Goal: Task Accomplishment & Management: Complete application form

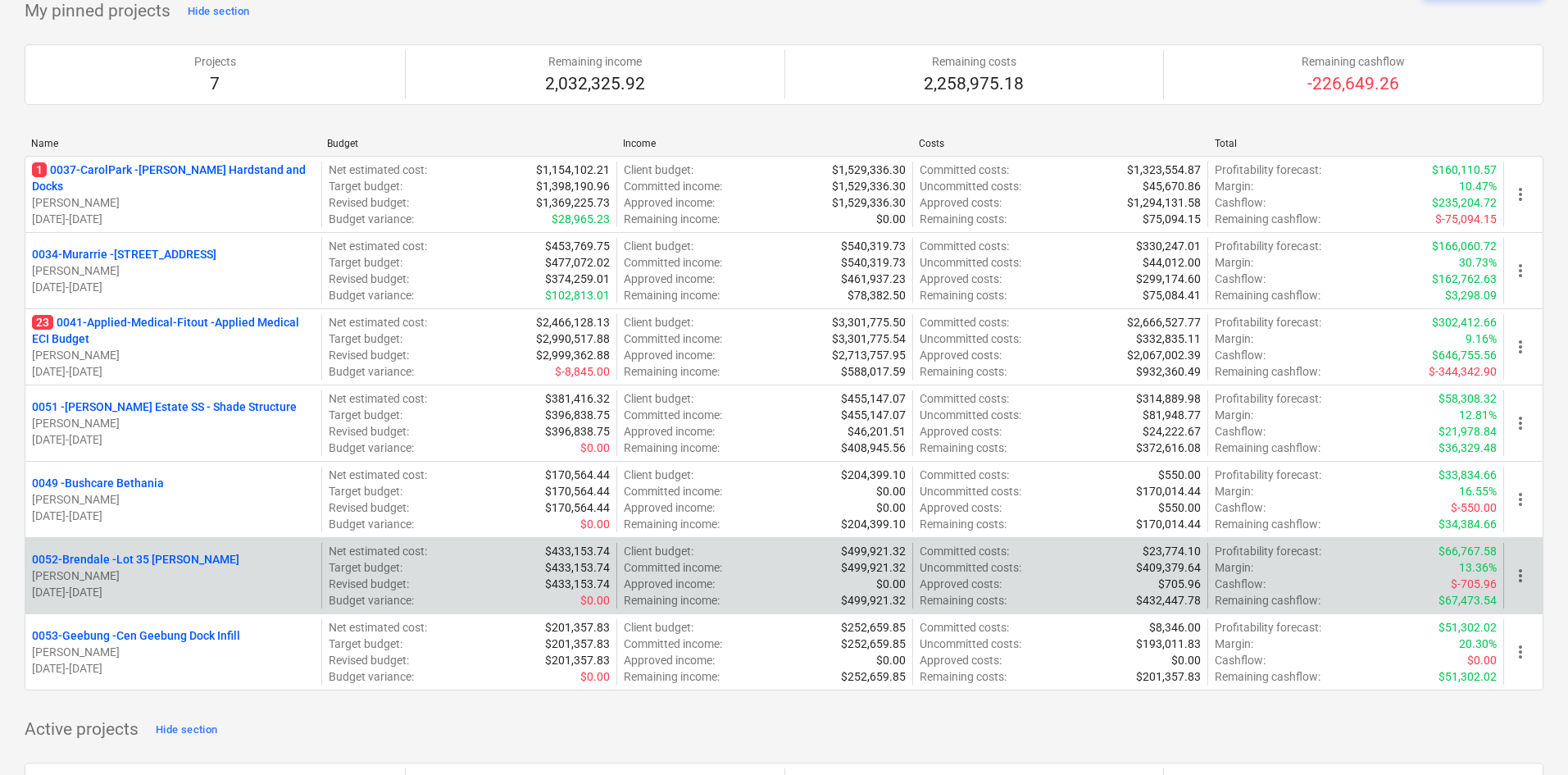
scroll to position [82, 0]
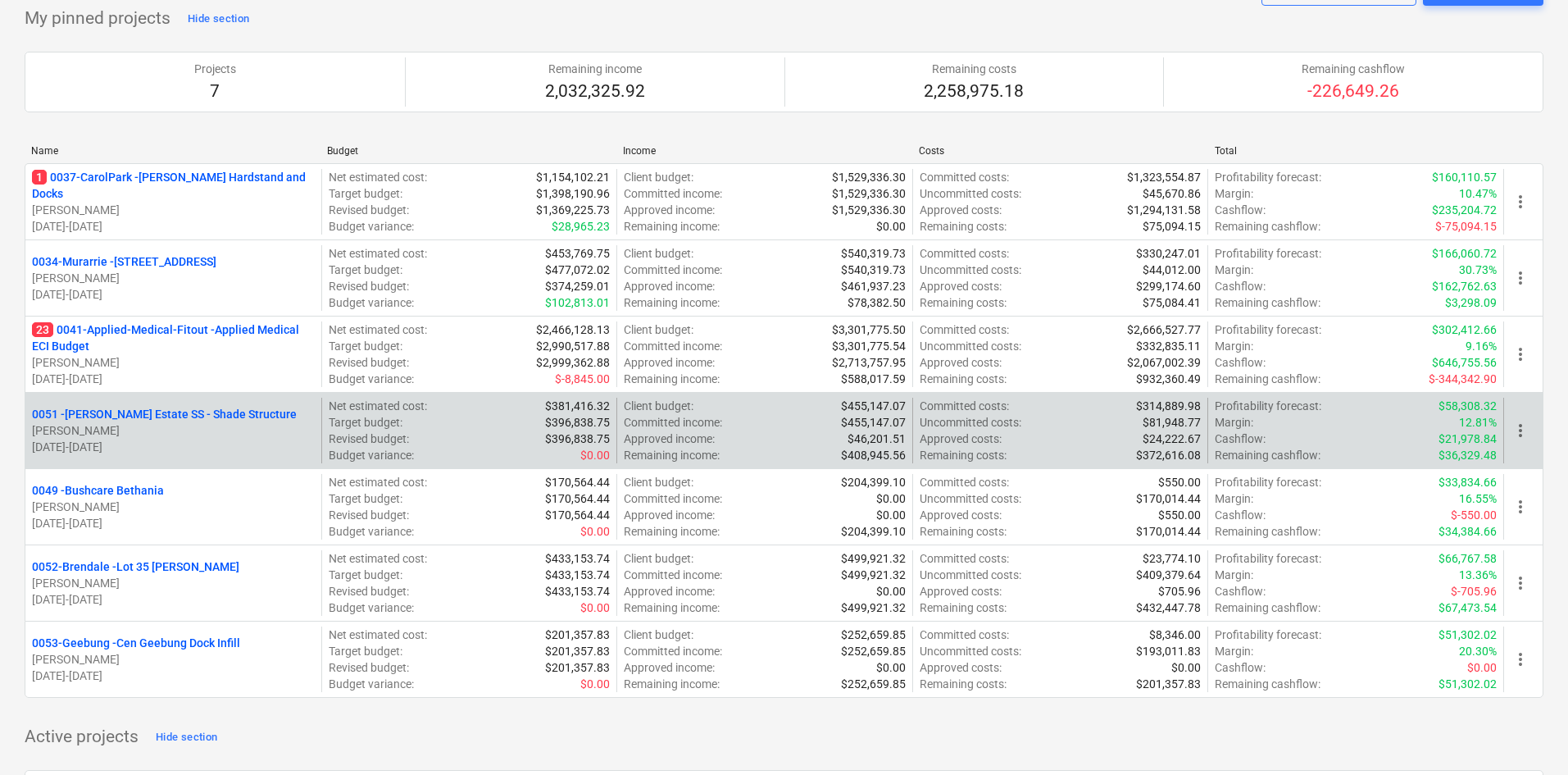
click at [171, 412] on p "0051 - [PERSON_NAME] Estate SS - Shade Structure" at bounding box center [164, 413] width 265 height 16
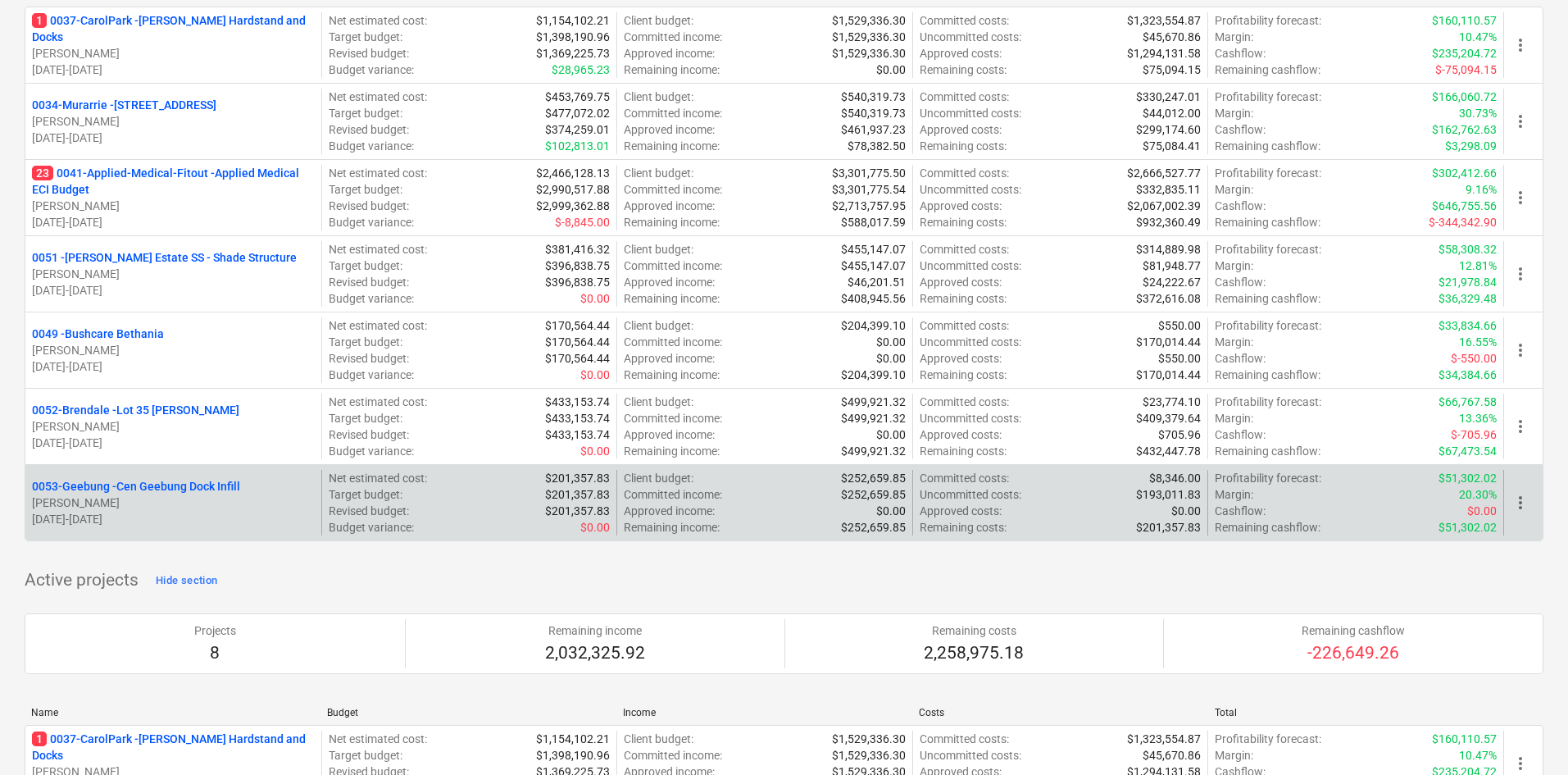
scroll to position [246, 0]
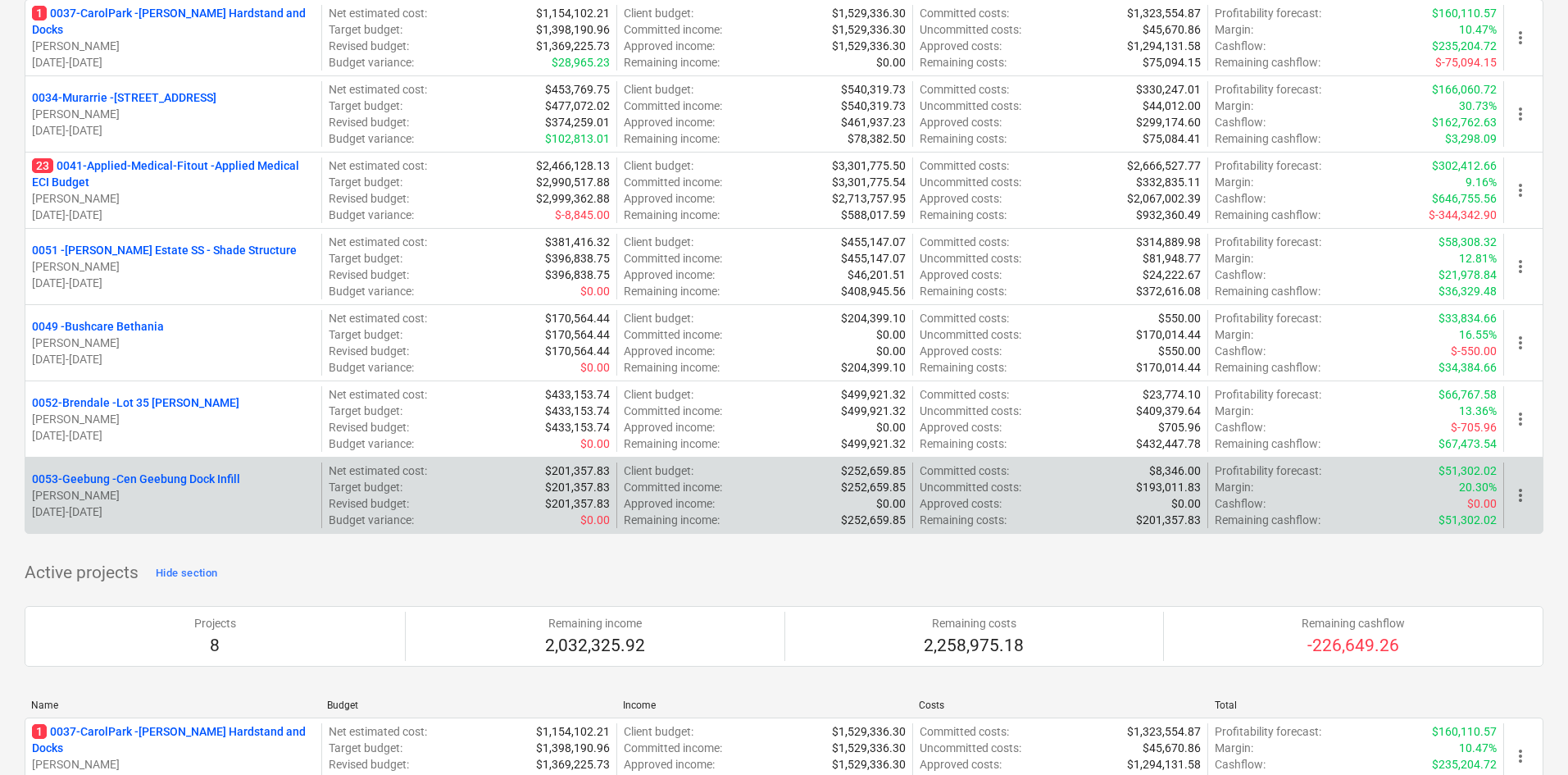
click at [156, 481] on p "0053-Geebung - Cen Geebung Dock Infill" at bounding box center [136, 479] width 208 height 16
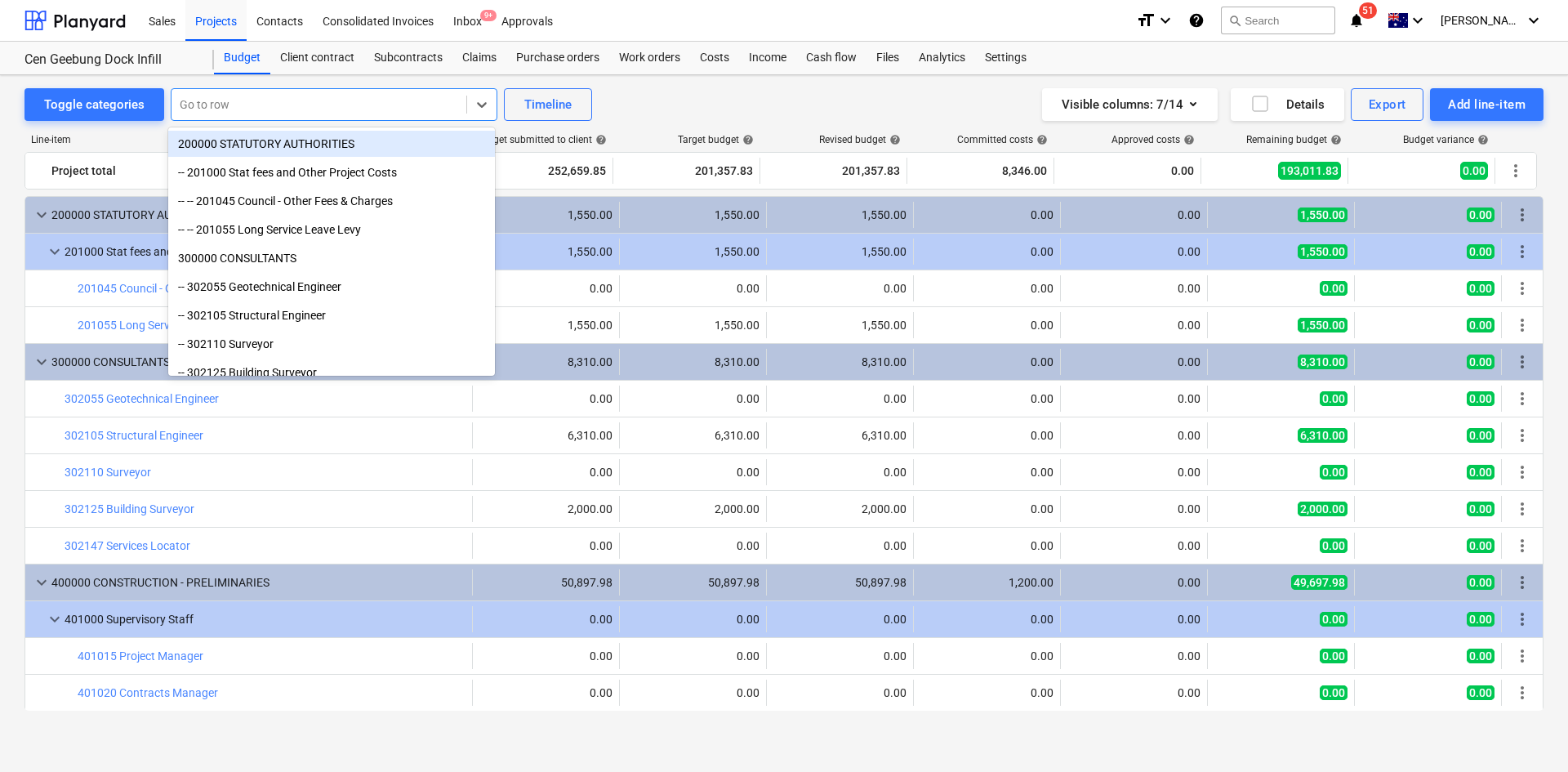
click at [343, 116] on div "Go to row" at bounding box center [333, 105] width 327 height 33
type input "se"
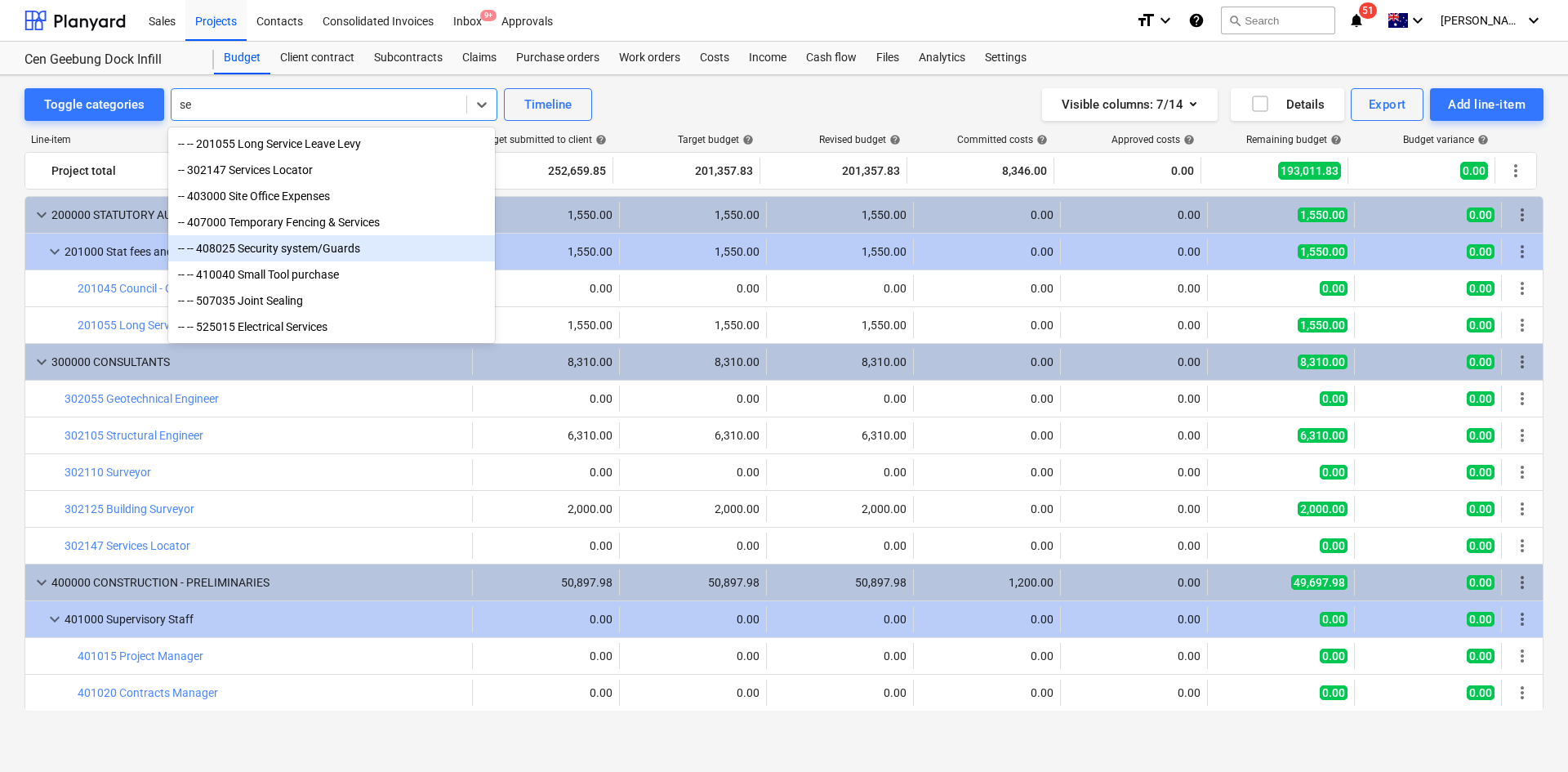
click at [389, 250] on div "-- -- 408025 Security system/Guards" at bounding box center [331, 248] width 327 height 26
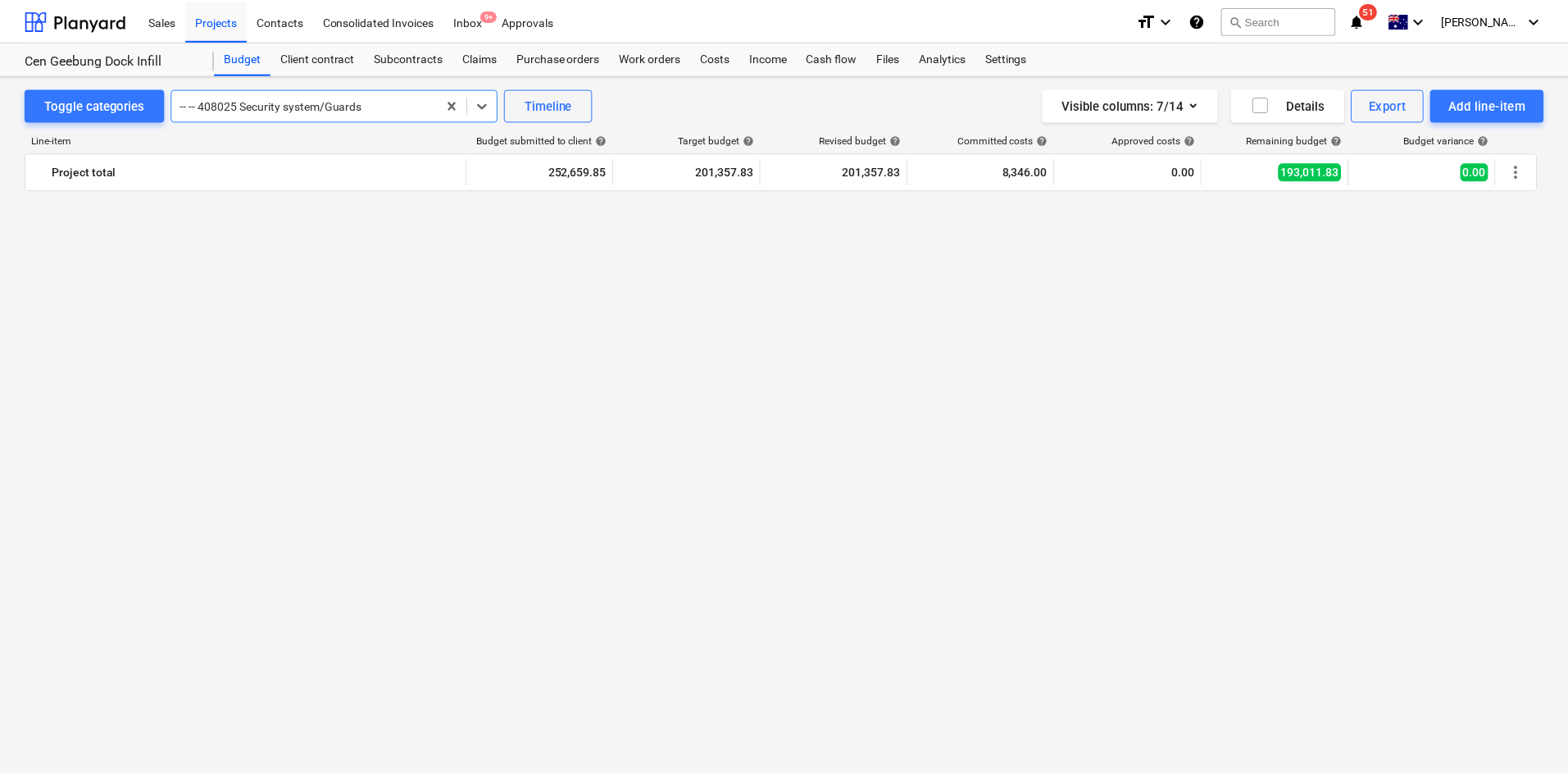
scroll to position [1291, 0]
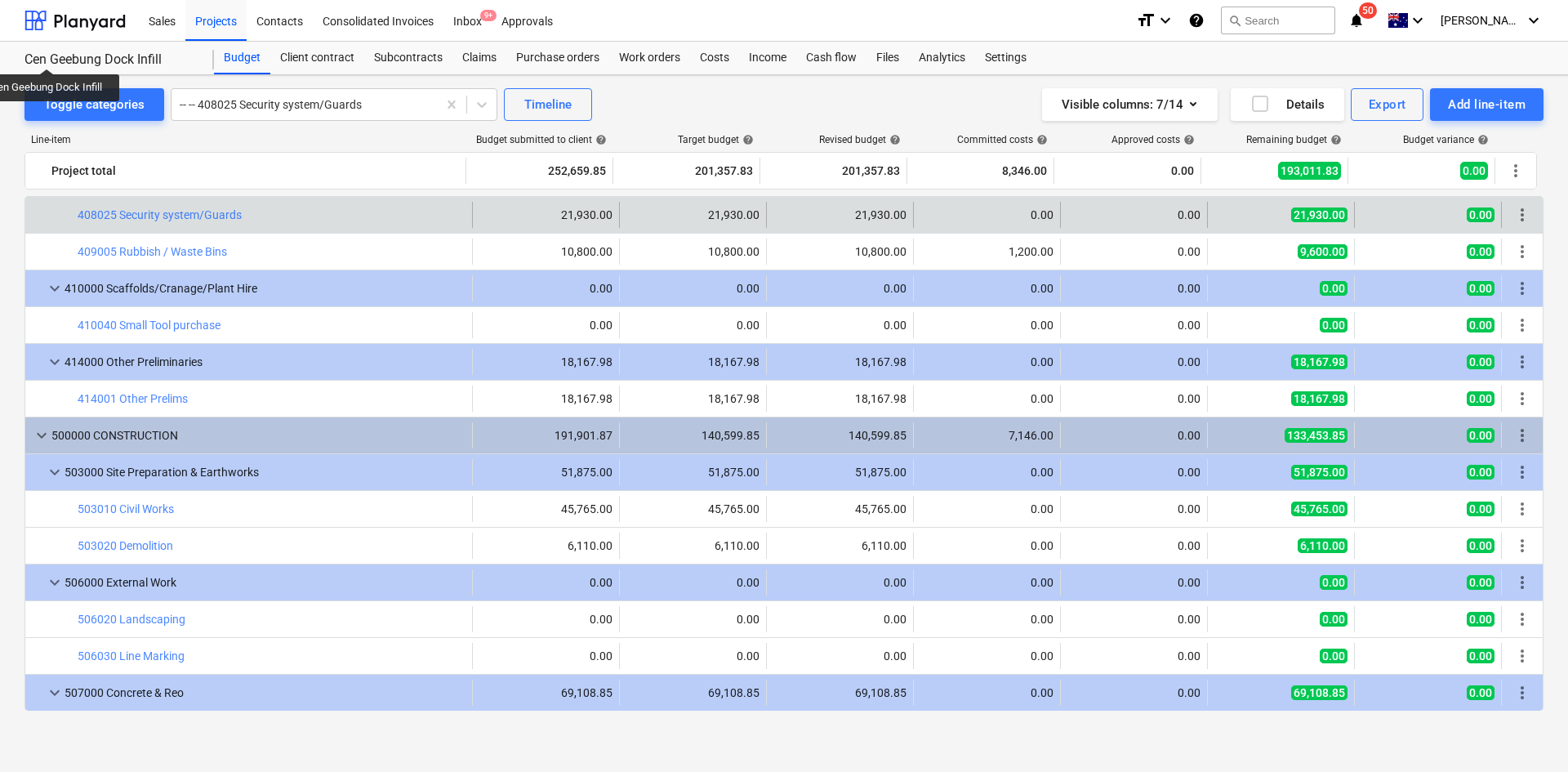
drag, startPoint x: 197, startPoint y: 140, endPoint x: 72, endPoint y: 56, distance: 150.6
click at [197, 140] on div "Line-item" at bounding box center [246, 140] width 443 height 12
click at [215, 138] on div "Line-item" at bounding box center [246, 140] width 443 height 12
click at [702, 111] on div "Toggle categories -- -- 408025 Security system/Guards Timeline Visible columns …" at bounding box center [784, 105] width 1519 height 33
click at [216, 16] on div "Projects" at bounding box center [216, 19] width 62 height 41
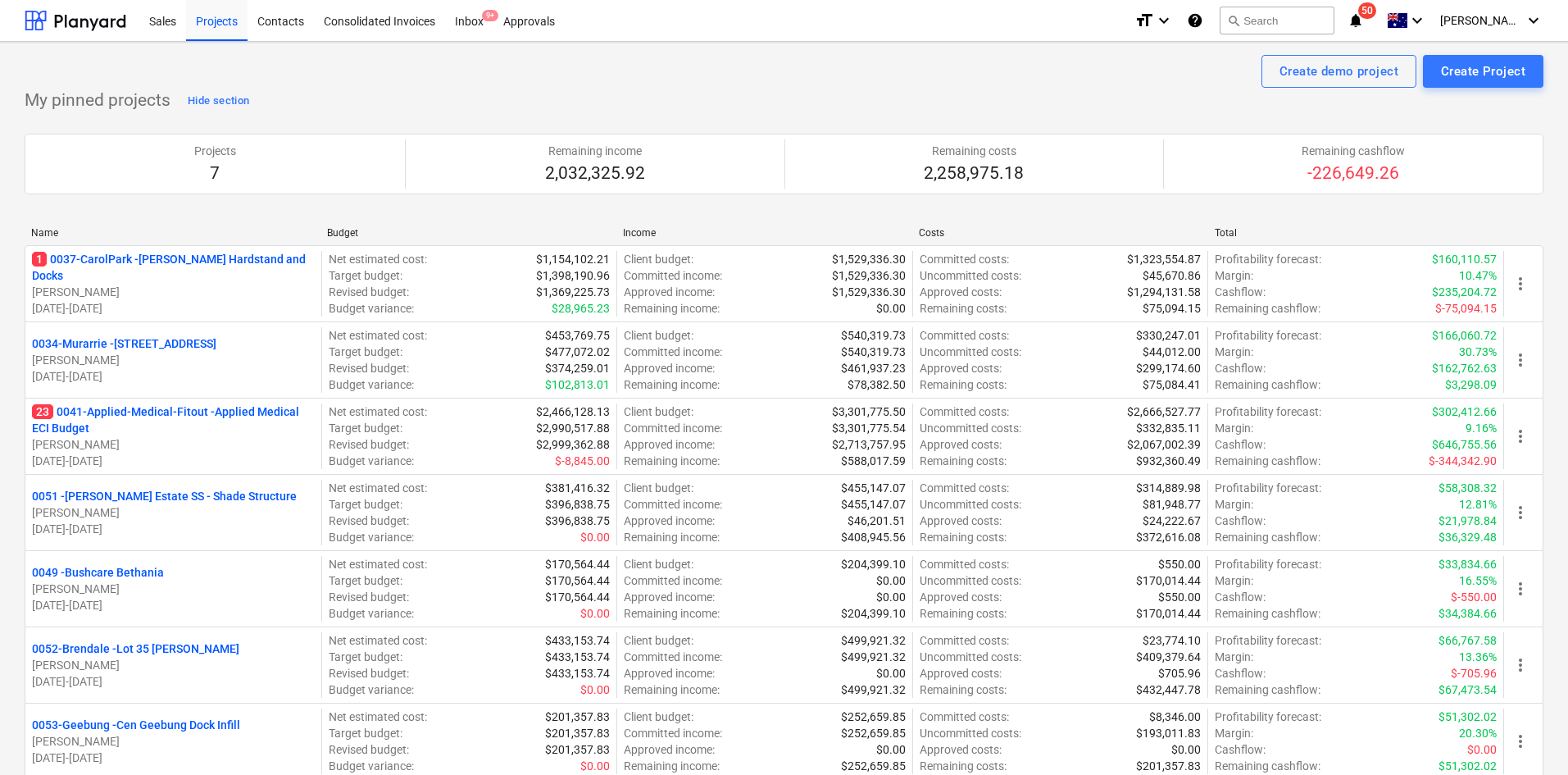
scroll to position [82, 0]
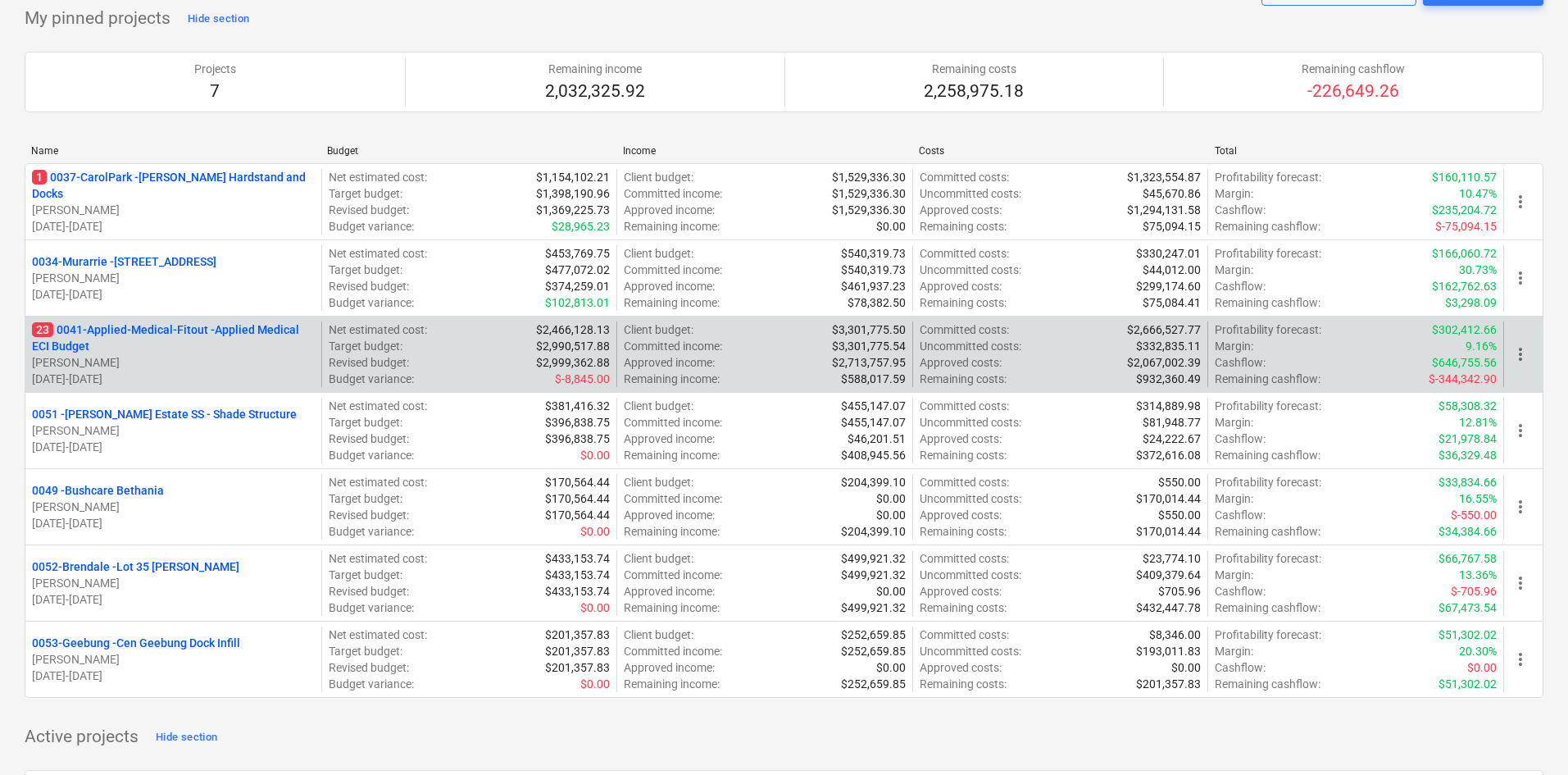
click at [119, 333] on p "23 0041-Applied-Medical-Fitout - Applied Medical ECI Budget" at bounding box center [174, 337] width 283 height 33
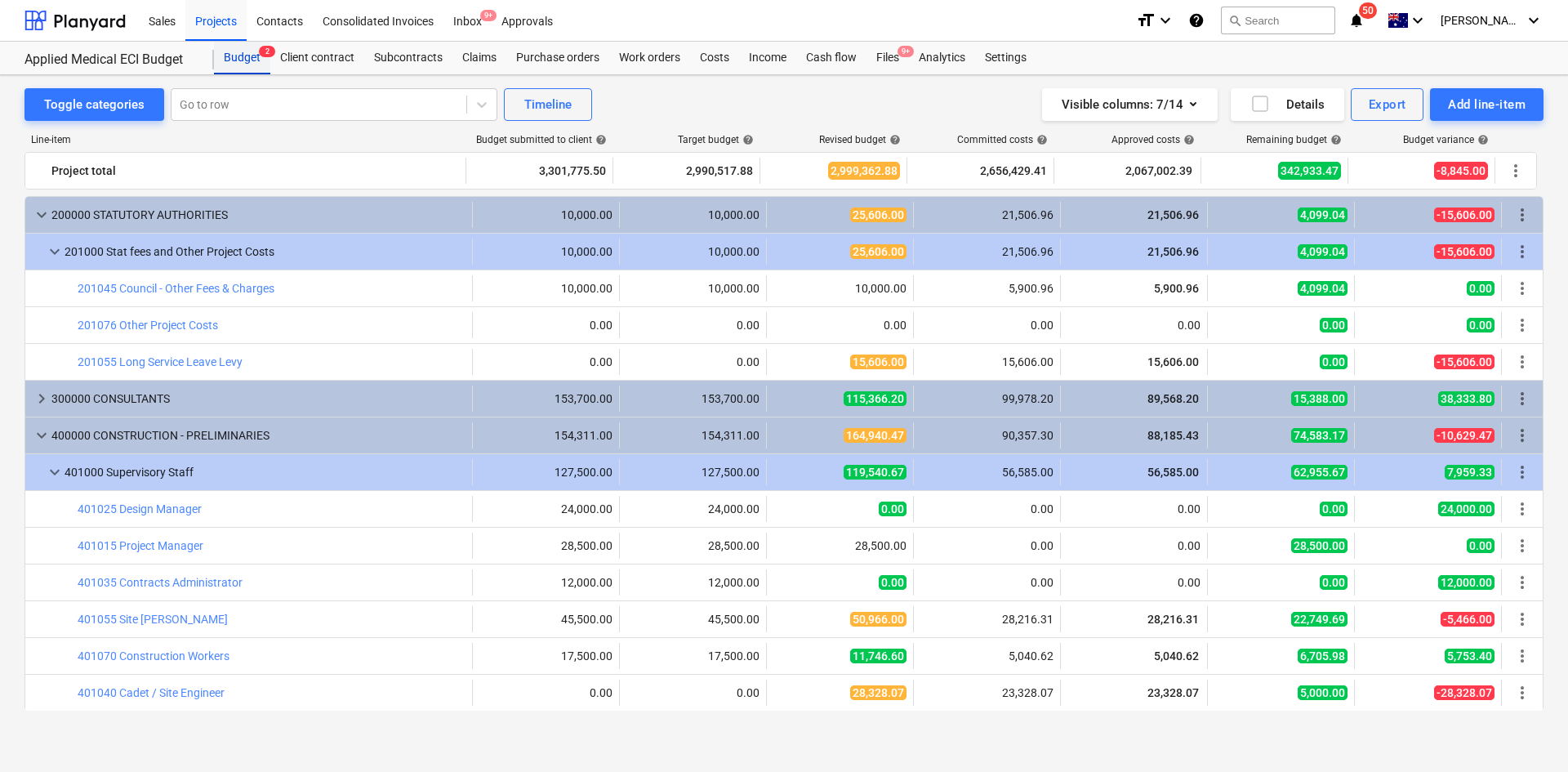
click at [230, 47] on div "Budget 2" at bounding box center [242, 57] width 57 height 33
click at [247, 57] on div "Budget 2" at bounding box center [242, 57] width 57 height 33
click at [224, 25] on div "Projects" at bounding box center [216, 19] width 62 height 41
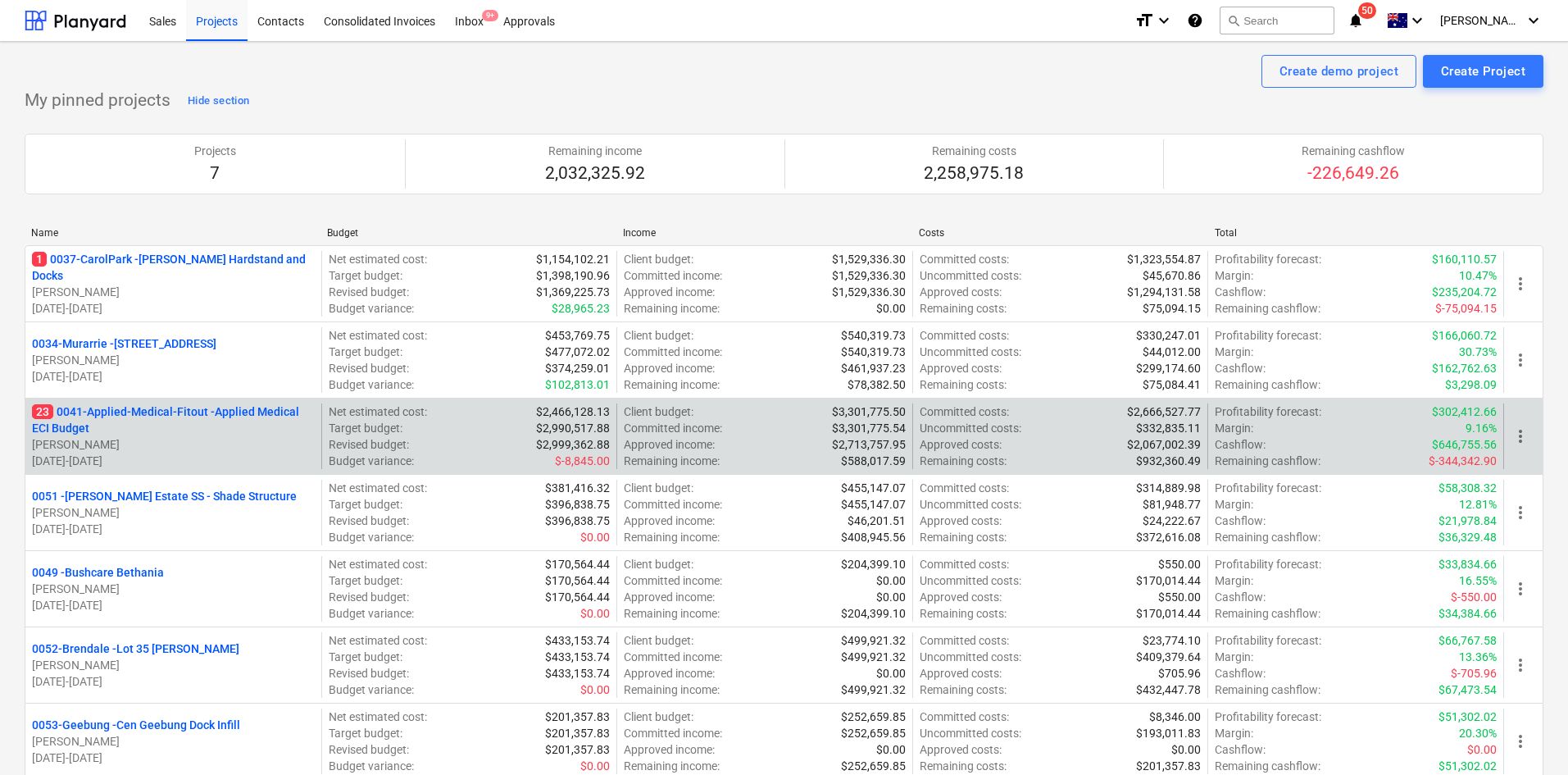
click at [178, 419] on p "23 0041-Applied-Medical-Fitout - Applied Medical ECI Budget" at bounding box center [174, 419] width 283 height 33
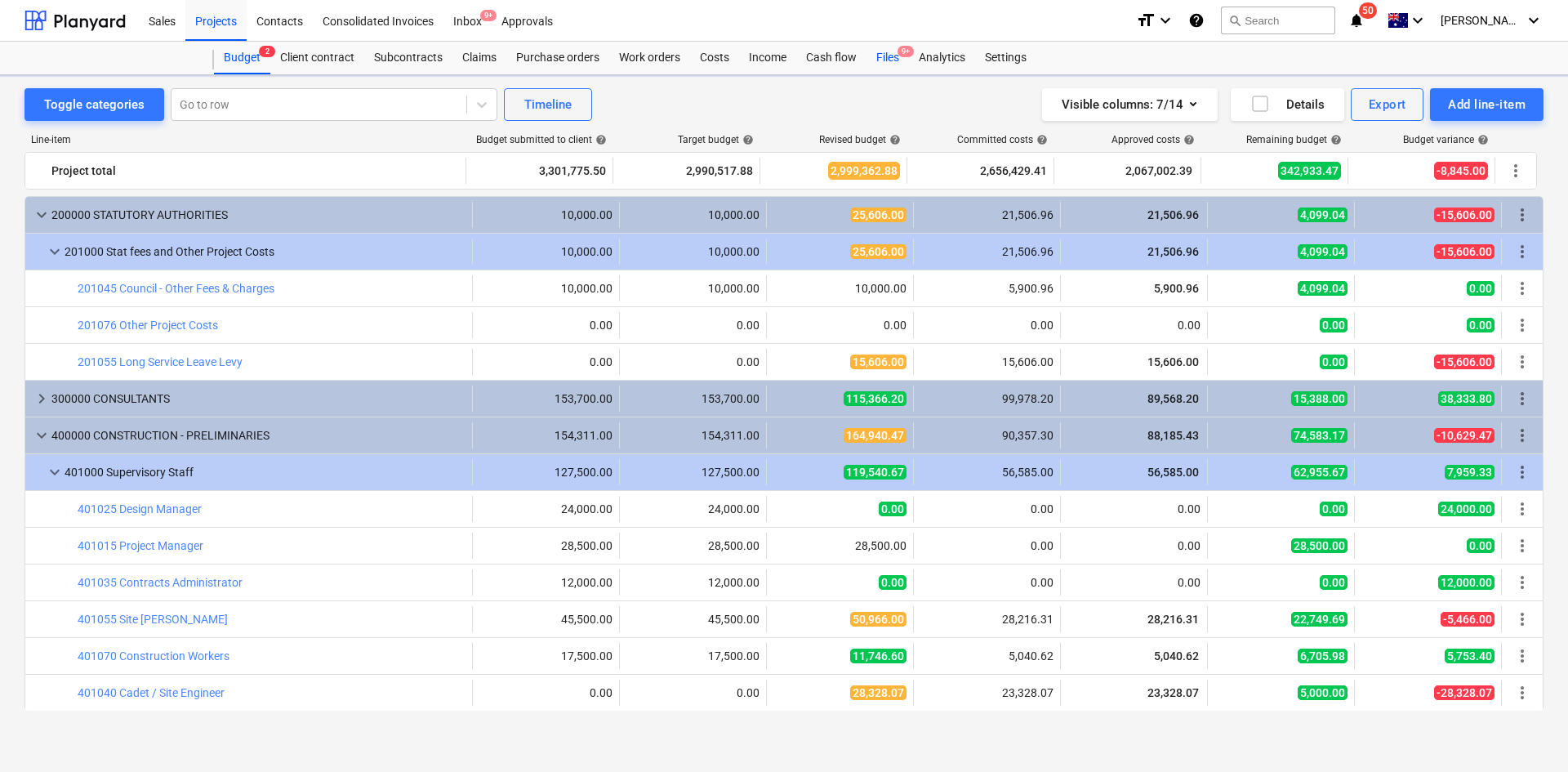
click at [885, 63] on div "Files 9+" at bounding box center [888, 57] width 42 height 33
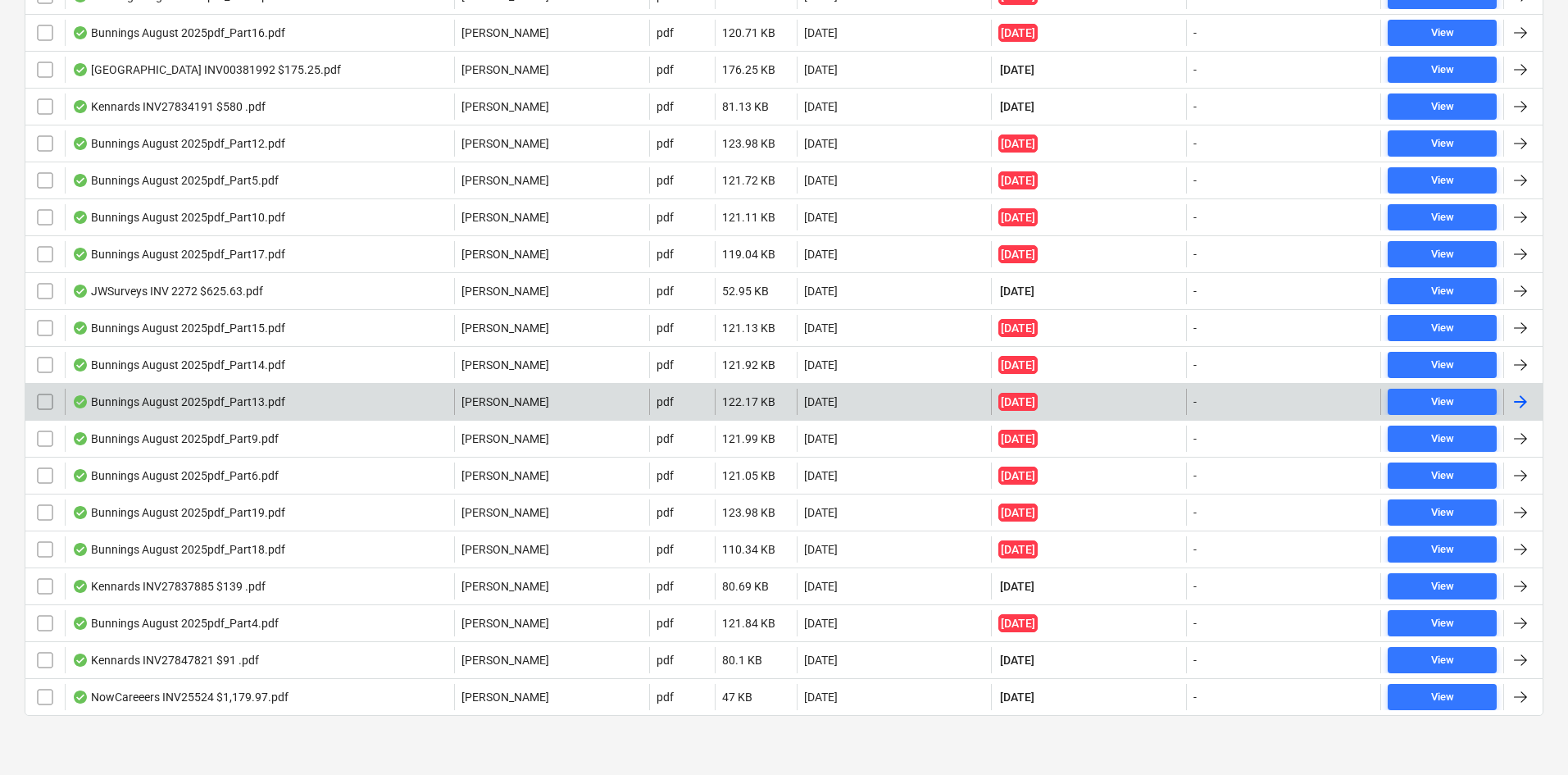
click at [320, 398] on div "Bunnings August 2025pdf_Part13.pdf" at bounding box center [259, 401] width 390 height 26
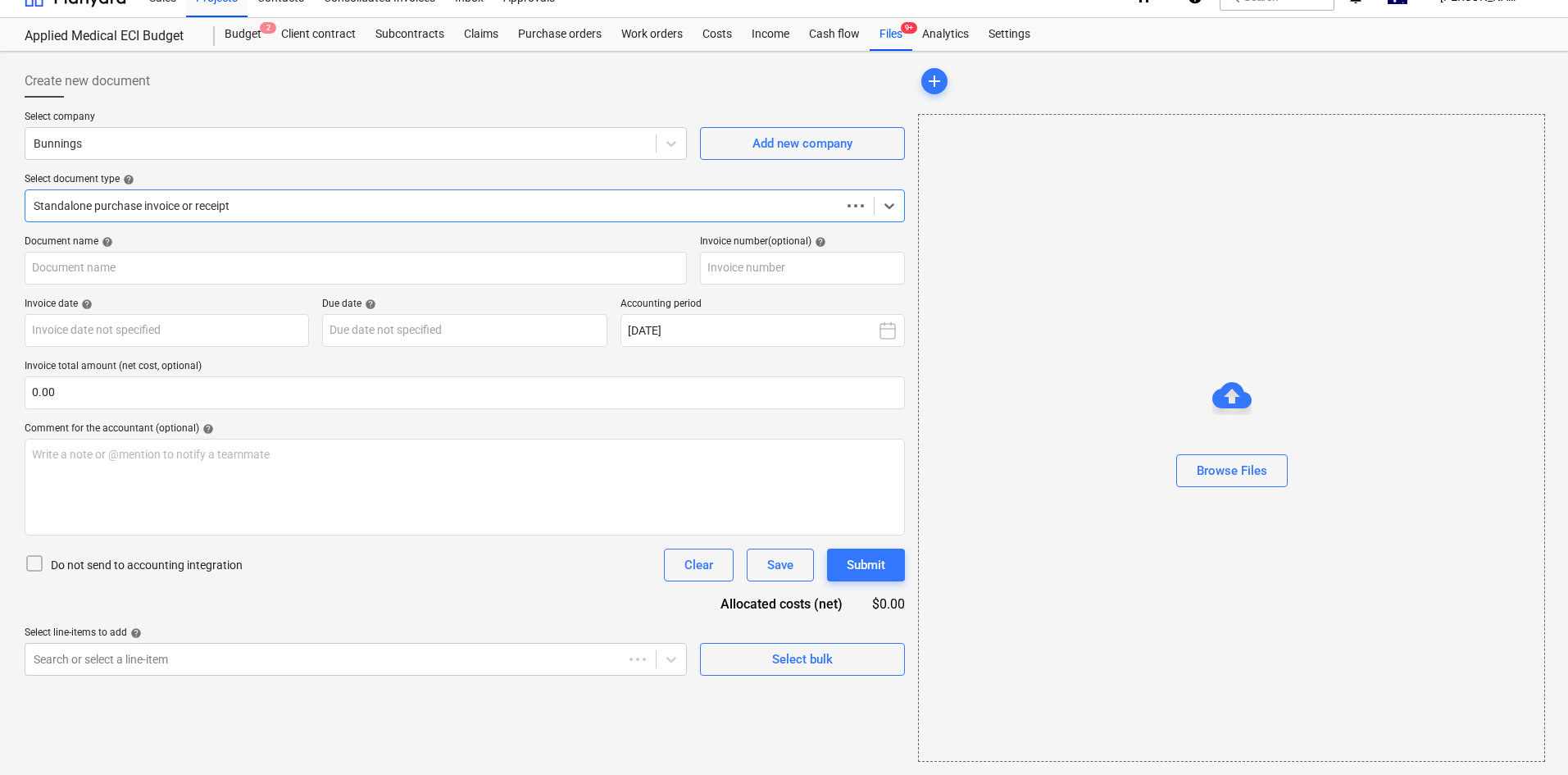
scroll to position [24, 0]
type input "8175/01338321"
type input "21 Aug 2025"
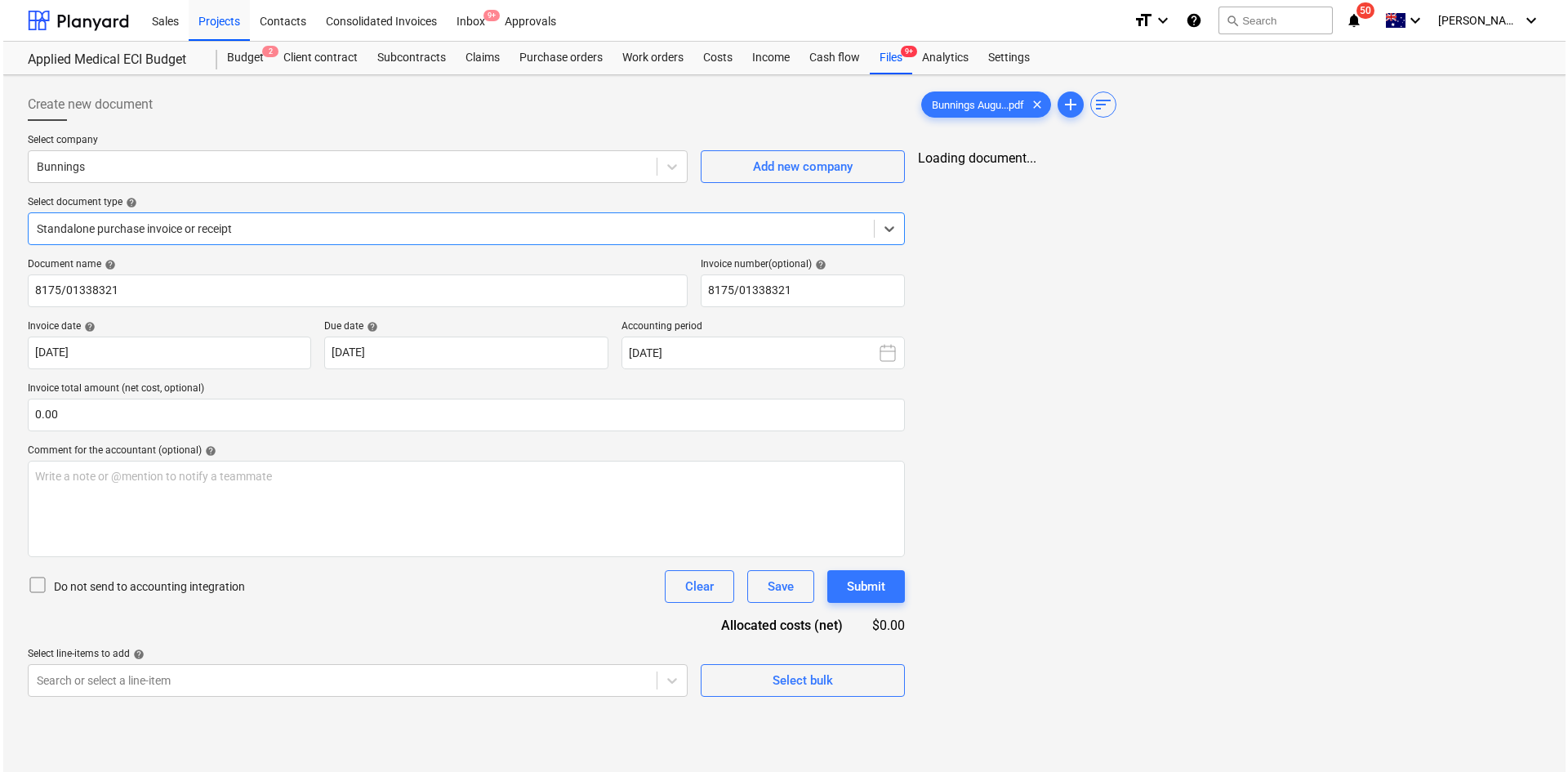
scroll to position [0, 0]
click at [192, 35] on div "Projects" at bounding box center [216, 19] width 62 height 41
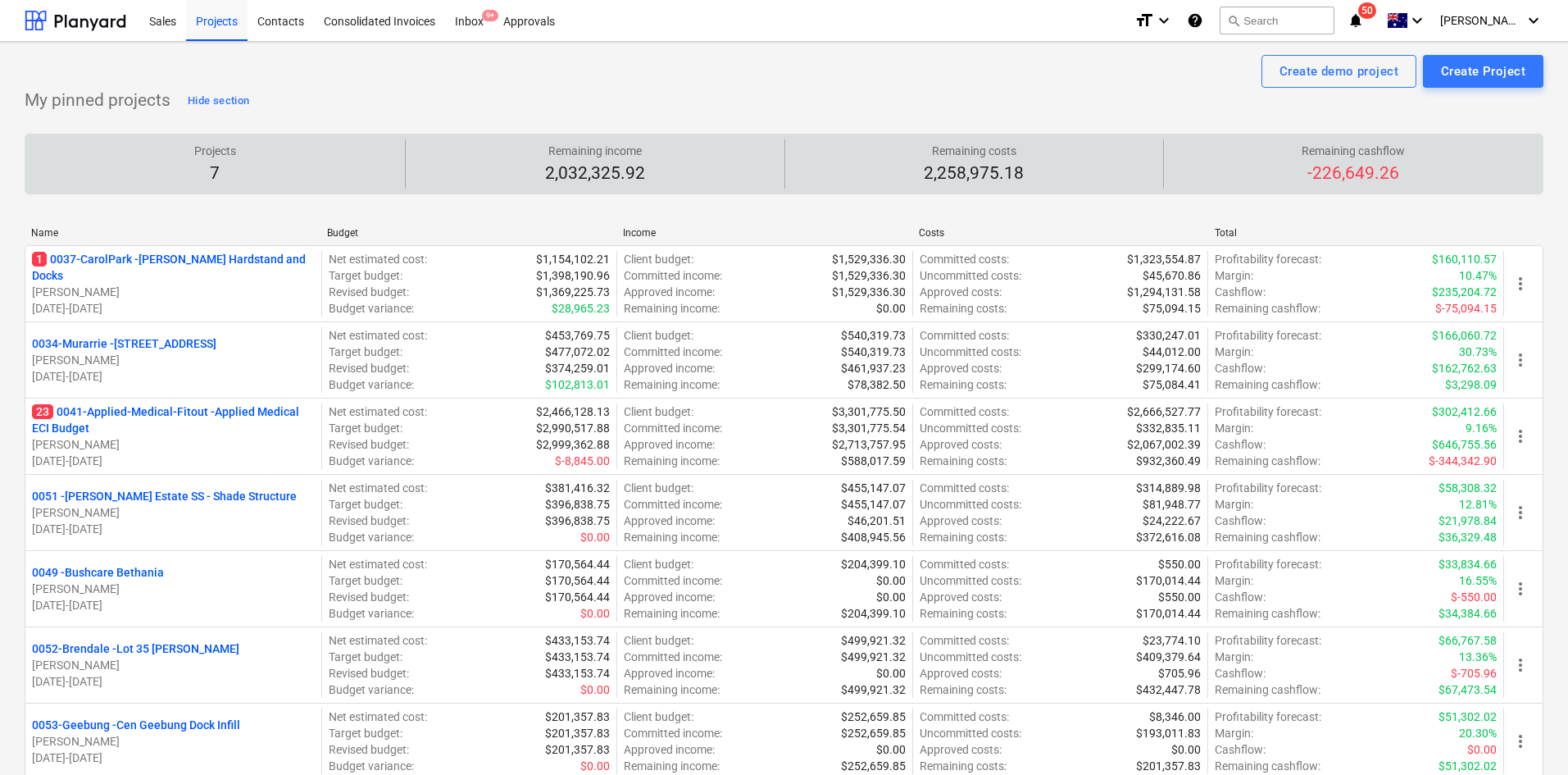
click at [895, 147] on div "Remaining costs 2,258,975.18" at bounding box center [975, 164] width 366 height 49
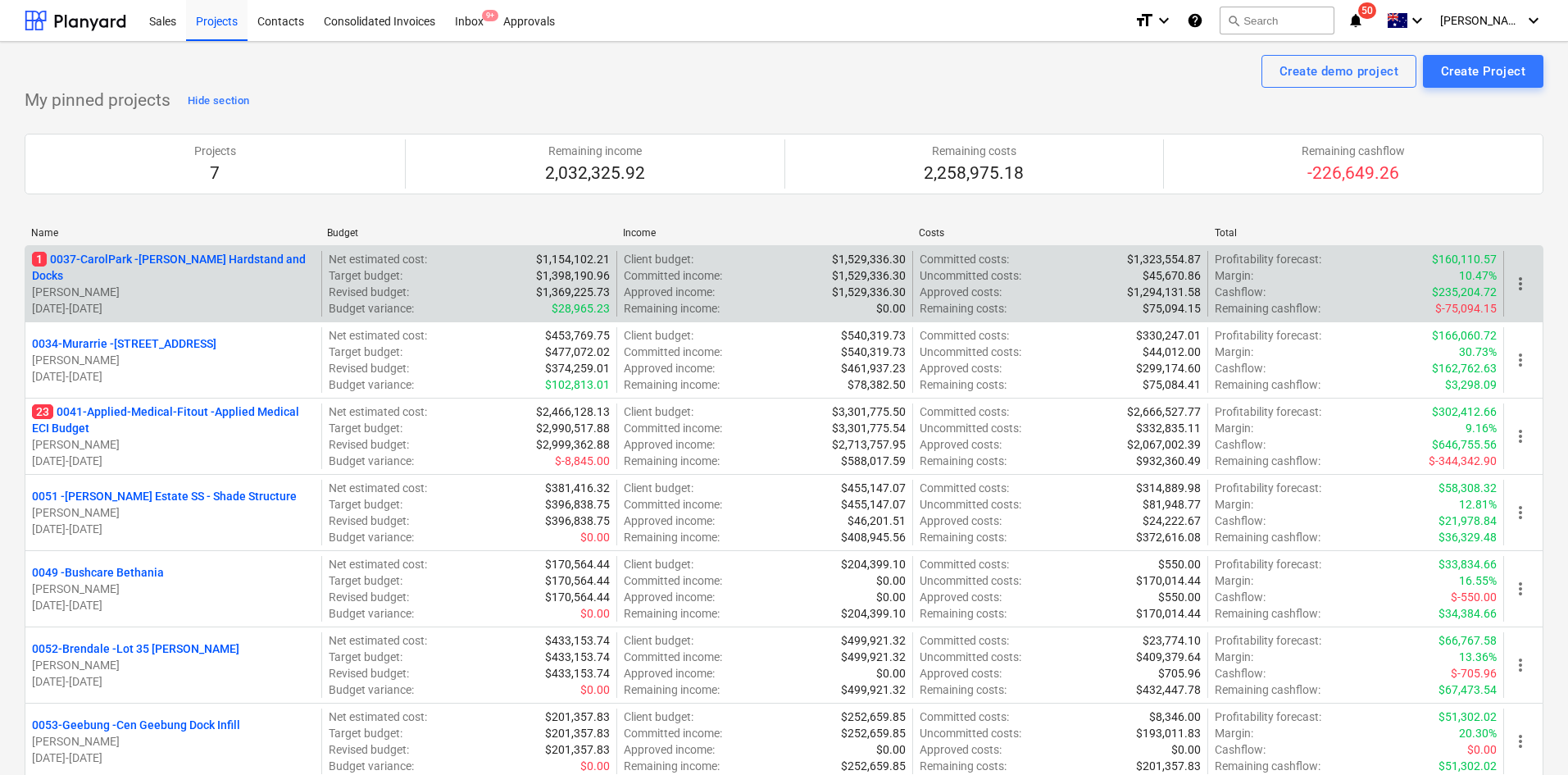
click at [130, 258] on p "1 0037-CarolPark - Carole Park Hardstand and Docks" at bounding box center [174, 267] width 283 height 33
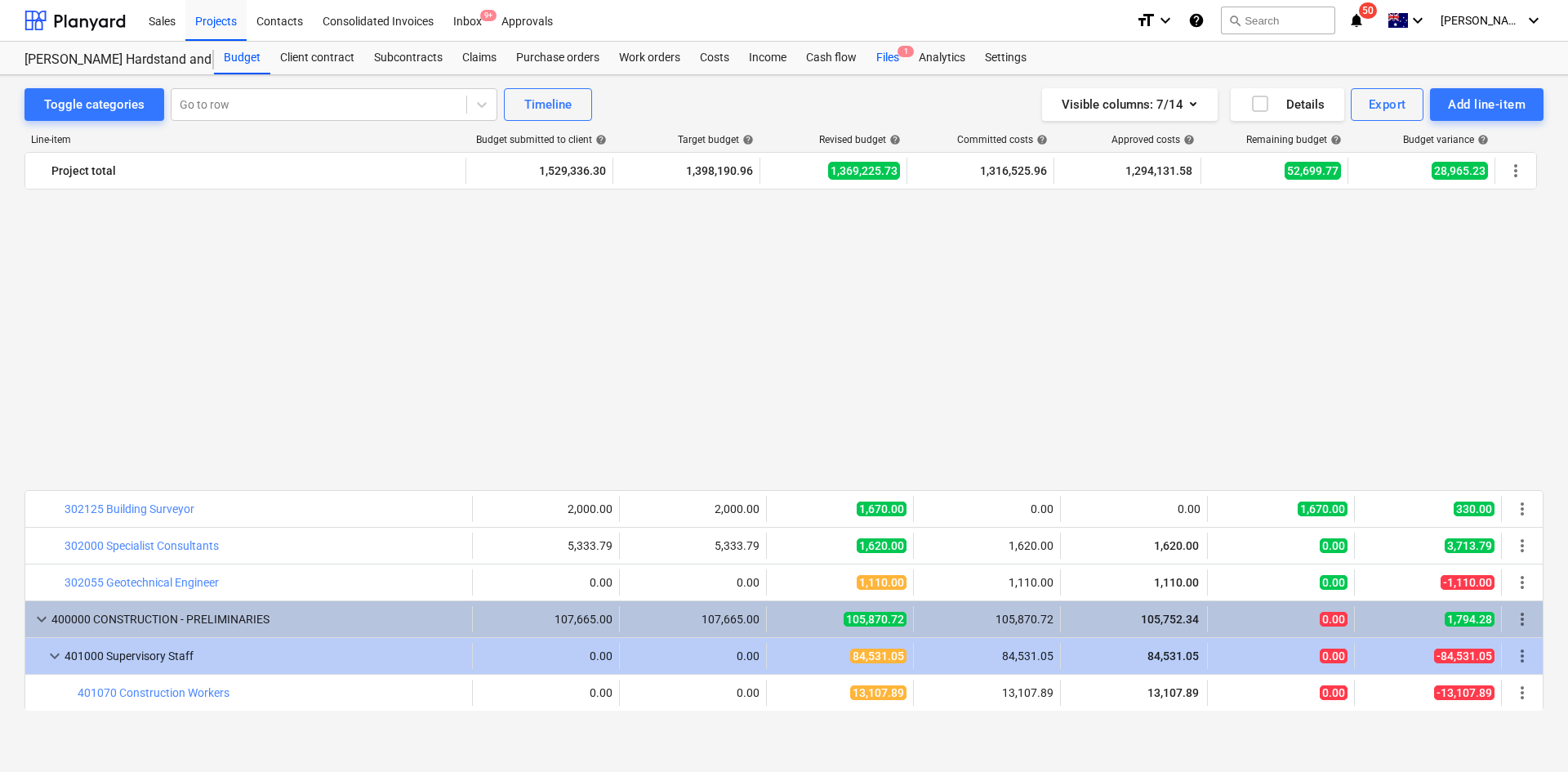
click at [900, 59] on div "Files 1" at bounding box center [888, 57] width 42 height 33
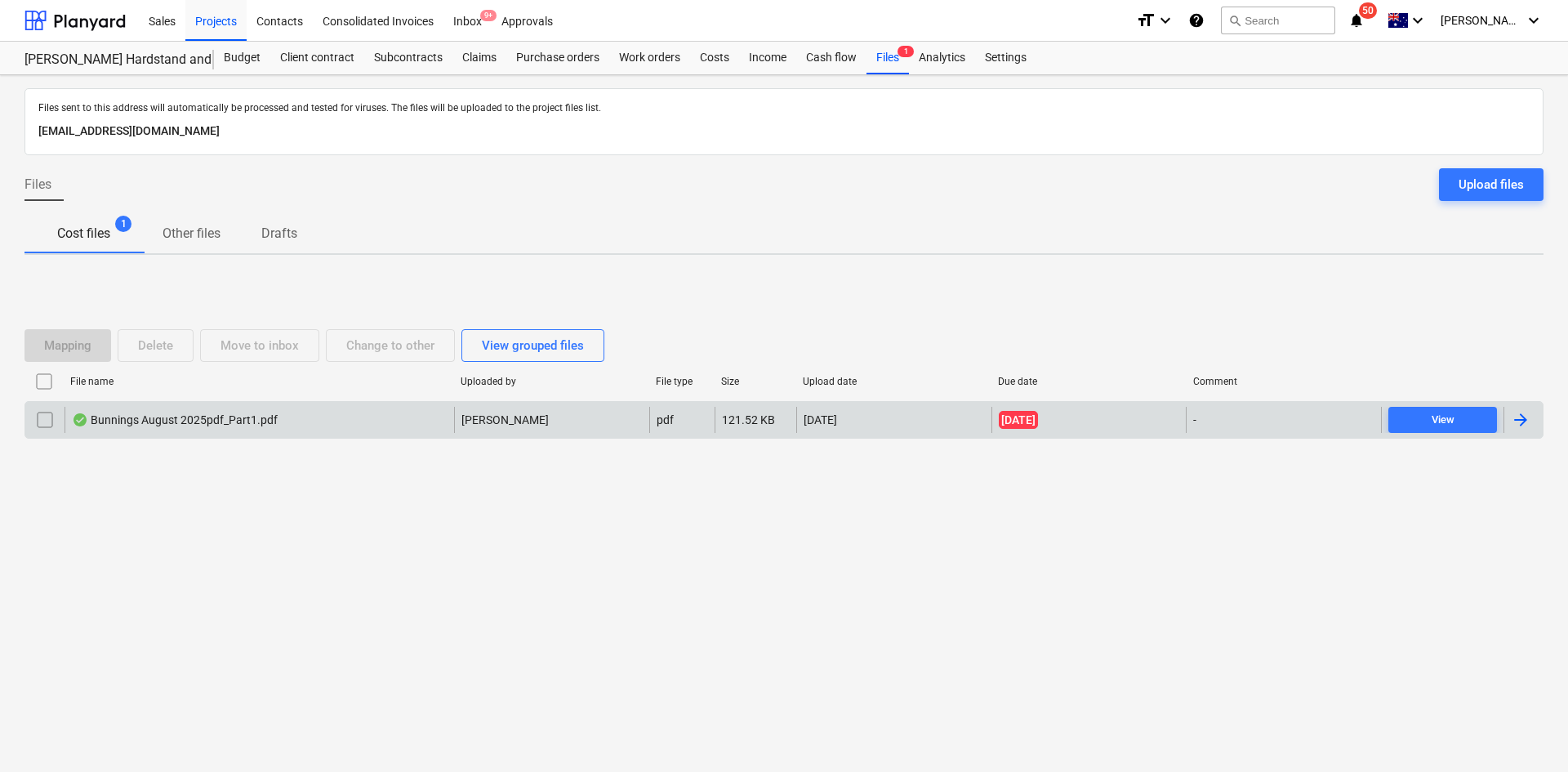
click at [166, 409] on div "Bunnings August 2025pdf_Part1.pdf" at bounding box center [259, 419] width 390 height 26
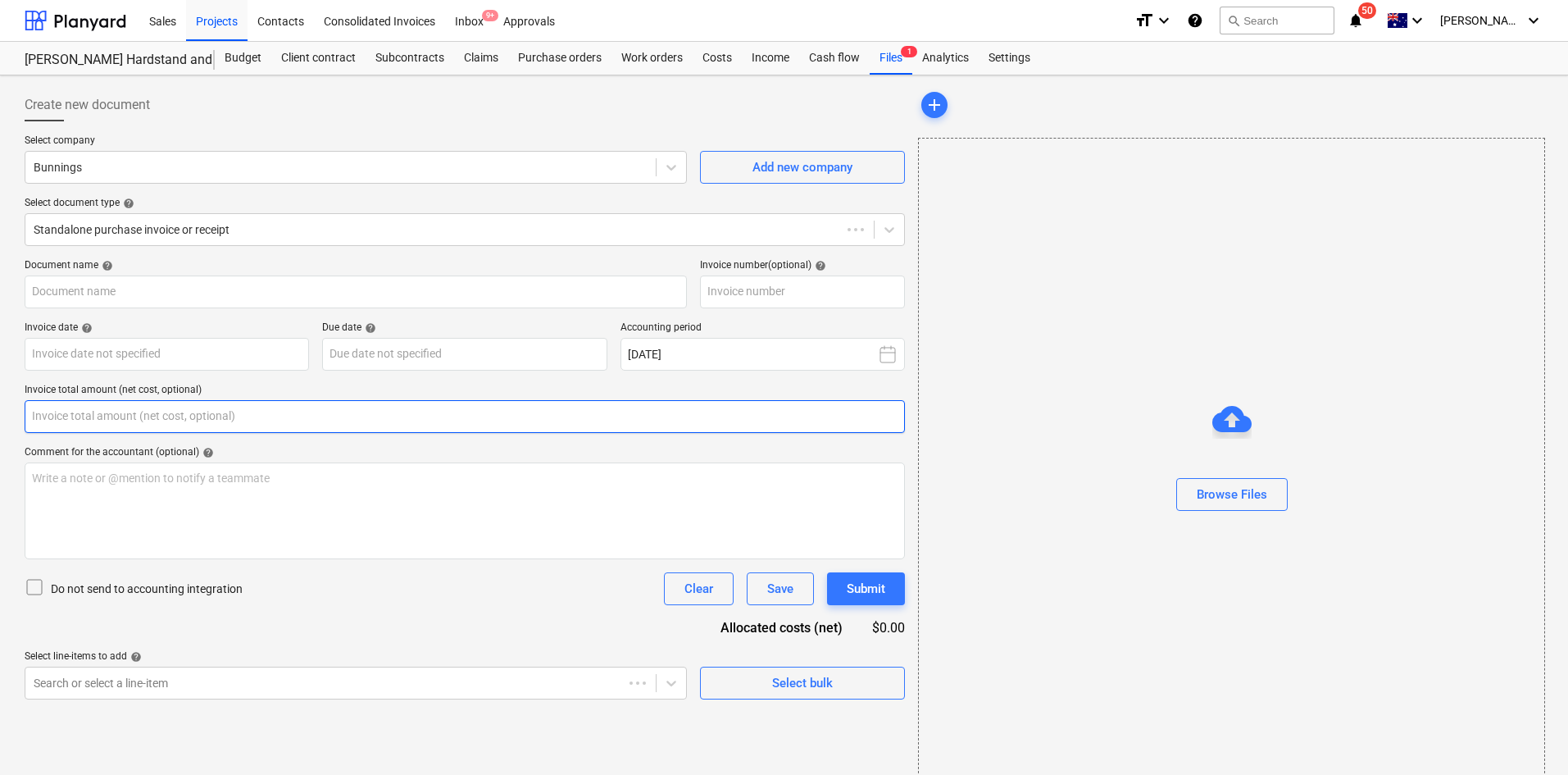
click at [163, 424] on input "text" at bounding box center [464, 416] width 880 height 33
type input "8035/01131862"
type input "24 Aug 2025"
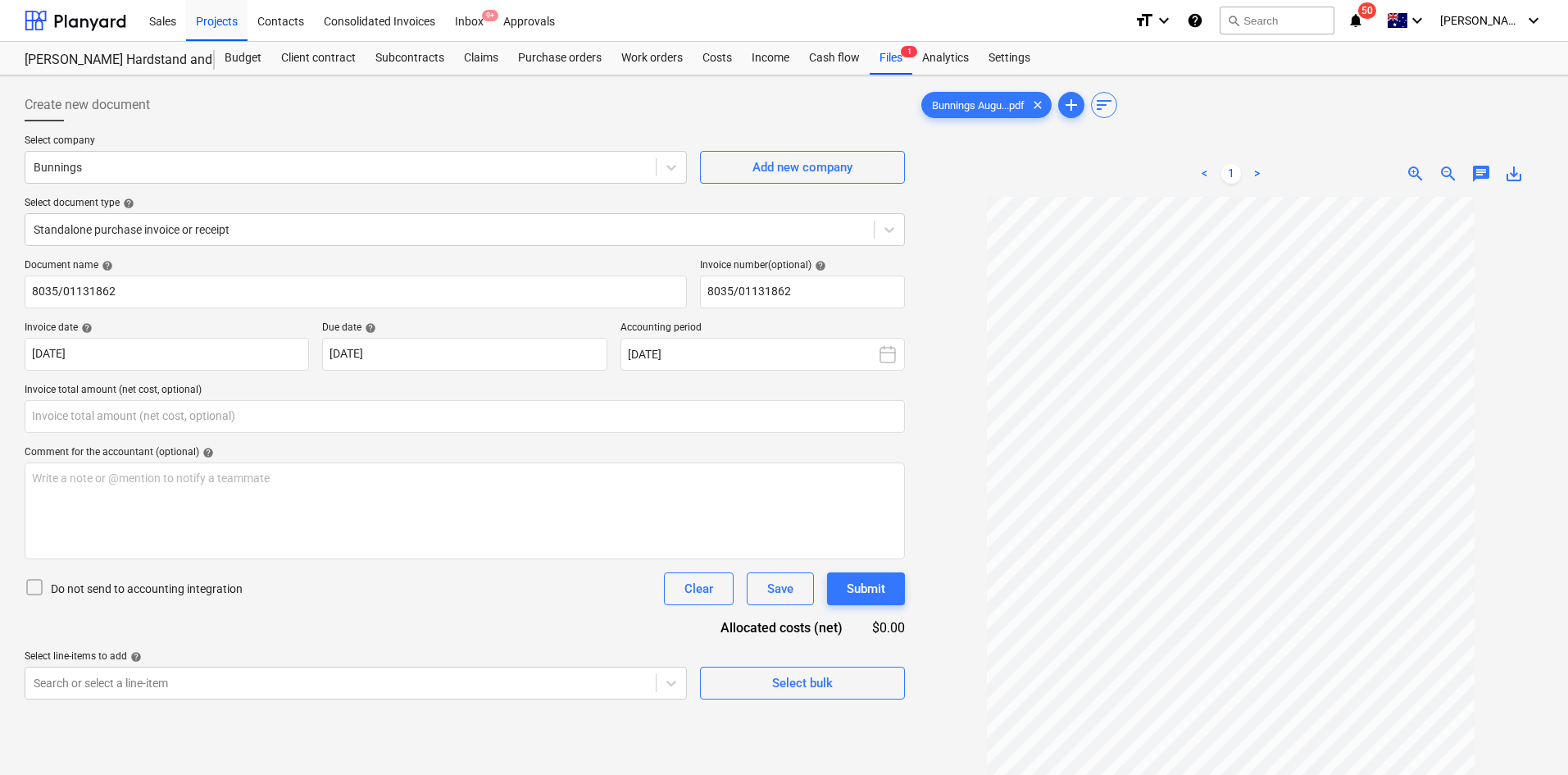
type input "0.00"
drag, startPoint x: 496, startPoint y: 80, endPoint x: 356, endPoint y: 33, distance: 147.7
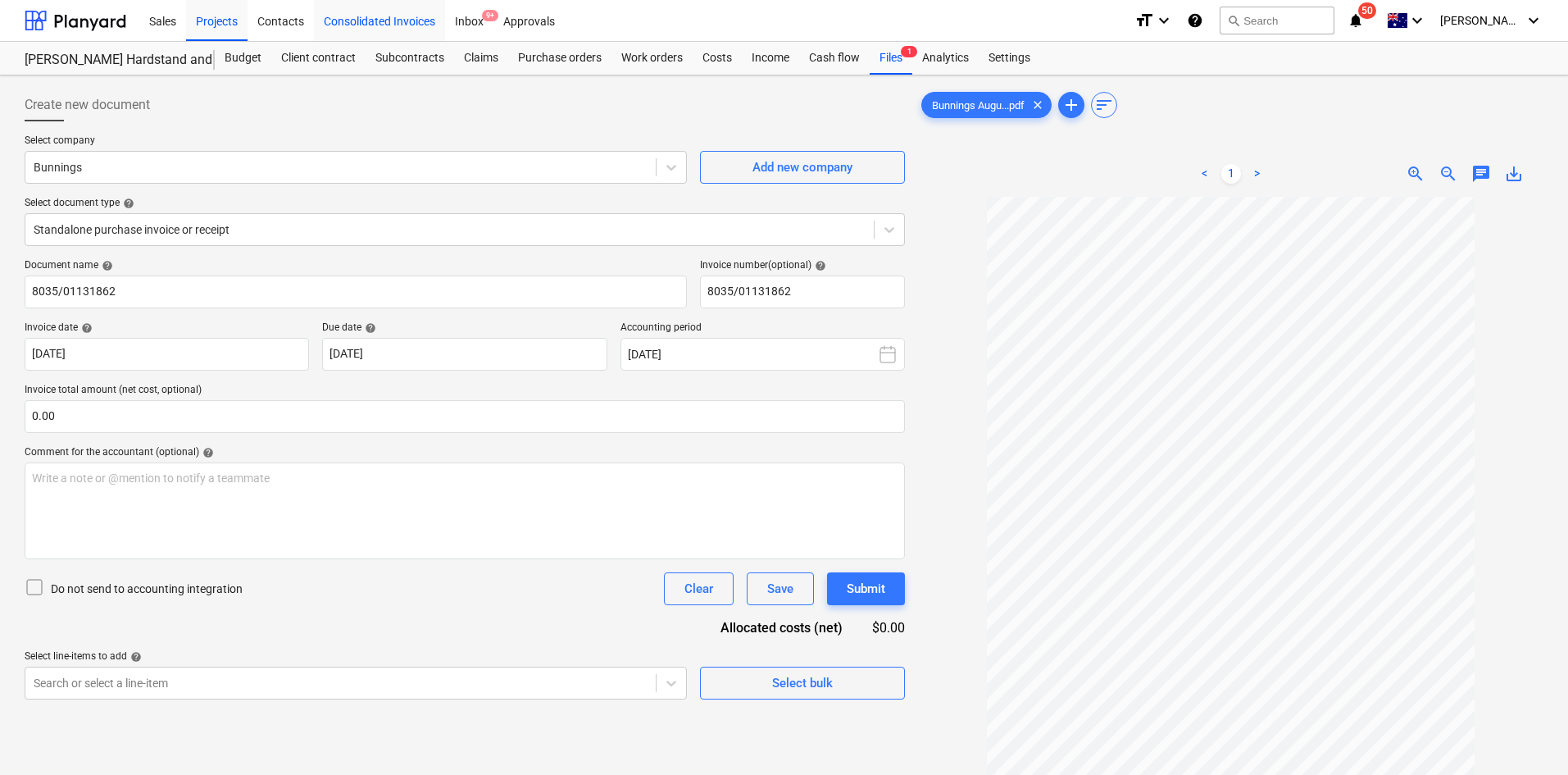
click at [496, 80] on div "Create new document Select company Bunnings Add new company Select document typ…" at bounding box center [784, 507] width 1568 height 863
click at [217, 25] on div "Projects" at bounding box center [217, 19] width 62 height 42
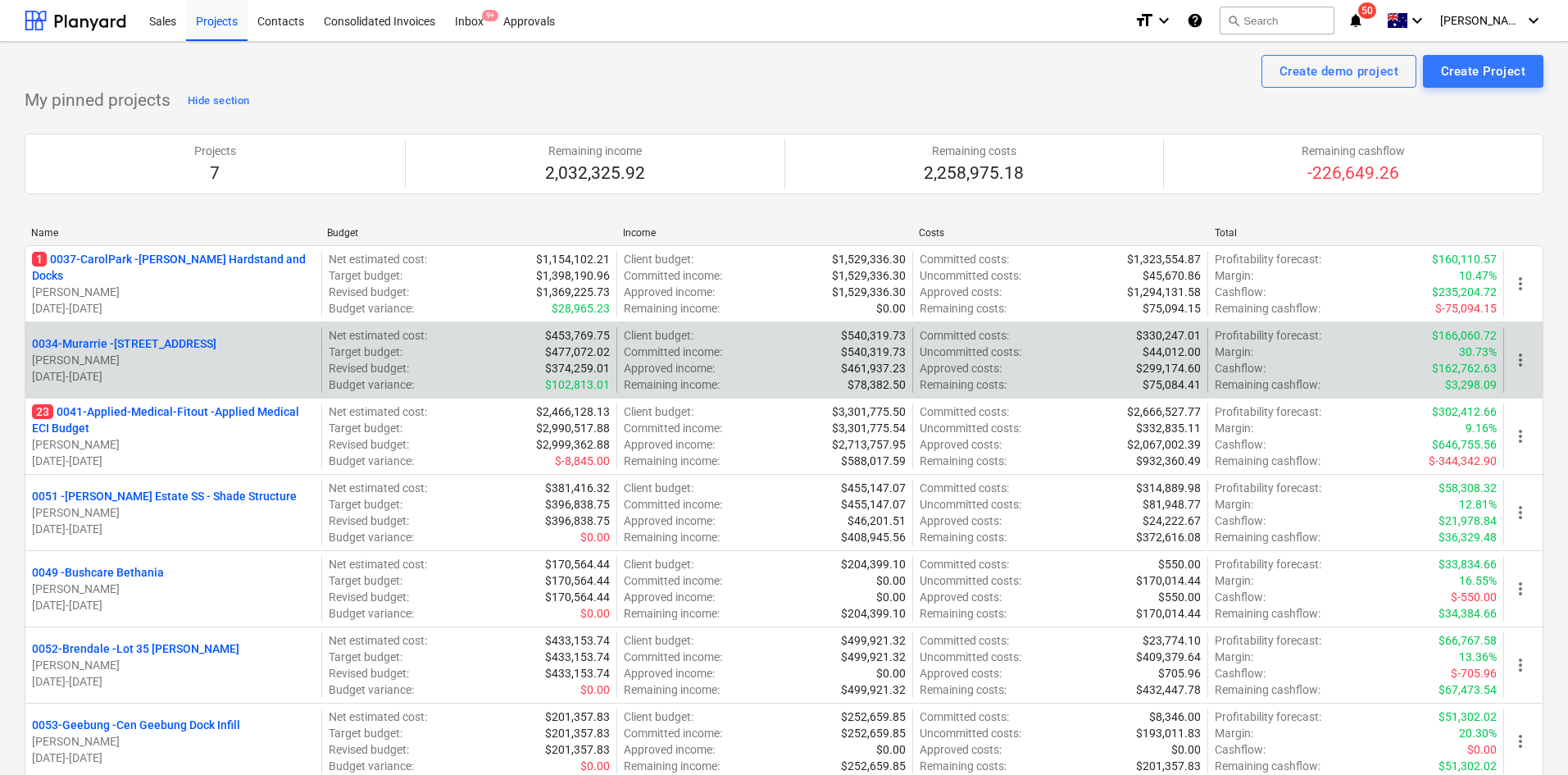
click at [136, 341] on p "0034-Murarrie - 286 Queensport rd Murrarie" at bounding box center [125, 343] width 185 height 16
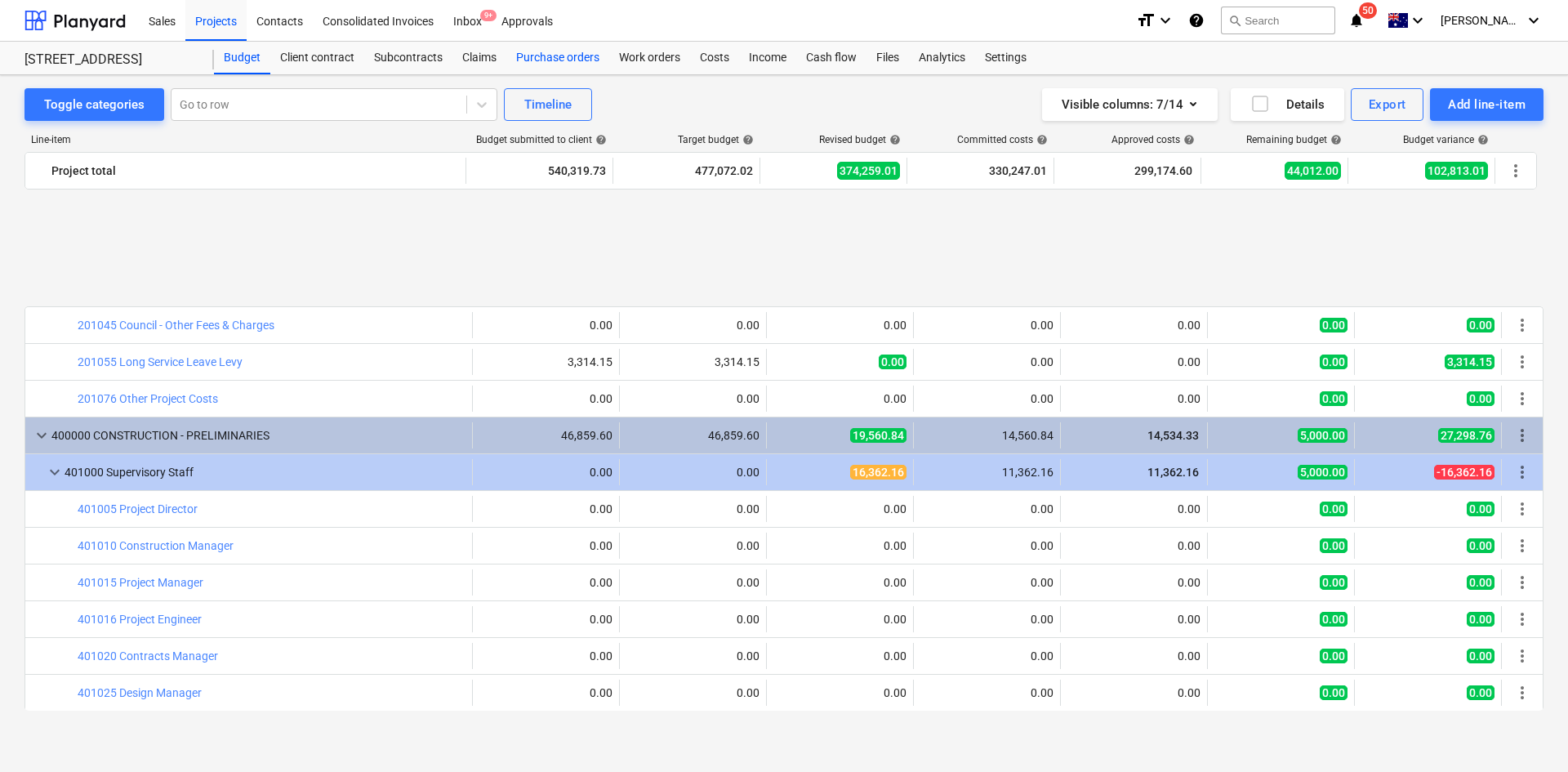
scroll to position [870, 0]
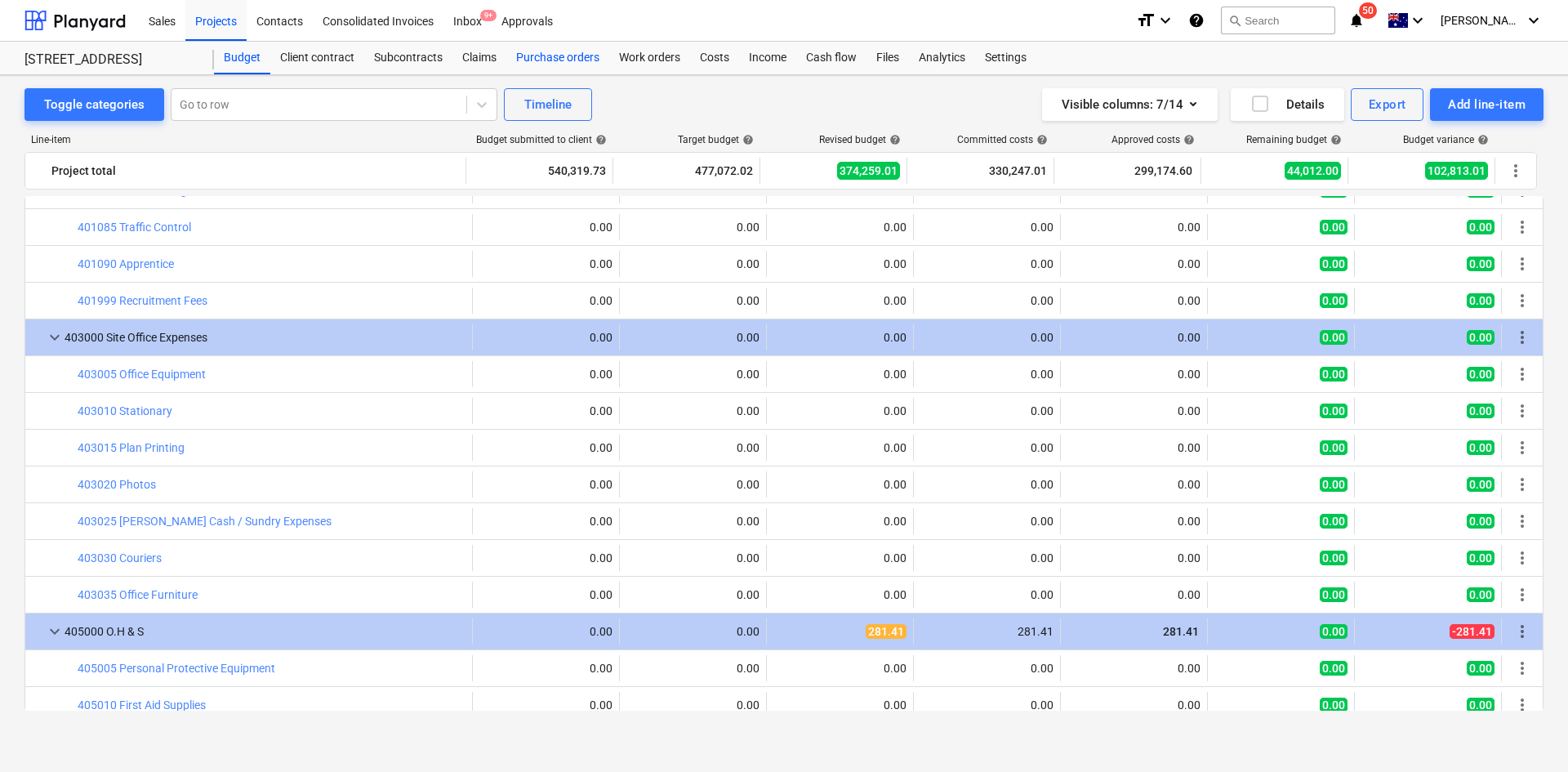
drag, startPoint x: 566, startPoint y: 56, endPoint x: 549, endPoint y: 56, distance: 17.0
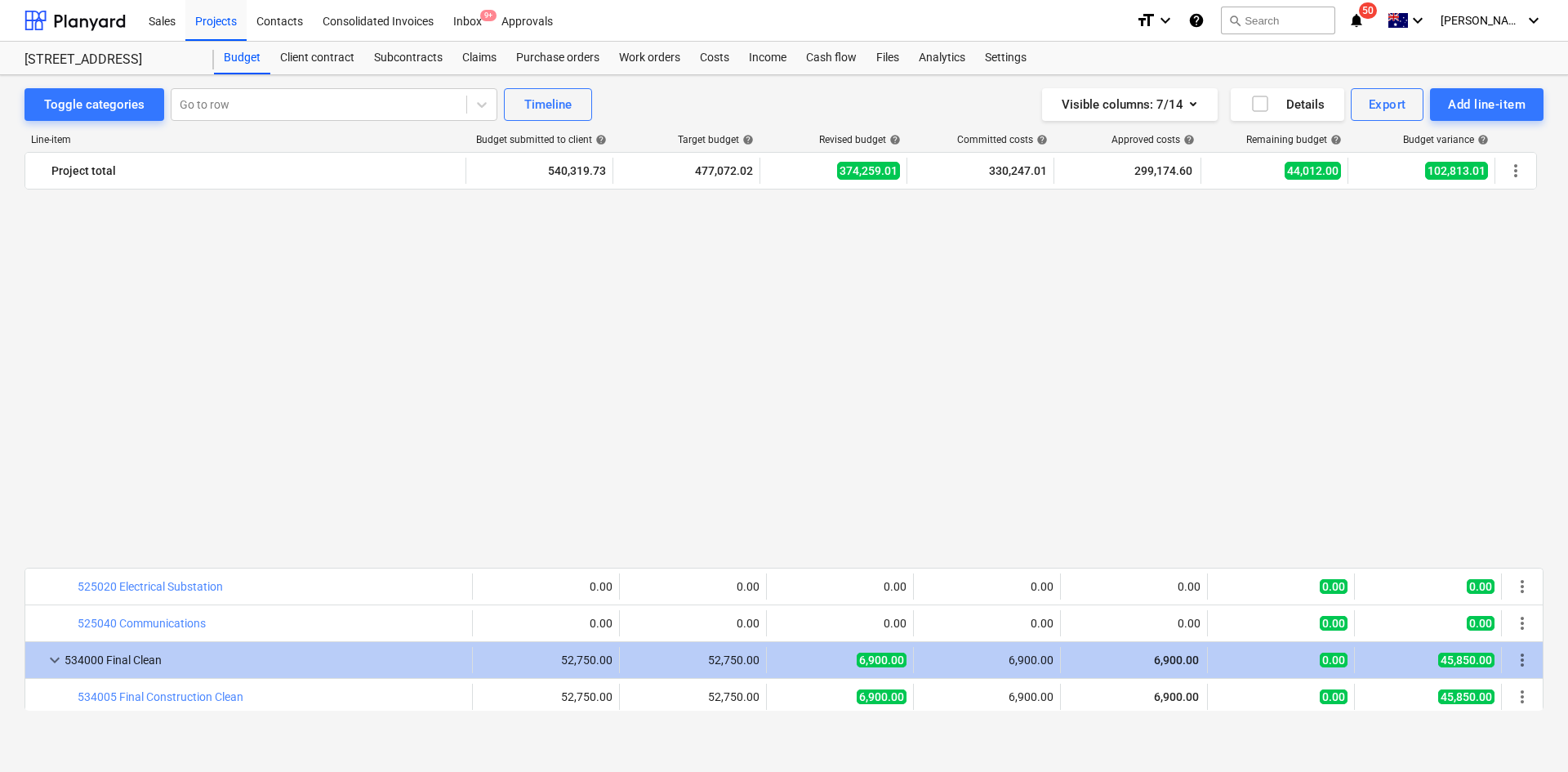
scroll to position [2572, 0]
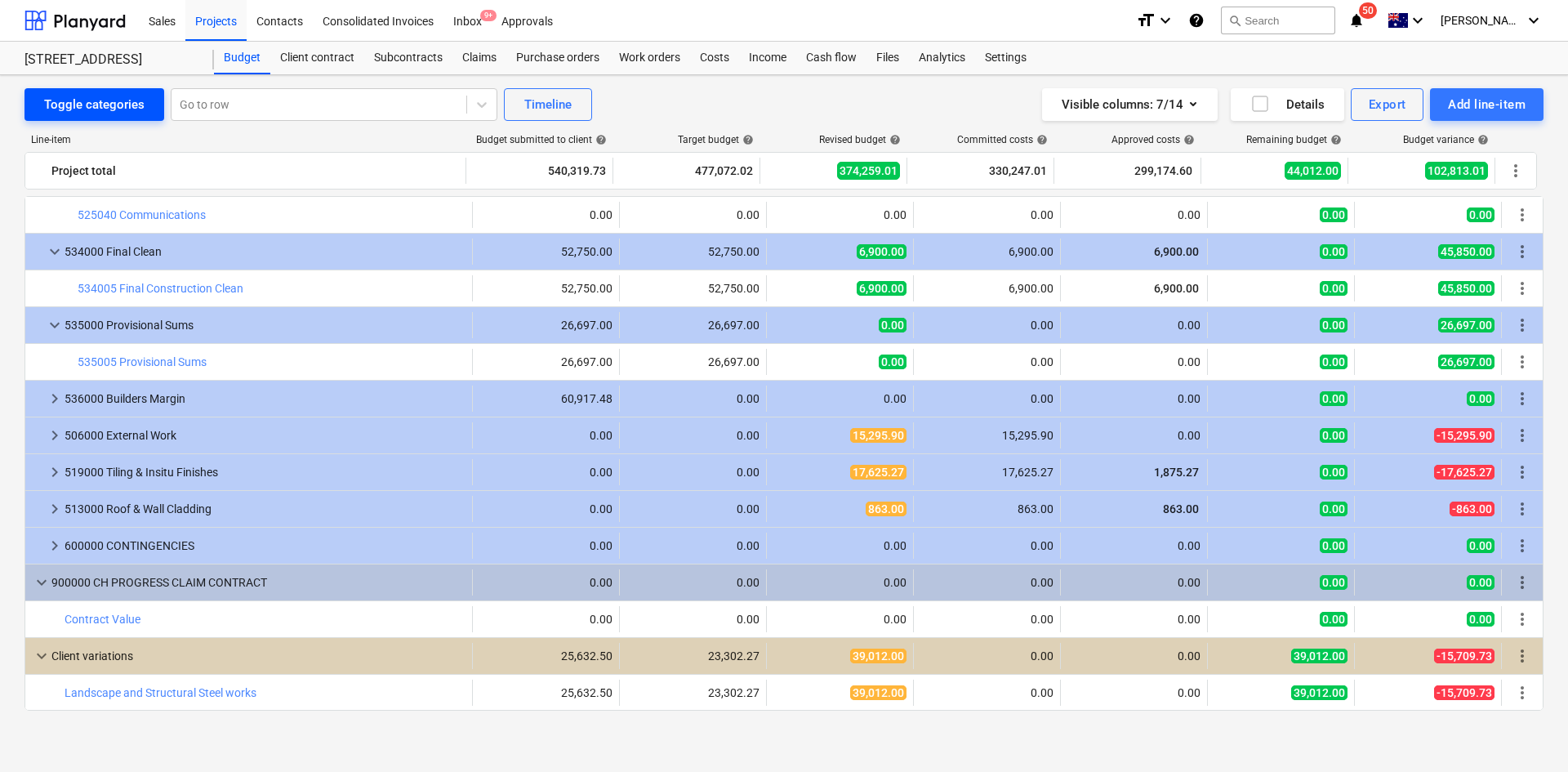
click at [93, 107] on div "Toggle categories" at bounding box center [94, 104] width 100 height 21
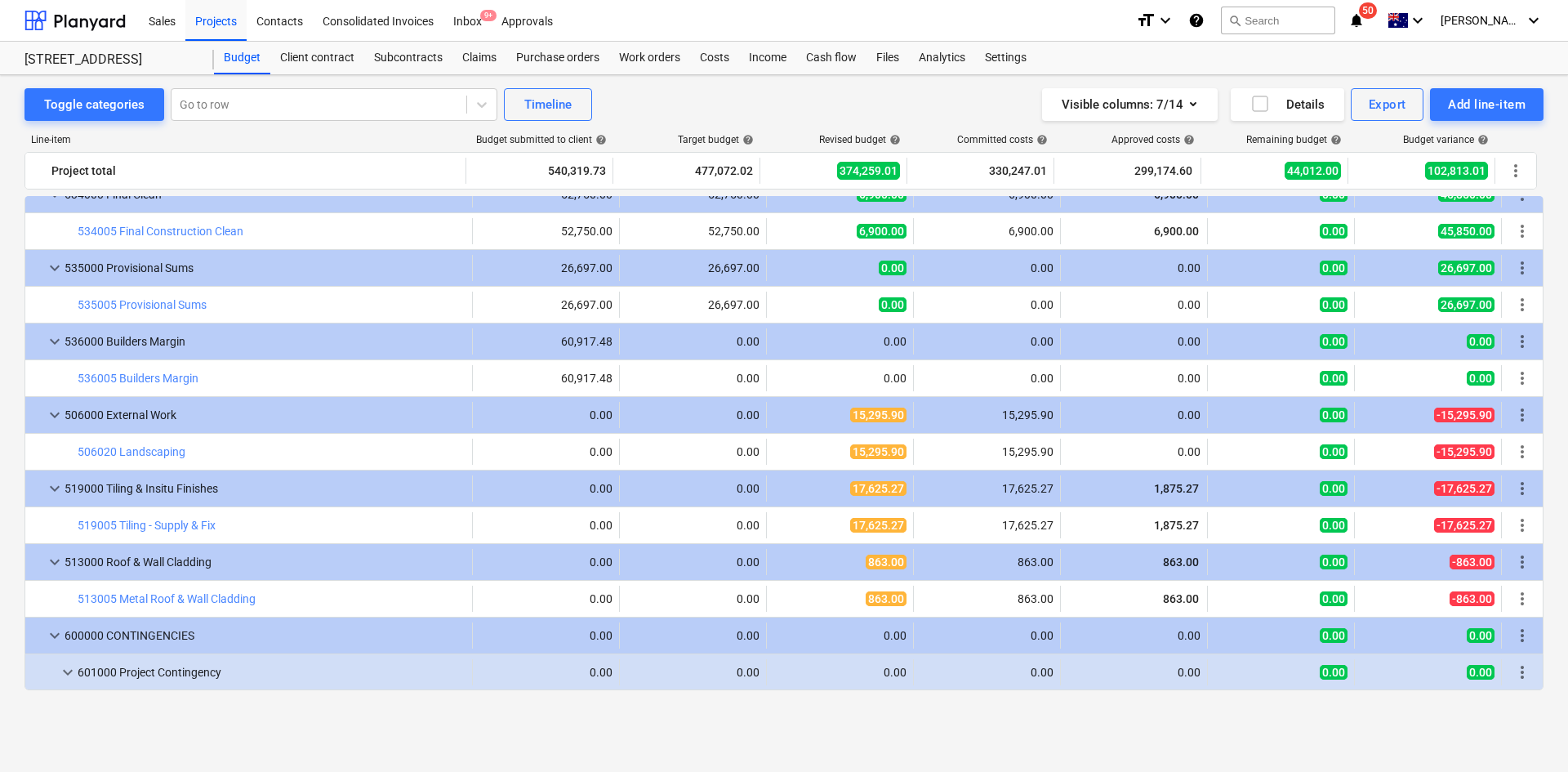
scroll to position [2548, 0]
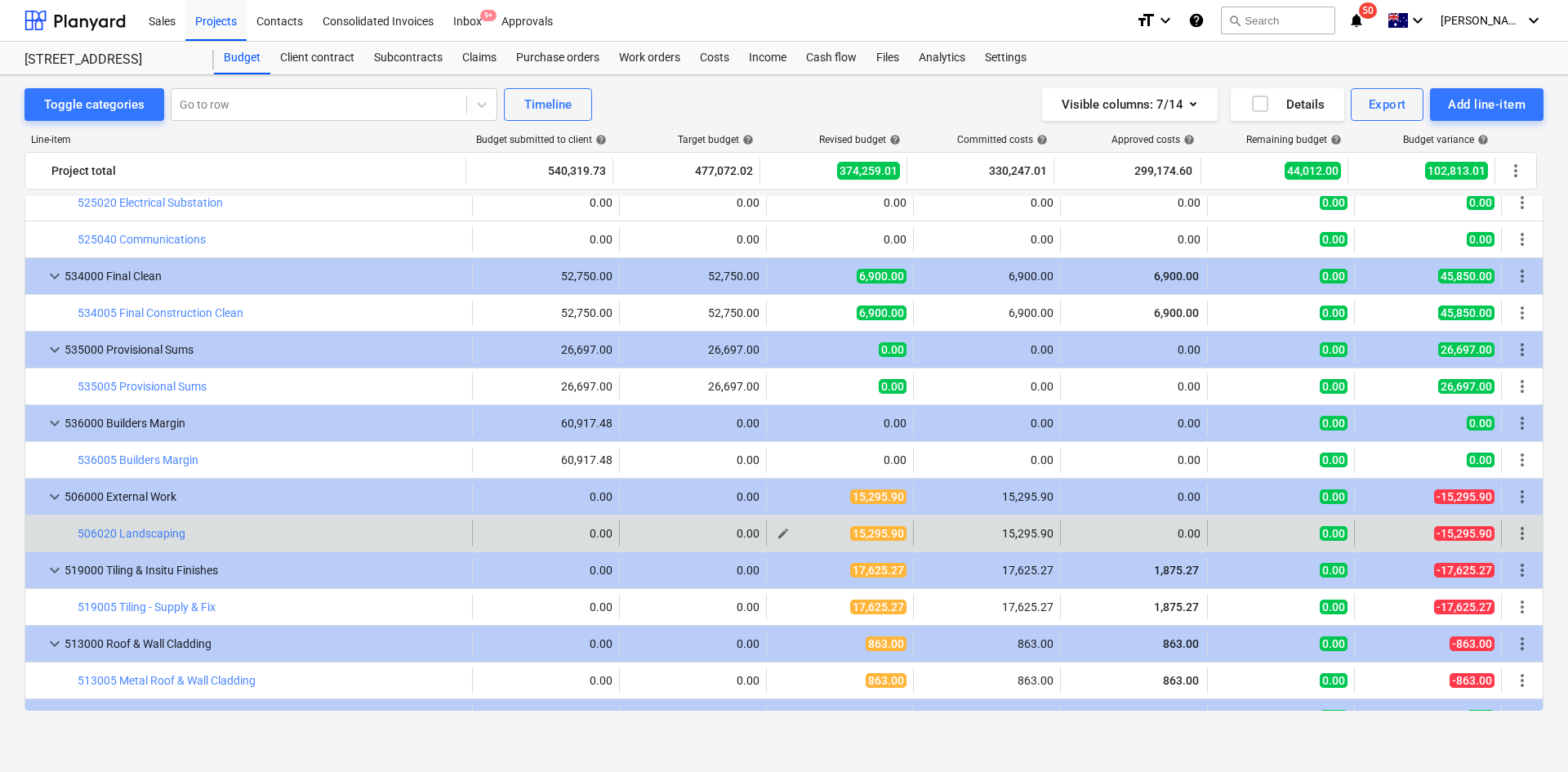
click at [781, 538] on span "edit" at bounding box center [782, 532] width 13 height 13
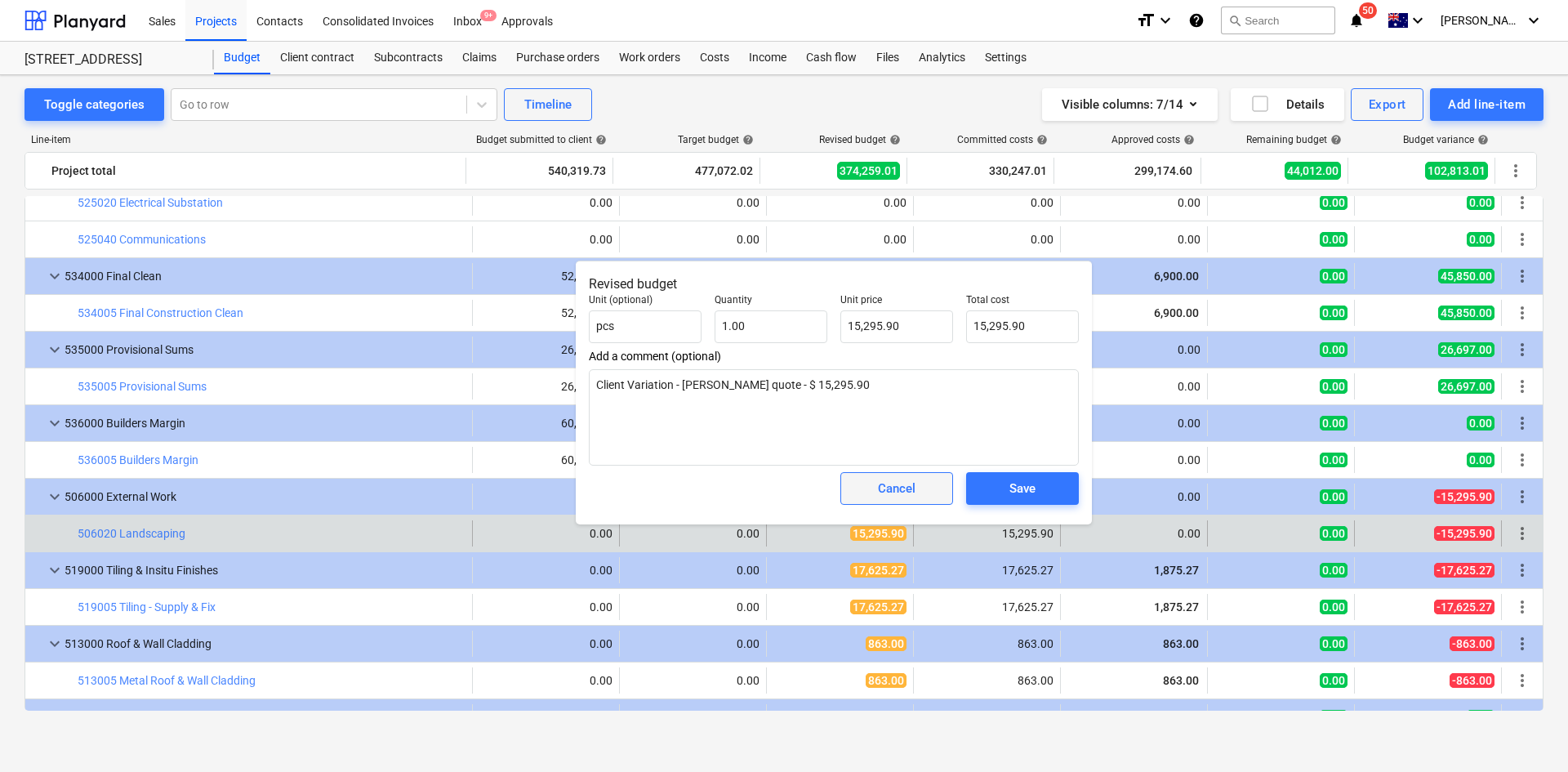
click at [890, 493] on div "Cancel" at bounding box center [896, 488] width 38 height 21
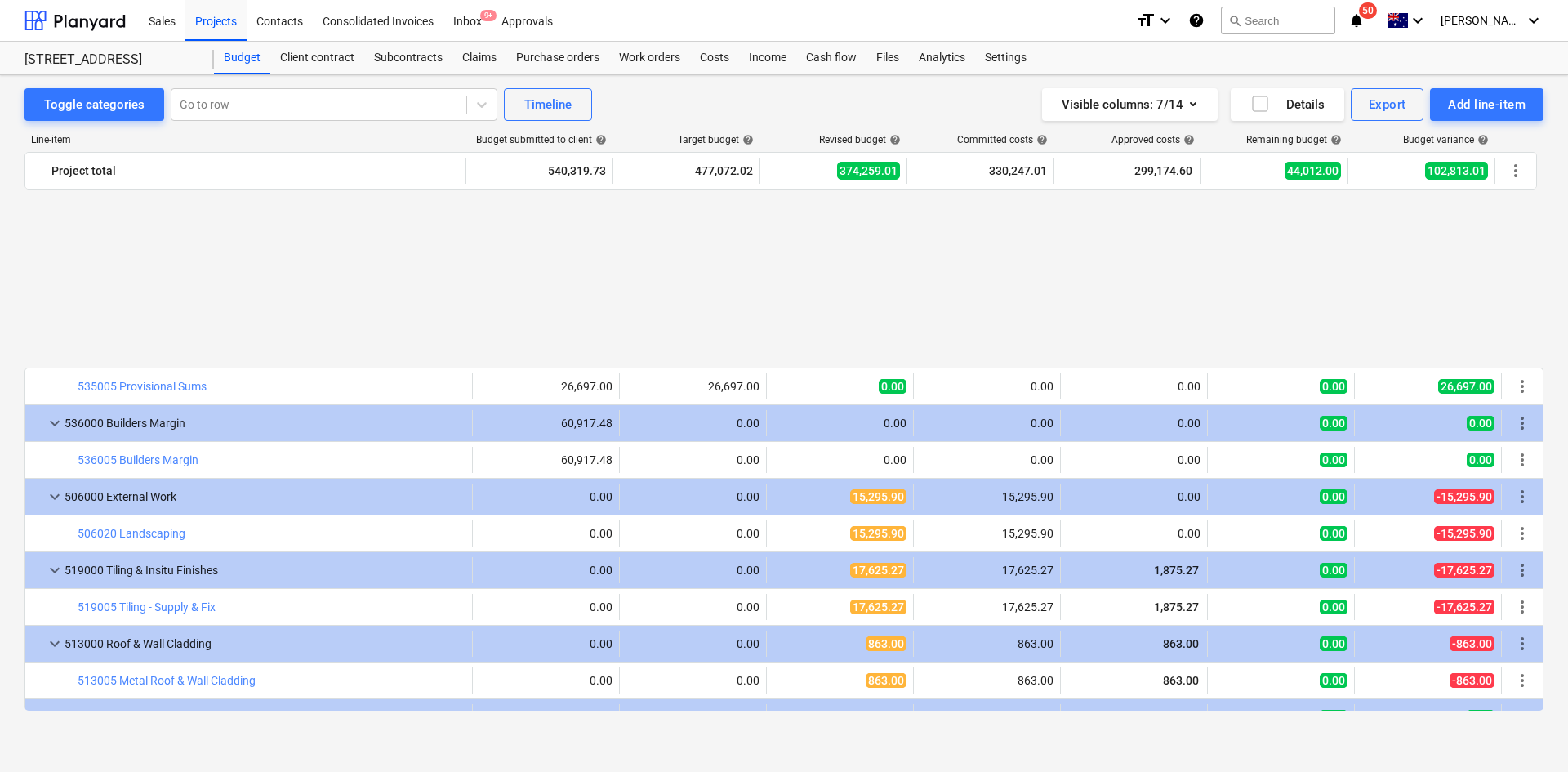
scroll to position [2793, 0]
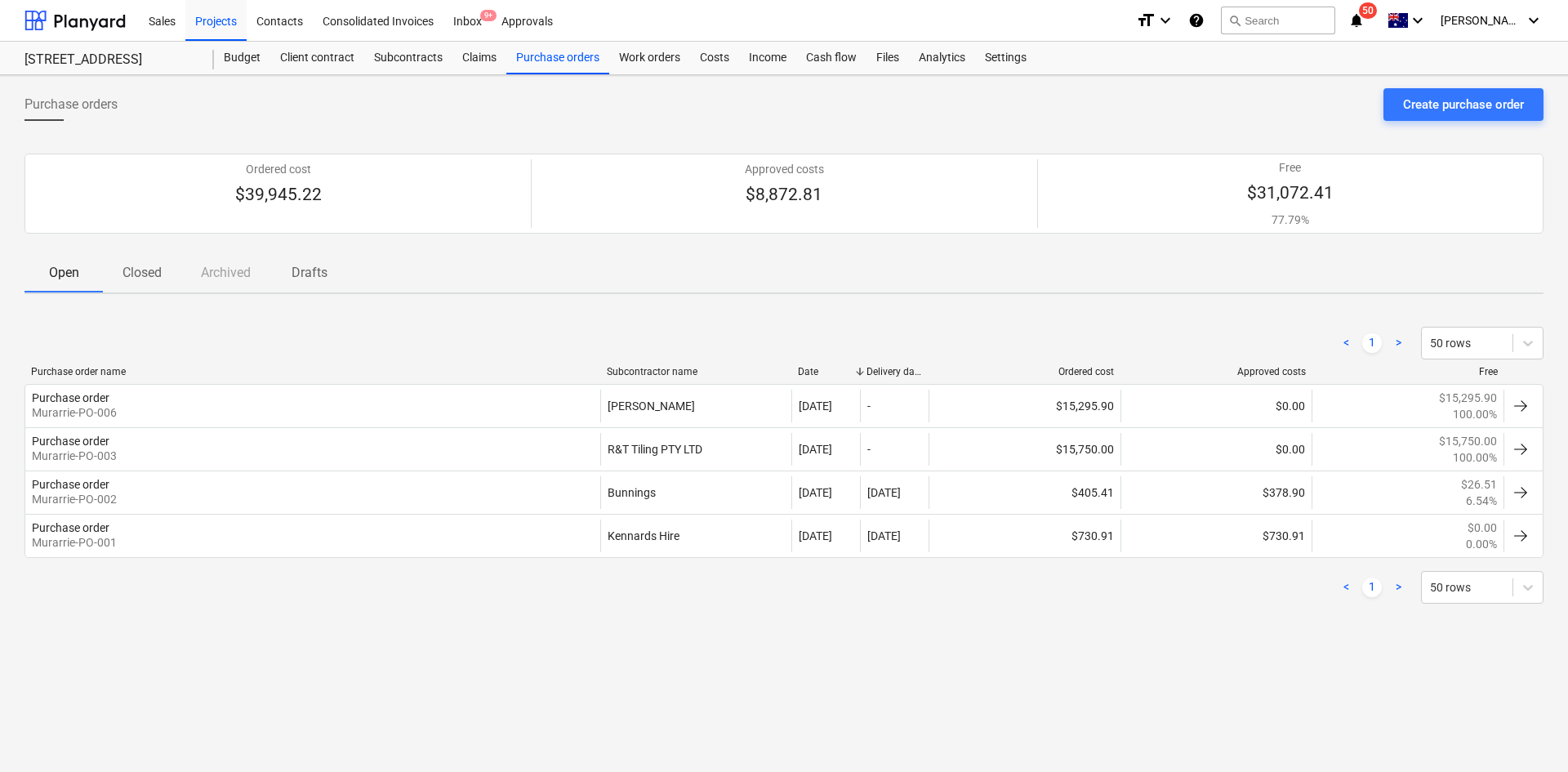
click at [306, 323] on div "< 1 > 50 rows" at bounding box center [784, 343] width 1519 height 46
click at [424, 351] on div "< 1 > 50 rows" at bounding box center [784, 343] width 1519 height 33
drag, startPoint x: 597, startPoint y: 102, endPoint x: 616, endPoint y: 80, distance: 29.1
click at [597, 102] on div "Purchase orders Create purchase order" at bounding box center [784, 111] width 1519 height 46
click at [1437, 102] on div "Create purchase order" at bounding box center [1463, 104] width 121 height 21
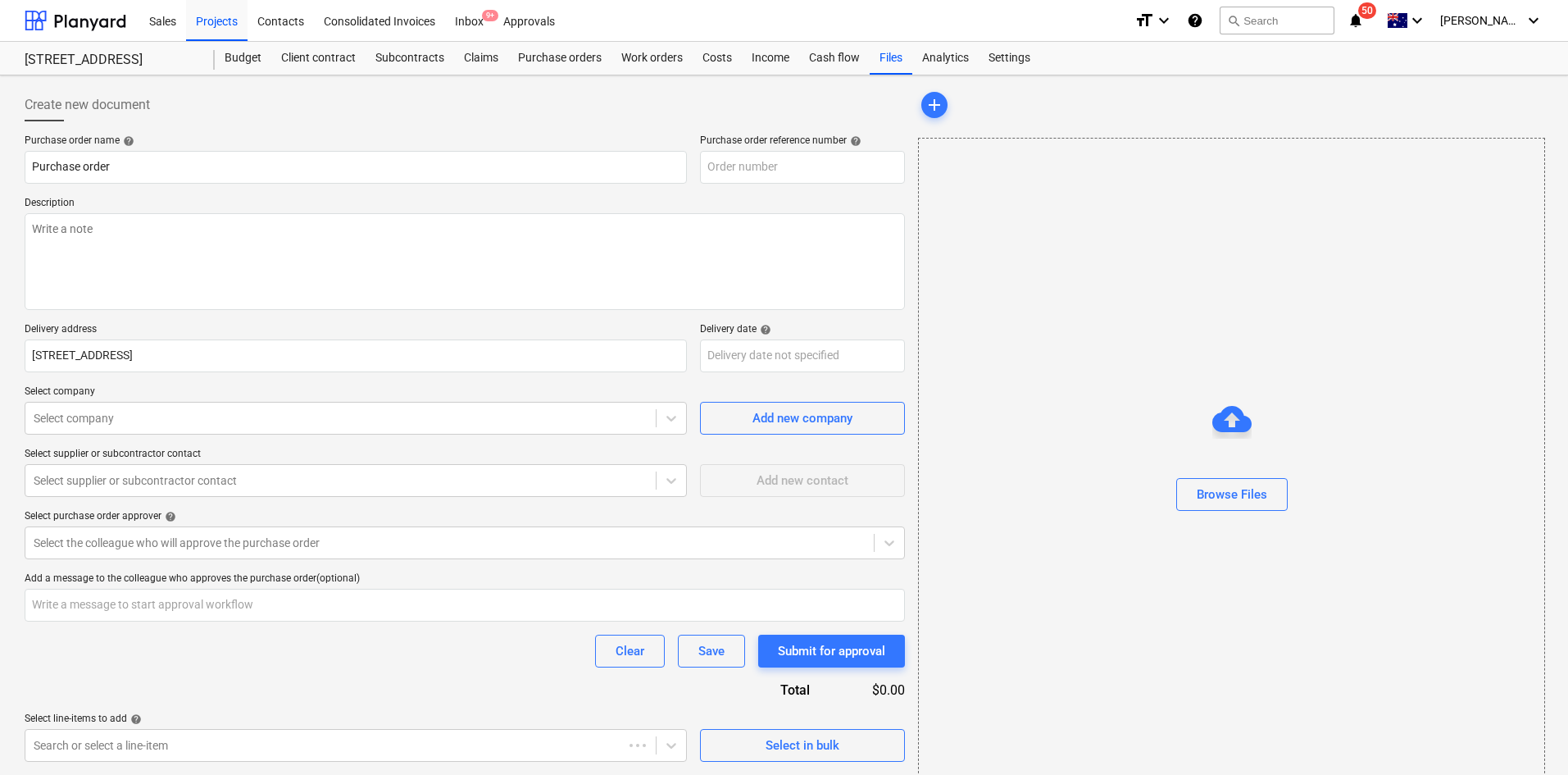
type textarea "x"
type input "0034-Murarrie-PO-007"
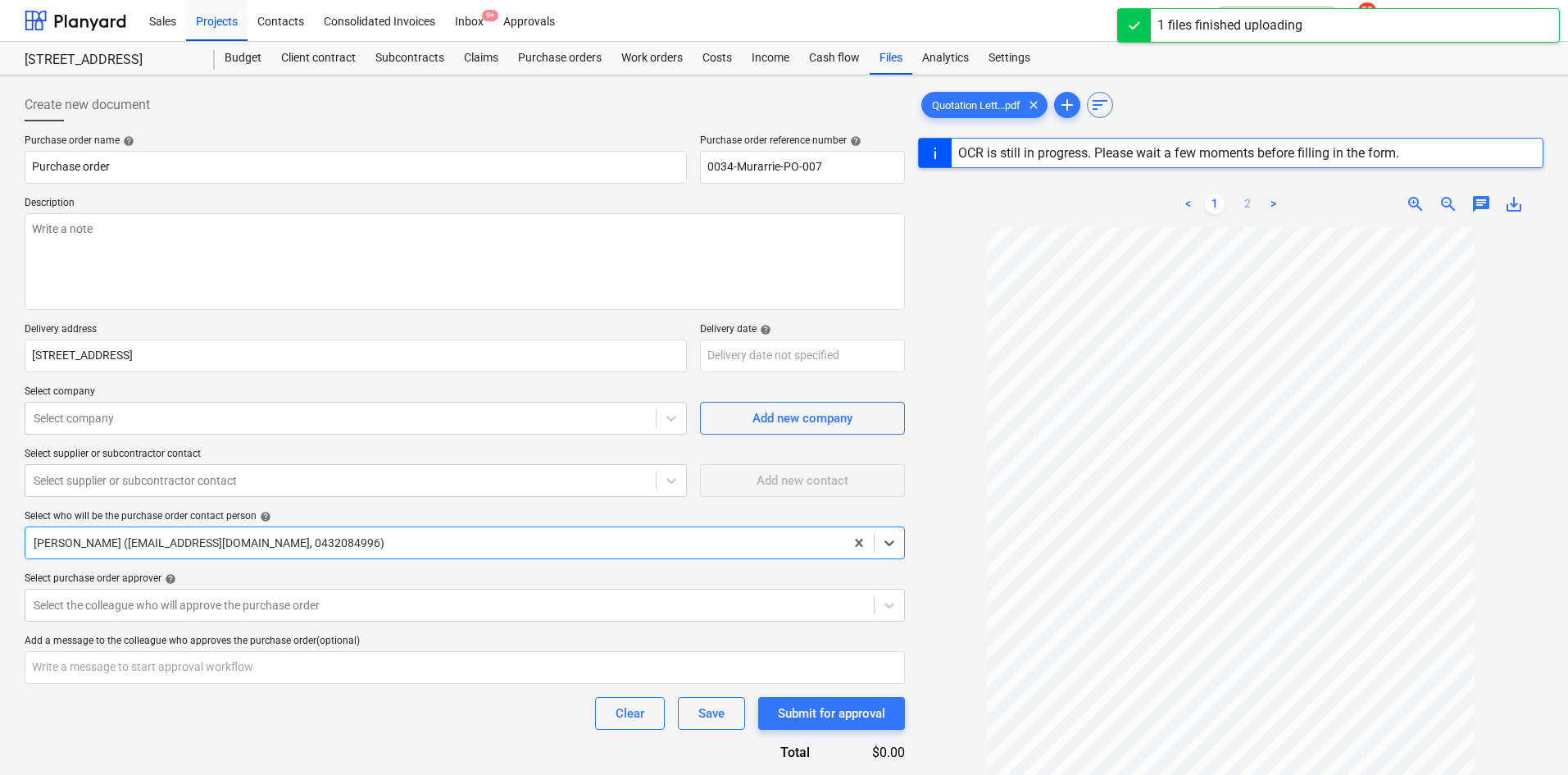
click at [1249, 203] on link "2" at bounding box center [1247, 203] width 19 height 19
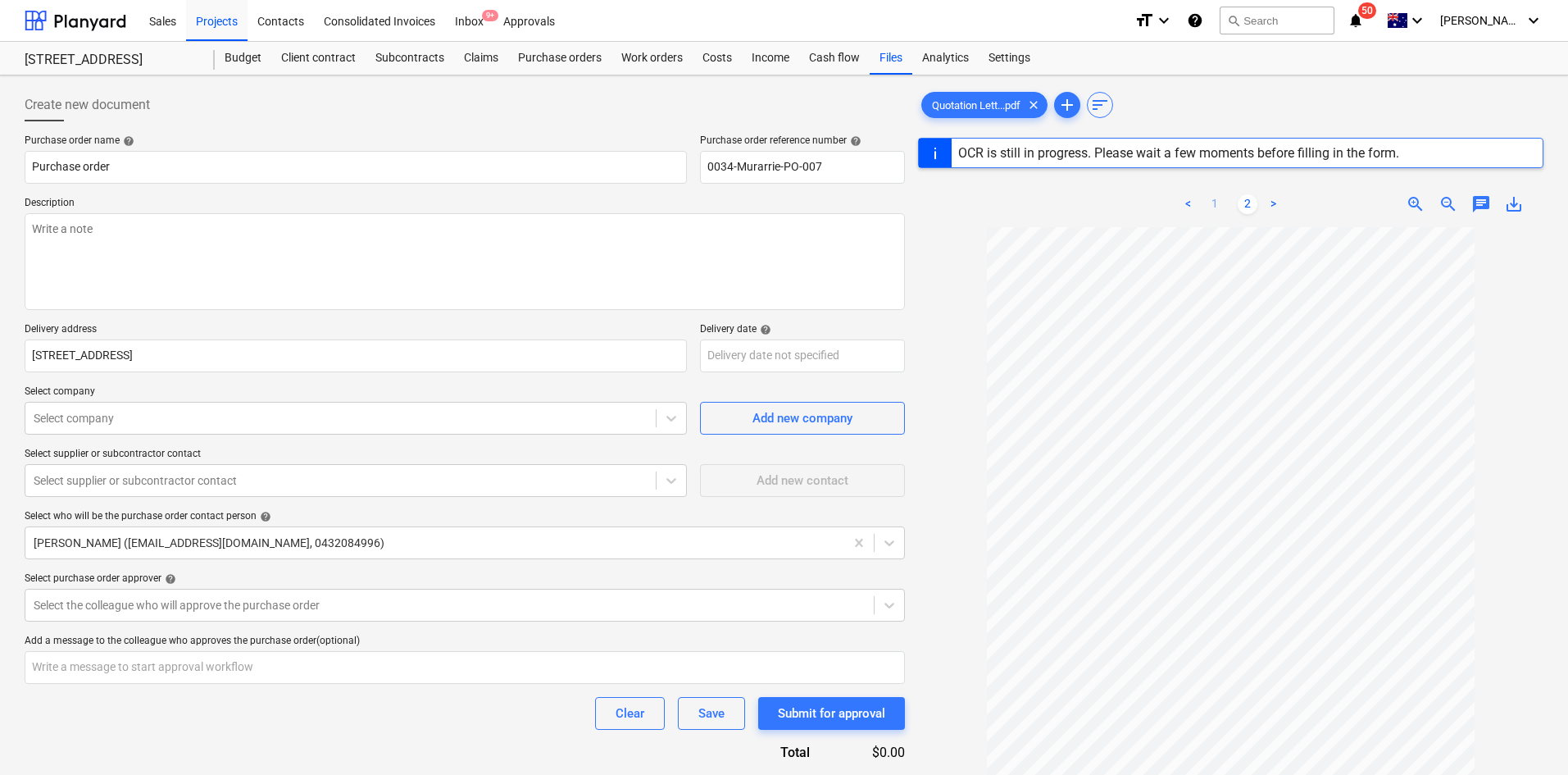
click at [1210, 204] on link "1" at bounding box center [1215, 203] width 19 height 19
click at [1244, 203] on link "2" at bounding box center [1247, 203] width 19 height 19
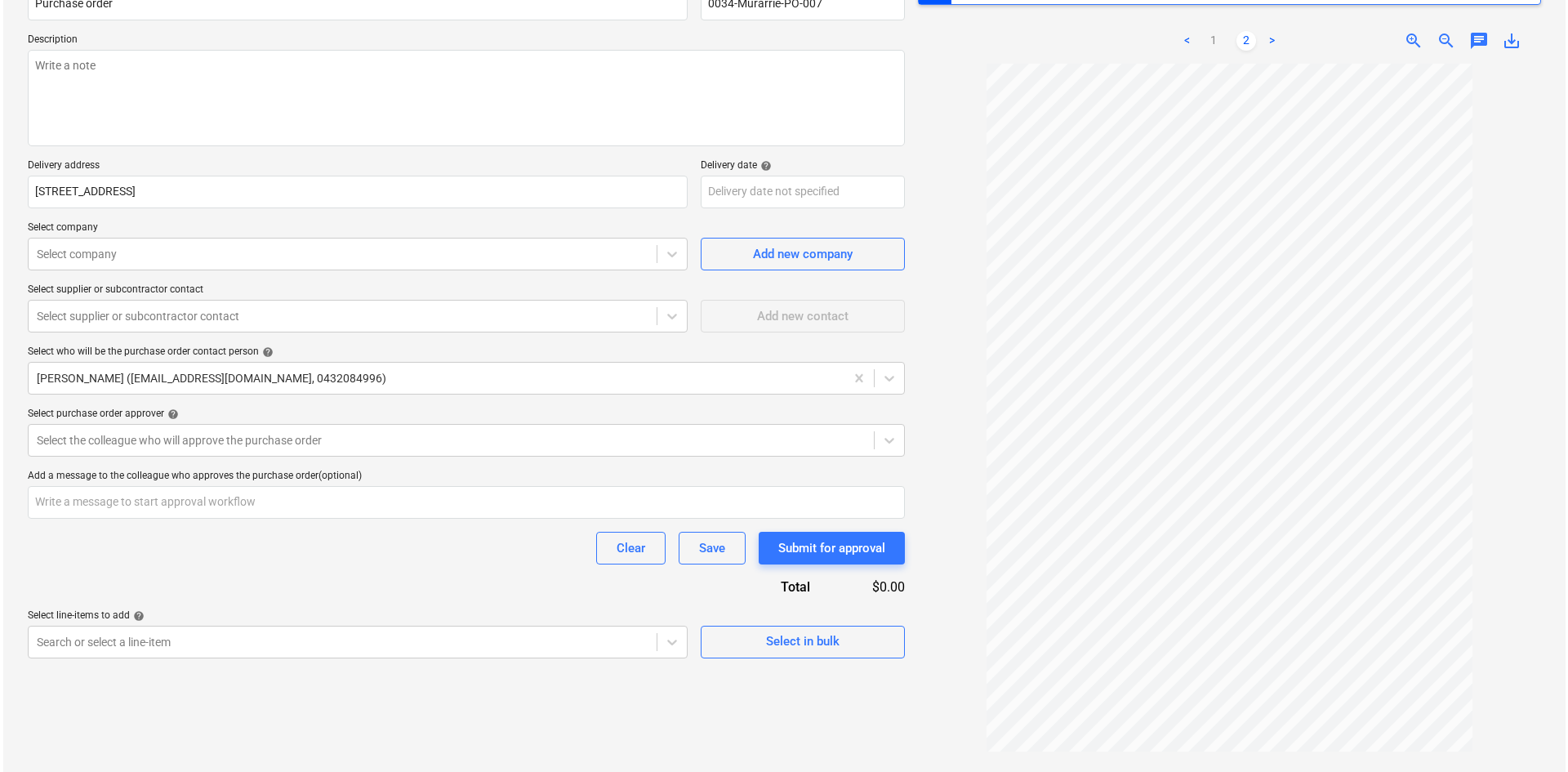
scroll to position [164, 0]
click at [802, 646] on div "Select in bulk" at bounding box center [799, 640] width 73 height 21
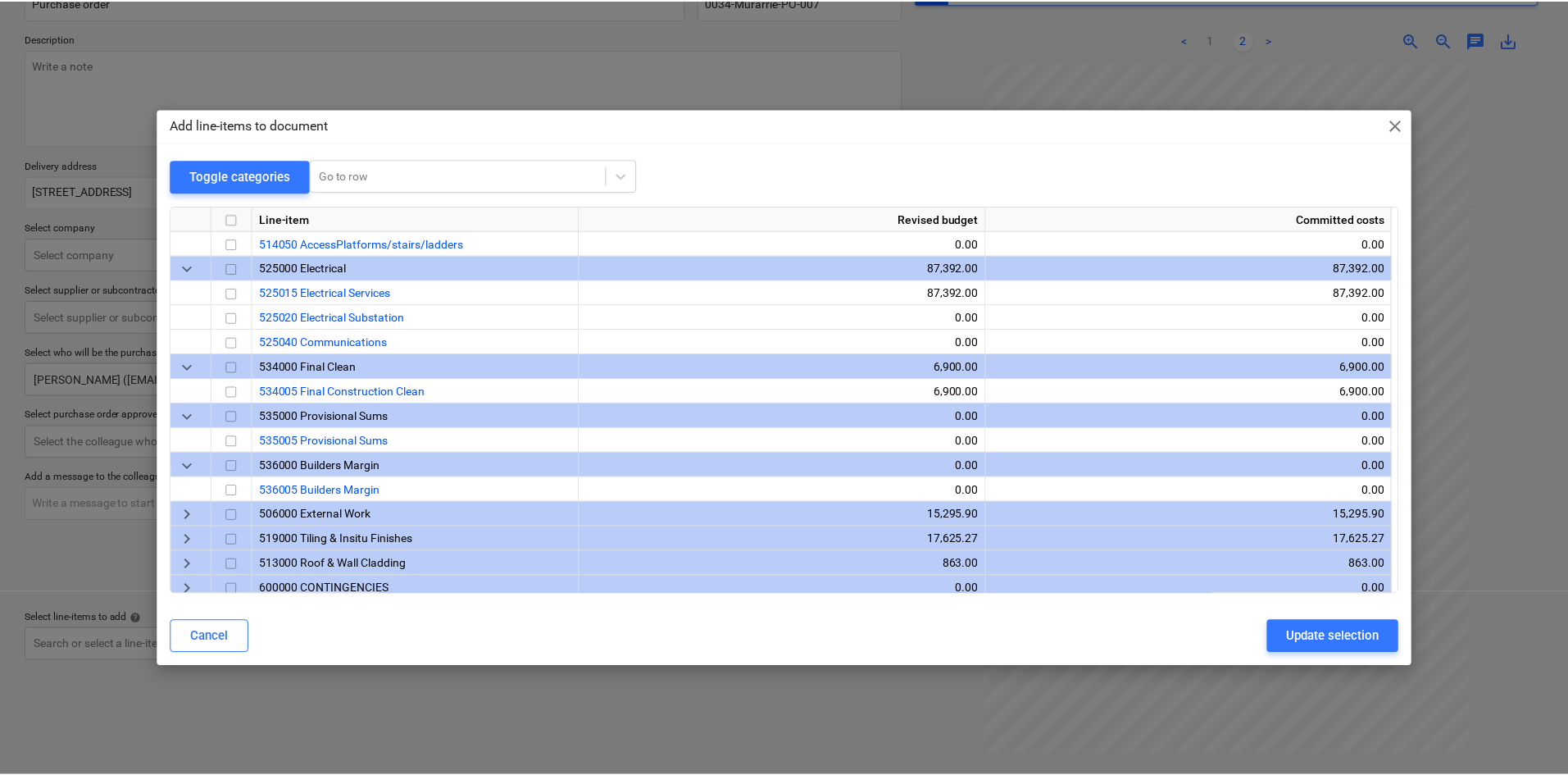
scroll to position [1729, 0]
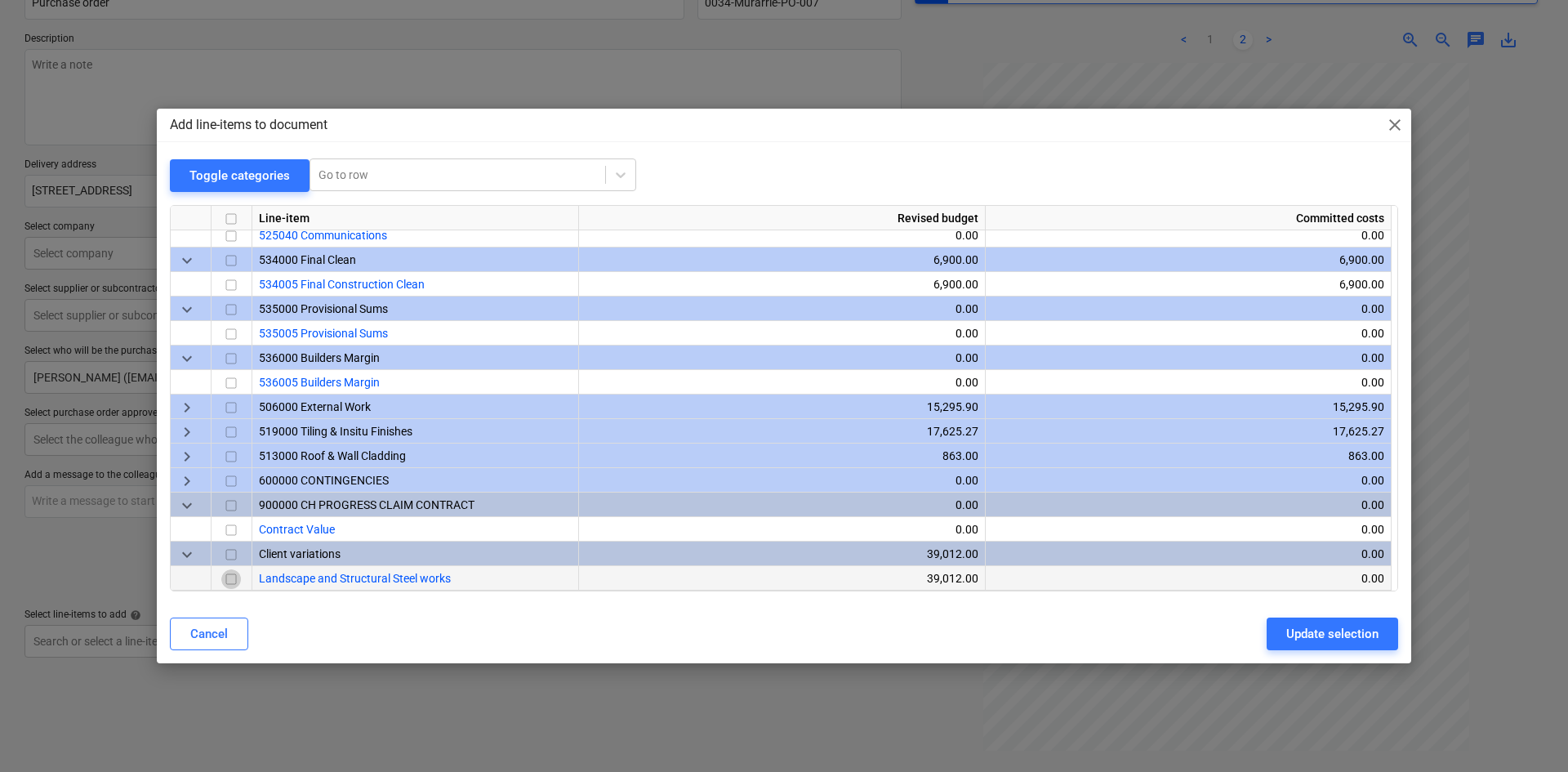
click at [232, 586] on input "checkbox" at bounding box center [230, 579] width 19 height 19
click at [1344, 641] on div "Update selection" at bounding box center [1332, 633] width 92 height 21
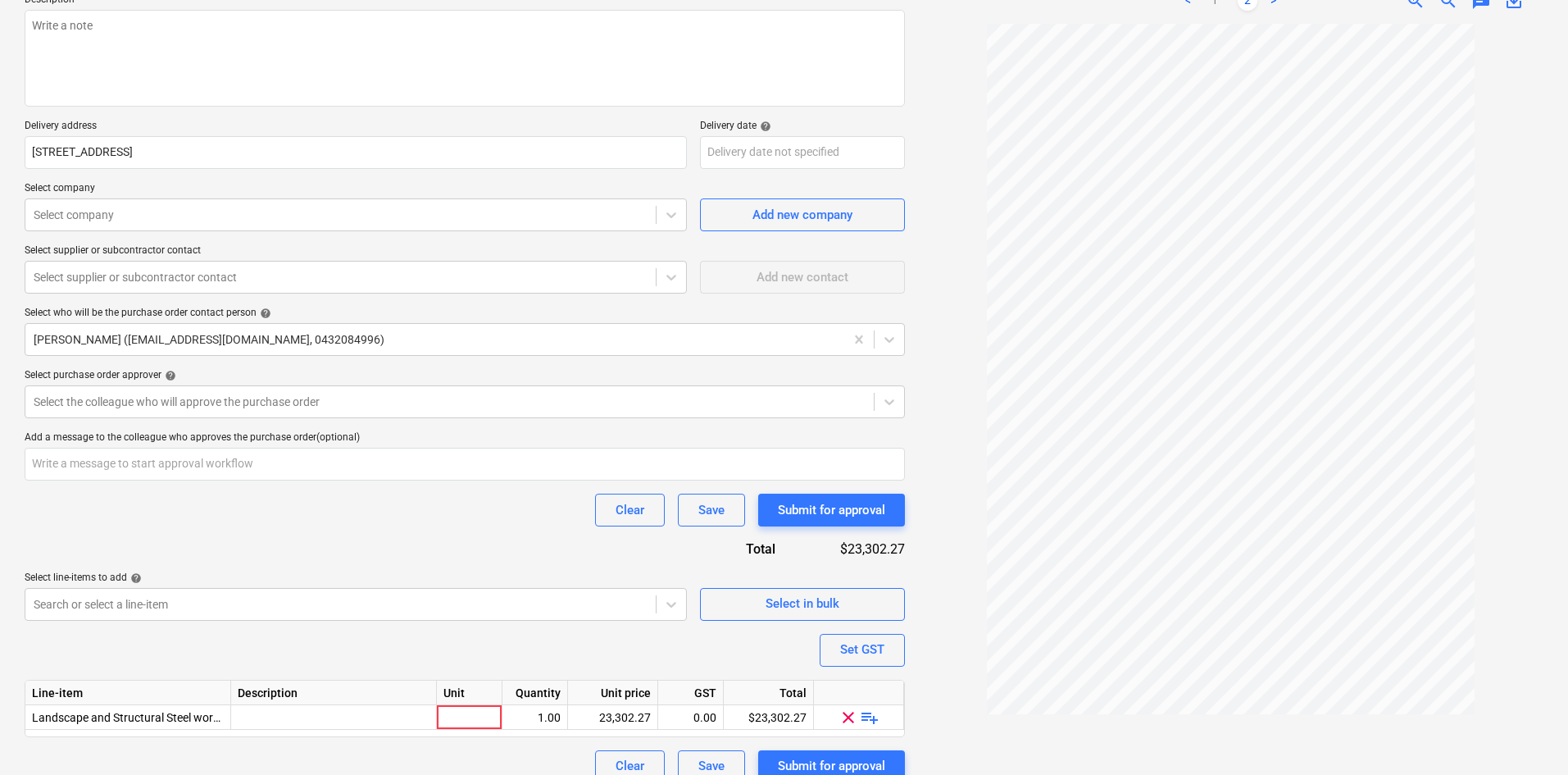
scroll to position [224, 0]
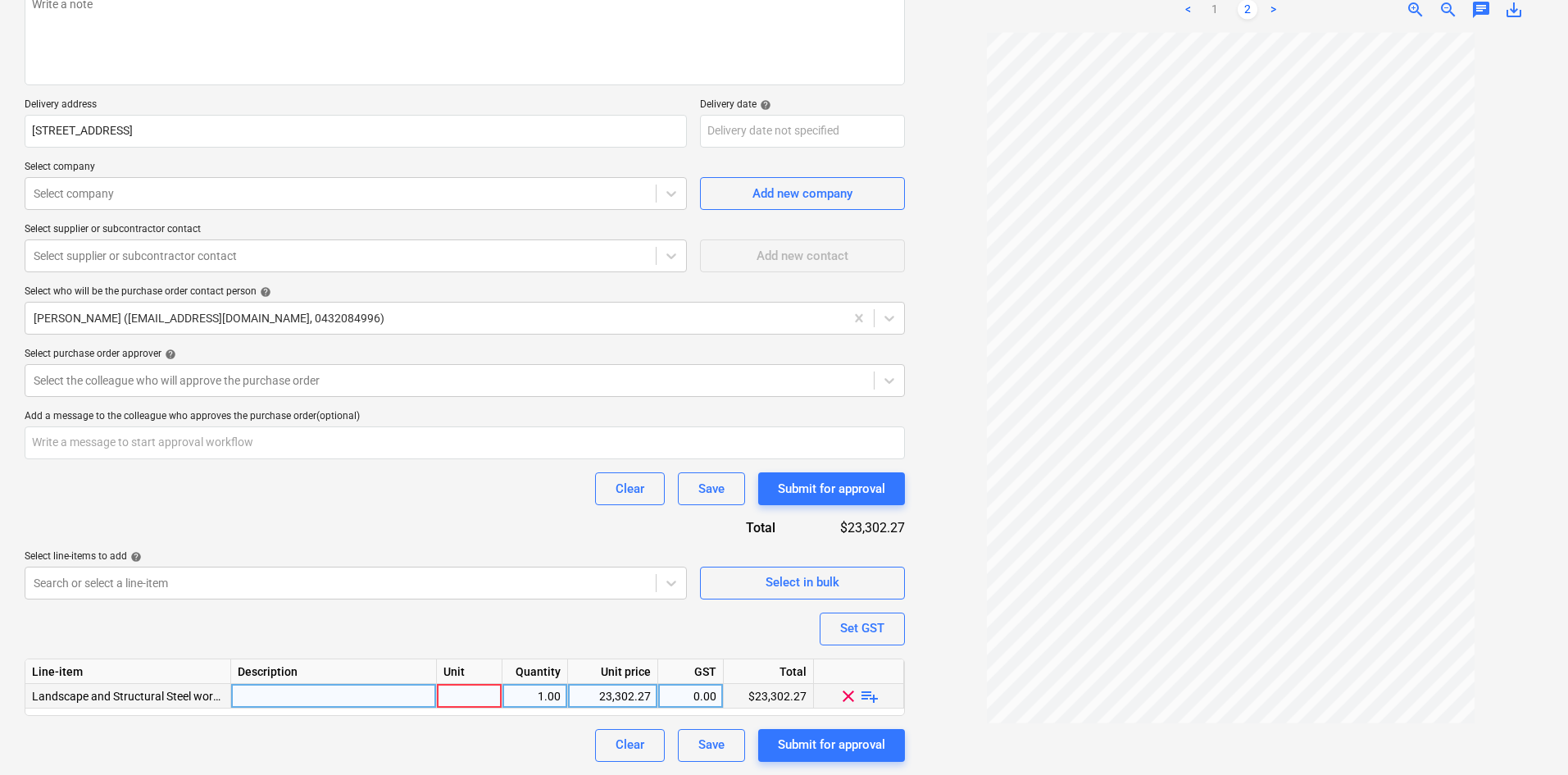
click at [468, 695] on div at bounding box center [469, 695] width 65 height 25
click at [325, 698] on div at bounding box center [334, 695] width 206 height 25
click at [440, 625] on div "Purchase order name help Purchase order Purchase order reference number help 00…" at bounding box center [464, 336] width 880 height 852
type textarea "x"
click at [237, 367] on div "Select the colleague who will approve the purchase order" at bounding box center [464, 380] width 880 height 33
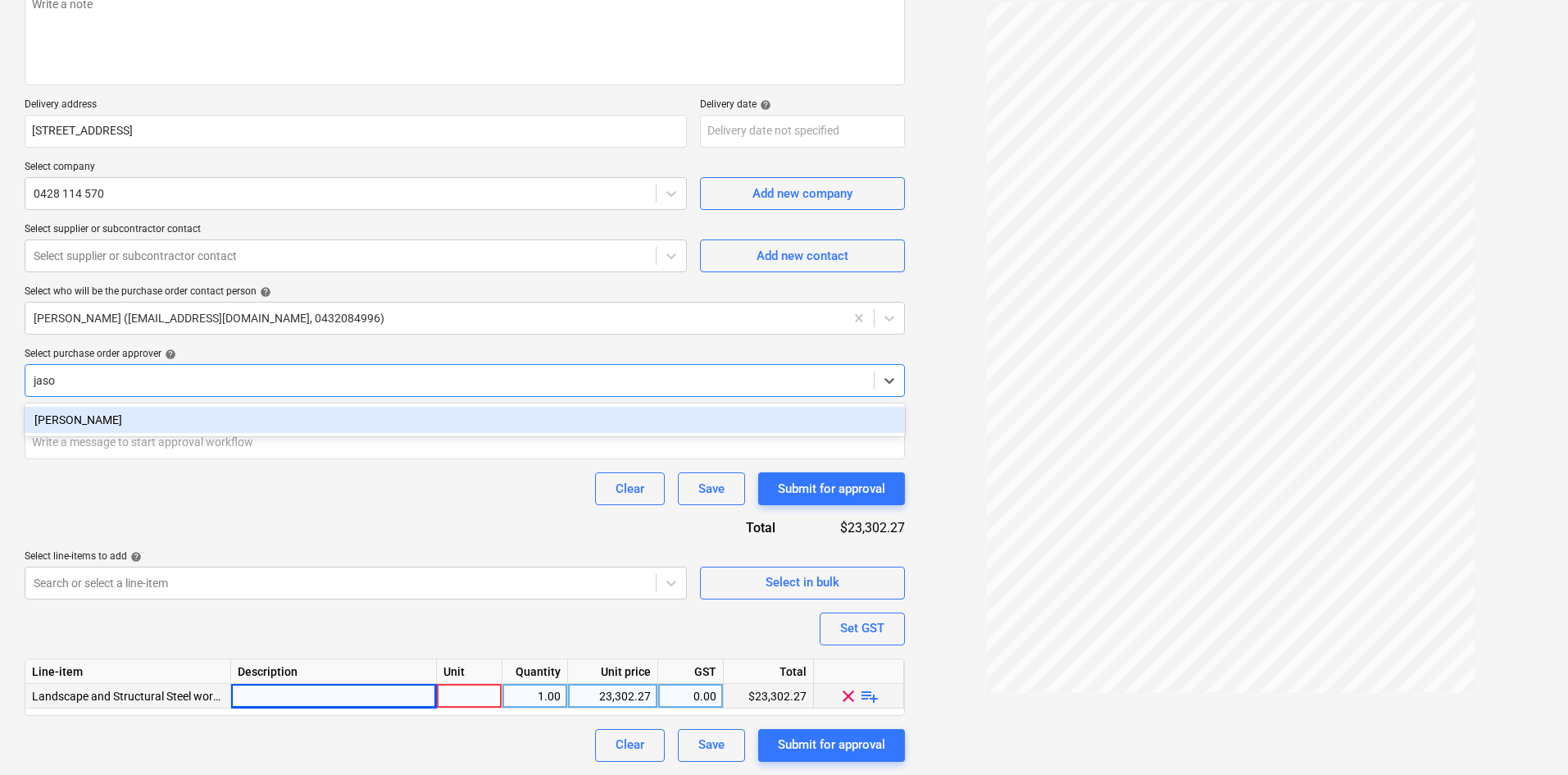
type input "[PERSON_NAME]"
type textarea "x"
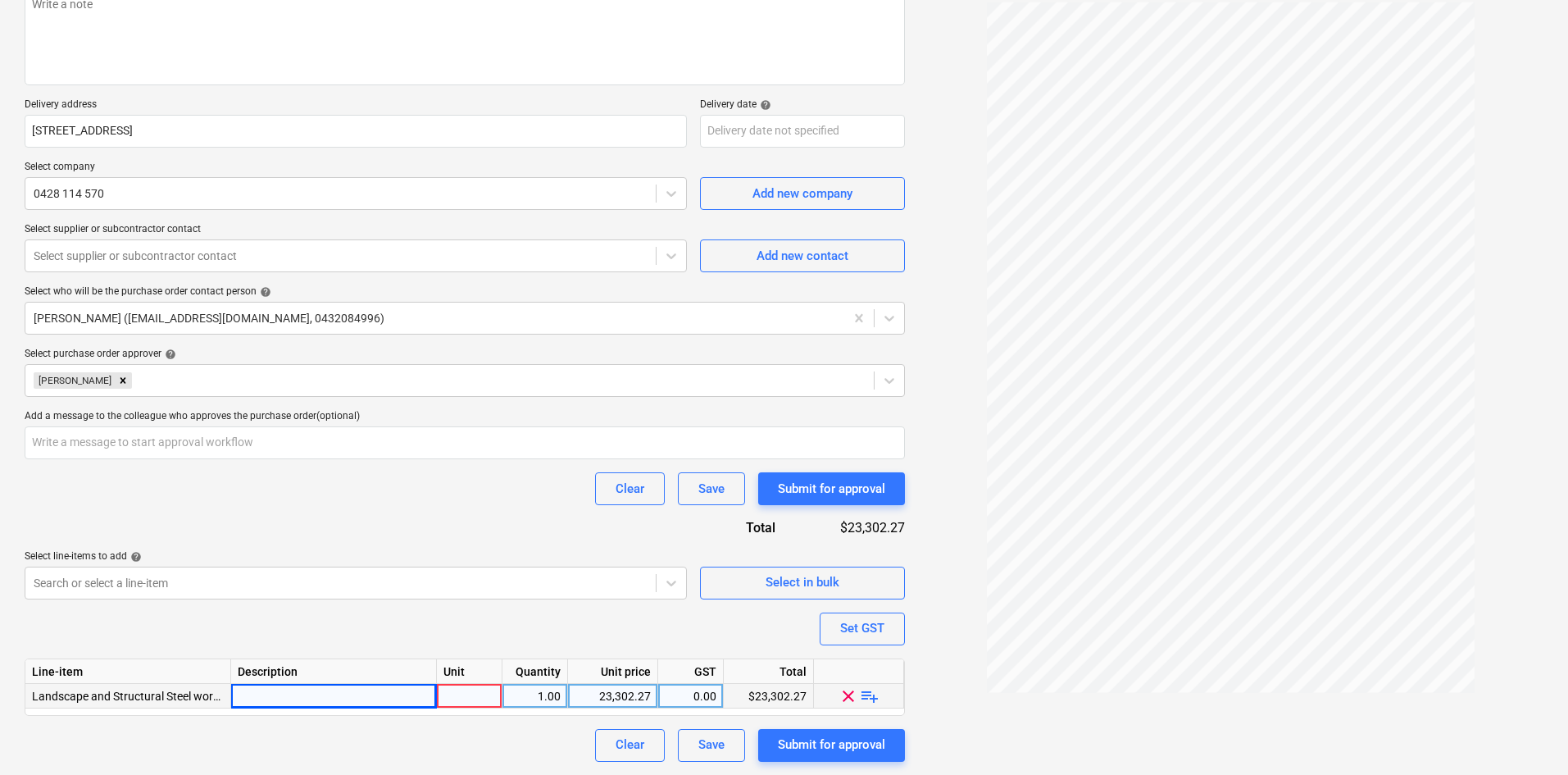
click at [504, 348] on div "Select purchase order approver help" at bounding box center [464, 353] width 880 height 13
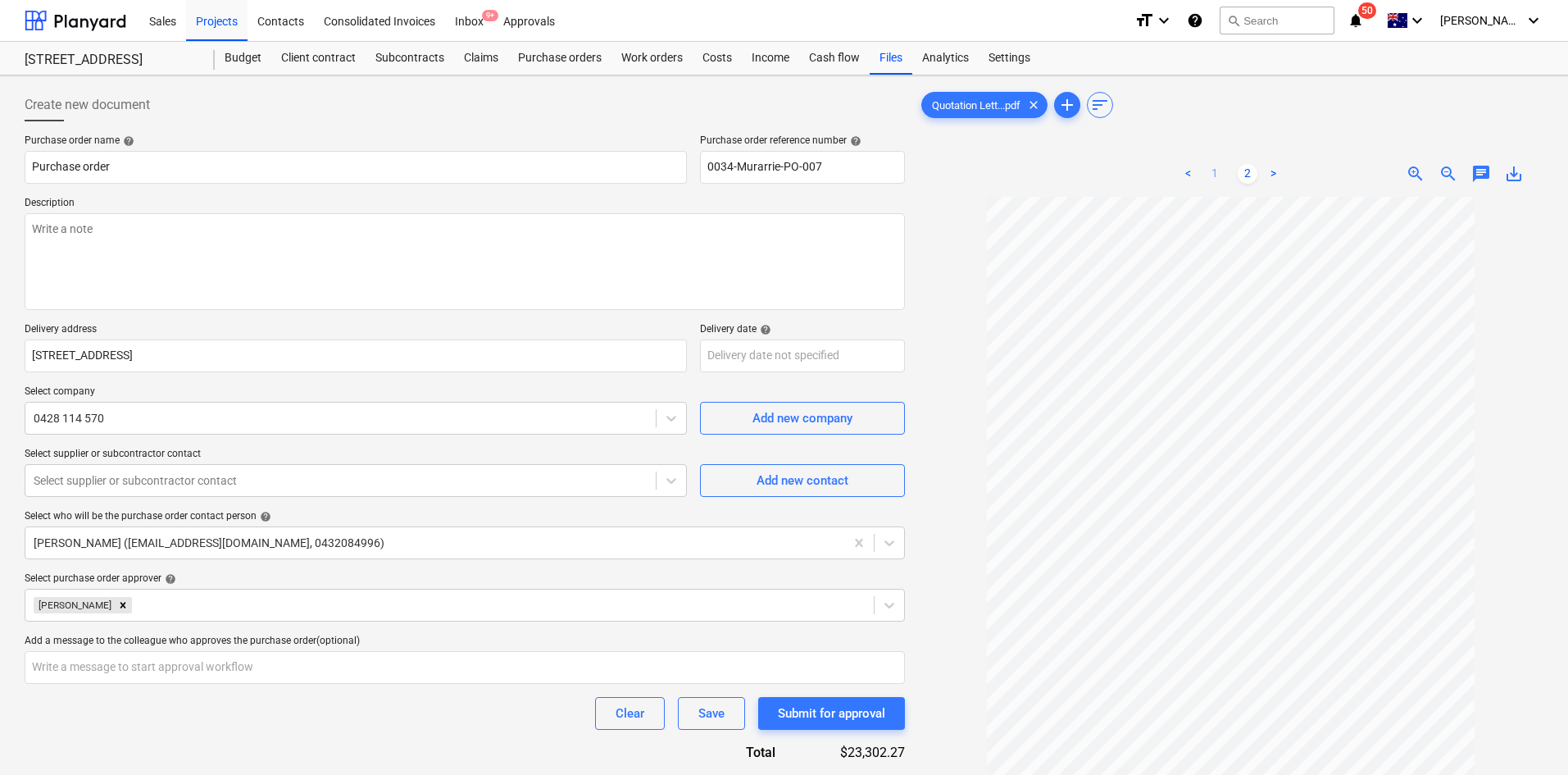
click at [1214, 175] on link "1" at bounding box center [1215, 174] width 19 height 19
click at [1244, 174] on link "2" at bounding box center [1247, 174] width 19 height 19
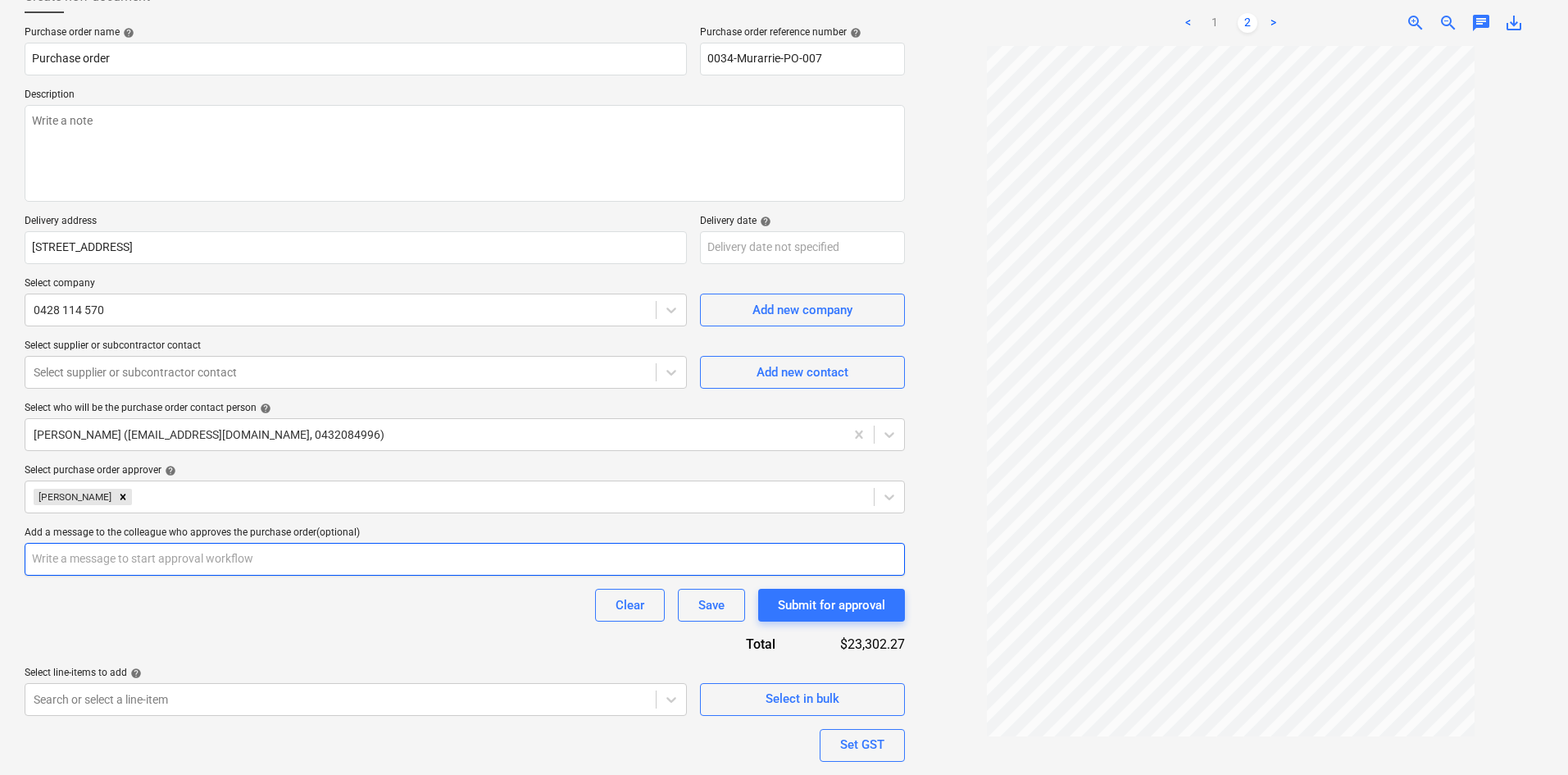
scroll to position [224, 0]
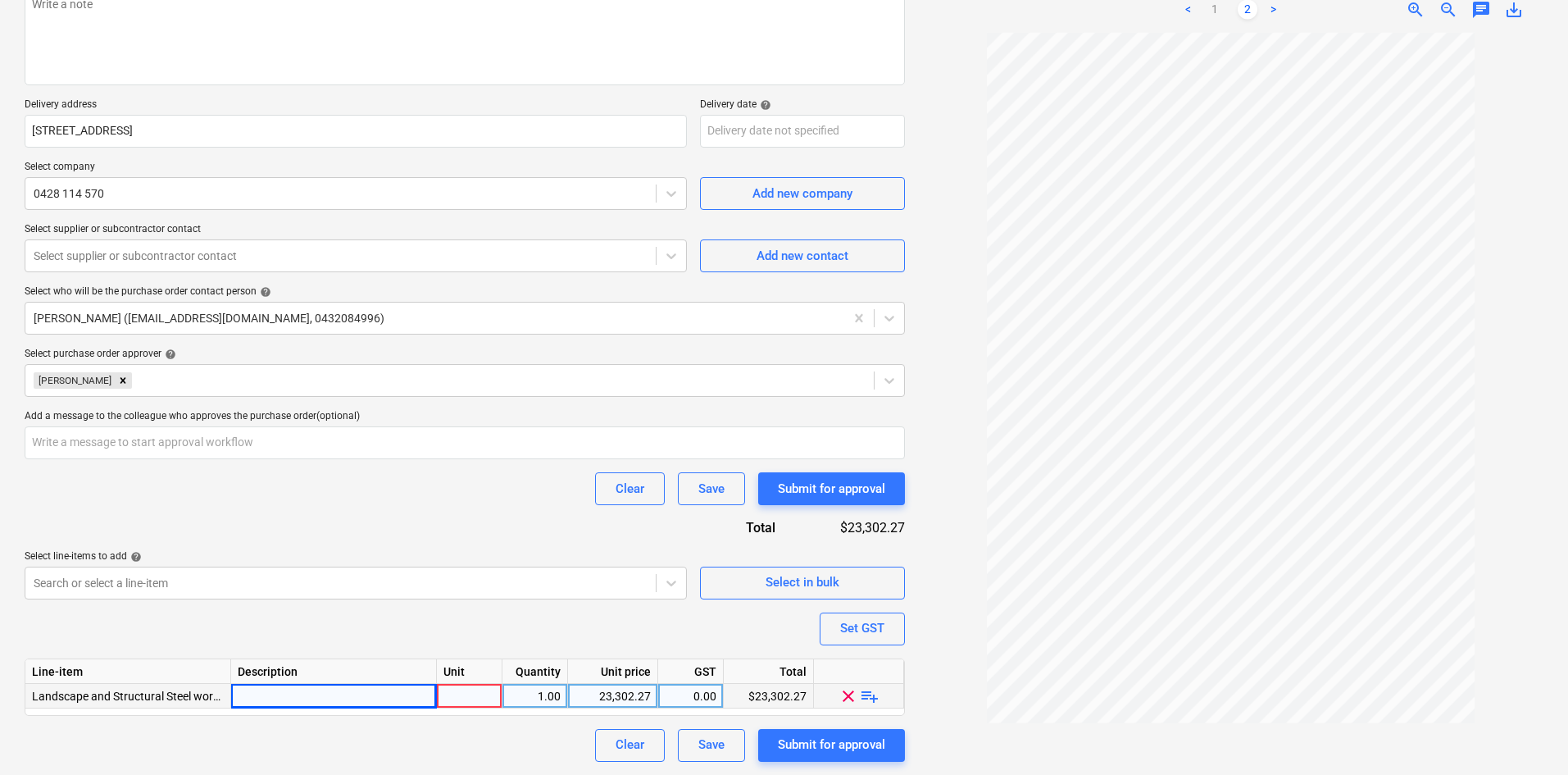
click at [480, 693] on div at bounding box center [469, 695] width 65 height 25
type input "item"
click at [876, 696] on span "playlist_add" at bounding box center [869, 695] width 19 height 19
type textarea "x"
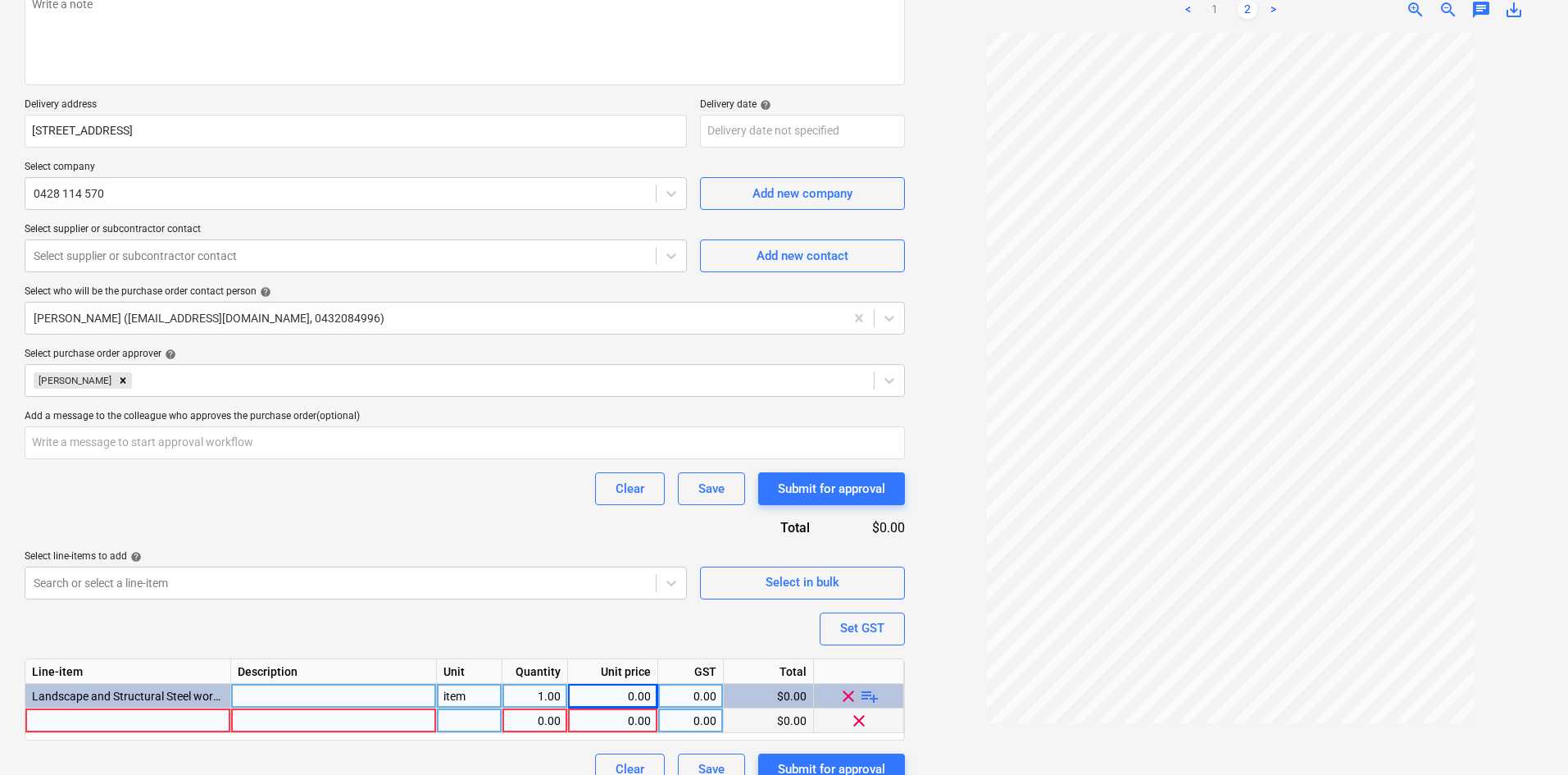
click at [196, 718] on div at bounding box center [128, 720] width 206 height 25
type input "Structural Steel"
type textarea "x"
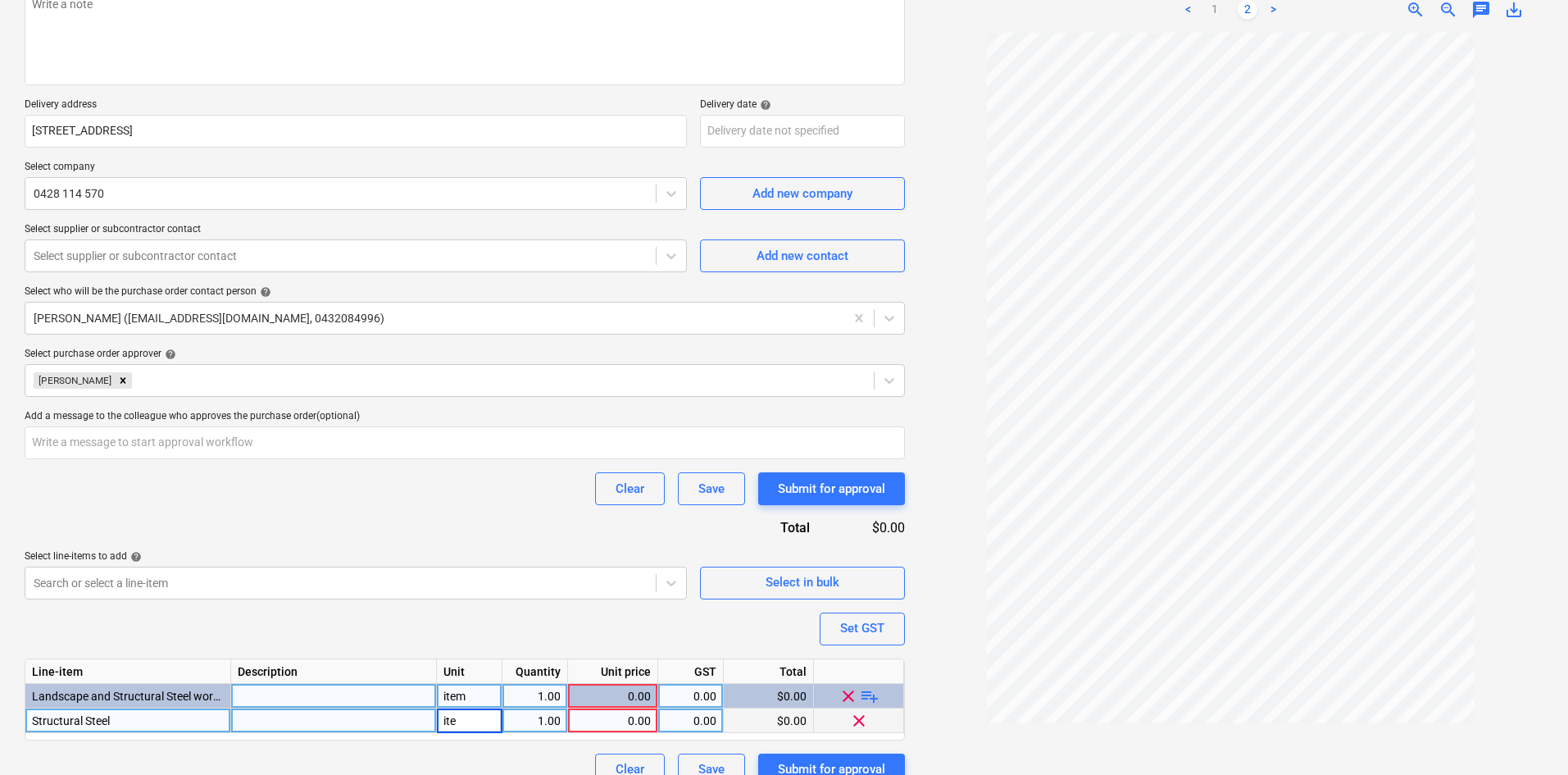
type input "item"
type textarea "x"
type input "29280"
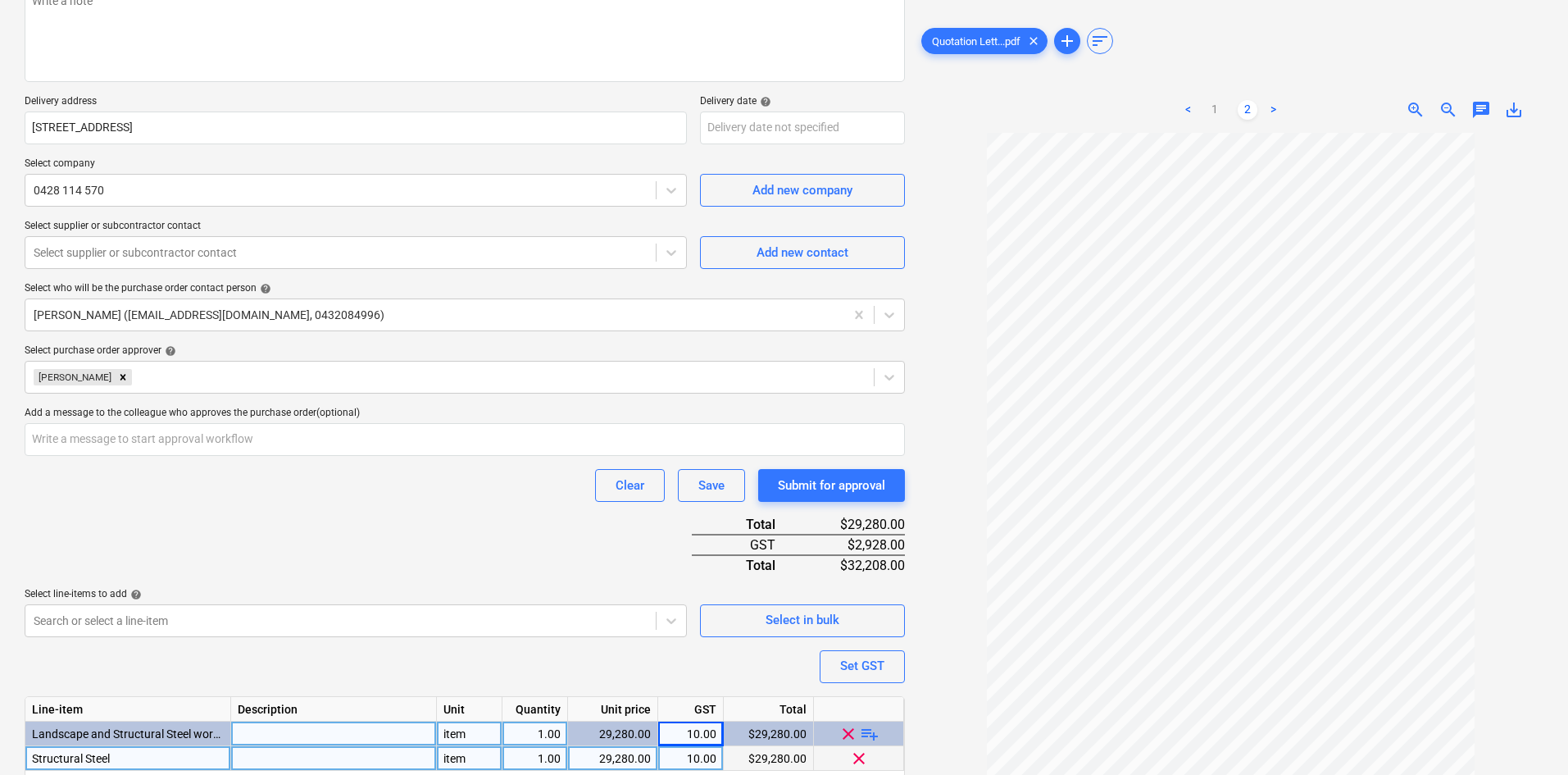
scroll to position [126, 0]
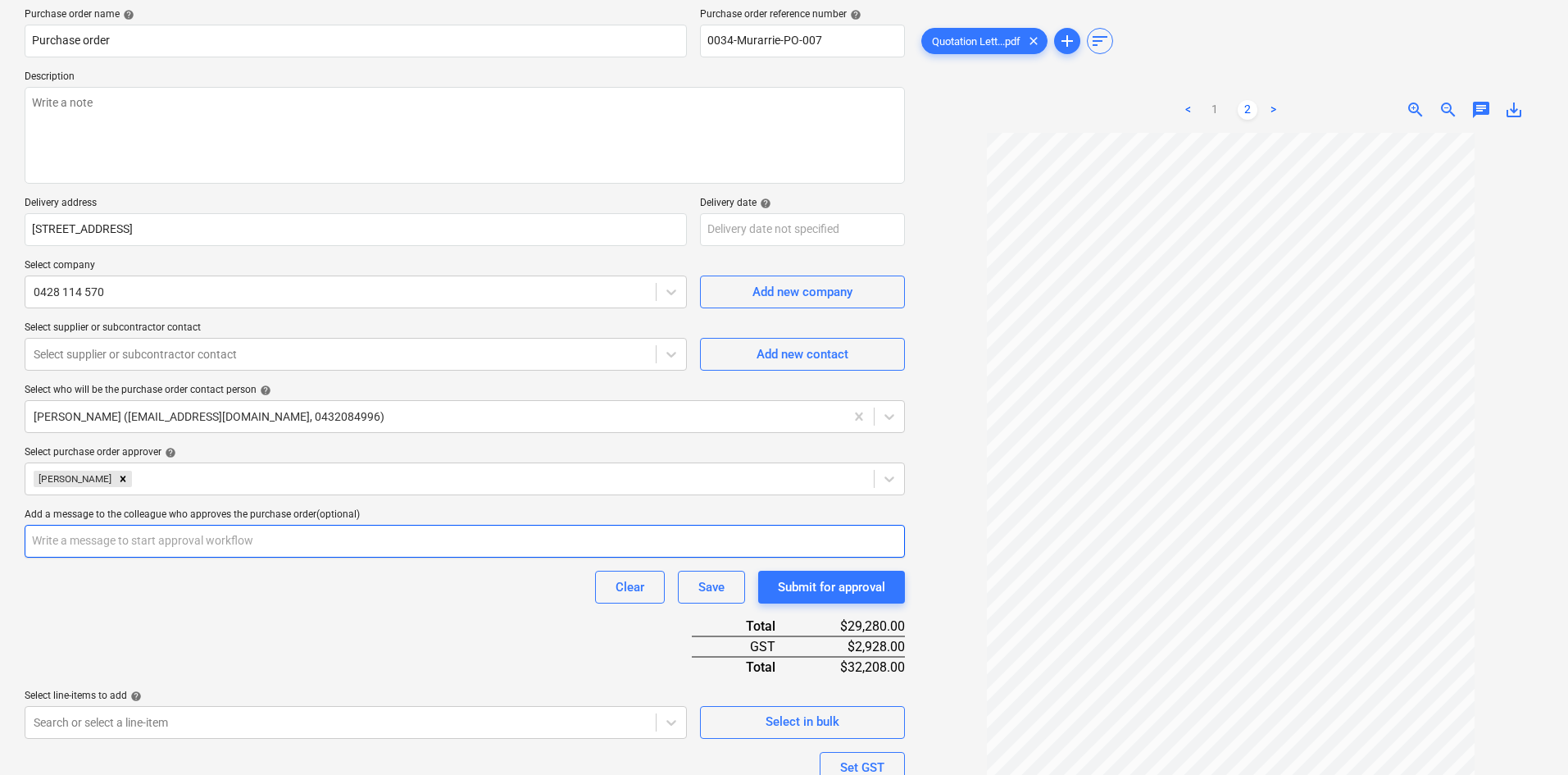
type textarea "x"
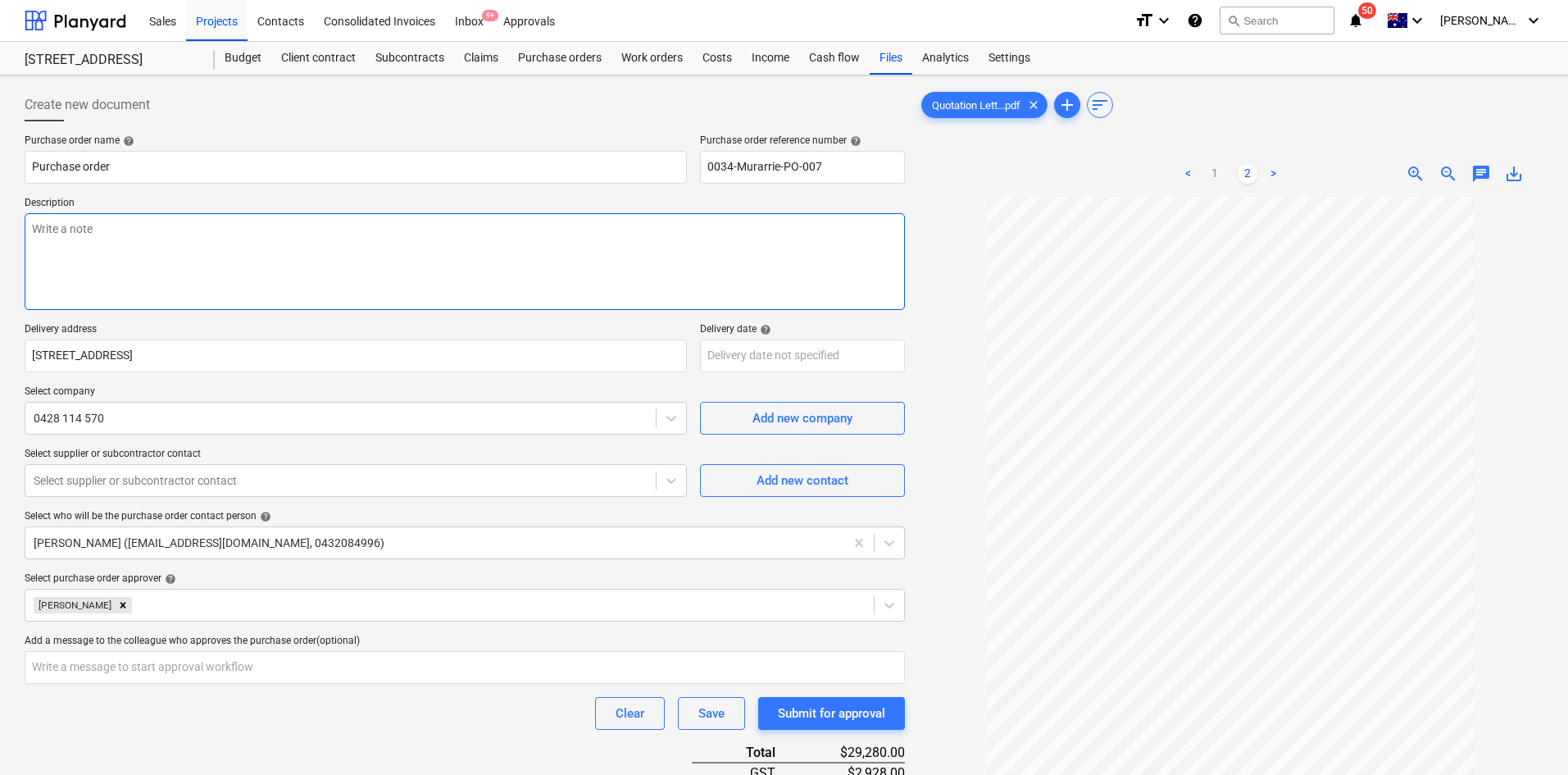
click at [94, 280] on textarea at bounding box center [464, 262] width 880 height 97
type textarea "A"
type textarea "x"
type textarea "As"
type textarea "x"
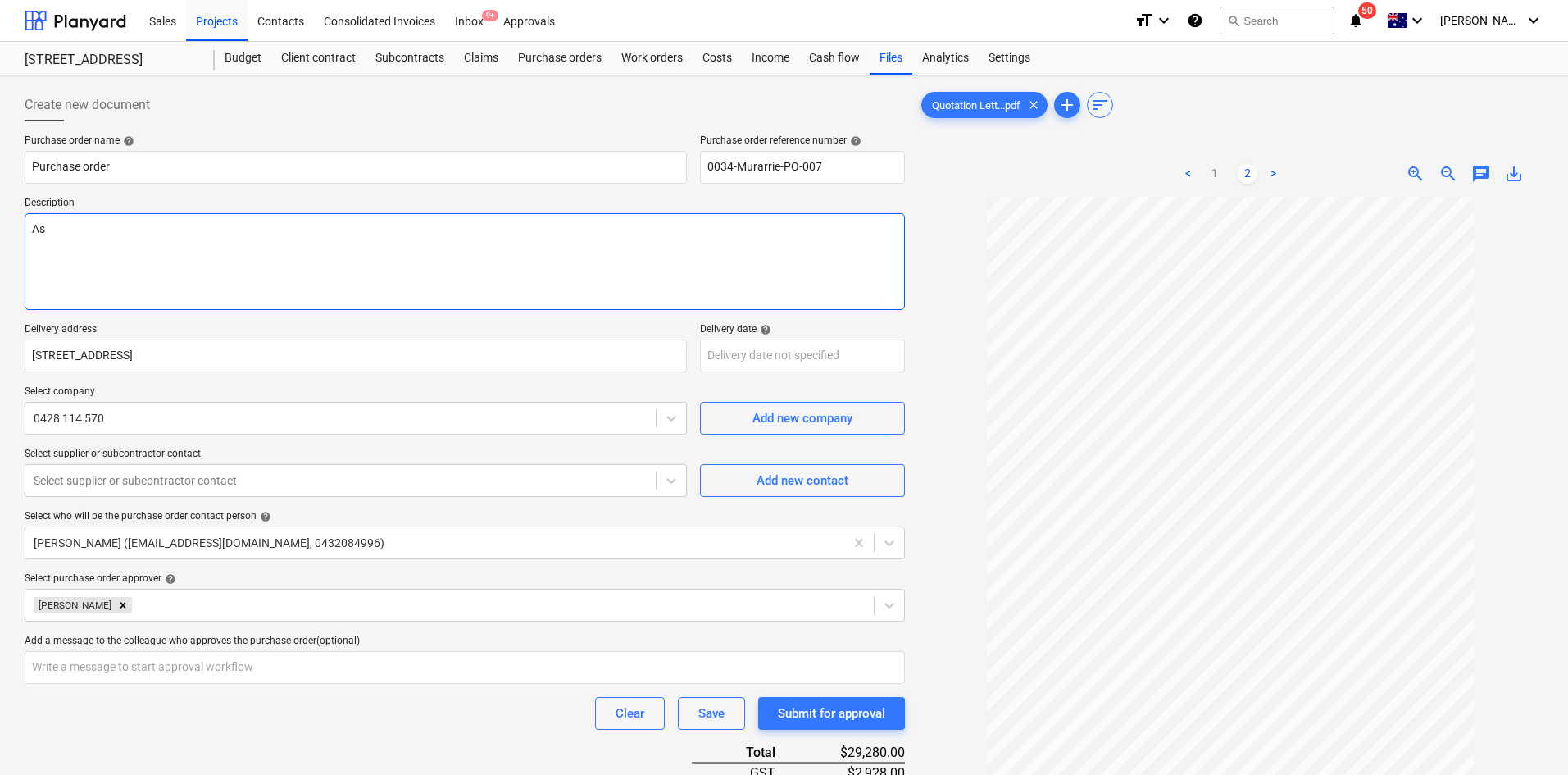
type textarea "As"
type textarea "x"
type textarea "As p"
type textarea "x"
type textarea "As pe"
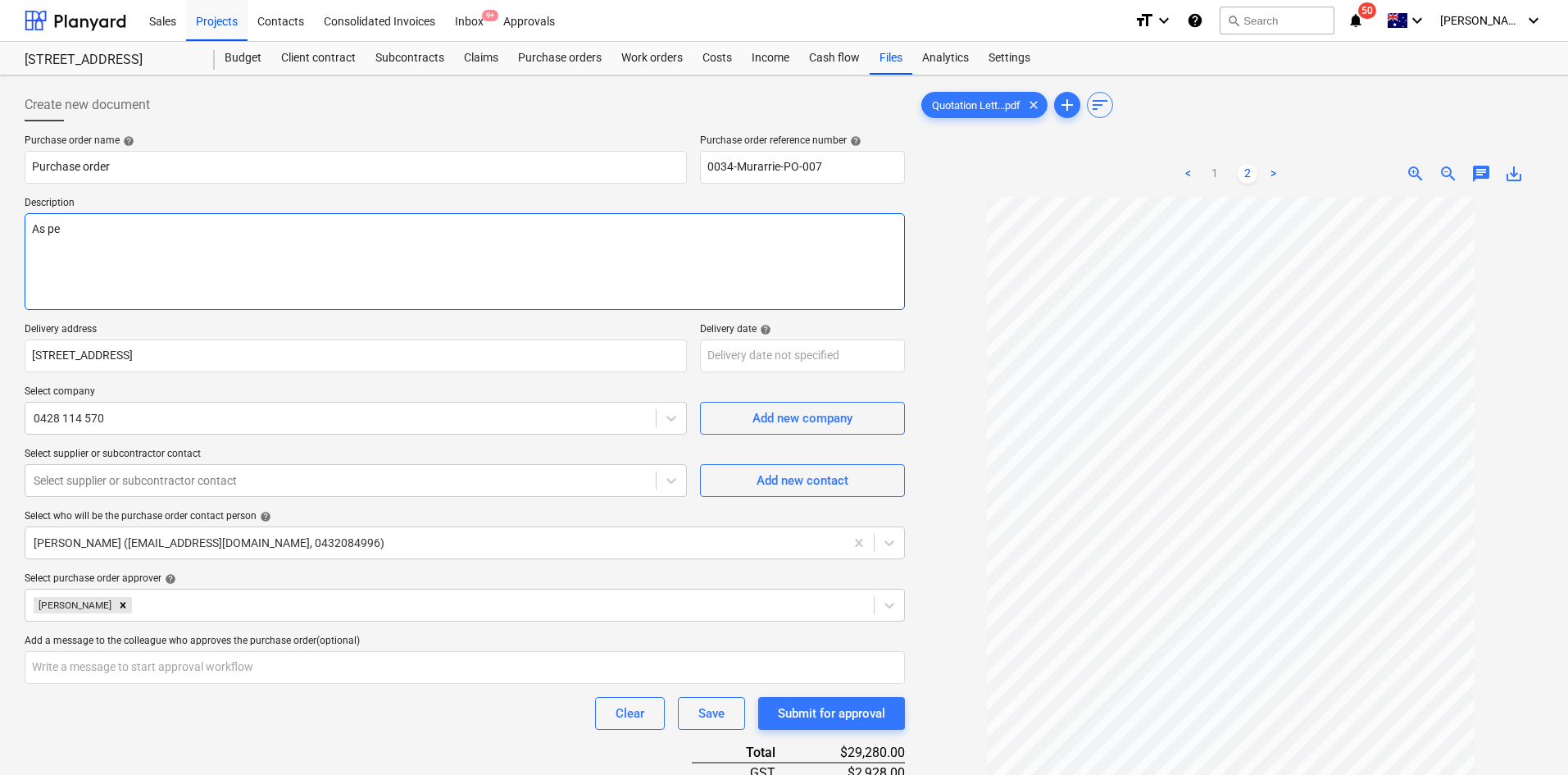
type textarea "x"
type textarea "As per"
type textarea "x"
type textarea "As per"
type textarea "x"
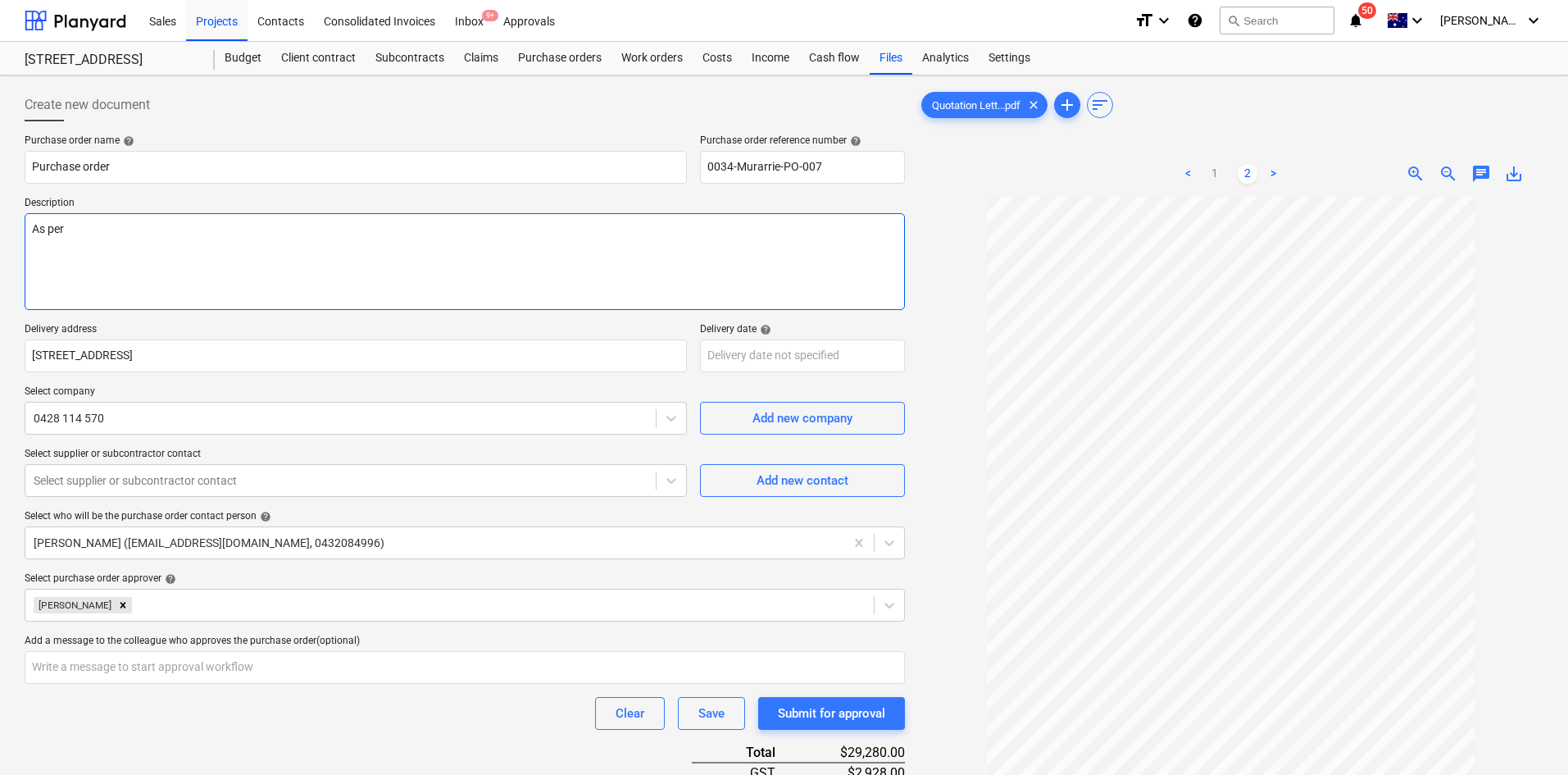
type textarea "As per q"
type textarea "x"
type textarea "As per qu"
type textarea "x"
type textarea "As per quo"
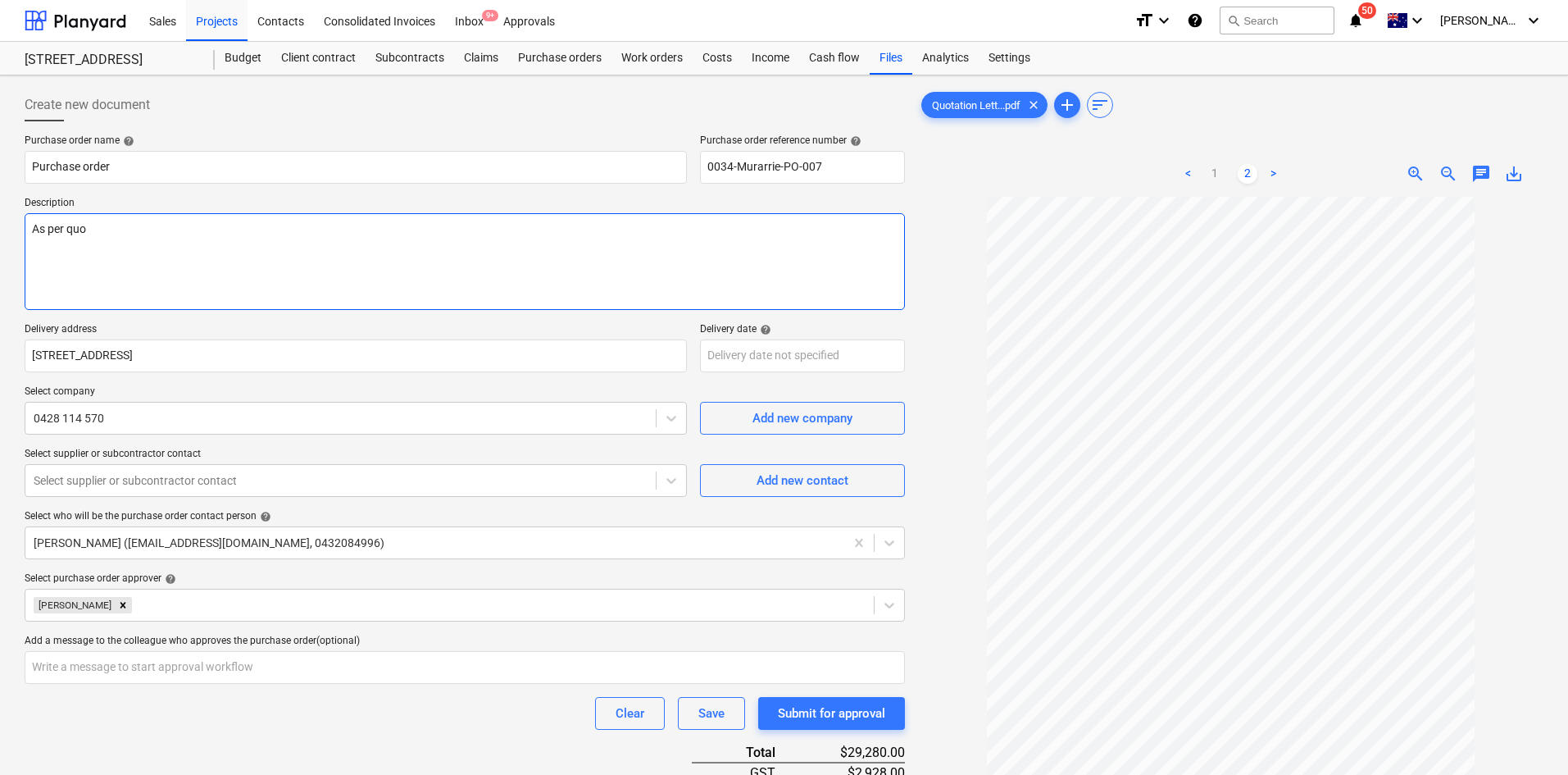
type textarea "x"
type textarea "As per quote"
type textarea "x"
type textarea "As per quote"
type textarea "x"
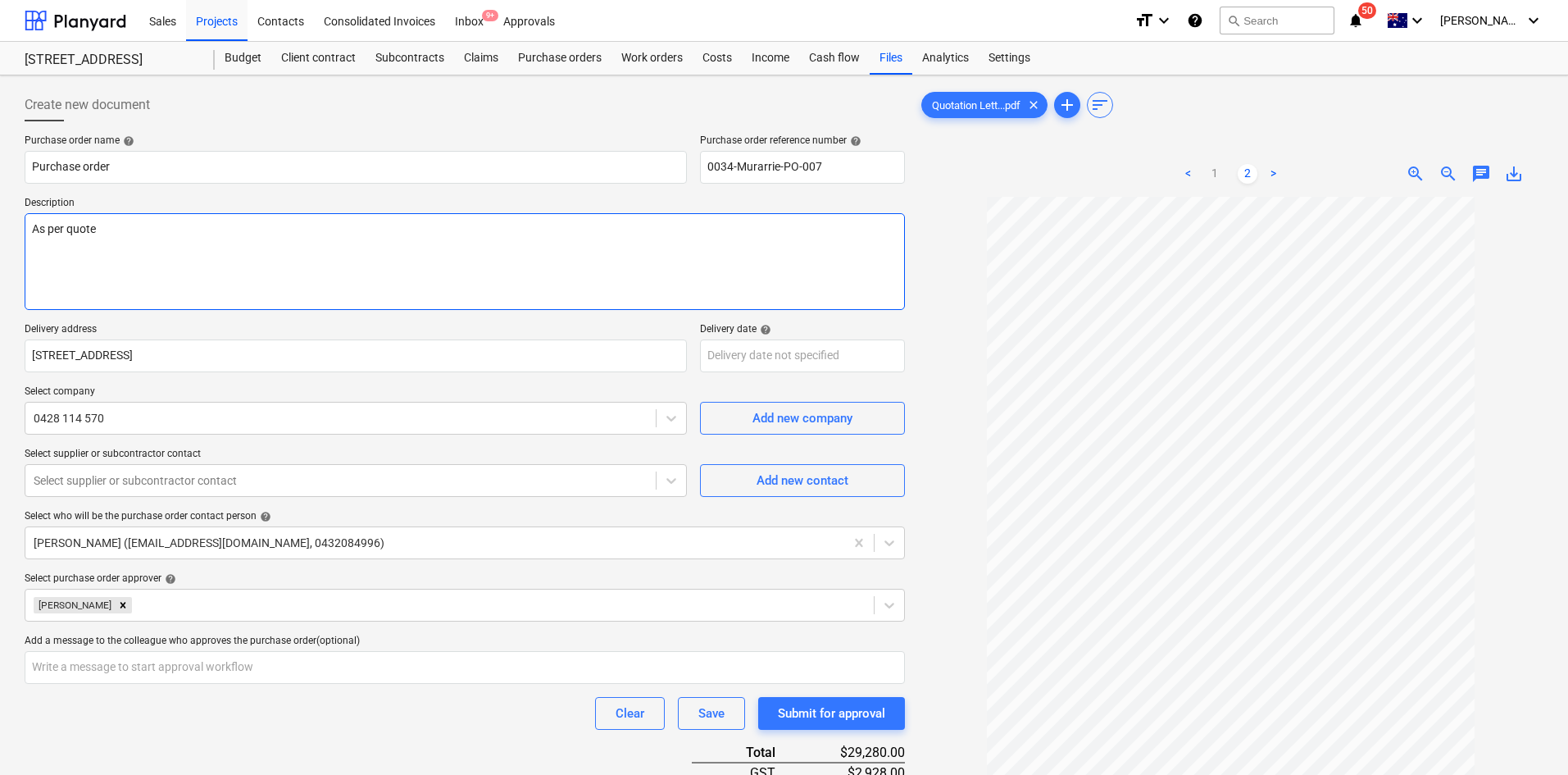
type textarea "As per quote -"
type textarea "x"
type textarea "As per quote -"
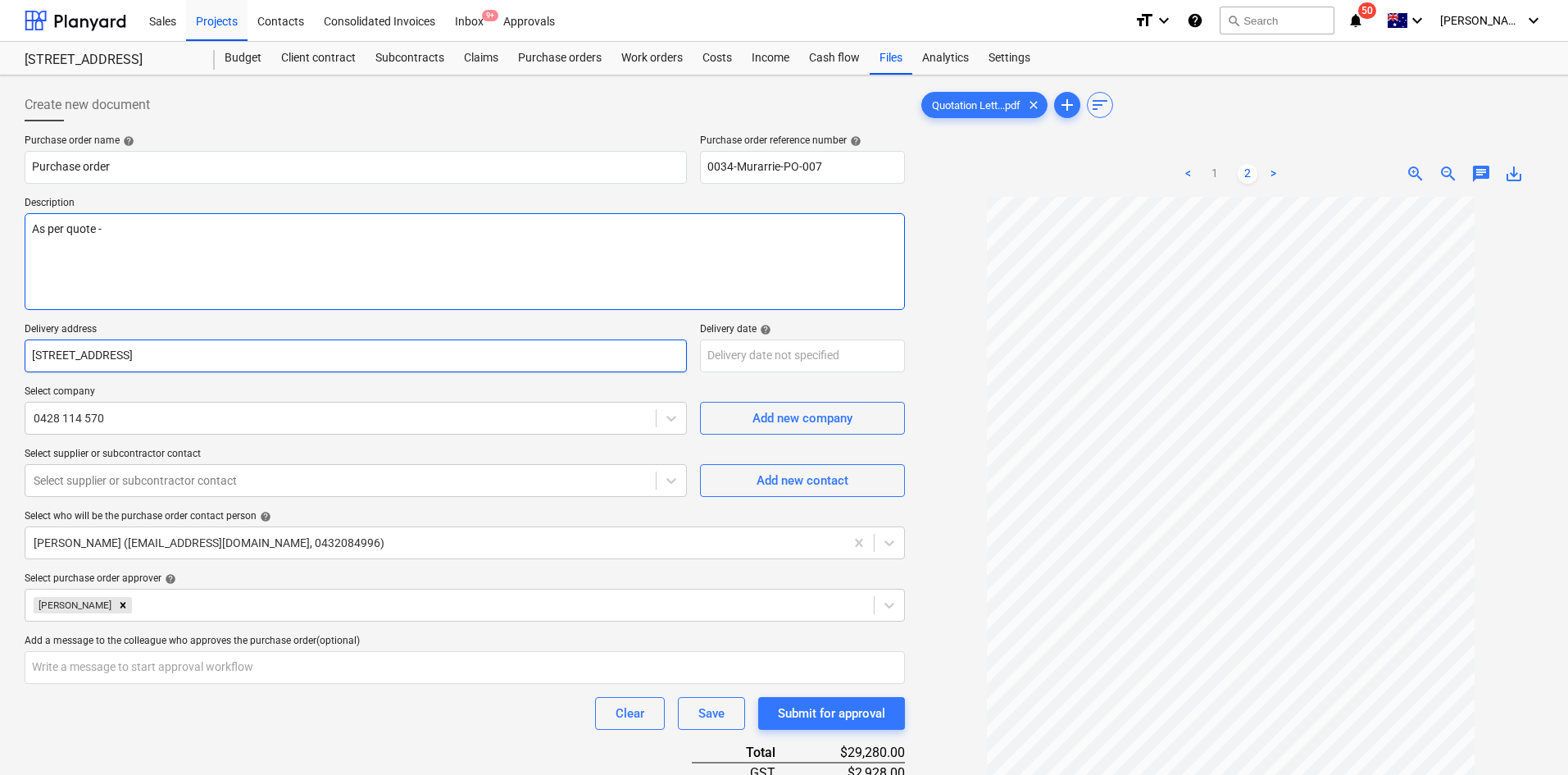
type textarea "x"
type input "q"
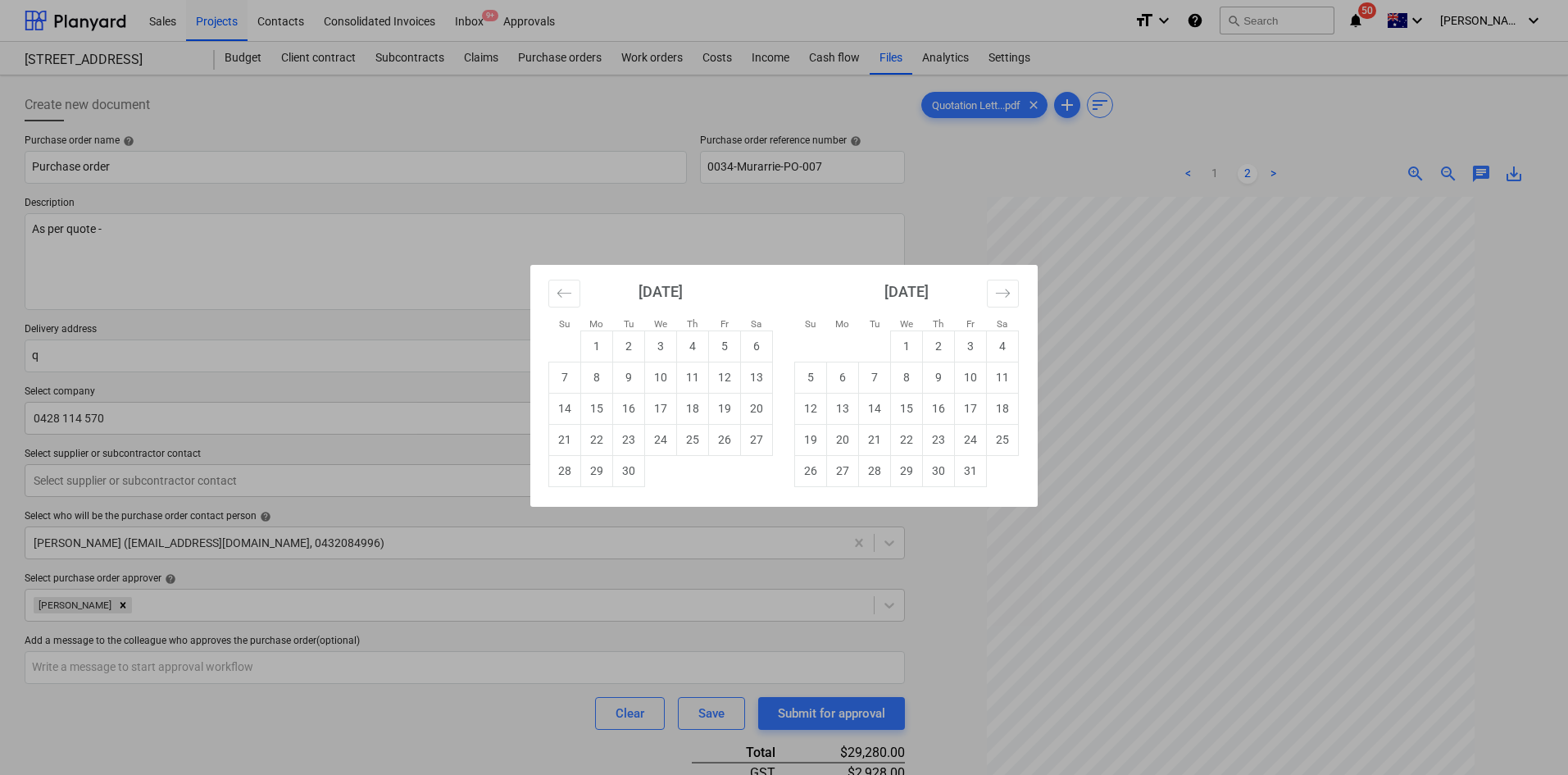
click at [293, 271] on div "Su Mo Tu We Th Fr Sa Su Mo Tu We Th Fr Sa [DATE] 1 2 3 4 5 6 7 8 9 10 11 12 13 …" at bounding box center [784, 387] width 1568 height 775
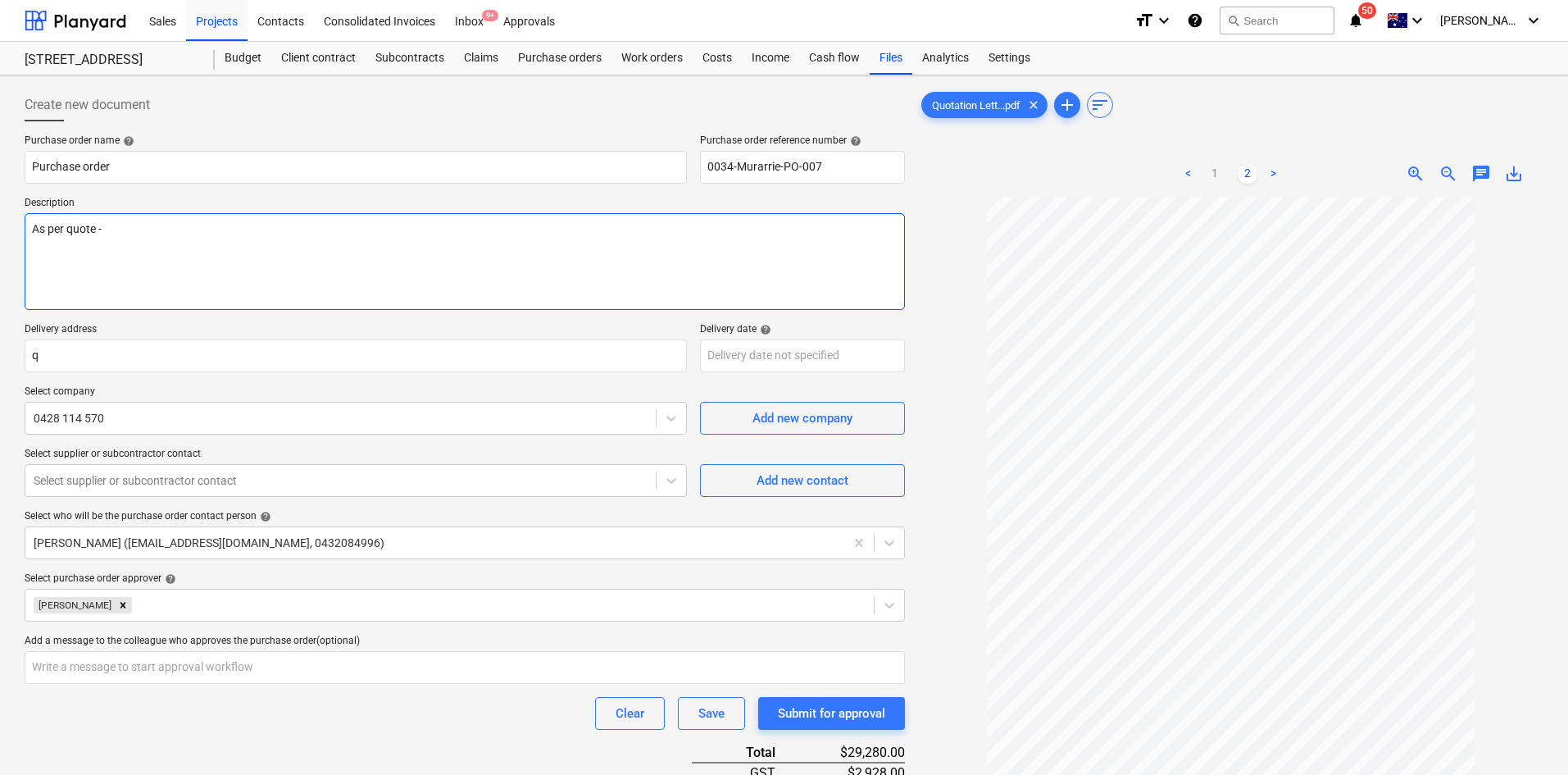
click at [202, 241] on textarea "As per quote -" at bounding box center [464, 262] width 880 height 97
type textarea "x"
type textarea "As per quote - Q"
type textarea "x"
type textarea "As per quote - Q5"
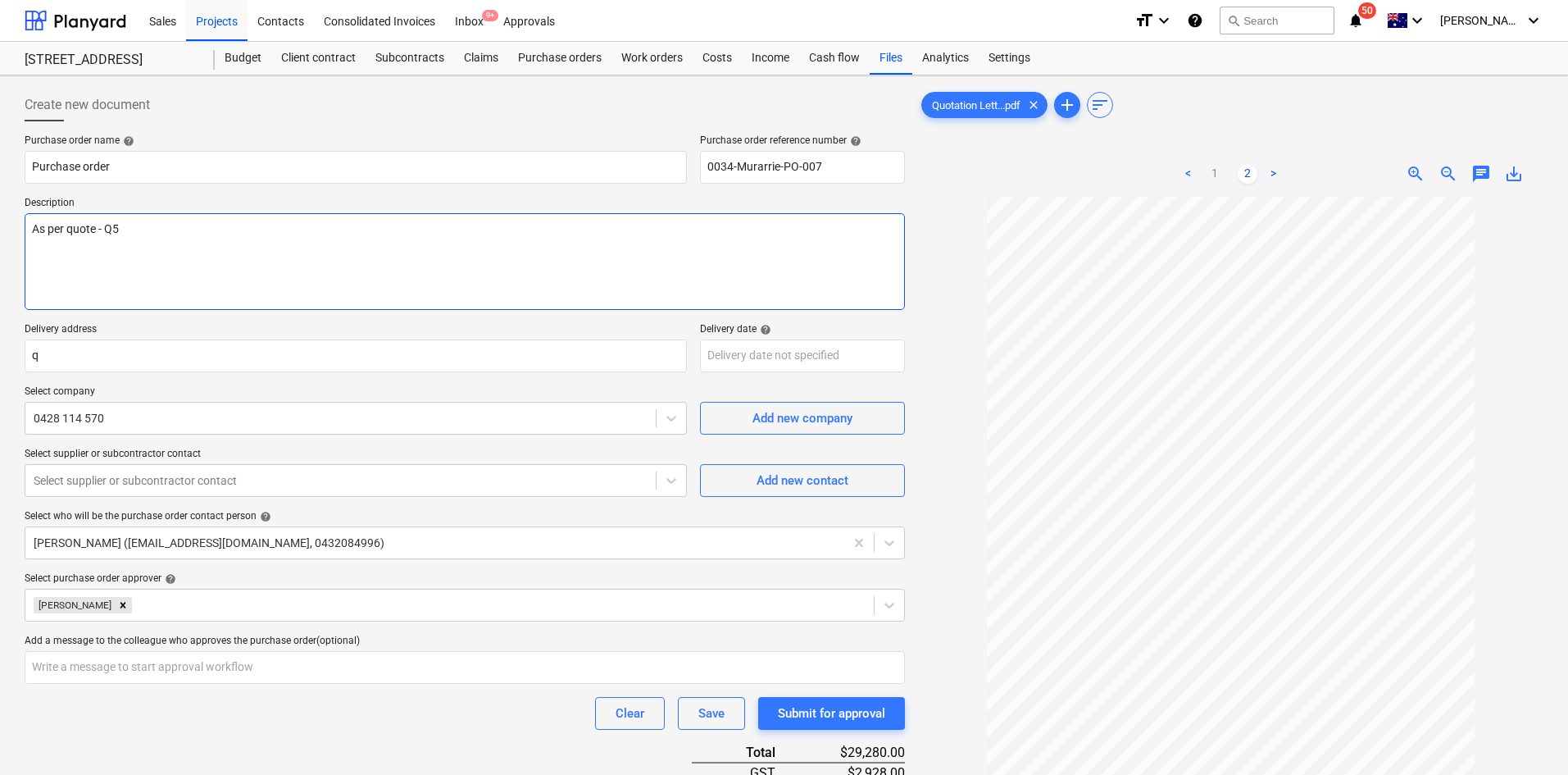
type textarea "x"
type textarea "As per quote - Q58"
type textarea "x"
type textarea "As per quote - Q584"
type textarea "x"
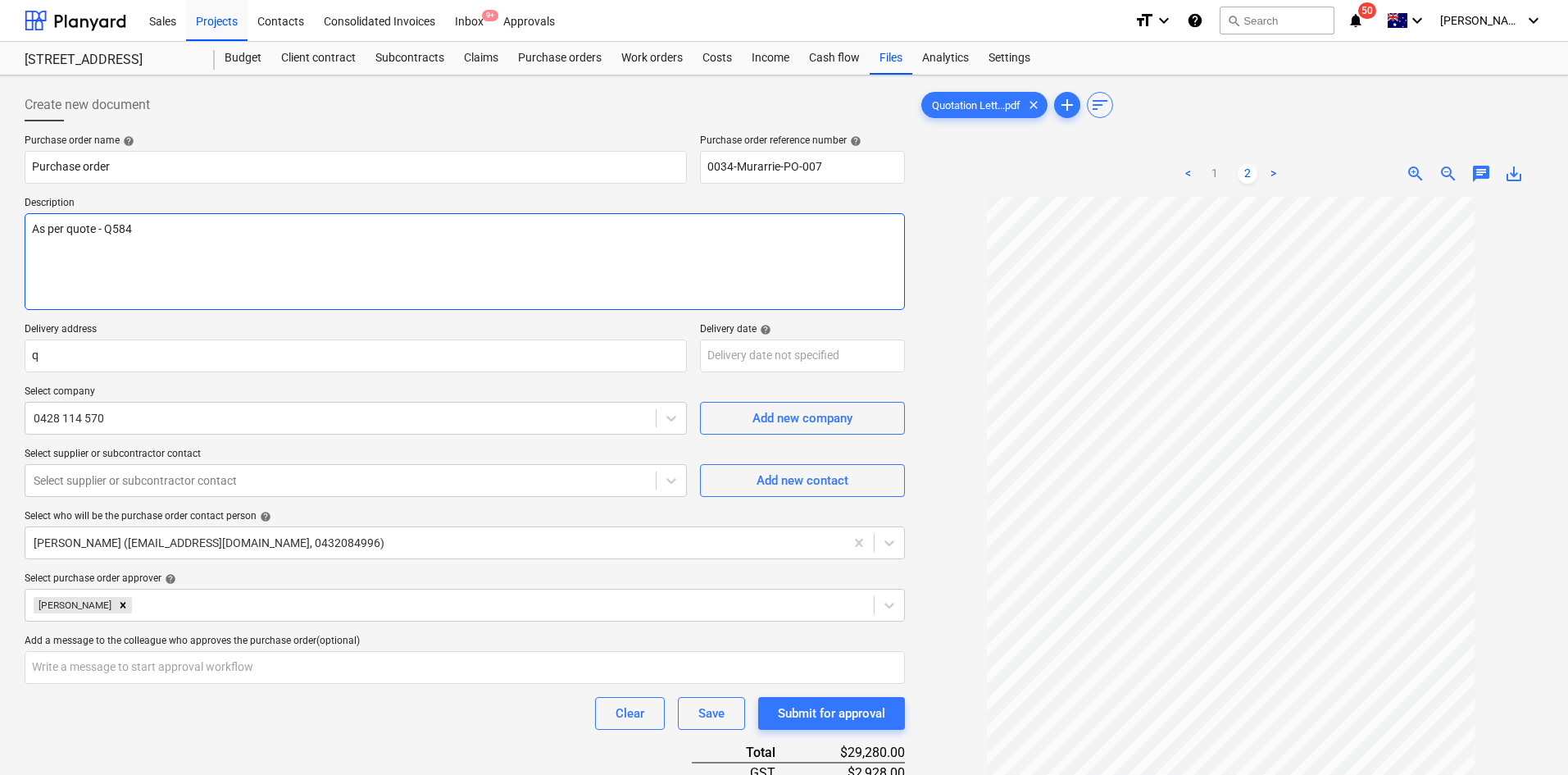
type textarea "As per quote - Q5844"
type textarea "x"
type textarea "As per quote - Q5844"
type textarea "x"
type textarea "As per quote - Q5844"
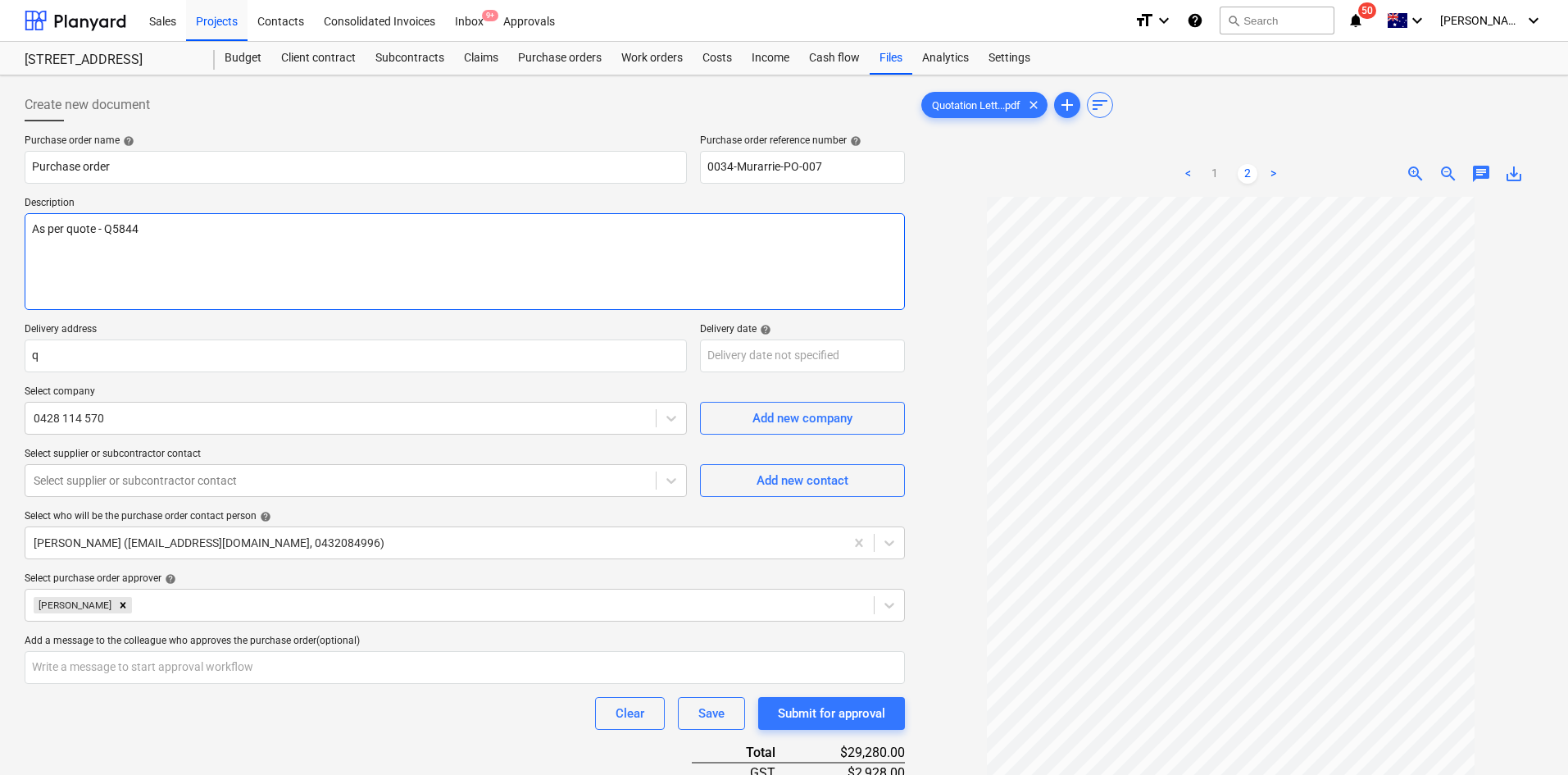
type textarea "x"
type textarea "As per quote - Q5844"
click at [147, 230] on textarea "As per quote - Q5844" at bounding box center [464, 262] width 880 height 97
paste textarea "Site contact : Mikey - [PHONE_NUMBER]"
type textarea "x"
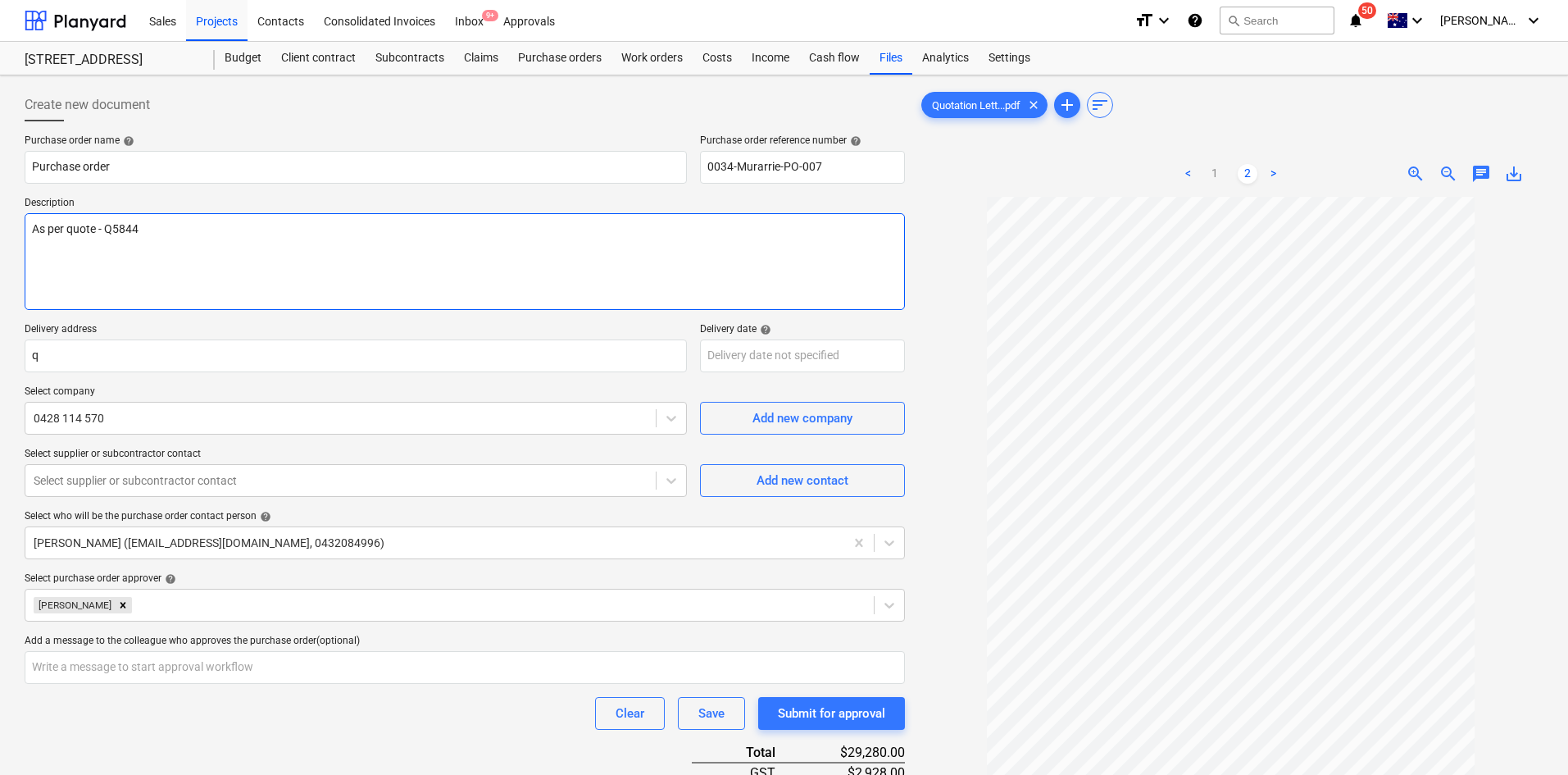
type textarea "Site contact : Mikey - [PHONE_NUMBER] As per quote - Q5844"
type textarea "x"
type textarea "Site contact : Mikey - [PHONE_NUMBER] As per quote - Q5844"
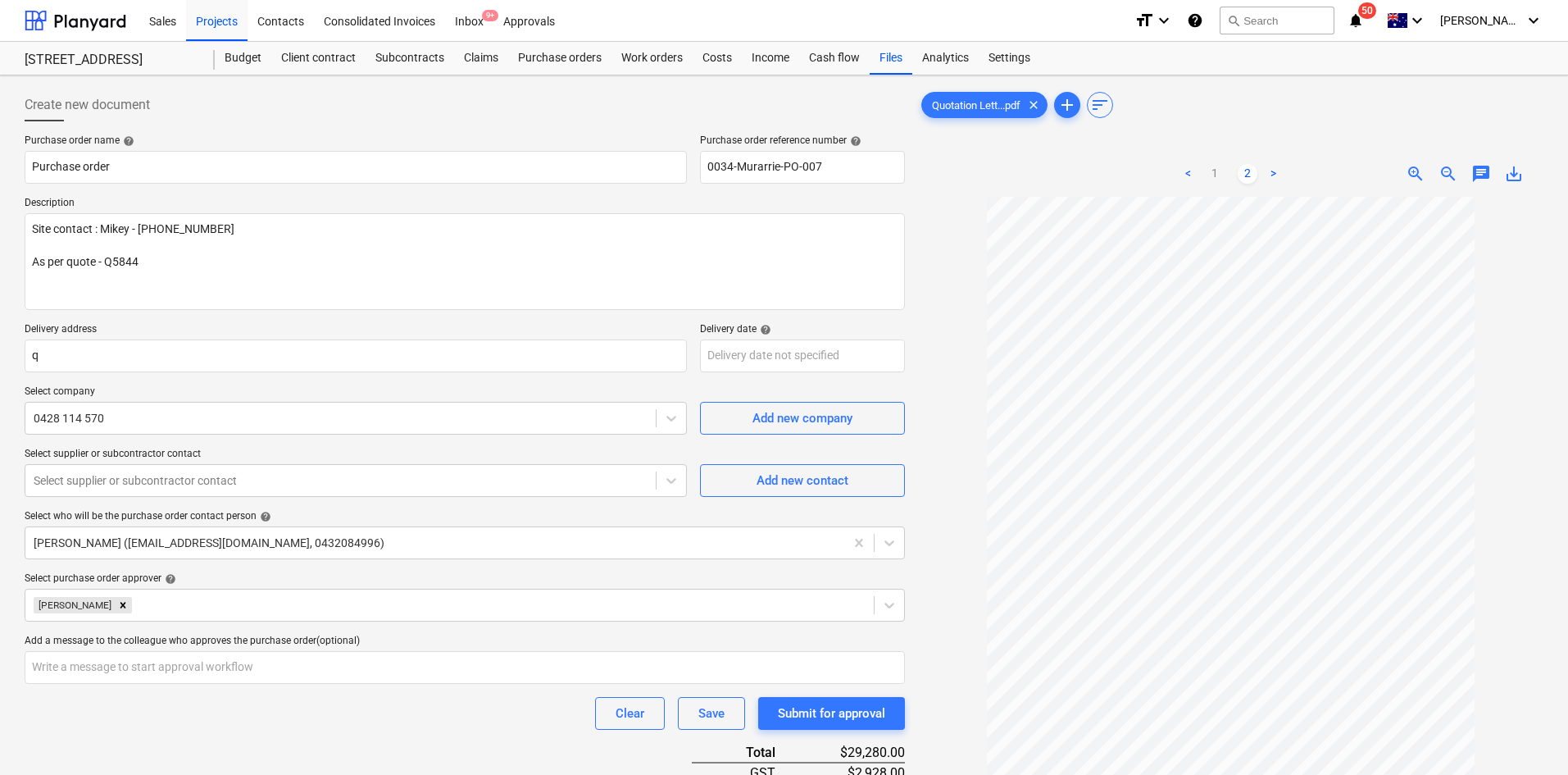
drag, startPoint x: 165, startPoint y: 319, endPoint x: 116, endPoint y: 347, distance: 56.4
click at [165, 319] on div "Purchase order name help Purchase order Purchase order reference number help 00…" at bounding box center [464, 593] width 880 height 917
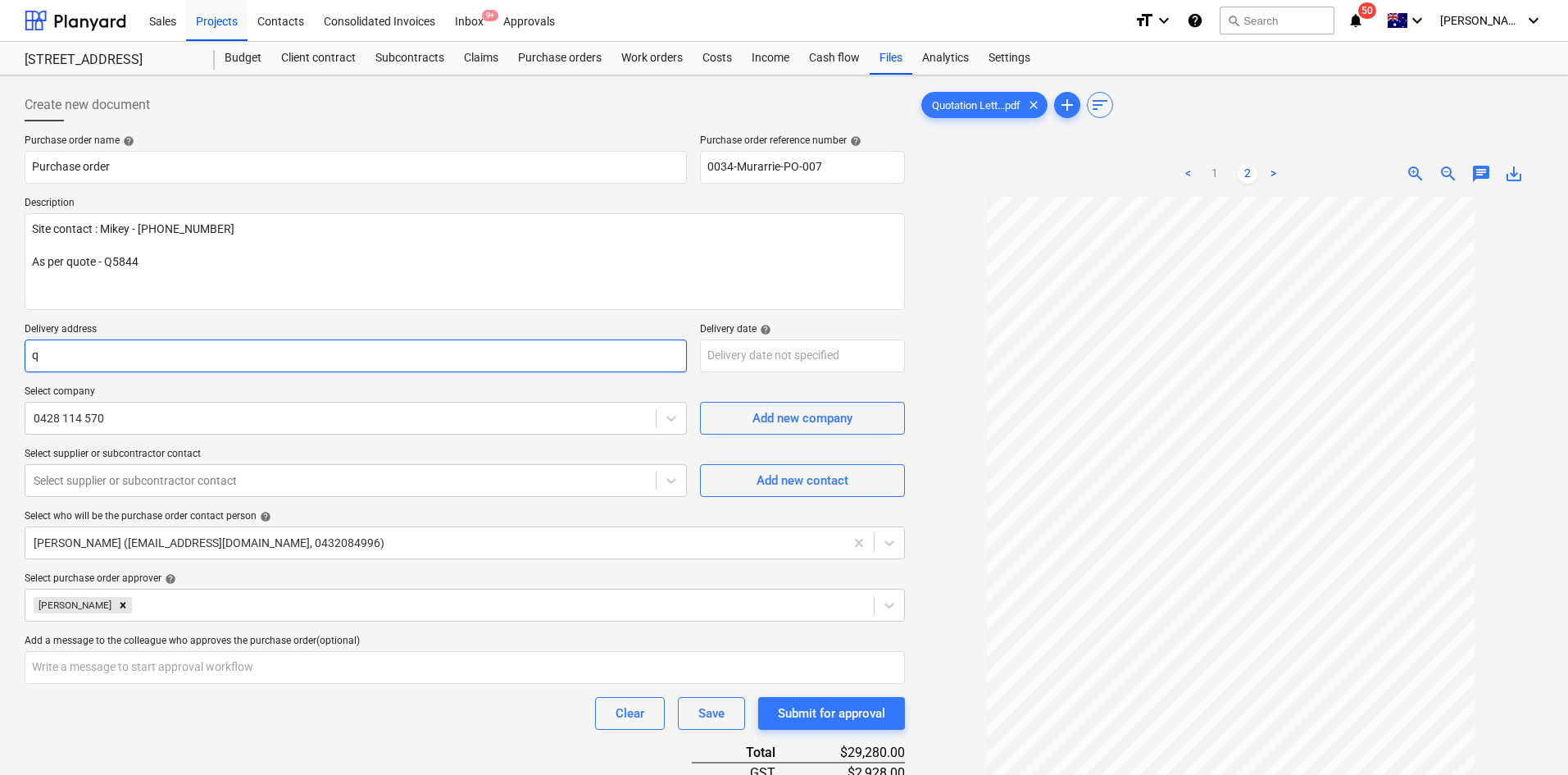
drag, startPoint x: 95, startPoint y: 352, endPoint x: -8, endPoint y: 351, distance: 103.0
click at [0, 351] on html "Sales Projects Contacts Consolidated Invoices Inbox 9+ Approvals format_size ke…" at bounding box center [784, 387] width 1568 height 775
type textarea "x"
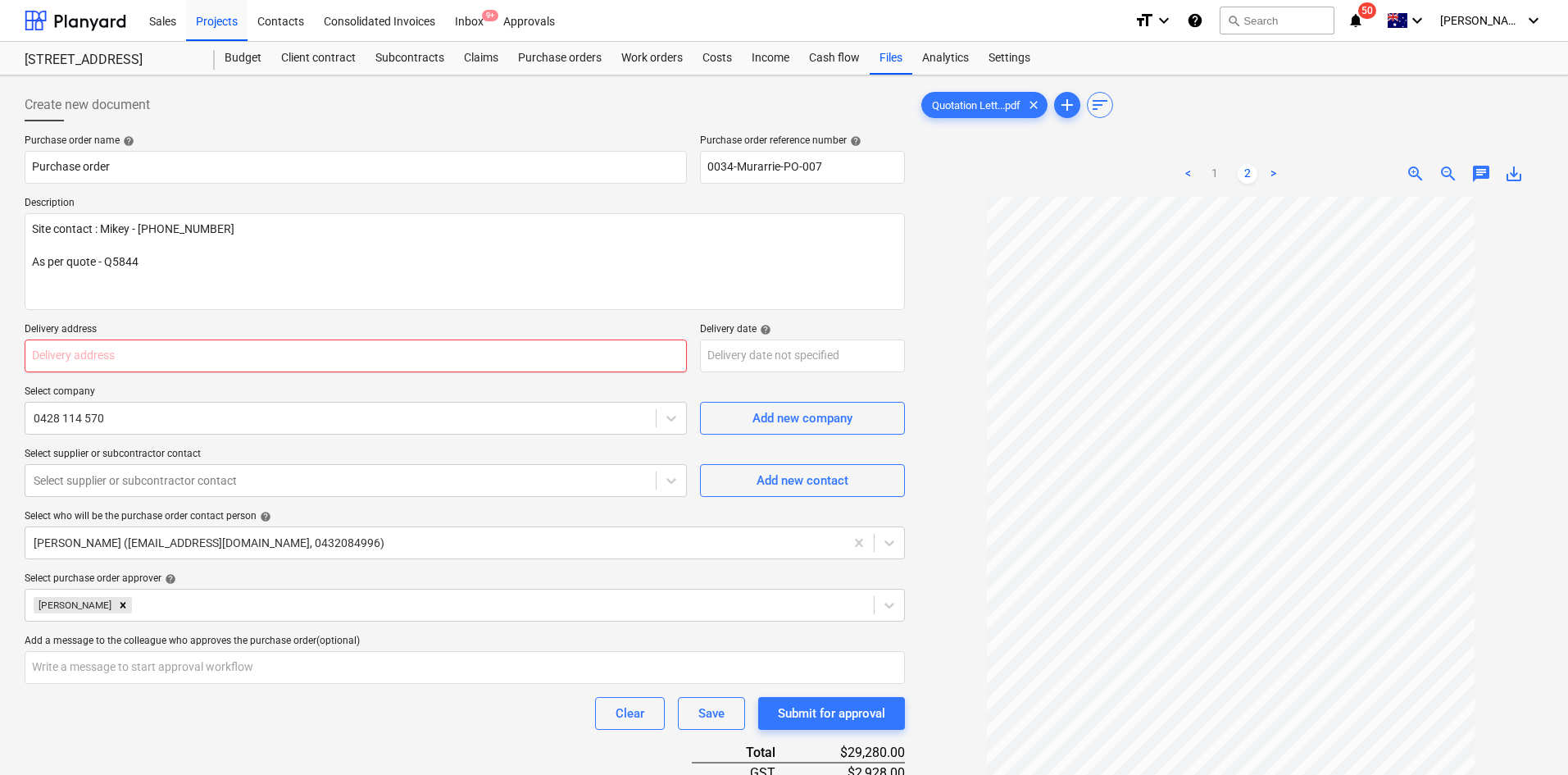
type textarea "x"
type input "q"
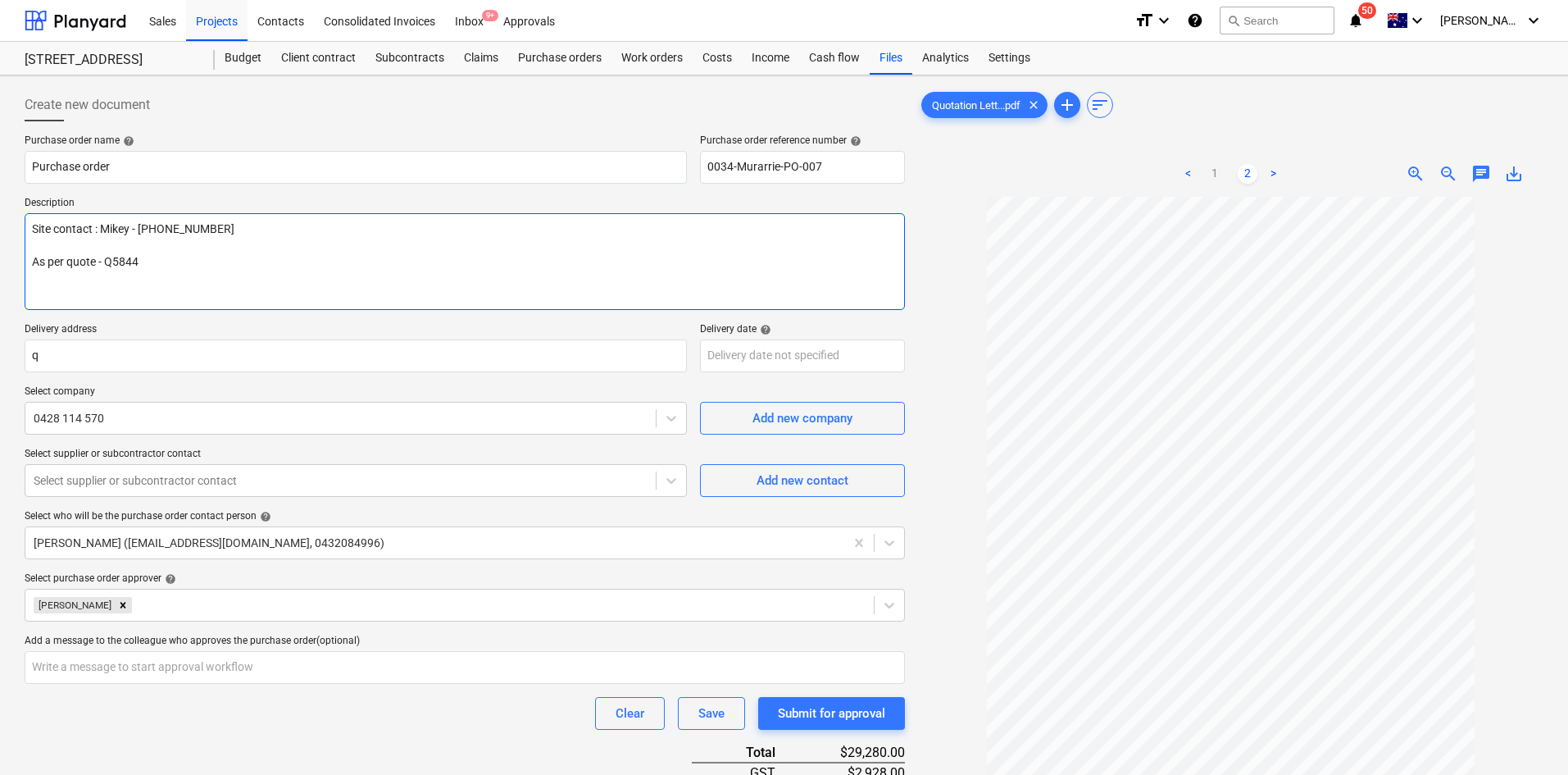
type textarea "x"
type textarea "As per quote - Q5844"
type textarea "x"
type textarea "As per quote - Q5844"
type textarea "x"
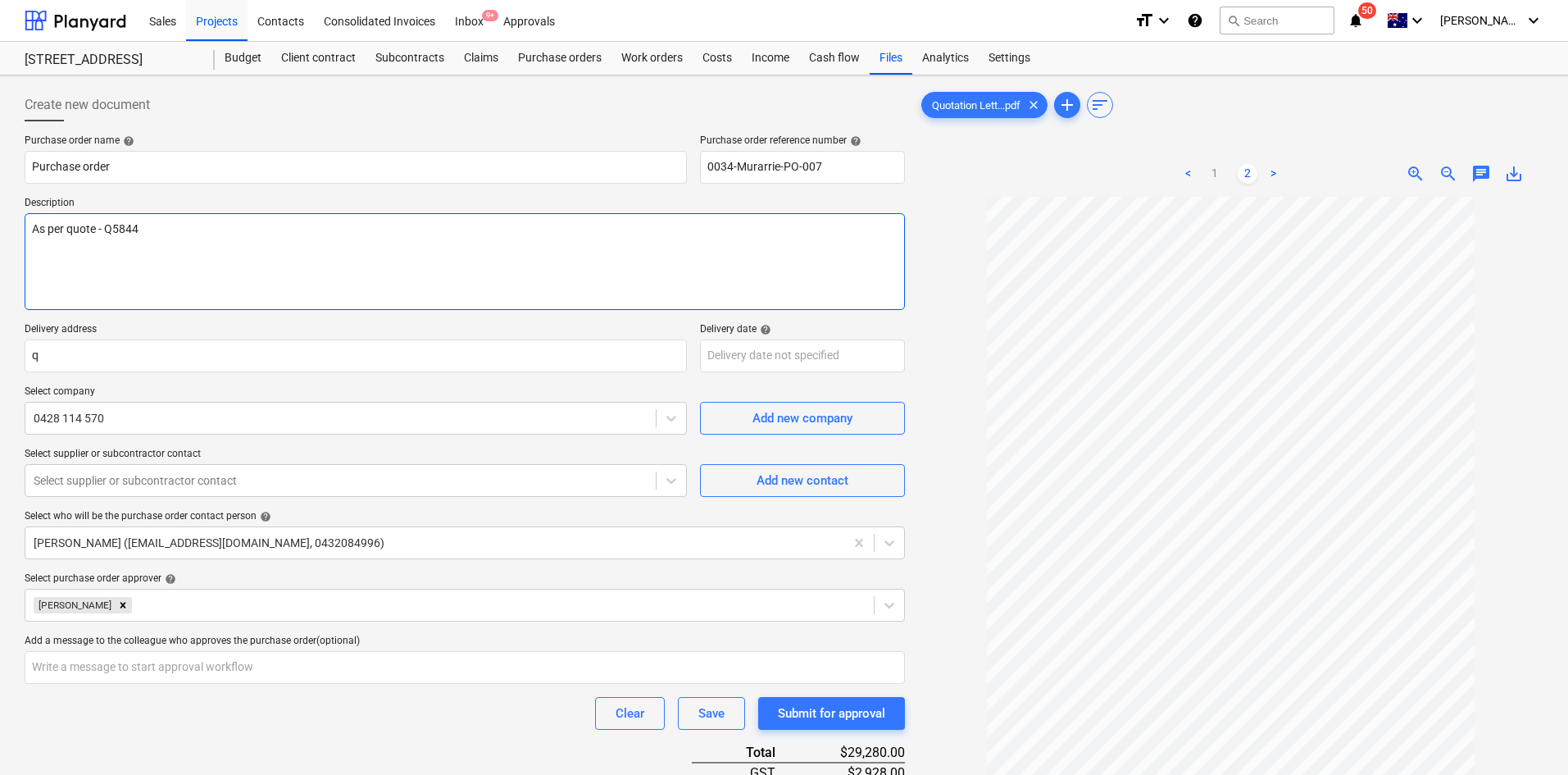
type textarea "As per quote - Q5844"
type textarea "x"
type textarea "As per quote - Q5844"
type textarea "x"
type textarea "As per quote - Q584"
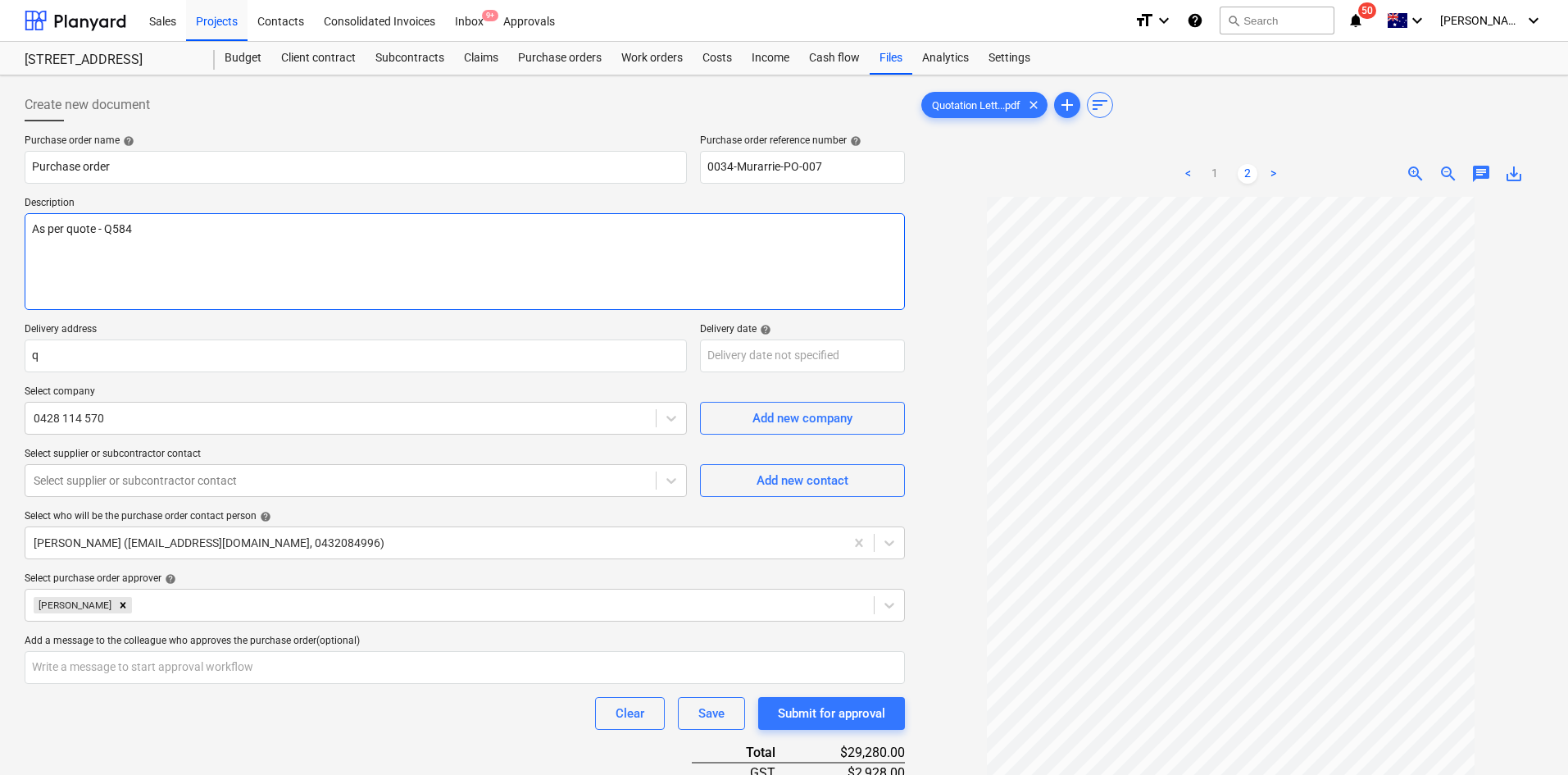
type textarea "x"
type textarea "As per quote - Q58"
type textarea "x"
type textarea "As per quote - Q5"
type textarea "x"
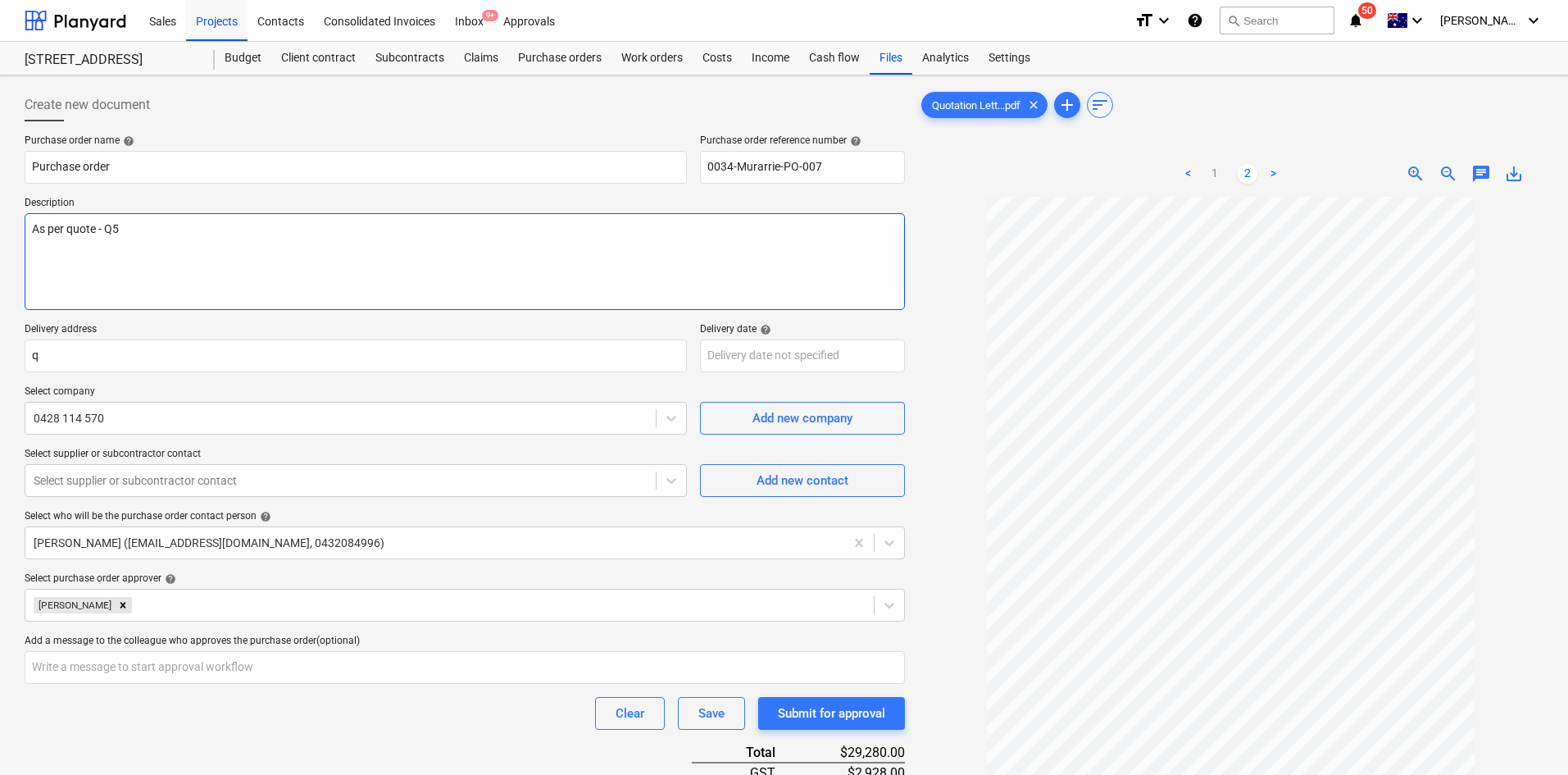
type textarea "As per quote - Q"
type textarea "x"
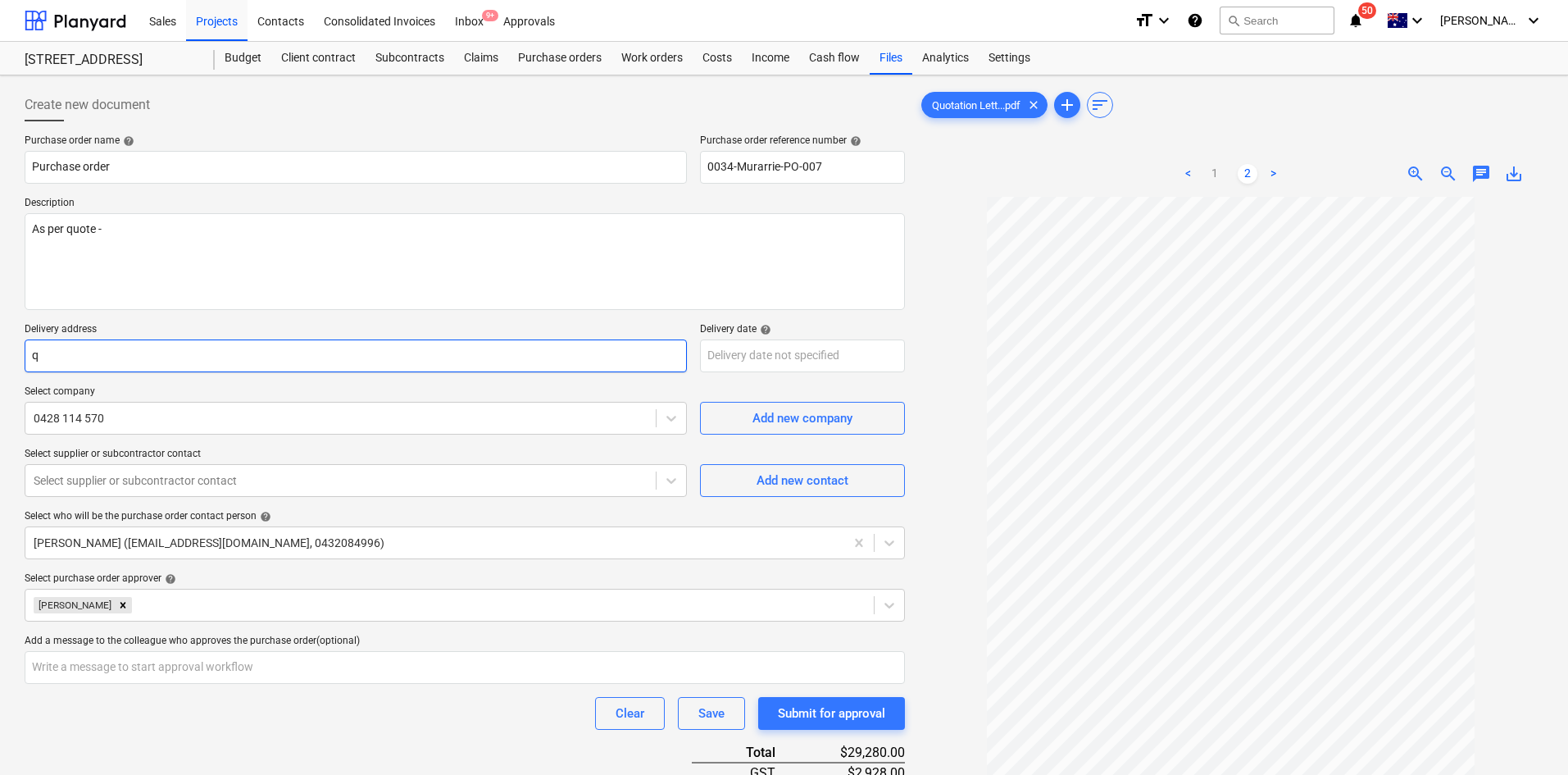
type textarea "As per quote -"
type textarea "x"
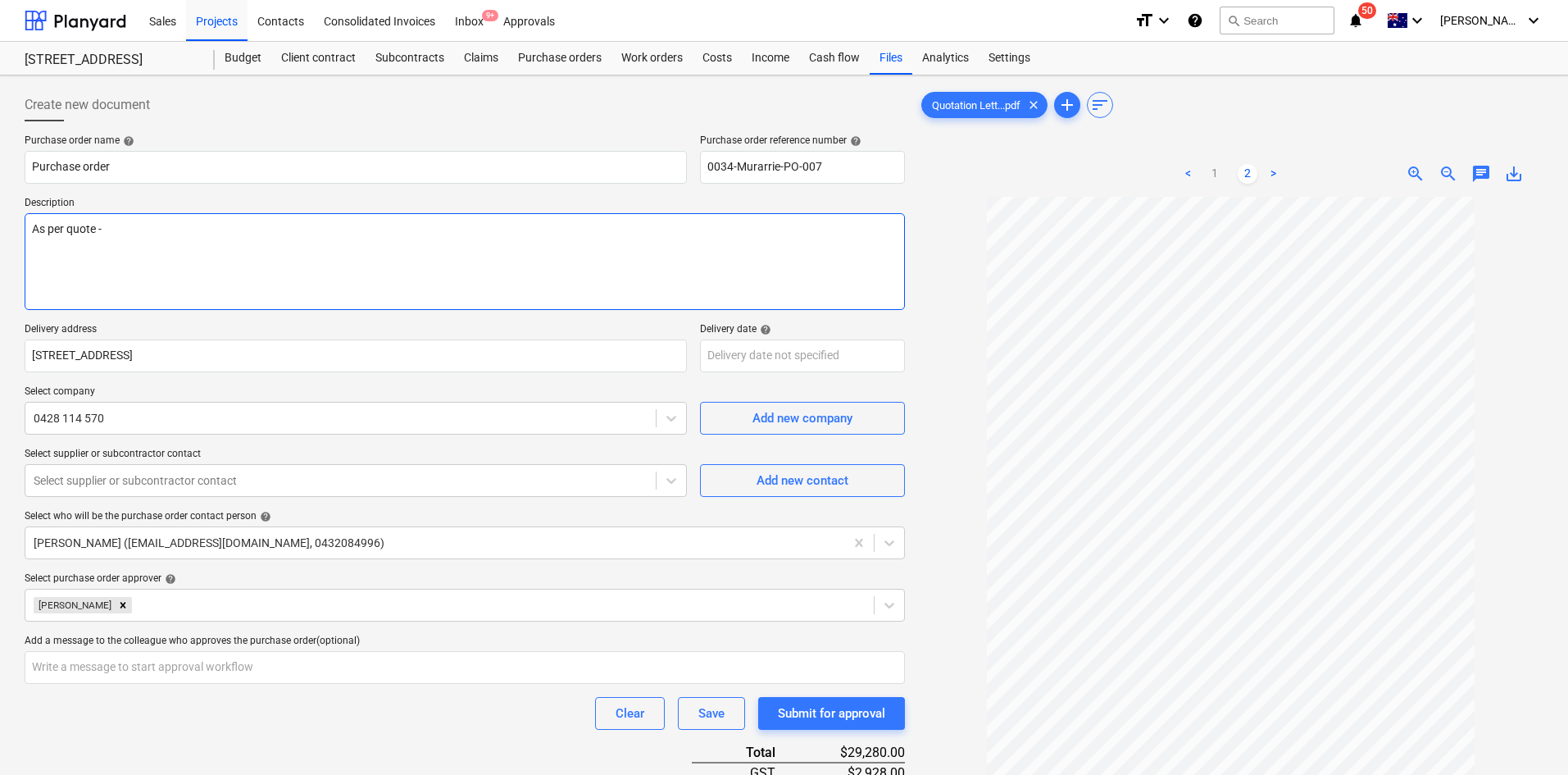
type input "[STREET_ADDRESS]"
type textarea "x"
type textarea "As per quote -"
click at [147, 235] on textarea "As per quote -" at bounding box center [464, 262] width 880 height 97
type textarea "x"
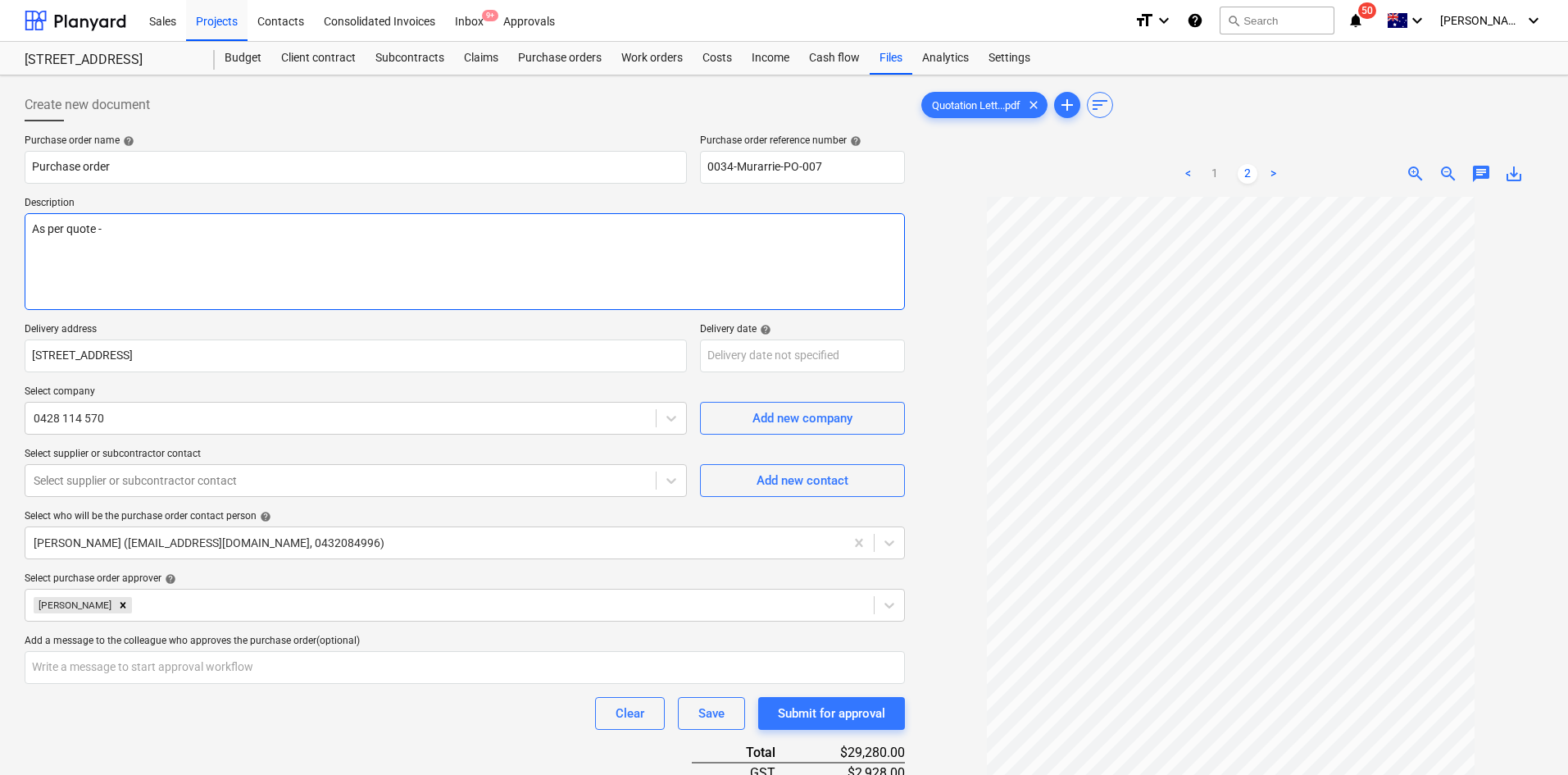
type textarea "As per quote -"
click at [146, 237] on textarea "As per quote -" at bounding box center [464, 262] width 880 height 97
paste textarea "Q5844"
type textarea "x"
type textarea "As per quote - Q5844"
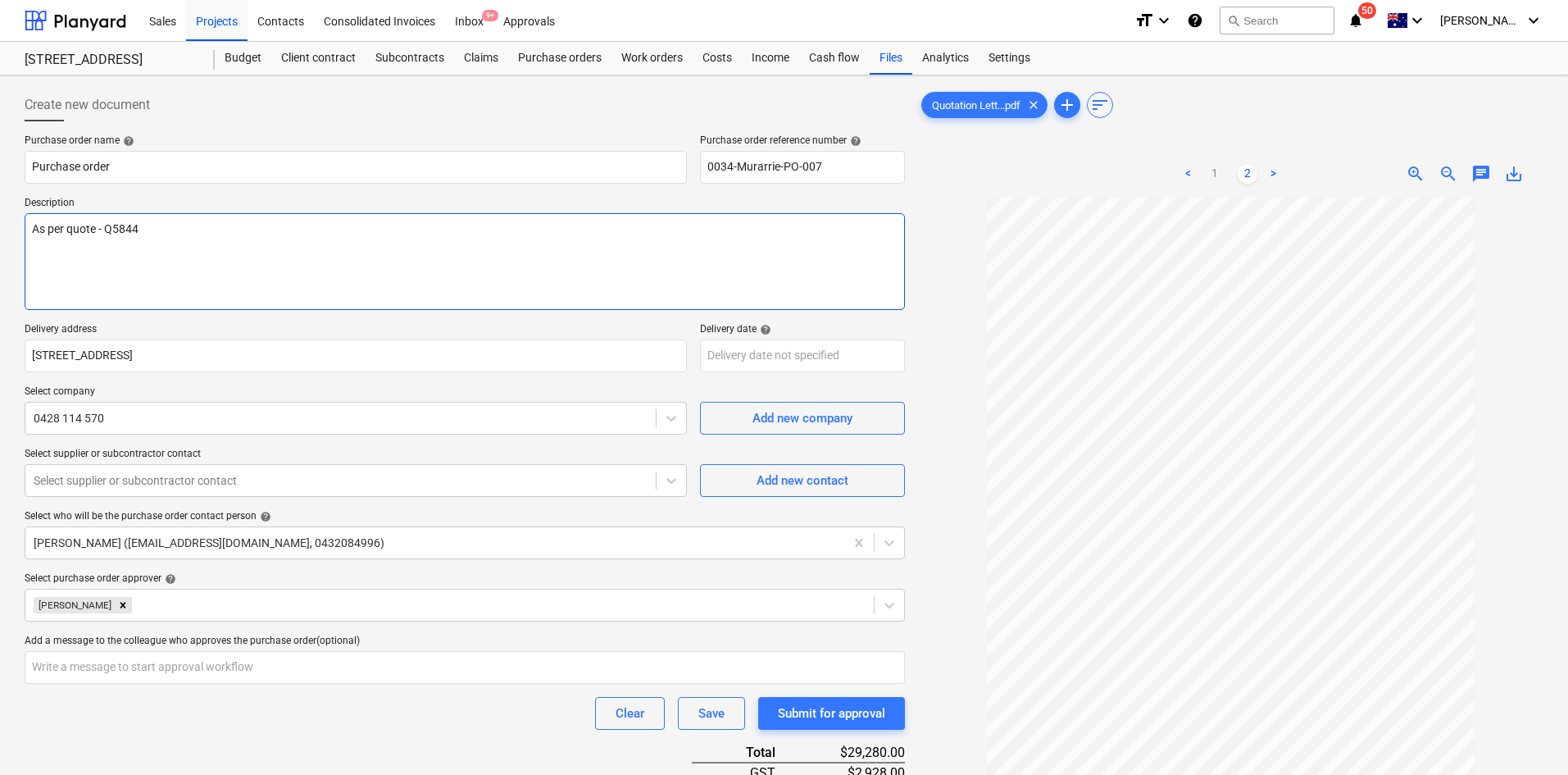
type textarea "x"
type textarea "As per quote - Q5844"
click at [112, 267] on textarea "As per quote - Q5844" at bounding box center [464, 262] width 880 height 97
click at [57, 259] on textarea "As per quote - Q5844" at bounding box center [464, 262] width 880 height 97
click at [190, 242] on textarea "As per quote - Q5844" at bounding box center [464, 262] width 880 height 97
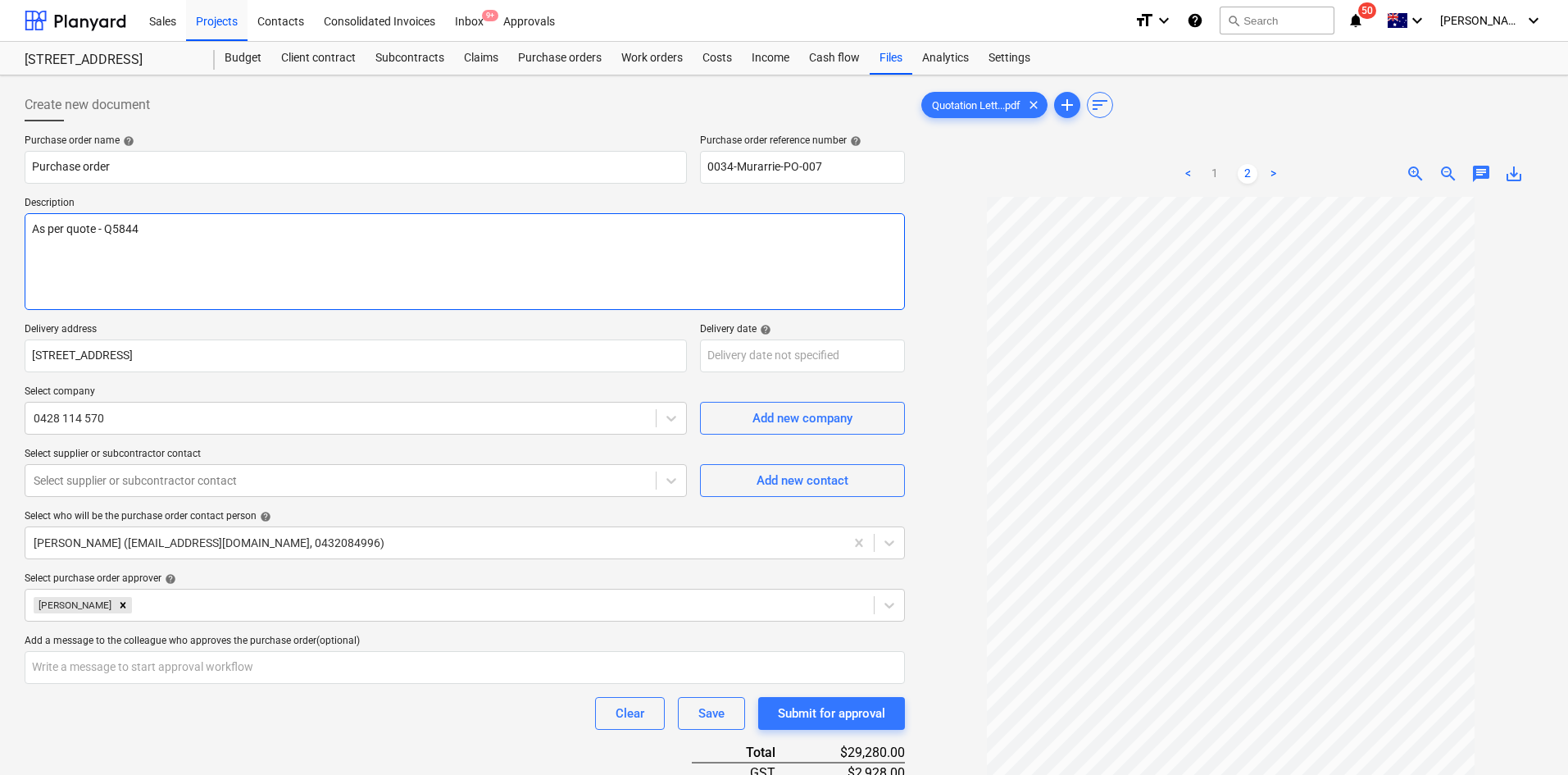
type textarea "x"
type textarea "As per quote - Q5844"
type textarea "x"
type textarea "As per quote - Q5844"
paste textarea "Site contact : Mikey - [PHONE_NUMBER]"
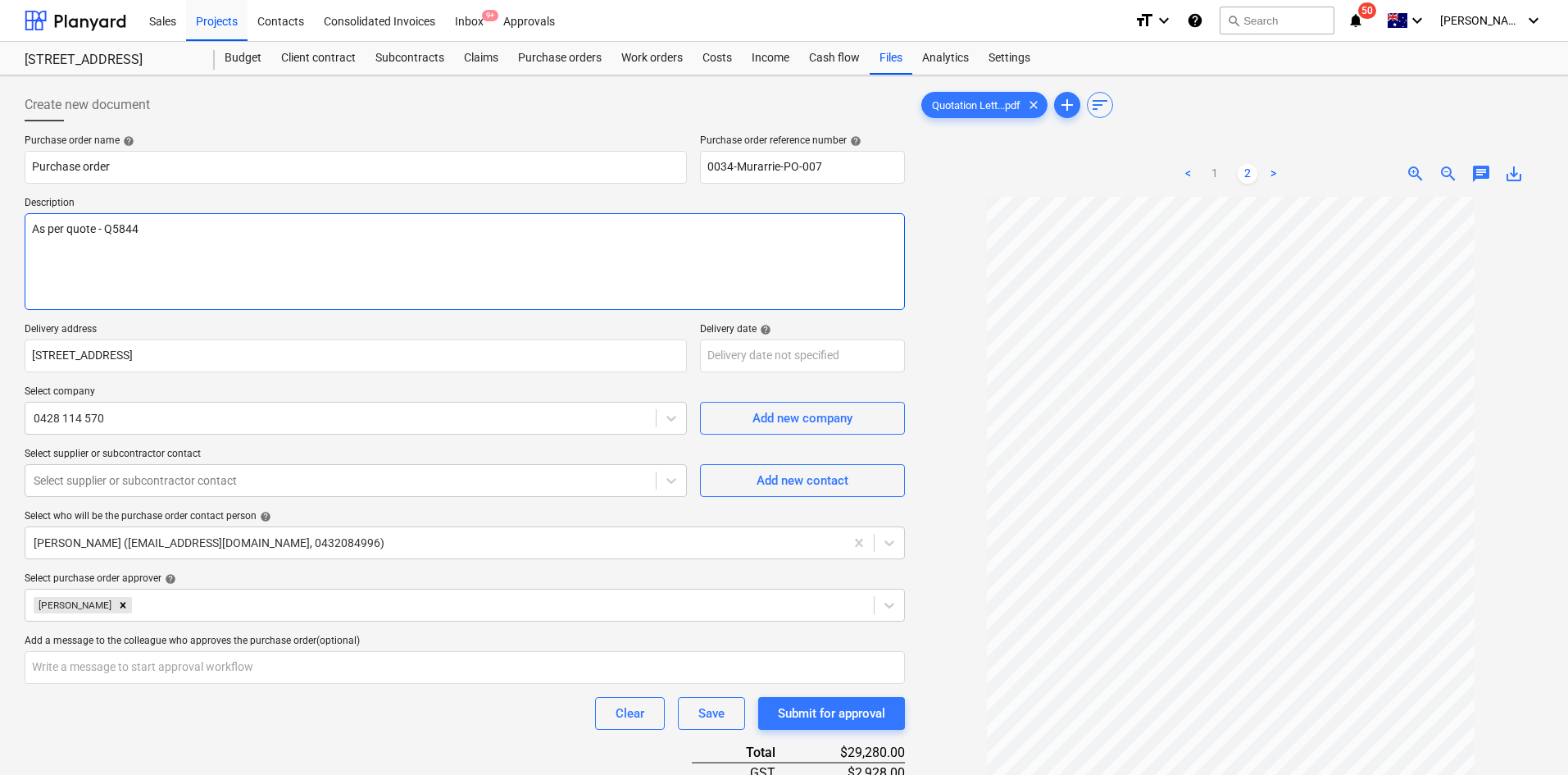
type textarea "x"
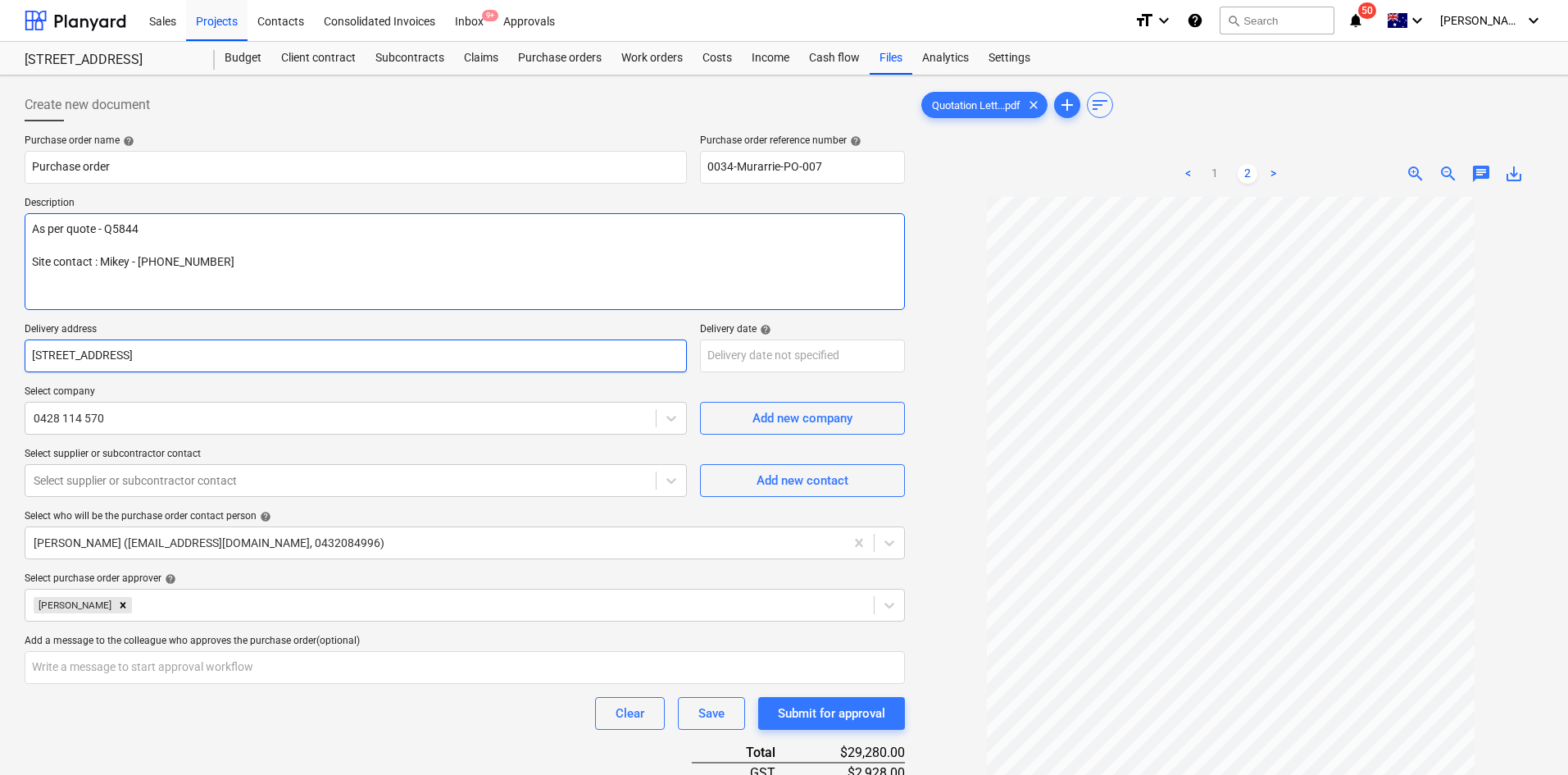
type textarea "As per quote - Q5844 Site contact : Mikey - [PHONE_NUMBER]"
click at [501, 340] on input "[STREET_ADDRESS]" at bounding box center [356, 356] width 662 height 33
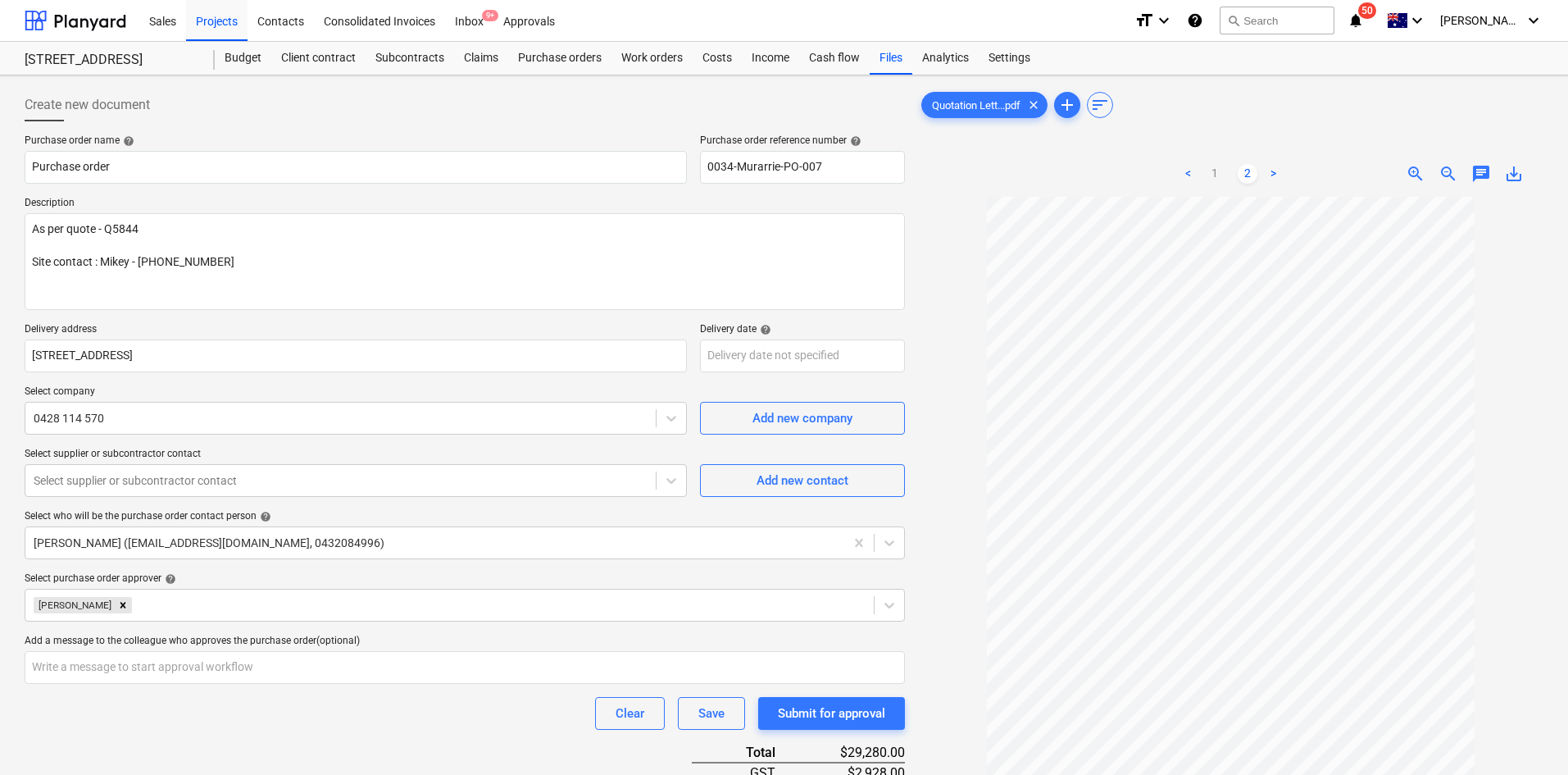
click at [485, 324] on p "Delivery address" at bounding box center [356, 330] width 662 height 16
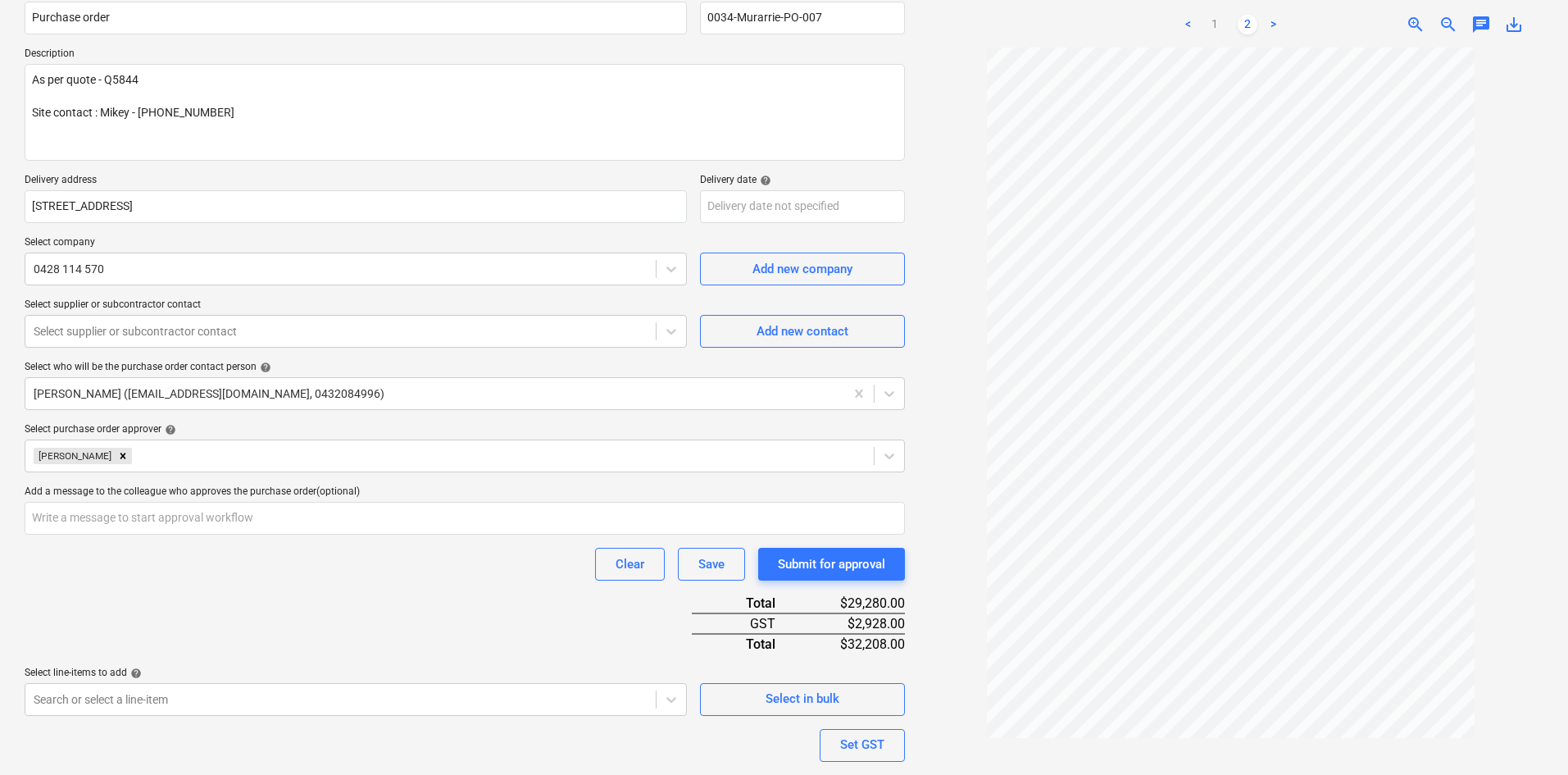
scroll to position [291, 0]
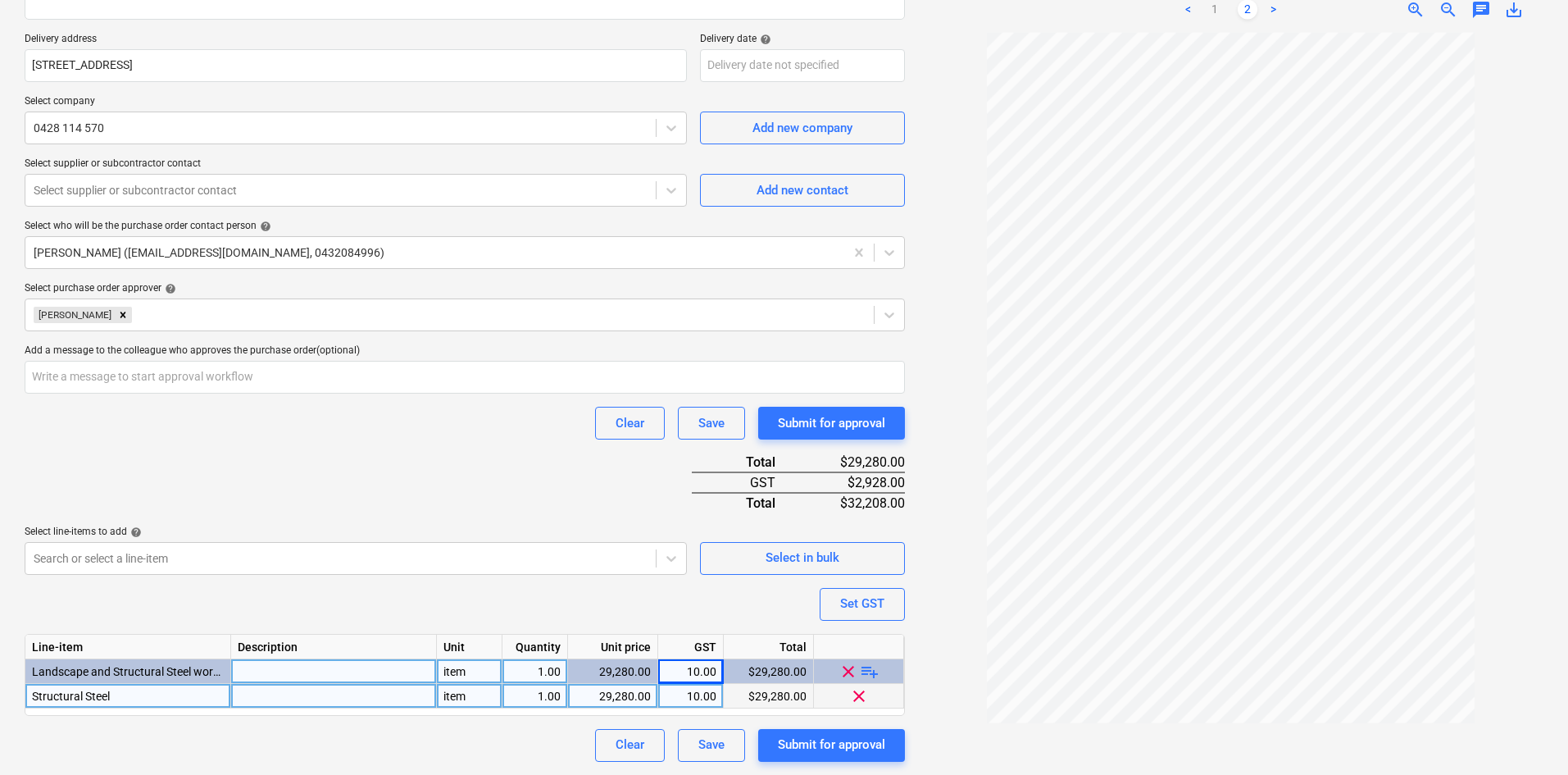
click at [446, 497] on div "Purchase order name help Purchase order Purchase order reference number help 00…" at bounding box center [464, 302] width 880 height 917
click at [469, 483] on div "Purchase order name help Purchase order Purchase order reference number help 00…" at bounding box center [464, 302] width 880 height 917
click at [363, 700] on div at bounding box center [334, 695] width 206 height 25
click at [367, 442] on div "Purchase order name help Purchase order Purchase order reference number help 00…" at bounding box center [464, 302] width 880 height 917
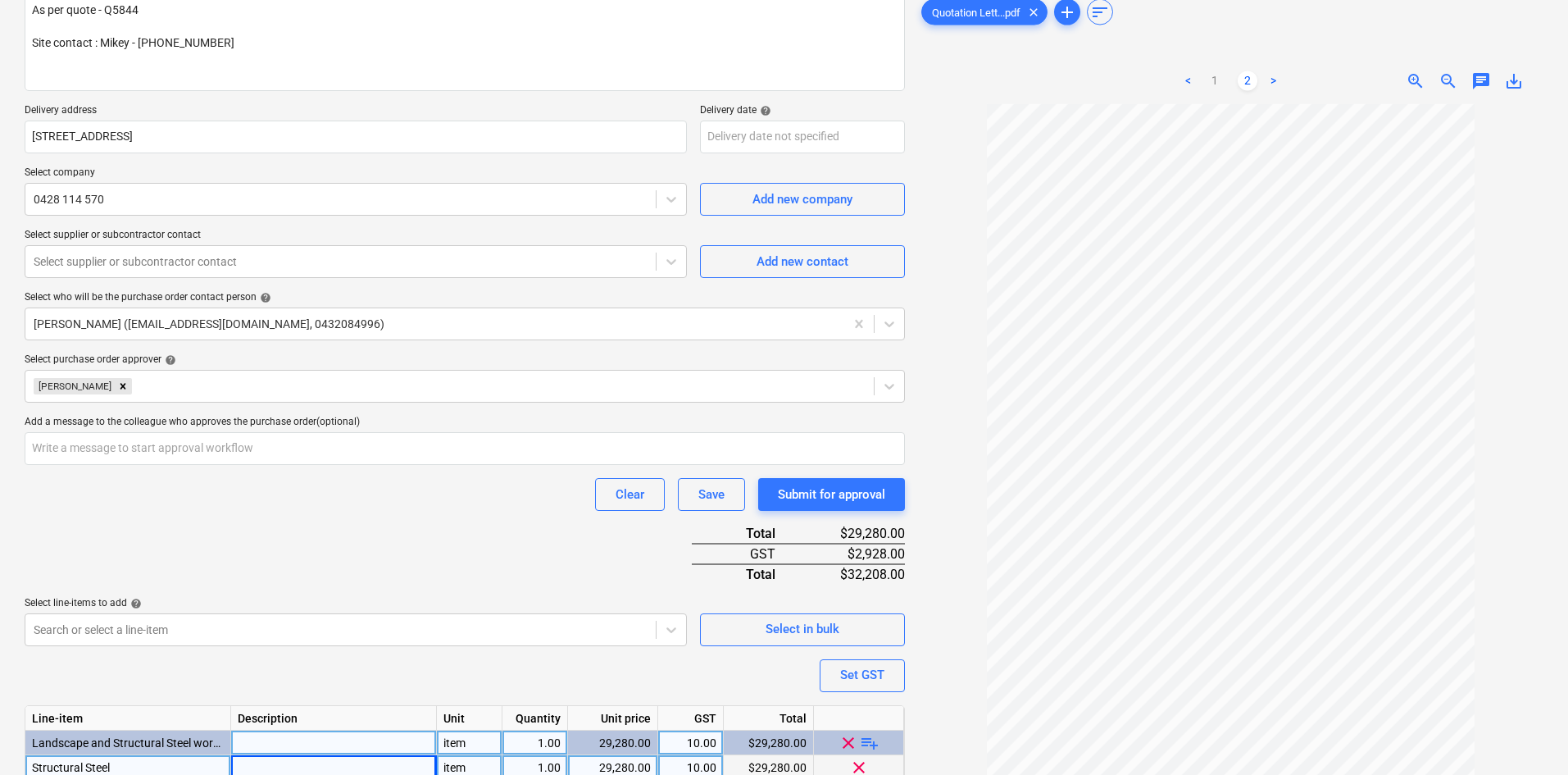
scroll to position [126, 0]
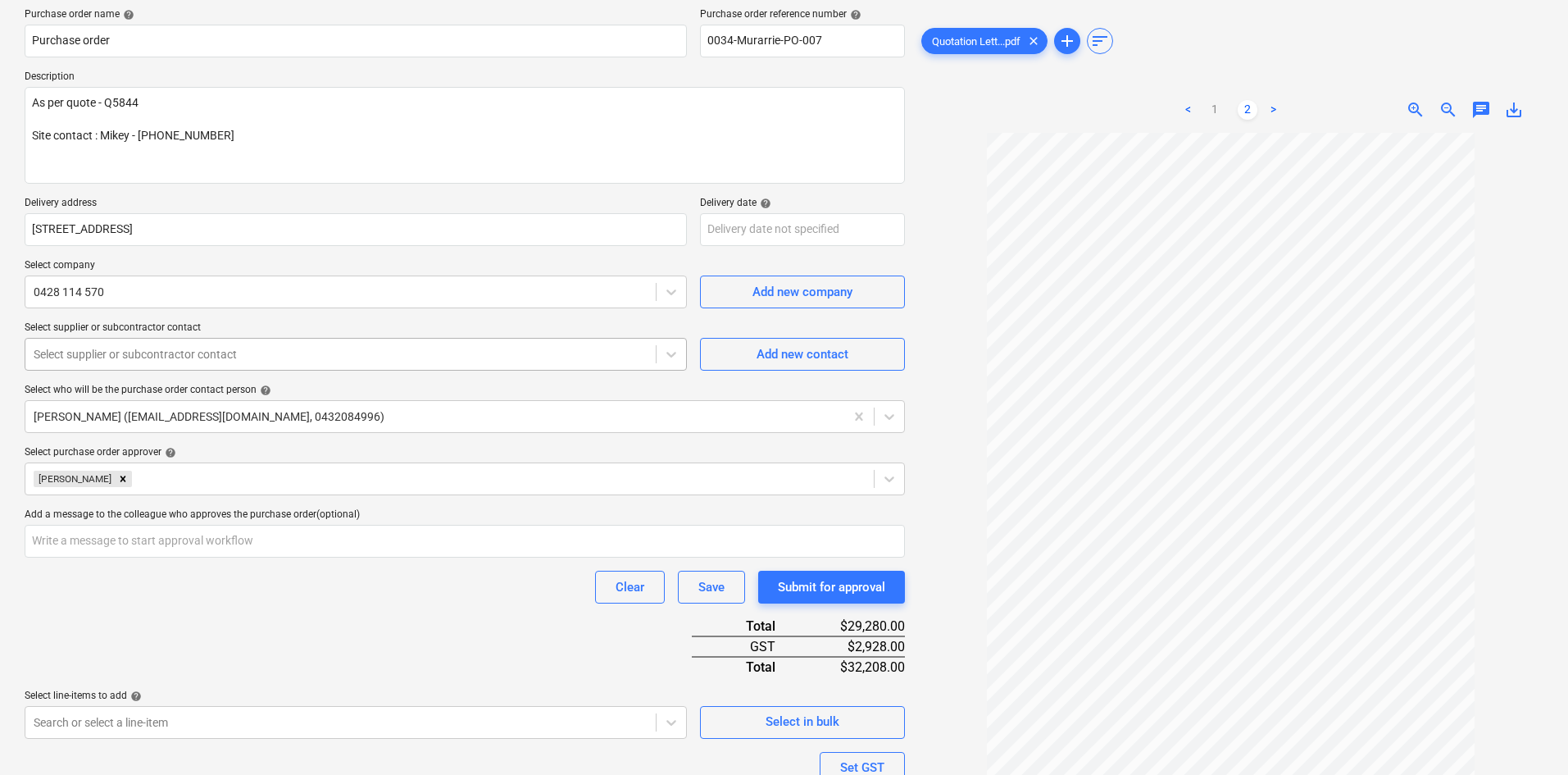
click at [250, 359] on div at bounding box center [341, 353] width 614 height 16
type textarea "x"
click at [249, 291] on div at bounding box center [341, 291] width 614 height 16
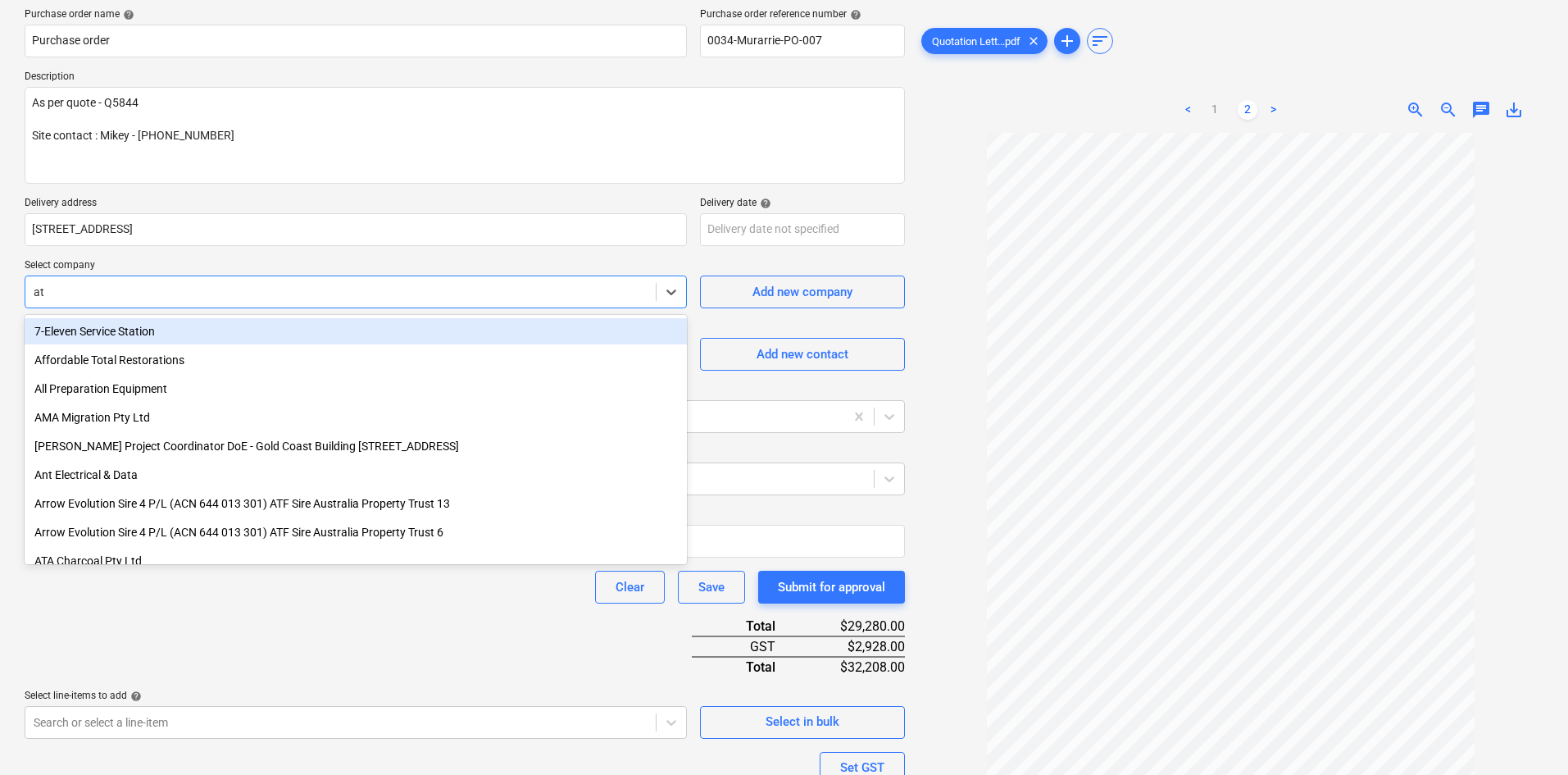
type input "atw"
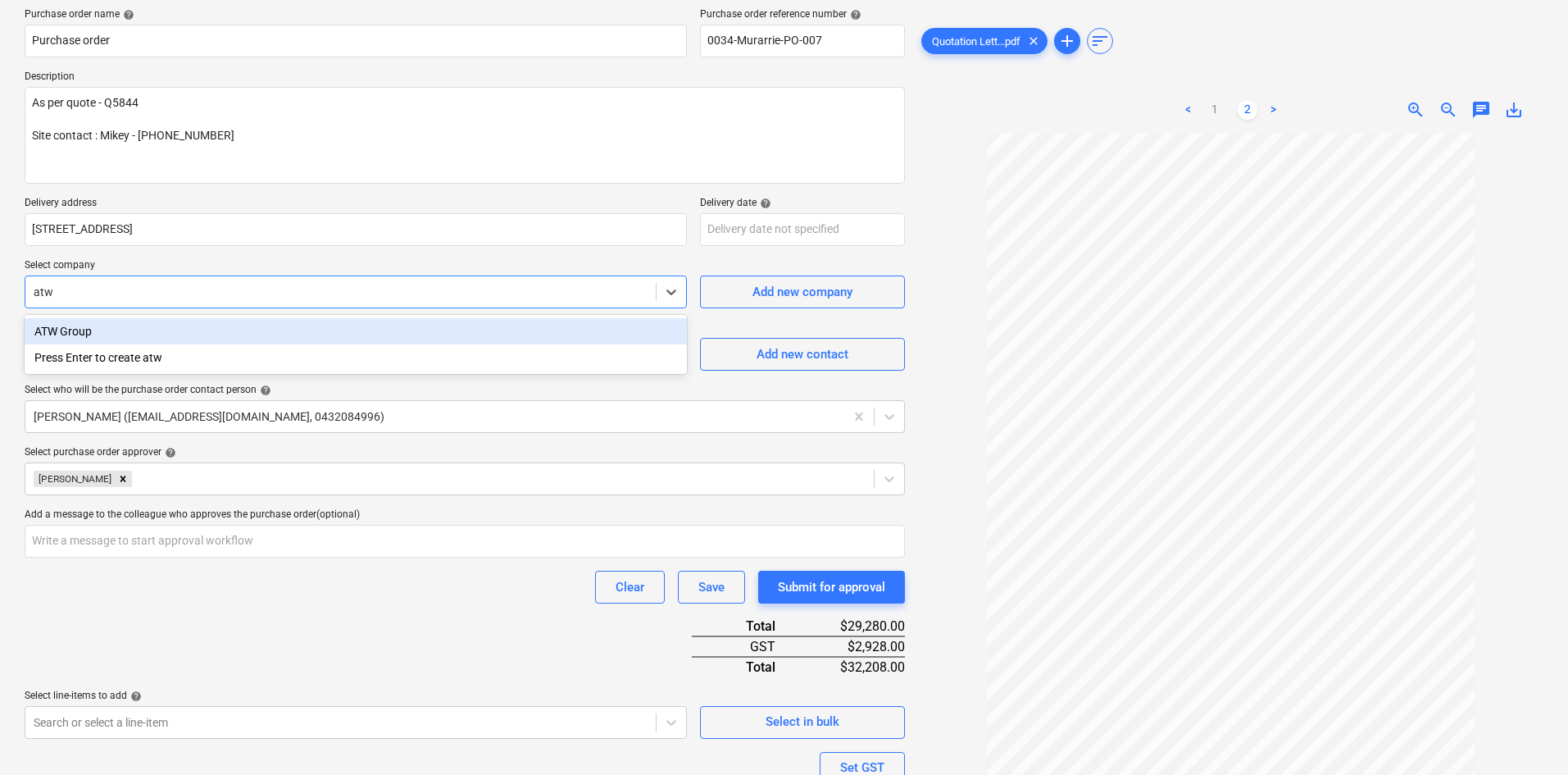
click at [175, 331] on div "ATW Group" at bounding box center [356, 331] width 662 height 26
type textarea "x"
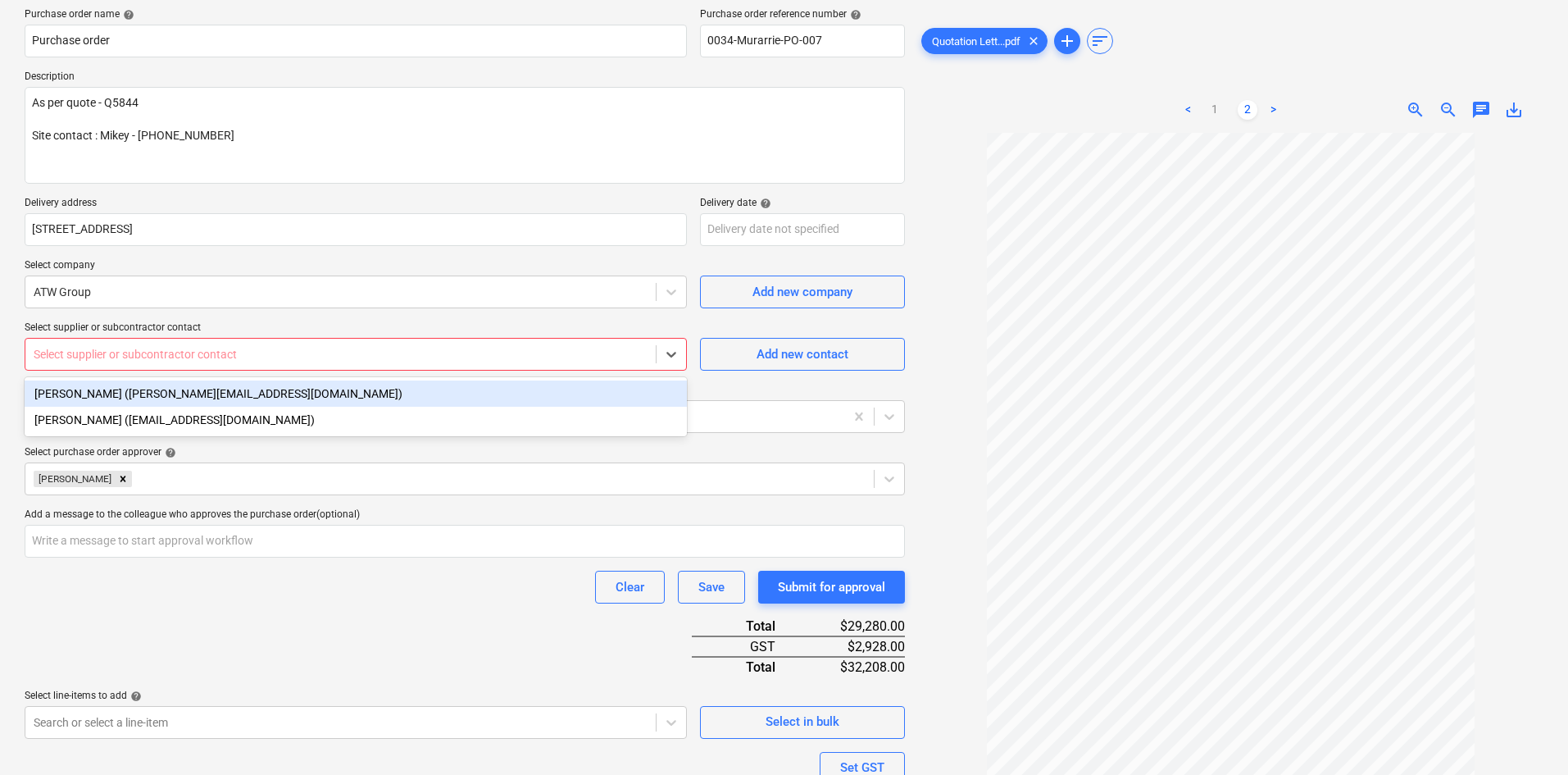
click at [148, 367] on div "Select supplier or subcontractor contact" at bounding box center [356, 354] width 662 height 33
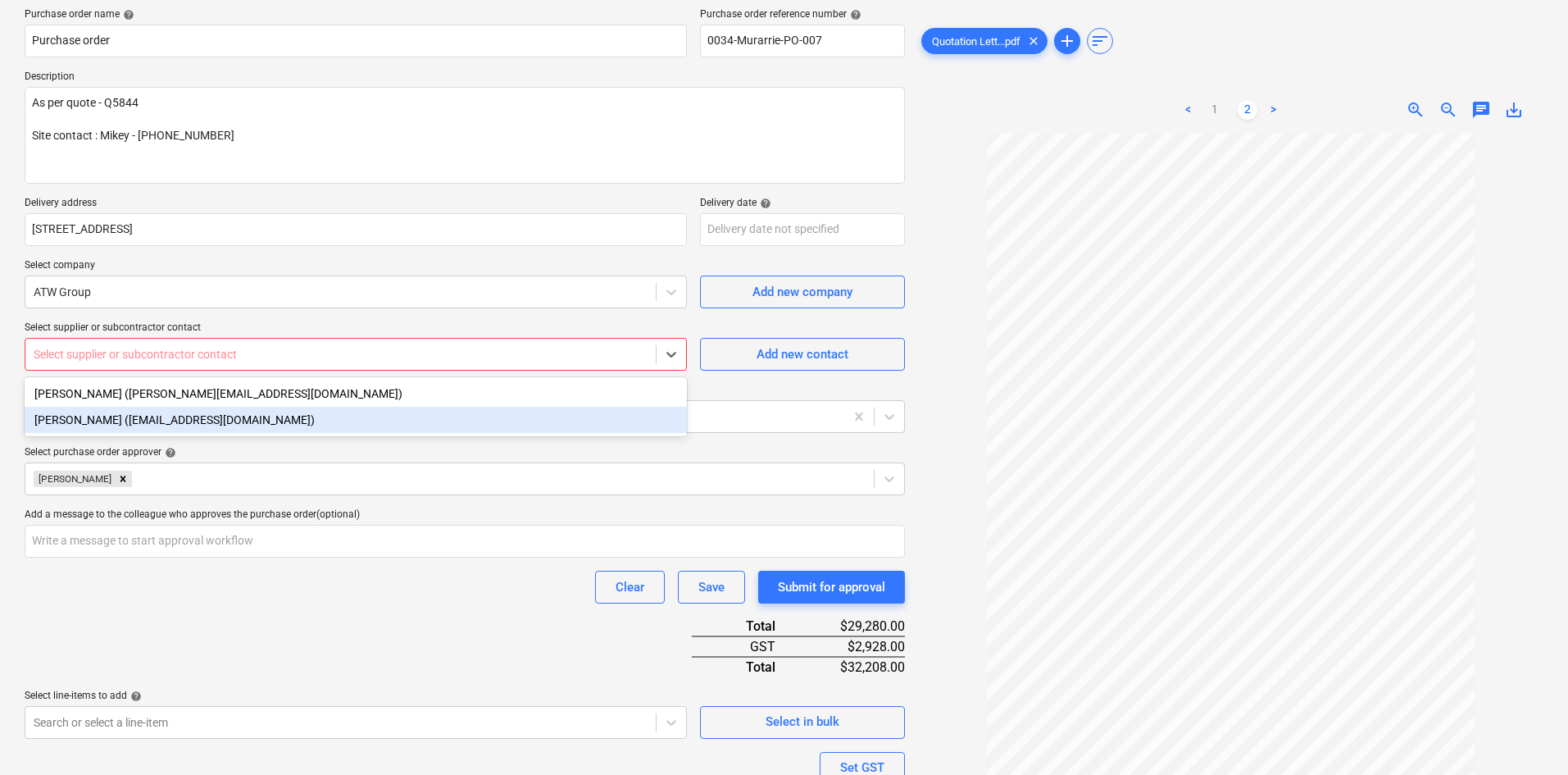
click at [129, 416] on div "[PERSON_NAME] ([EMAIL_ADDRESS][DOMAIN_NAME])" at bounding box center [356, 419] width 662 height 26
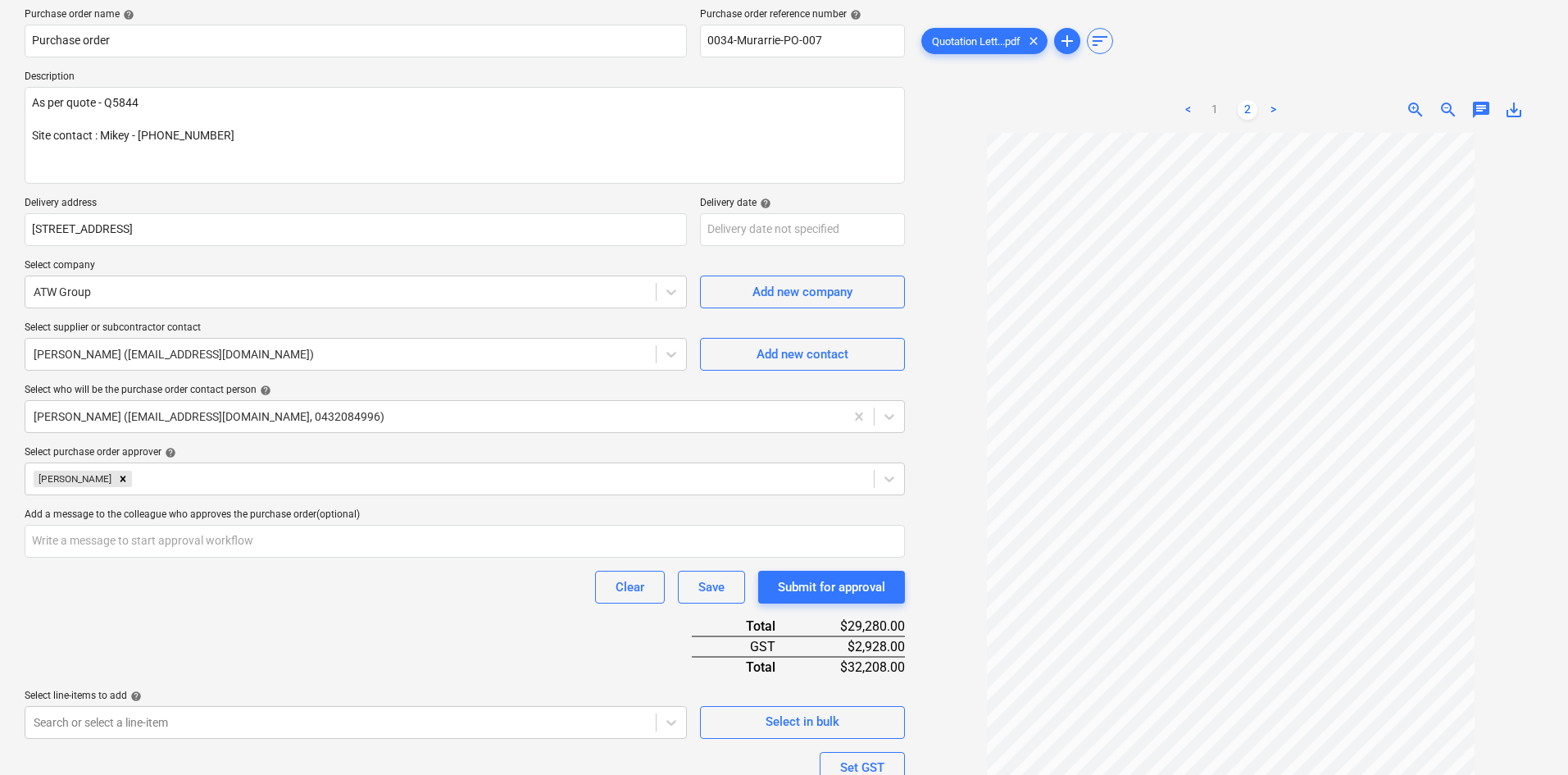
click at [190, 605] on div "Purchase order name help Purchase order Purchase order reference number help 00…" at bounding box center [464, 467] width 880 height 917
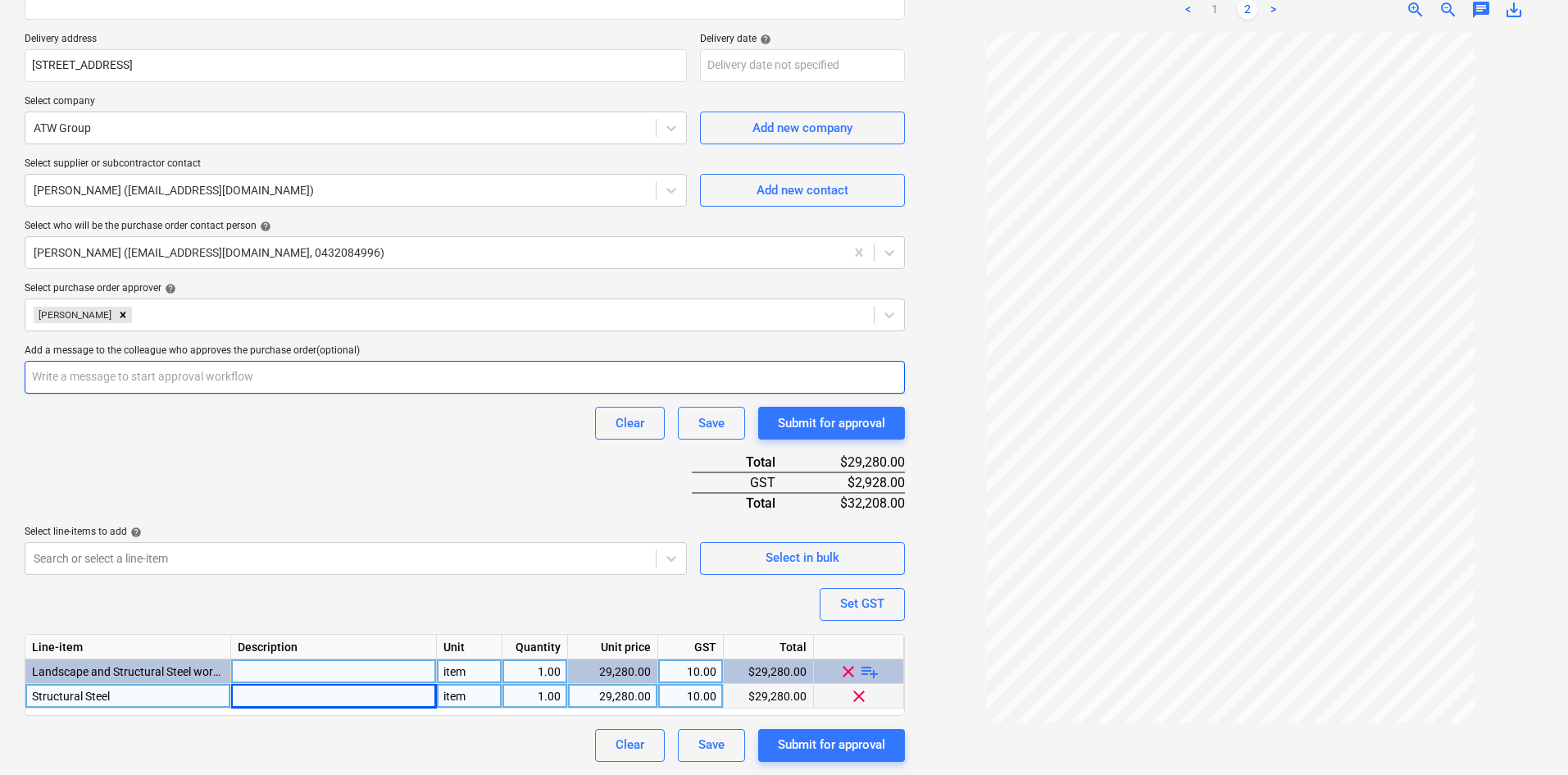
click at [285, 372] on input "text" at bounding box center [464, 377] width 880 height 33
click at [158, 480] on div "Purchase order name help Purchase order Purchase order reference number help 00…" at bounding box center [464, 302] width 880 height 917
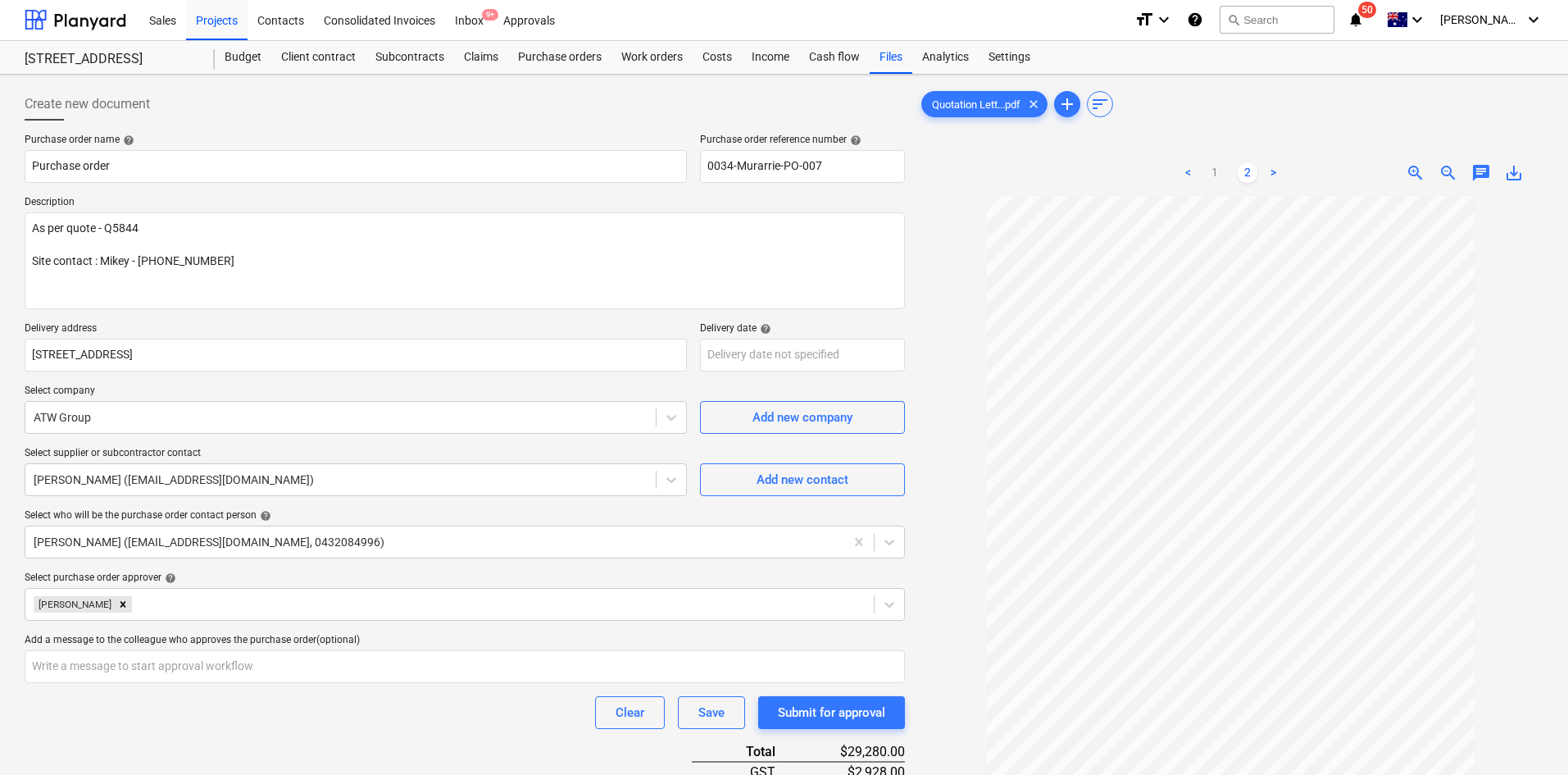
scroll to position [0, 0]
click at [1206, 177] on link "1" at bounding box center [1215, 174] width 19 height 19
click at [802, 354] on body "Sales Projects Contacts Consolidated Invoices Inbox 9+ Approvals format_size ke…" at bounding box center [784, 387] width 1568 height 775
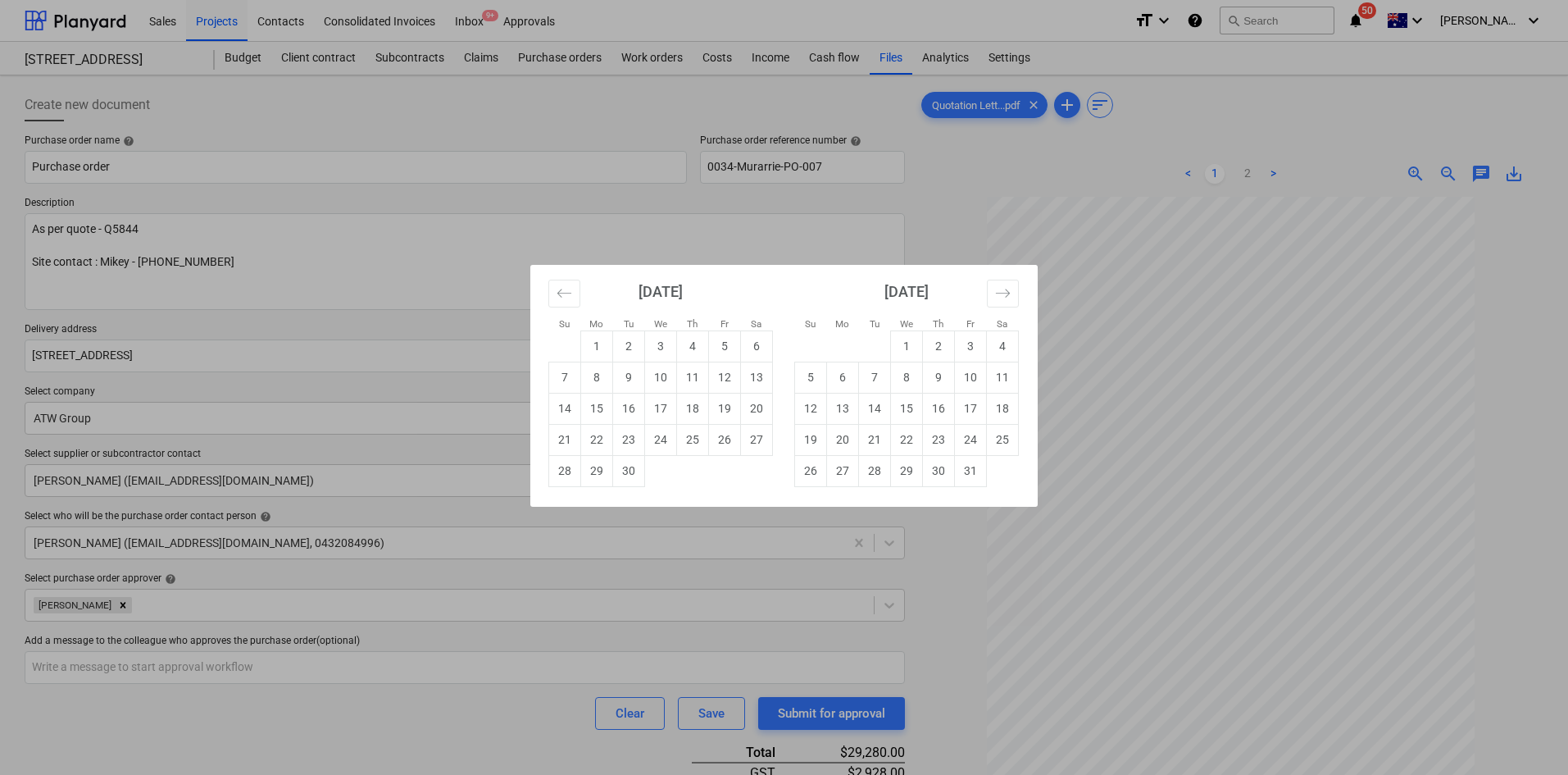
click at [839, 412] on td "13" at bounding box center [844, 408] width 32 height 31
type textarea "x"
type input "[DATE]"
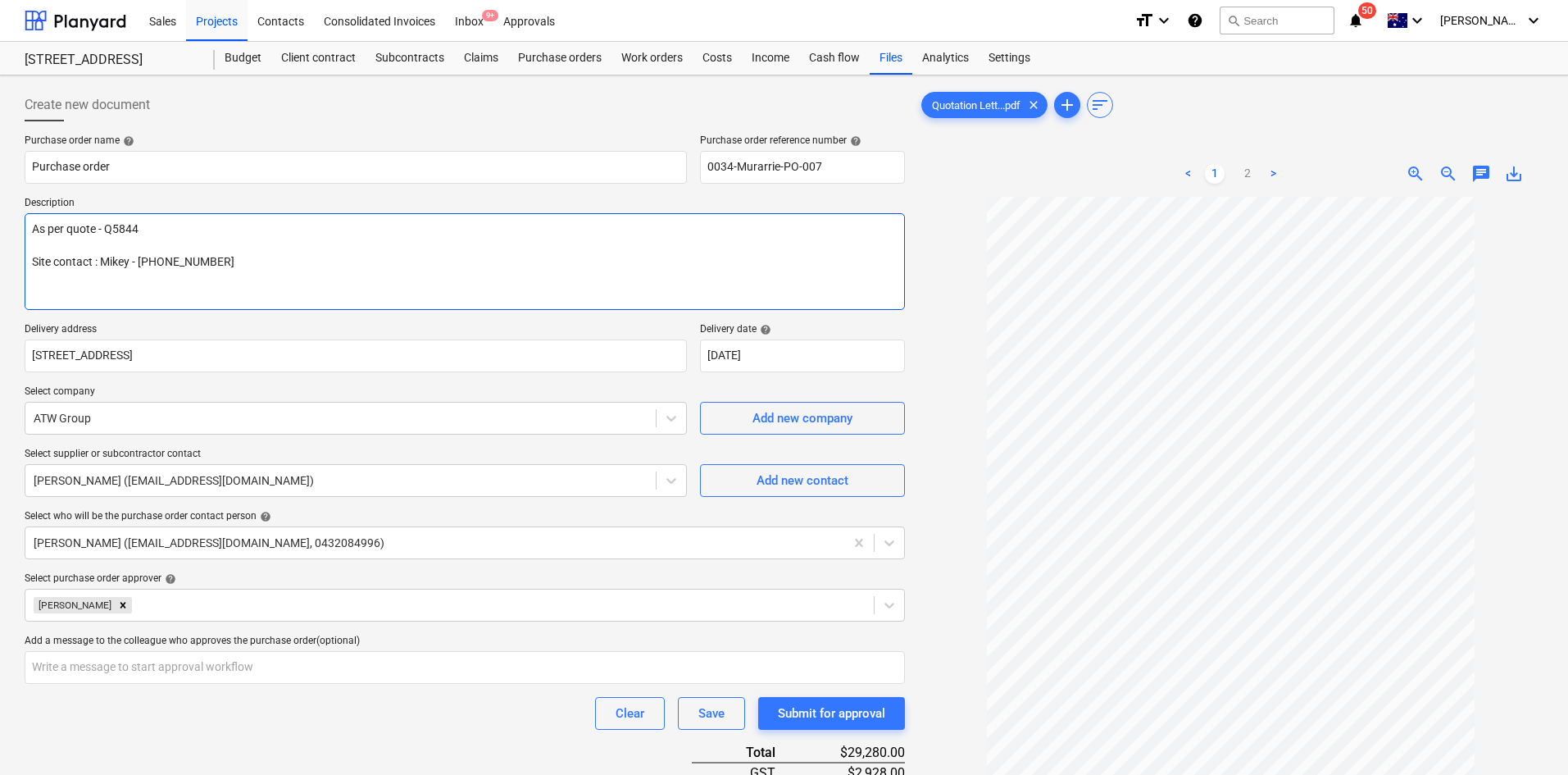
click at [137, 291] on textarea "As per quote - Q5844 Site contact : Mikey - [PHONE_NUMBER]" at bounding box center [464, 262] width 880 height 97
click at [260, 261] on textarea "As per quote - Q5844 Site contact : Mikey - [PHONE_NUMBER]" at bounding box center [464, 262] width 880 height 97
type textarea "x"
type textarea "As per quote - Q5844 Site contact : Mikey - [PHONE_NUMBER]"
type textarea "x"
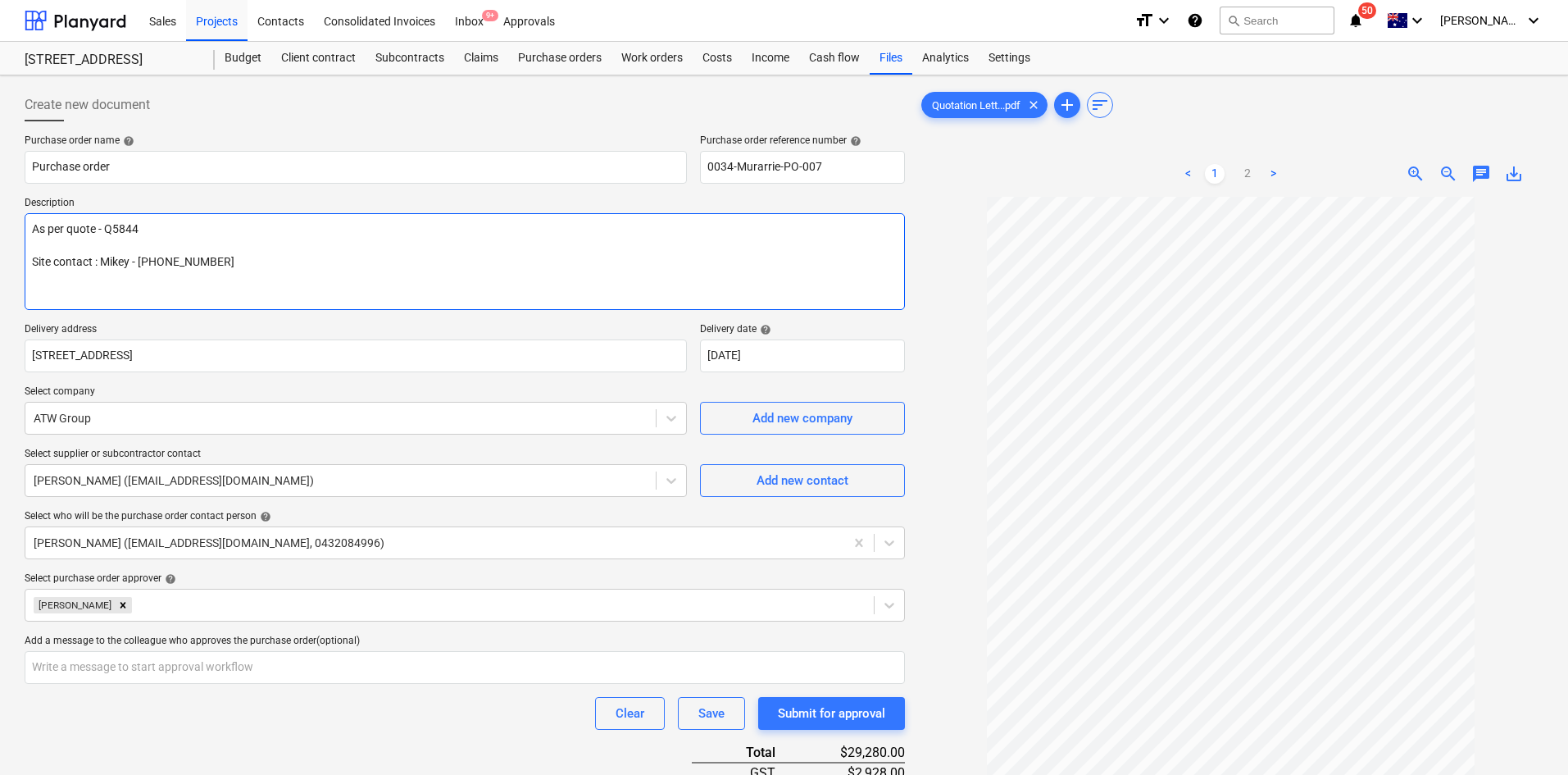
type textarea "As per quote - Q5844 Site contact : Mikey - [PHONE_NUMBER]"
type textarea "x"
type textarea "As per quote - Q5844 Site contact : Mikey - [PHONE_NUMBER] Da"
type textarea "x"
type textarea "As per quote - Q5844 Site contact : Mikey - [PHONE_NUMBER] Date"
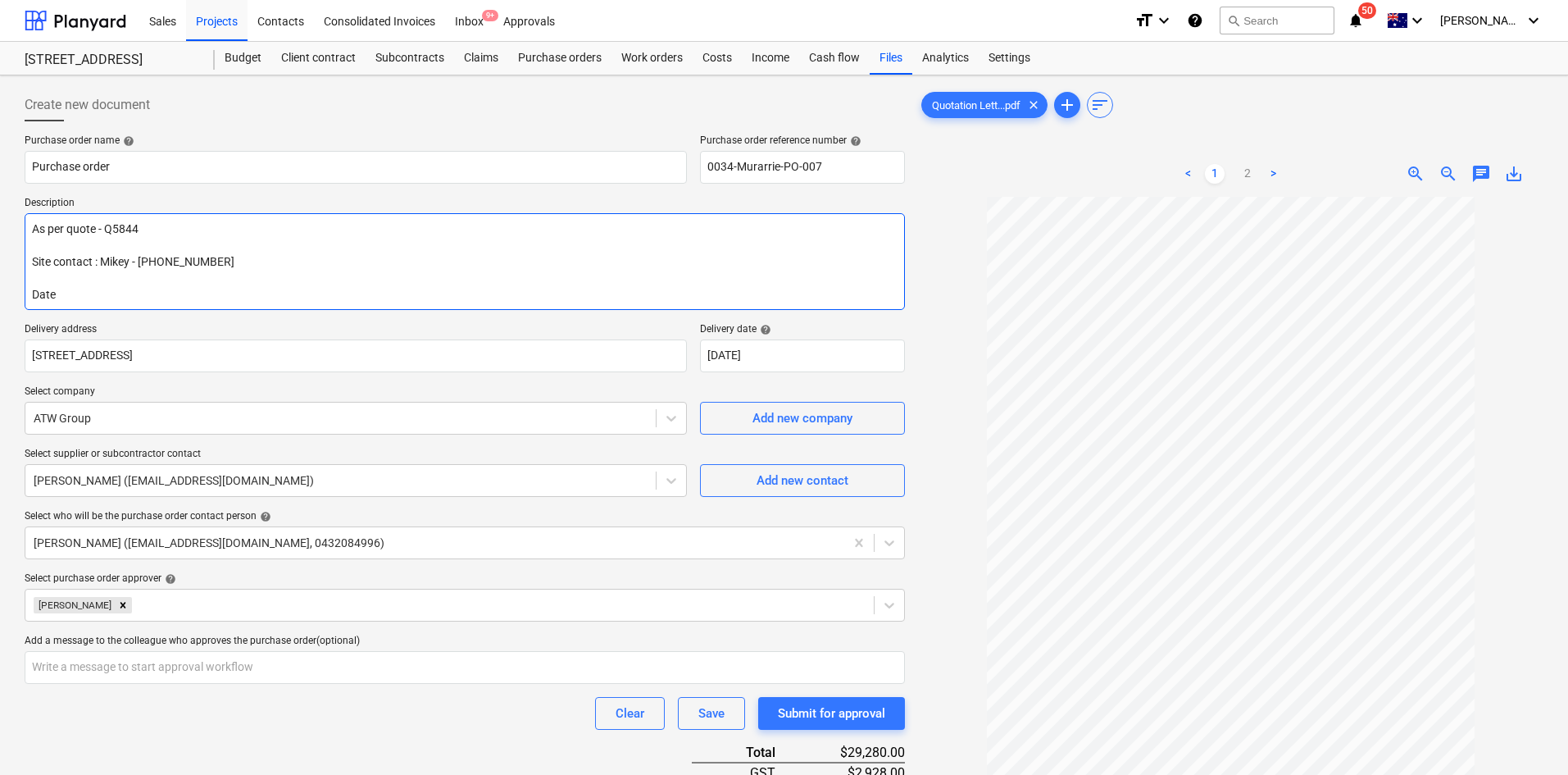
type textarea "x"
type textarea "As per quote - Q5844 Site contact : Mikey - [PHONE_NUMBER] Date"
type textarea "x"
type textarea "As per quote - Q5844 Site contact : Mikey - [PHONE_NUMBER] Date t"
type textarea "x"
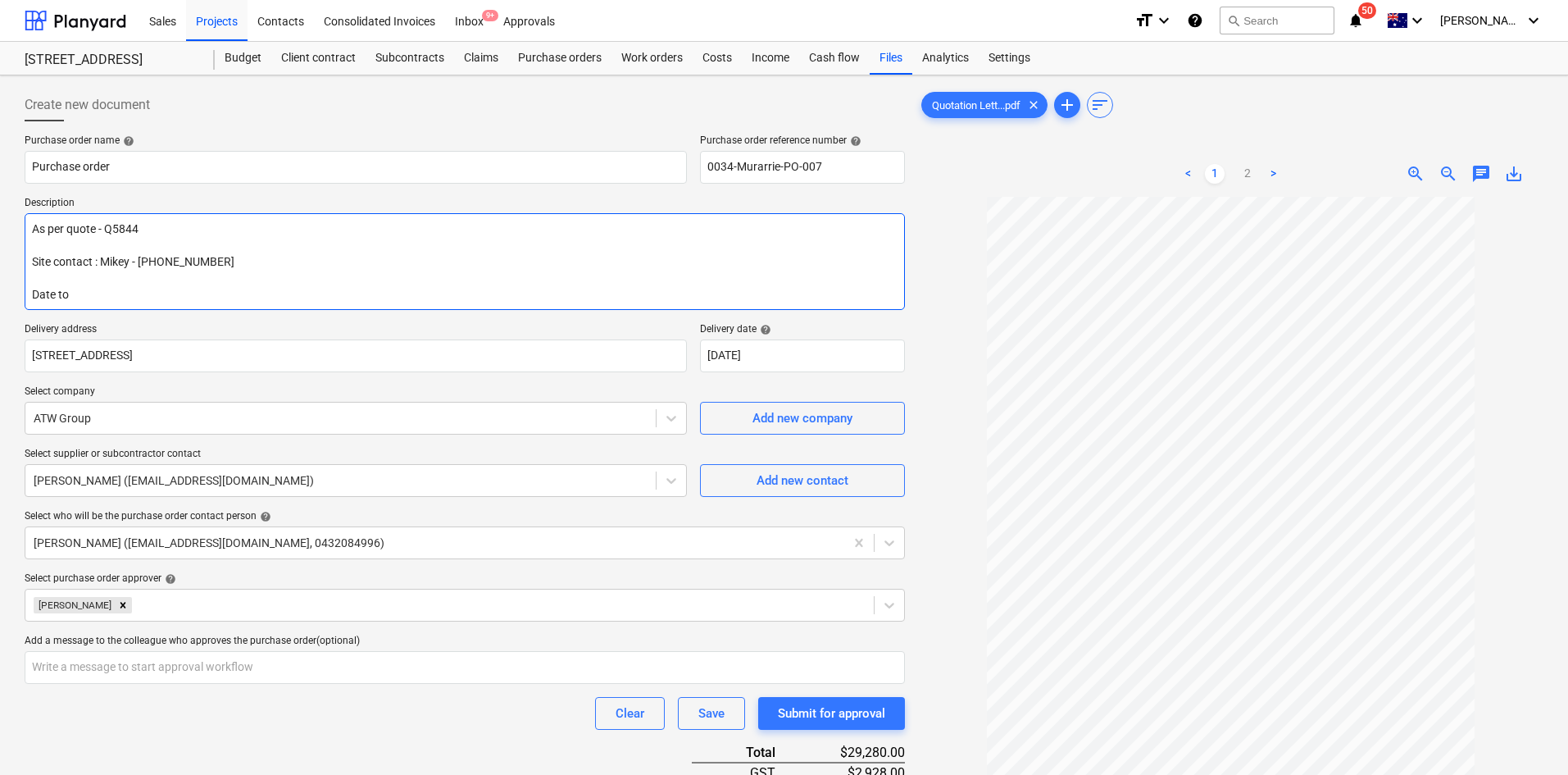
type textarea "As per quote - Q5844 Site contact : Mikey - [PHONE_NUMBER] Date to"
type textarea "x"
type textarea "As per quote - Q5844 Site contact : Mikey - [PHONE_NUMBER] Date to be"
type textarea "x"
type textarea "As per quote - Q5844 Site contact : Mikey - [PHONE_NUMBER] Date to be"
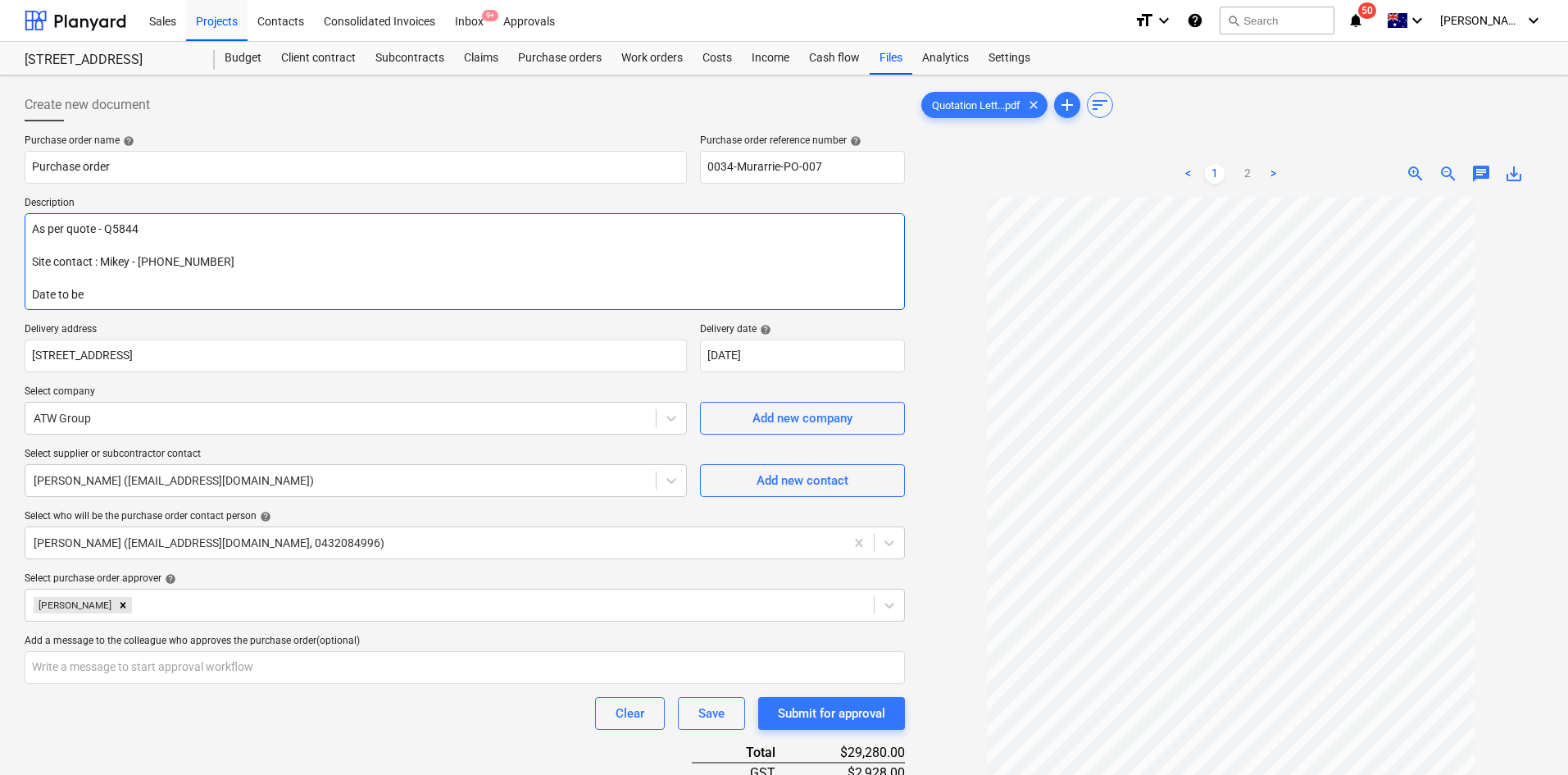
type textarea "x"
type textarea "As per quote - Q5844 Site contact : Mikey - [PHONE_NUMBER] Date to be c"
type textarea "x"
type textarea "As per quote - Q5844 Site contact : Mikey - [PHONE_NUMBER] Date to be co"
type textarea "x"
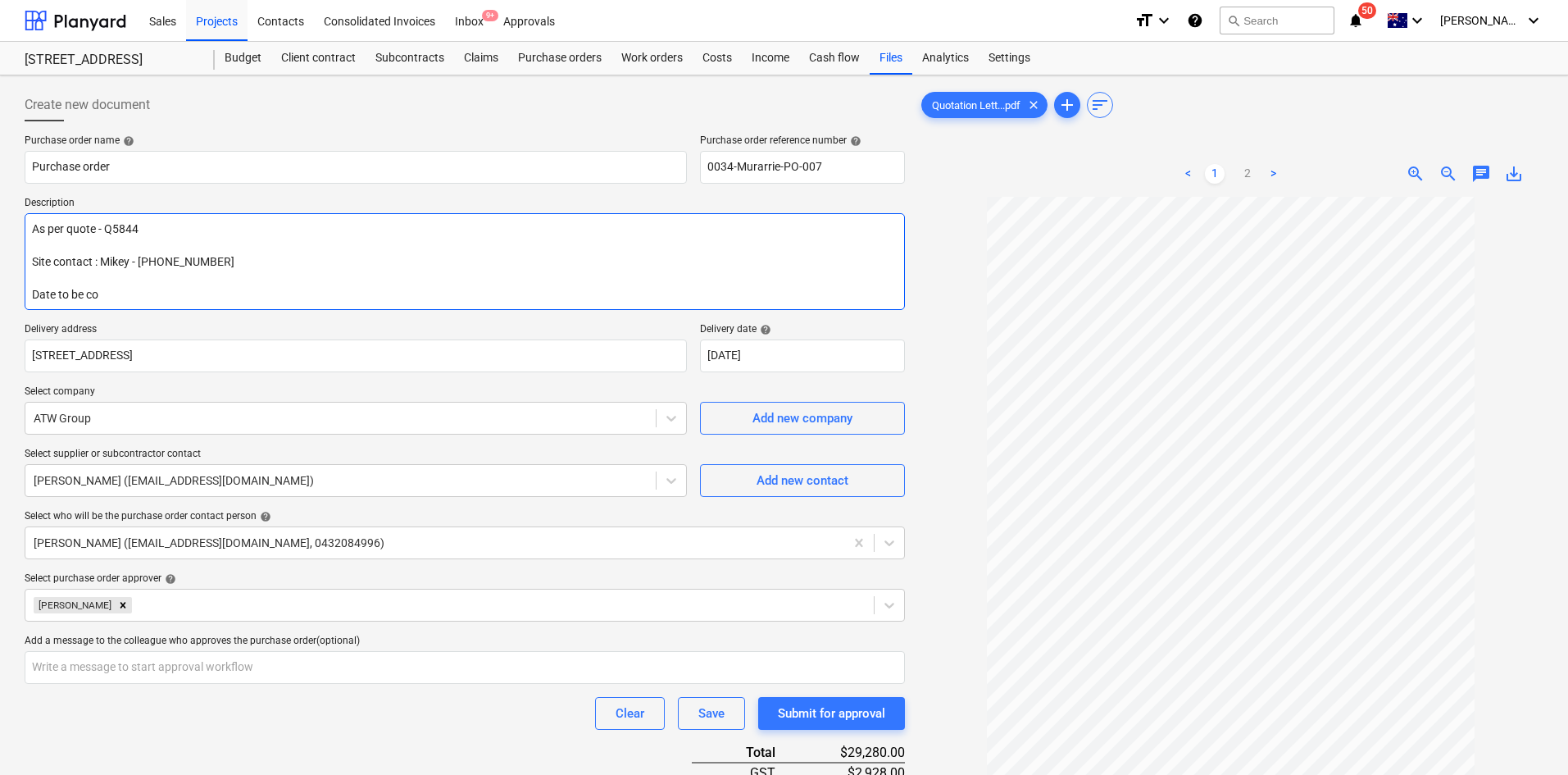
type textarea "As per quote - Q5844 Site contact : Mikey - [PHONE_NUMBER] Date to be con"
type textarea "x"
type textarea "As per quote - Q5844 Site contact : Mikey - [PHONE_NUMBER] Date to be conf"
type textarea "x"
type textarea "As per quote - Q5844 Site contact : Mikey - [PHONE_NUMBER] Date to be confr"
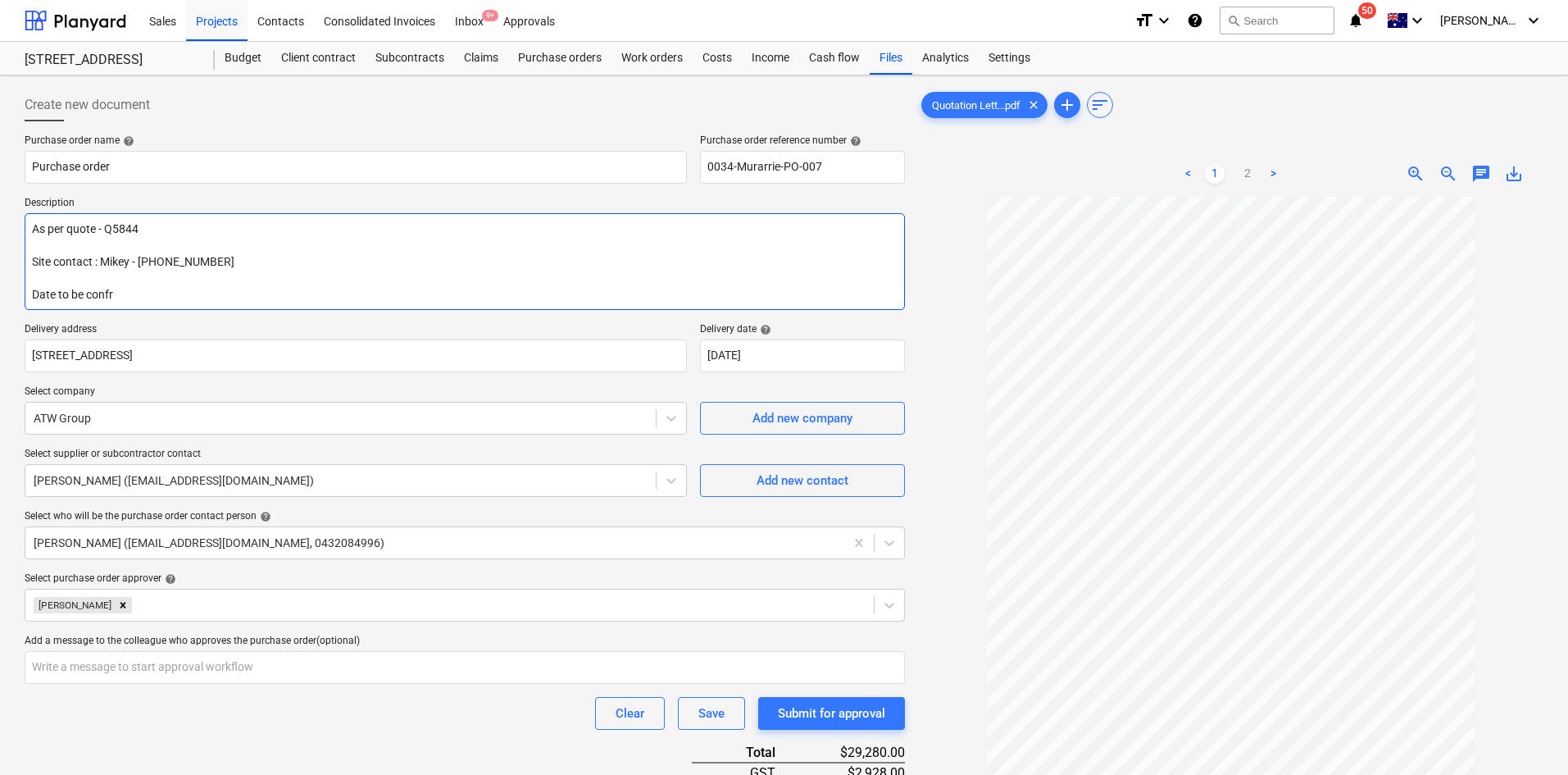
type textarea "x"
type textarea "As per quote - Q5844 Site contact : Mikey - [PHONE_NUMBER] Date to be confri"
type textarea "x"
type textarea "As per quote - Q5844 Site contact : Mikey - [PHONE_NUMBER] Date to be confrime"
type textarea "x"
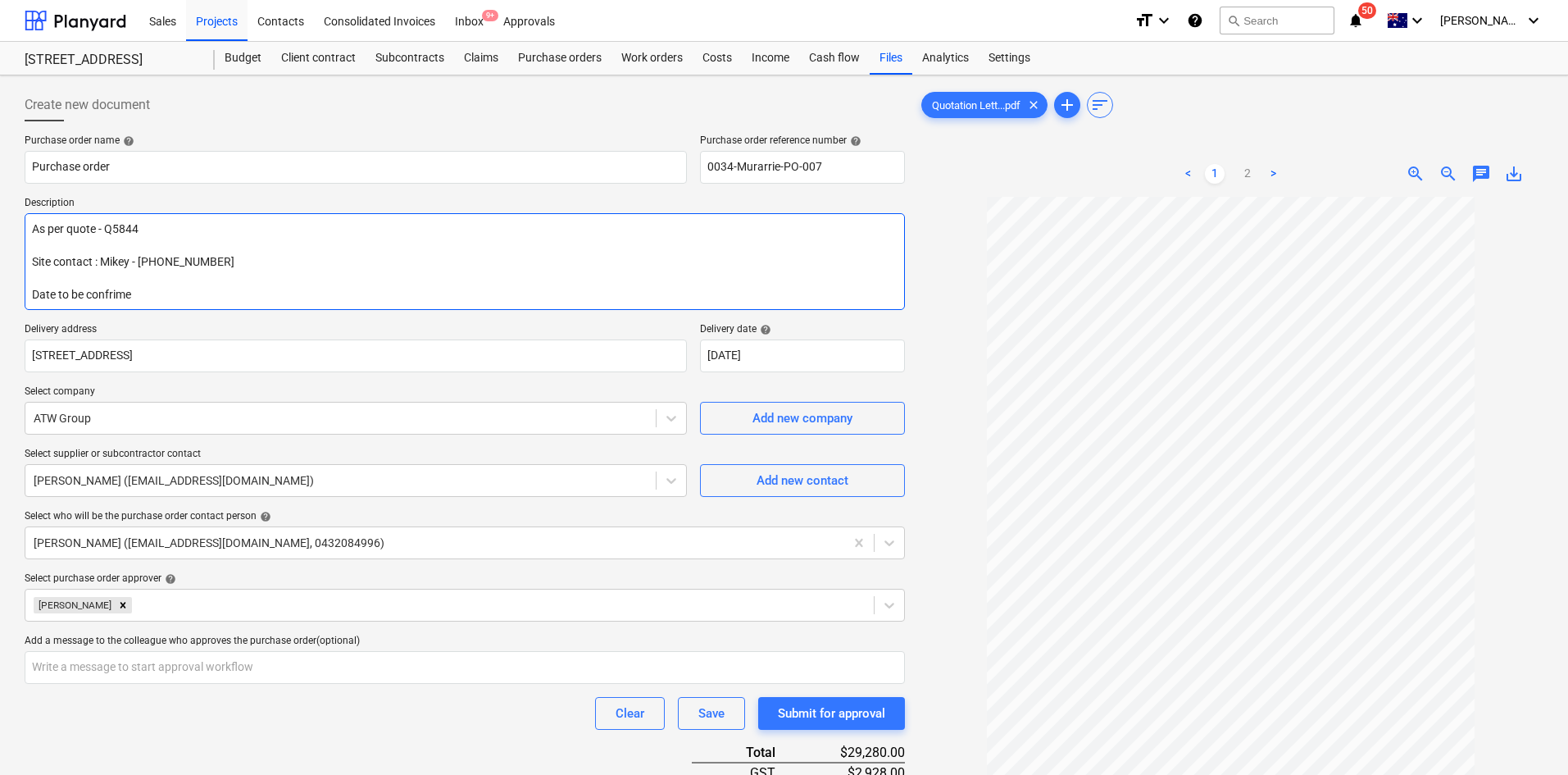
type textarea "As per quote - Q5844 Site contact : Mikey - [PHONE_NUMBER] Date to be confrimed"
type textarea "x"
type textarea "As per quote - Q5844 Site contact : Mikey - [PHONE_NUMBER] Date to be confrimed"
type textarea "x"
type textarea "As per quote - Q5844 Site contact : Mikey - [PHONE_NUMBER] Date to be confrimed…"
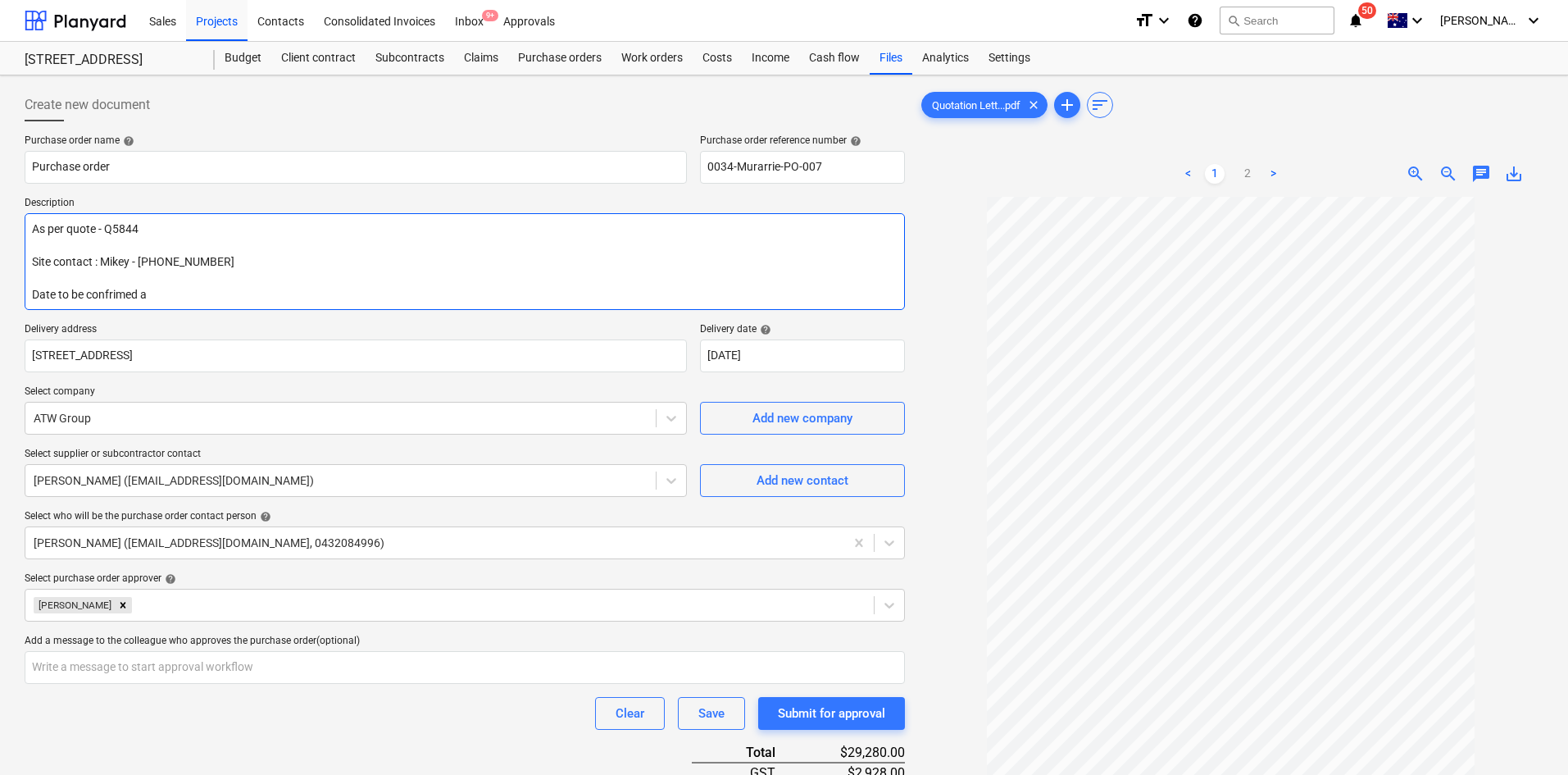
type textarea "x"
type textarea "As per quote - Q5844 Site contact : Mikey - [PHONE_NUMBER] Date to be confrimed…"
type textarea "x"
type textarea "As per quote - Q5844 Site contact : Mikey - [PHONE_NUMBER] Date to be confrimed…"
type textarea "x"
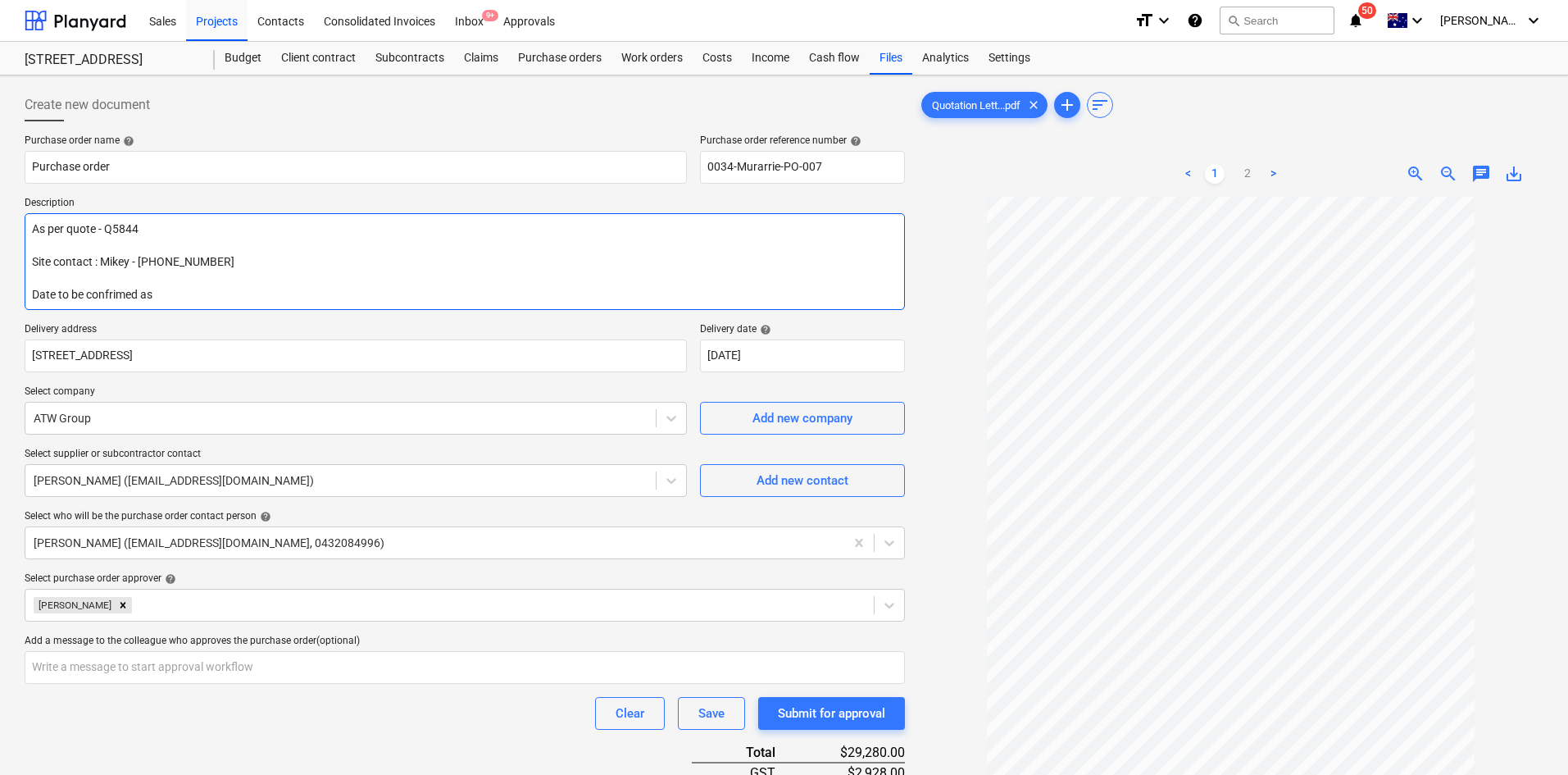
type textarea "As per quote - Q5844 Site contact : Mikey - [PHONE_NUMBER] Date to be confrimed…"
type textarea "x"
type textarea "As per quote - Q5844 Site contact : Mikey - [PHONE_NUMBER] Date to be confrimed"
type textarea "x"
type textarea "As per quote - Q5844 Site contact : Mikey - [PHONE_NUMBER] Date to be confrimed"
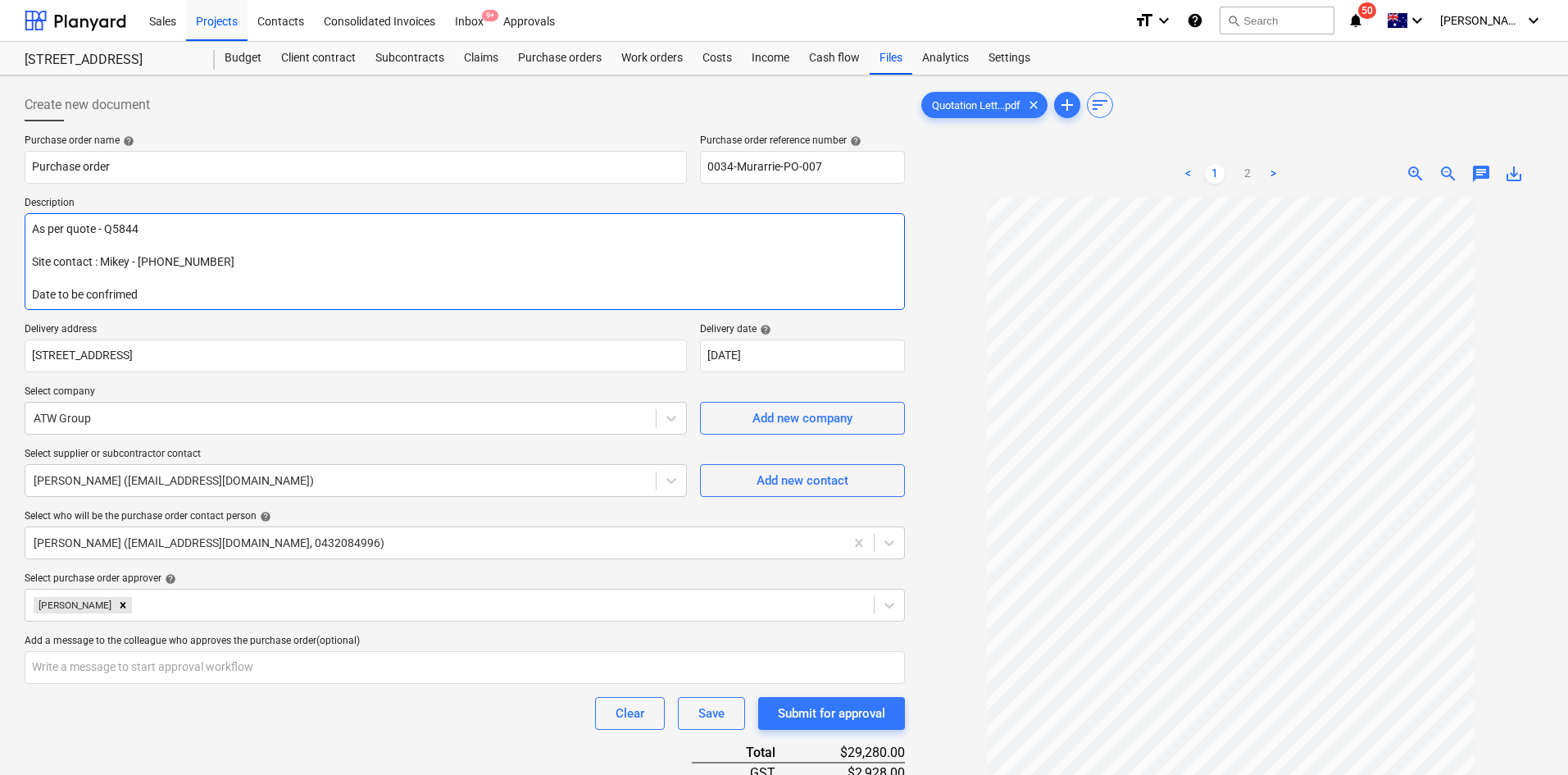
type textarea "x"
type textarea "As per quote - Q5844 Site contact : Mikey - [PHONE_NUMBER] Date to be confrime"
type textarea "x"
type textarea "As per quote - Q5844 Site contact : Mikey - [PHONE_NUMBER] Date to be confr"
type textarea "x"
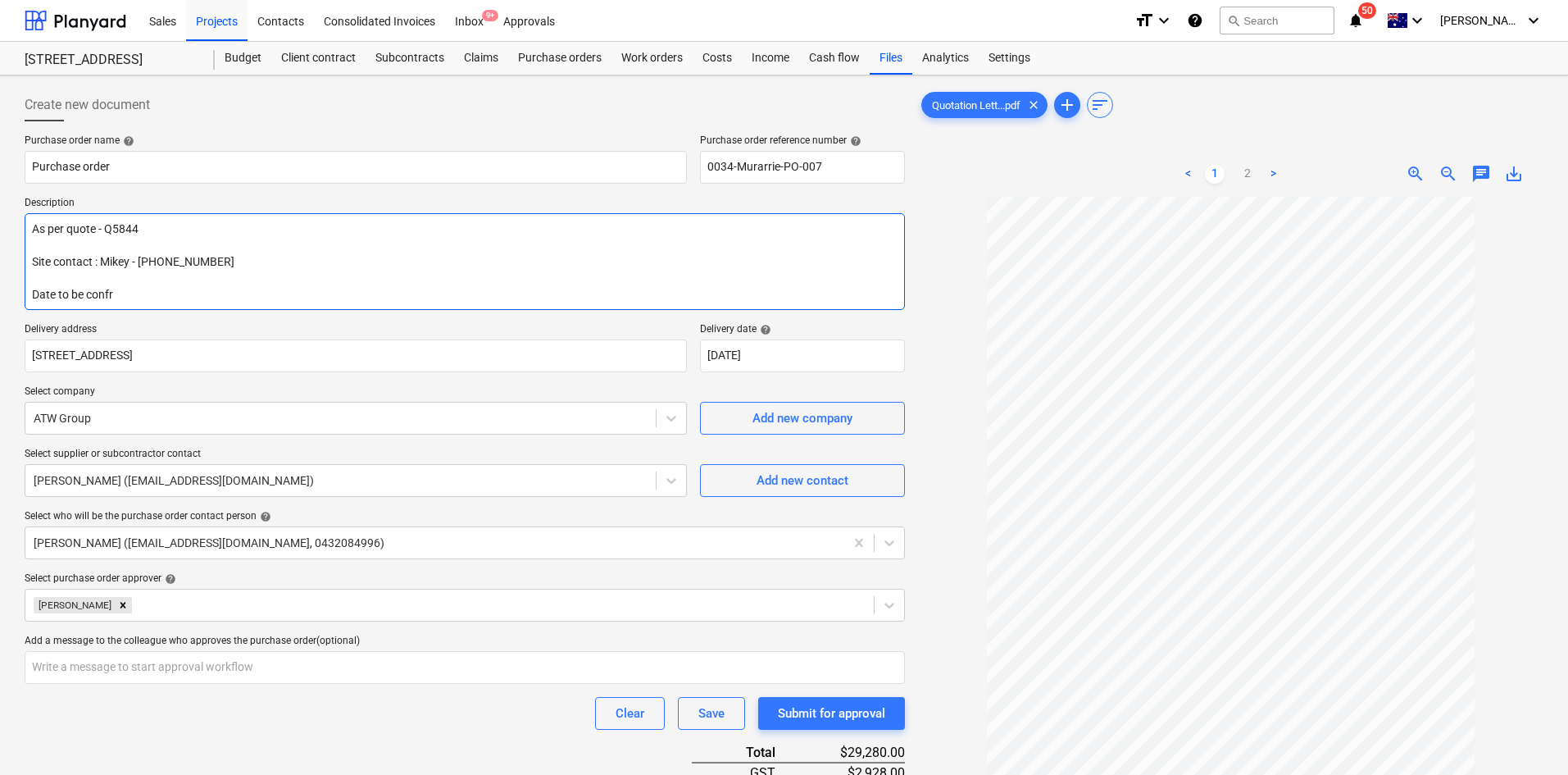
type textarea "As per quote - Q5844 Site contact : Mikey - [PHONE_NUMBER] Date to be conf"
type textarea "x"
type textarea "As per quote - Q5844 Site contact : Mikey - [PHONE_NUMBER] Date to be con"
type textarea "x"
type textarea "As per quote - Q5844 Site contact : Mikey - [PHONE_NUMBER] Date to be conf"
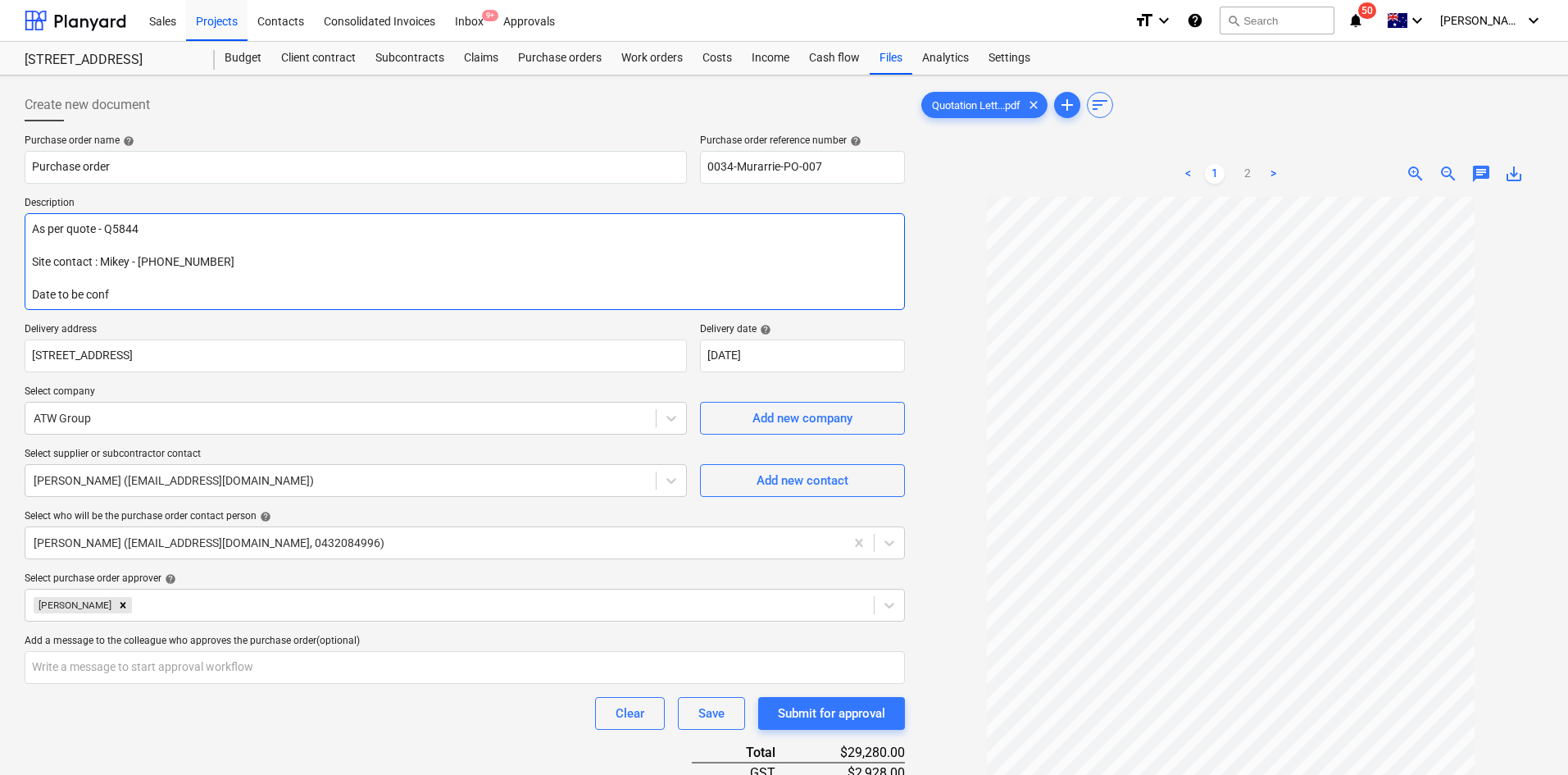
type textarea "x"
type textarea "As per quote - Q5844 Site contact : Mikey - [PHONE_NUMBER] Date to be confi"
type textarea "x"
type textarea "As per quote - Q5844 Site contact : Mikey - [PHONE_NUMBER] Date to be confir"
type textarea "x"
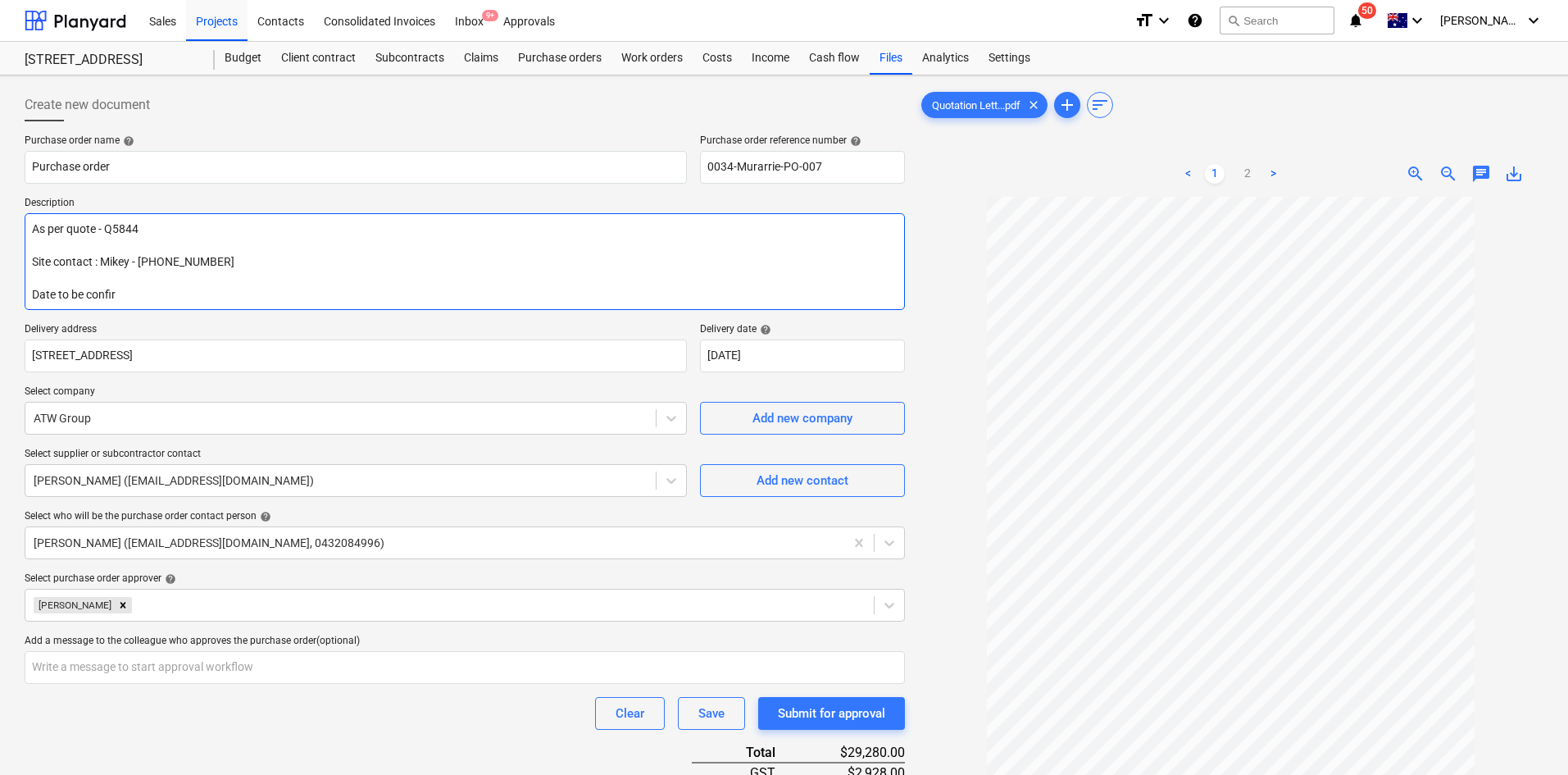
type textarea "As per quote - Q5844 Site contact : Mikey - [PHONE_NUMBER] Date to be confire"
type textarea "x"
type textarea "As per quote - Q5844 Site contact : Mikey - [PHONE_NUMBER] Date to be confired"
type textarea "x"
type textarea "As per quote - Q5844 Site contact : Mikey - [PHONE_NUMBER] Date to be confired"
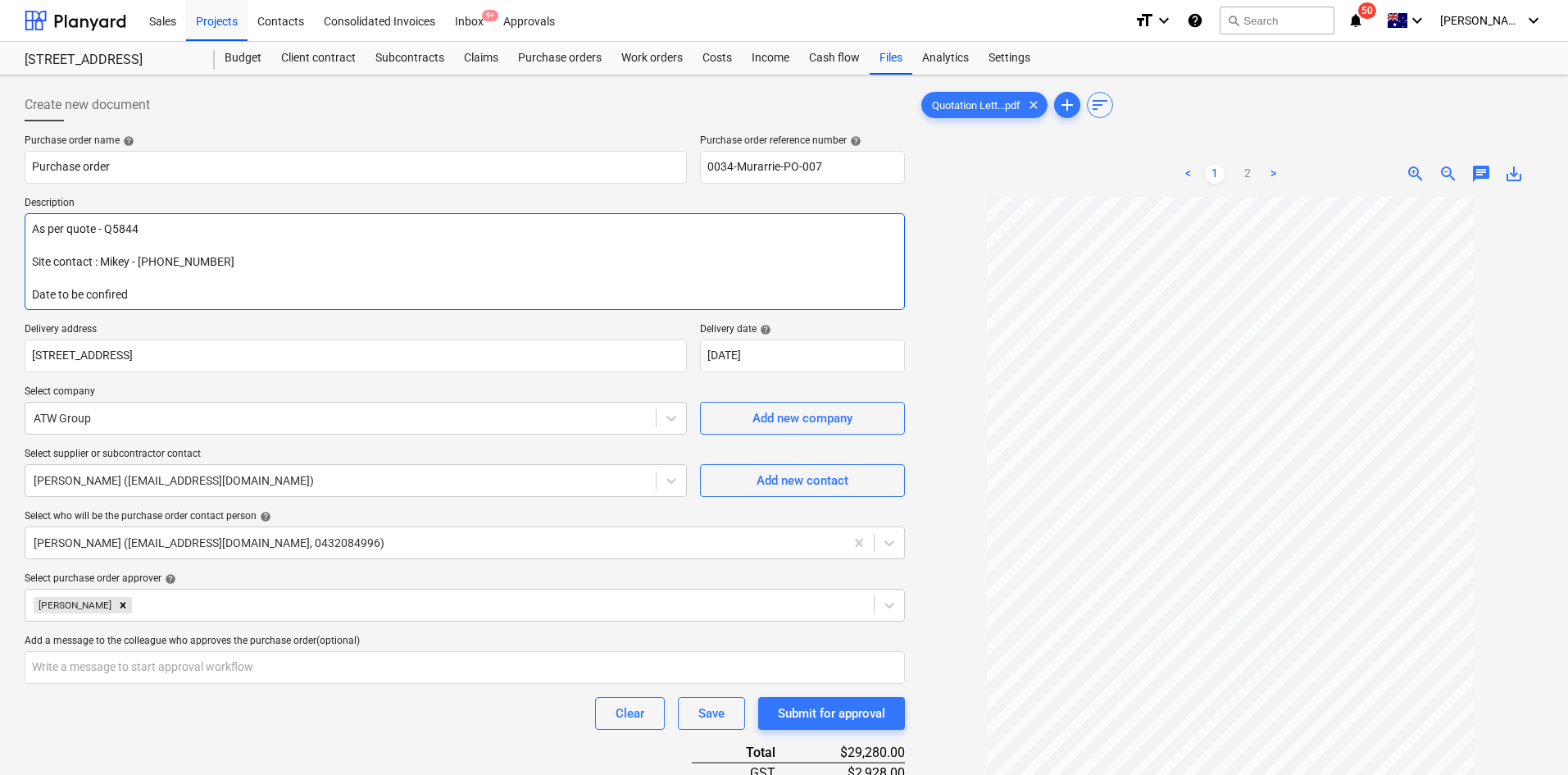
type textarea "x"
type textarea "As per quote - Q5844 Site contact : Mikey - [PHONE_NUMBER] Date to be confired"
type textarea "x"
type textarea "As per quote - Q5844 Site contact : Mikey - [PHONE_NUMBER] Date to be confire"
type textarea "x"
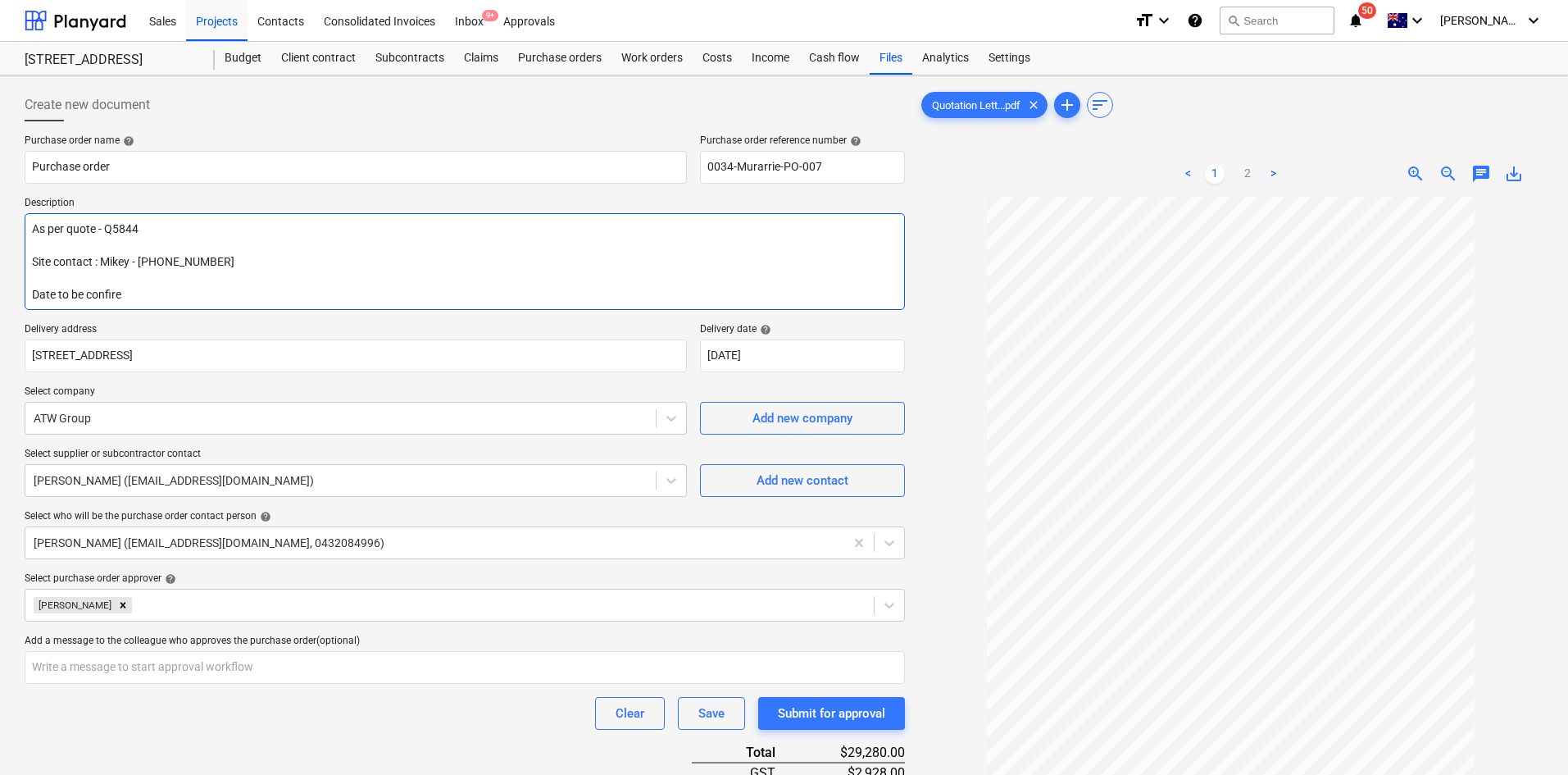
type textarea "As per quote - Q5844 Site contact : Mikey - [PHONE_NUMBER] Date to be confir"
type textarea "x"
type textarea "As per quote - Q5844 Site contact : Mikey - [PHONE_NUMBER] Date to be confi"
type textarea "x"
type textarea "As per quote - Q5844 Site contact : Mikey - [PHONE_NUMBER] Date to be conf"
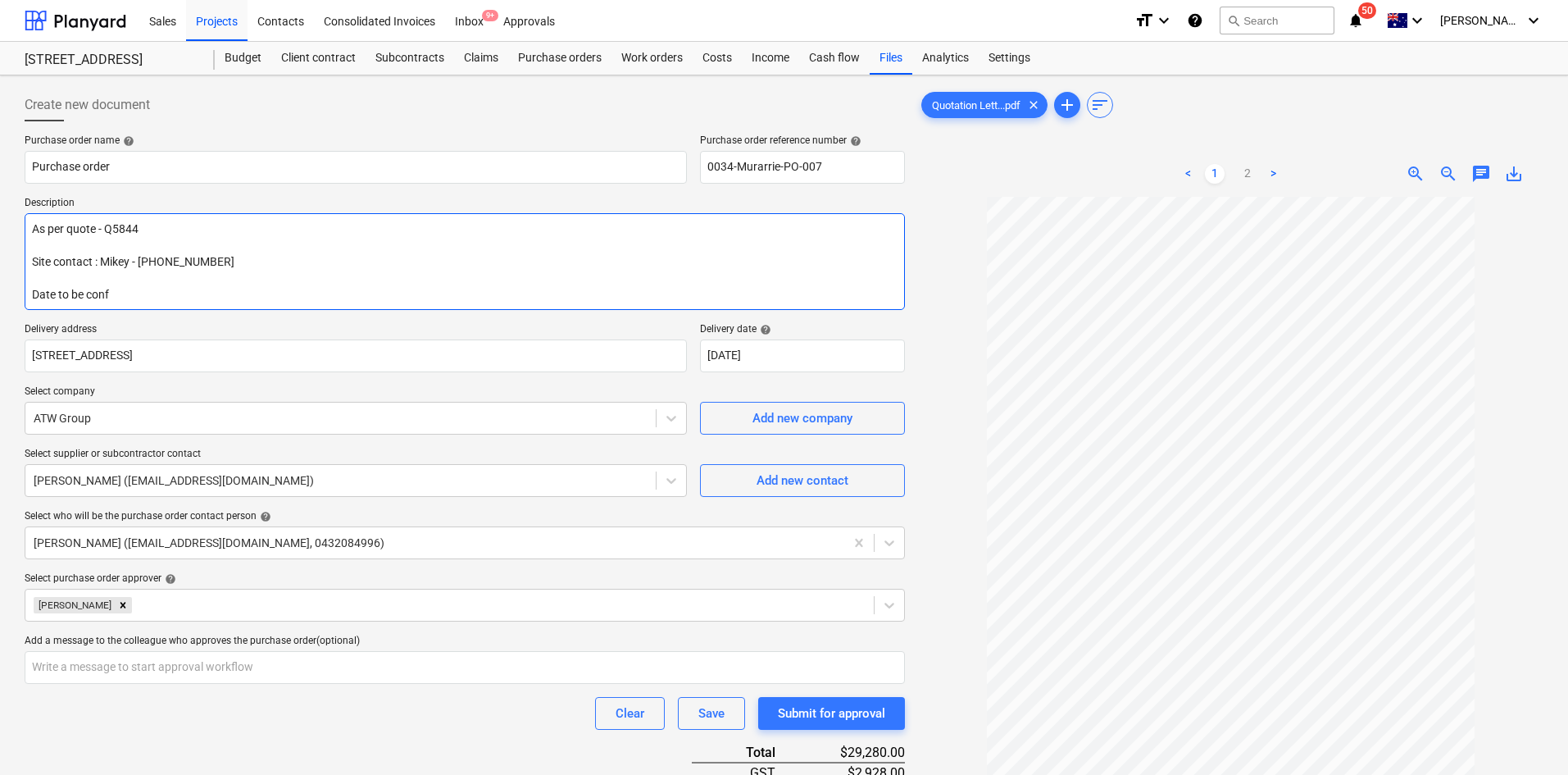
type textarea "x"
type textarea "As per quote - Q5844 Site contact : Mikey - [PHONE_NUMBER] Date to be confi"
type textarea "x"
type textarea "As per quote - Q5844 Site contact : Mikey - [PHONE_NUMBER] Date to be confir"
type textarea "x"
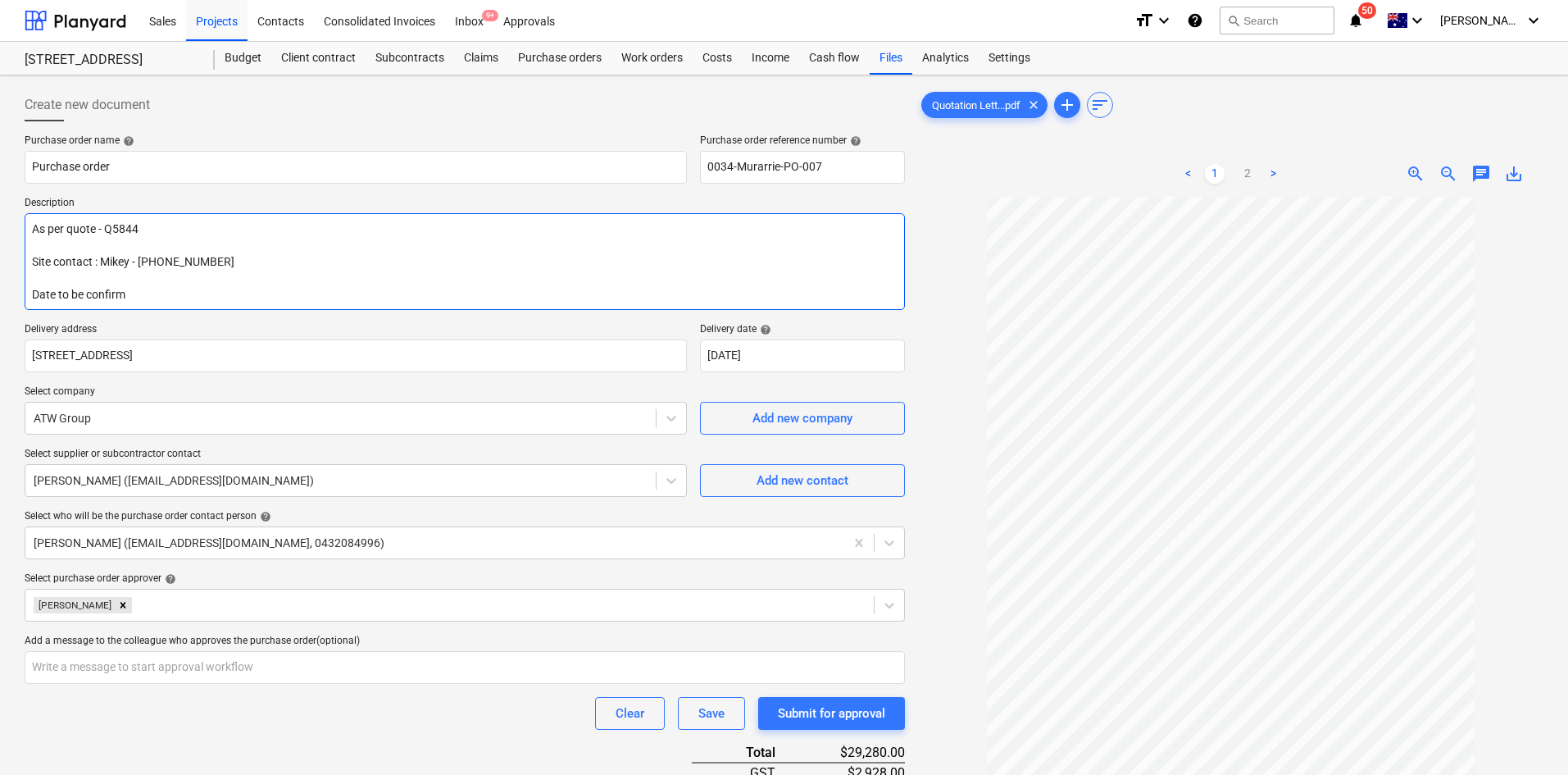
type textarea "As per quote - Q5844 Site contact : Mikey - [PHONE_NUMBER] Date to be confirme"
type textarea "x"
type textarea "As per quote - Q5844 Site contact : Mikey - [PHONE_NUMBER] Date to be confirmed"
type textarea "x"
type textarea "As per quote - Q5844 Site contact : Mikey - [PHONE_NUMBER] Date to be confirmed"
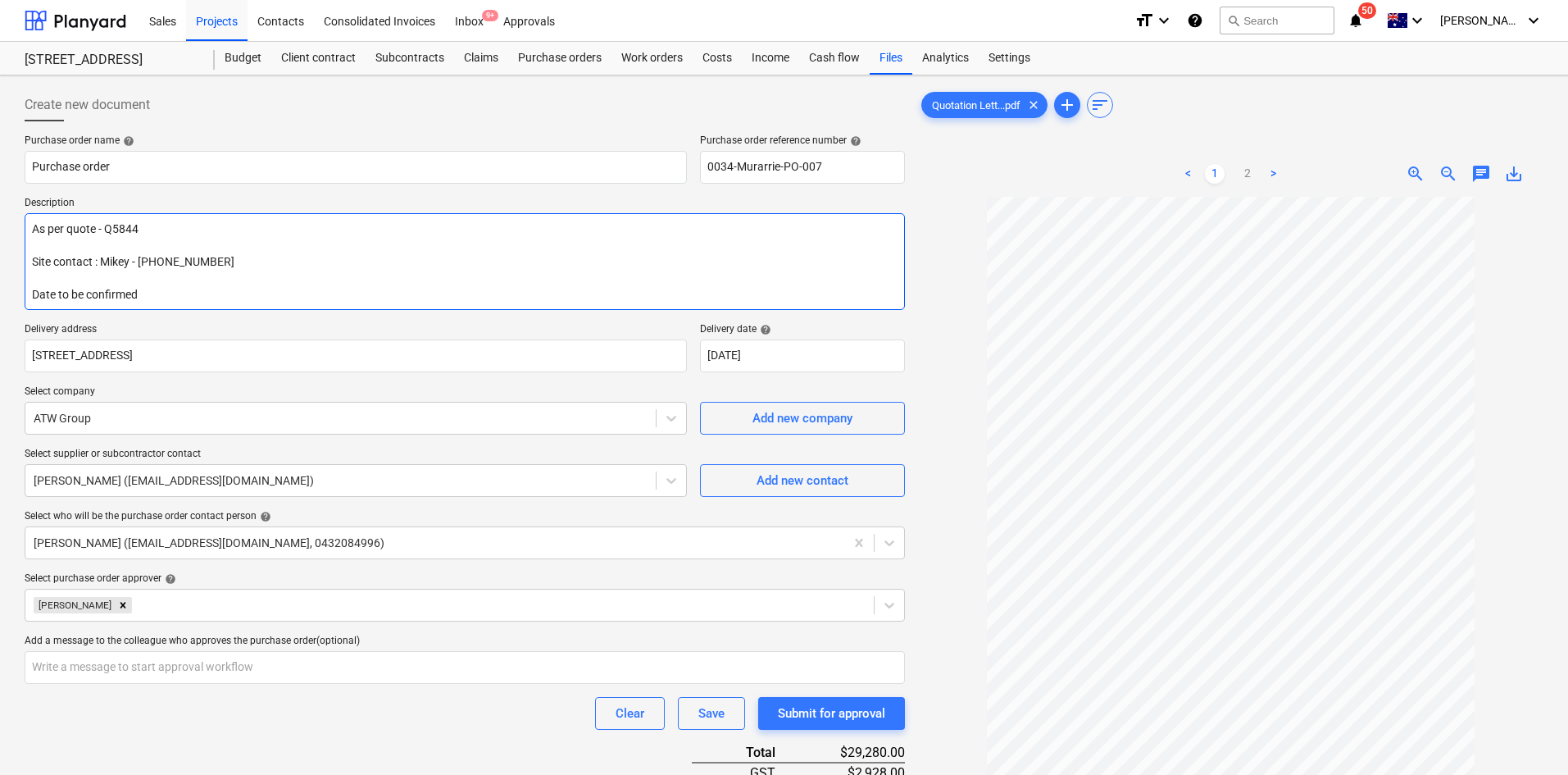
type textarea "x"
type textarea "As per quote - Q5844 Site contact : Mikey - [PHONE_NUMBER] Date to be confirmed…"
type textarea "x"
type textarea "As per quote - Q5844 Site contact : Mikey - [PHONE_NUMBER] Date to be confirmed…"
type textarea "x"
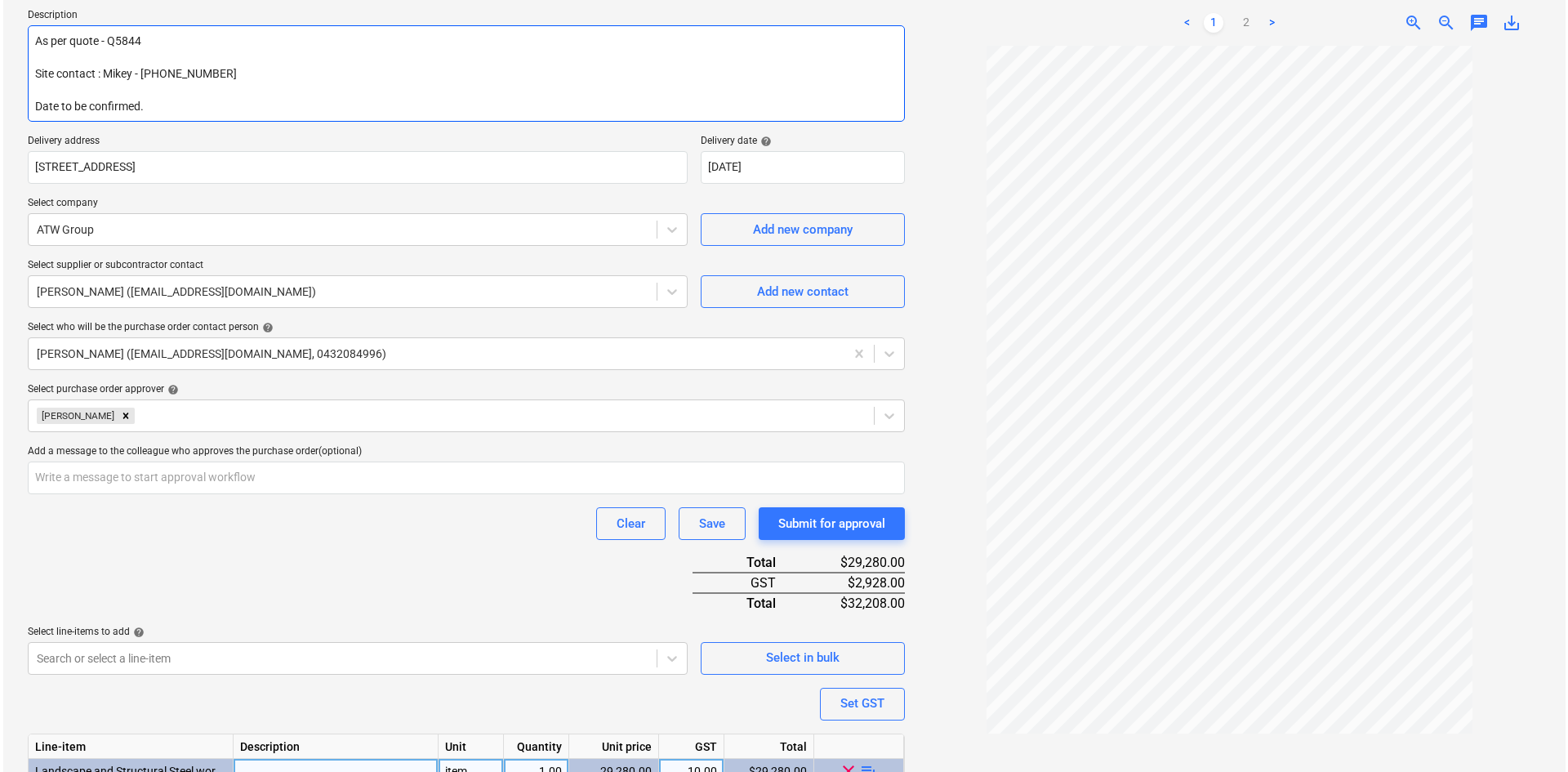
scroll to position [289, 0]
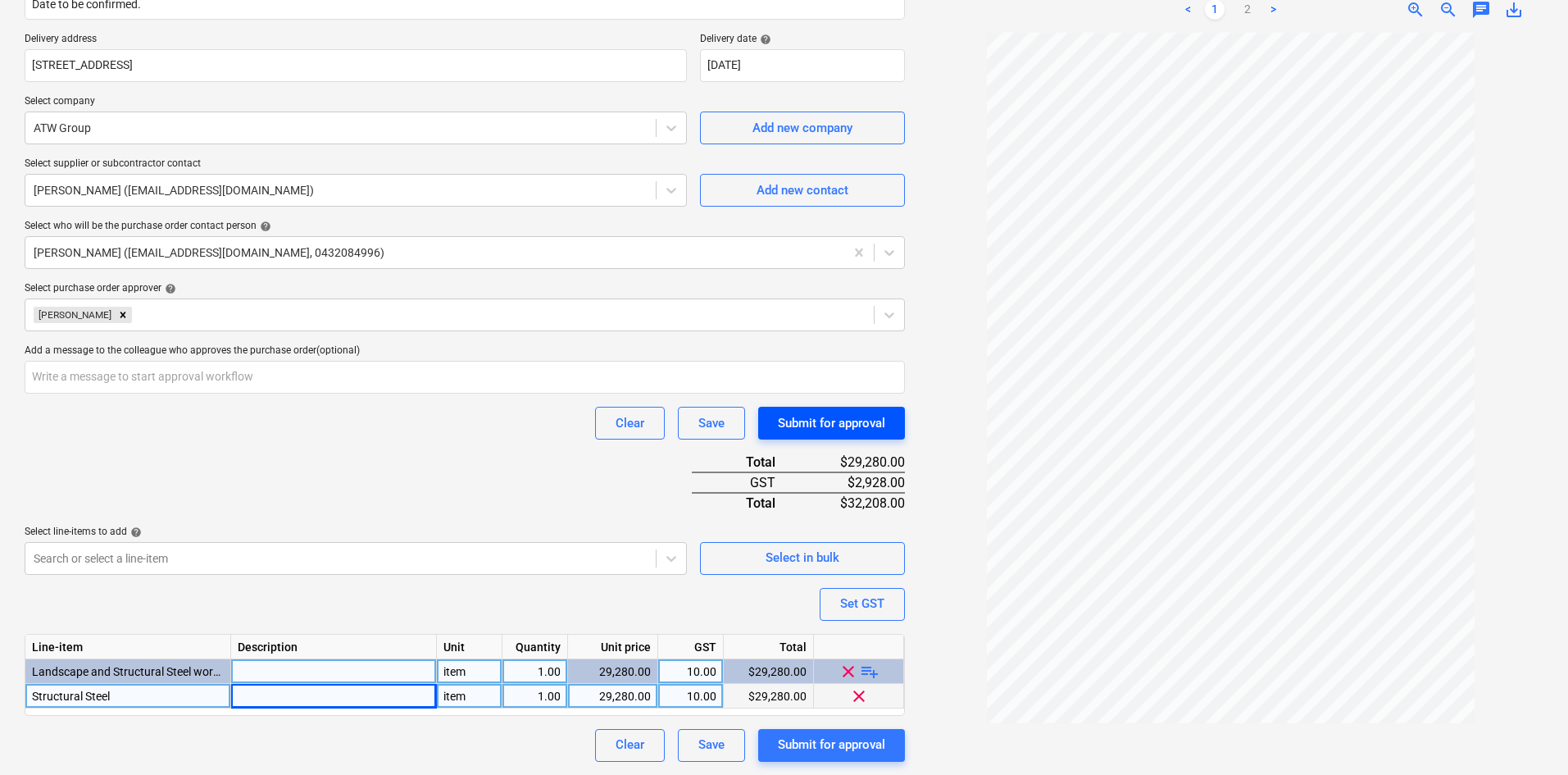
click at [810, 429] on div "Submit for approval" at bounding box center [831, 423] width 108 height 21
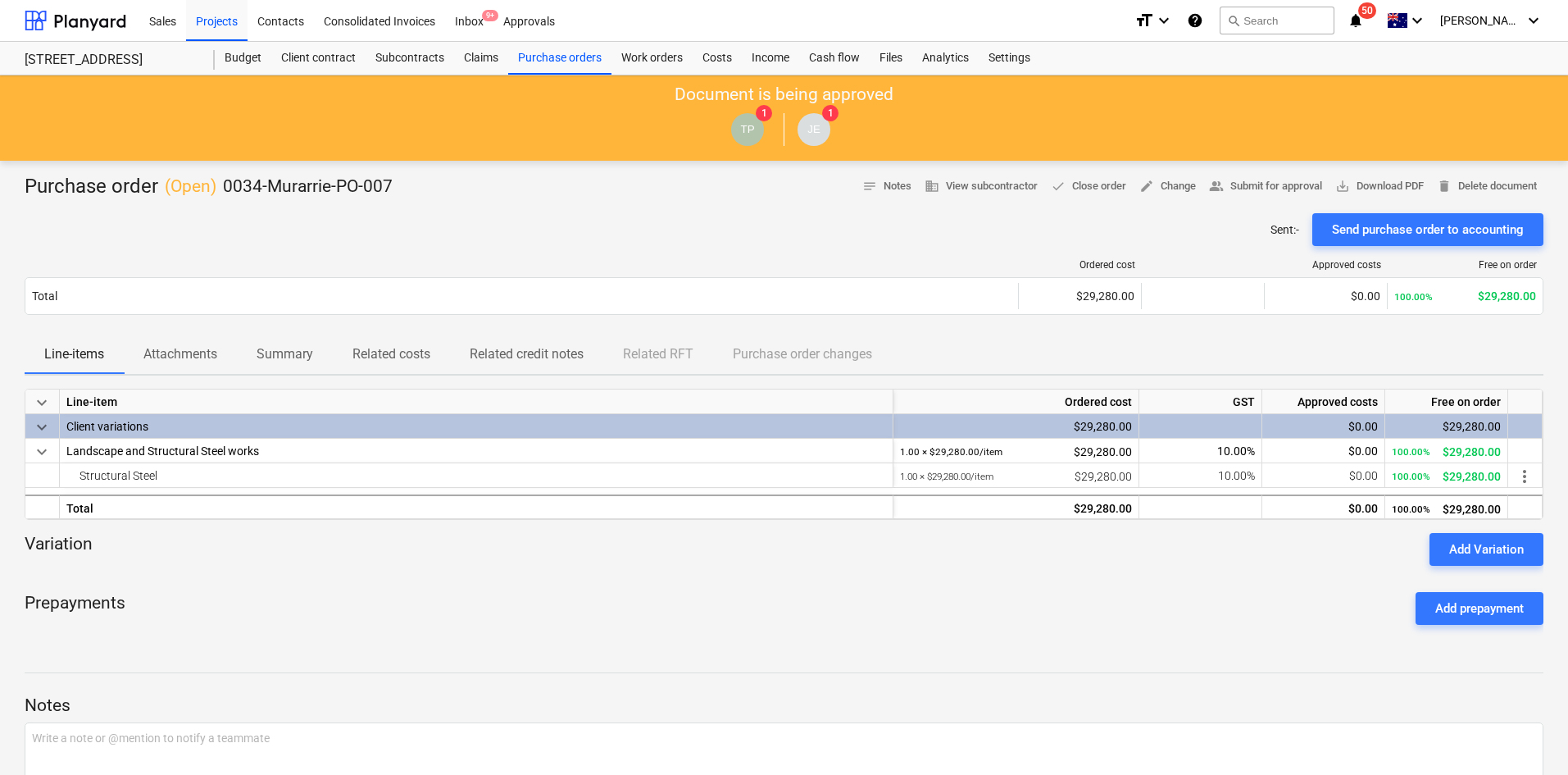
drag, startPoint x: 463, startPoint y: 546, endPoint x: 475, endPoint y: 526, distance: 23.3
click at [463, 546] on div "Variation Add Variation" at bounding box center [784, 549] width 1519 height 33
click at [567, 53] on div "Purchase orders" at bounding box center [560, 58] width 103 height 33
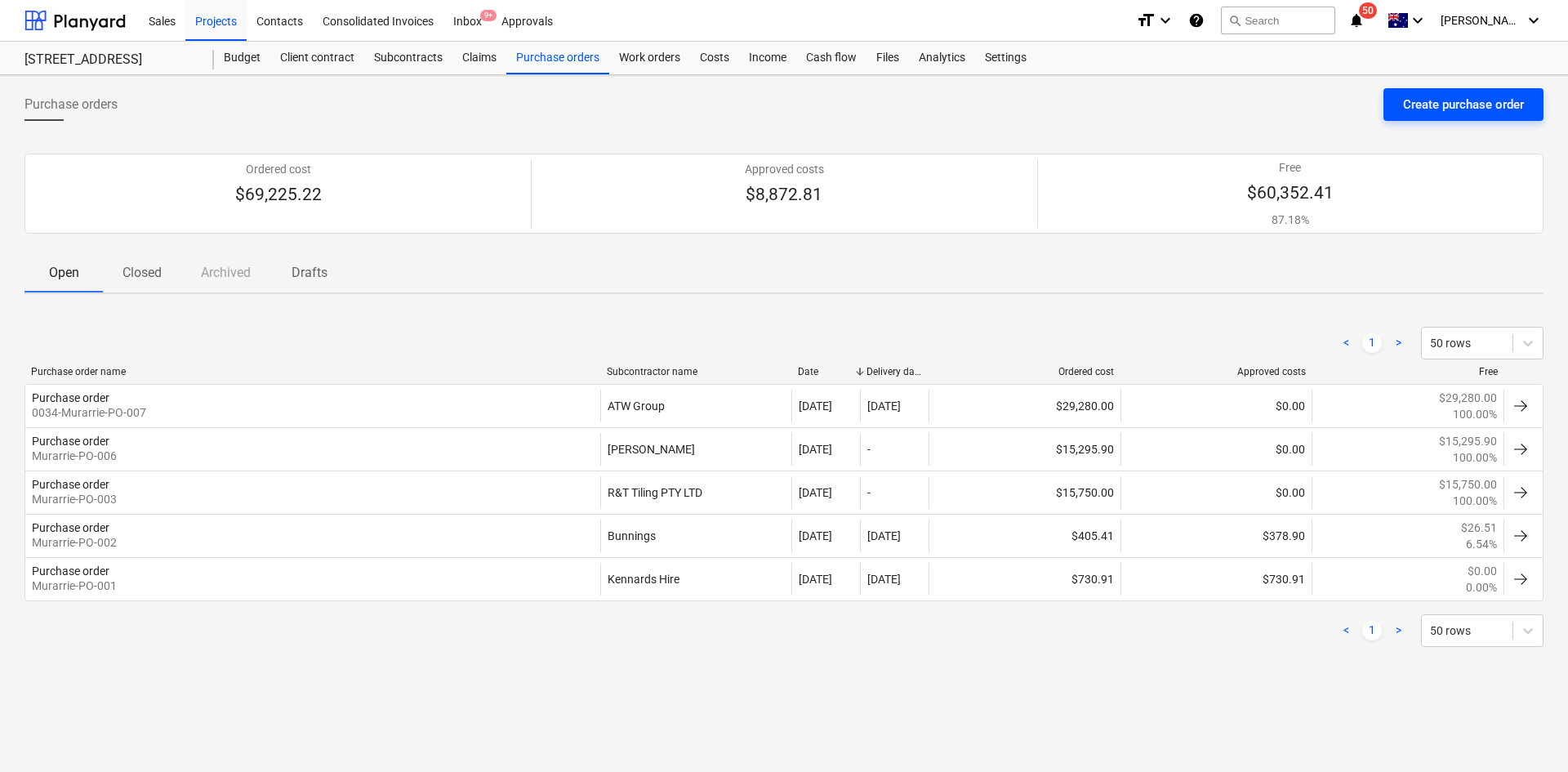
click at [1479, 100] on div "Create purchase order" at bounding box center [1463, 104] width 121 height 21
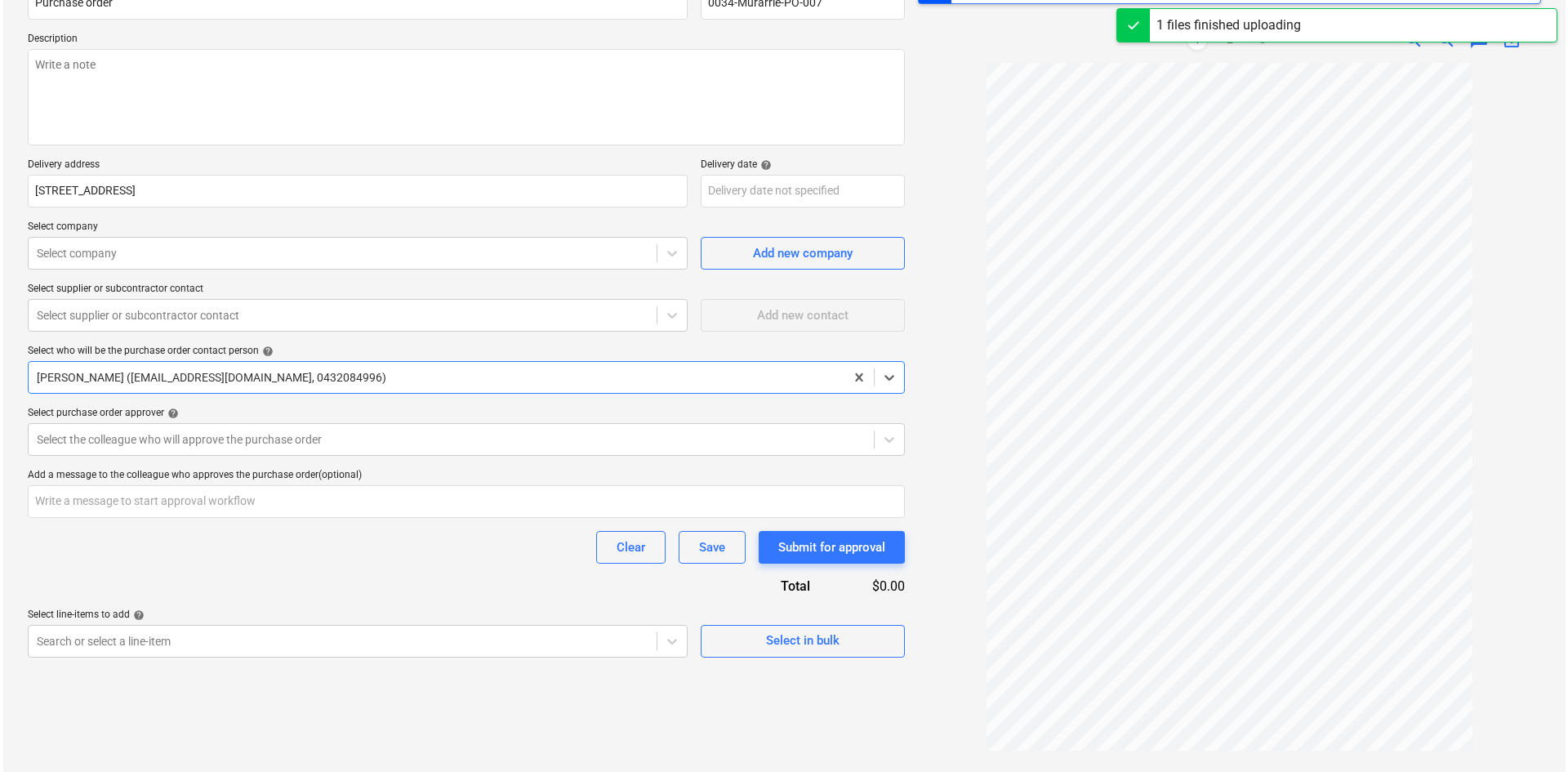
scroll to position [193, 0]
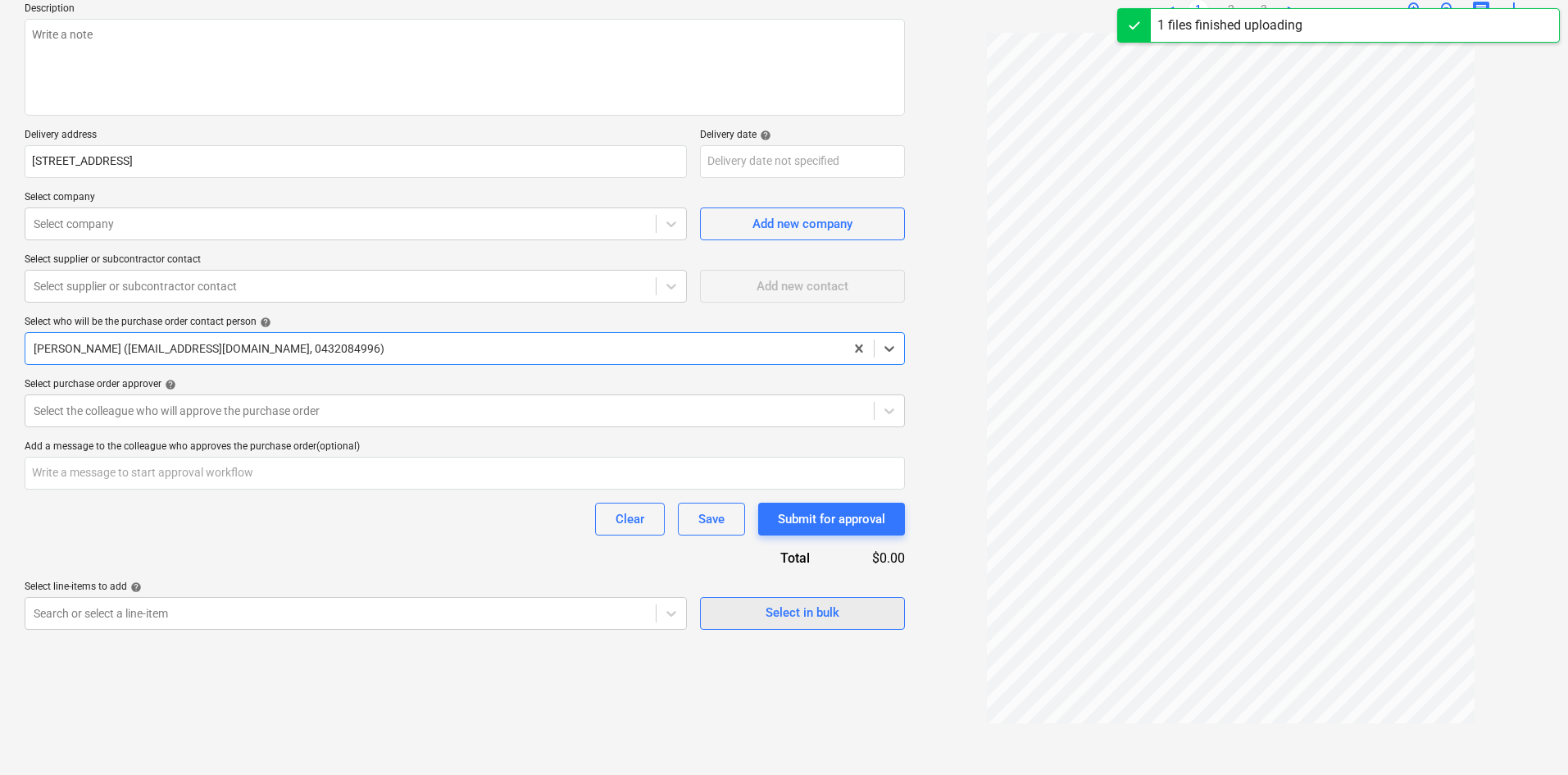
click at [736, 618] on span "Select in bulk" at bounding box center [803, 612] width 164 height 21
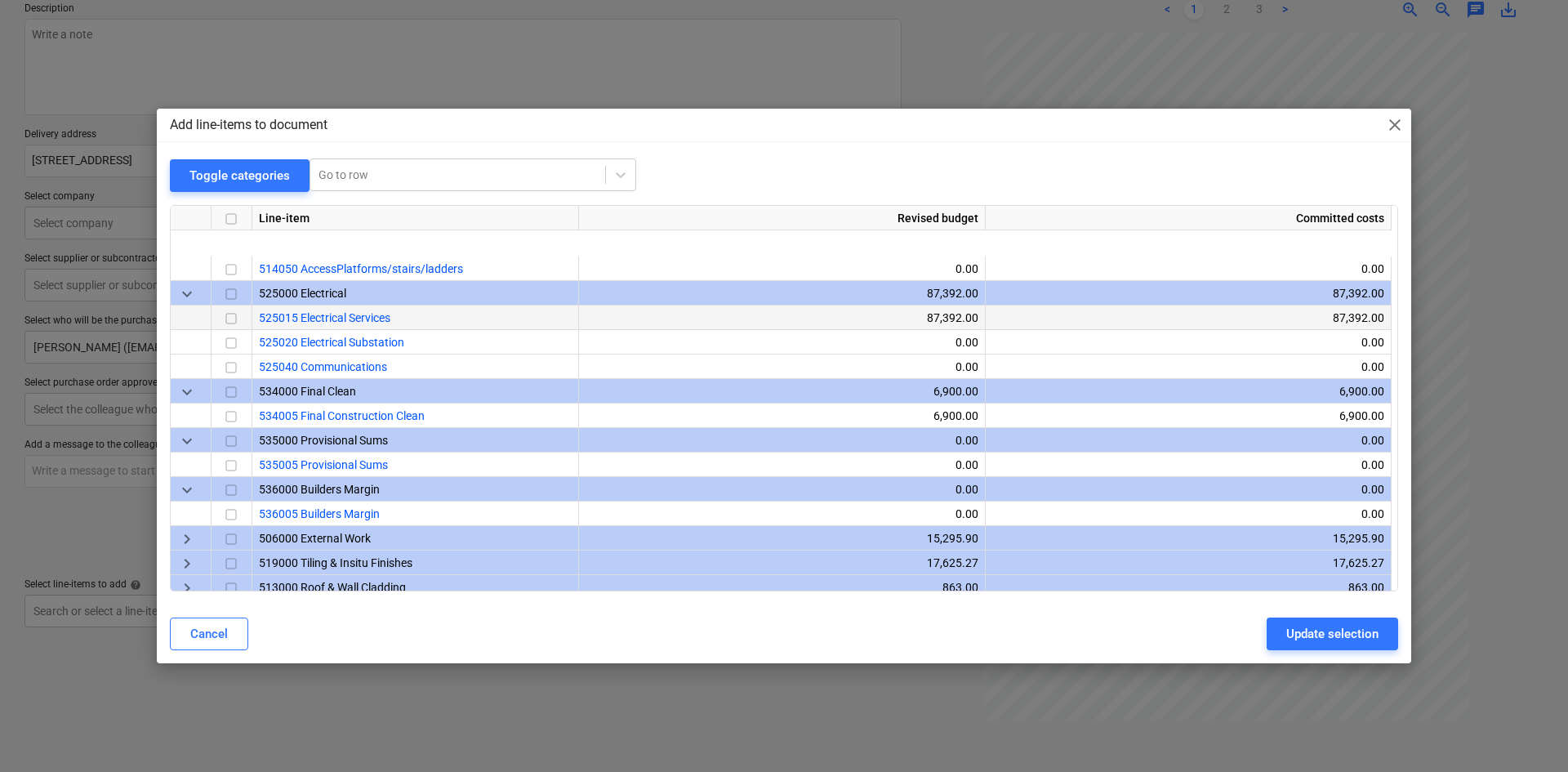
scroll to position [1722, 0]
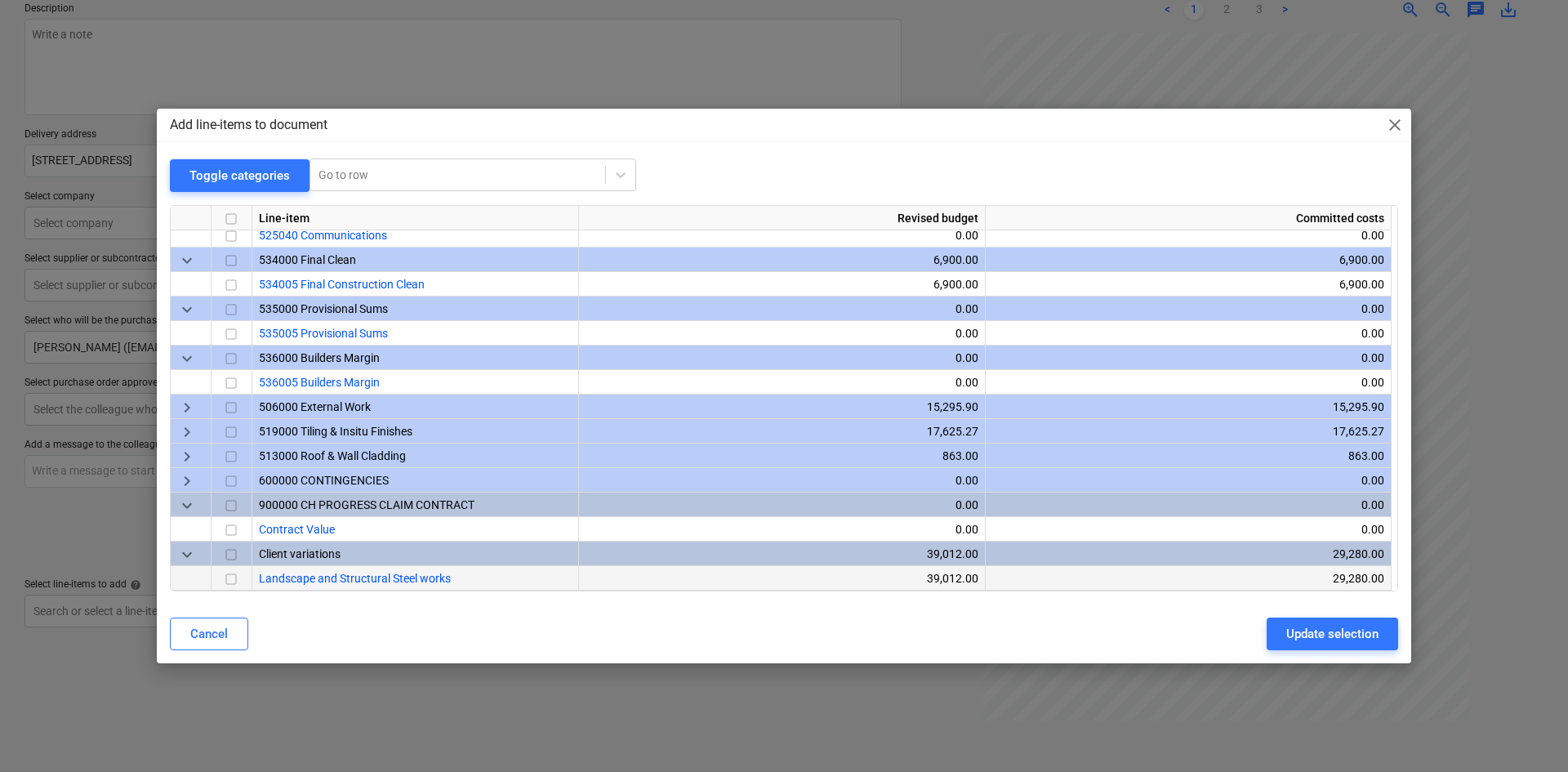
click at [232, 578] on input "checkbox" at bounding box center [230, 579] width 19 height 19
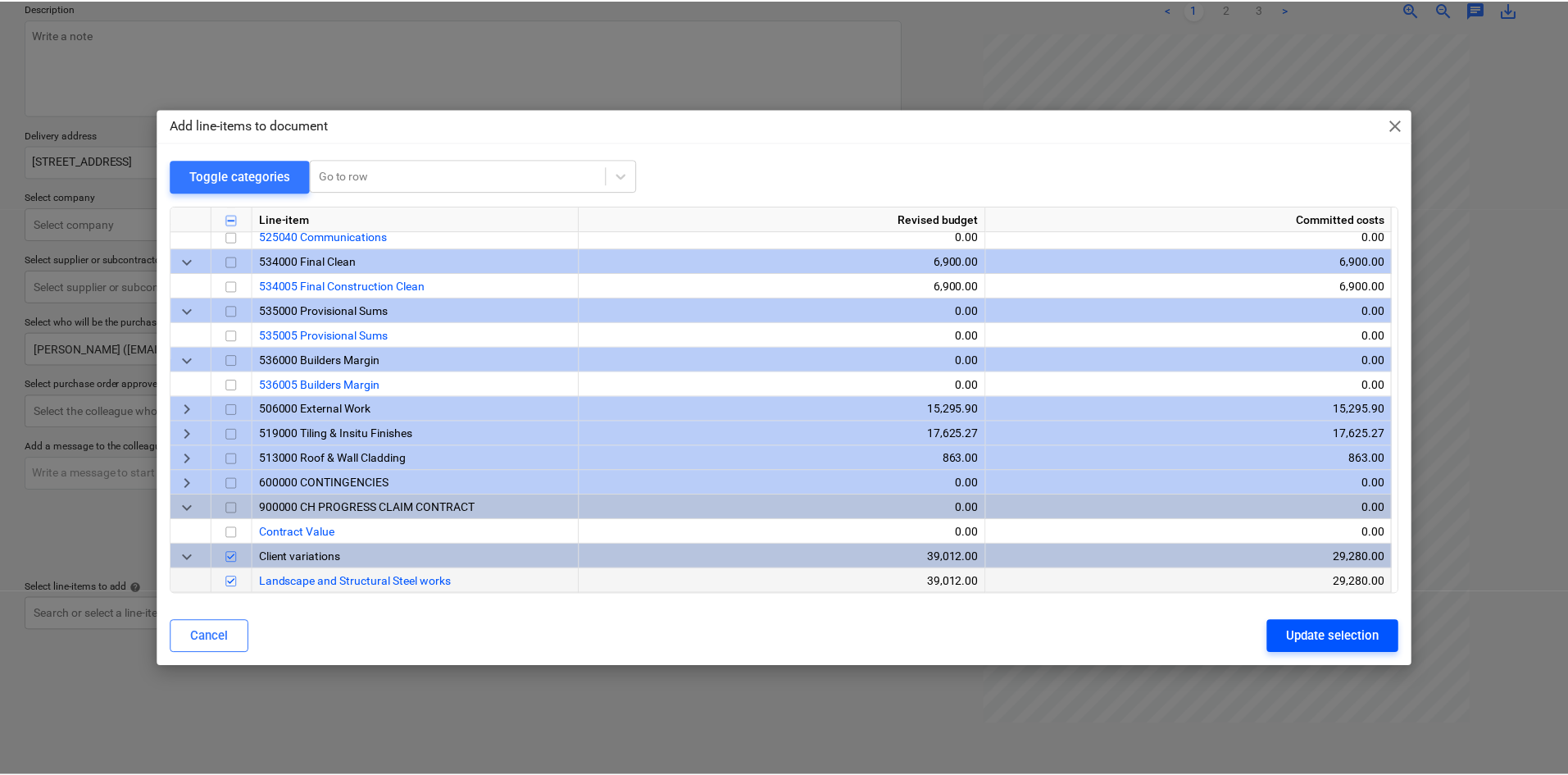
scroll to position [164, 0]
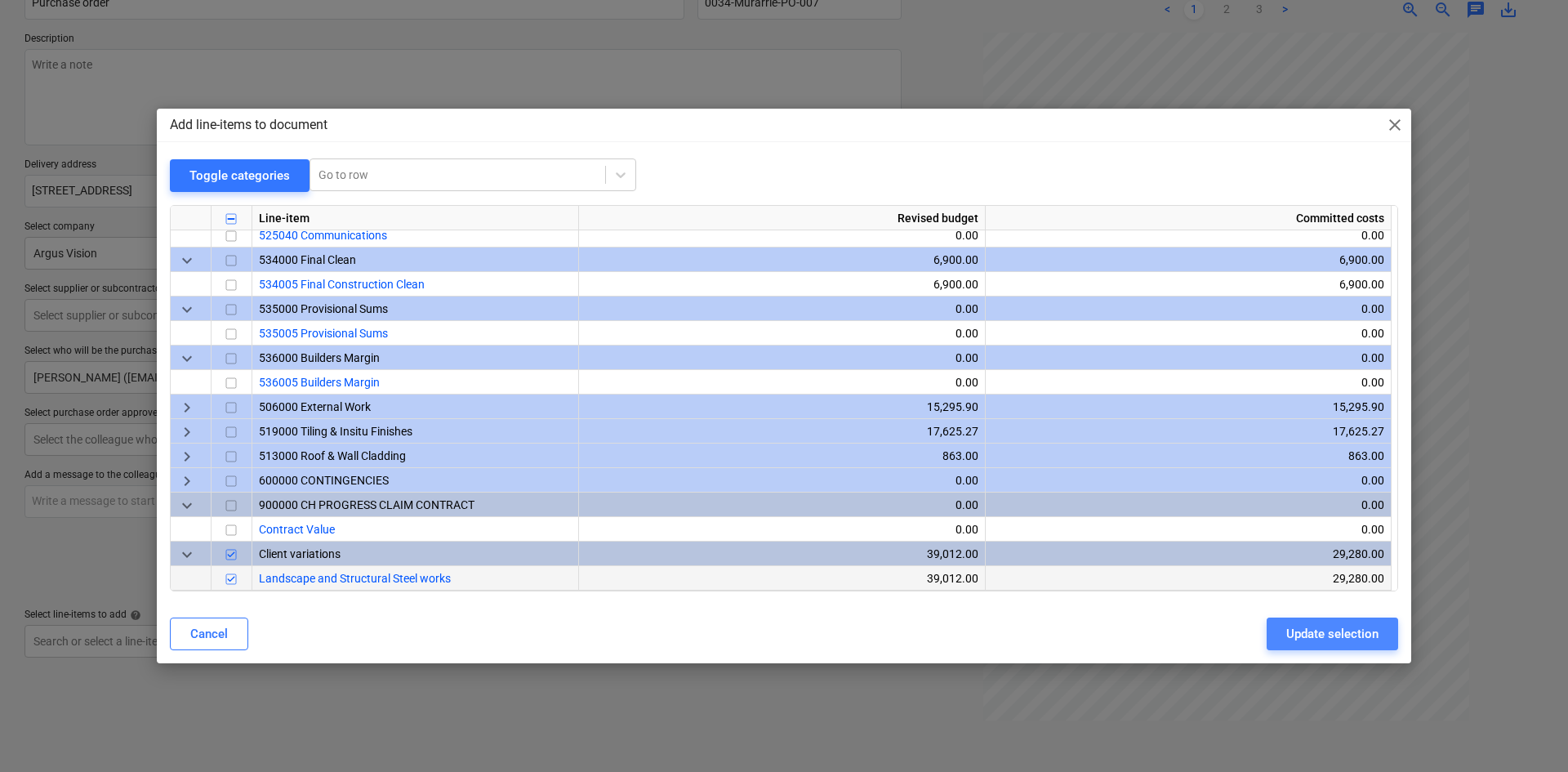
click at [1308, 631] on div "Update selection" at bounding box center [1332, 633] width 92 height 21
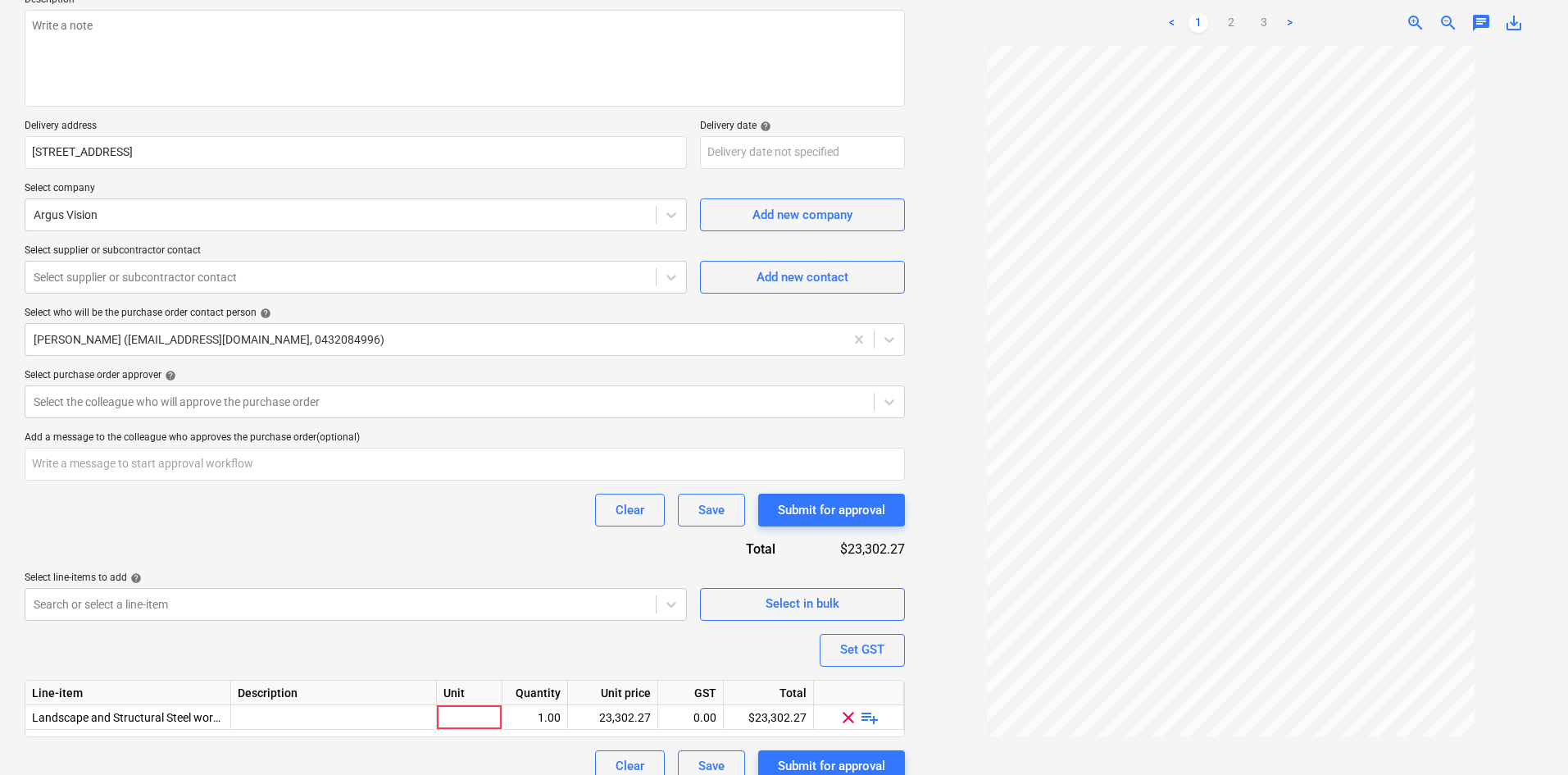
scroll to position [224, 0]
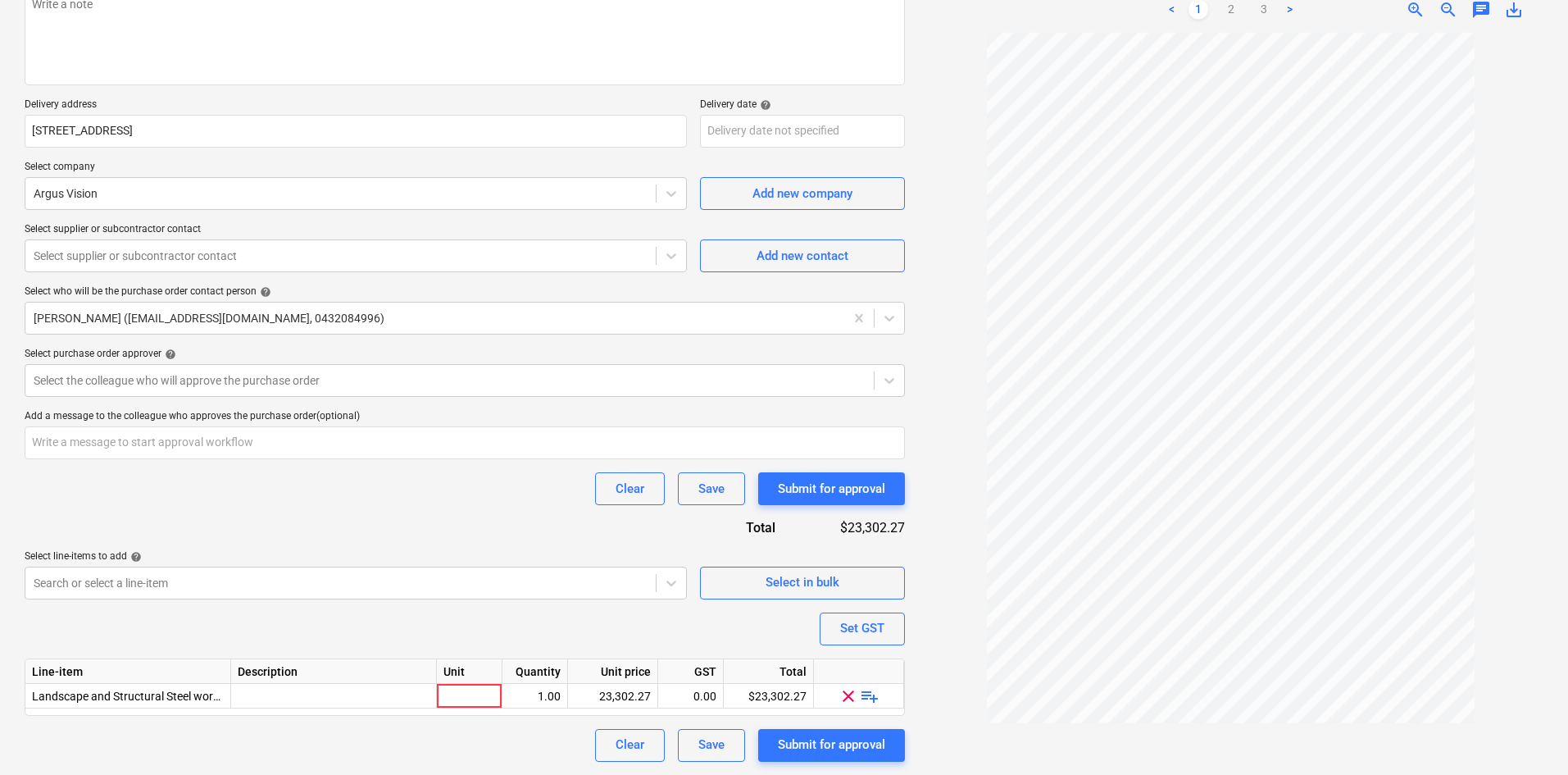
click at [869, 697] on span "playlist_add" at bounding box center [869, 695] width 19 height 19
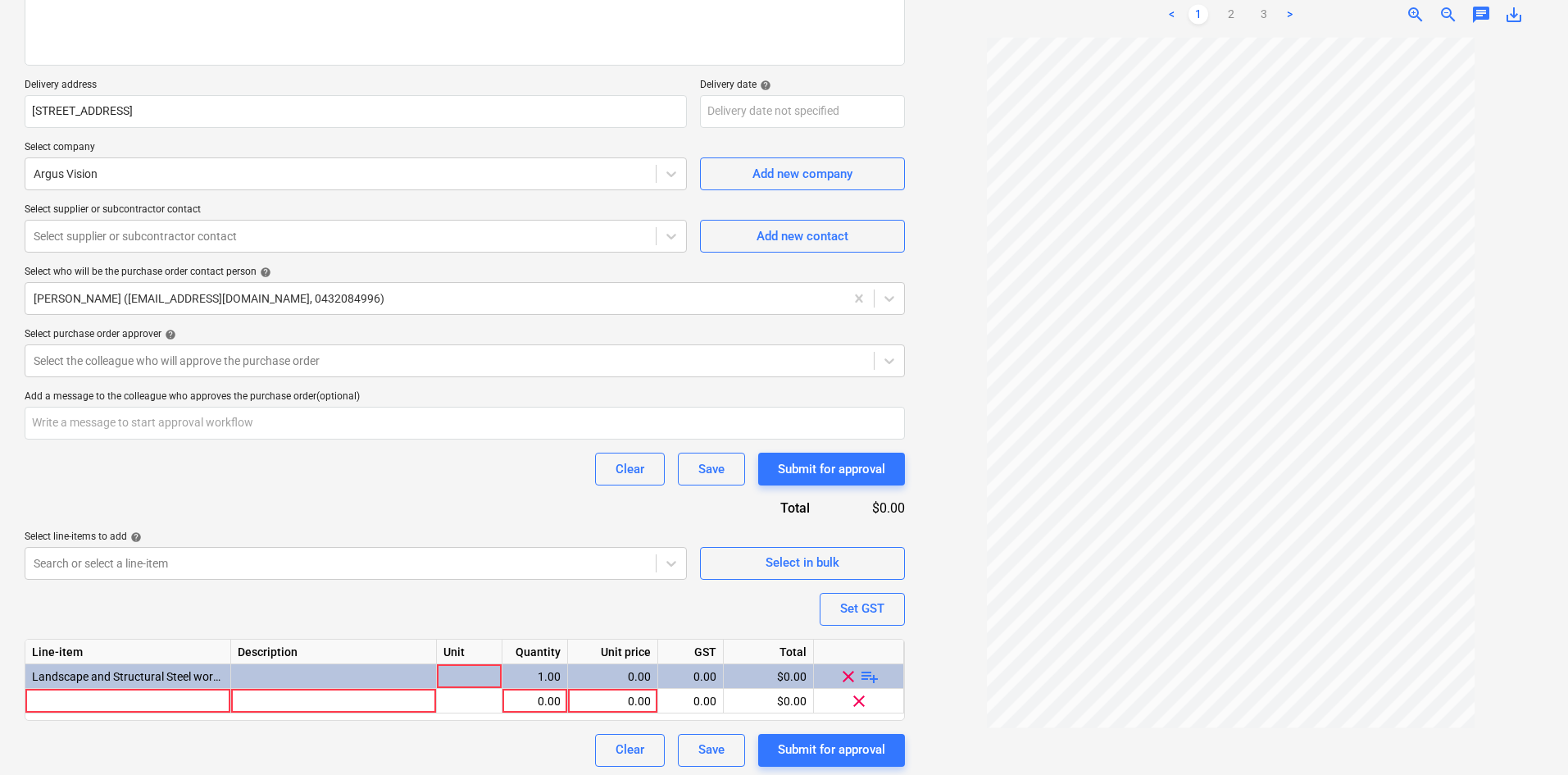
scroll to position [249, 0]
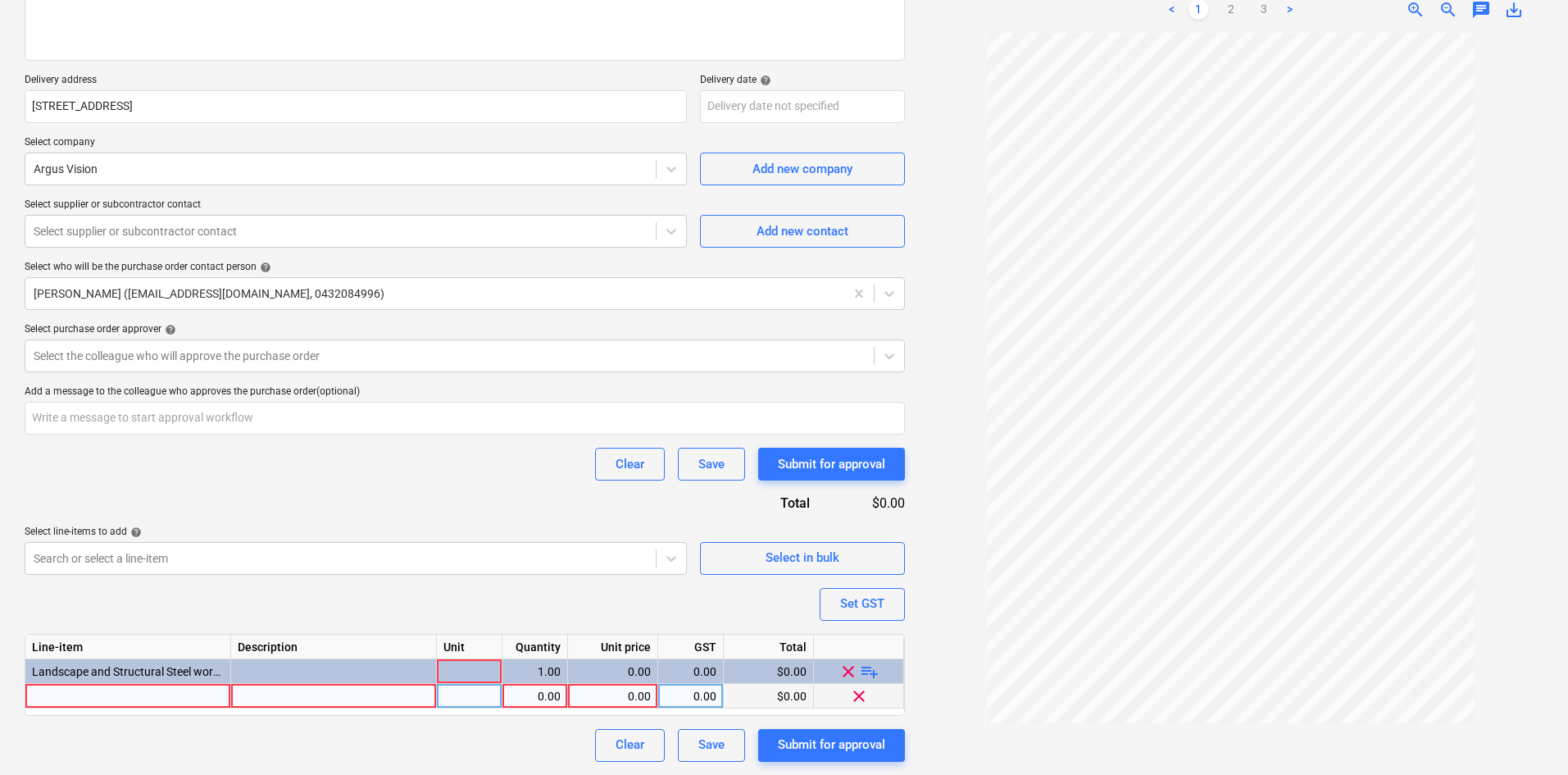
click at [150, 697] on div at bounding box center [128, 695] width 206 height 25
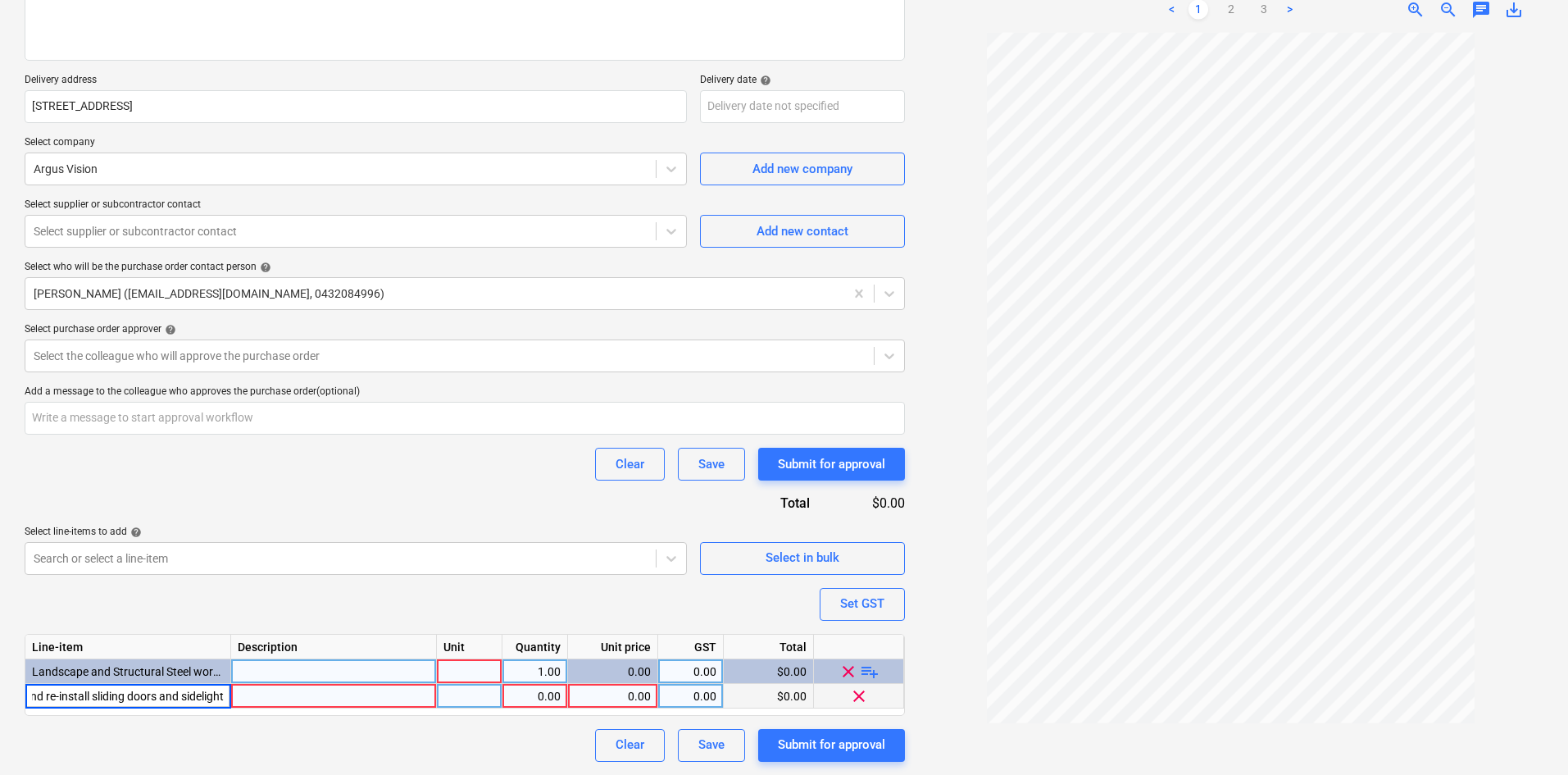
scroll to position [0, 55]
click at [465, 670] on div at bounding box center [469, 671] width 65 height 25
click at [479, 692] on div "pcs" at bounding box center [469, 695] width 65 height 25
click at [478, 676] on div "item" at bounding box center [469, 671] width 65 height 25
click at [472, 695] on div "pcs" at bounding box center [469, 695] width 65 height 25
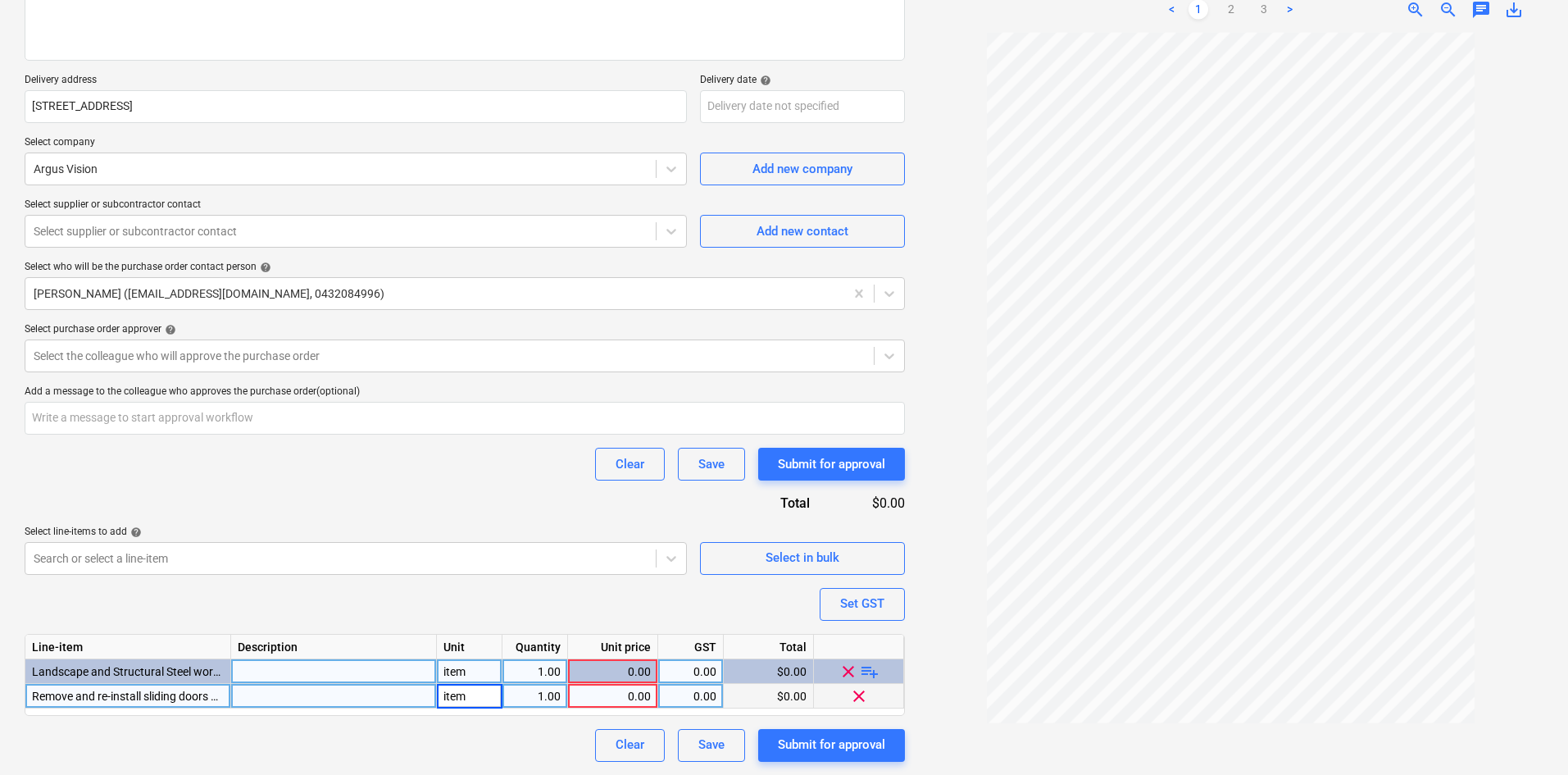
click at [498, 597] on div "Purchase order name help Purchase order Purchase order reference number help 00…" at bounding box center [464, 324] width 880 height 877
click at [625, 695] on div "0.00" at bounding box center [612, 695] width 76 height 25
click at [1225, 8] on link "2" at bounding box center [1231, 9] width 19 height 19
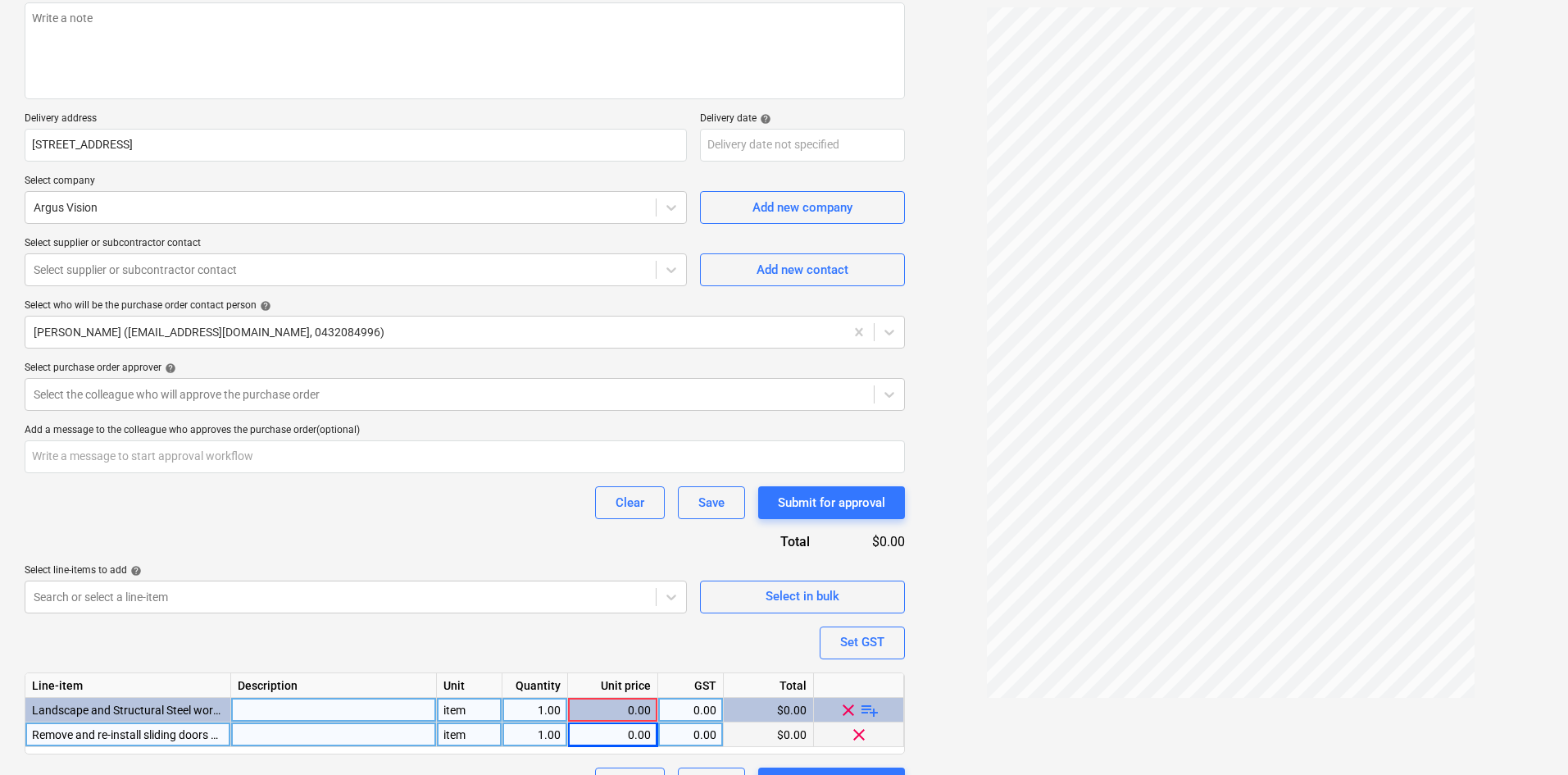
scroll to position [249, 0]
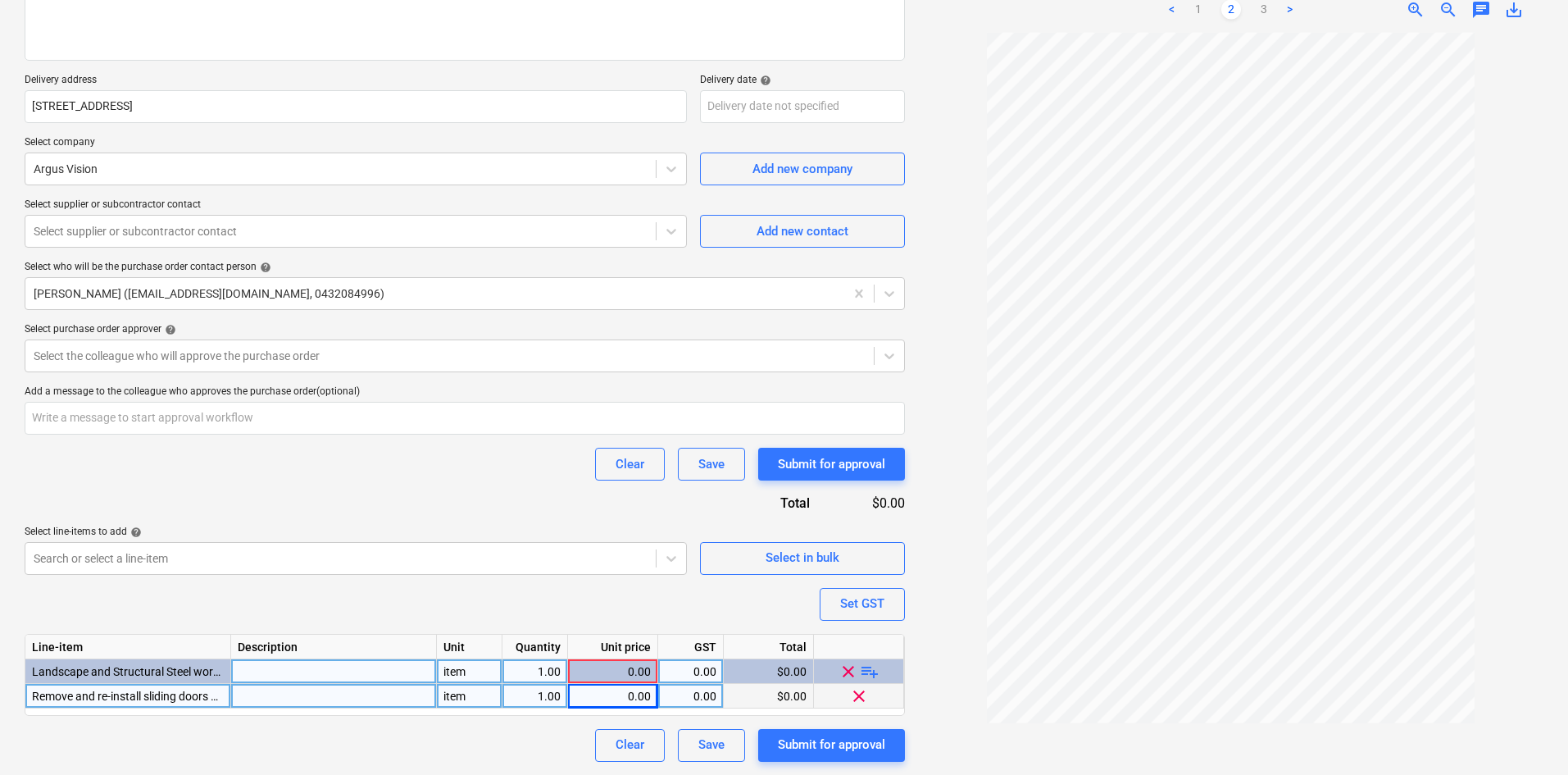
click at [624, 697] on div "0.00" at bounding box center [612, 695] width 76 height 25
click at [709, 687] on div "0.00" at bounding box center [690, 695] width 52 height 25
click at [664, 603] on div "Purchase order name help Purchase order Purchase order reference number help 00…" at bounding box center [464, 324] width 880 height 877
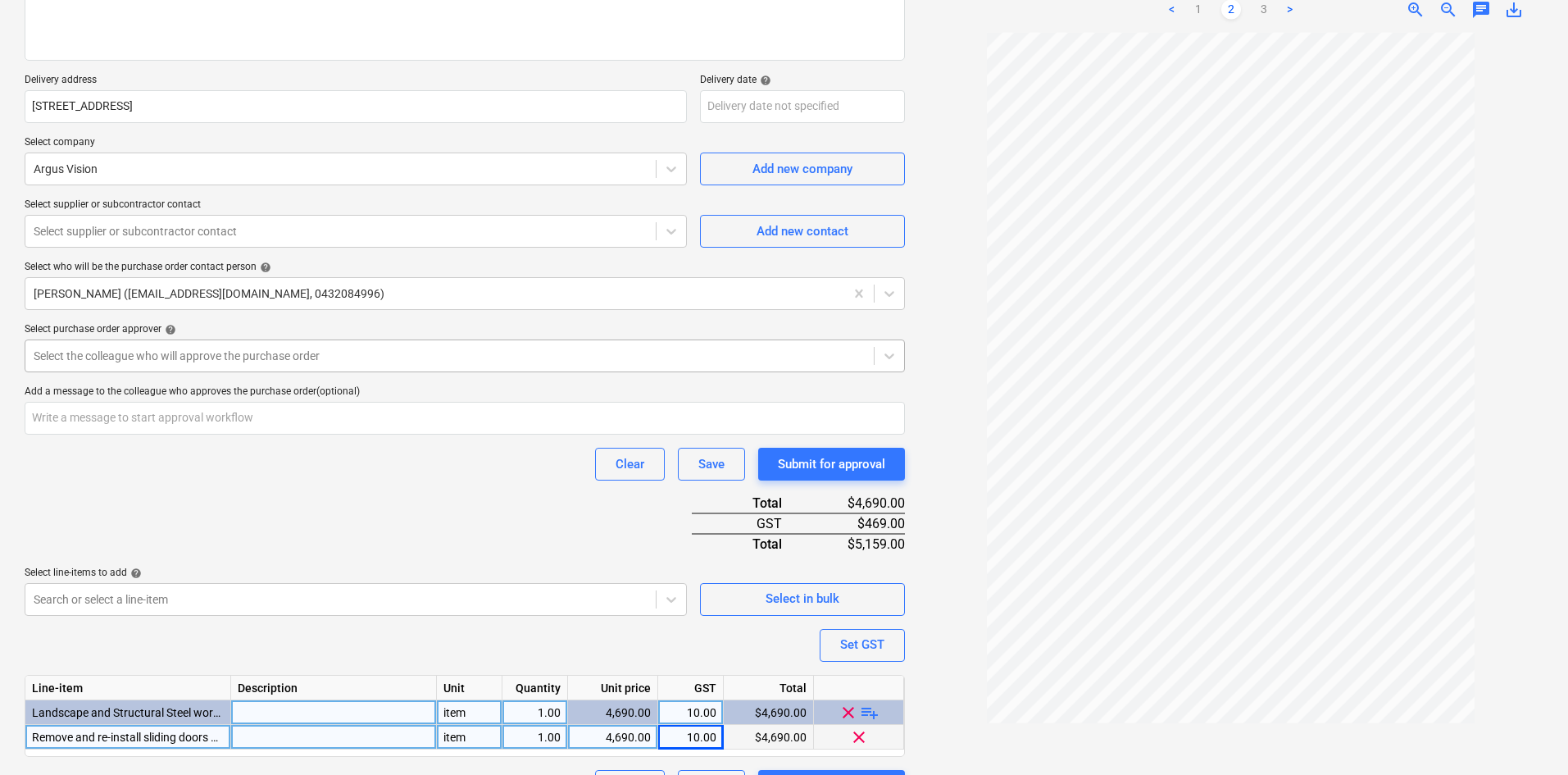
click at [321, 354] on div at bounding box center [450, 355] width 832 height 16
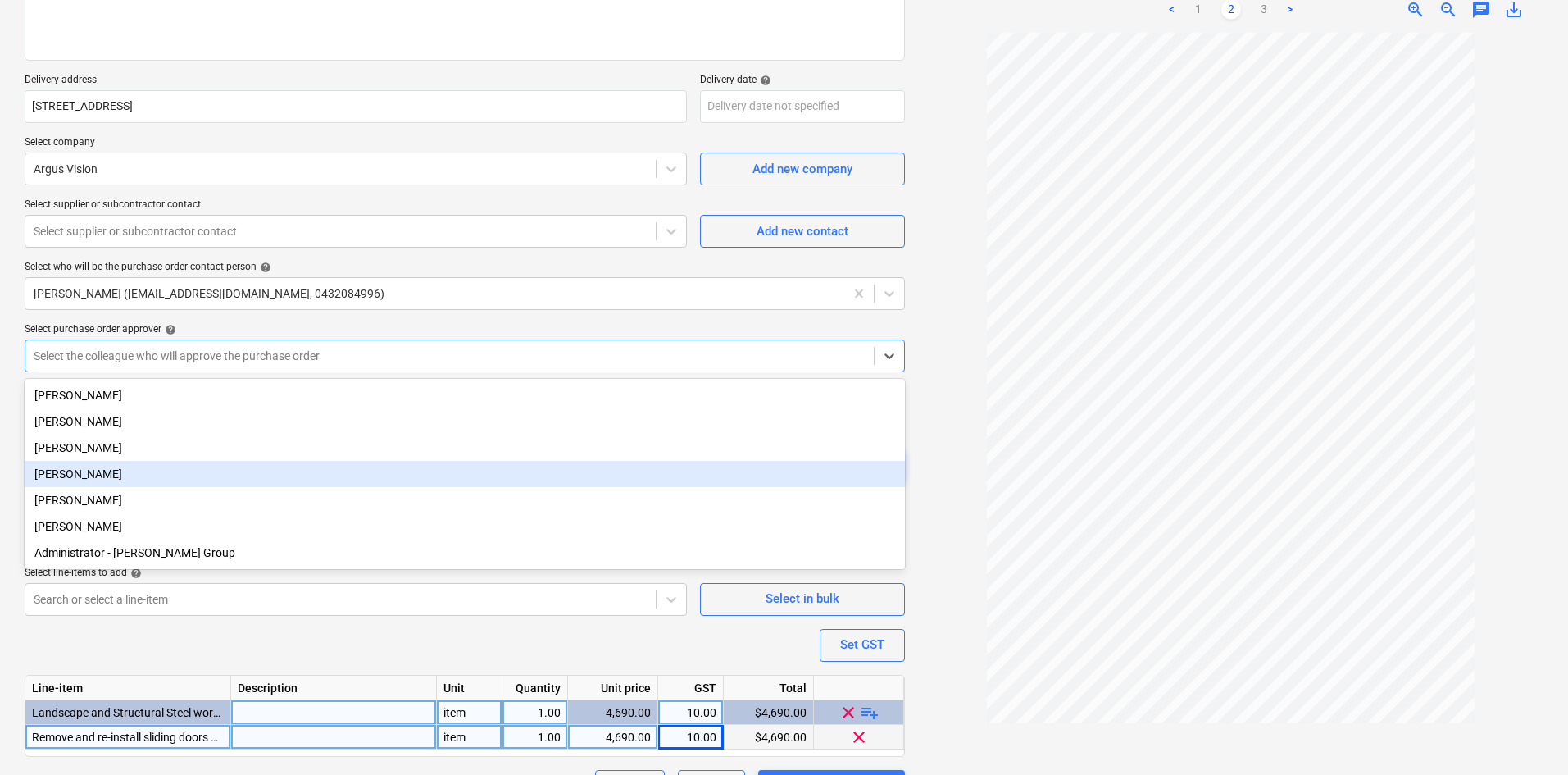
click at [72, 471] on div "[PERSON_NAME]" at bounding box center [464, 473] width 880 height 26
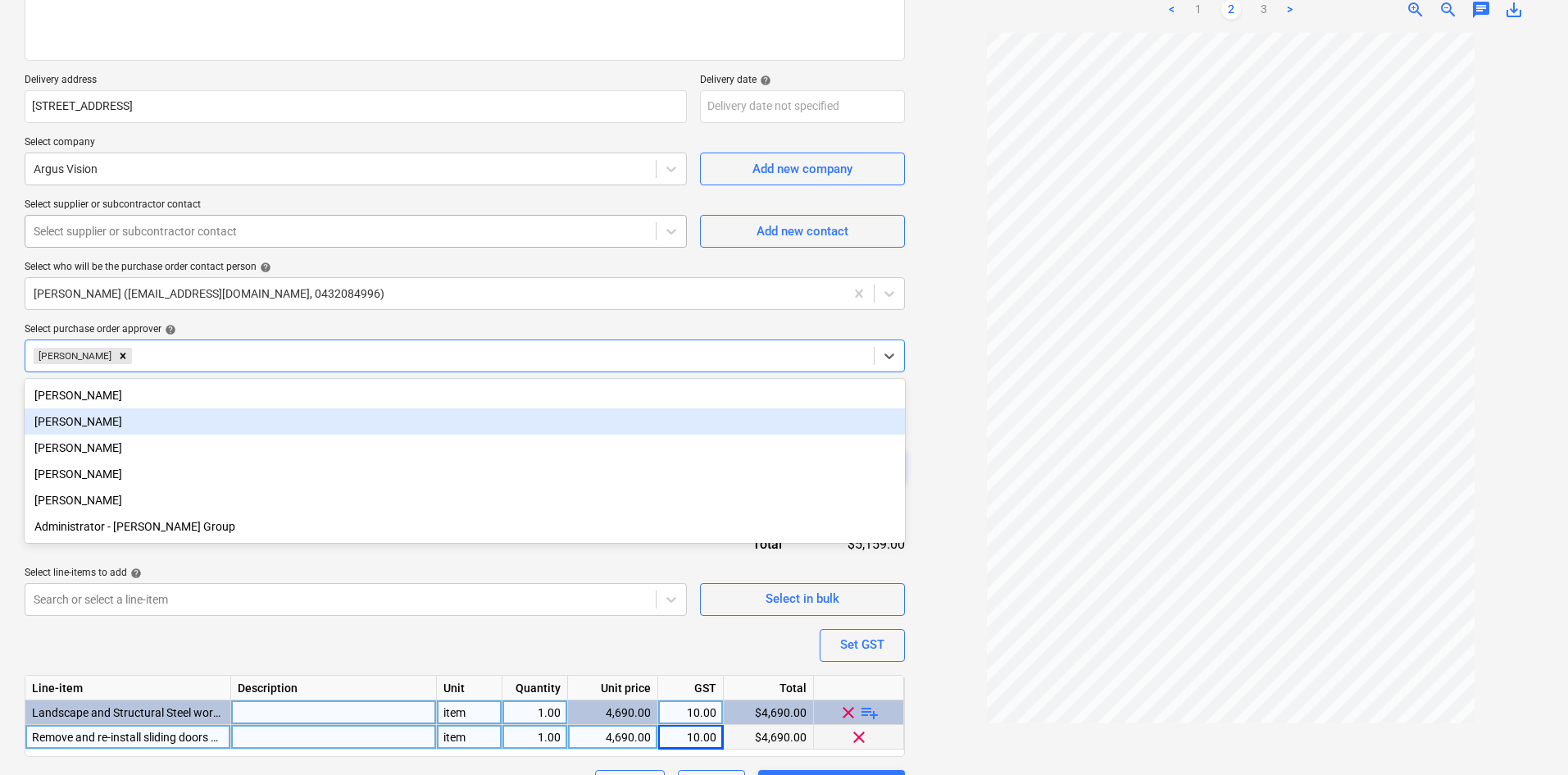
click at [169, 233] on div at bounding box center [341, 230] width 614 height 16
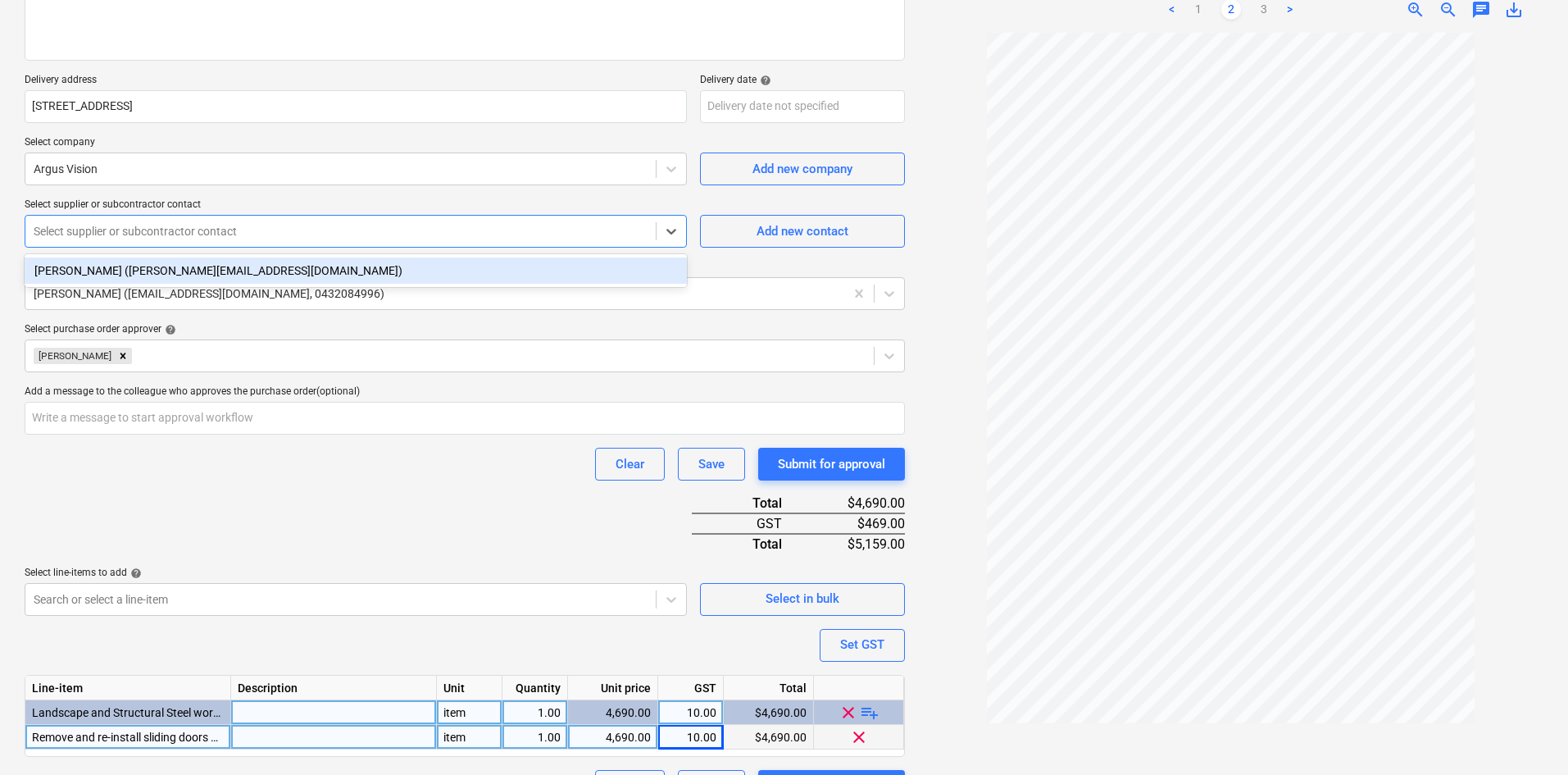
click at [144, 270] on div "[PERSON_NAME] ([PERSON_NAME][EMAIL_ADDRESS][DOMAIN_NAME])" at bounding box center [356, 270] width 662 height 26
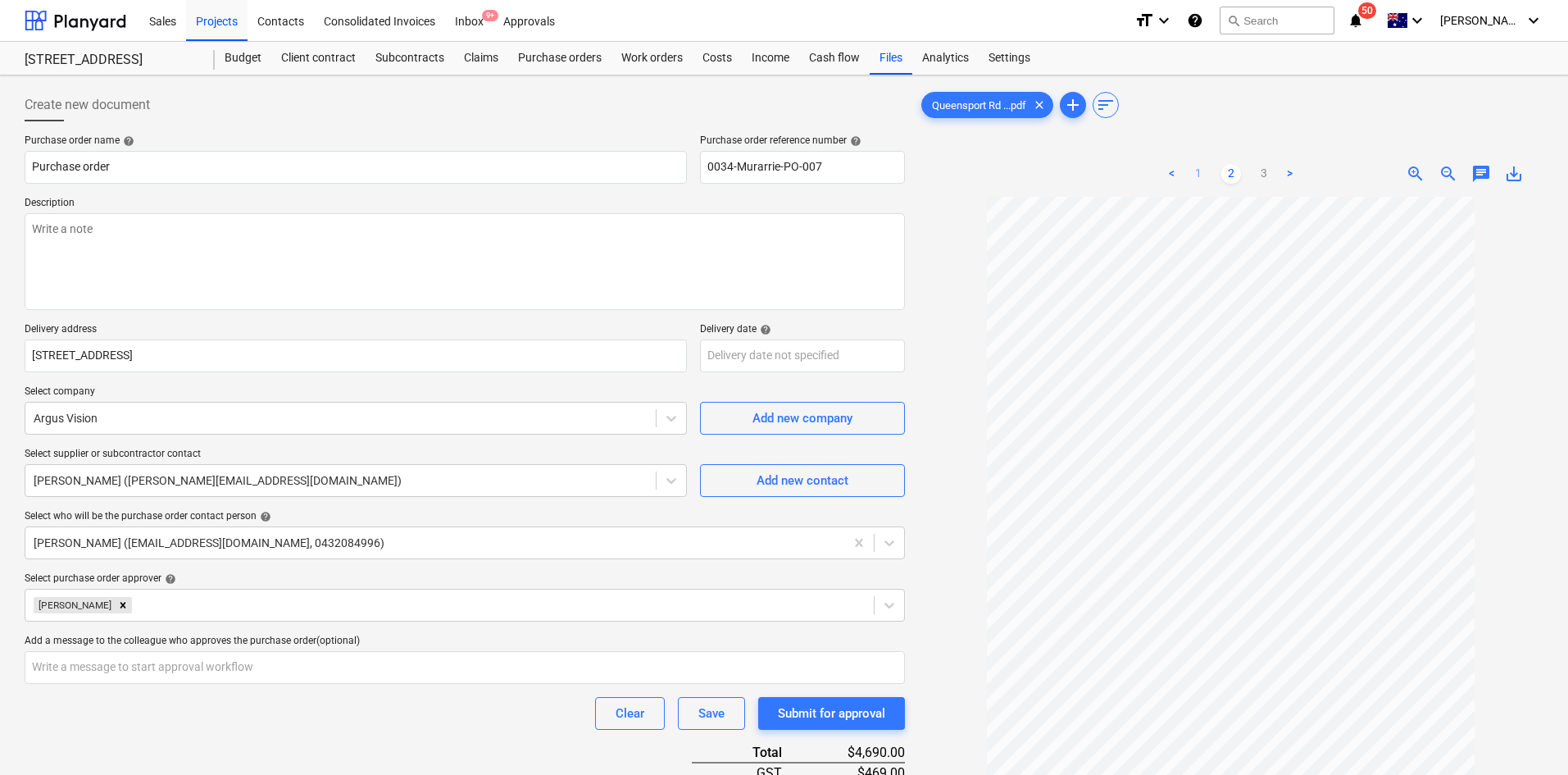
click at [1200, 180] on link "1" at bounding box center [1198, 174] width 19 height 19
click at [319, 240] on textarea at bounding box center [464, 262] width 880 height 97
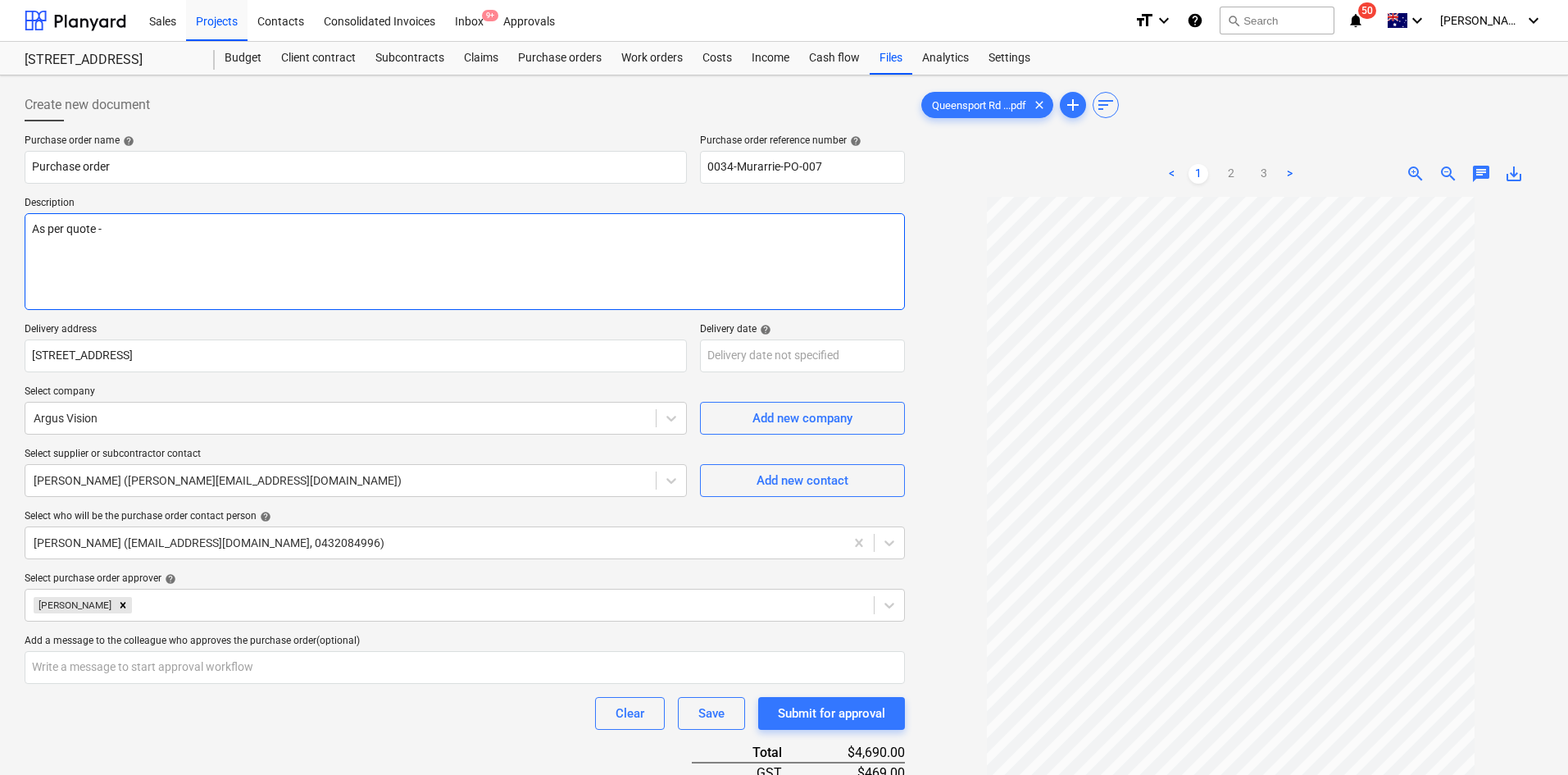
paste textarea "KC28082025"
click at [190, 288] on textarea "As per quote - KC28082025" at bounding box center [464, 262] width 880 height 97
paste textarea "Site contact : Mikey - [PHONE_NUMBER]"
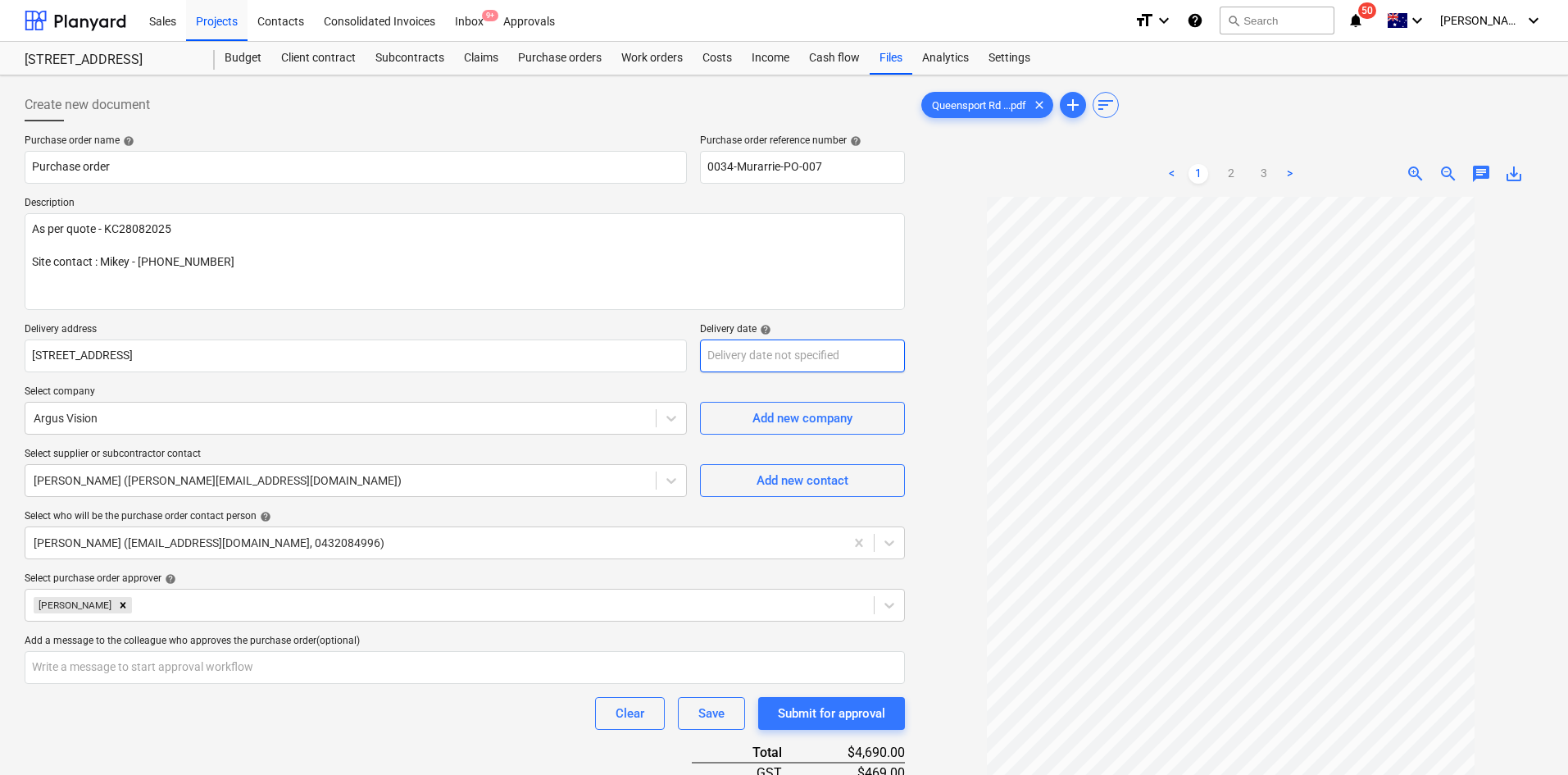
click at [751, 350] on body "Sales Projects Contacts Consolidated Invoices Inbox 9+ Approvals format_size ke…" at bounding box center [784, 387] width 1568 height 775
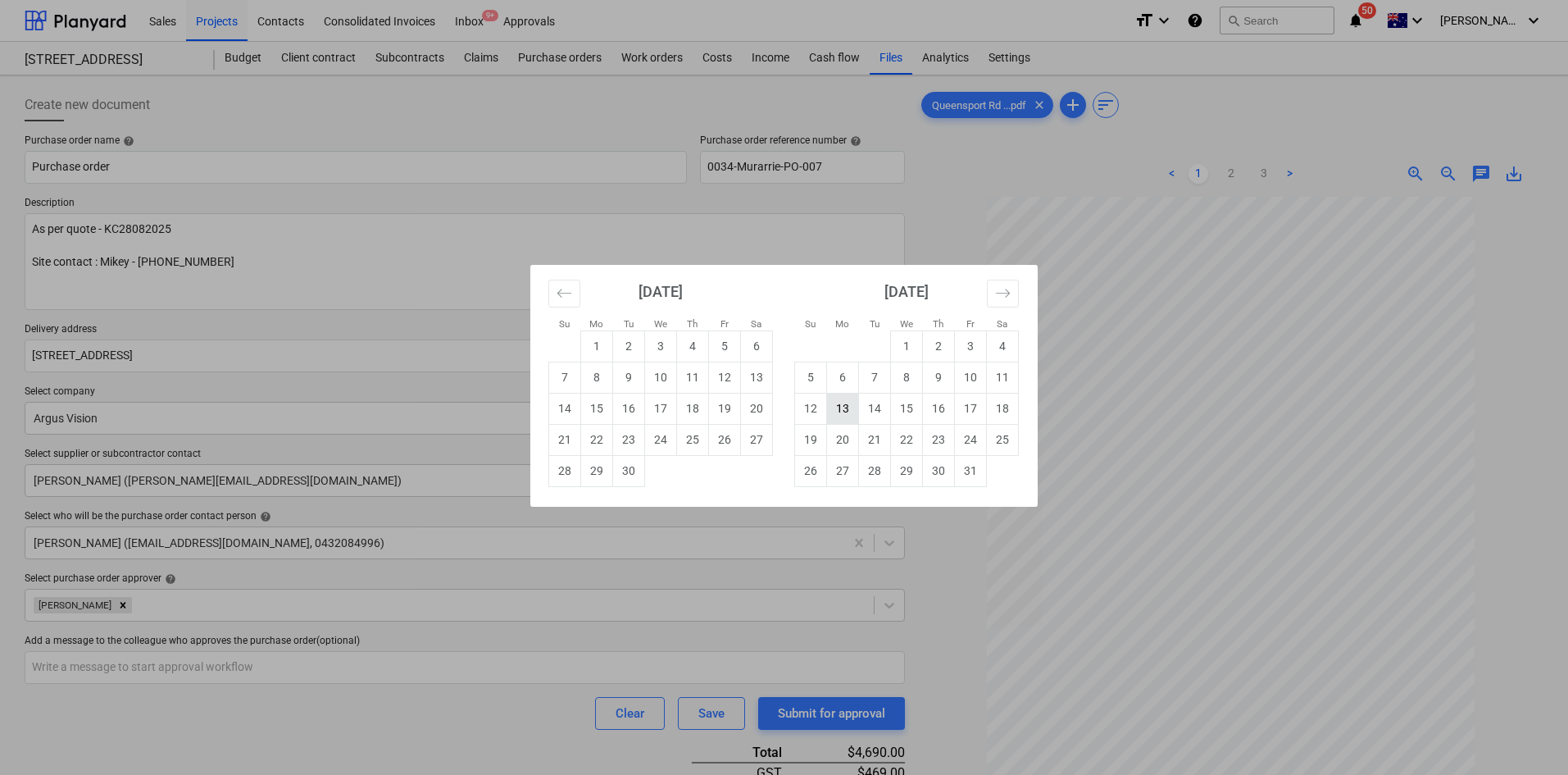
click at [845, 407] on td "13" at bounding box center [844, 408] width 32 height 31
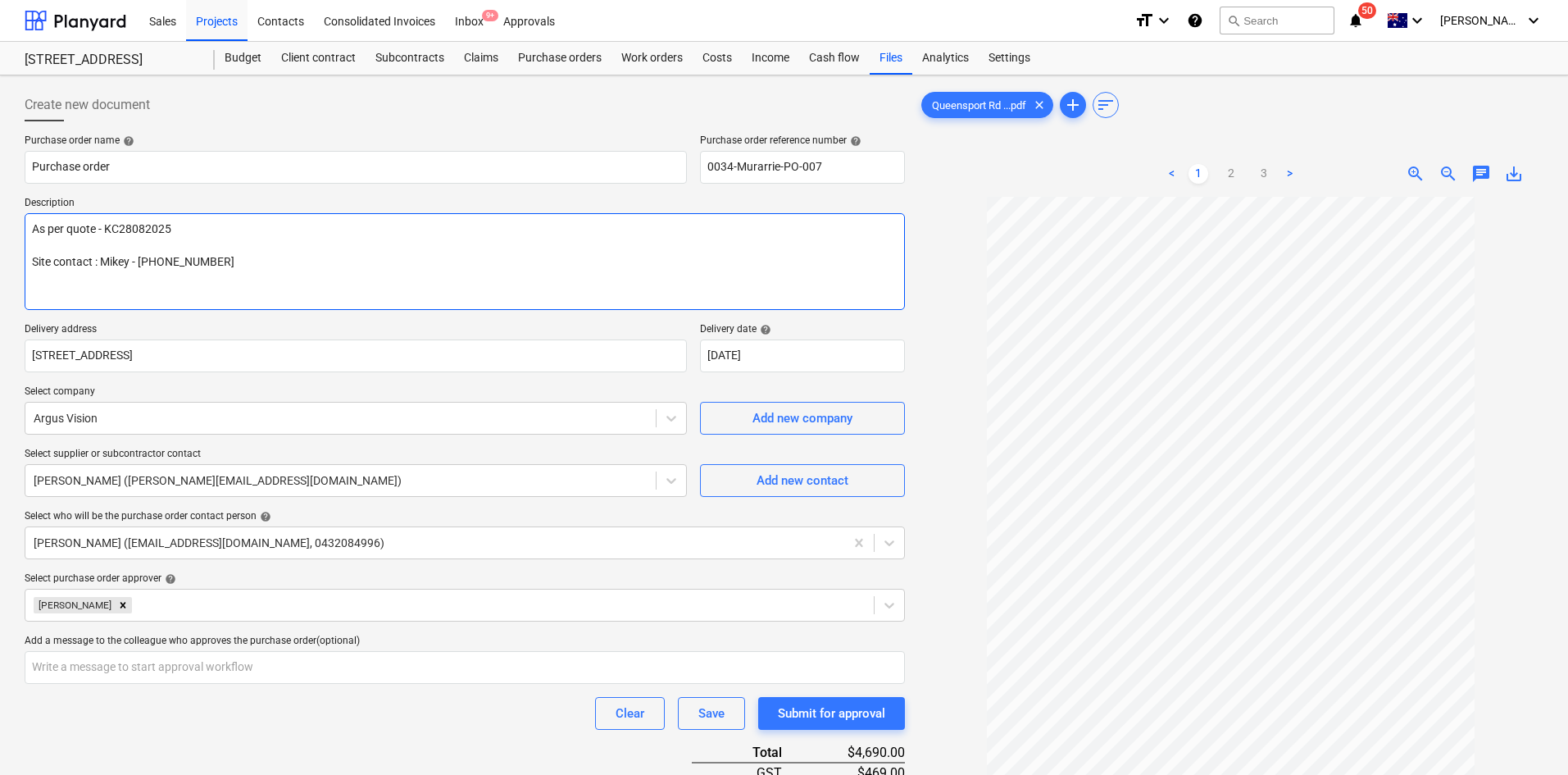
click at [315, 291] on textarea "As per quote - KC28082025 Site contact : Mikey - [PHONE_NUMBER]" at bounding box center [464, 262] width 880 height 97
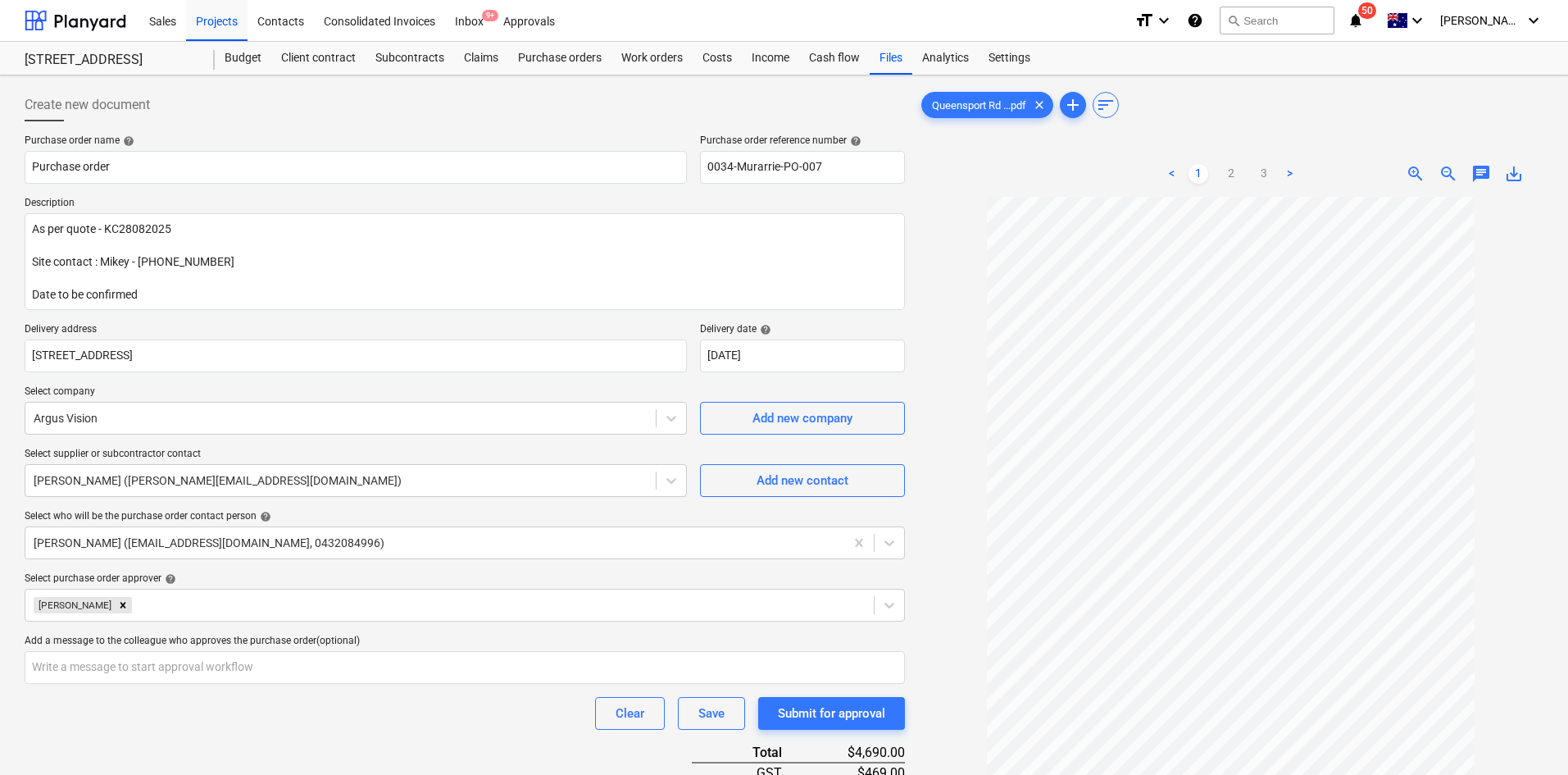
click at [564, 326] on p "Delivery address" at bounding box center [356, 330] width 662 height 16
click at [1236, 179] on link "2" at bounding box center [1231, 174] width 19 height 19
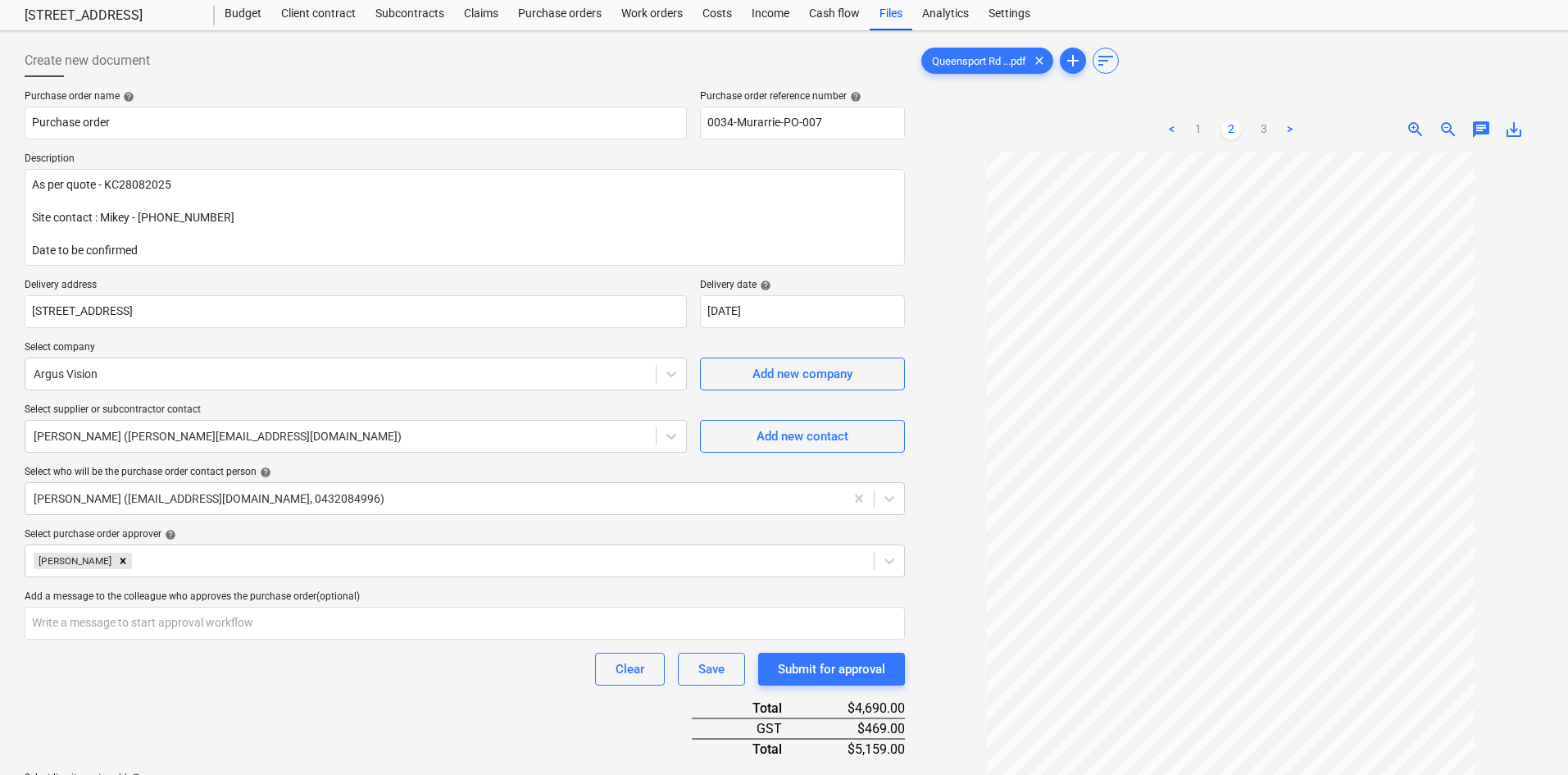
scroll to position [82, 0]
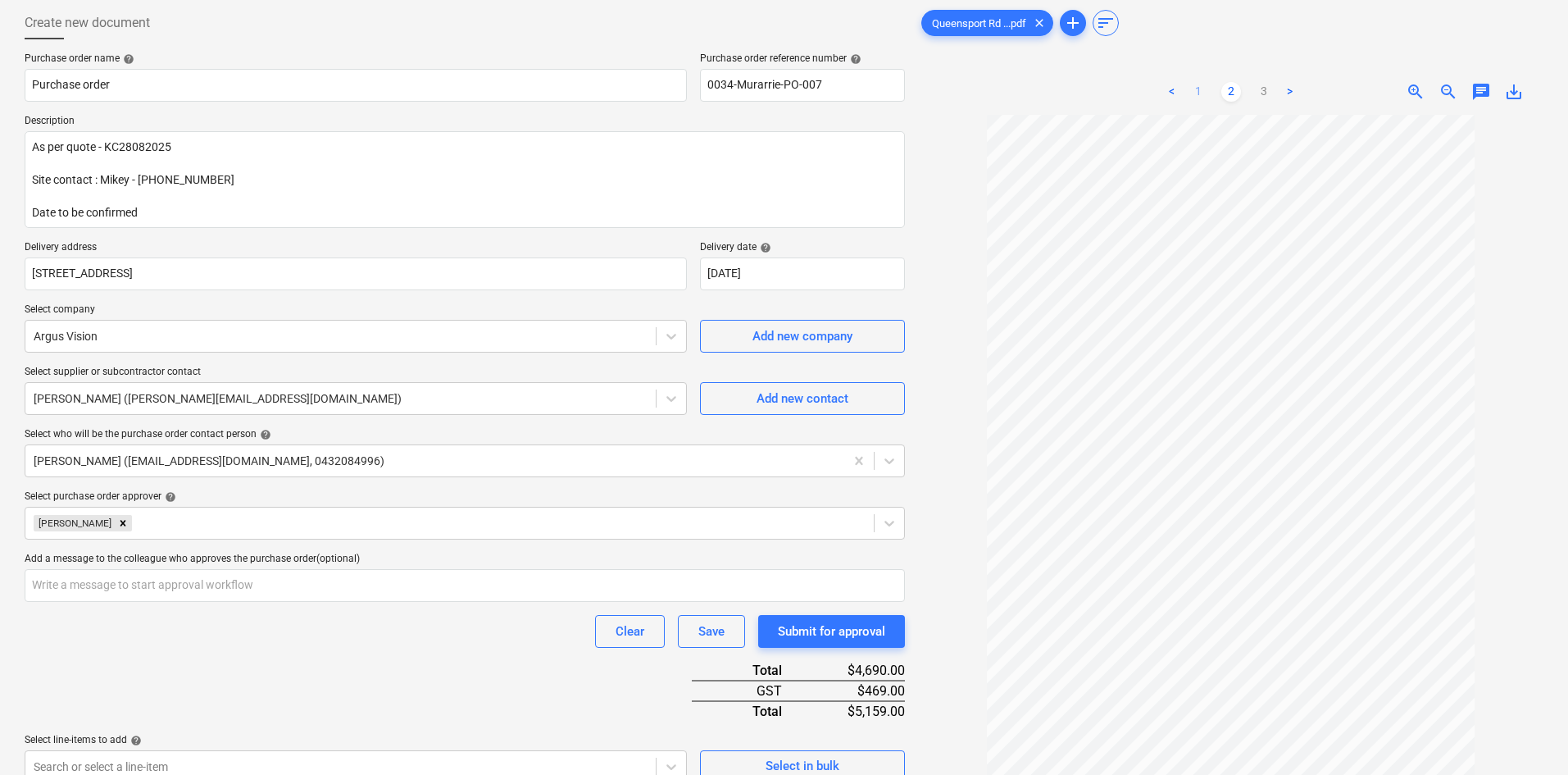
click at [1201, 99] on link "1" at bounding box center [1198, 91] width 19 height 19
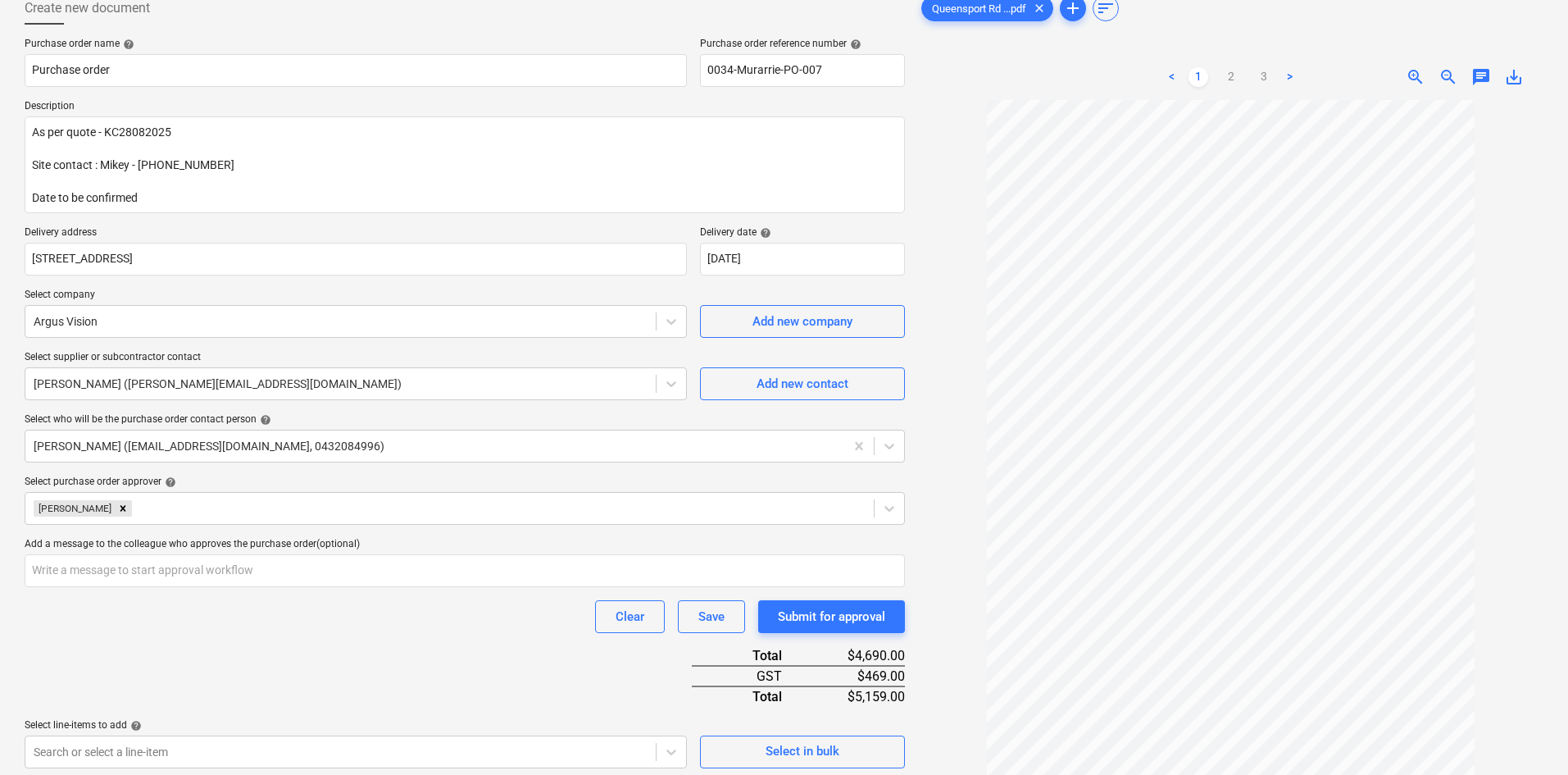
scroll to position [291, 0]
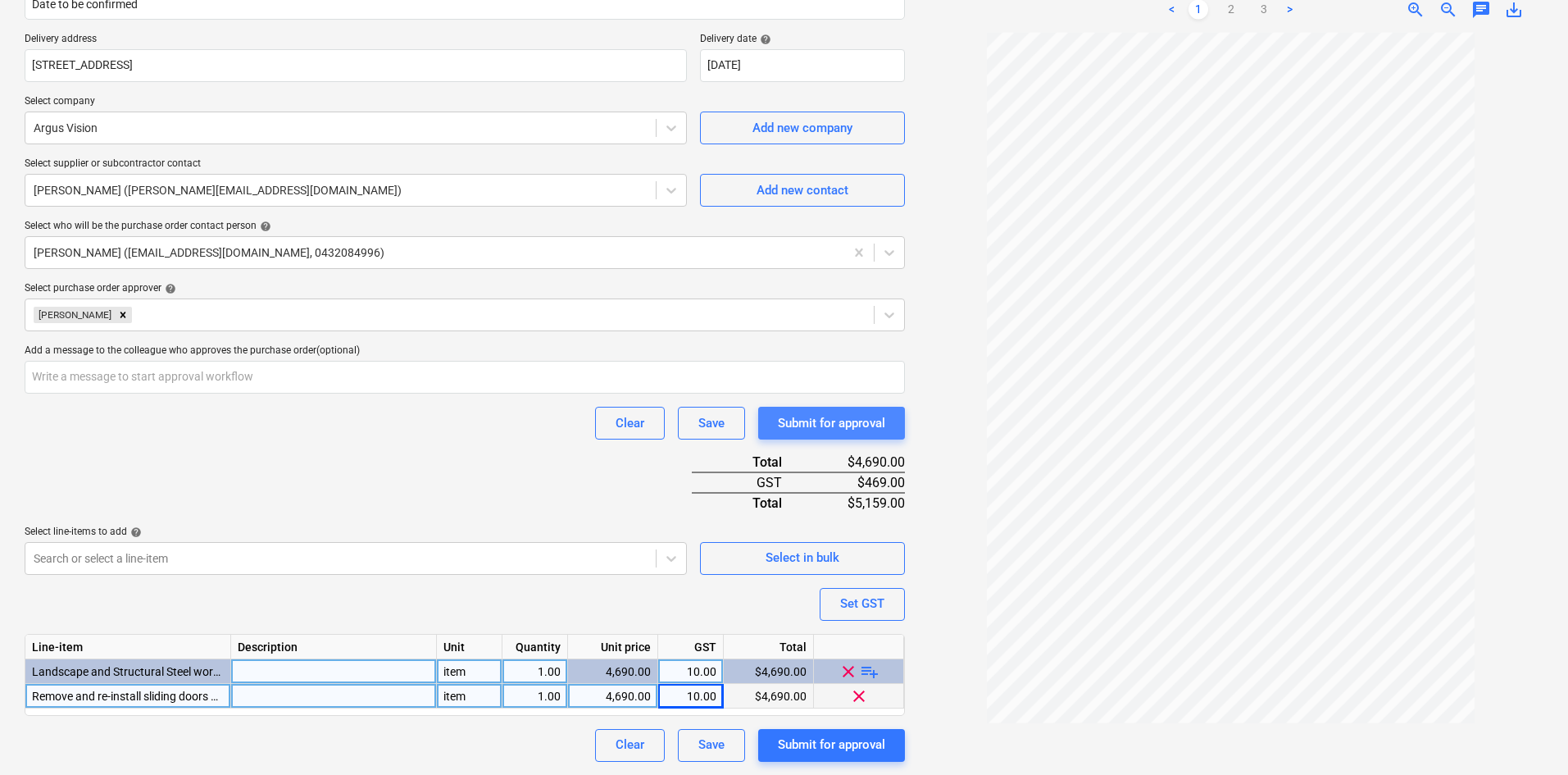
click at [862, 421] on div "Submit for approval" at bounding box center [831, 423] width 108 height 21
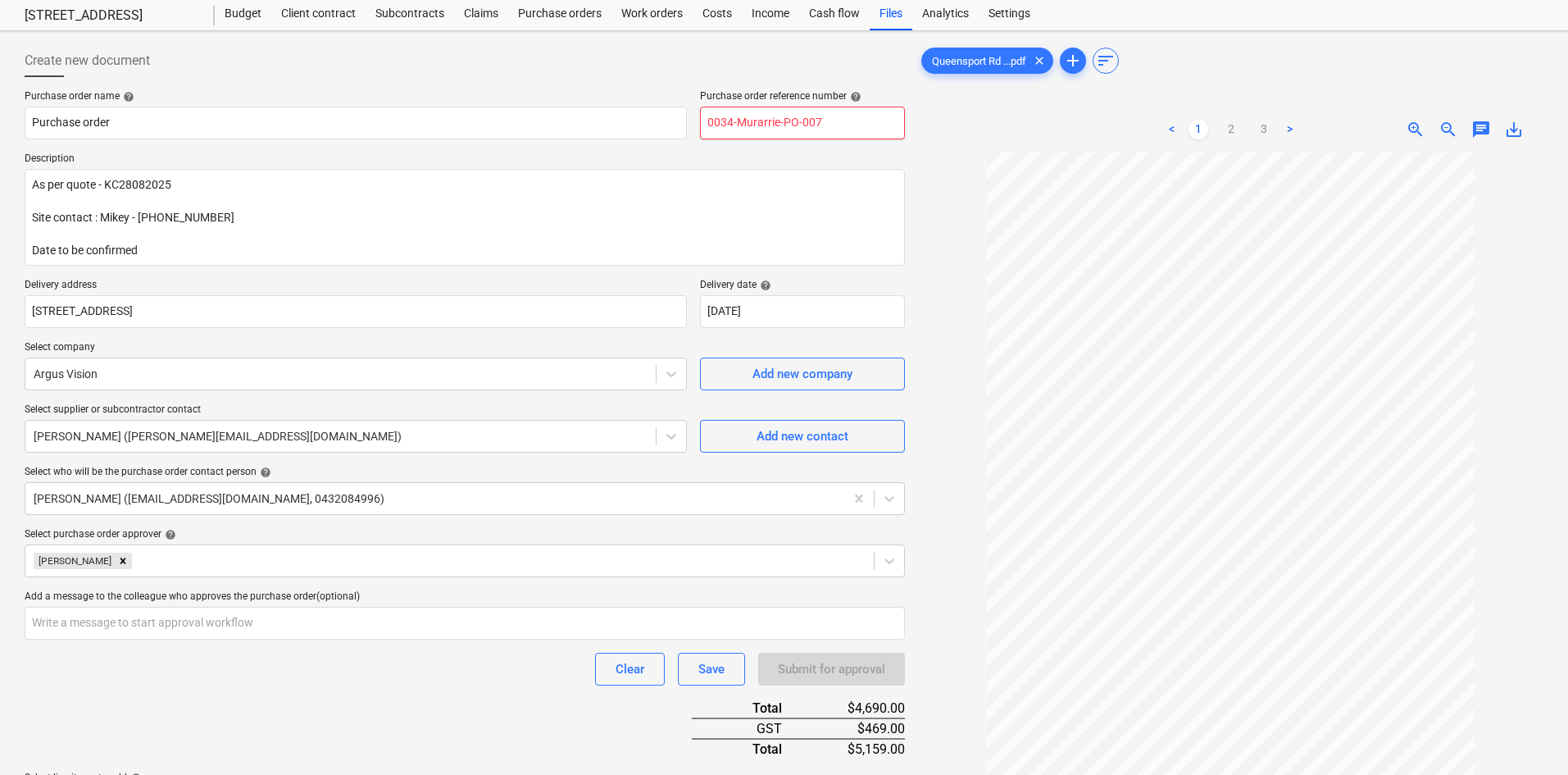
click at [832, 123] on input "0034-Murarrie-PO-007" at bounding box center [803, 123] width 205 height 33
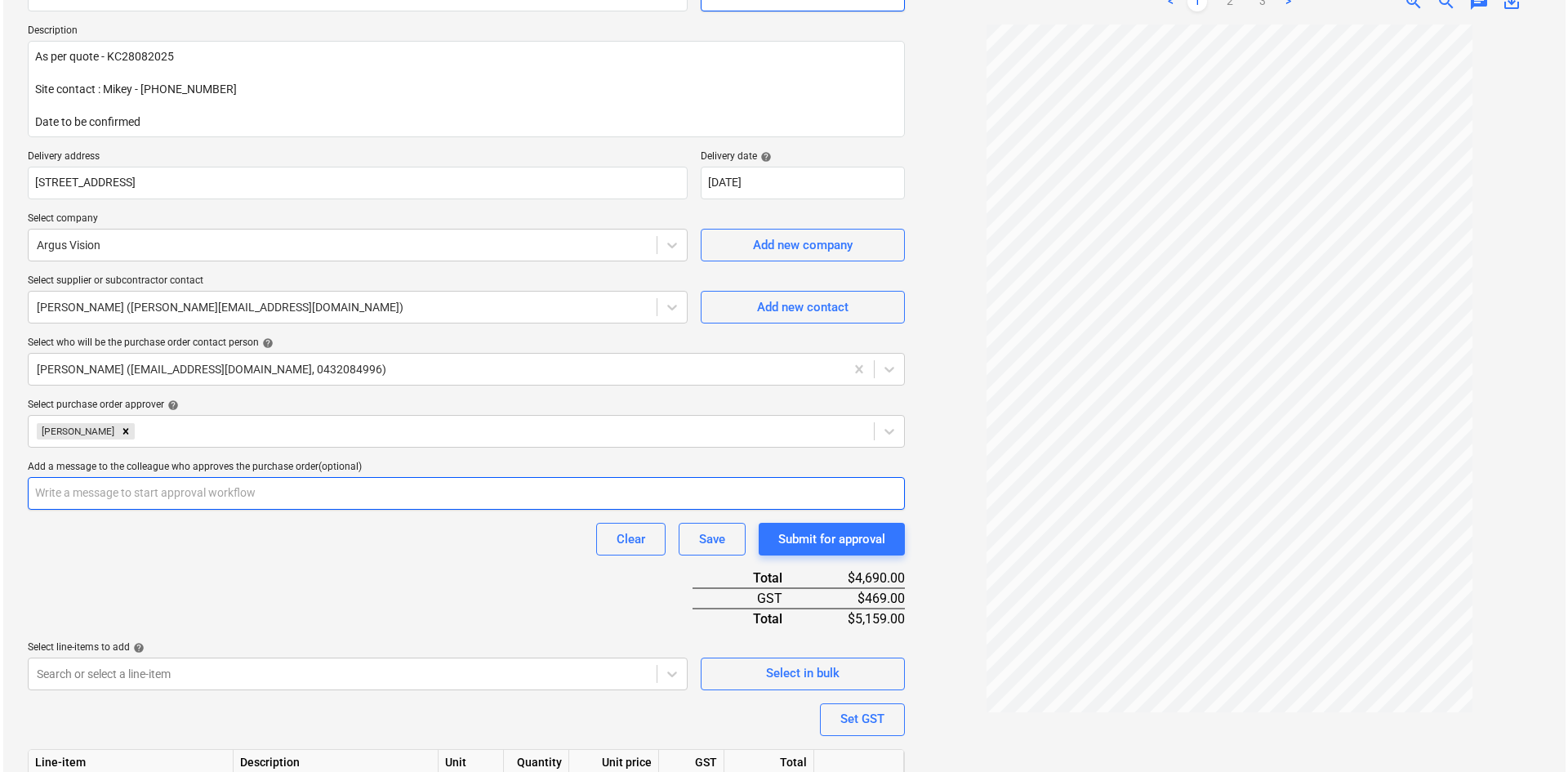
scroll to position [289, 0]
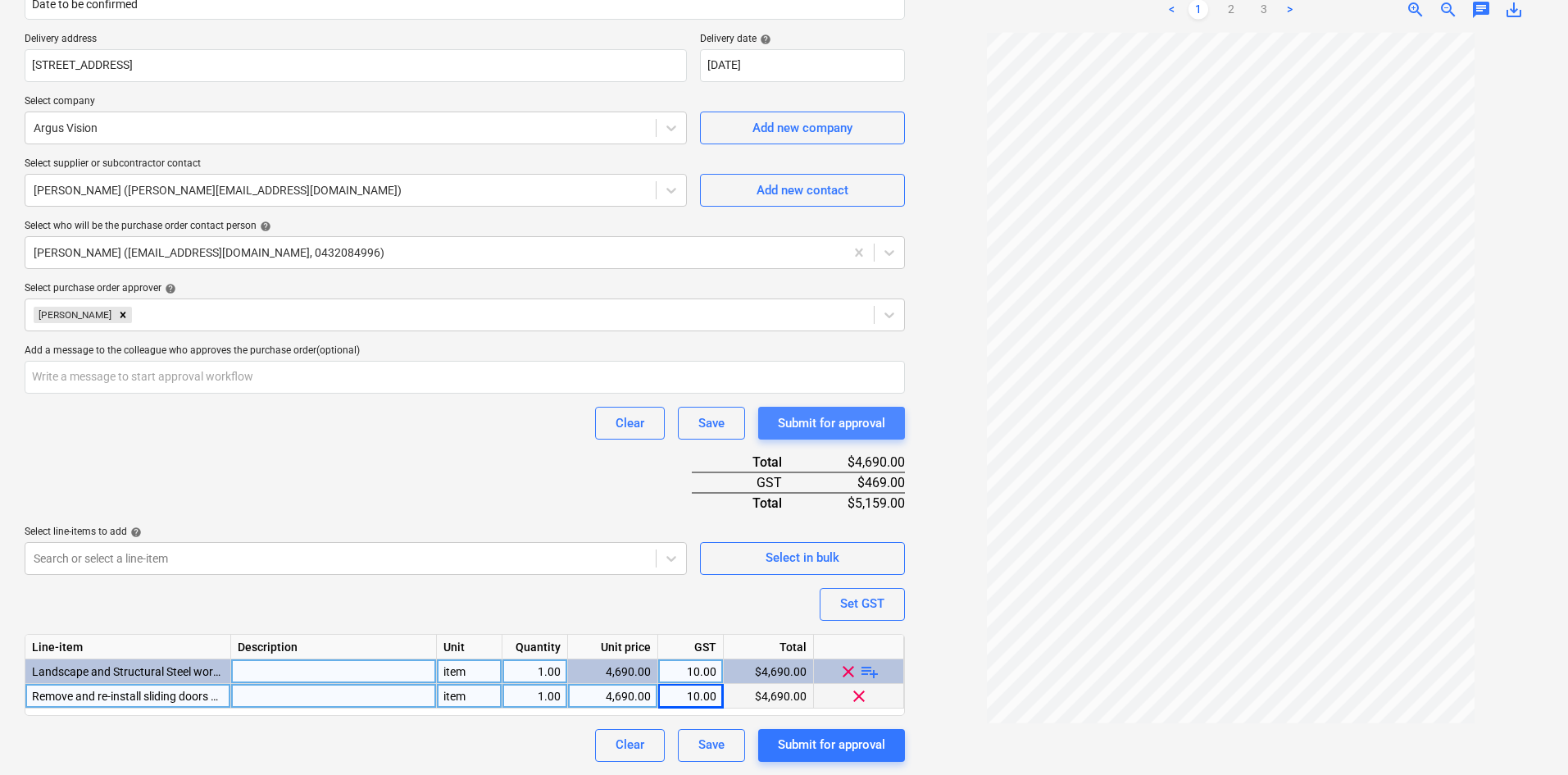
click at [831, 422] on div "Submit for approval" at bounding box center [831, 423] width 108 height 21
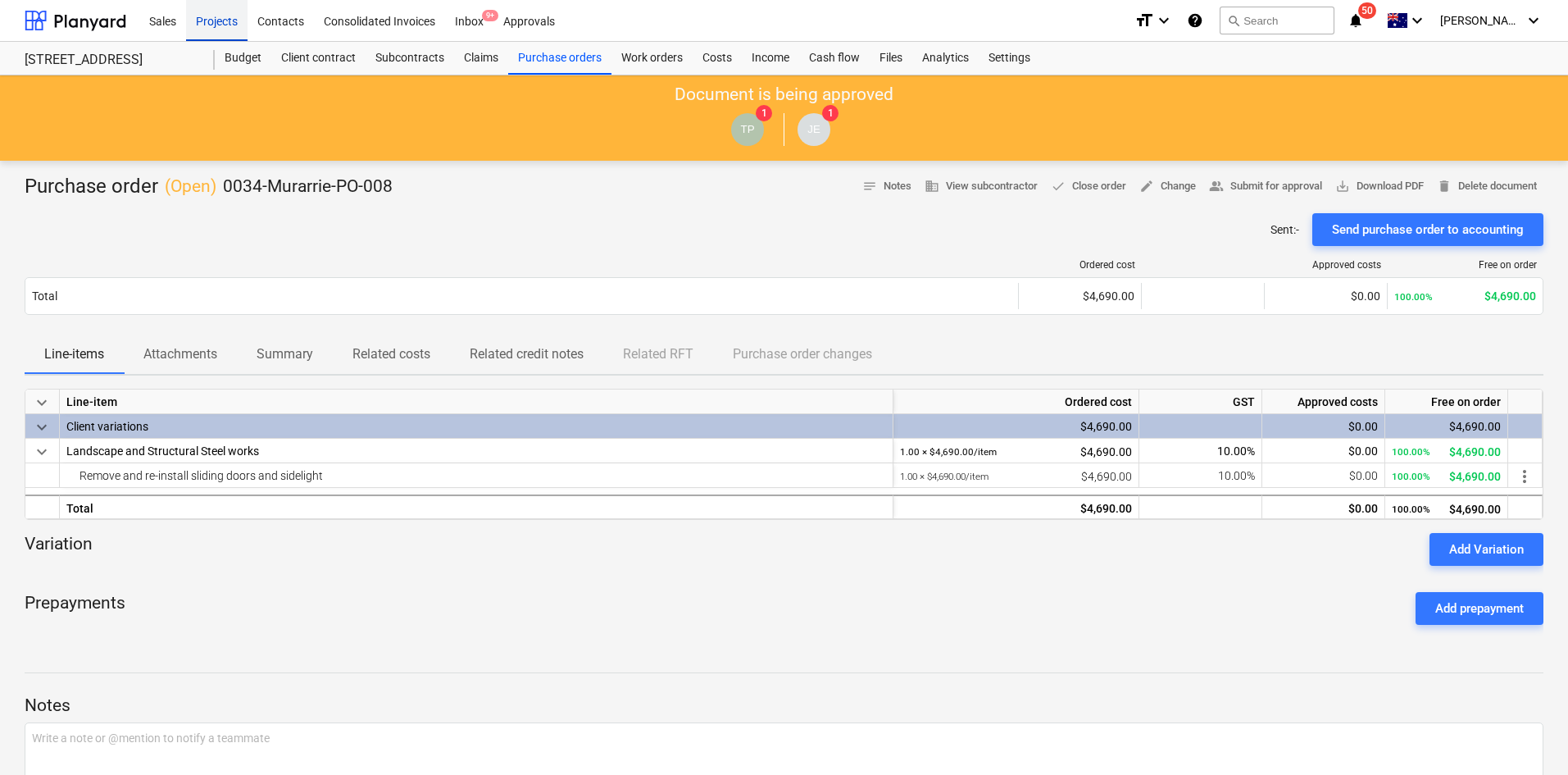
click at [218, 22] on div "Projects" at bounding box center [217, 19] width 62 height 42
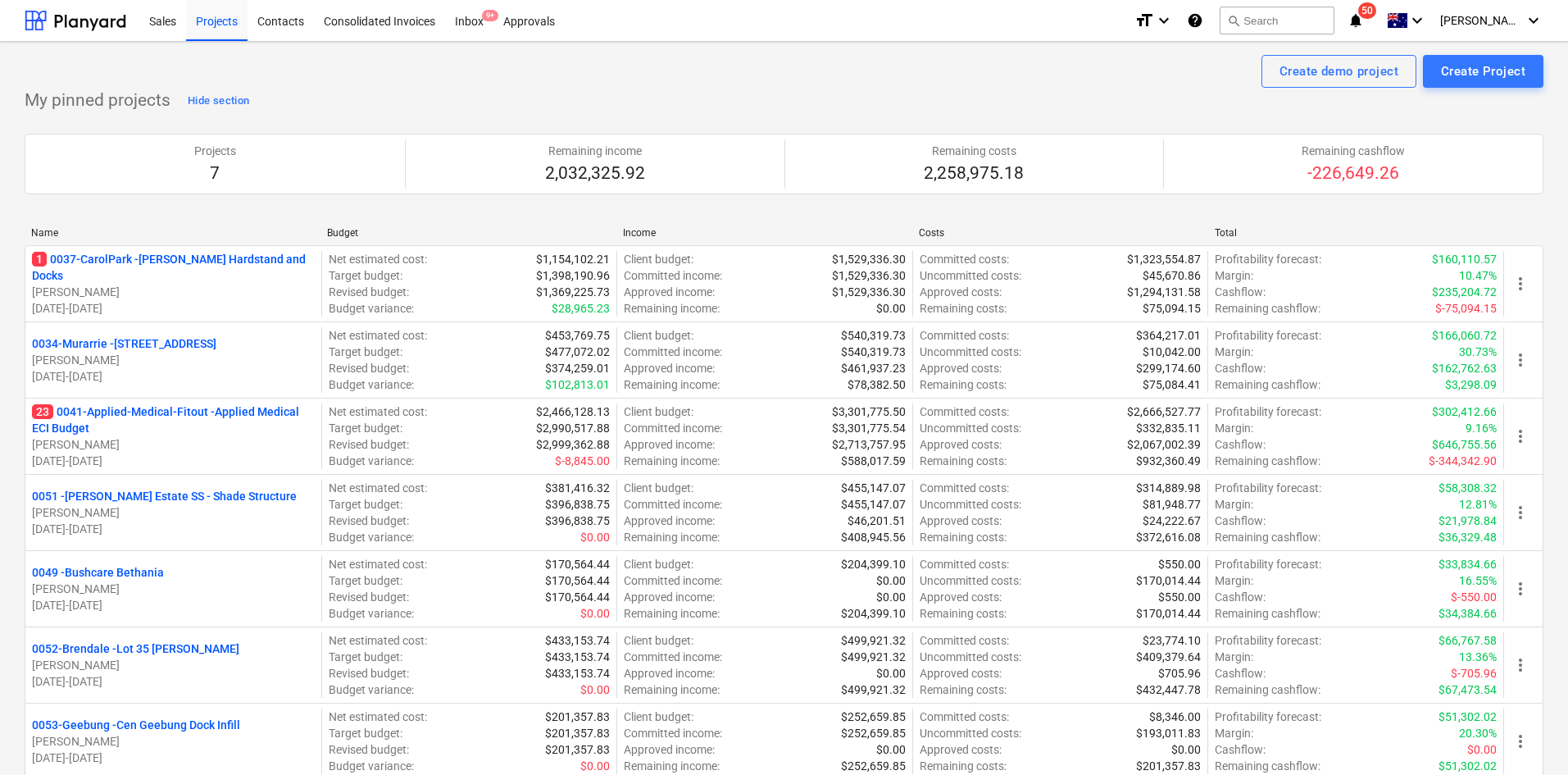
click at [182, 493] on p "0051 - [PERSON_NAME] Estate SS - Shade Structure" at bounding box center [164, 495] width 265 height 16
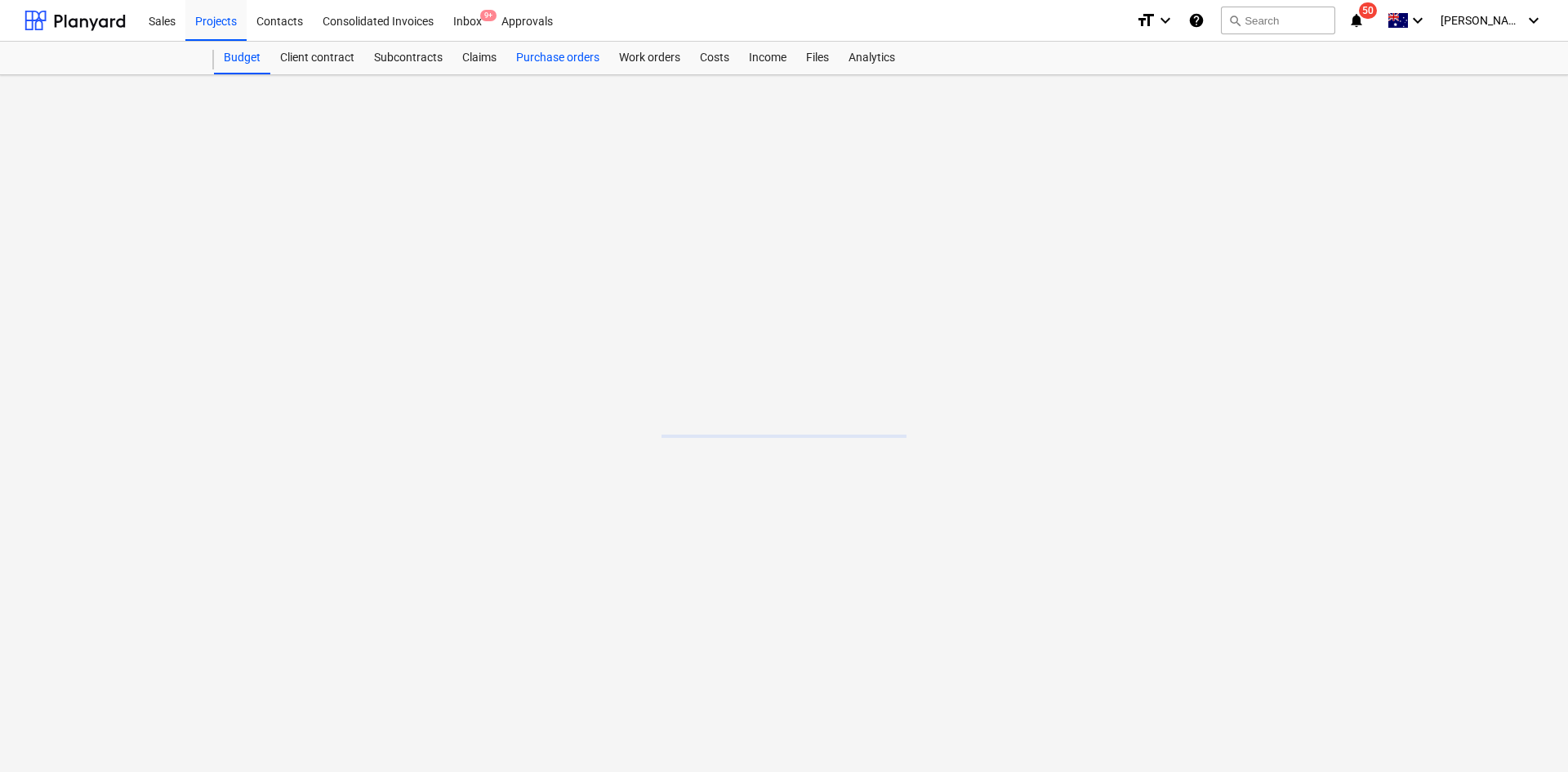
click at [587, 55] on div "Purchase orders" at bounding box center [558, 57] width 103 height 33
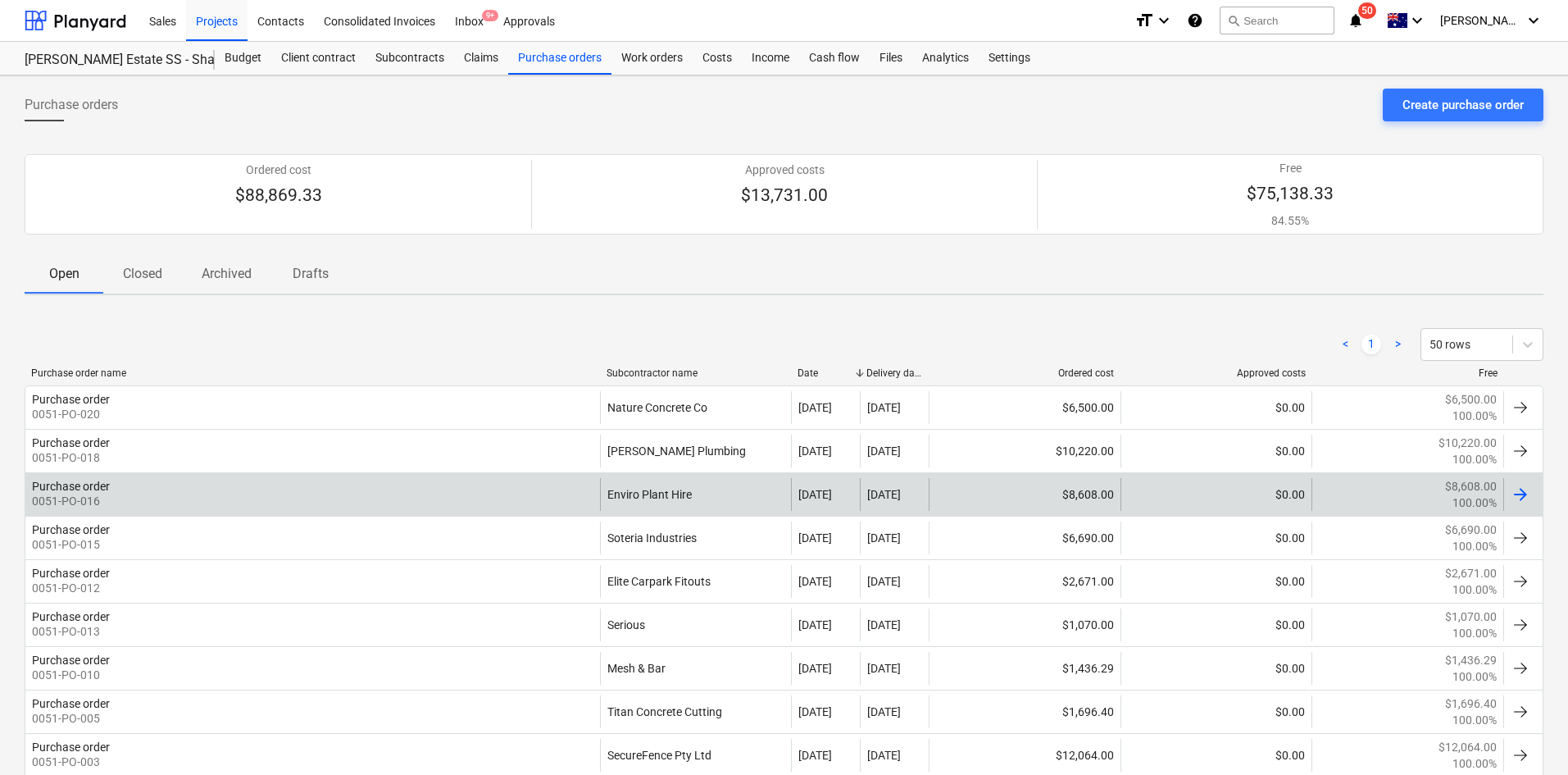
click at [459, 503] on div "Purchase order 0051-PO-016" at bounding box center [313, 494] width 574 height 33
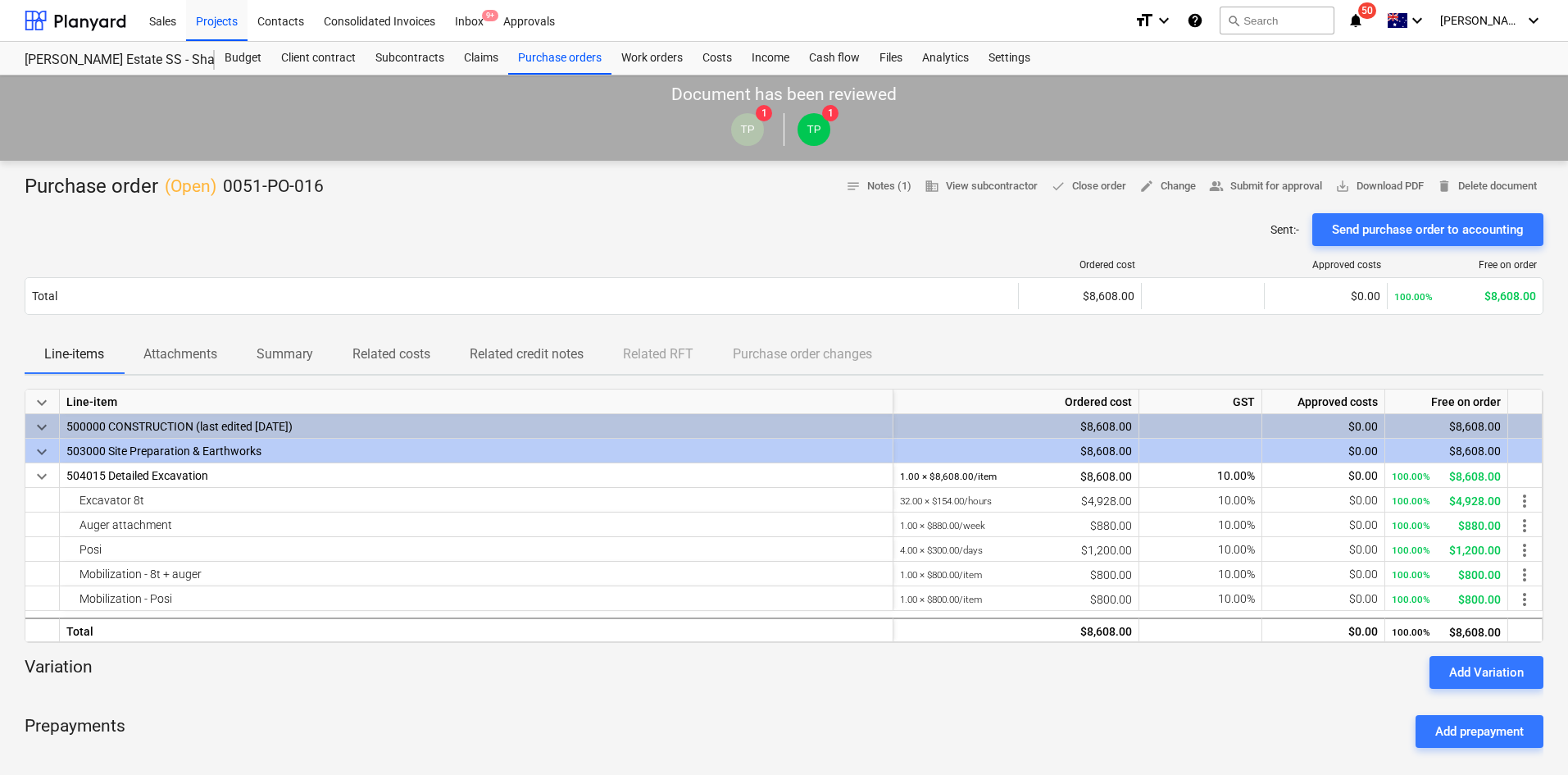
click at [1466, 680] on div "Add Variation" at bounding box center [1487, 672] width 75 height 21
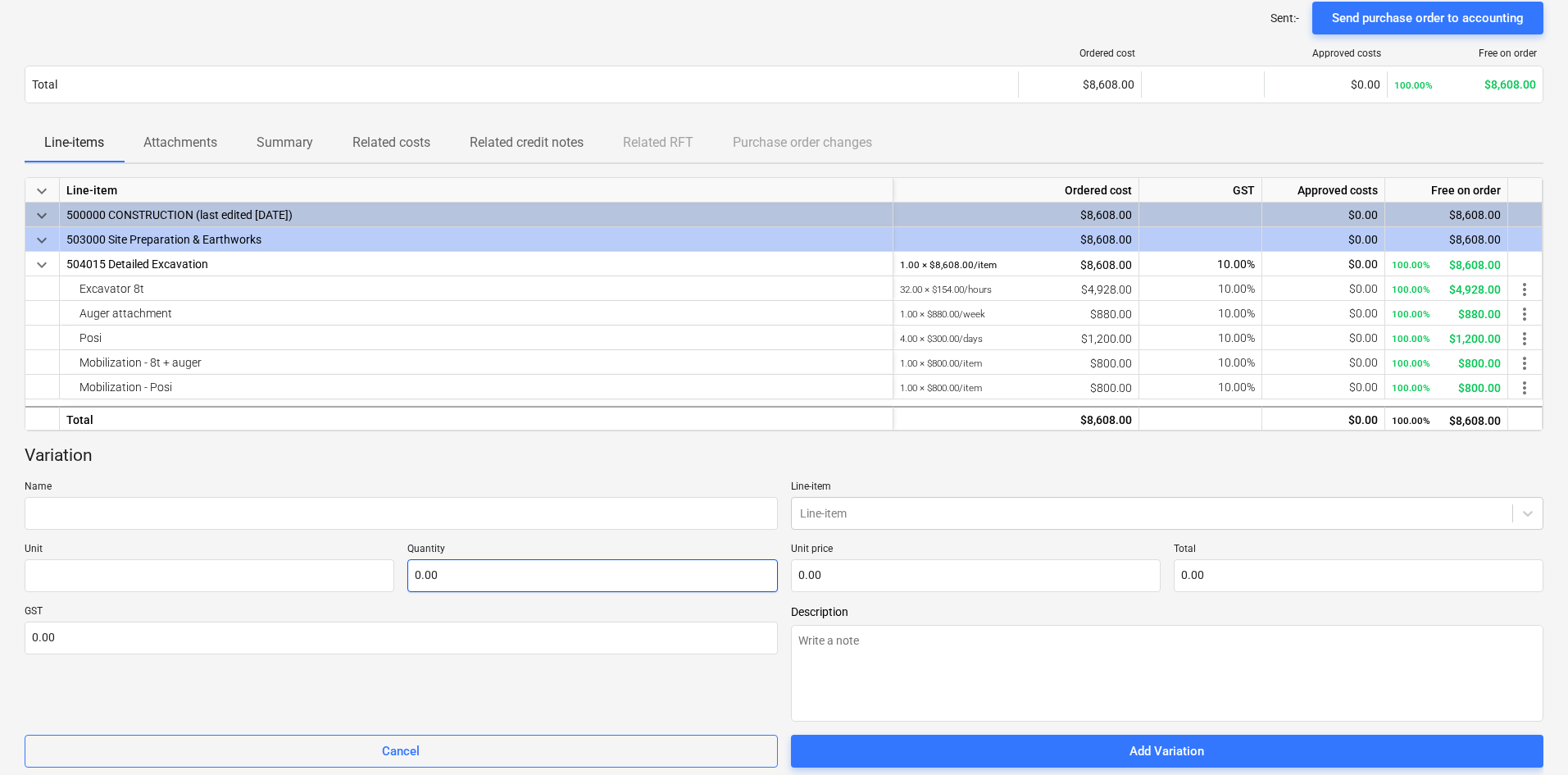
scroll to position [246, 0]
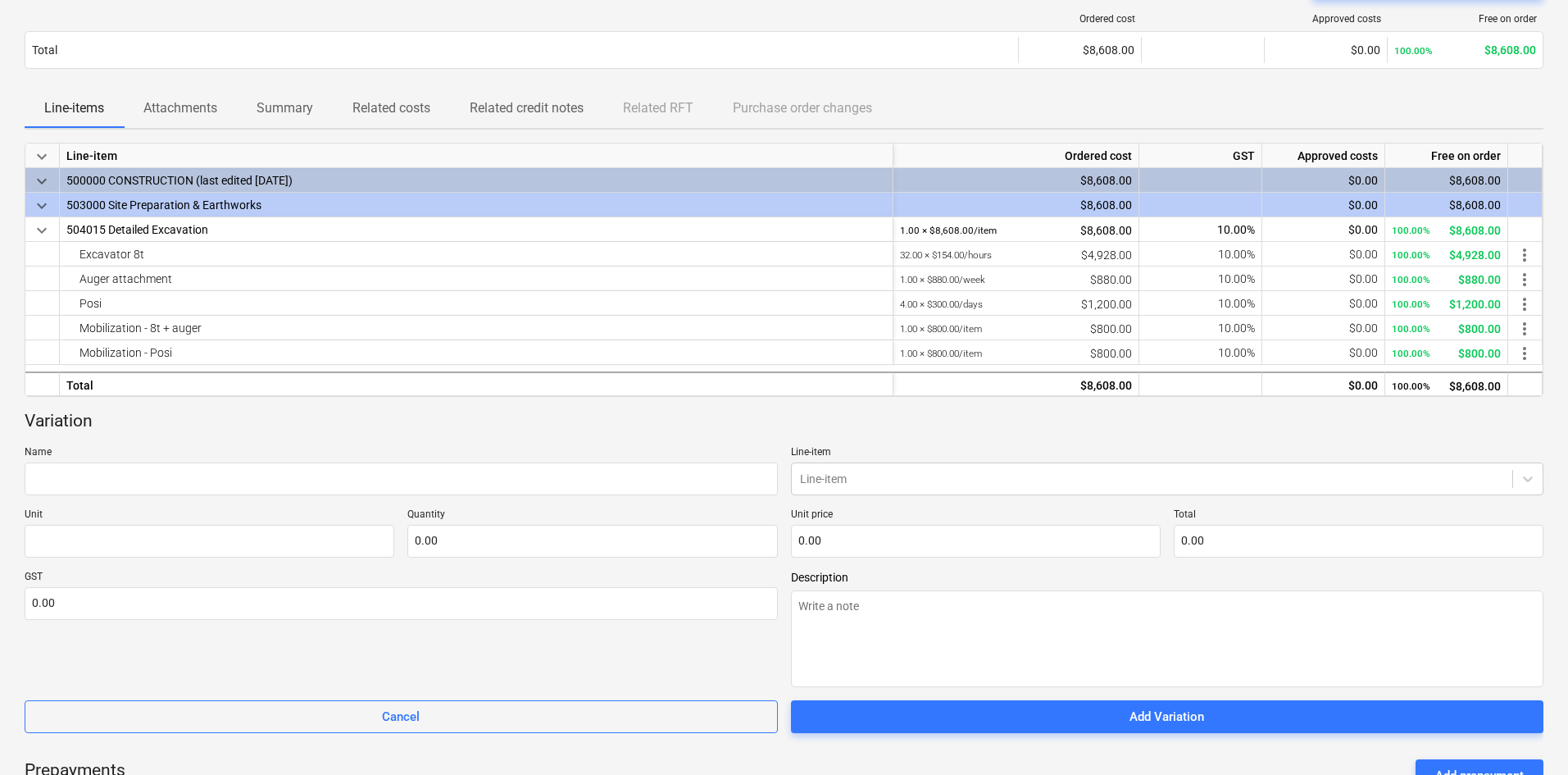
click at [318, 460] on p "Name" at bounding box center [401, 454] width 753 height 16
click at [305, 475] on input "text" at bounding box center [401, 479] width 753 height 33
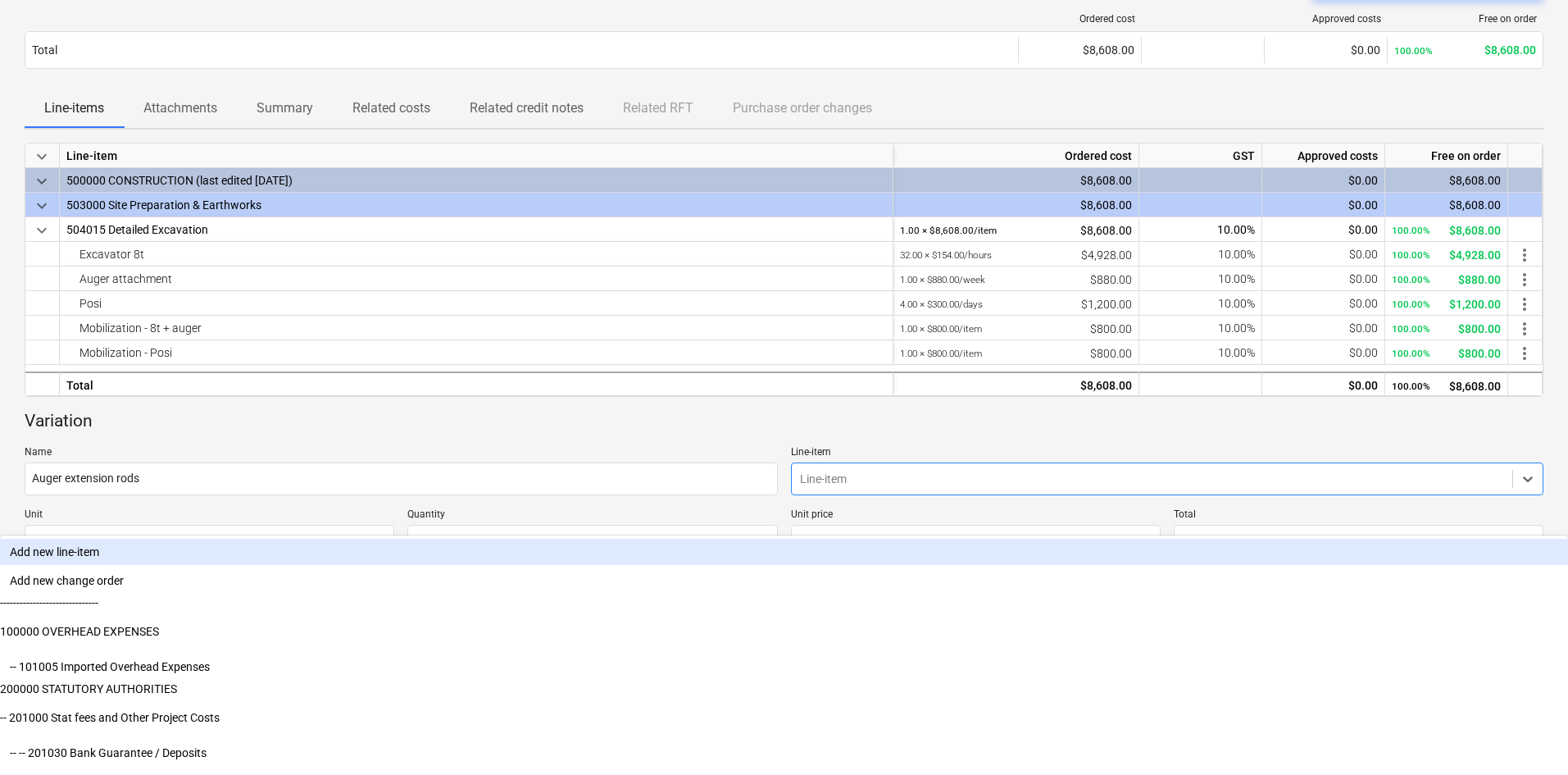
click at [865, 478] on div at bounding box center [1153, 479] width 705 height 16
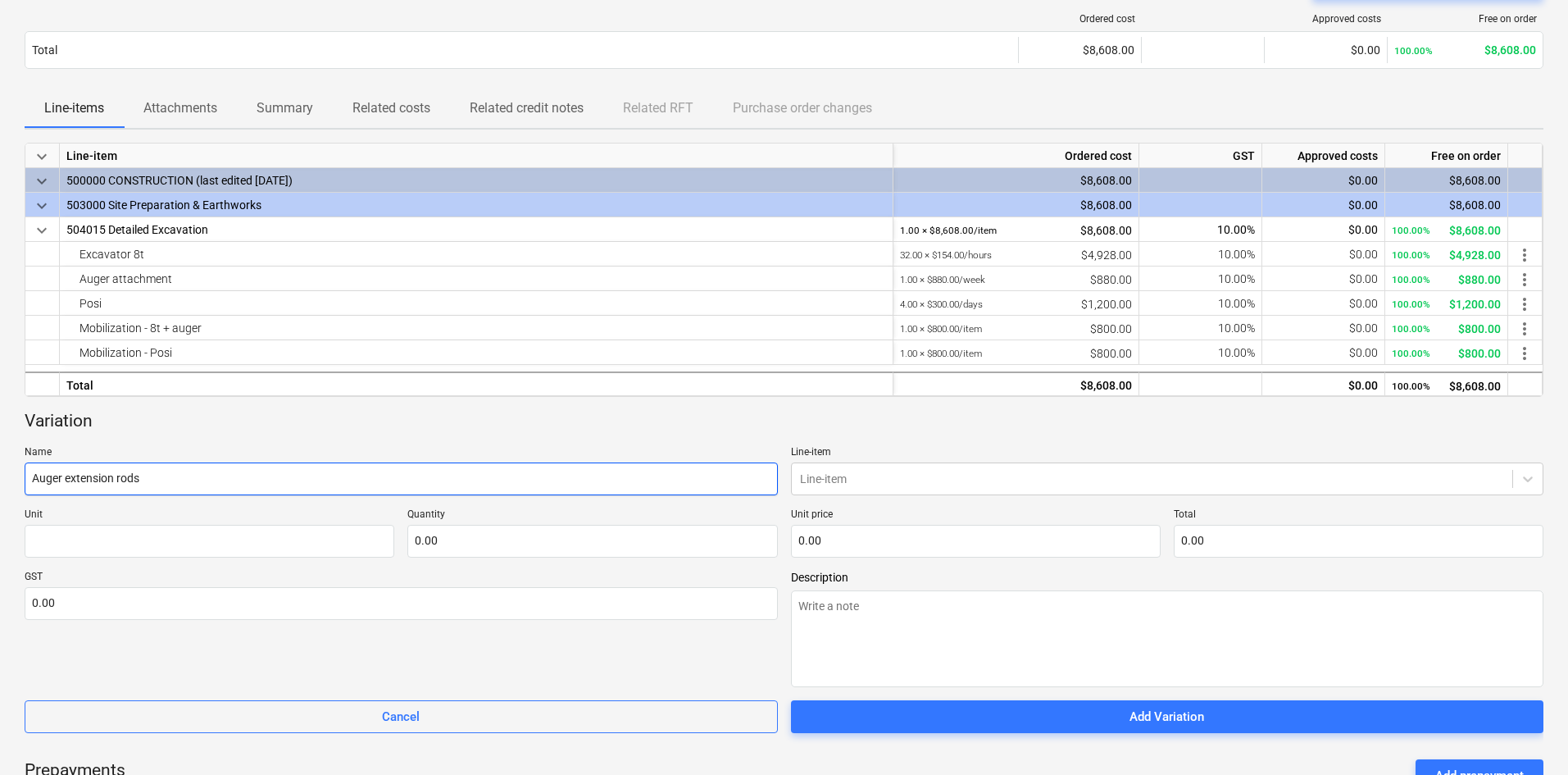
drag, startPoint x: 164, startPoint y: 475, endPoint x: -1, endPoint y: 479, distance: 165.0
click at [0, 479] on html "Sales Projects Contacts Consolidated Invoices Inbox 9+ Approvals format_size ke…" at bounding box center [784, 141] width 1568 height 775
click at [41, 479] on input "Auger extension rods" at bounding box center [401, 479] width 753 height 33
click at [35, 473] on input "Auger extension rods" at bounding box center [401, 479] width 753 height 33
click at [218, 479] on input "Additional Auger extension rods" at bounding box center [401, 479] width 753 height 33
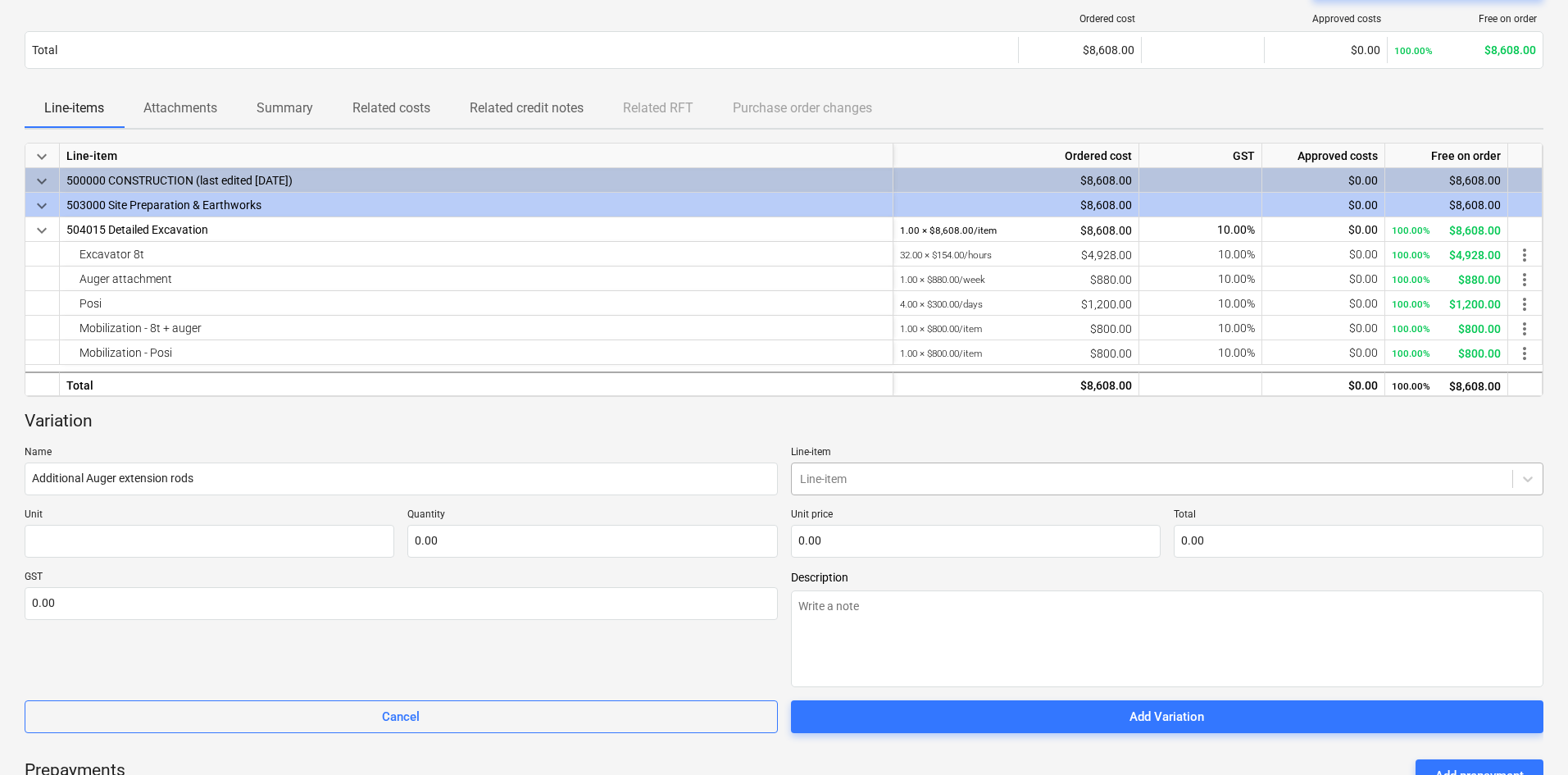
click at [952, 476] on div at bounding box center [1153, 479] width 705 height 16
click at [242, 551] on input "text" at bounding box center [209, 540] width 370 height 33
click at [445, 546] on input "1" at bounding box center [592, 540] width 370 height 33
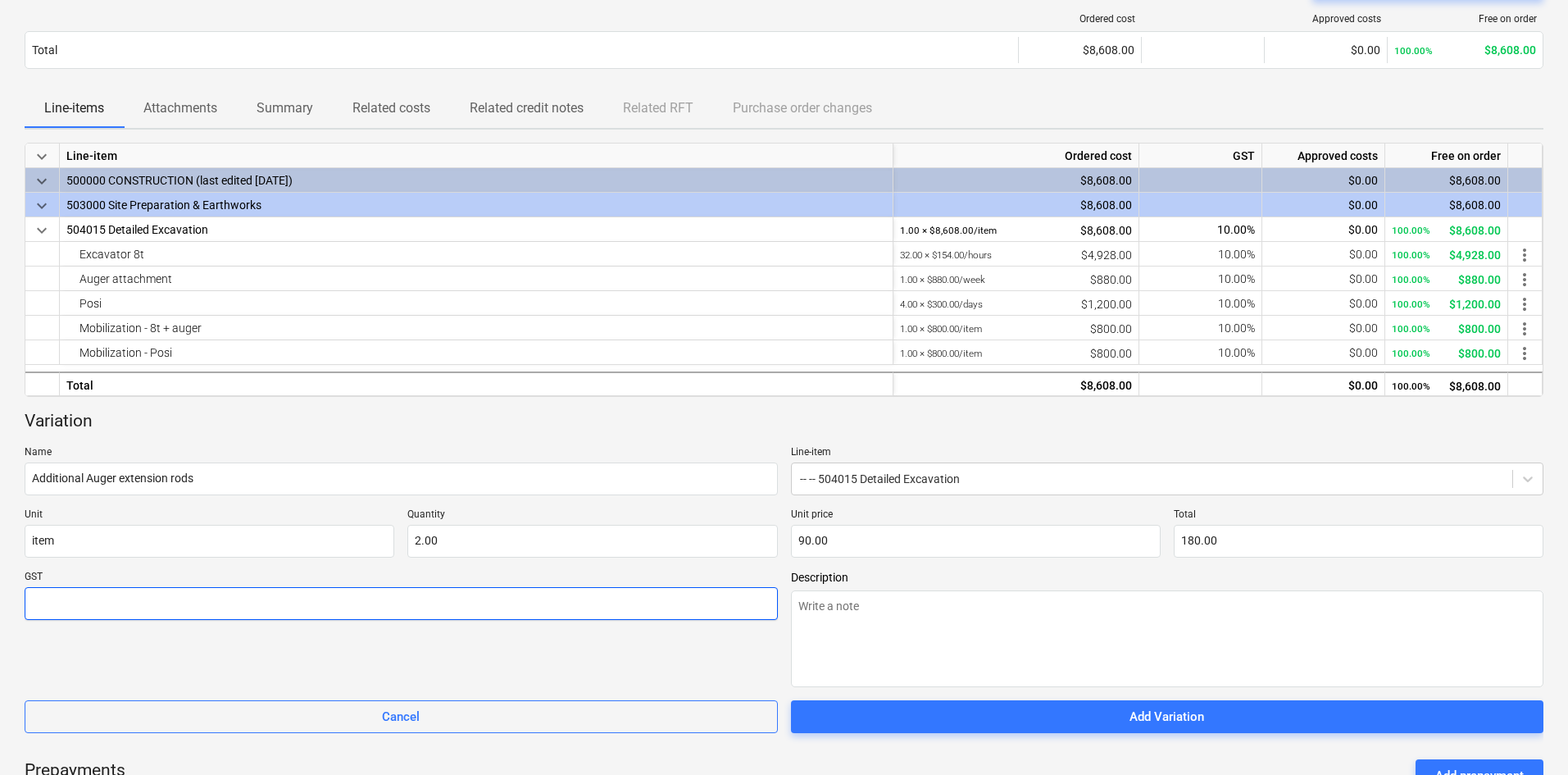
click at [312, 603] on input "text" at bounding box center [401, 603] width 753 height 33
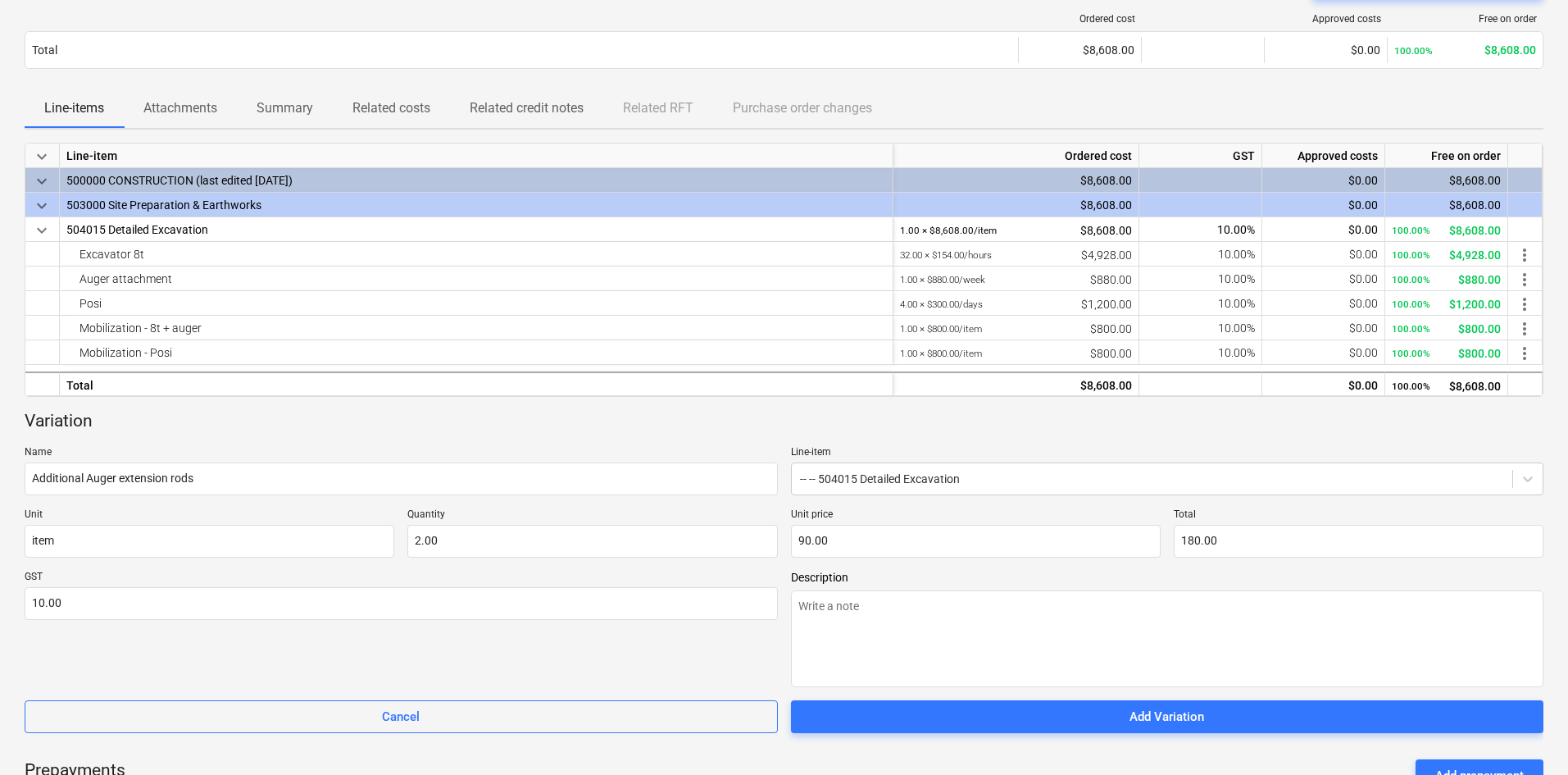
click at [437, 447] on p "Name" at bounding box center [401, 454] width 753 height 16
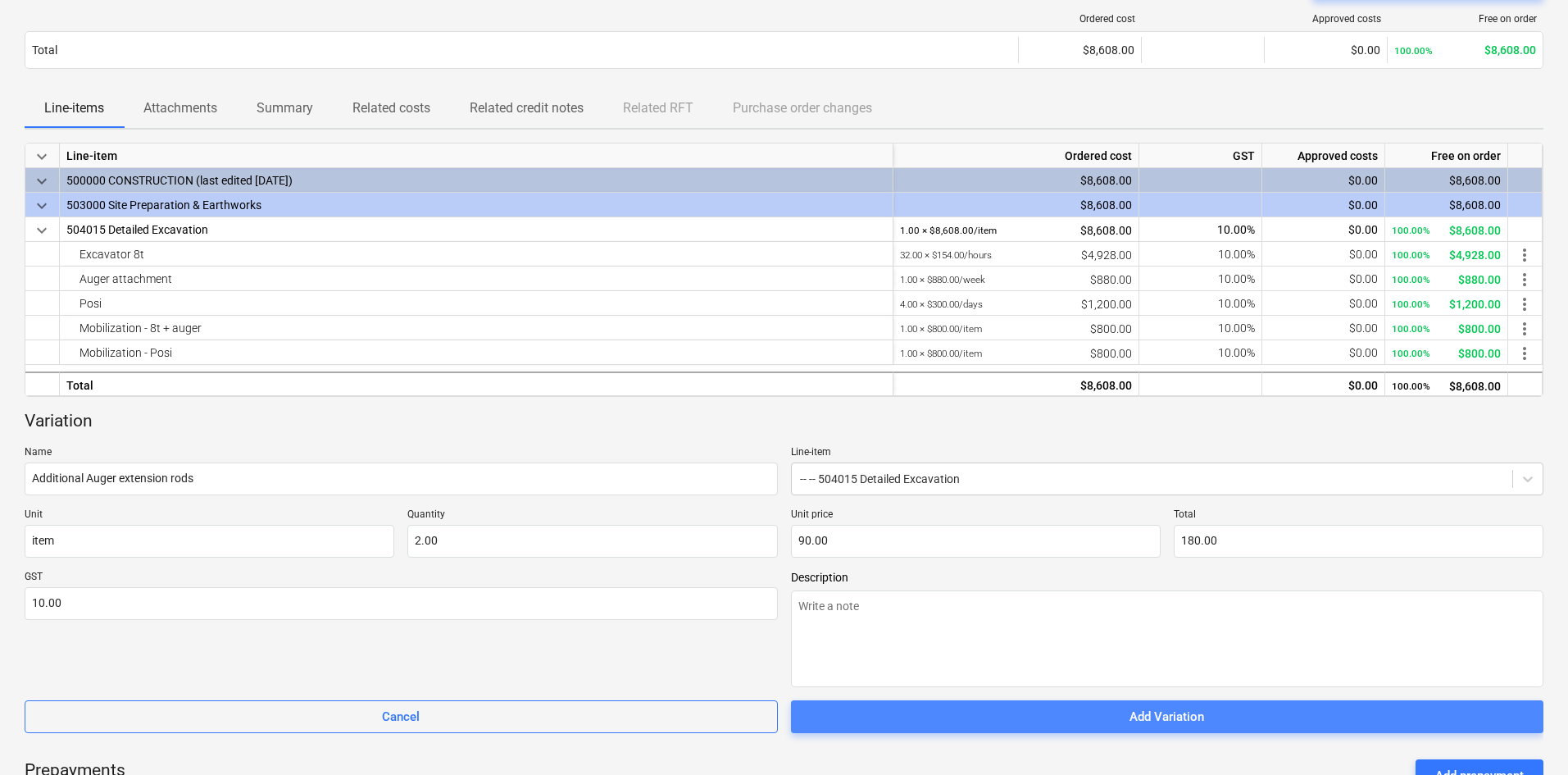
click at [986, 718] on span "Add Variation" at bounding box center [1167, 716] width 714 height 21
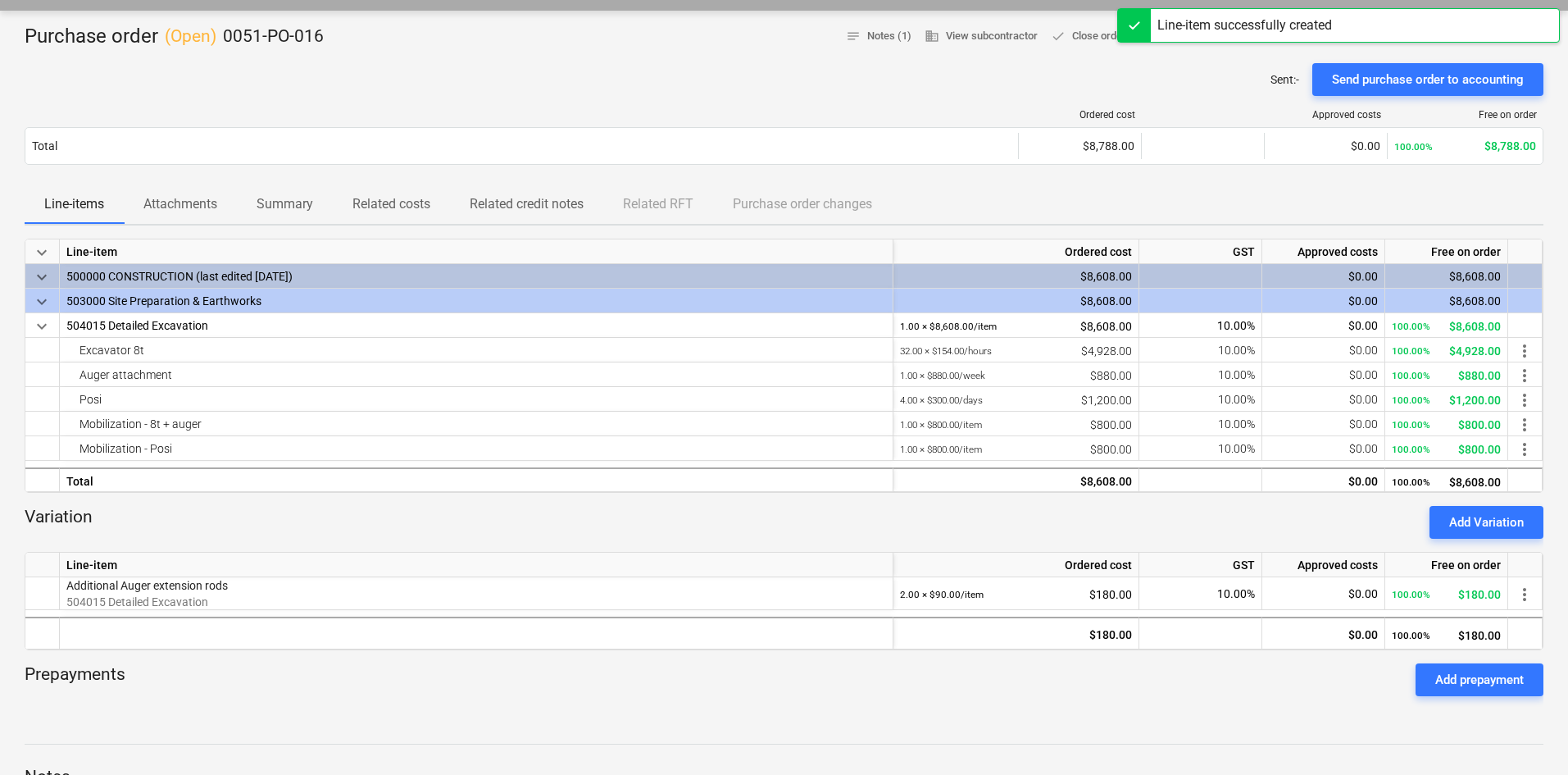
scroll to position [0, 0]
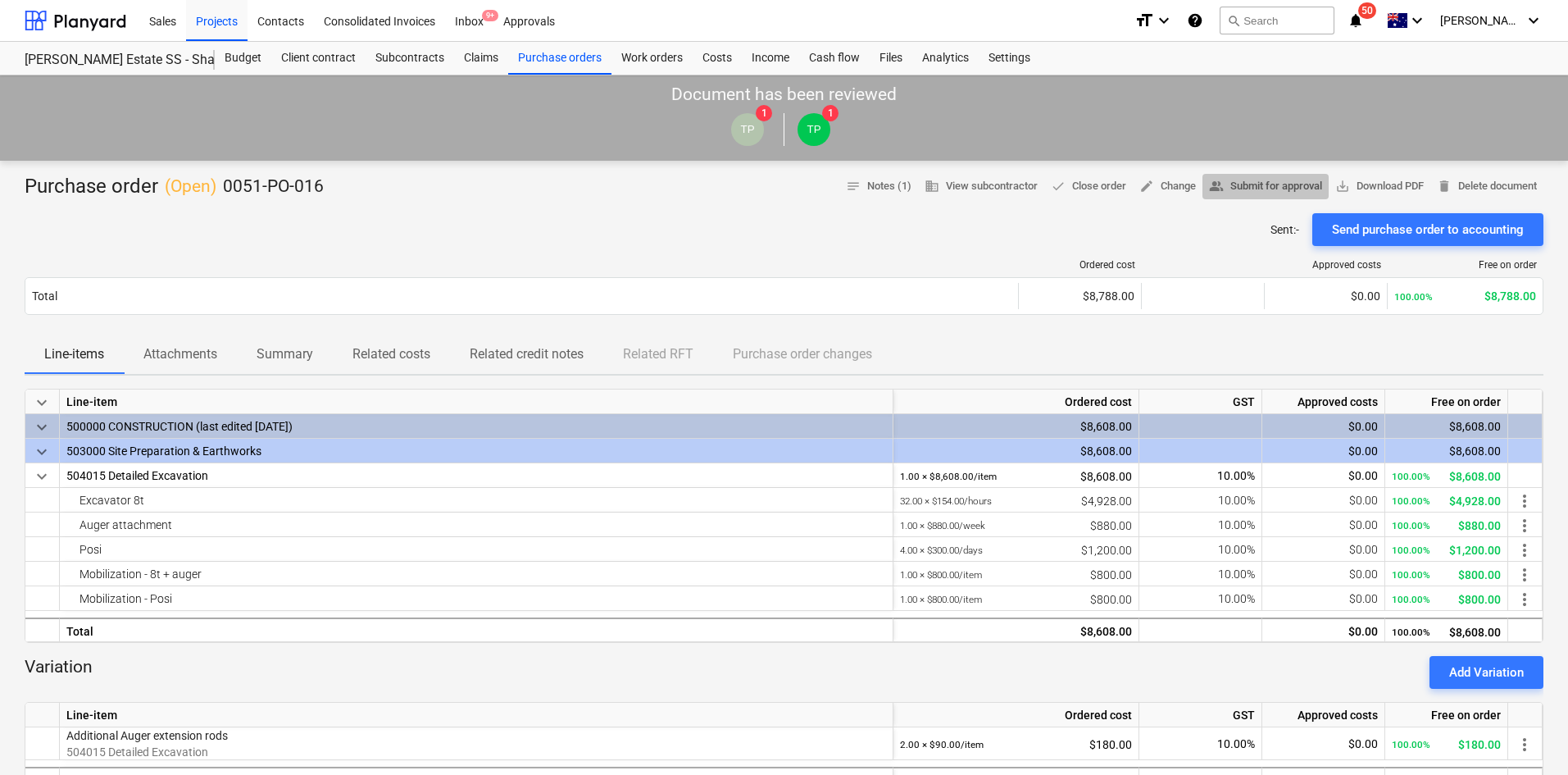
click at [1260, 187] on span "people_alt Submit for approval" at bounding box center [1266, 186] width 114 height 19
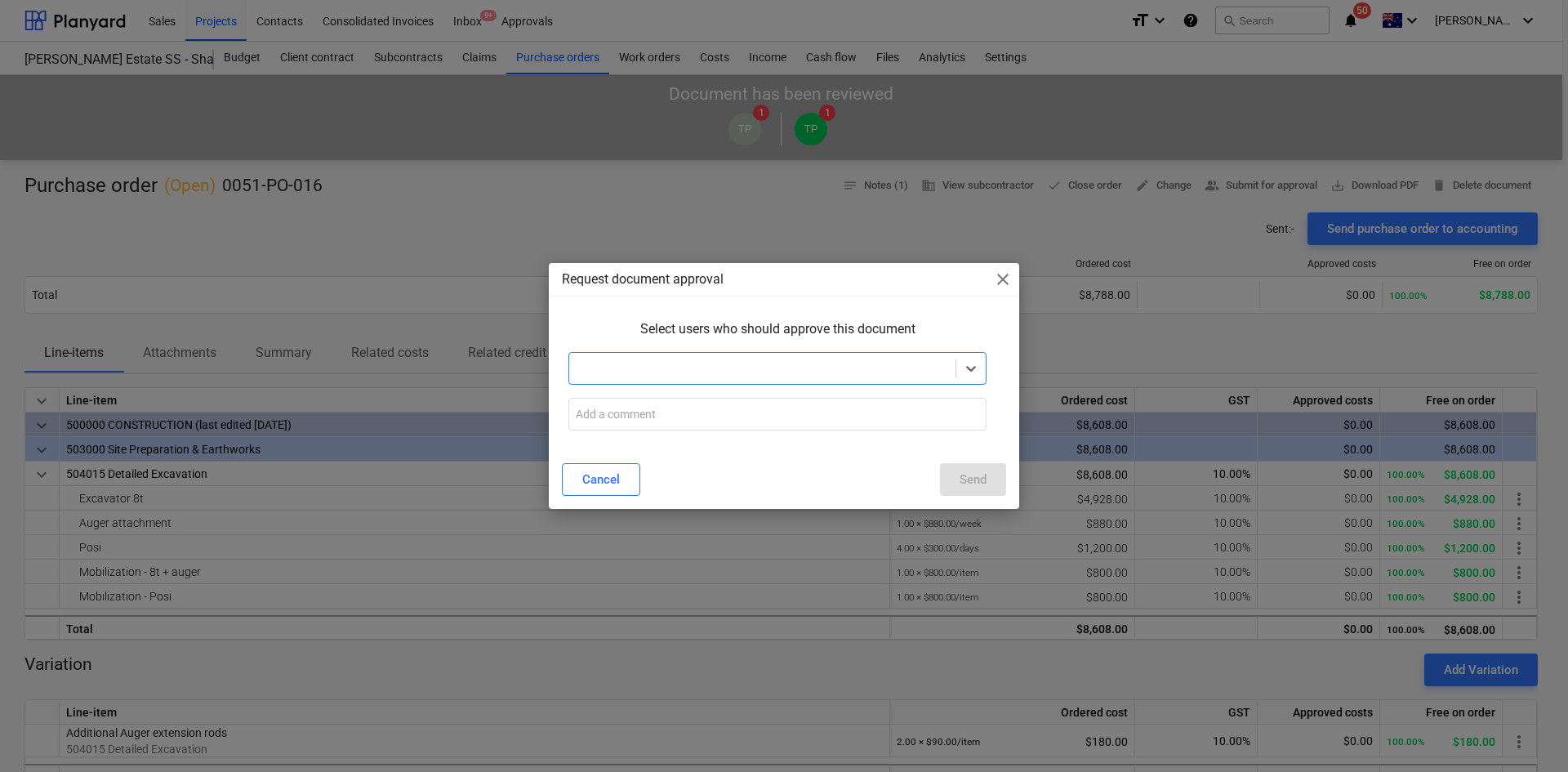
click at [727, 357] on div at bounding box center [763, 368] width 387 height 23
click at [597, 294] on div "Request document approval close" at bounding box center [783, 279] width 470 height 33
click at [630, 413] on input "text" at bounding box center [778, 413] width 419 height 33
click at [955, 468] on button "Send" at bounding box center [973, 479] width 66 height 33
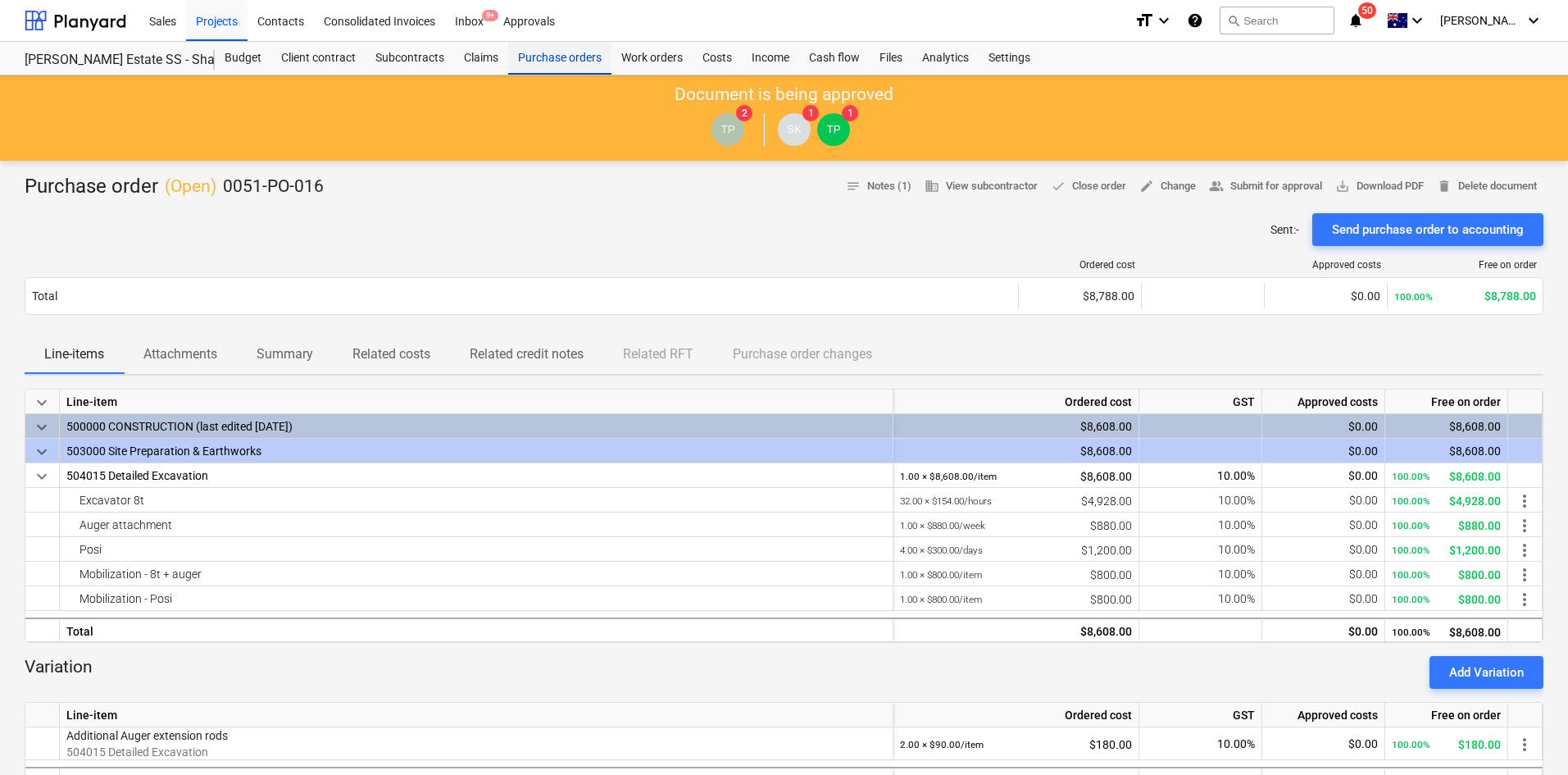
click at [551, 60] on div "Purchase orders" at bounding box center [560, 58] width 103 height 33
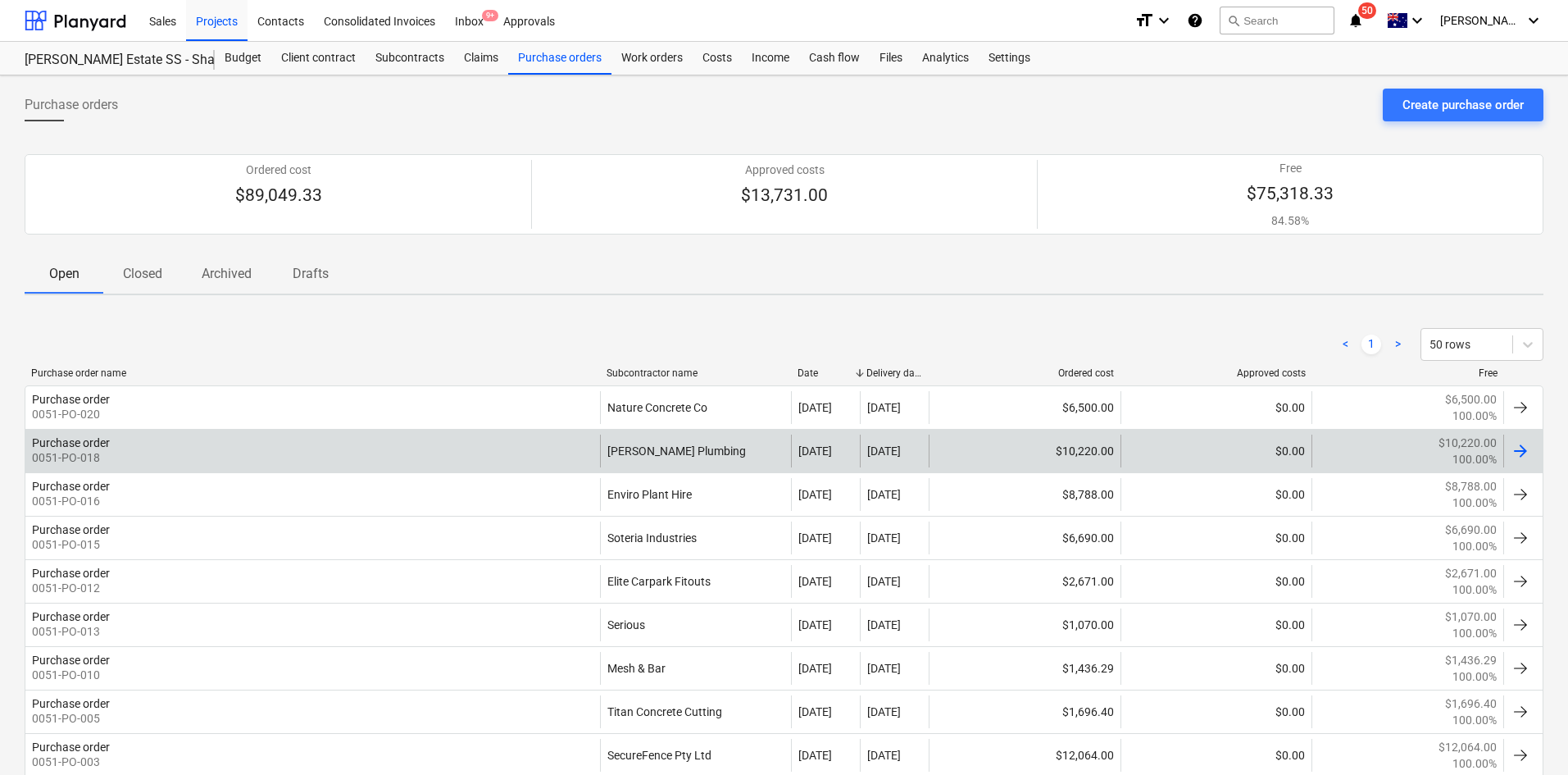
click at [484, 457] on div "Purchase order 0051-PO-018" at bounding box center [313, 451] width 574 height 33
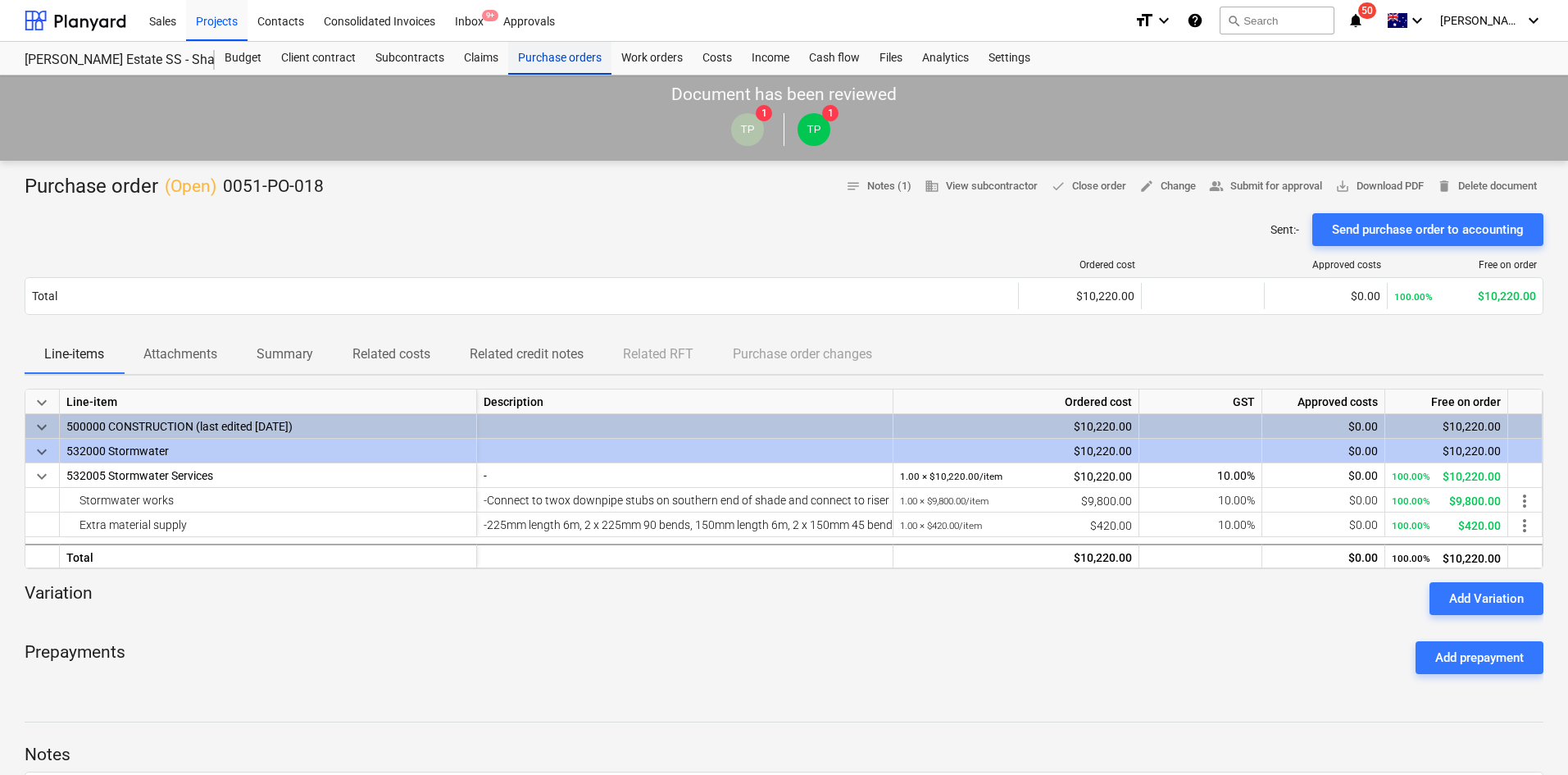
click at [571, 64] on div "Purchase orders" at bounding box center [560, 58] width 103 height 33
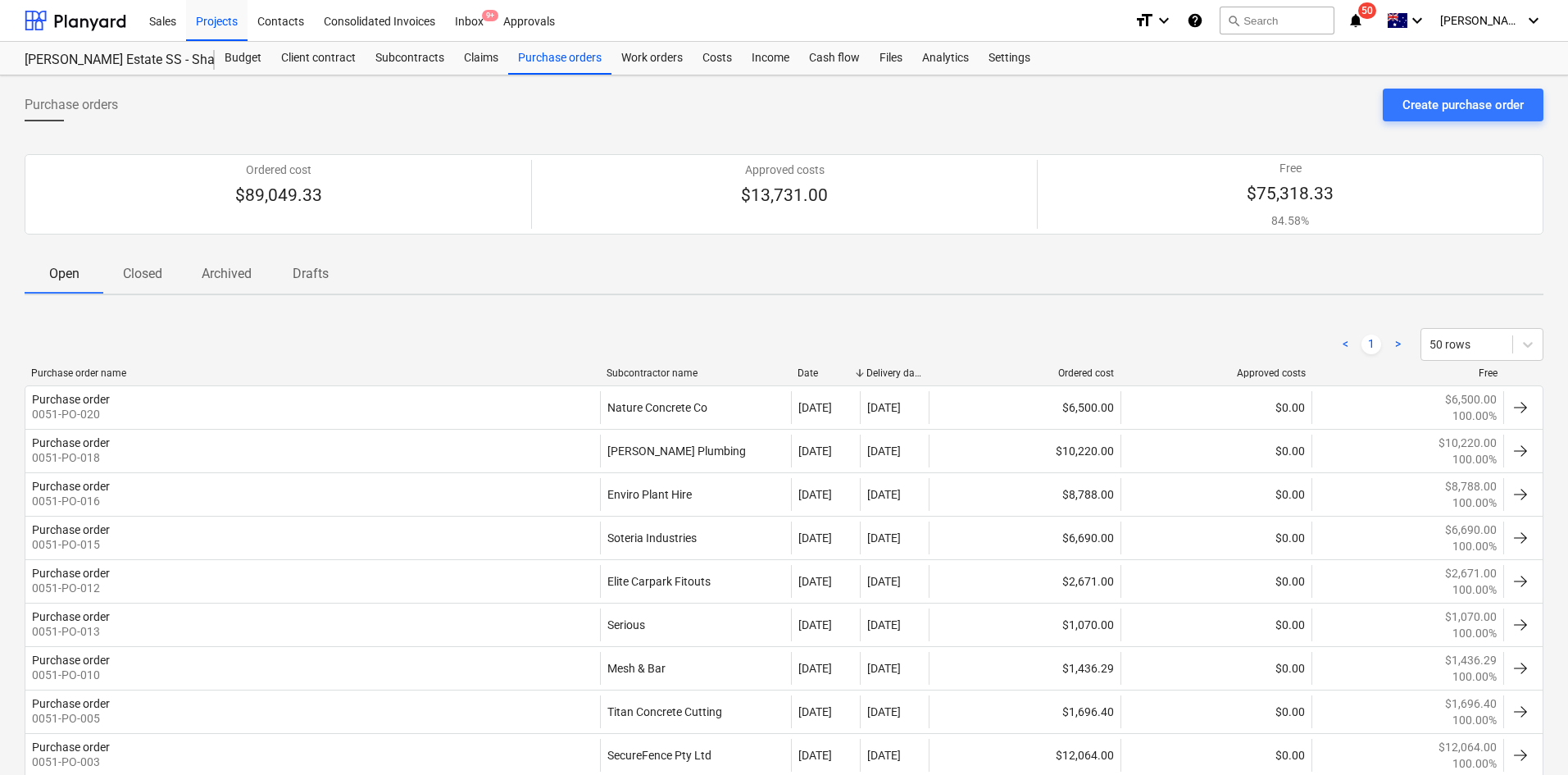
drag, startPoint x: 834, startPoint y: 83, endPoint x: 818, endPoint y: 88, distance: 16.8
click at [833, 83] on div "Purchase orders Create purchase order Ordered cost $89,049.33 Approved costs $1…" at bounding box center [784, 559] width 1568 height 967
click at [226, 20] on div "Projects" at bounding box center [217, 19] width 62 height 42
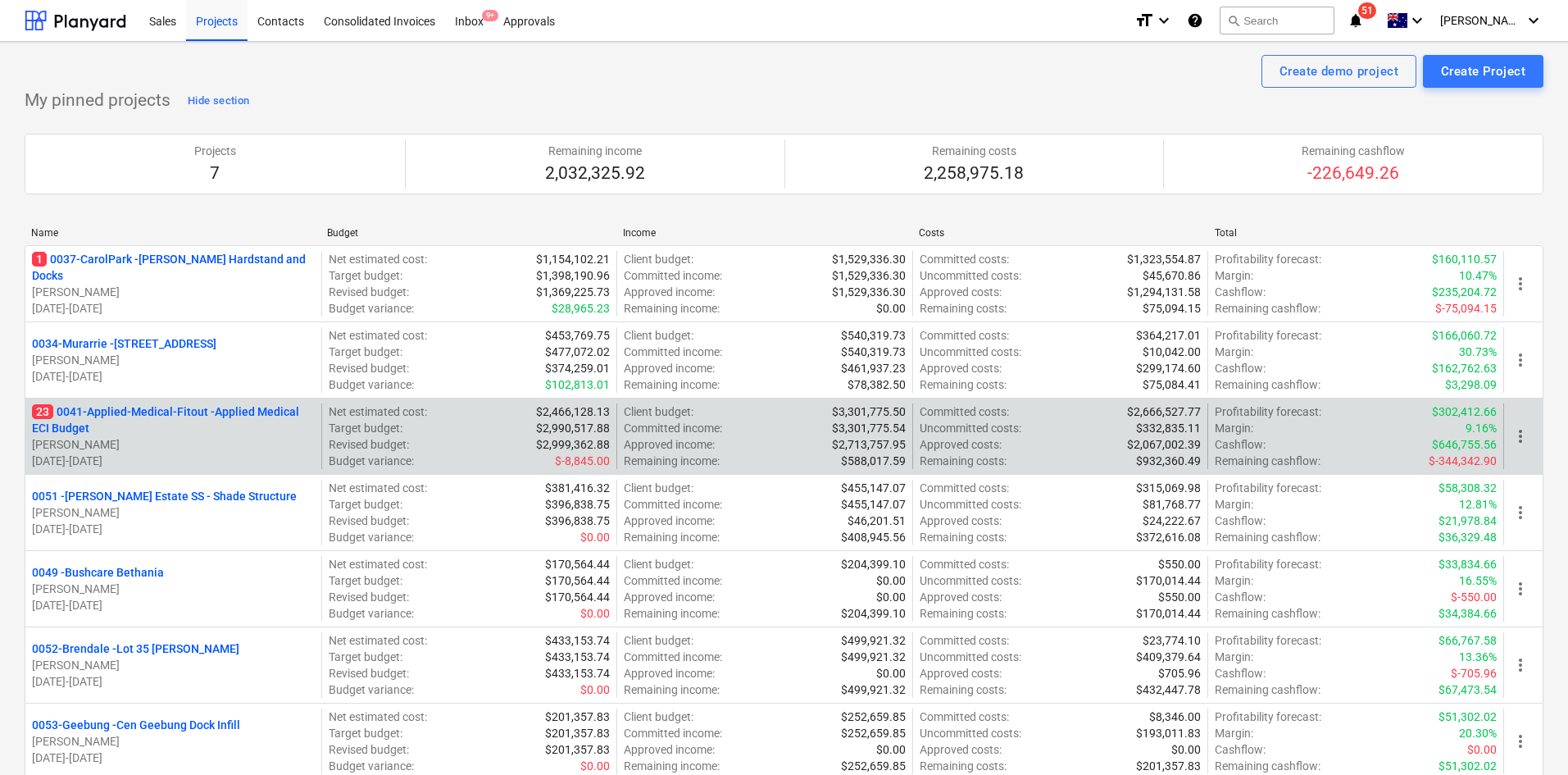
click at [204, 415] on p "23 0041-Applied-Medical-Fitout - Applied Medical ECI Budget" at bounding box center [174, 419] width 283 height 33
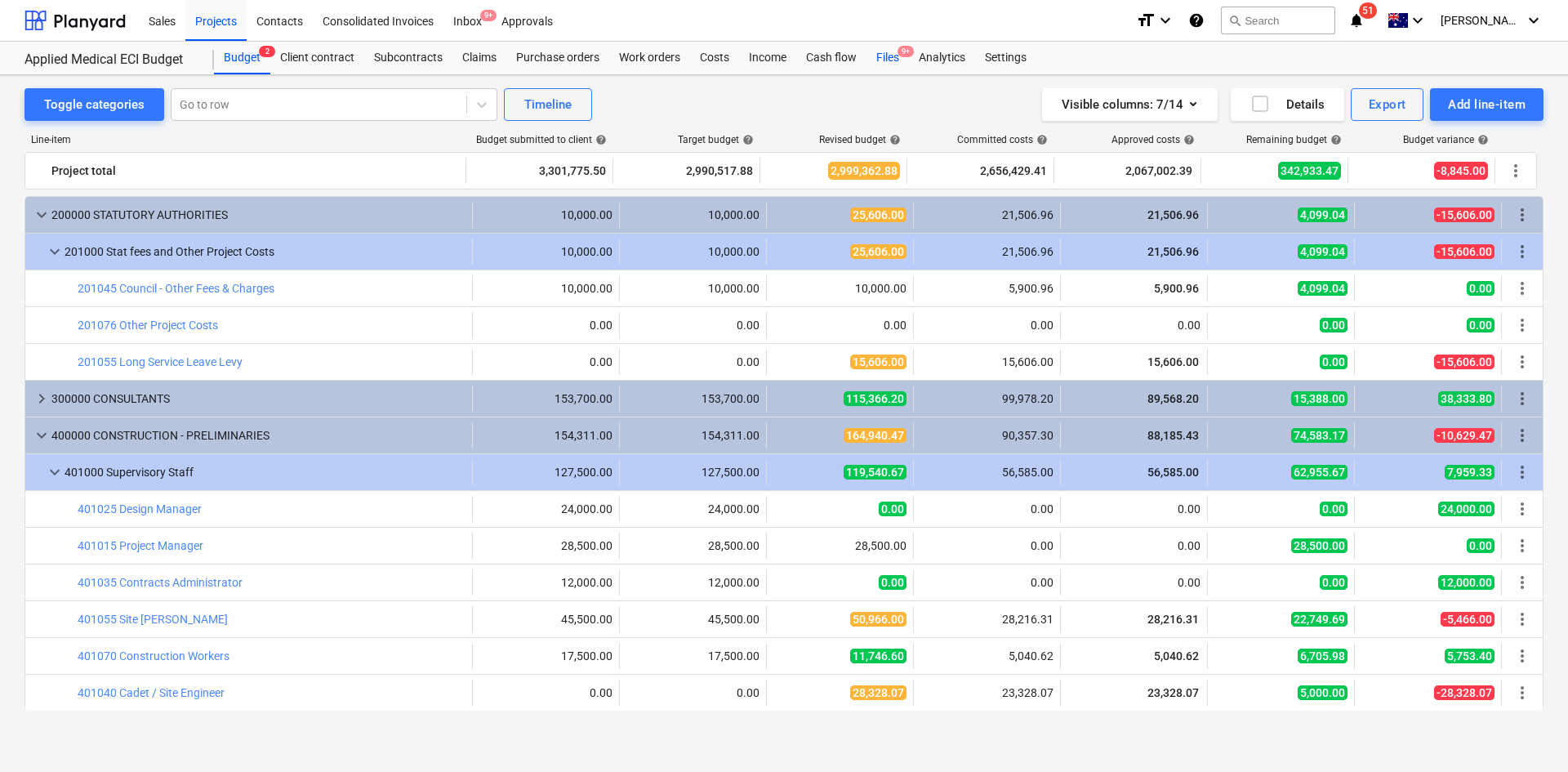
click at [900, 55] on span "9+" at bounding box center [906, 51] width 16 height 12
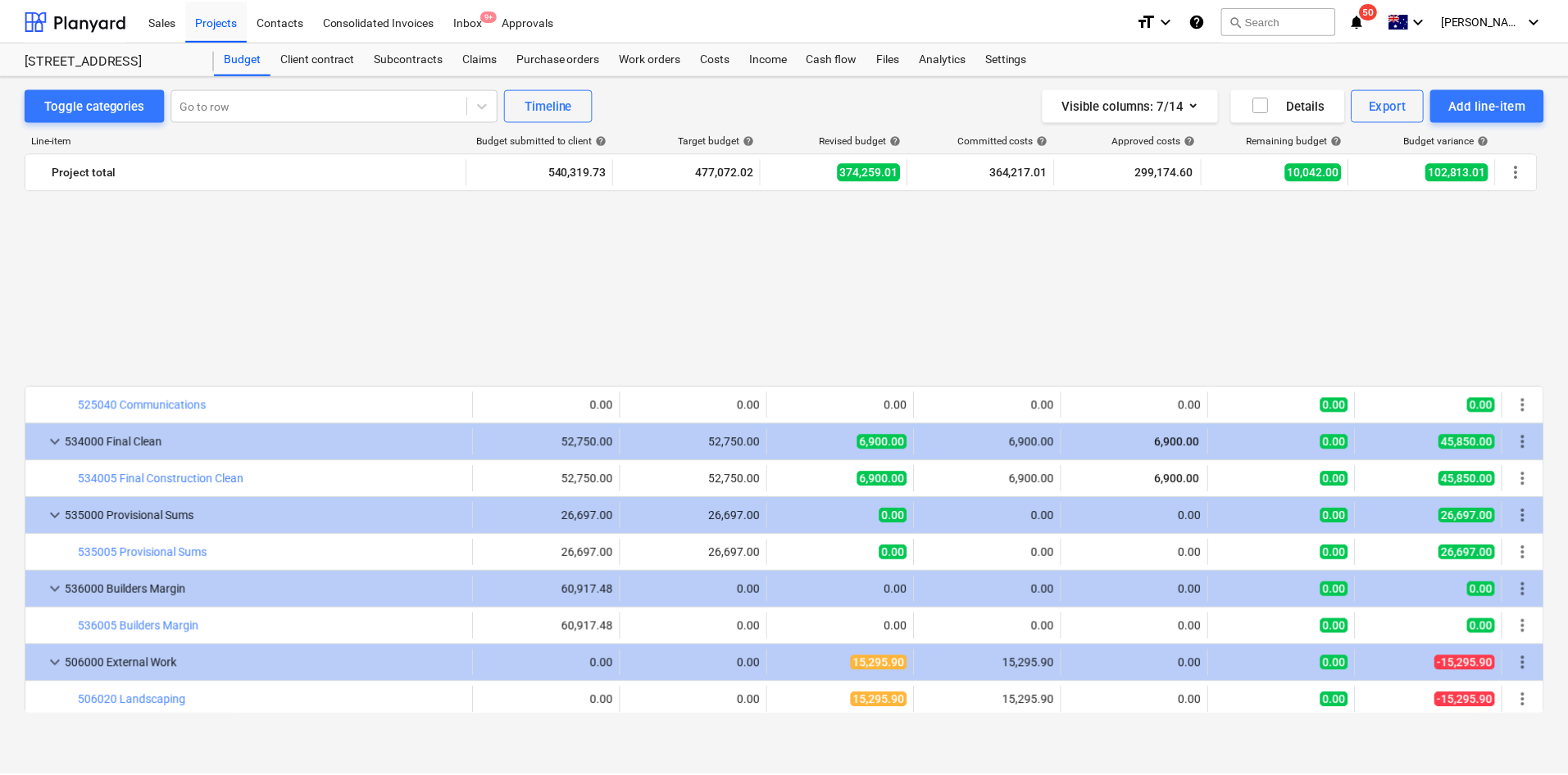
scroll to position [2804, 0]
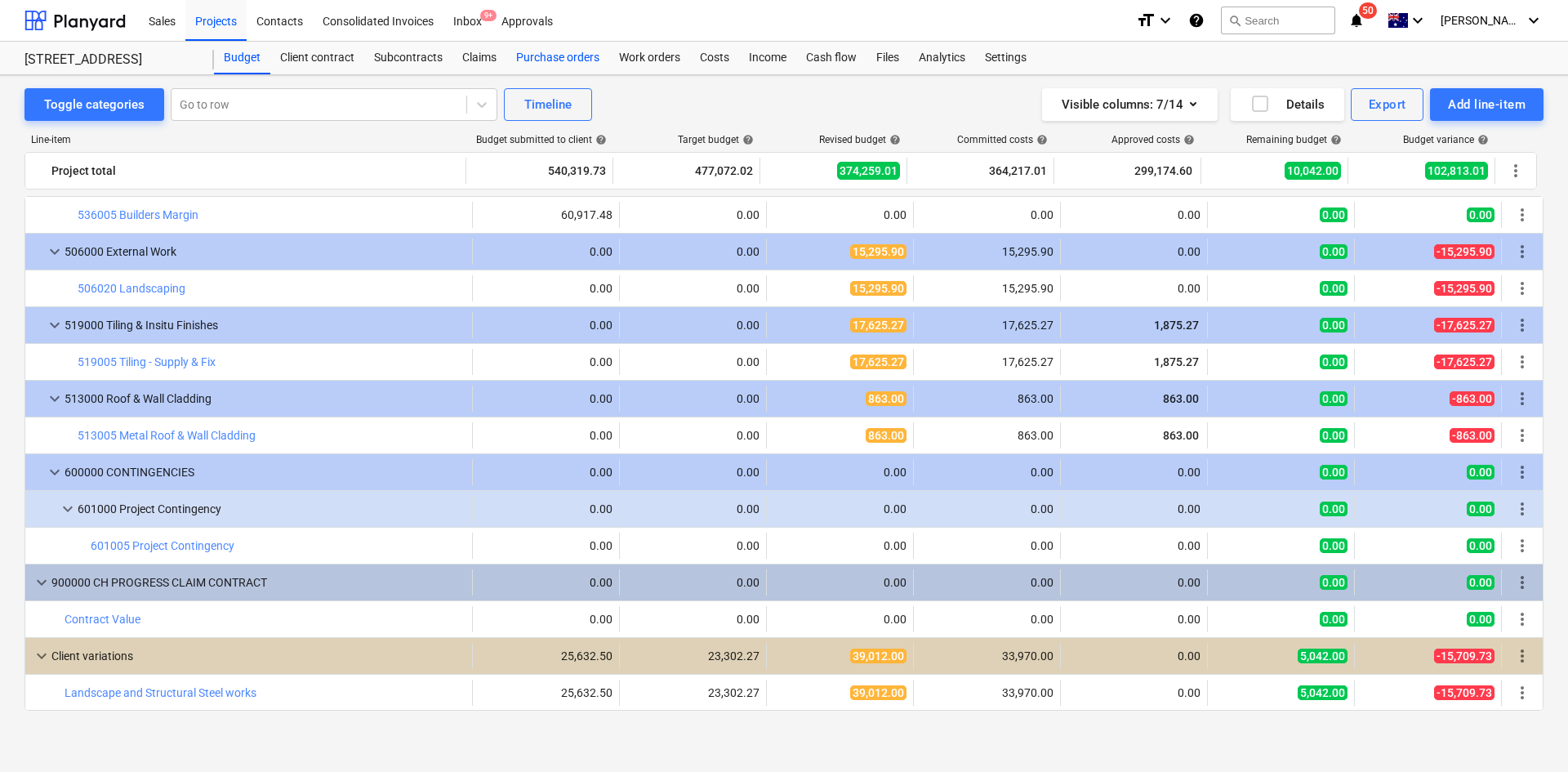
click at [560, 54] on div "Purchase orders" at bounding box center [558, 57] width 103 height 33
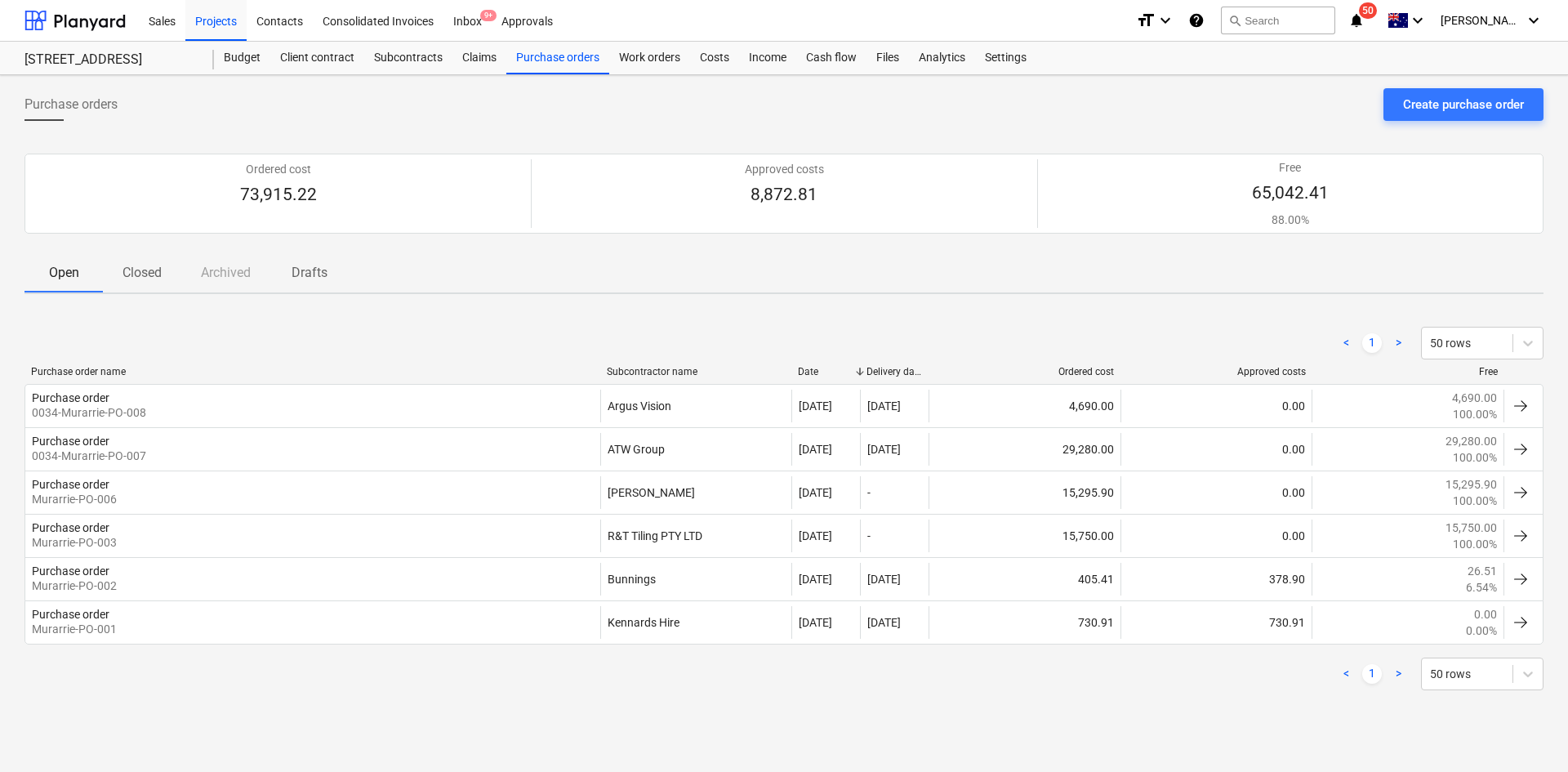
click at [154, 270] on p "Closed" at bounding box center [142, 273] width 39 height 19
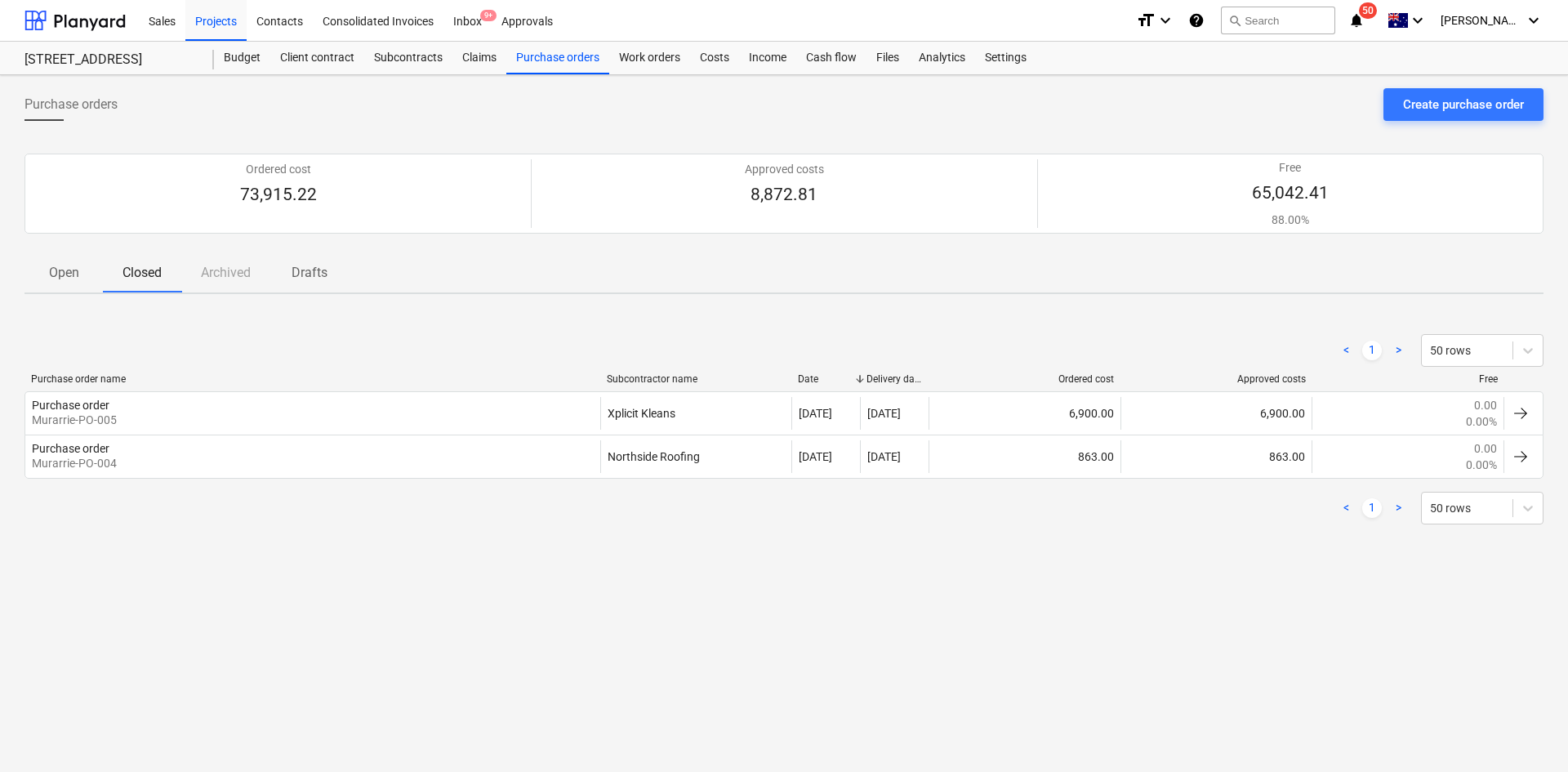
click at [70, 265] on p "Open" at bounding box center [63, 273] width 39 height 19
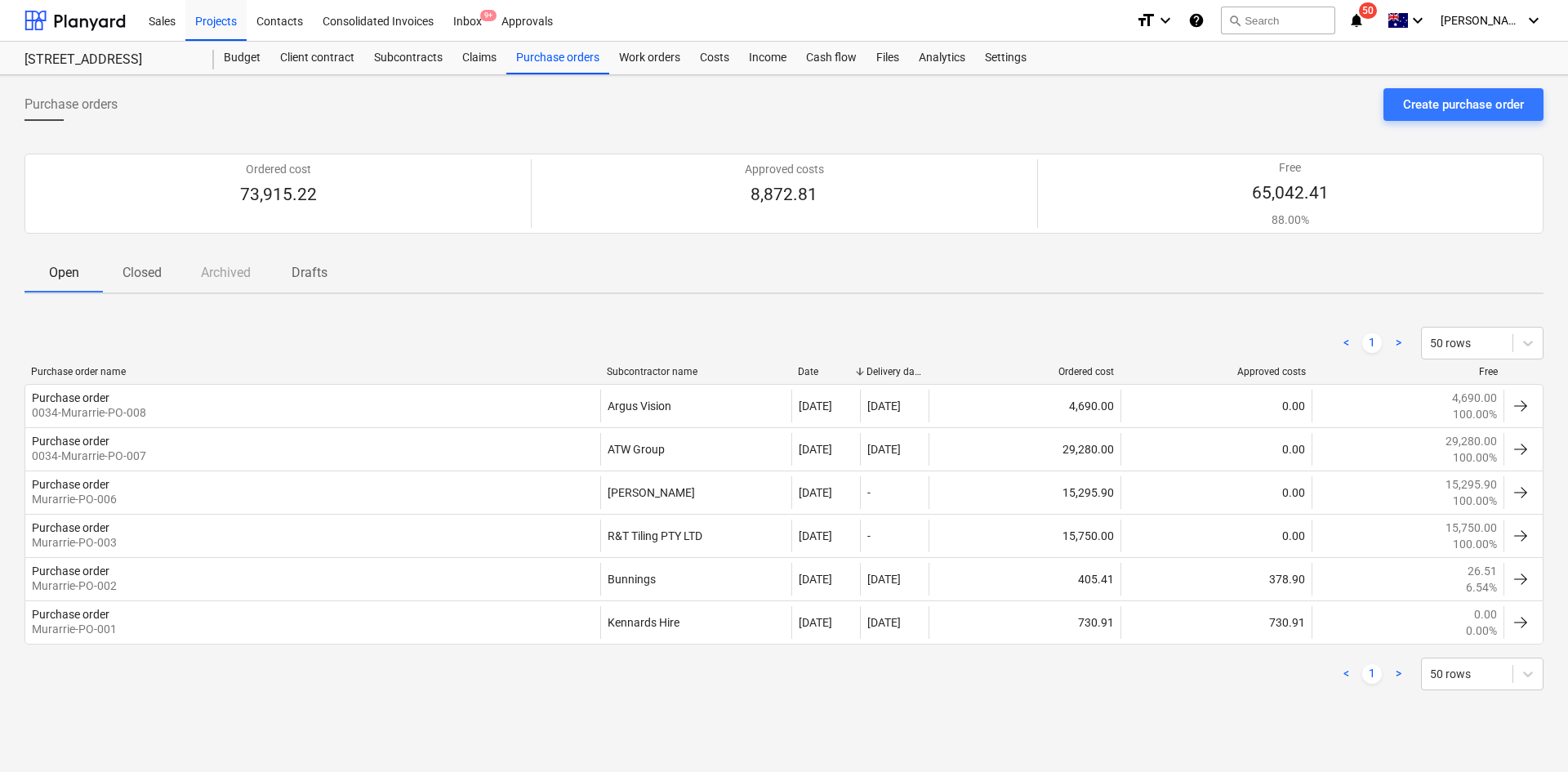
click at [462, 722] on div "Purchase orders Create purchase order Ordered cost 73,915.22 Approved costs 8,8…" at bounding box center [784, 424] width 1568 height 697
click at [570, 120] on div "Purchase orders Create purchase order" at bounding box center [784, 111] width 1519 height 46
click at [604, 125] on div "Purchase orders Create purchase order" at bounding box center [784, 111] width 1519 height 46
click at [1486, 105] on div "Create purchase order" at bounding box center [1463, 104] width 121 height 21
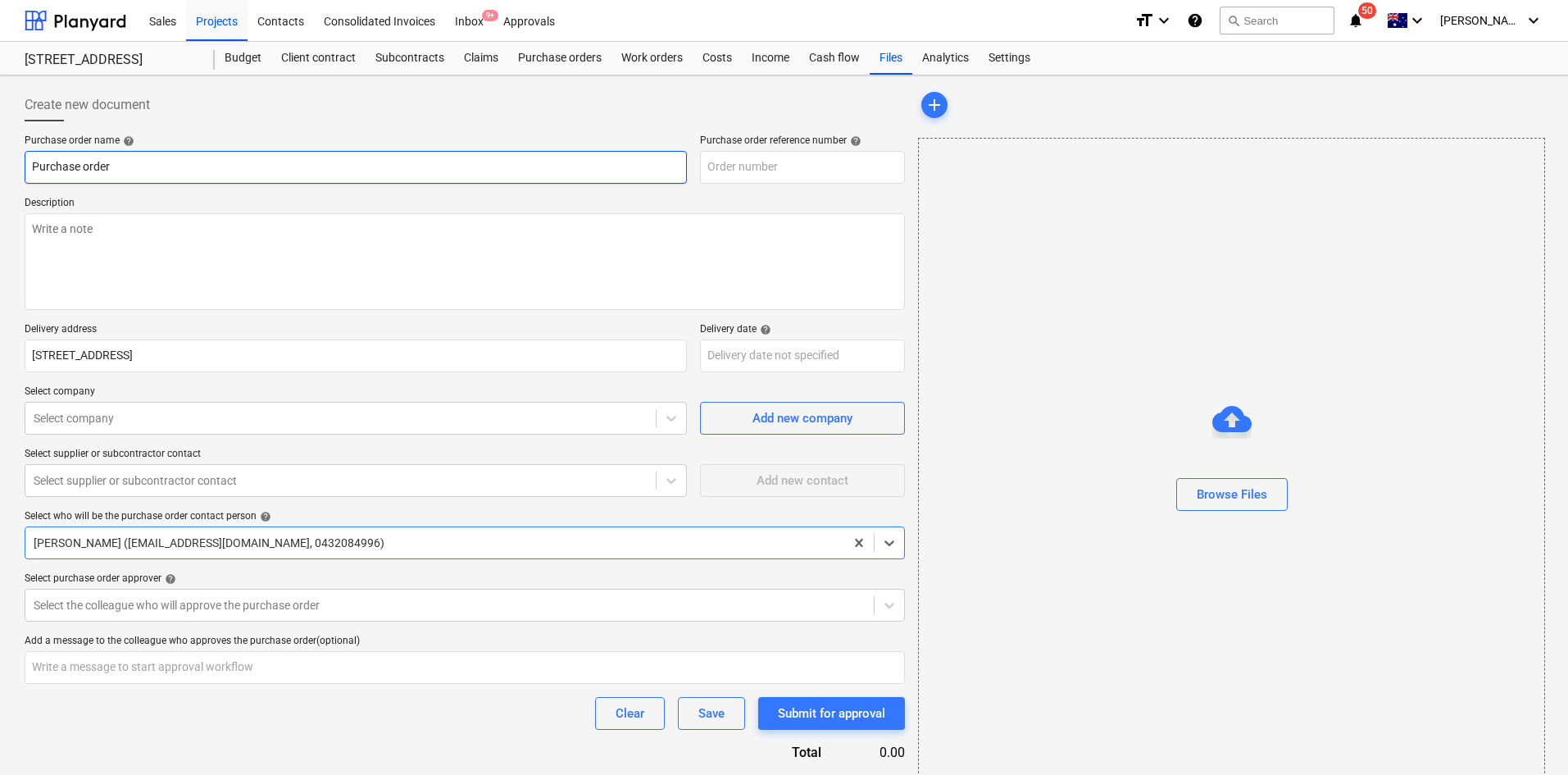
type textarea "x"
type input "0034-Murarrie-PO-009"
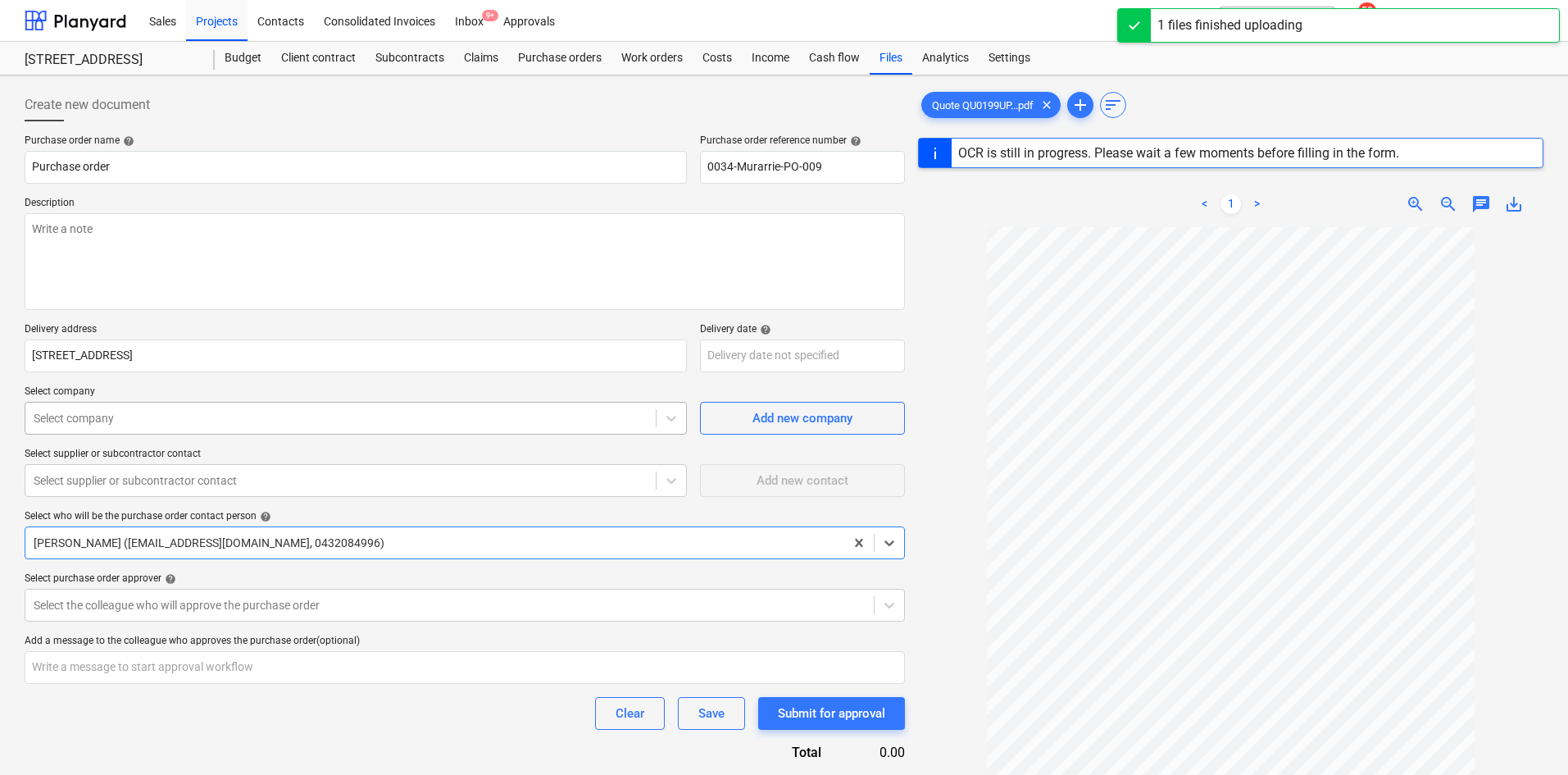
click at [500, 420] on div at bounding box center [341, 418] width 614 height 16
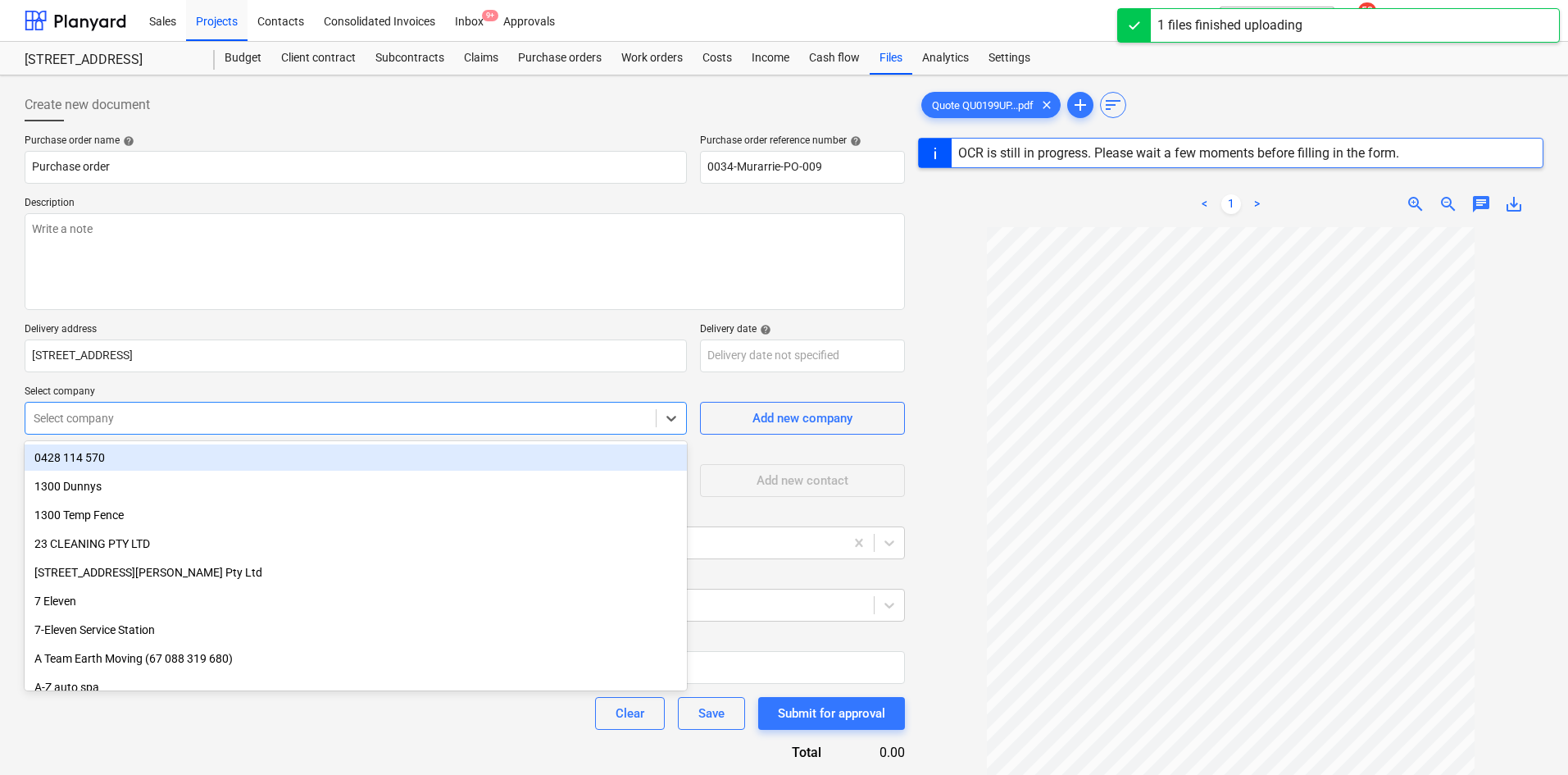
type textarea "x"
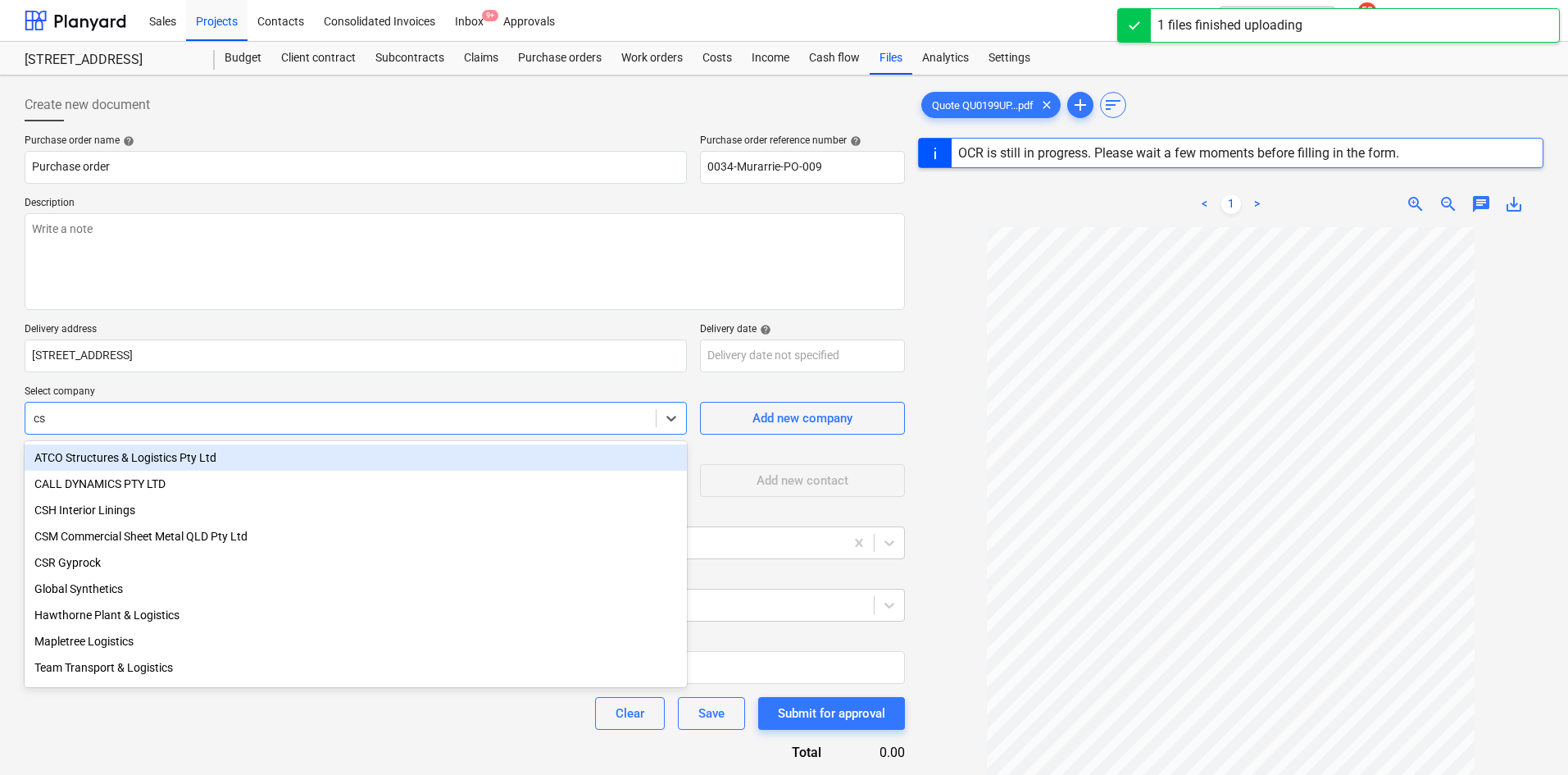
type input "csh"
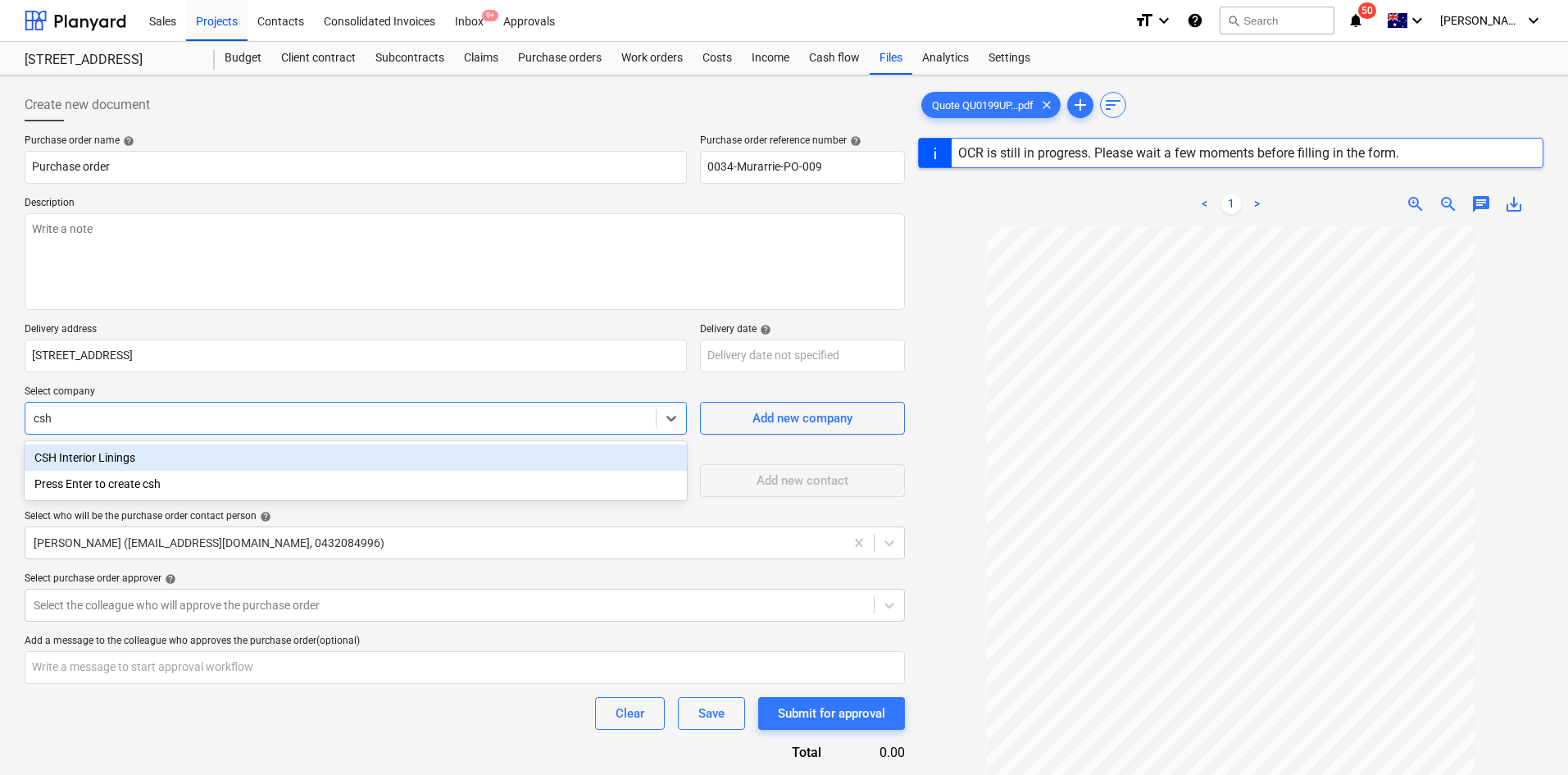
click at [207, 461] on div "CSH Interior Linings" at bounding box center [356, 457] width 662 height 26
type textarea "x"
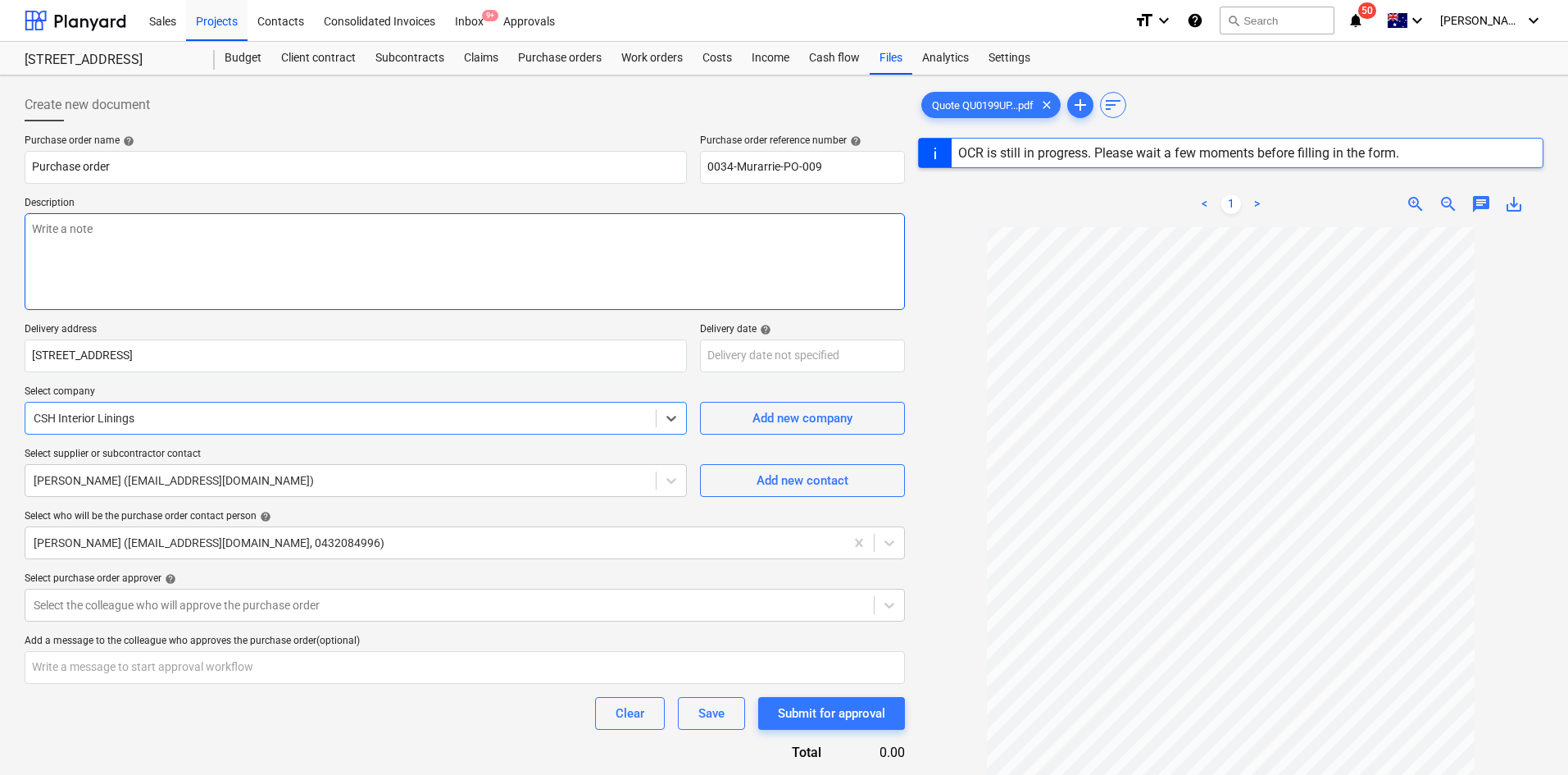
click at [201, 259] on textarea at bounding box center [464, 262] width 880 height 97
type textarea "x"
type textarea "A"
type textarea "x"
type textarea "As"
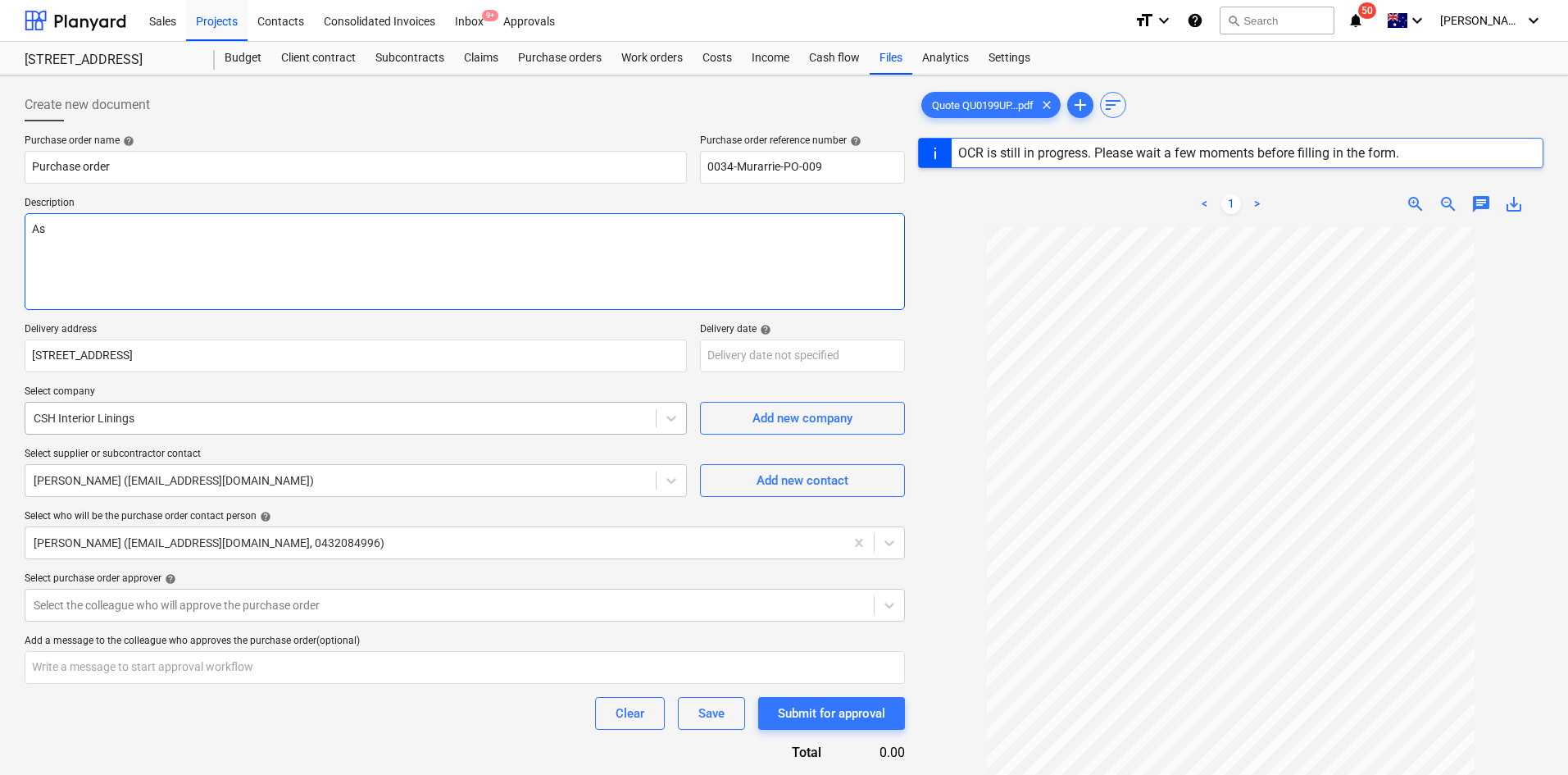
type textarea "x"
type textarea "As"
type textarea "x"
type textarea "As p"
type textarea "x"
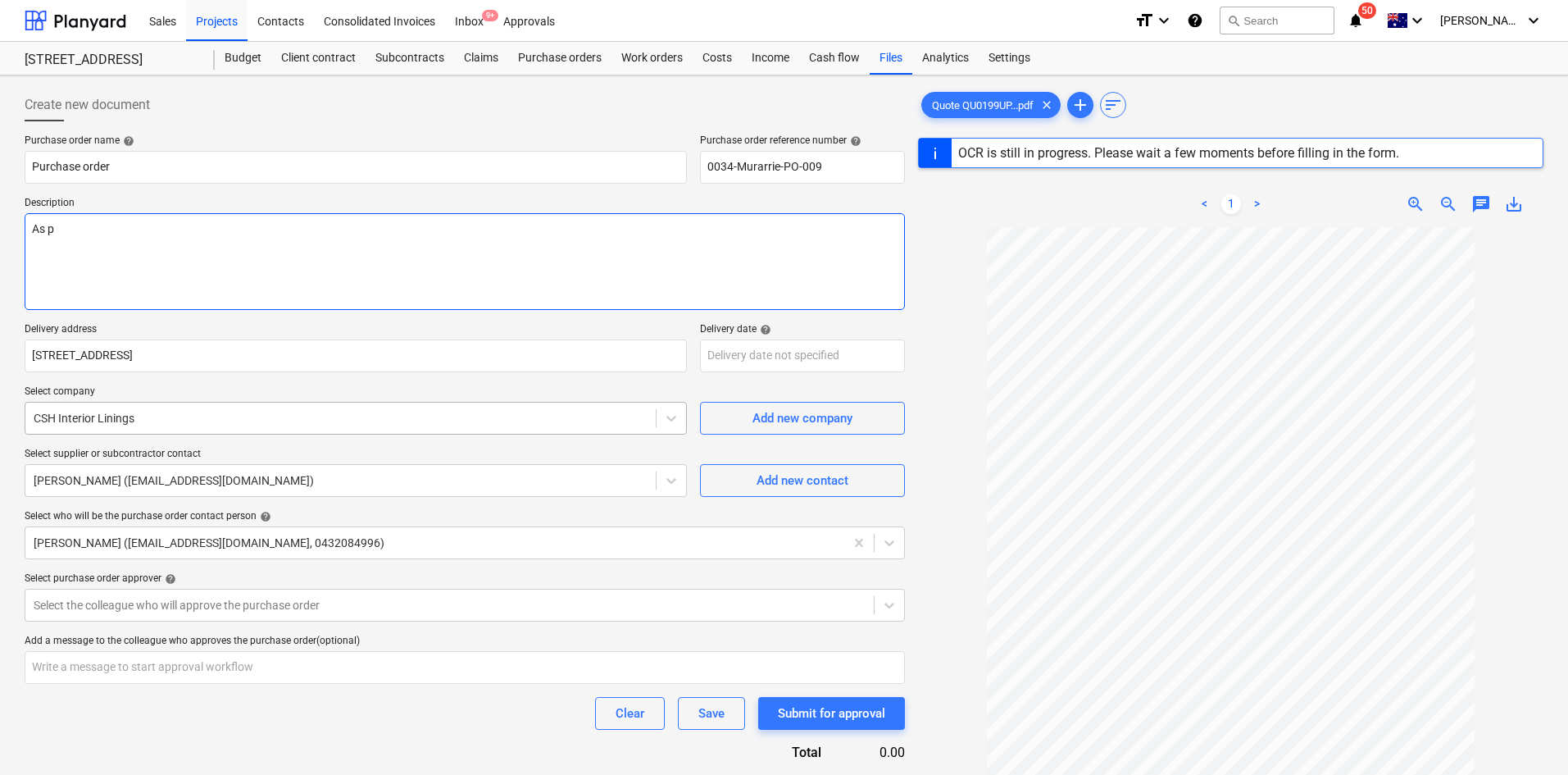
type textarea "As pe"
type textarea "x"
type textarea "As per"
type textarea "x"
type textarea "As per"
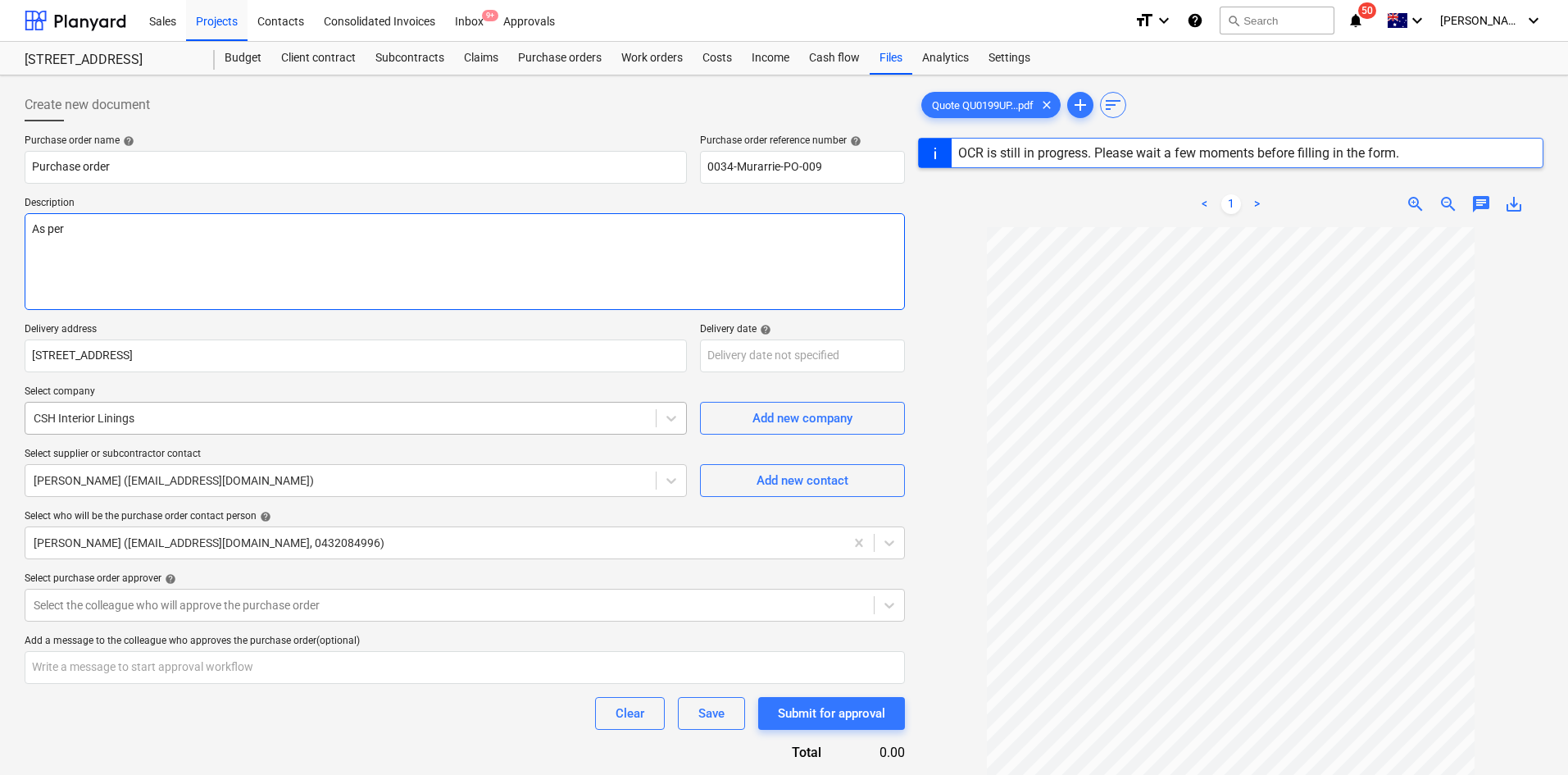
type textarea "x"
type textarea "As per W"
type textarea "x"
type textarea "As per"
type textarea "x"
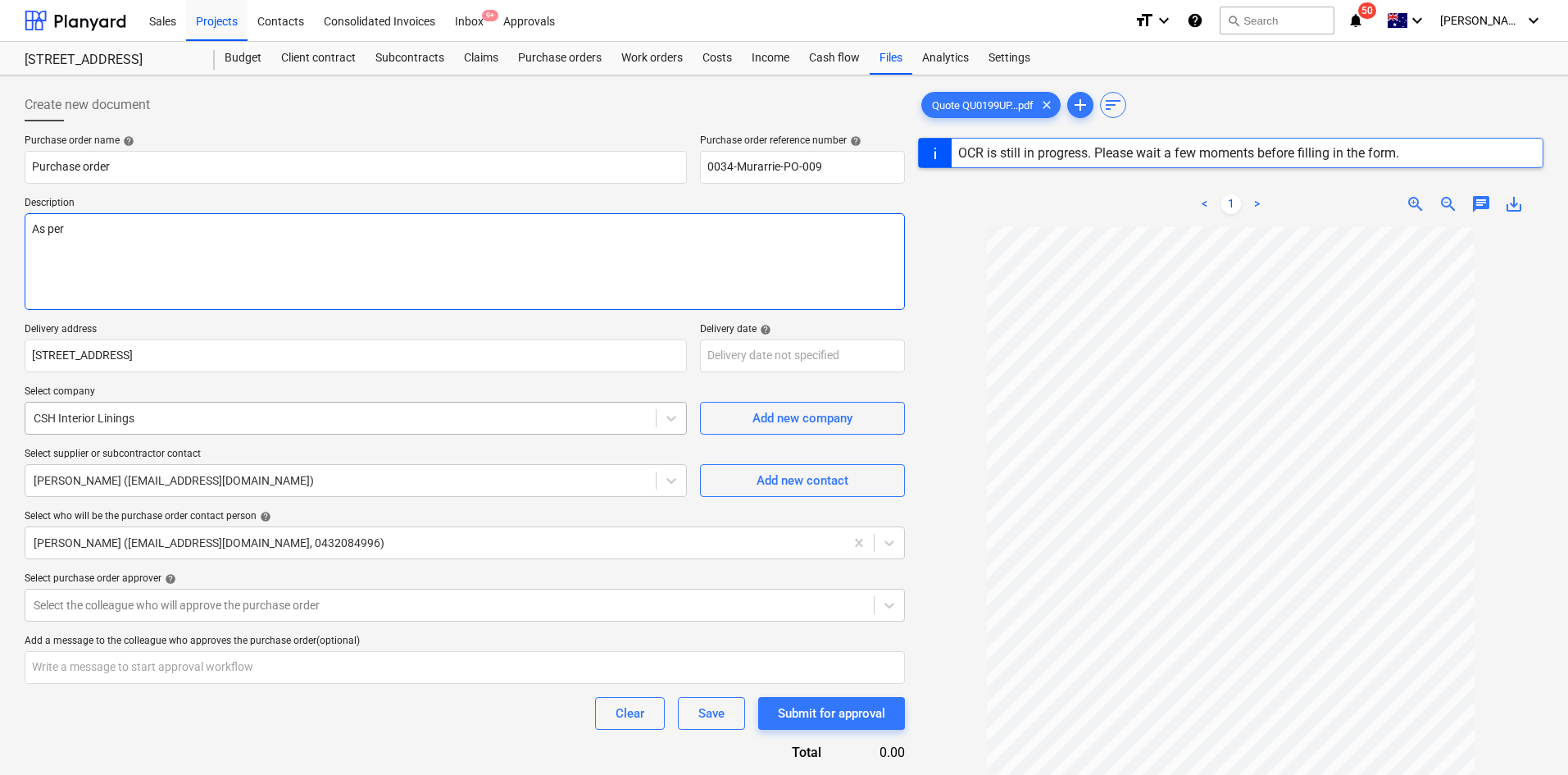
type textarea "As per Q"
type textarea "x"
type textarea "As per Qu"
type textarea "x"
type textarea "As per Quo"
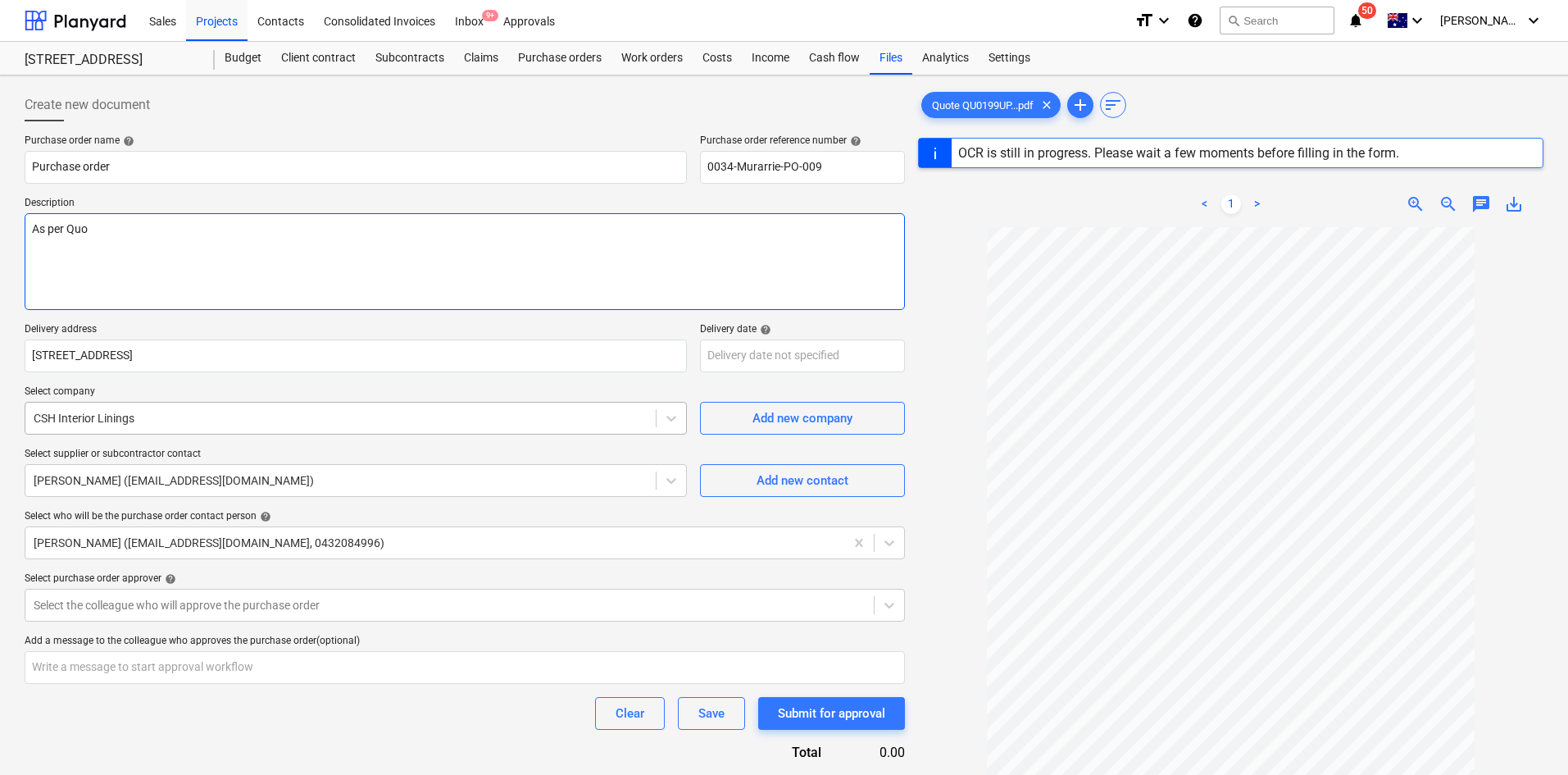
type textarea "x"
type textarea "As per Quot"
type textarea "x"
type textarea "As per Quote"
type textarea "x"
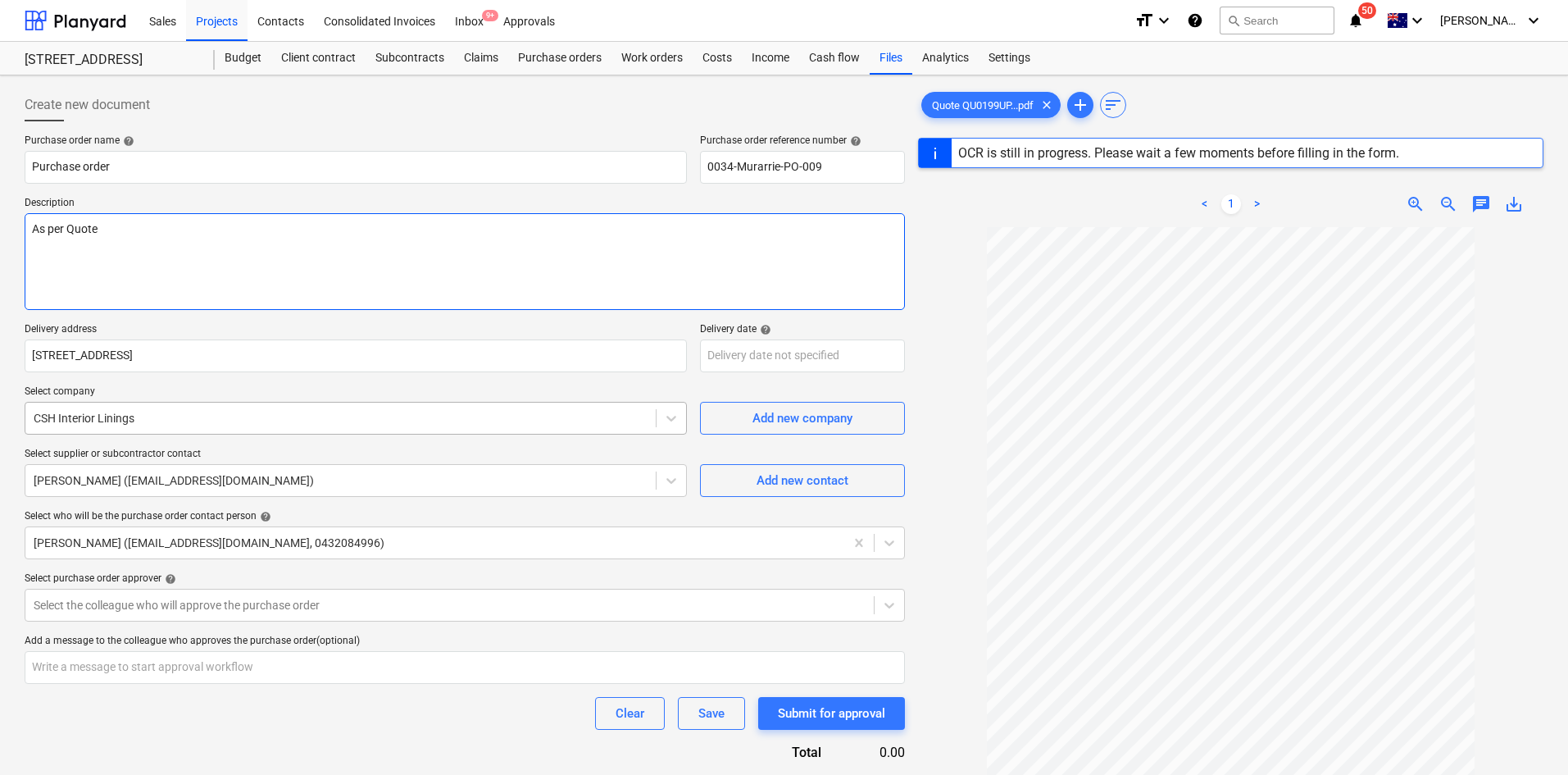
type textarea "As per Quote -"
type textarea "x"
type textarea "As per Quote -"
type textarea "x"
type textarea "As per Quote - Q"
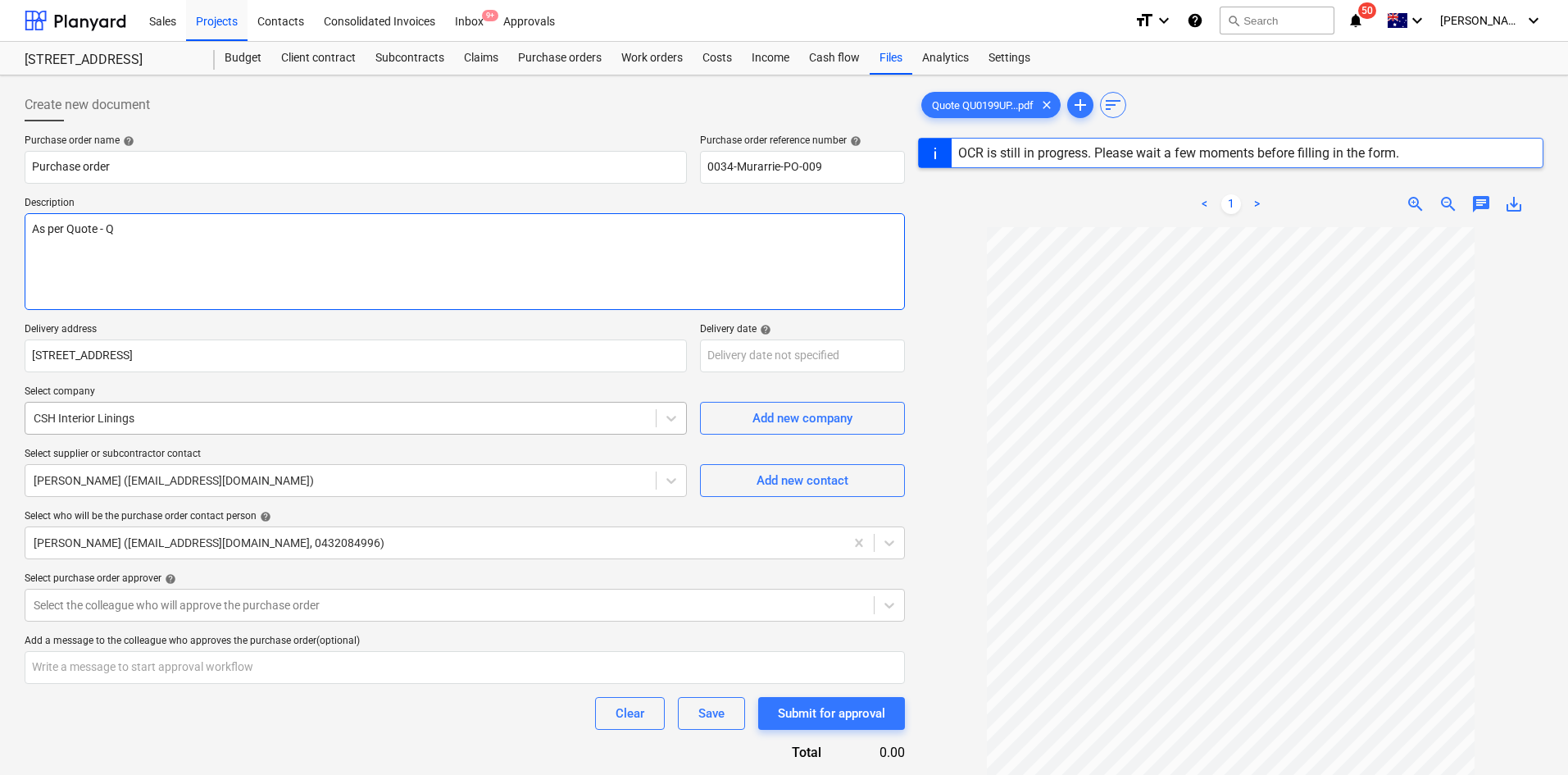
type textarea "x"
type textarea "As per Quote - QU"
type textarea "x"
type textarea "As per Quote - QU"
type textarea "x"
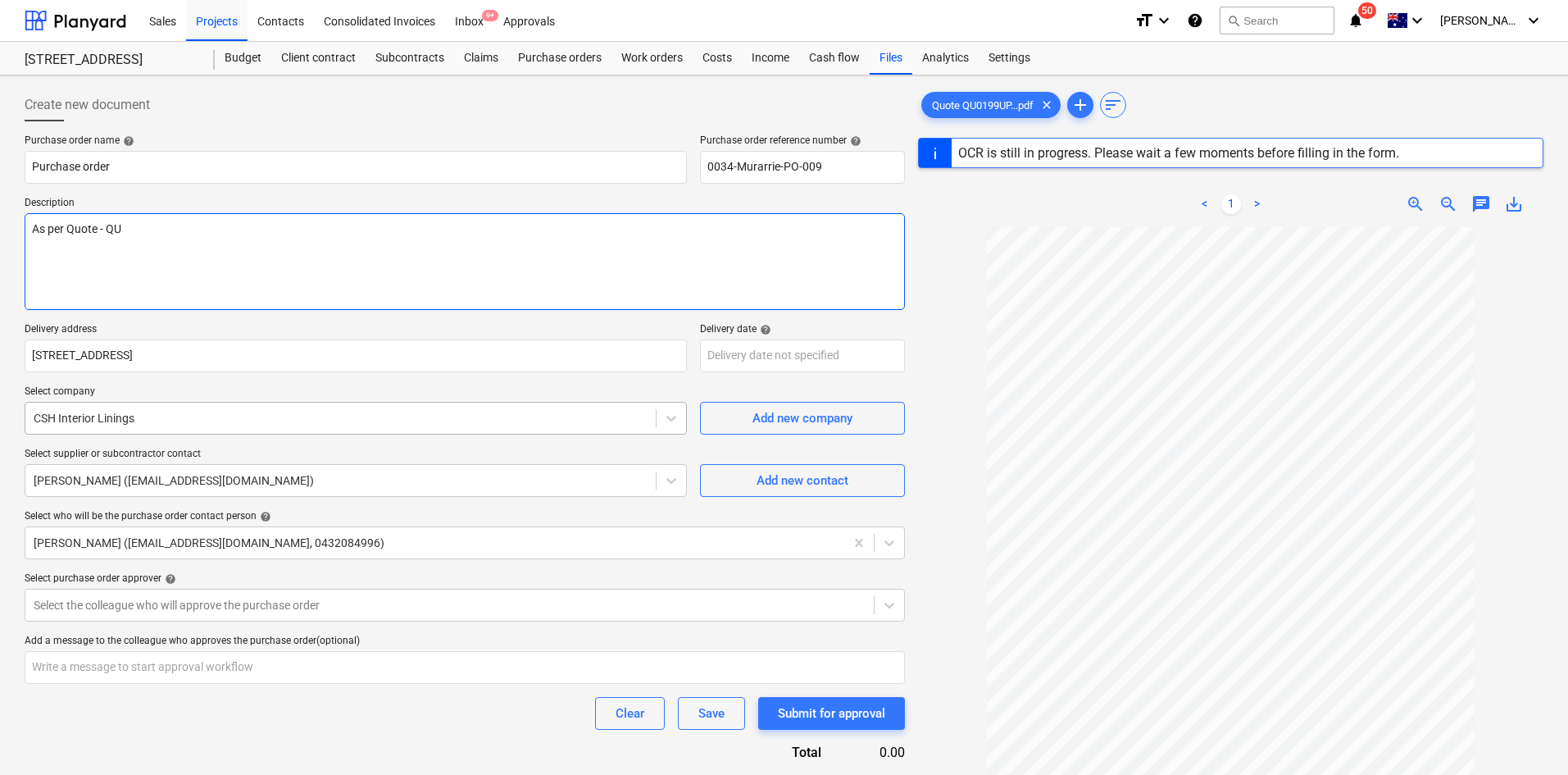
type textarea "As per Quote - QU -"
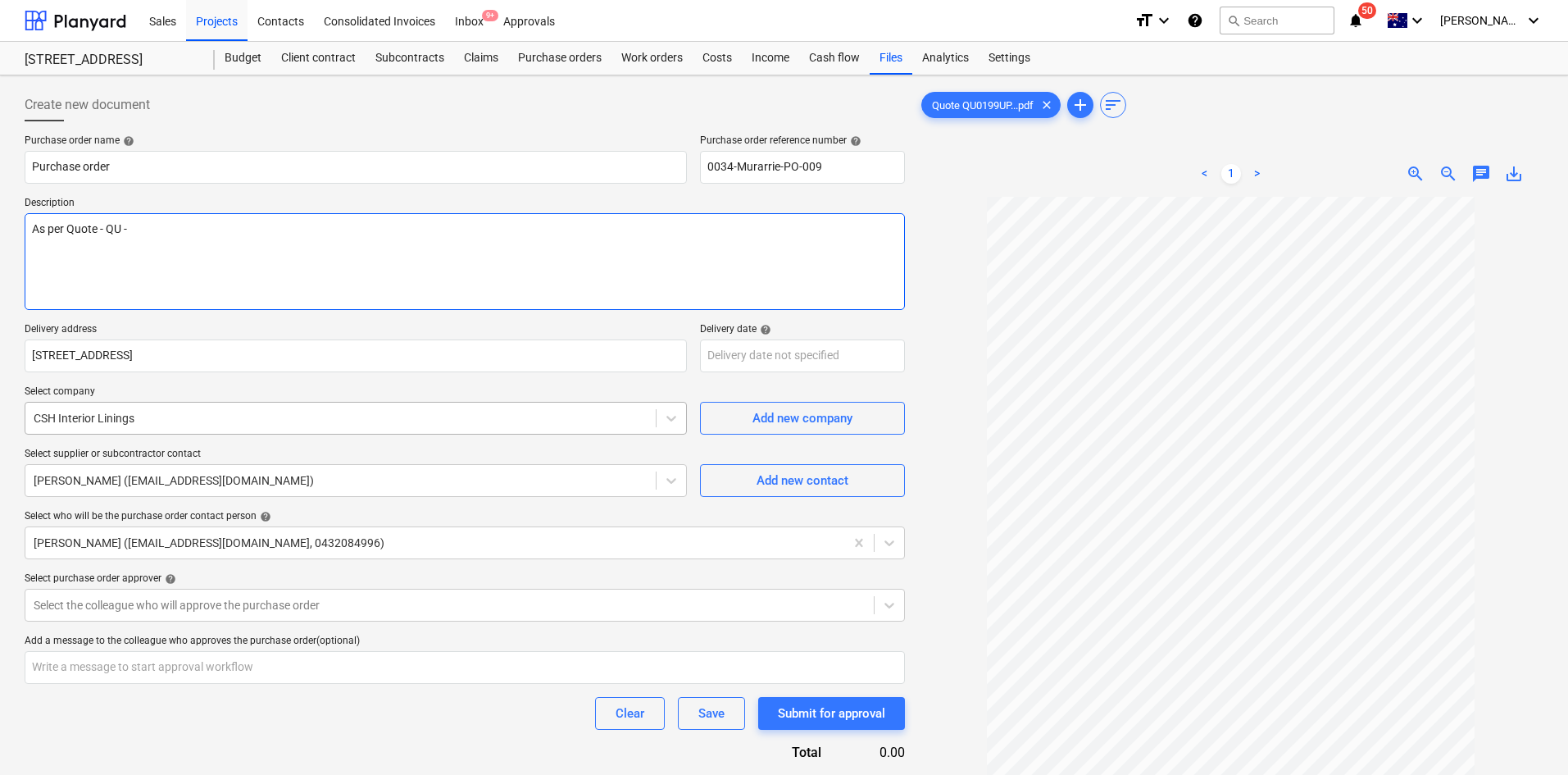
type textarea "x"
type textarea "As per Quote - QU -"
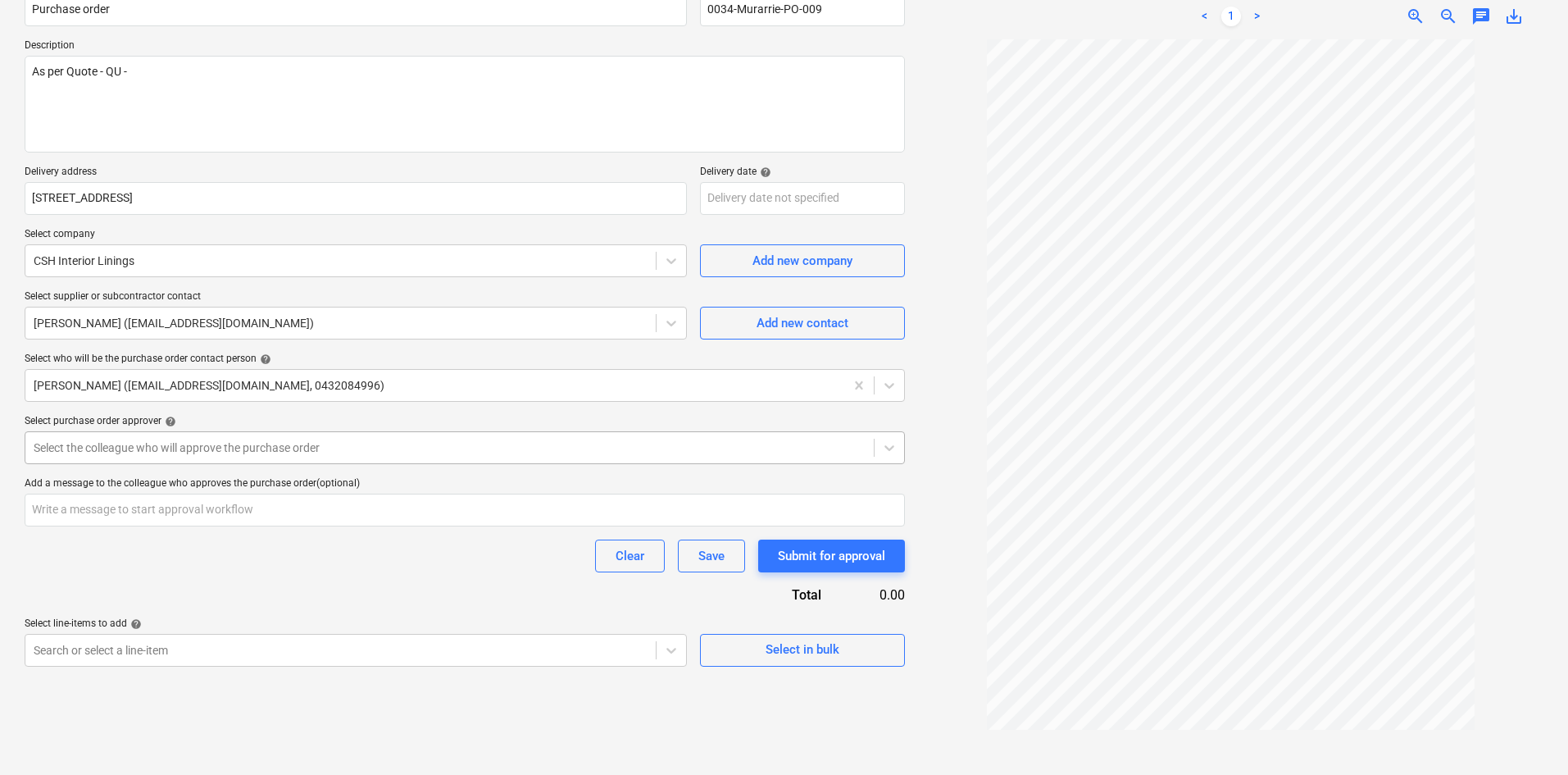
scroll to position [164, 0]
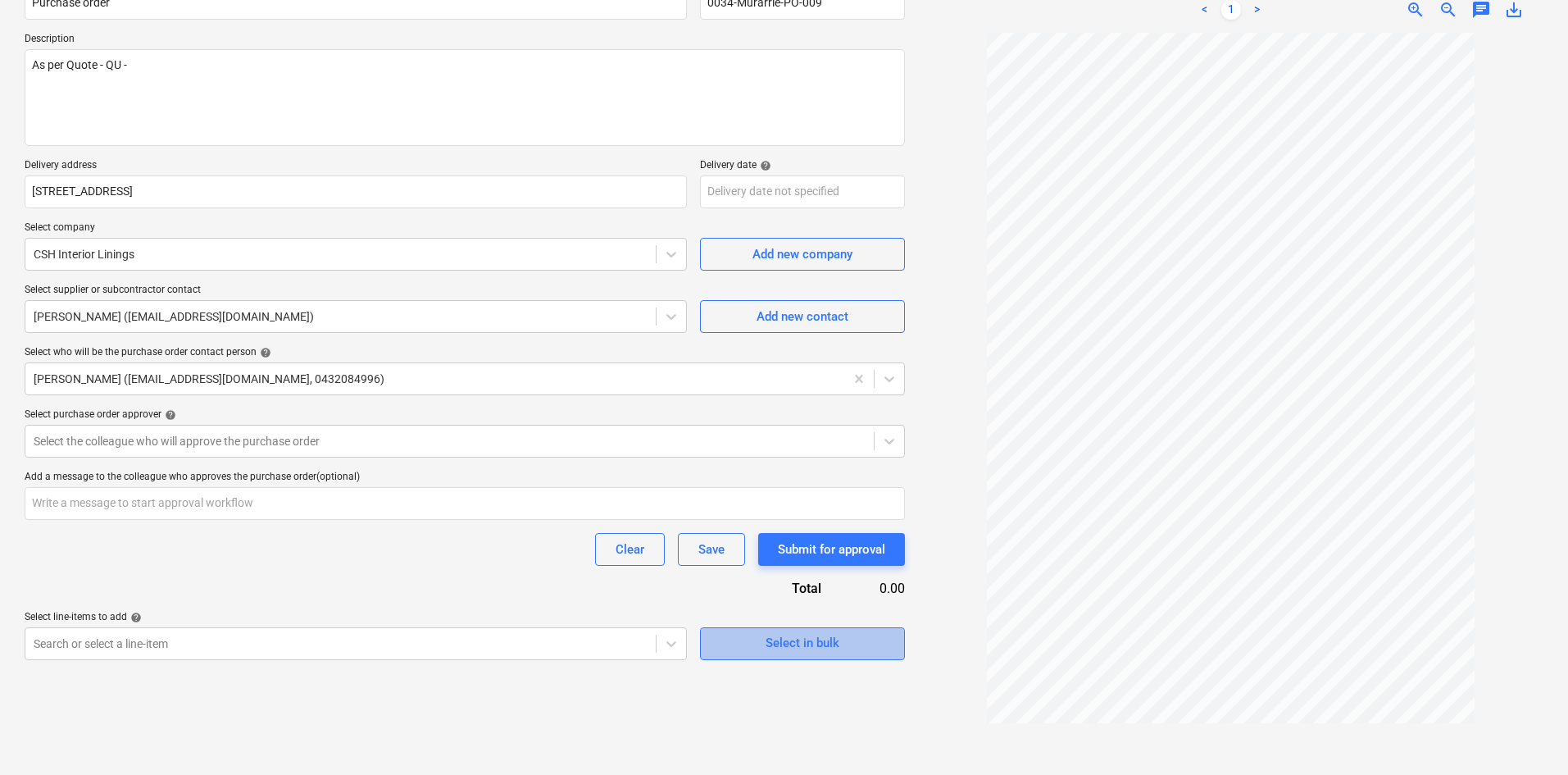
click at [812, 640] on div "Select in bulk" at bounding box center [802, 642] width 74 height 21
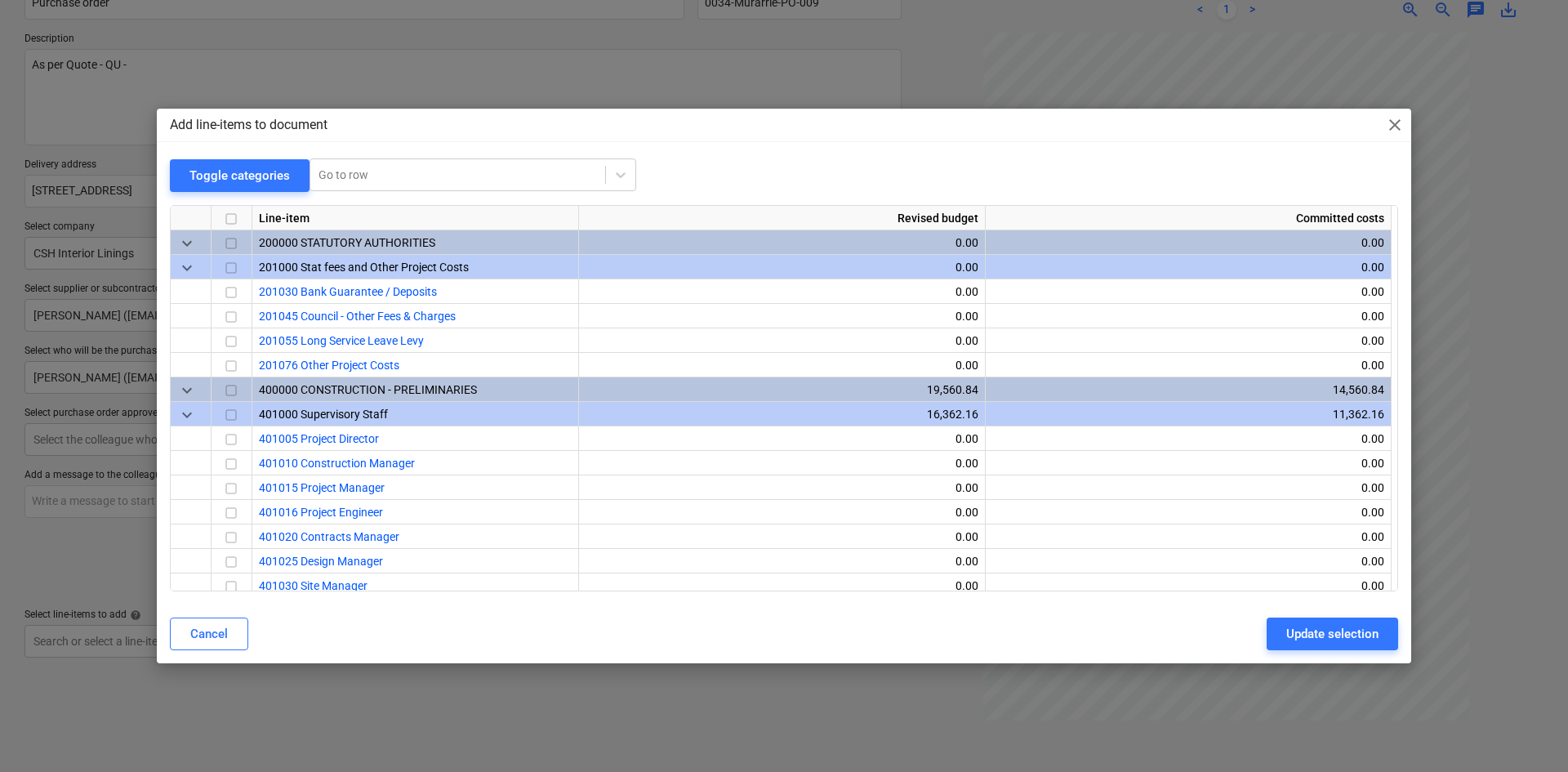
click at [1393, 132] on span "close" at bounding box center [1394, 124] width 19 height 19
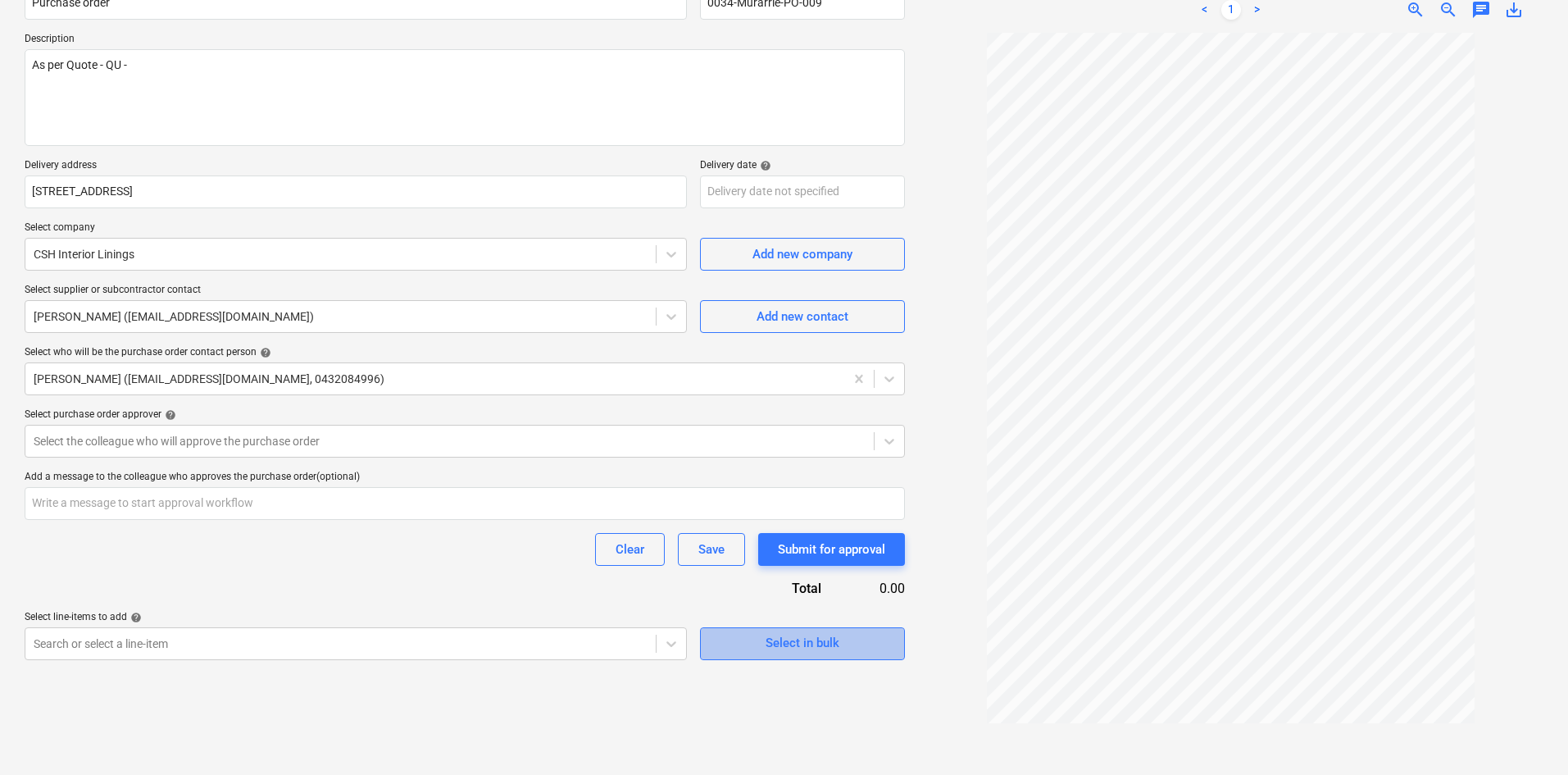
click at [807, 644] on div "Select in bulk" at bounding box center [802, 642] width 74 height 21
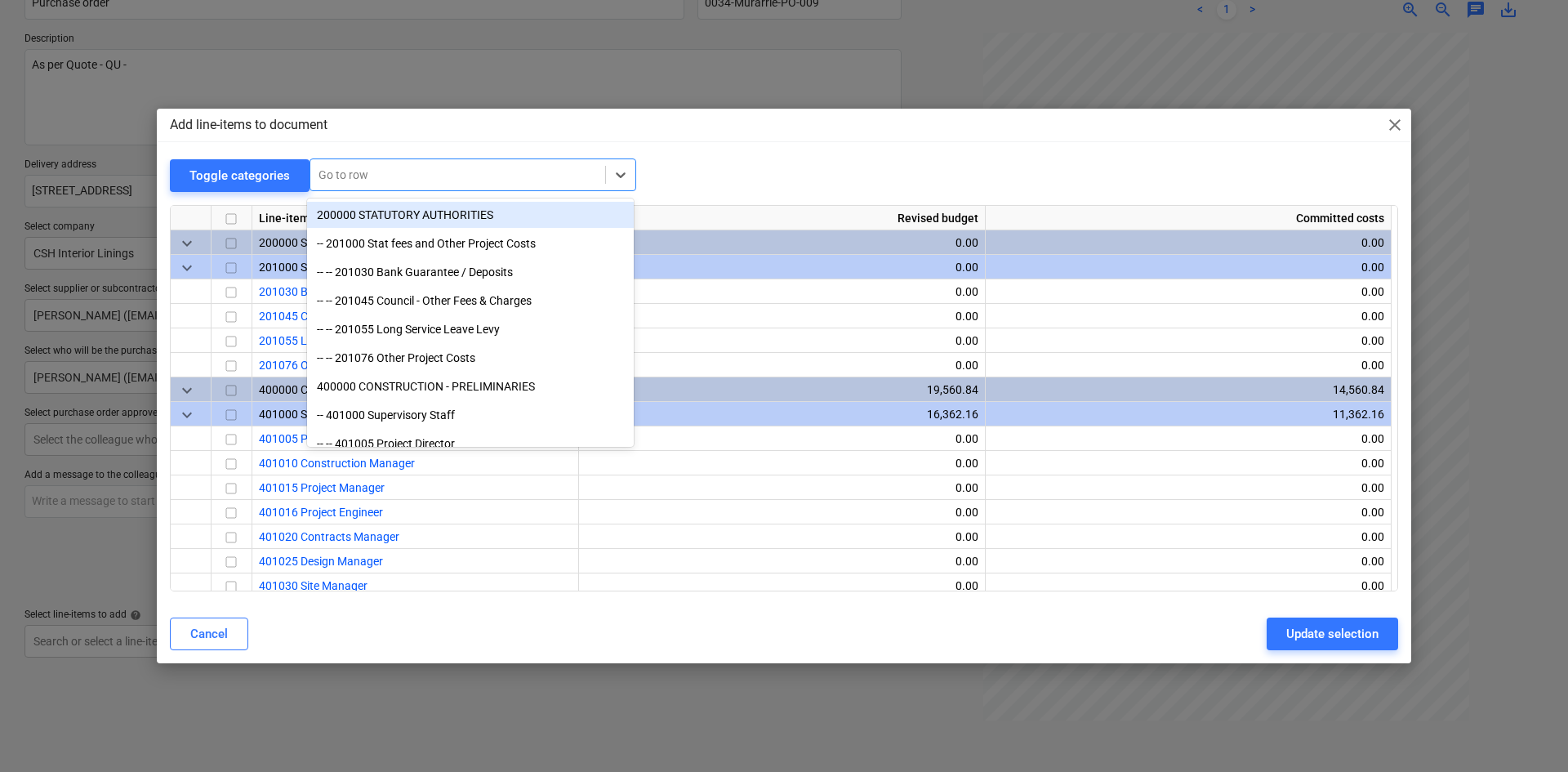
click at [356, 178] on div at bounding box center [457, 174] width 278 height 16
click at [872, 154] on div "Add line-items to document close Toggle categories option 200000 STATUTORY AUTH…" at bounding box center [784, 386] width 1255 height 553
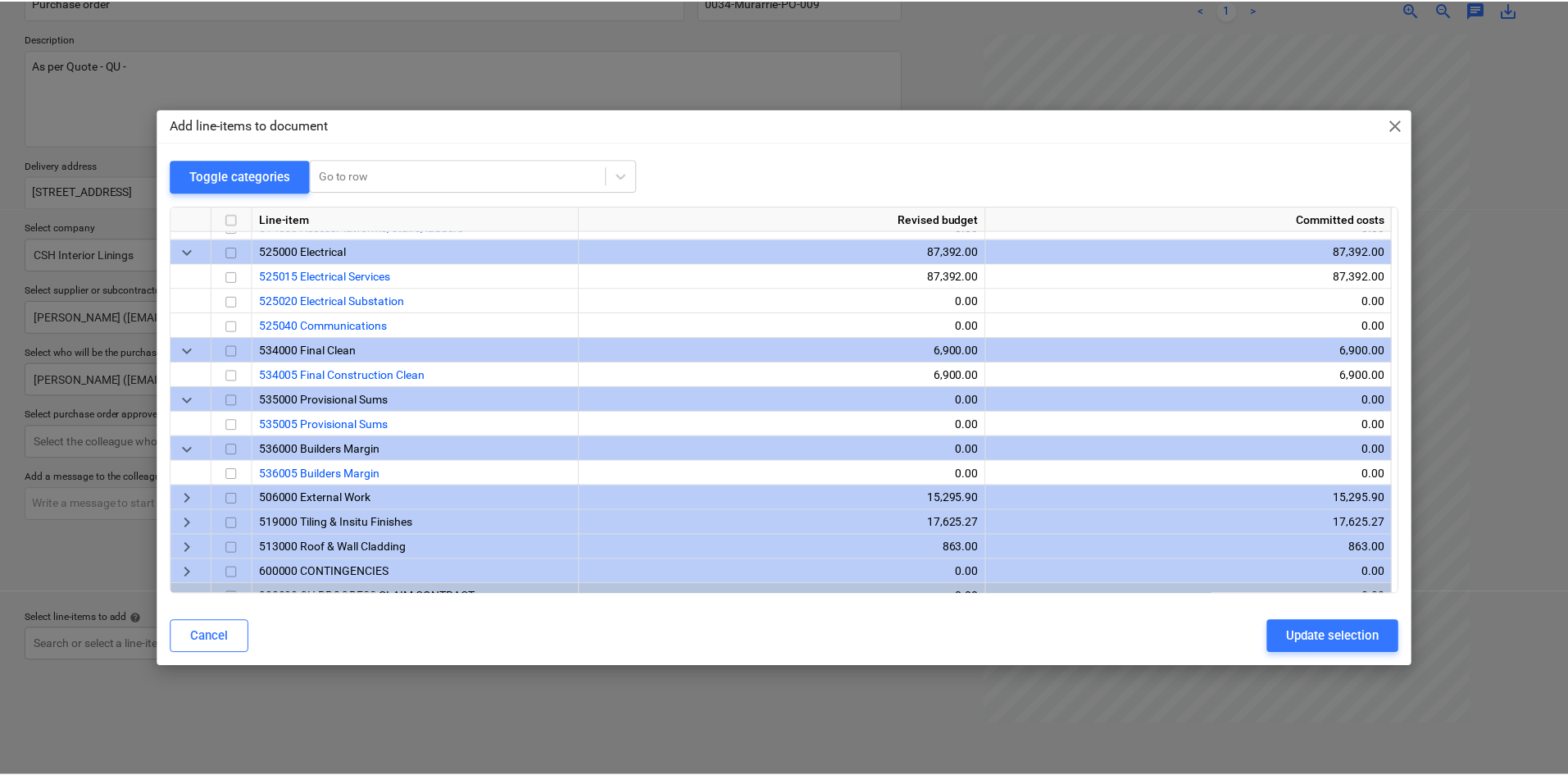
scroll to position [1729, 0]
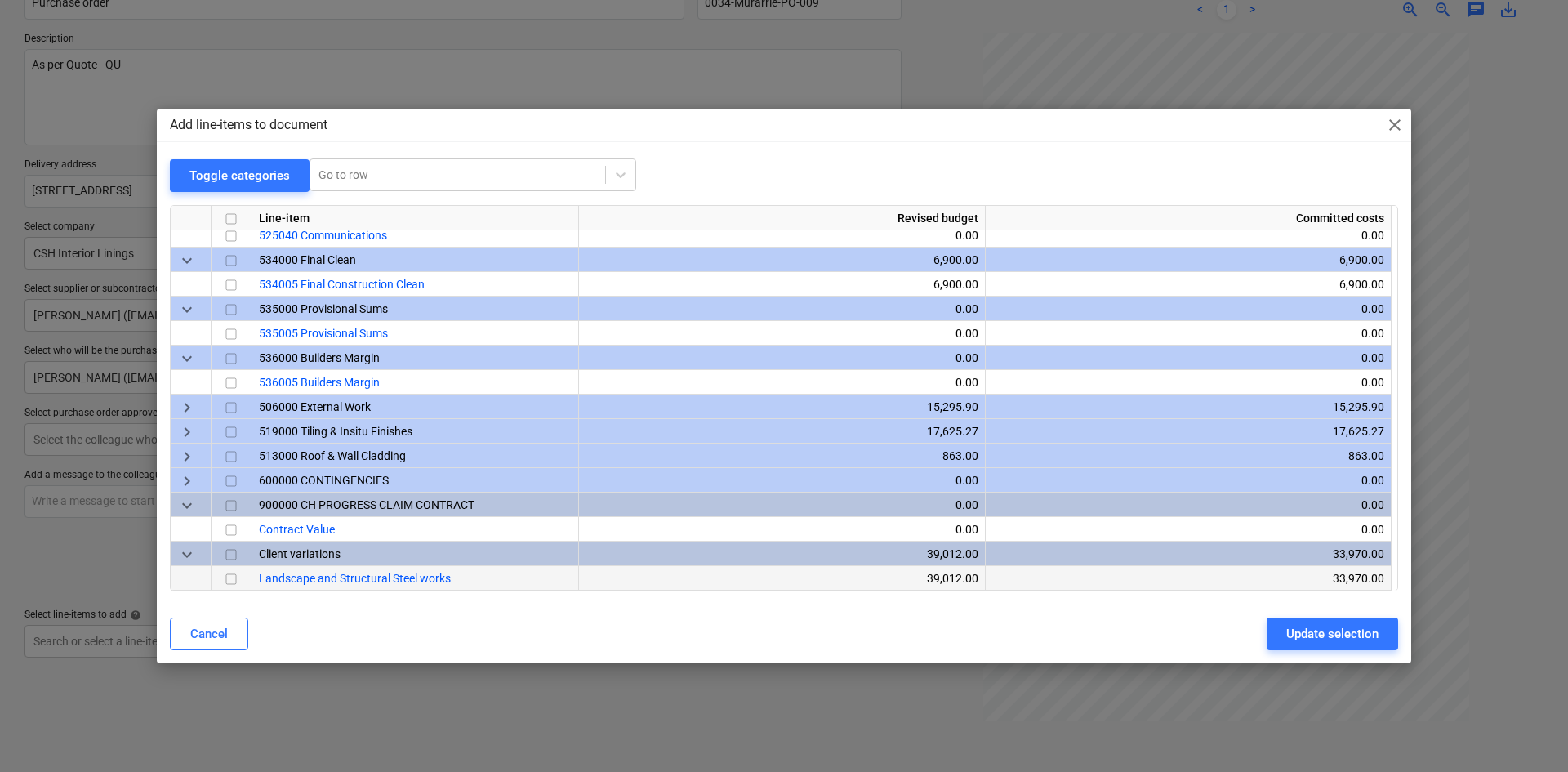
click at [231, 581] on input "checkbox" at bounding box center [230, 579] width 19 height 19
click at [1312, 629] on div "Update selection" at bounding box center [1332, 633] width 92 height 21
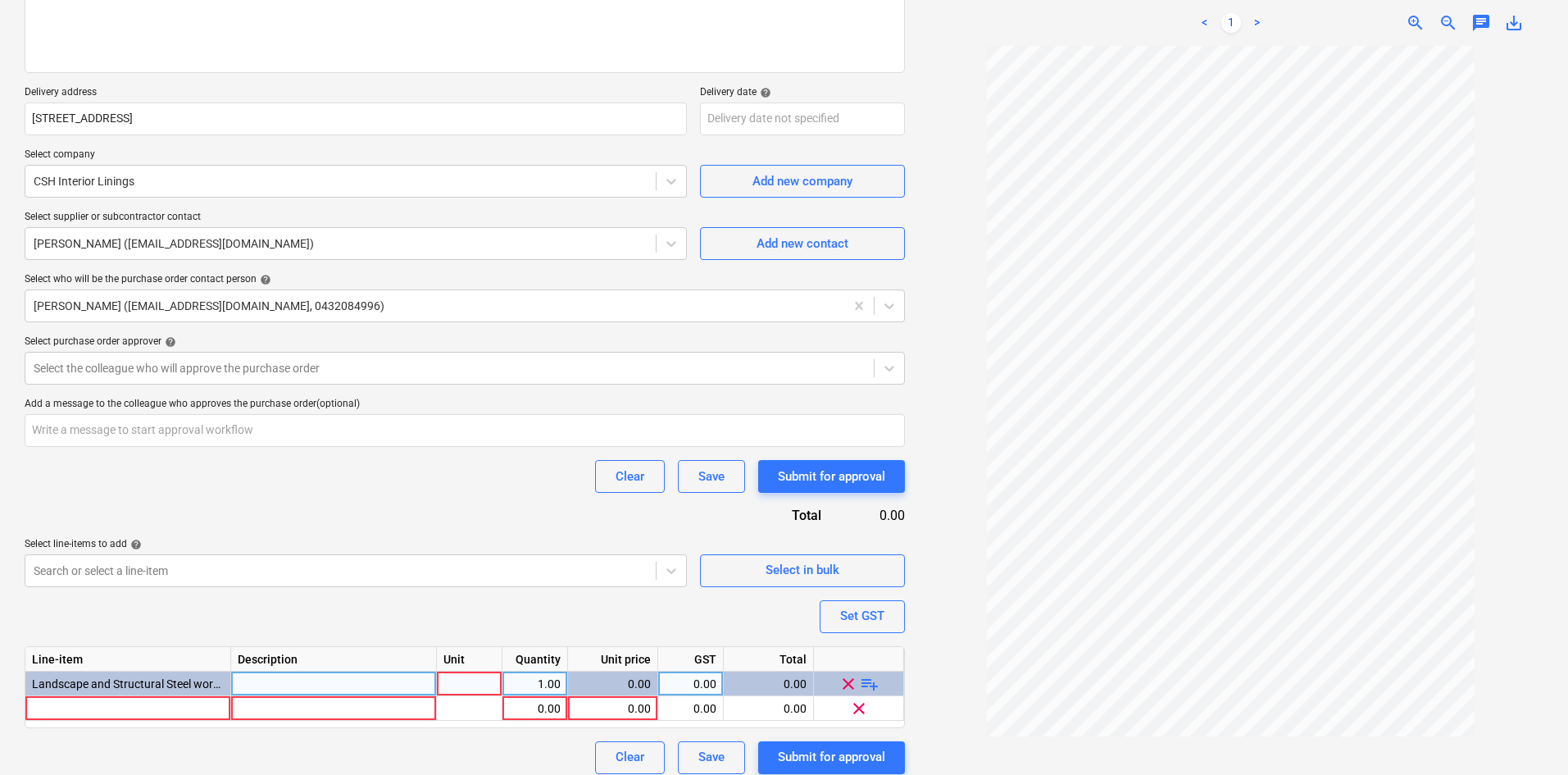
scroll to position [249, 0]
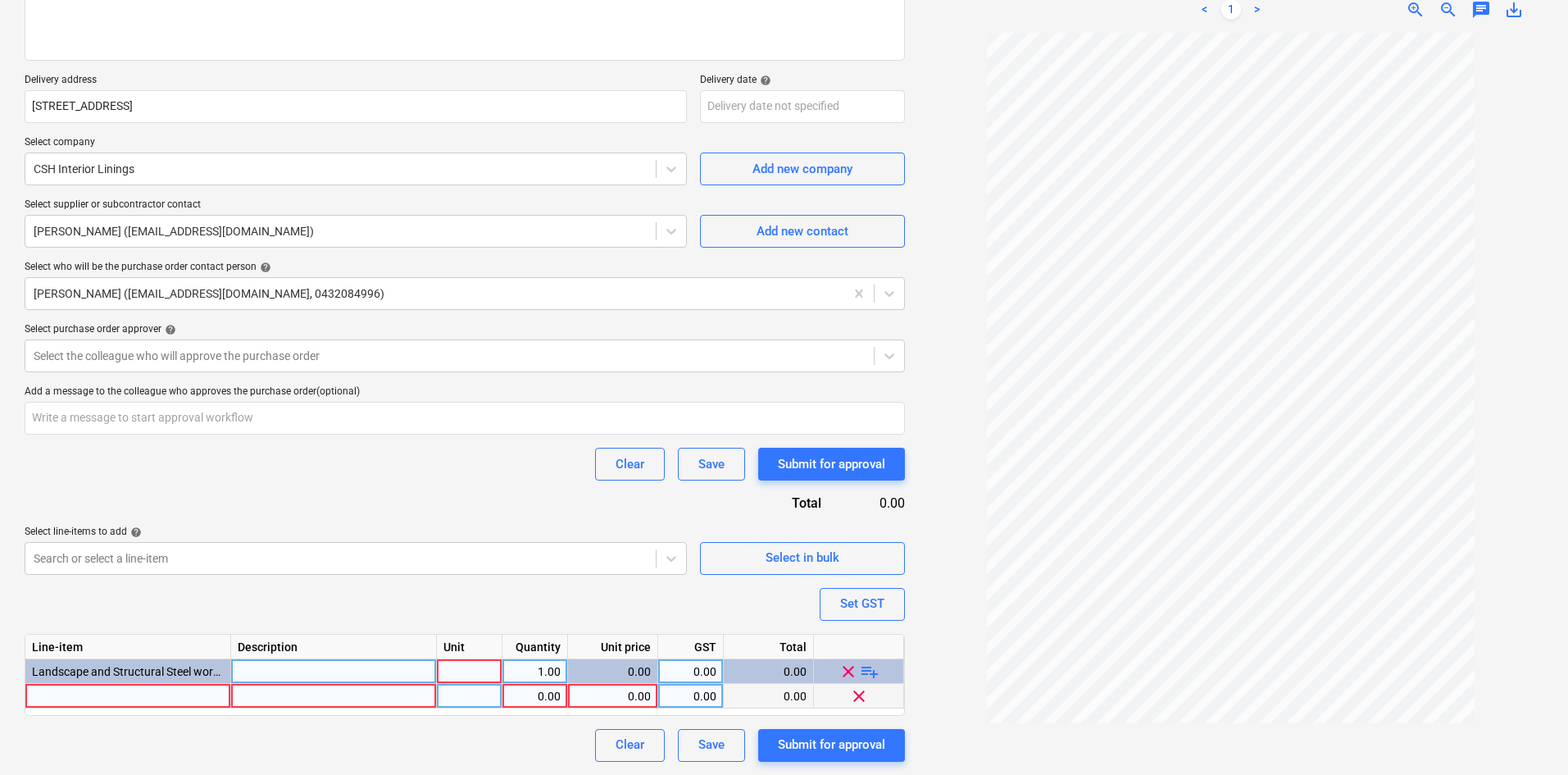
click at [91, 694] on div at bounding box center [128, 695] width 206 height 25
type textarea "x"
click at [127, 693] on input "Deck rectificationw works" at bounding box center [128, 695] width 205 height 24
type input "Deck rectification works"
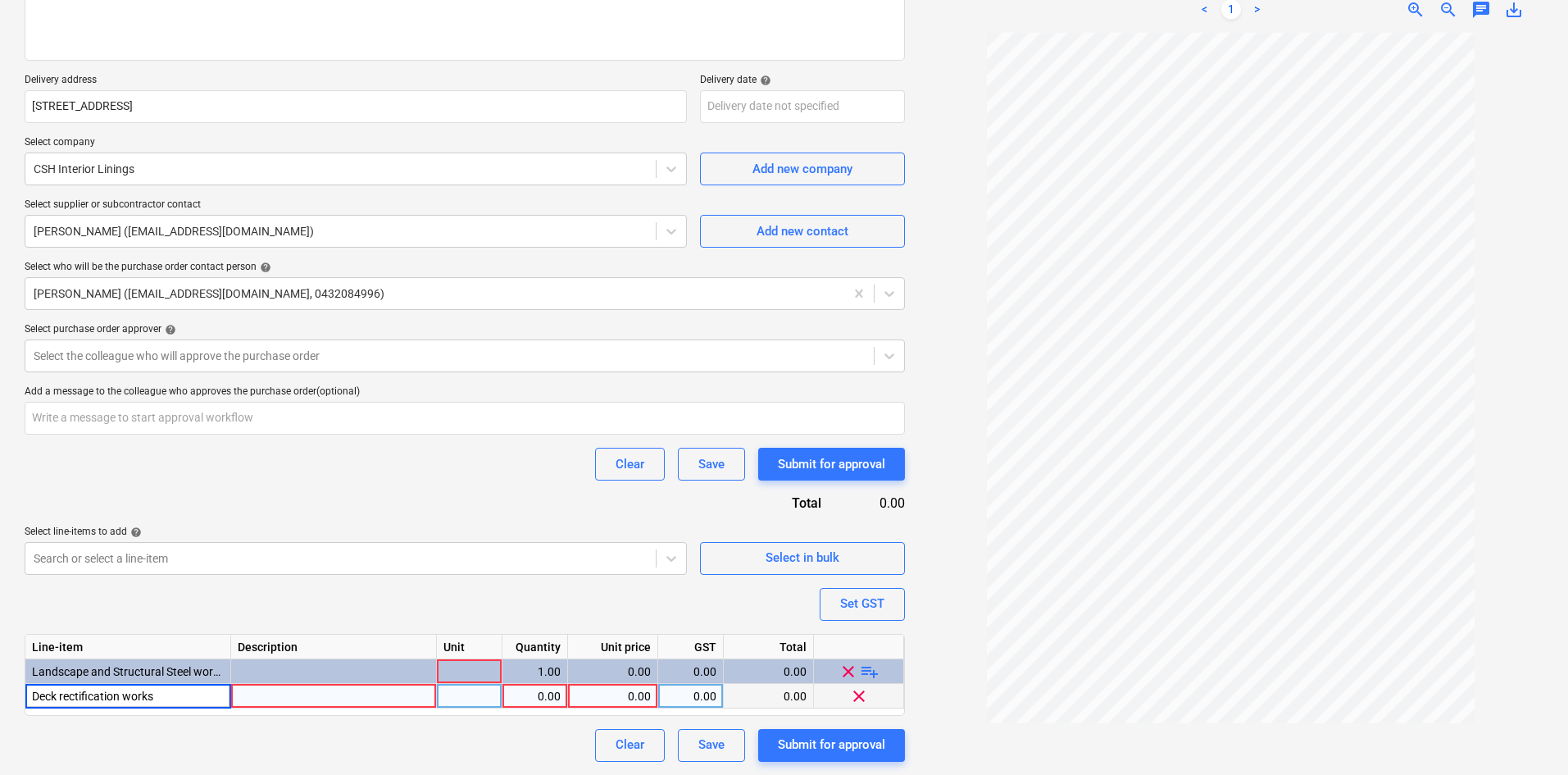
type textarea "x"
click at [265, 703] on div at bounding box center [334, 695] width 206 height 25
click at [465, 697] on div "pcs" at bounding box center [469, 695] width 65 height 25
type input "item"
type textarea "x"
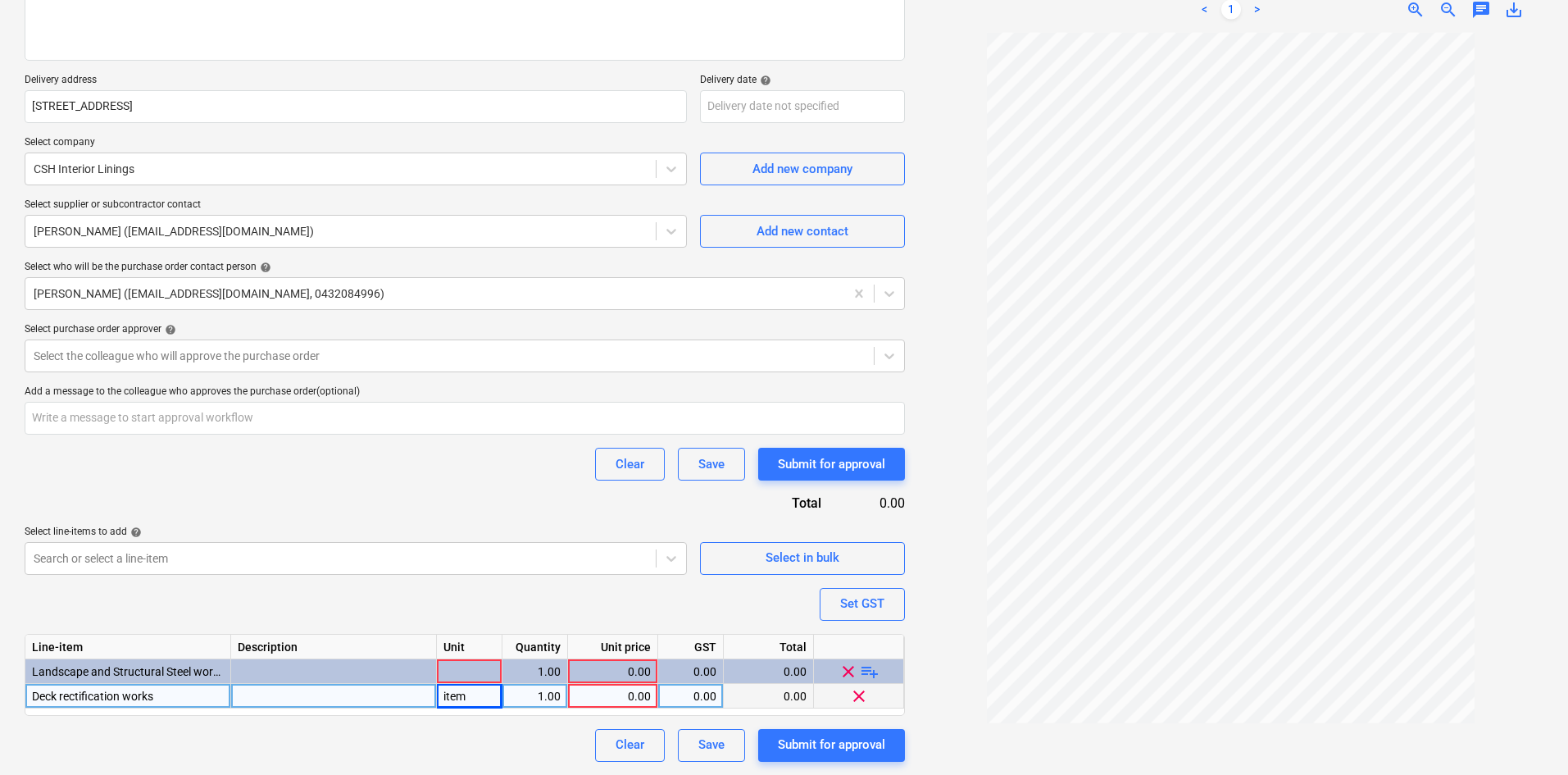
click at [628, 696] on div "0.00" at bounding box center [612, 695] width 76 height 25
click at [700, 700] on div "0.00" at bounding box center [690, 695] width 52 height 25
type input "10"
type textarea "x"
click at [484, 719] on div "Purchase order name help Purchase order Purchase order reference number help 00…" at bounding box center [464, 324] width 880 height 877
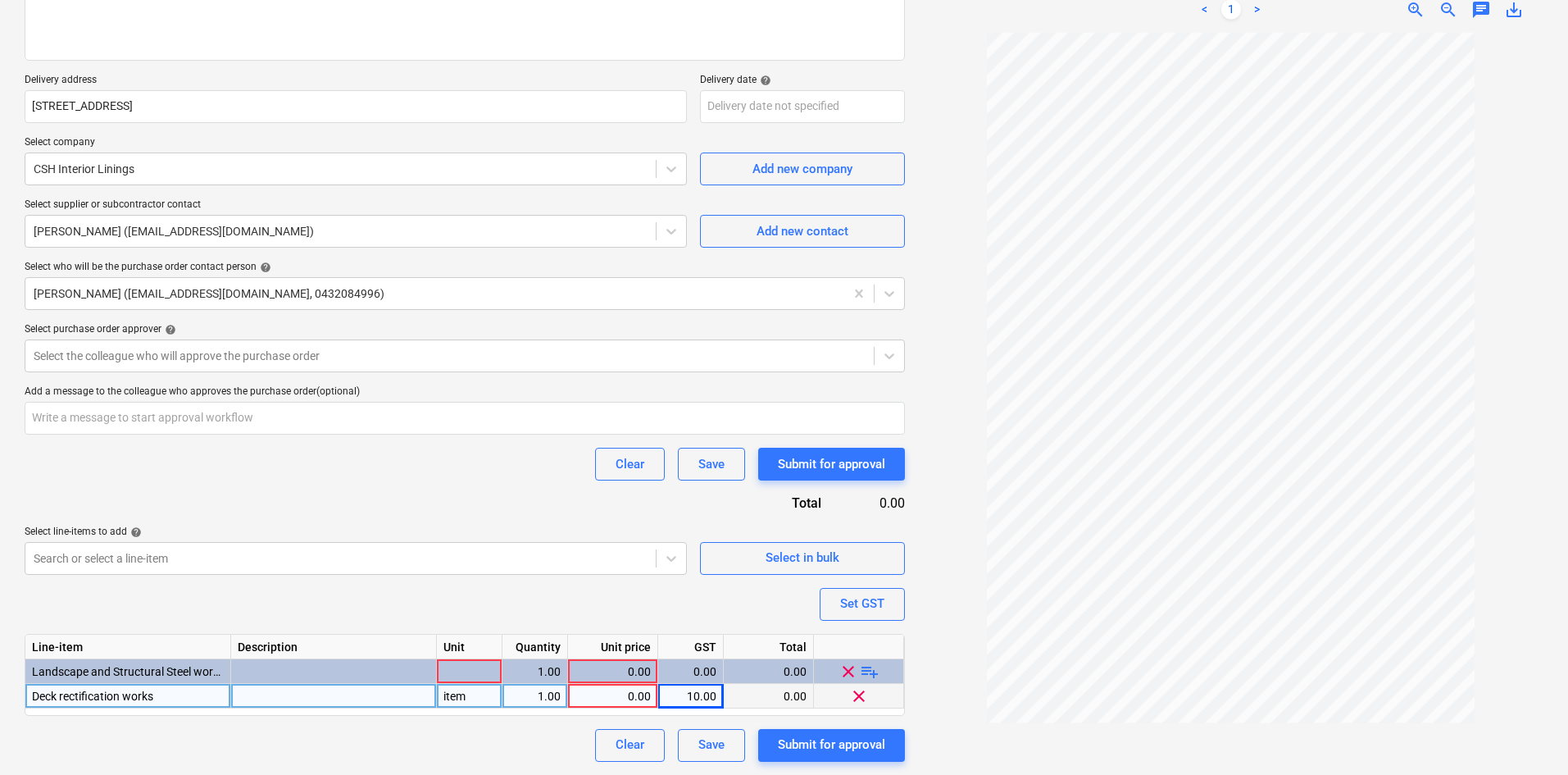
click at [631, 699] on div "0.00" at bounding box center [612, 695] width 76 height 25
click at [306, 693] on div at bounding box center [334, 695] width 206 height 25
click at [474, 671] on div at bounding box center [469, 671] width 65 height 25
type input "item"
type textarea "x"
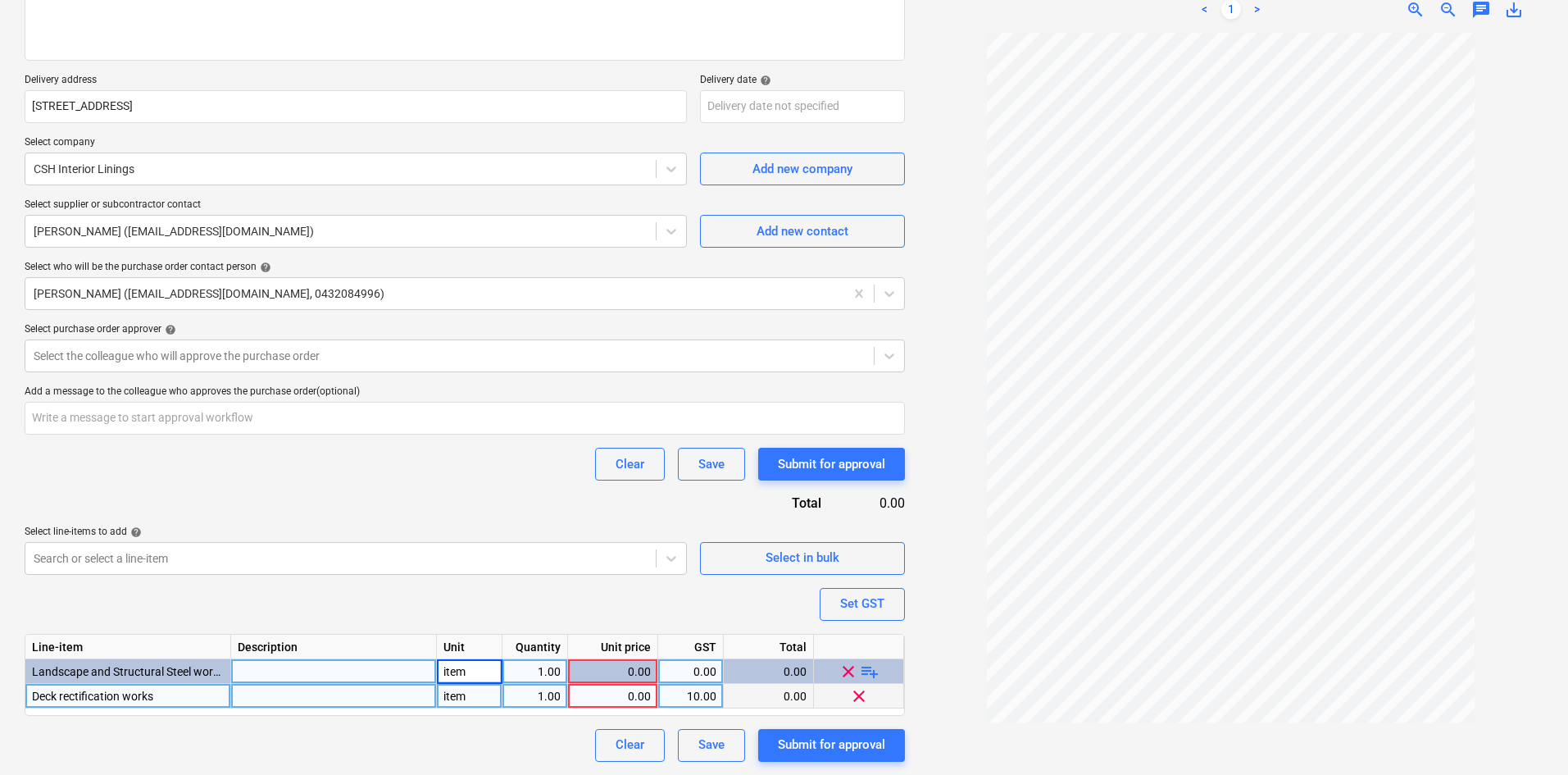
click at [452, 729] on div "Clear Save Submit for approval" at bounding box center [464, 745] width 880 height 33
click at [668, 628] on div "Purchase order name help Purchase order Purchase order reference number help 00…" at bounding box center [464, 324] width 880 height 877
click at [698, 670] on div "0.00" at bounding box center [690, 671] width 52 height 25
type input "10"
type textarea "x"
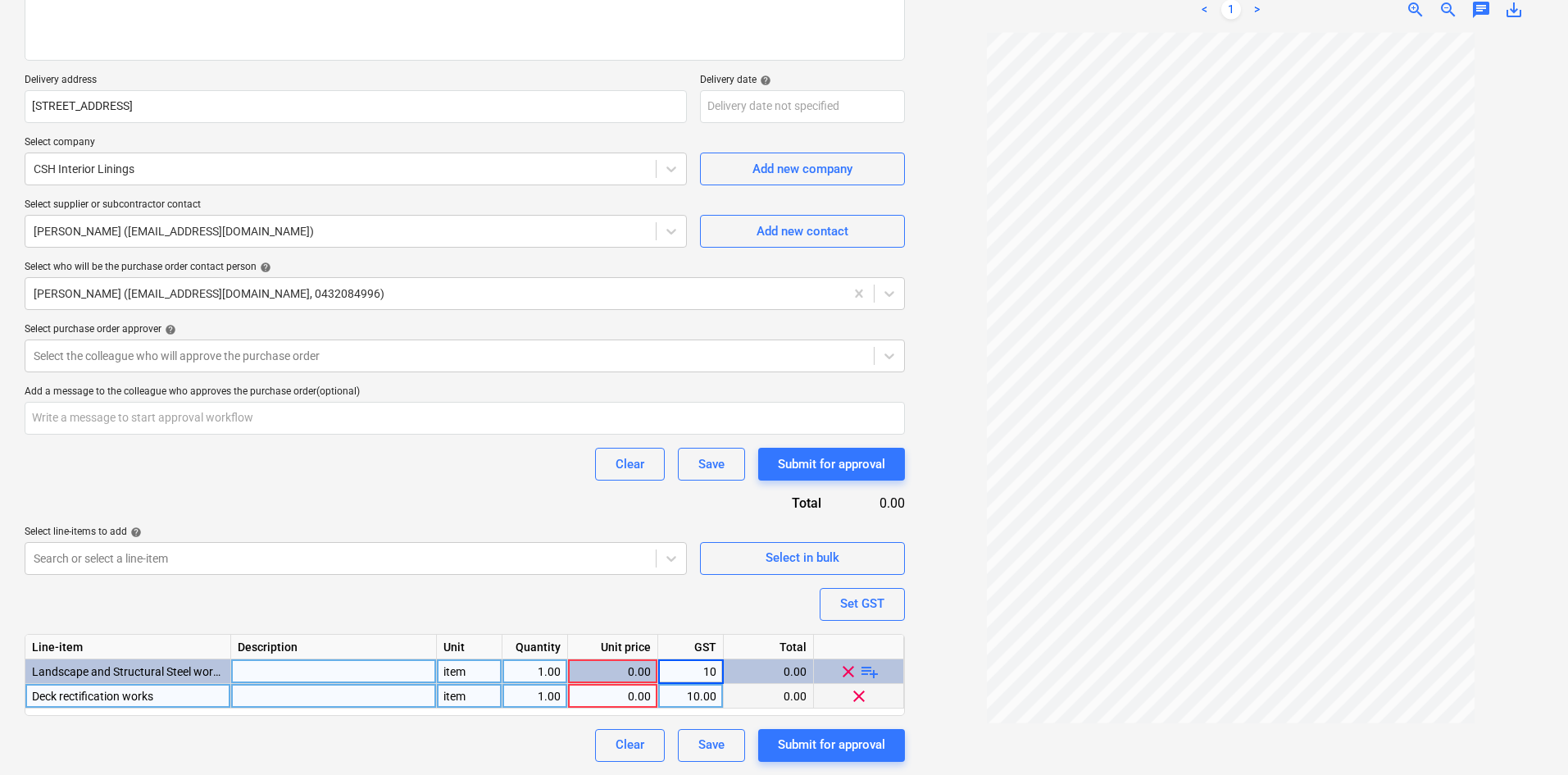
click at [429, 722] on div "Purchase order name help Purchase order Purchase order reference number help 00…" at bounding box center [464, 324] width 880 height 877
click at [420, 596] on div "Purchase order name help Purchase order Purchase order reference number help 00…" at bounding box center [464, 324] width 880 height 877
click at [618, 695] on div "0.00" at bounding box center [612, 695] width 76 height 25
type input "5100"
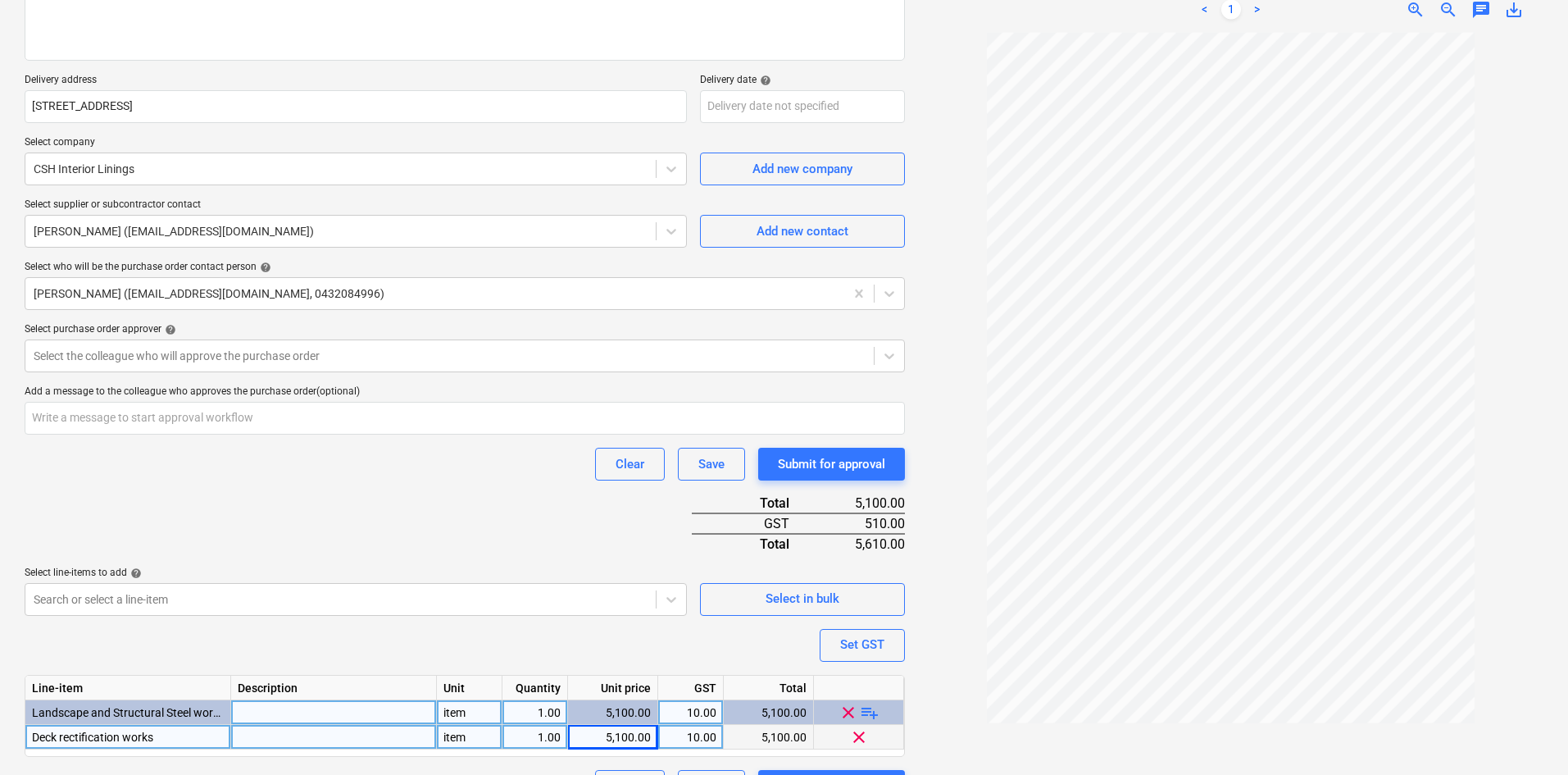
click at [418, 601] on div "Purchase order name help Purchase order Purchase order reference number help 00…" at bounding box center [464, 344] width 880 height 917
click at [407, 499] on div "Purchase order name help Purchase order Purchase order reference number help 00…" at bounding box center [464, 344] width 880 height 917
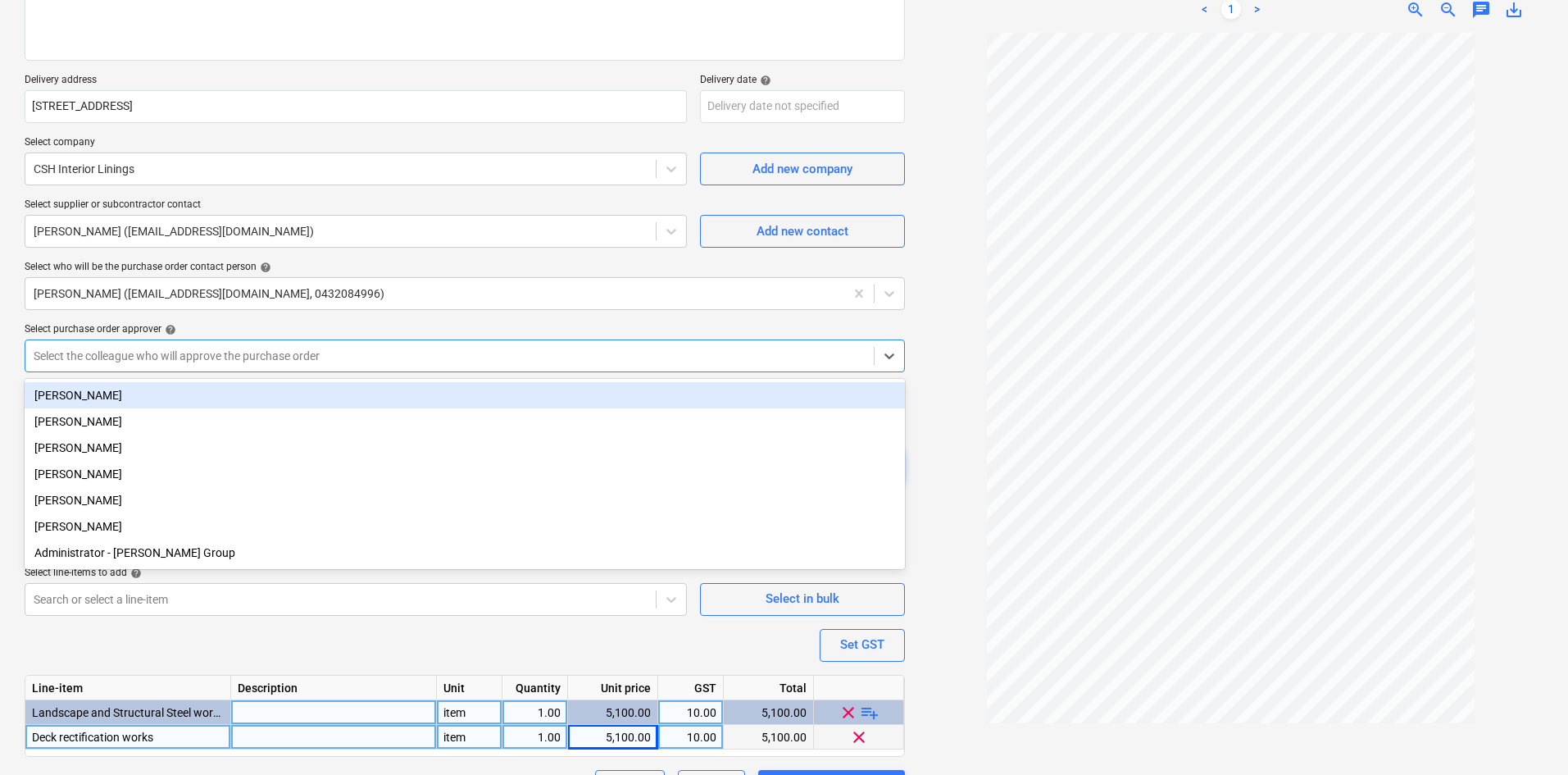
click at [272, 345] on div "Select the colleague who will approve the purchase order" at bounding box center [450, 355] width 849 height 23
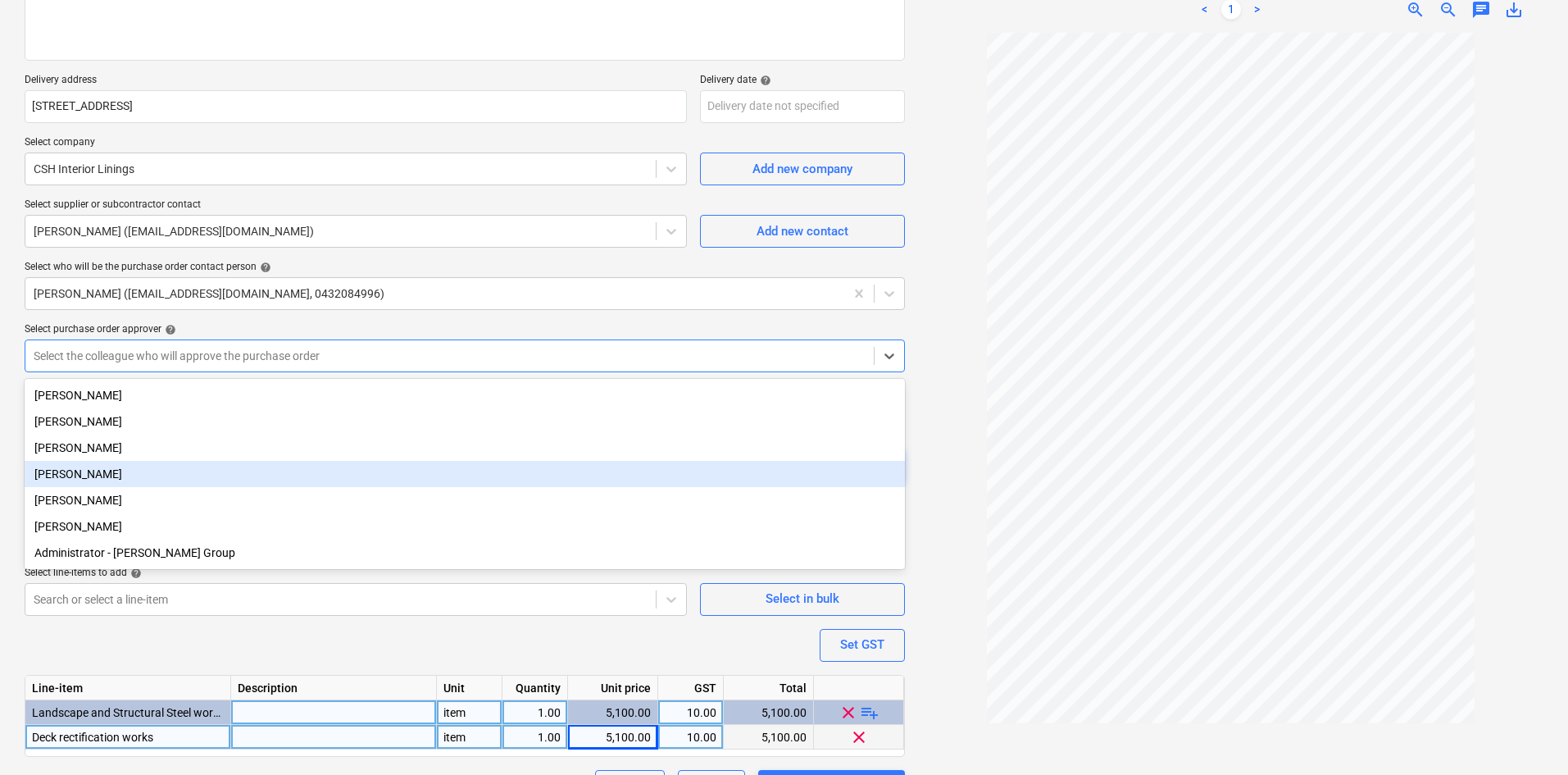
click at [92, 478] on div "[PERSON_NAME]" at bounding box center [464, 473] width 880 height 26
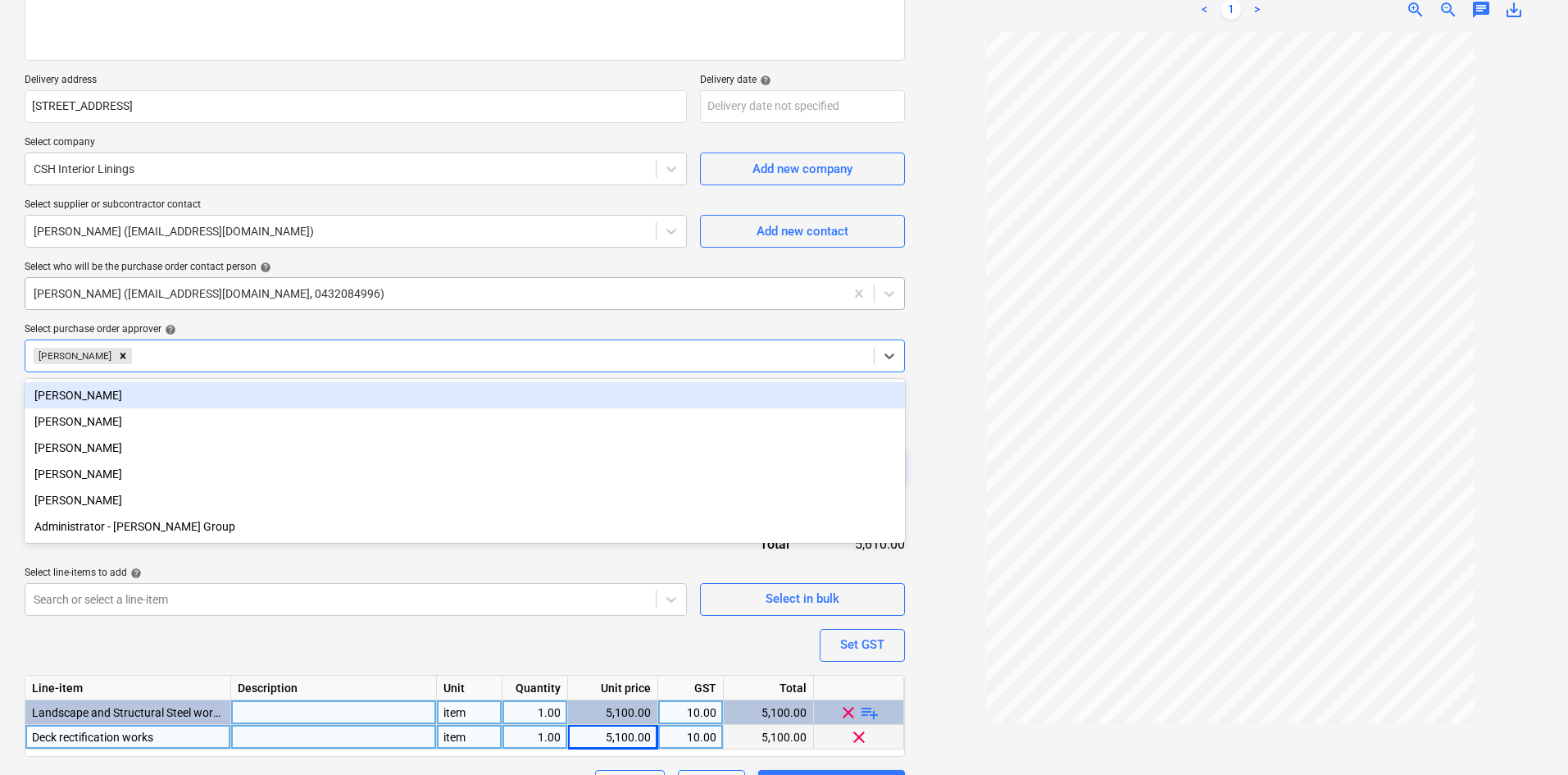
click at [267, 302] on div "[PERSON_NAME] ([EMAIL_ADDRESS][DOMAIN_NAME], 0432084996)" at bounding box center [435, 293] width 819 height 23
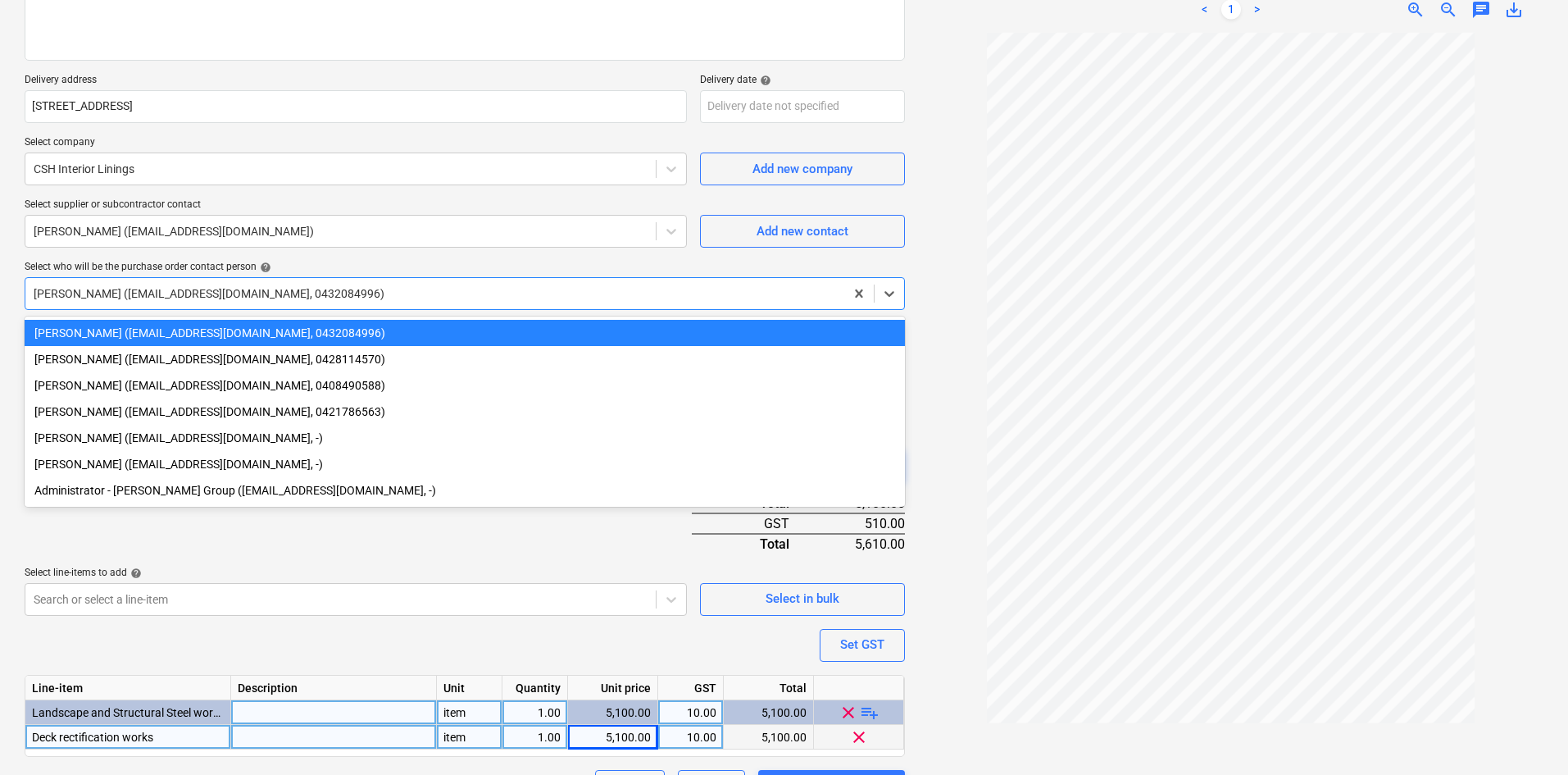
click at [363, 258] on div "Purchase order name help Purchase order Purchase order reference number help 00…" at bounding box center [464, 344] width 880 height 917
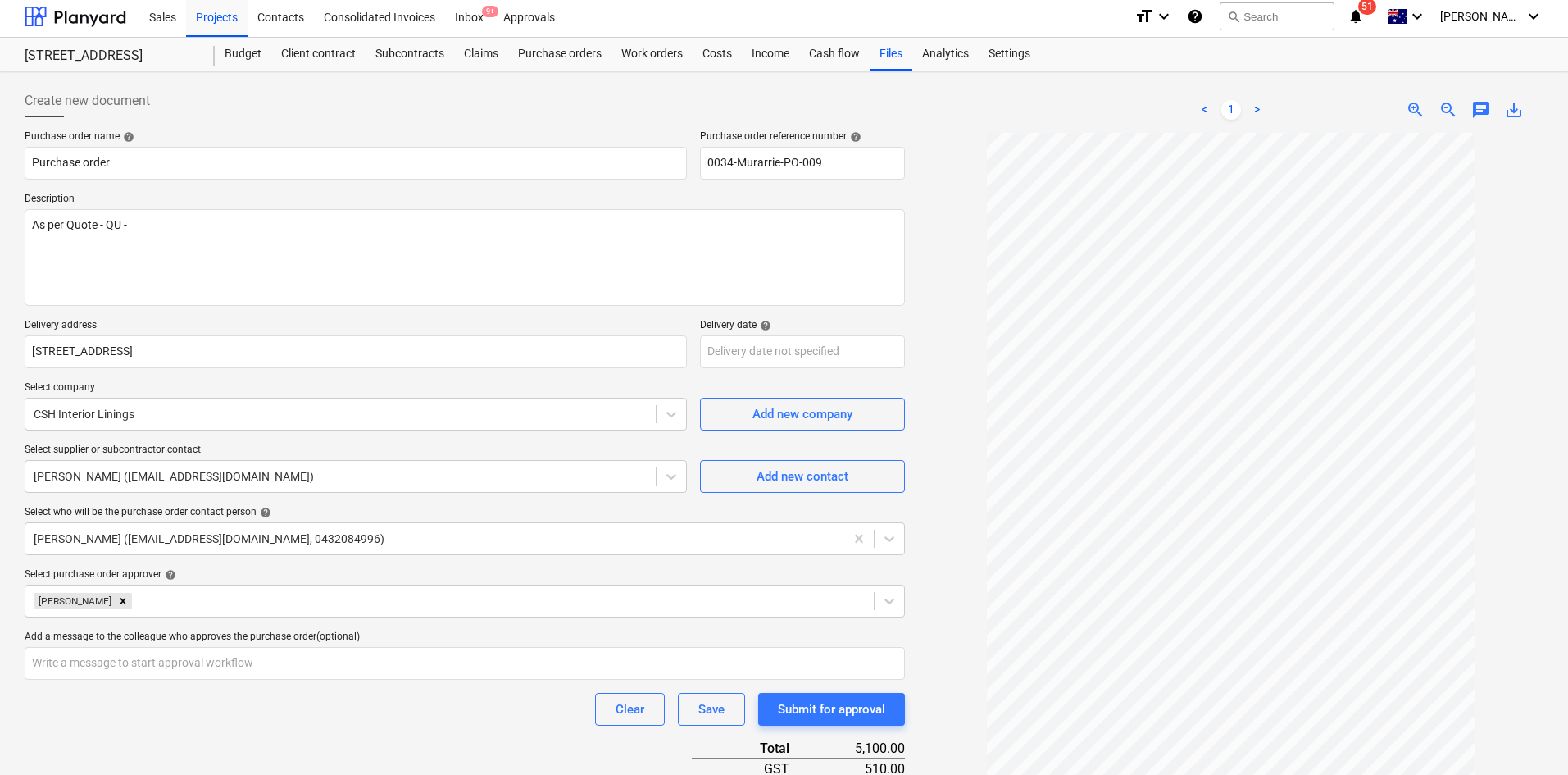
scroll to position [0, 0]
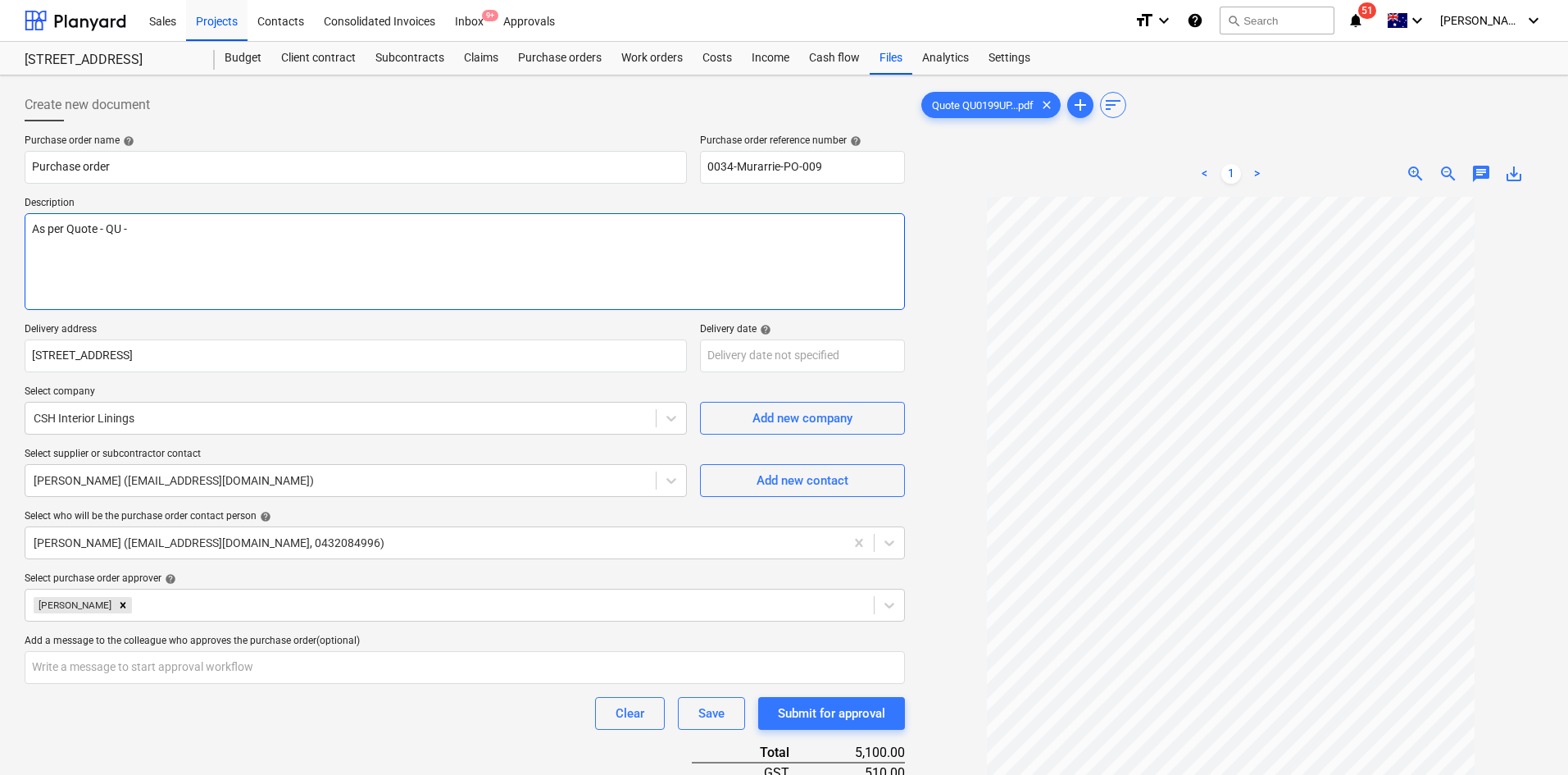
click at [284, 248] on textarea "As per Quote - QU -" at bounding box center [464, 262] width 880 height 97
type textarea "x"
type textarea "As per Quote - QU - 0"
type textarea "x"
type textarea "As per Quote - QU - 01"
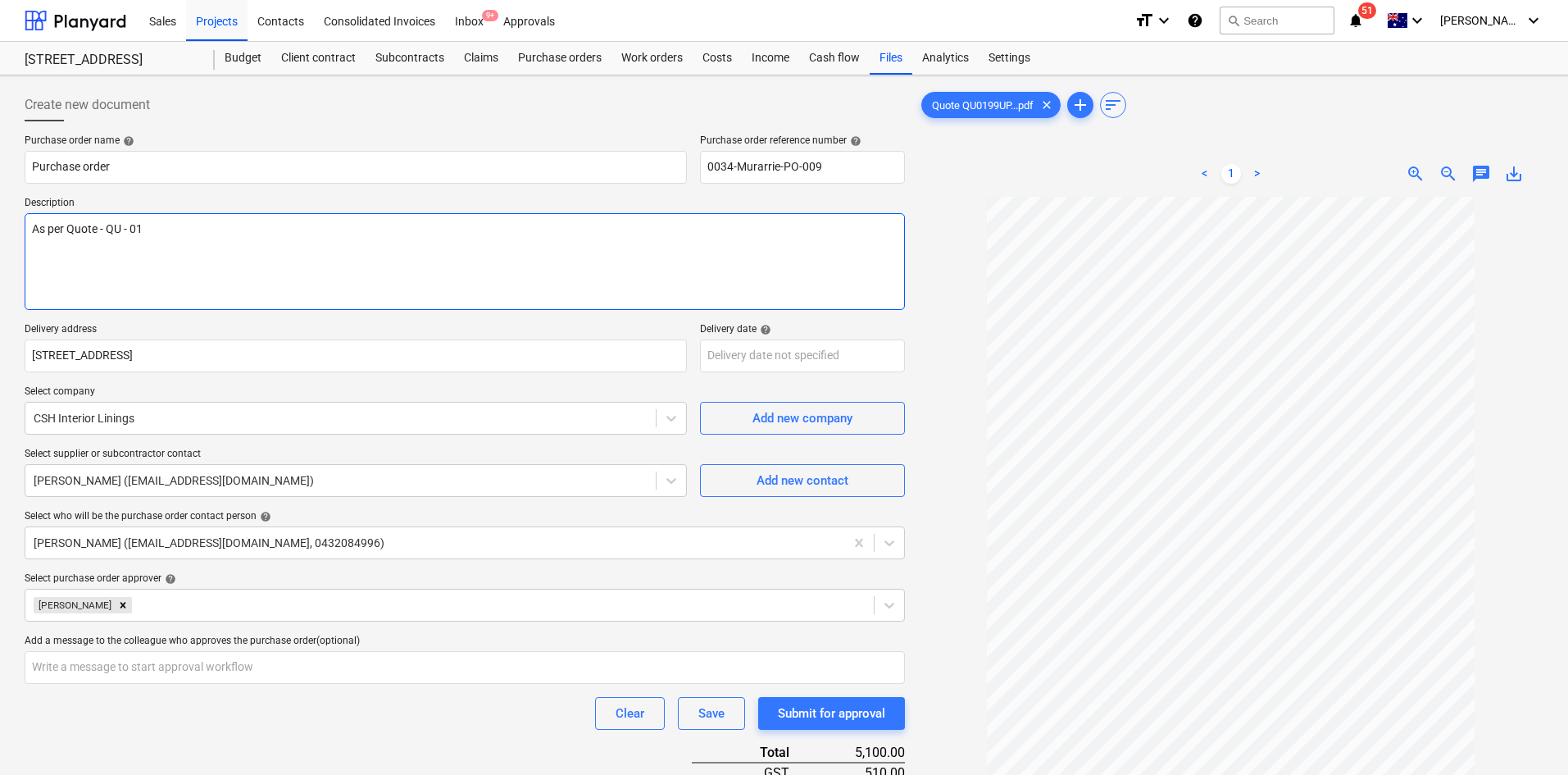
type textarea "x"
type textarea "As per Quote - QU - 019"
type textarea "x"
type textarea "As per Quote - QU - 0199"
click at [321, 295] on textarea "As per Quote - QU - 0199" at bounding box center [464, 262] width 880 height 97
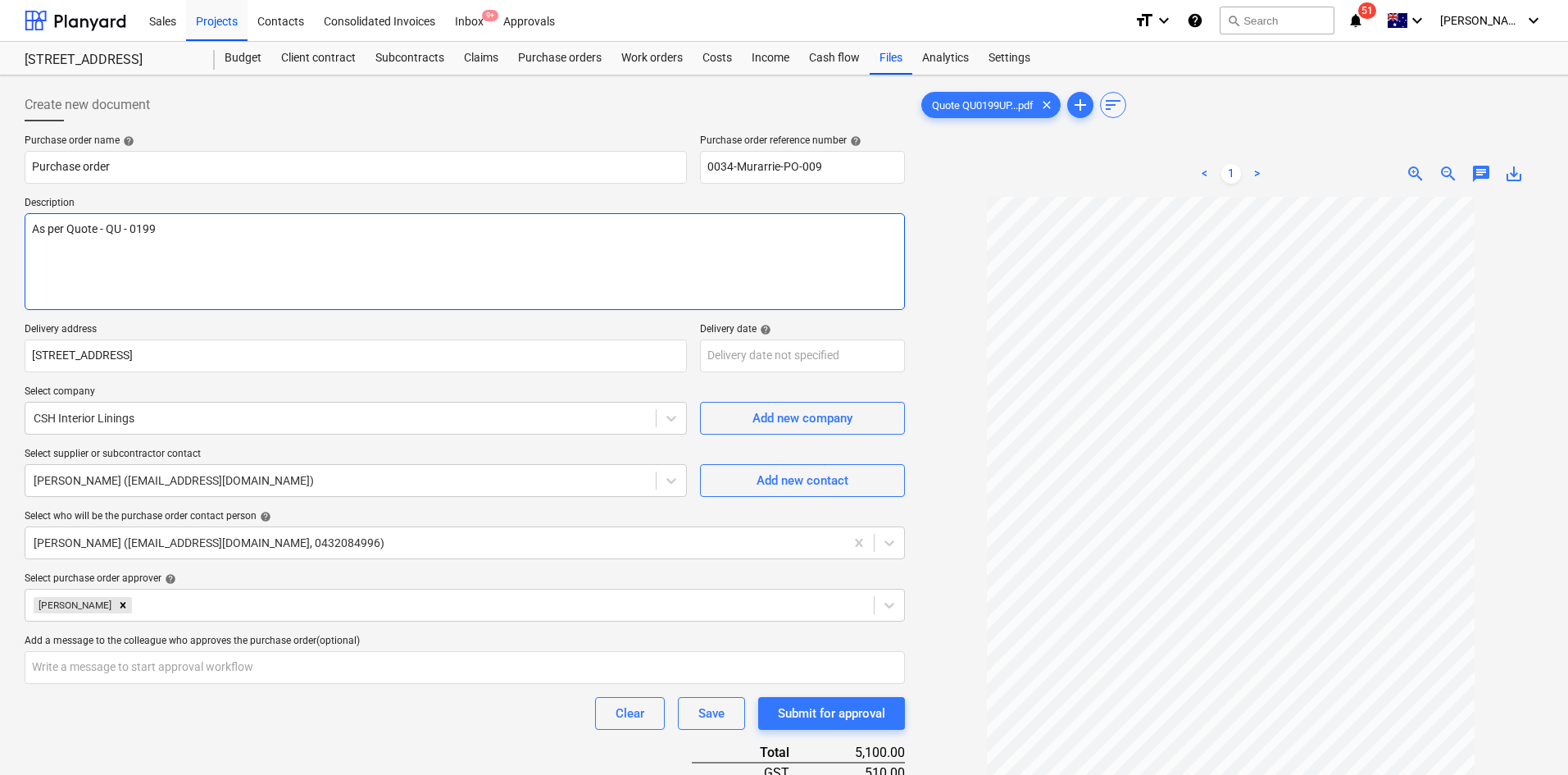
click at [137, 258] on textarea "As per Quote - QU - 0199" at bounding box center [464, 262] width 880 height 97
click at [252, 230] on textarea "As per Quote - QU - 0199" at bounding box center [464, 262] width 880 height 97
type textarea "x"
type textarea "As per Quote - QU - 0199"
type textarea "x"
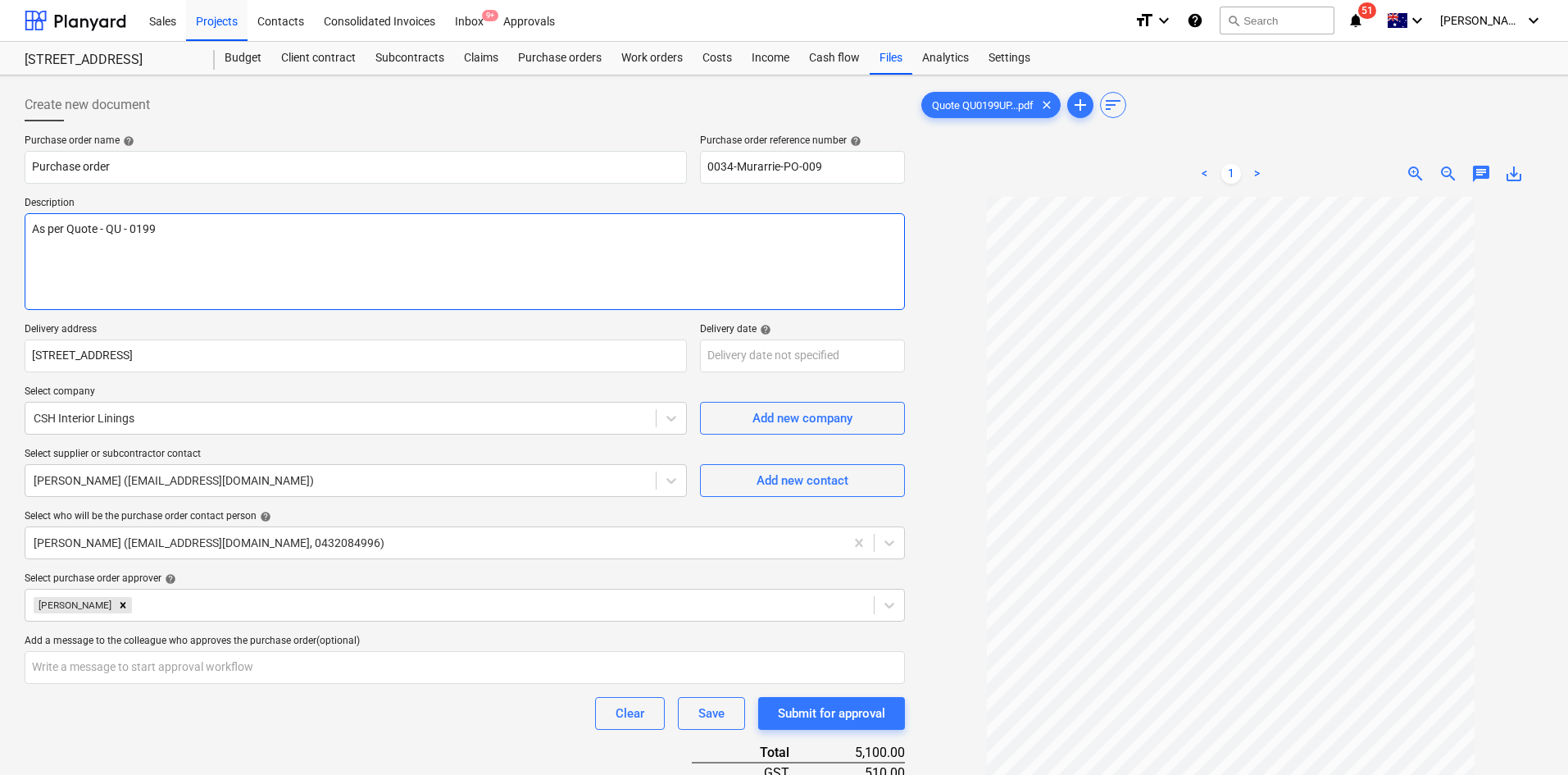
type textarea "As per Quote - QU - 0199"
click at [187, 274] on textarea "As per Quote - QU - 0199" at bounding box center [464, 262] width 880 height 97
paste textarea "Site contact : Mikey - [PHONE_NUMBER]"
type textarea "x"
type textarea "As per Quote - QU - 0199 Site contact : Mikey - 0432 029 544"
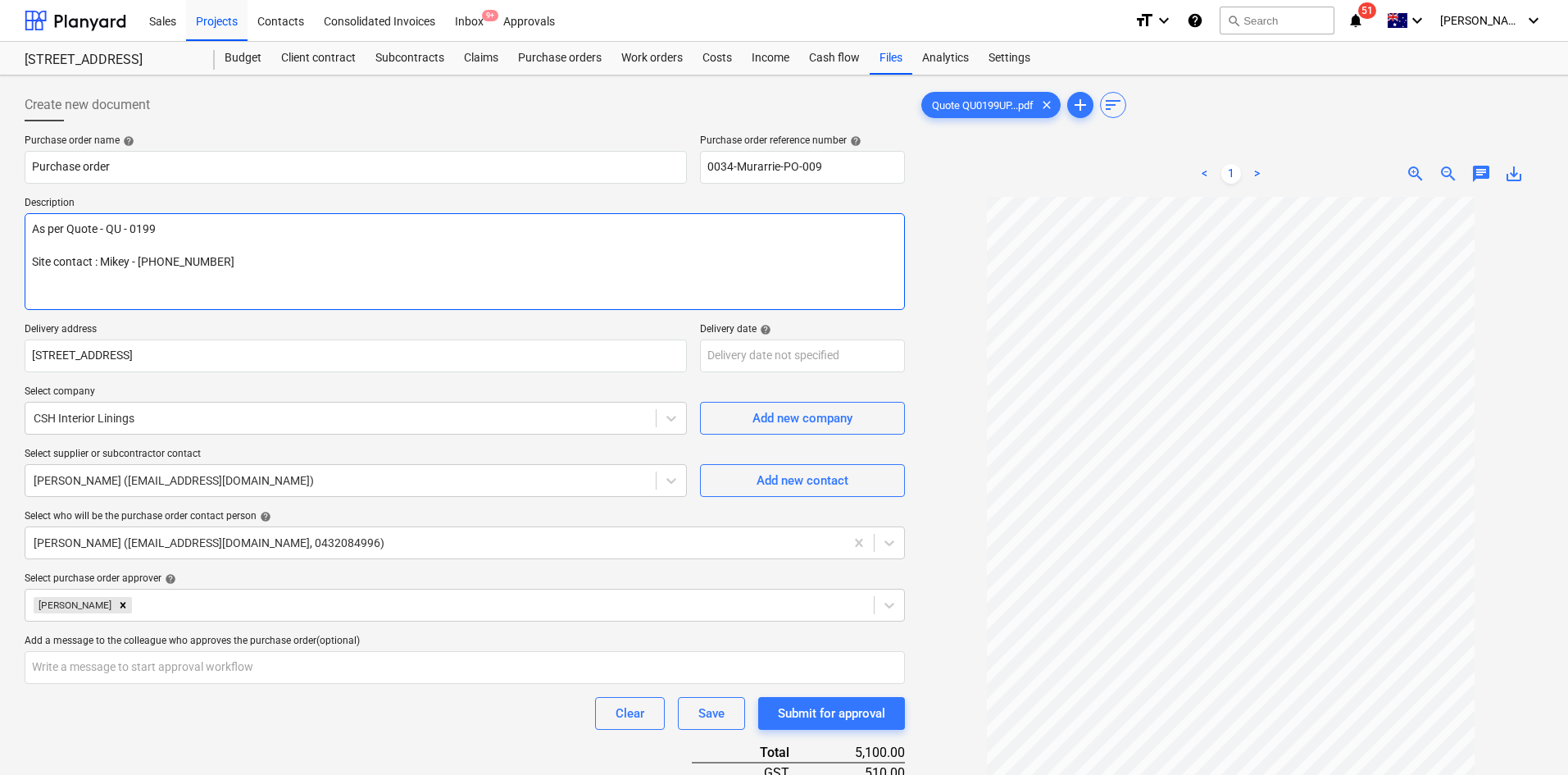
click at [305, 280] on textarea "As per Quote - QU - 0199 Site contact : Mikey - 0432 029 544" at bounding box center [464, 262] width 880 height 97
type textarea "x"
type textarea "As per Quote - QU - 0199 Site contact : Mikey - 0432 029 544"
type textarea "x"
type textarea "As per Quote - QU - 0199 Site contact : Mikey - 0432 029 544 D"
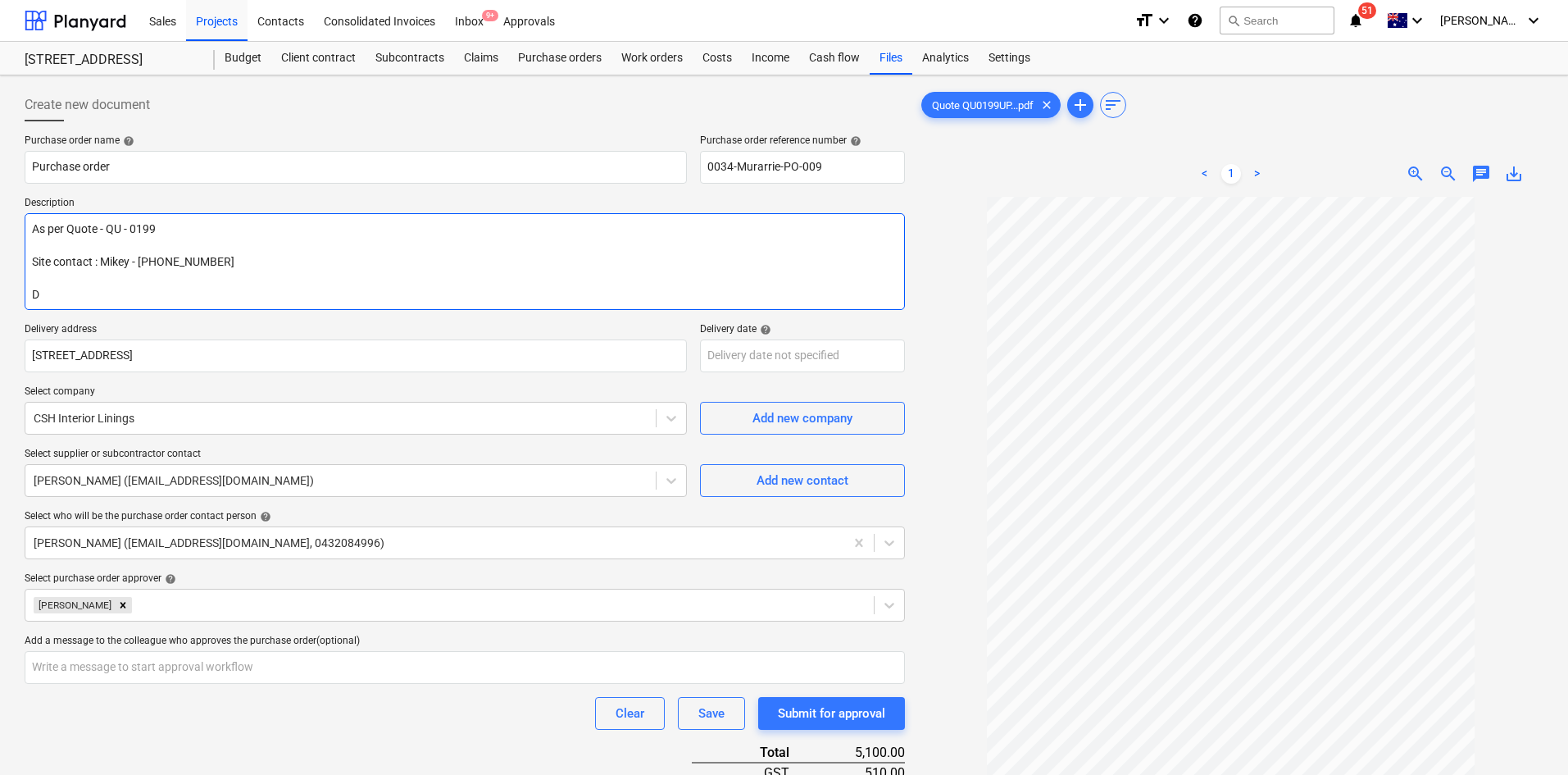
type textarea "x"
type textarea "As per Quote - QU - 0199 Site contact : Mikey - 0432 029 544 Da"
type textarea "x"
type textarea "As per Quote - QU - 0199 Site contact : Mikey - 0432 029 544 Dat"
type textarea "x"
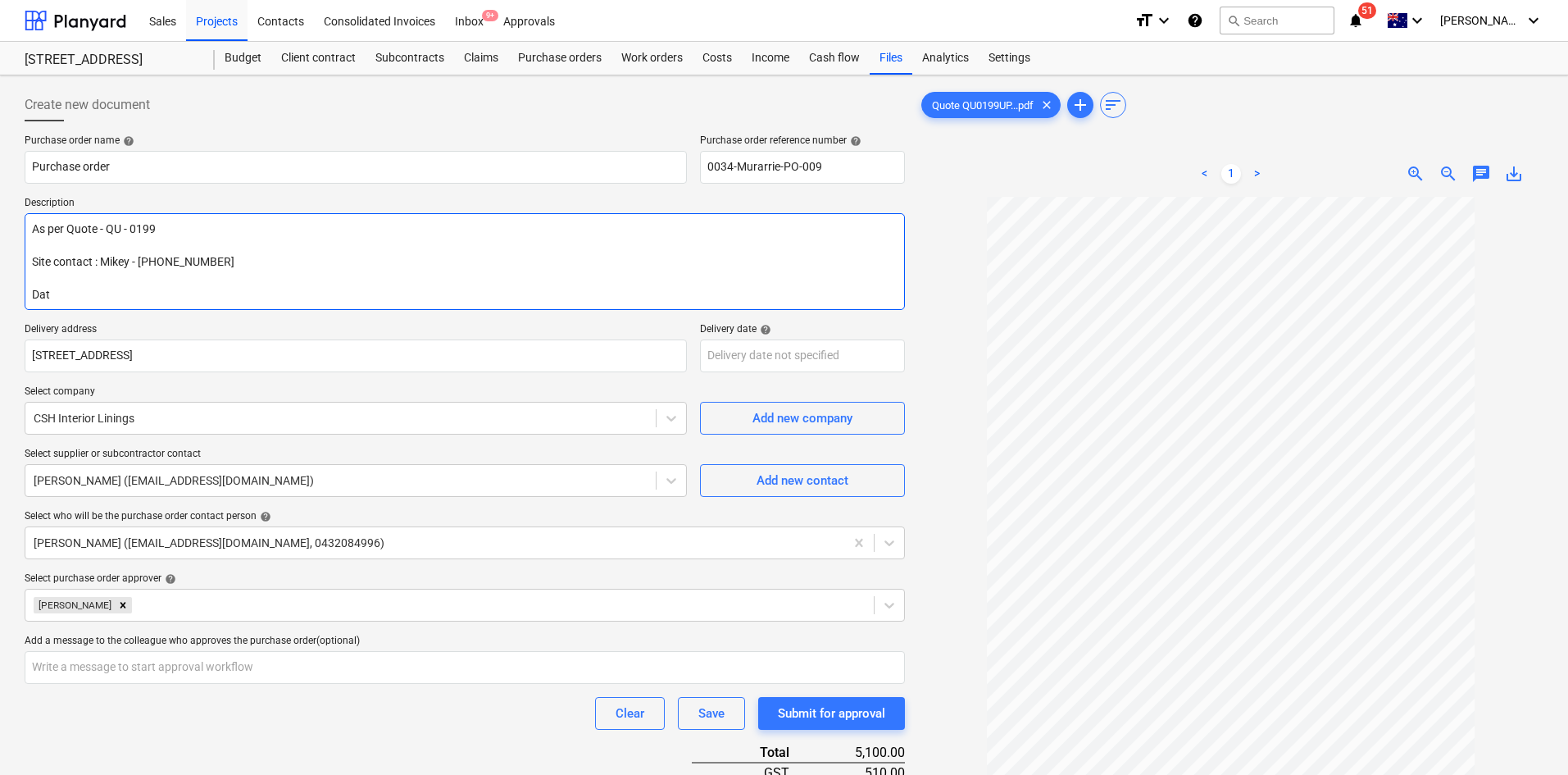
type textarea "As per Quote - QU - 0199 Site contact : Mikey - 0432 029 544 Date"
type textarea "x"
type textarea "As per Quote - QU - 0199 Site contact : Mikey - 0432 029 544 Date"
type textarea "x"
type textarea "As per Quote - QU - 0199 Site contact : Mikey - 0432 029 544 Date to"
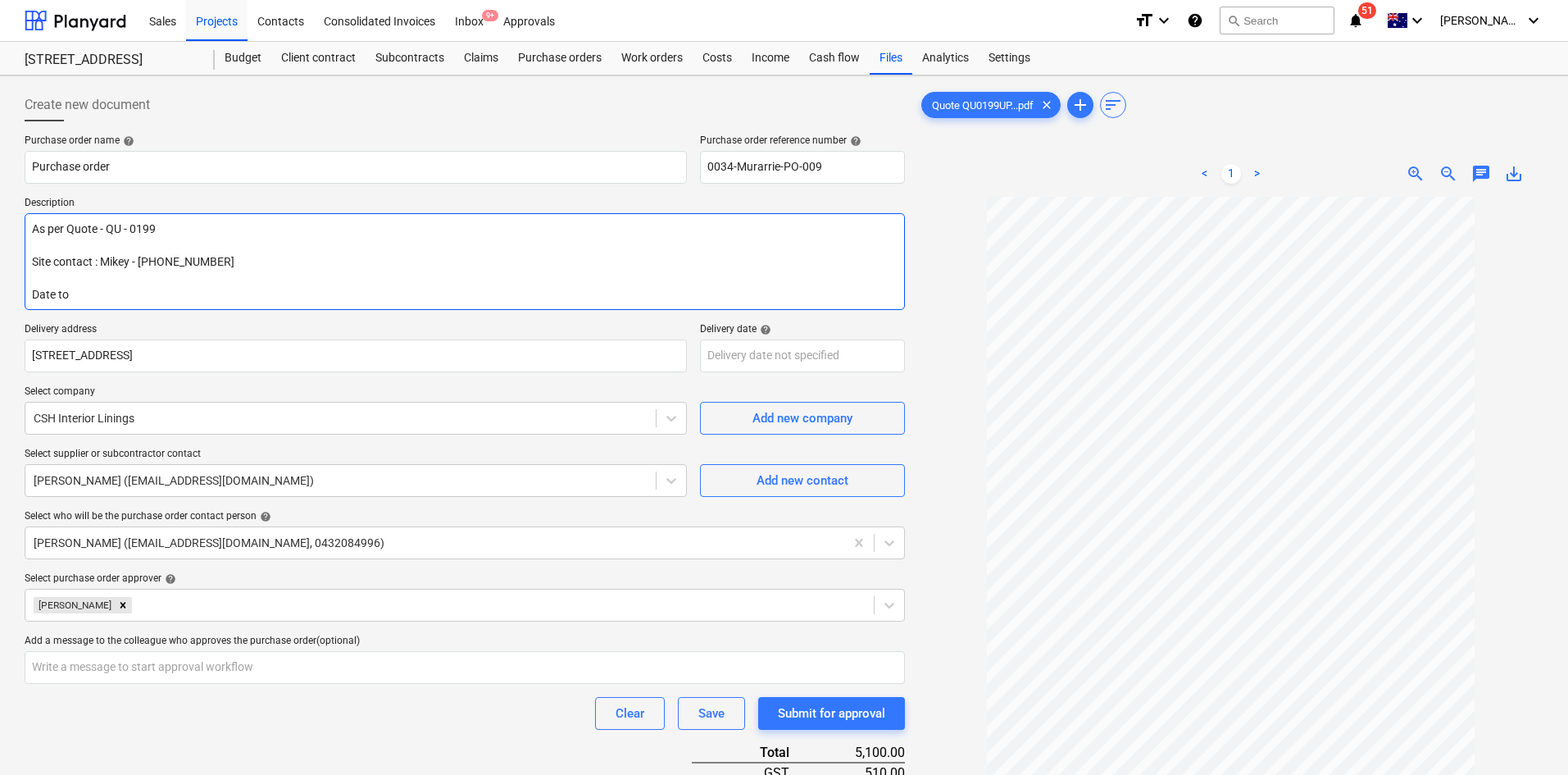
type textarea "x"
type textarea "As per Quote - QU - 0199 Site contact : Mikey - 0432 029 544 Date to"
type textarea "x"
type textarea "As per Quote - QU - 0199 Site contact : Mikey - 0432 029 544 Date to b"
type textarea "x"
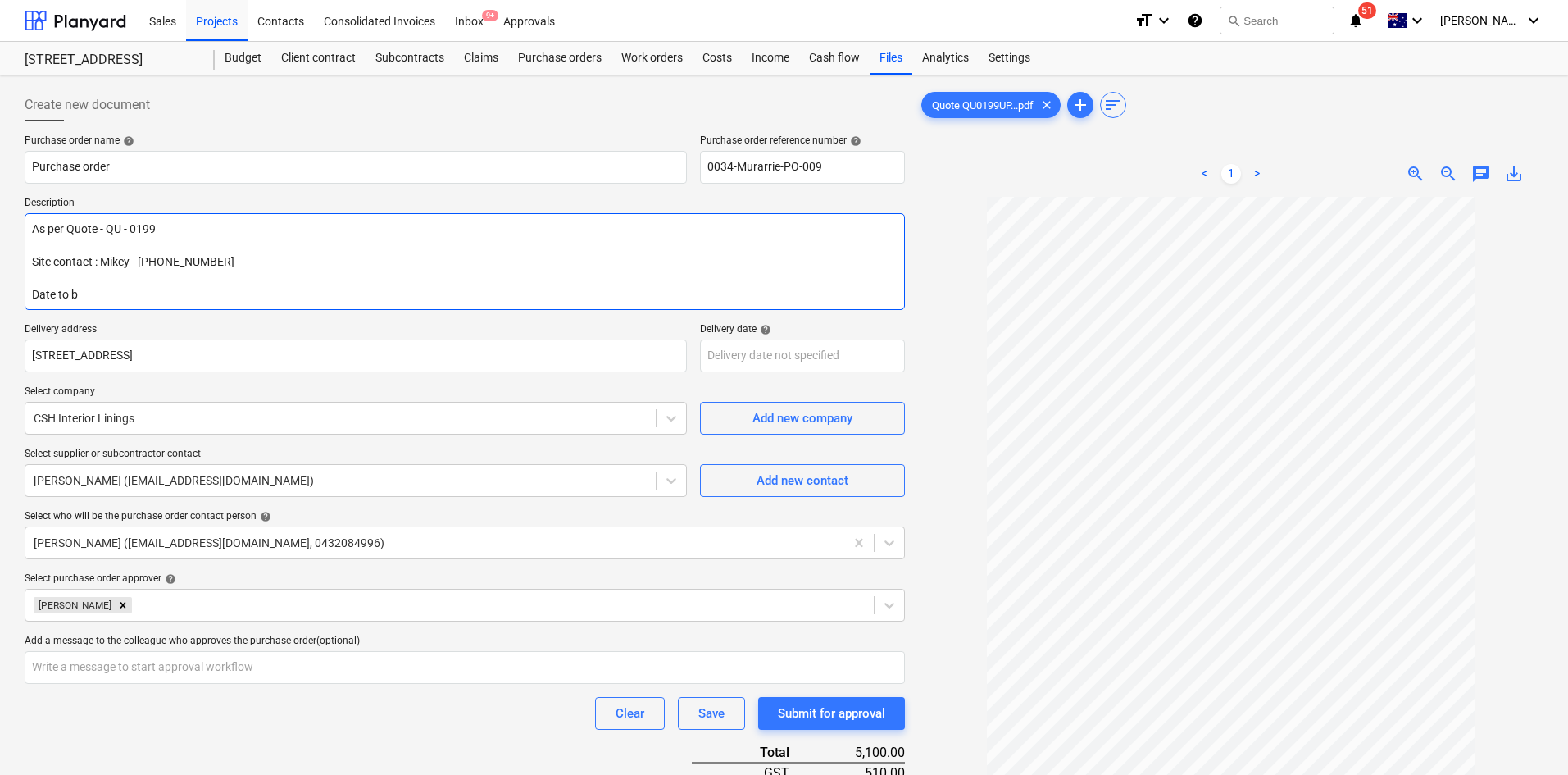
type textarea "As per Quote - QU - 0199 Site contact : Mikey - 0432 029 544 Date to be"
type textarea "x"
type textarea "As per Quote - QU - 0199 Site contact : Mikey - 0432 029 544 Date to be"
type textarea "x"
type textarea "As per Quote - QU - 0199 Site contact : Mikey - 0432 029 544 Date to be c"
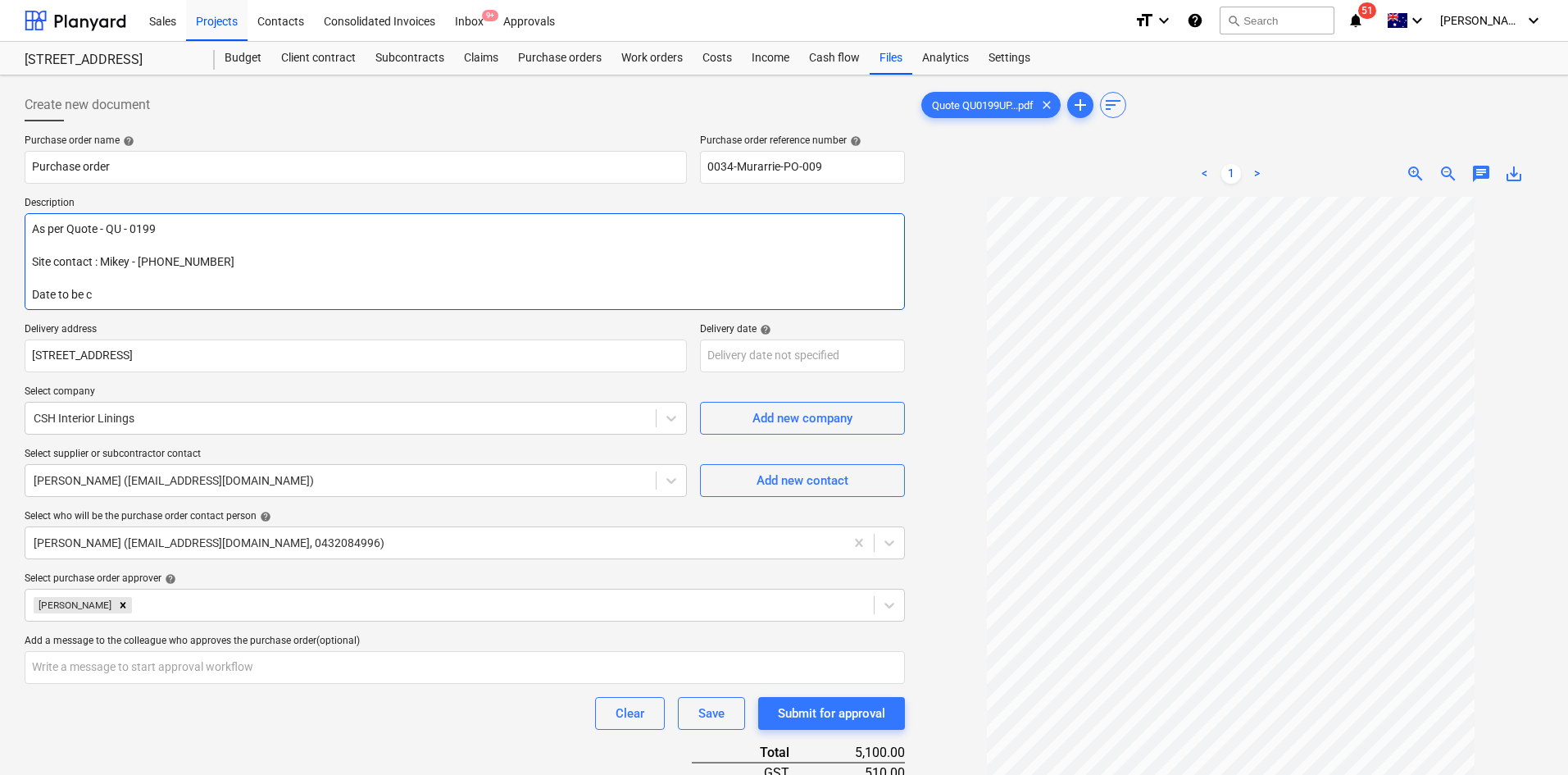
type textarea "x"
type textarea "As per Quote - QU - 0199 Site contact : Mikey - 0432 029 544 Date to be co"
type textarea "x"
type textarea "As per Quote - QU - 0199 Site contact : Mikey - 0432 029 544 Date to be con"
type textarea "x"
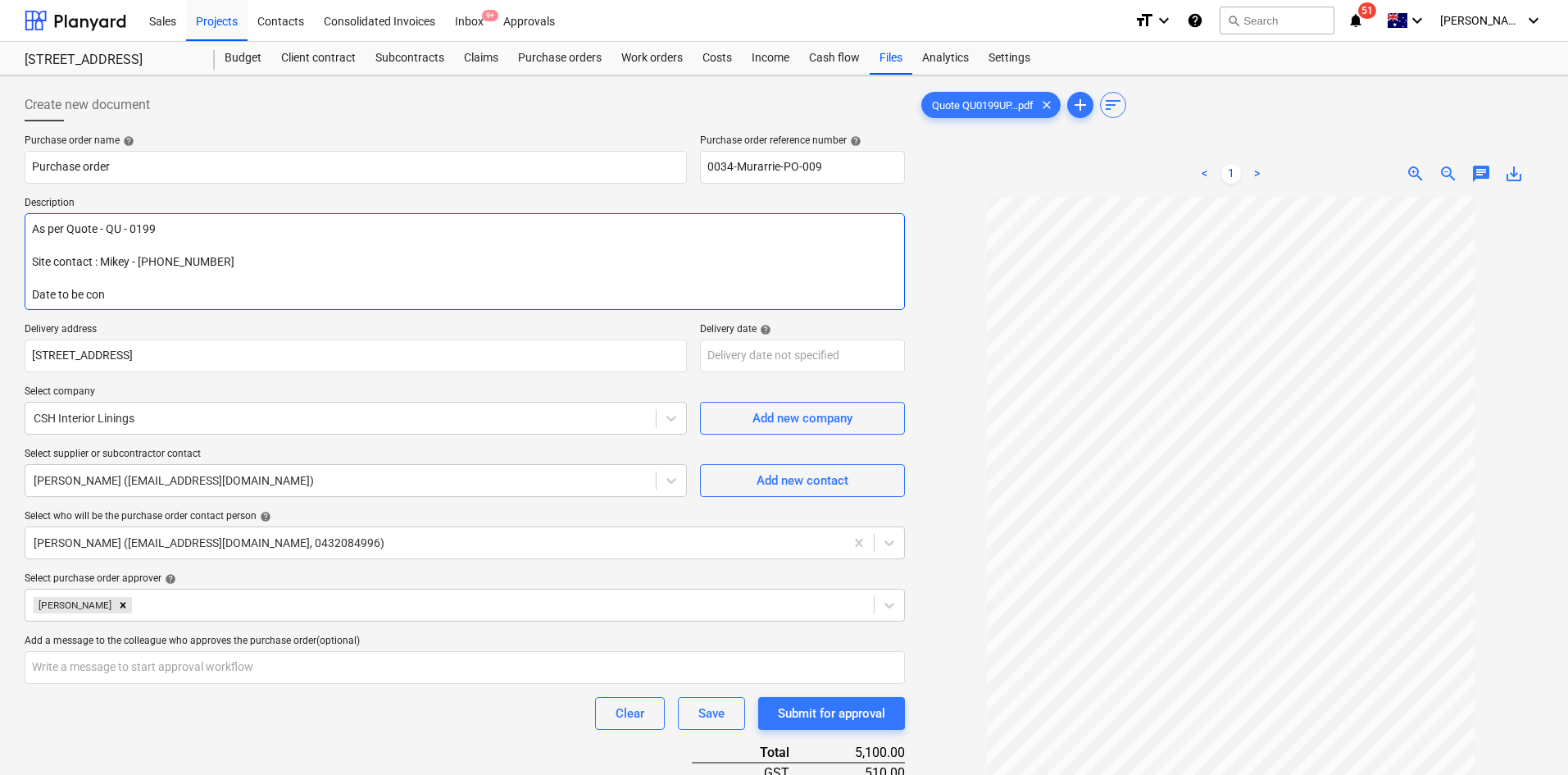
type textarea "As per Quote - QU - 0199 Site contact : Mikey - 0432 029 544 Date to be conf"
type textarea "x"
type textarea "As per Quote - QU - 0199 Site contact : Mikey - 0432 029 544 Date to be confi"
type textarea "x"
type textarea "As per Quote - QU - 0199 Site contact : Mikey - 0432 029 544 Date to be confir"
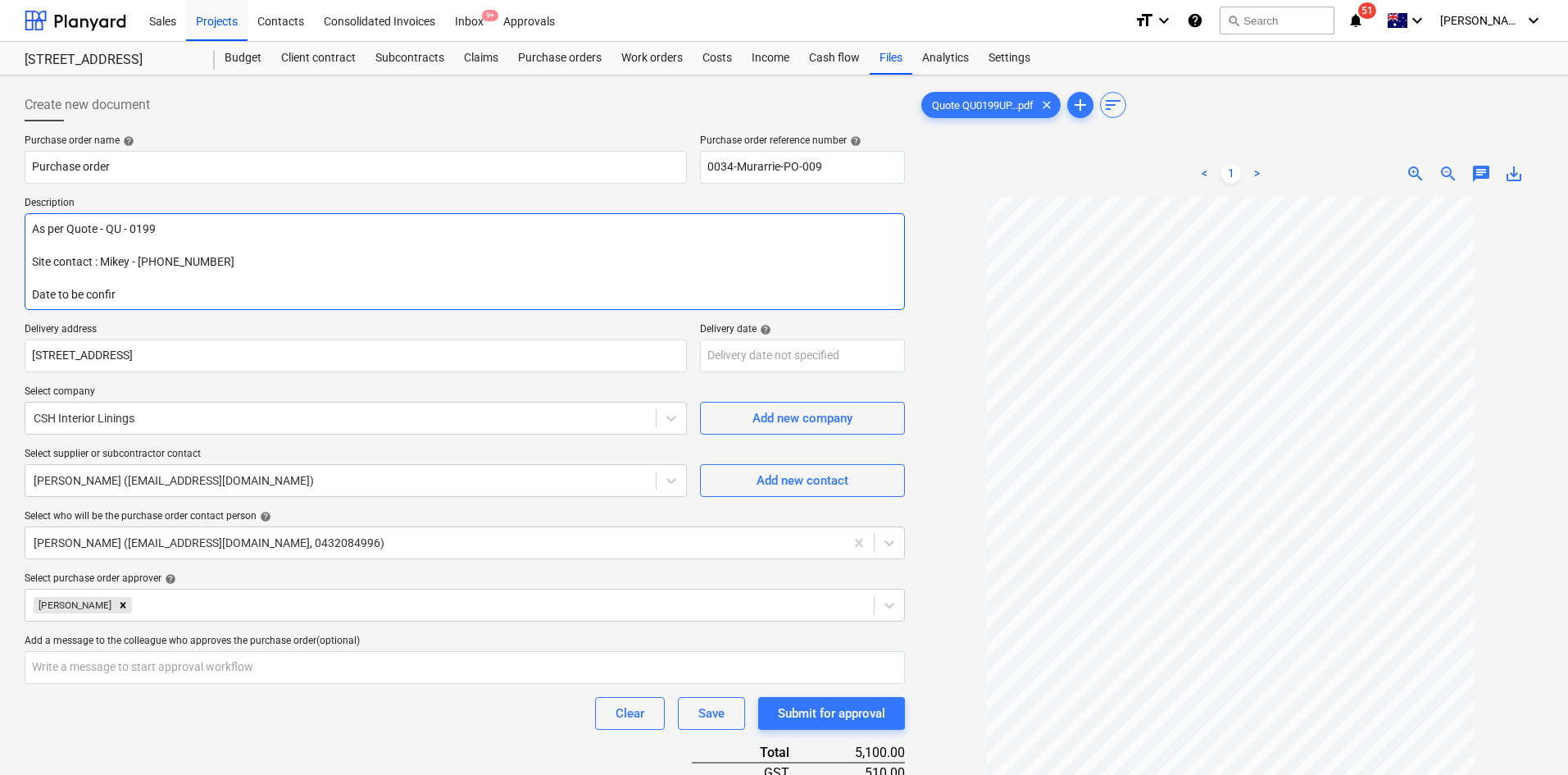
type textarea "x"
type textarea "As per Quote - QU - 0199 Site contact : Mikey - 0432 029 544 Date to be confire"
type textarea "x"
type textarea "As per Quote - QU - 0199 Site contact : Mikey - 0432 029 544 Date to be confired"
type textarea "x"
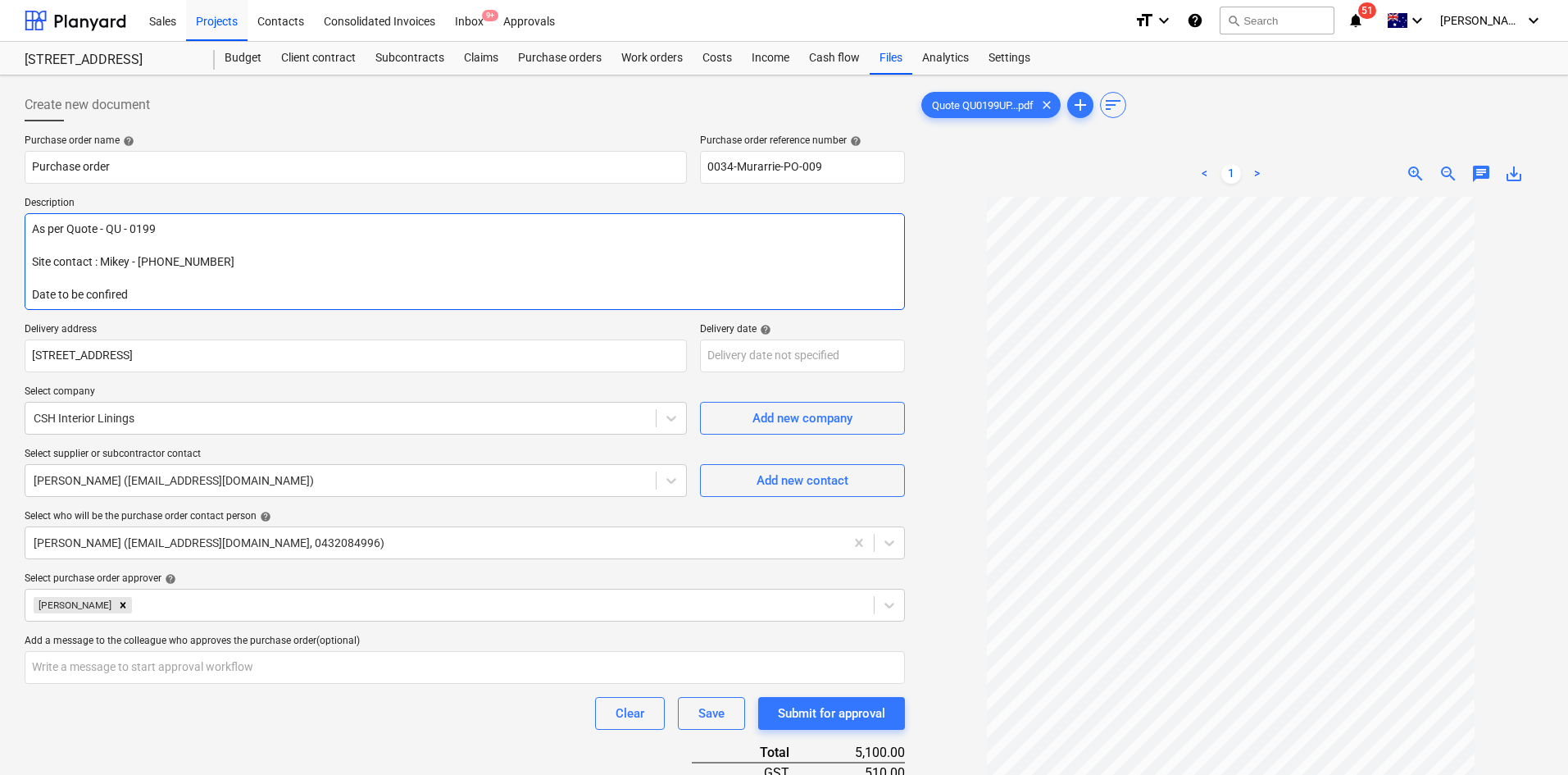
type textarea "As per Quote - QU - 0199 Site contact : Mikey - 0432 029 544 Date to be confired"
type textarea "x"
type textarea "As per Quote - QU - 0199 Site contact : Mikey - 0432 029 544 Date to be confirm…"
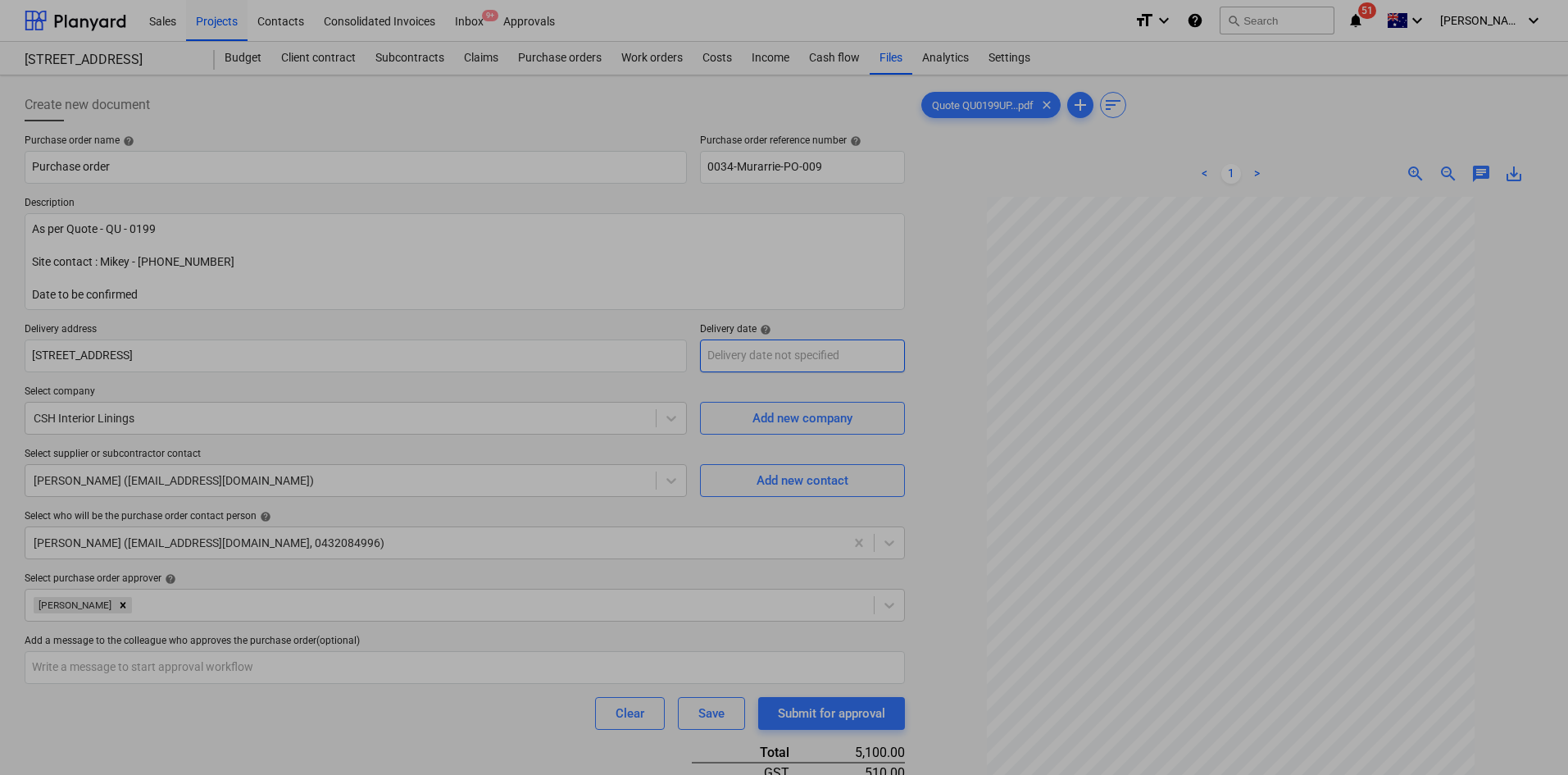
click at [721, 354] on body "Sales Projects Contacts Consolidated Invoices Inbox 9+ Approvals format_size ke…" at bounding box center [784, 387] width 1568 height 775
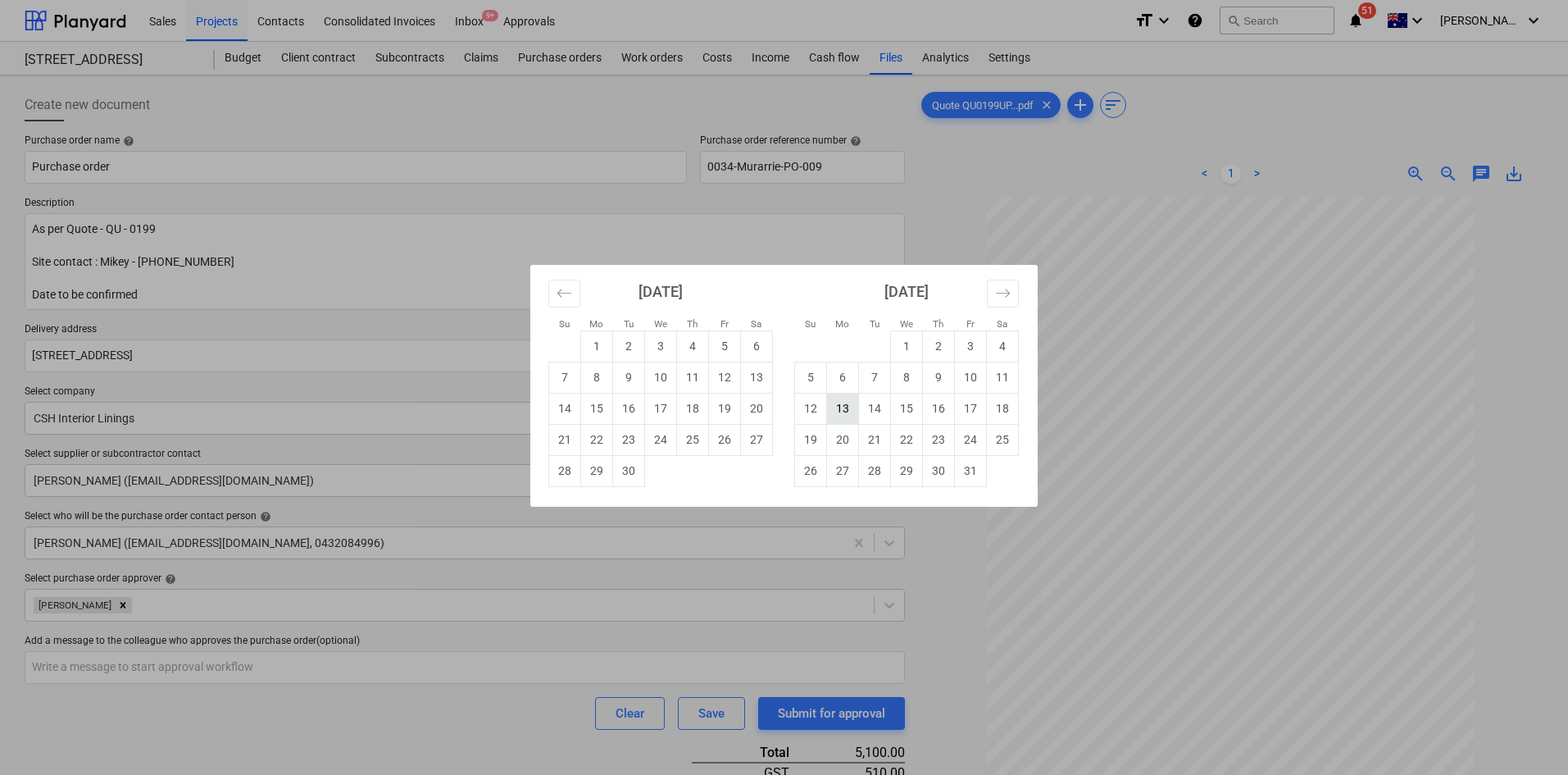
click at [840, 413] on td "13" at bounding box center [844, 408] width 32 height 31
type textarea "x"
type input "[DATE]"
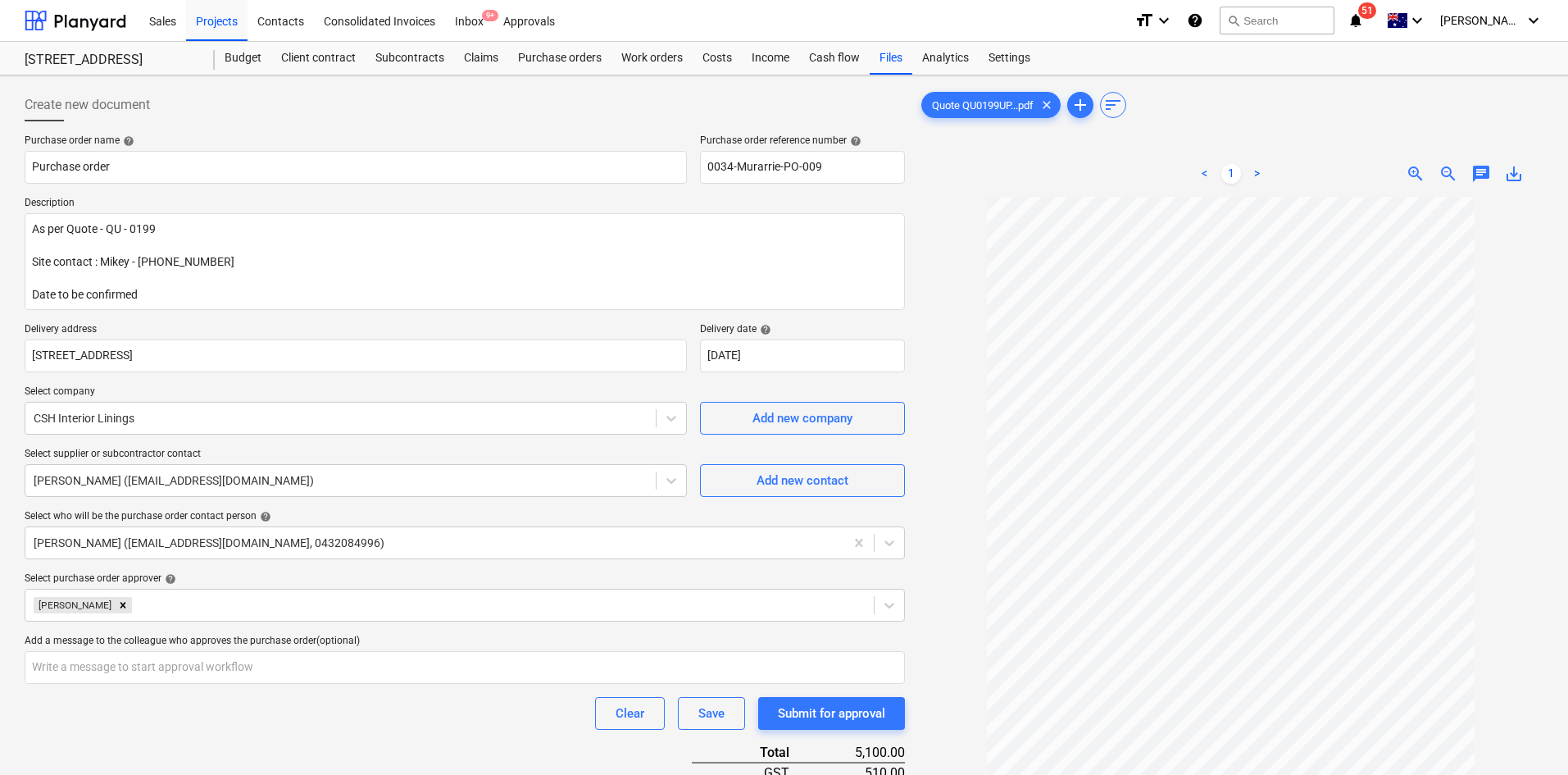
click at [523, 338] on p "Delivery address" at bounding box center [356, 330] width 662 height 16
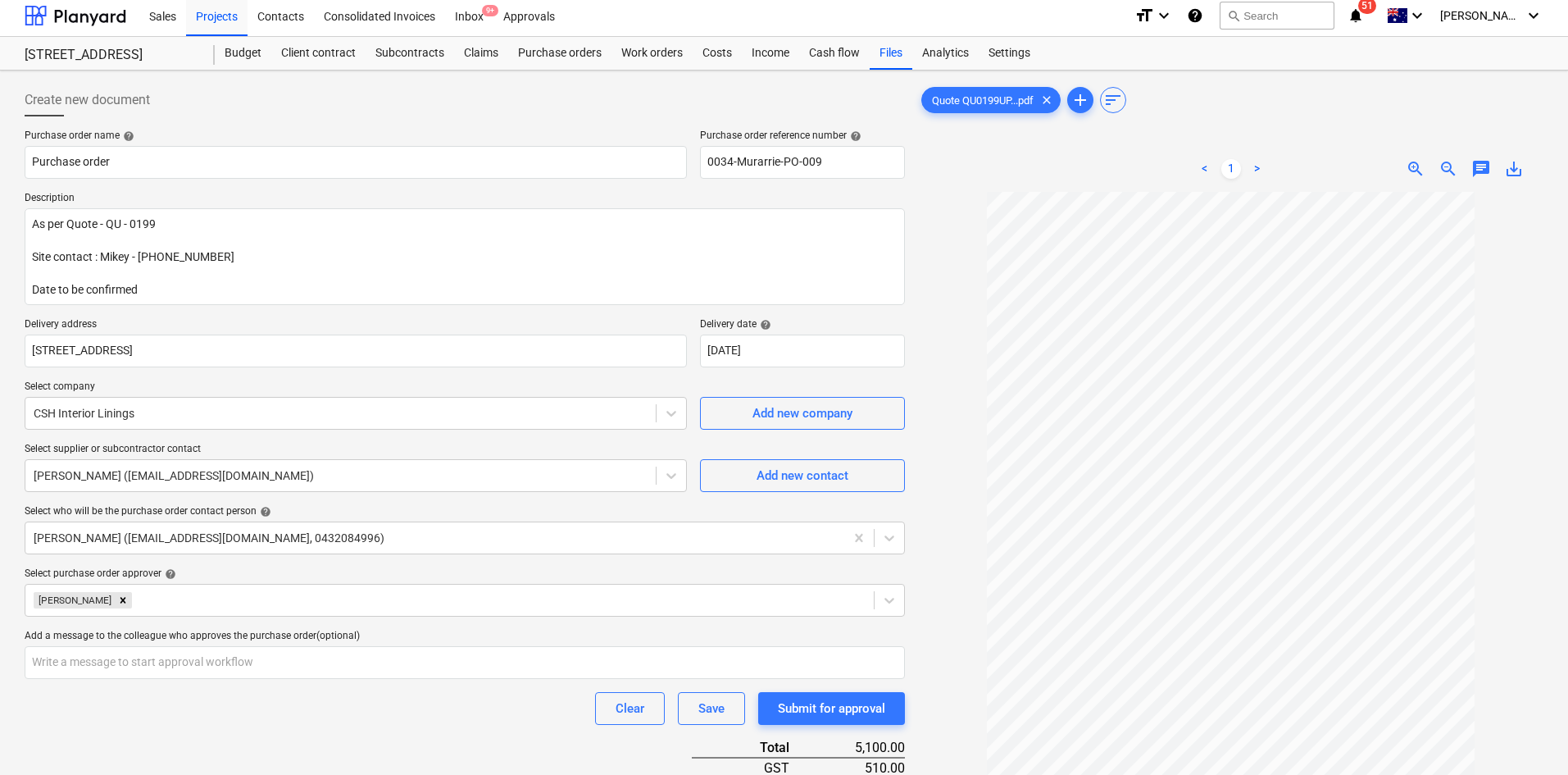
scroll to position [291, 0]
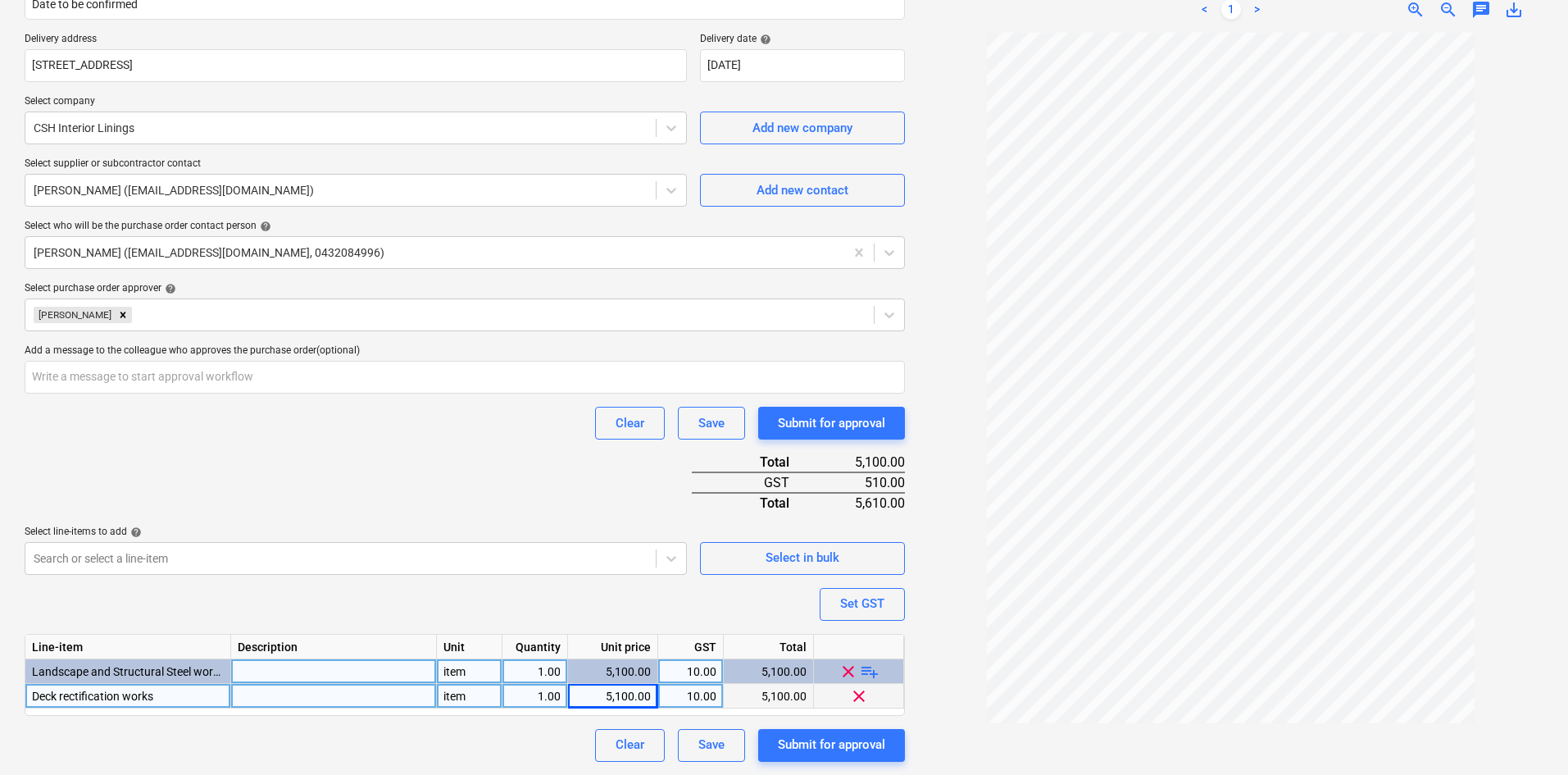
click at [479, 430] on div "Clear Save Submit for approval" at bounding box center [464, 423] width 880 height 33
click at [247, 699] on div at bounding box center [334, 695] width 206 height 25
type textarea "x"
type input "40㎡ Sofit and Leaking Damage Patching"
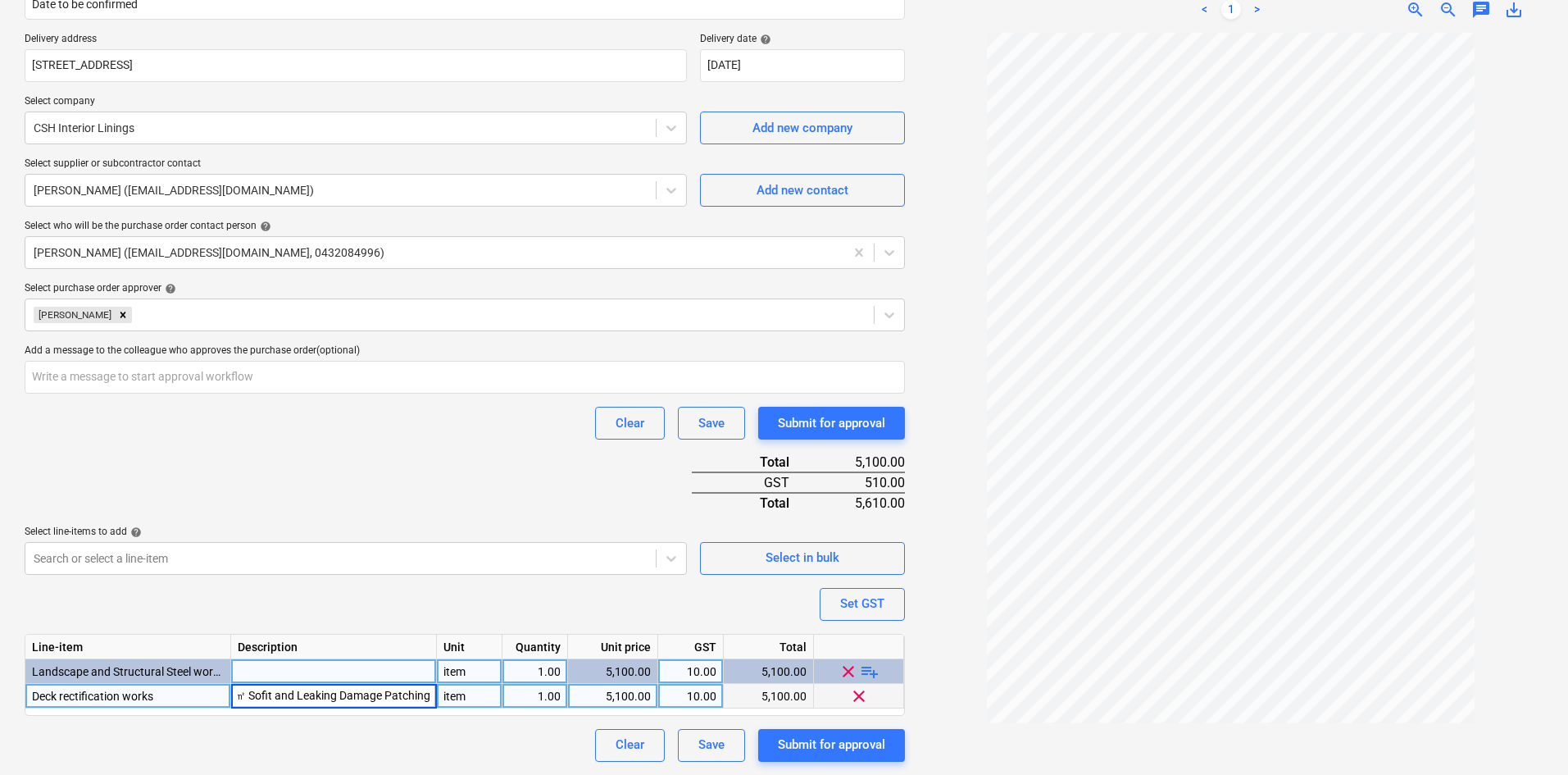
type textarea "x"
type input "-40㎡ Sofit and Leaking Damage Patching -"
click at [402, 686] on div "-40㎡ Sofit and Leaking Damage Patching -" at bounding box center [334, 695] width 206 height 25
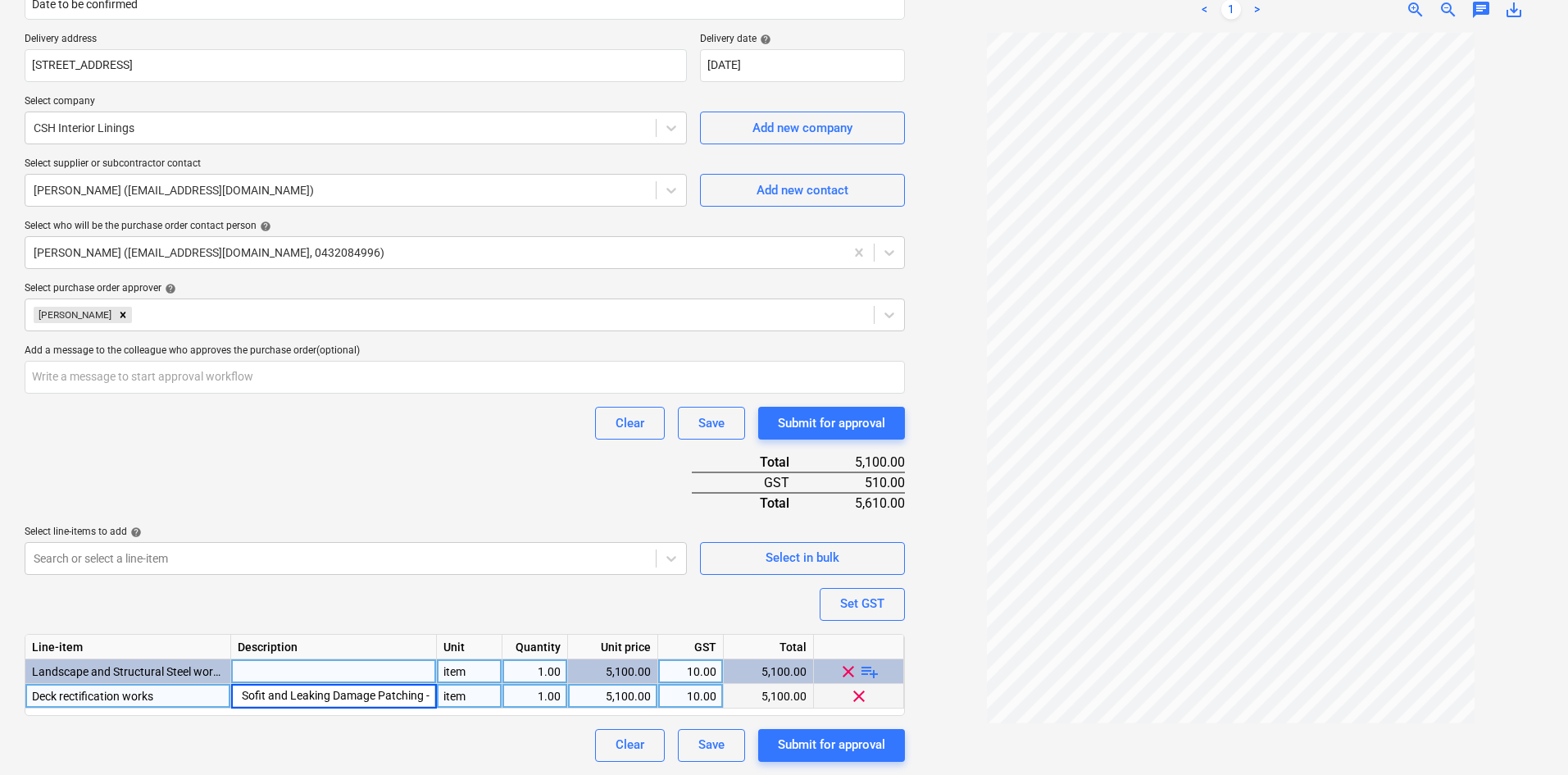
type textarea "x"
type input "-40㎡ Sofit and Leaking Damage Patching - Sheet new sofit with 6mm vb Set and Sa…"
click at [366, 706] on div "-40㎡ Sofit and Leaking Damage Patching - Sheet new sofit with 6mm vb Set and Sa…" at bounding box center [334, 695] width 206 height 25
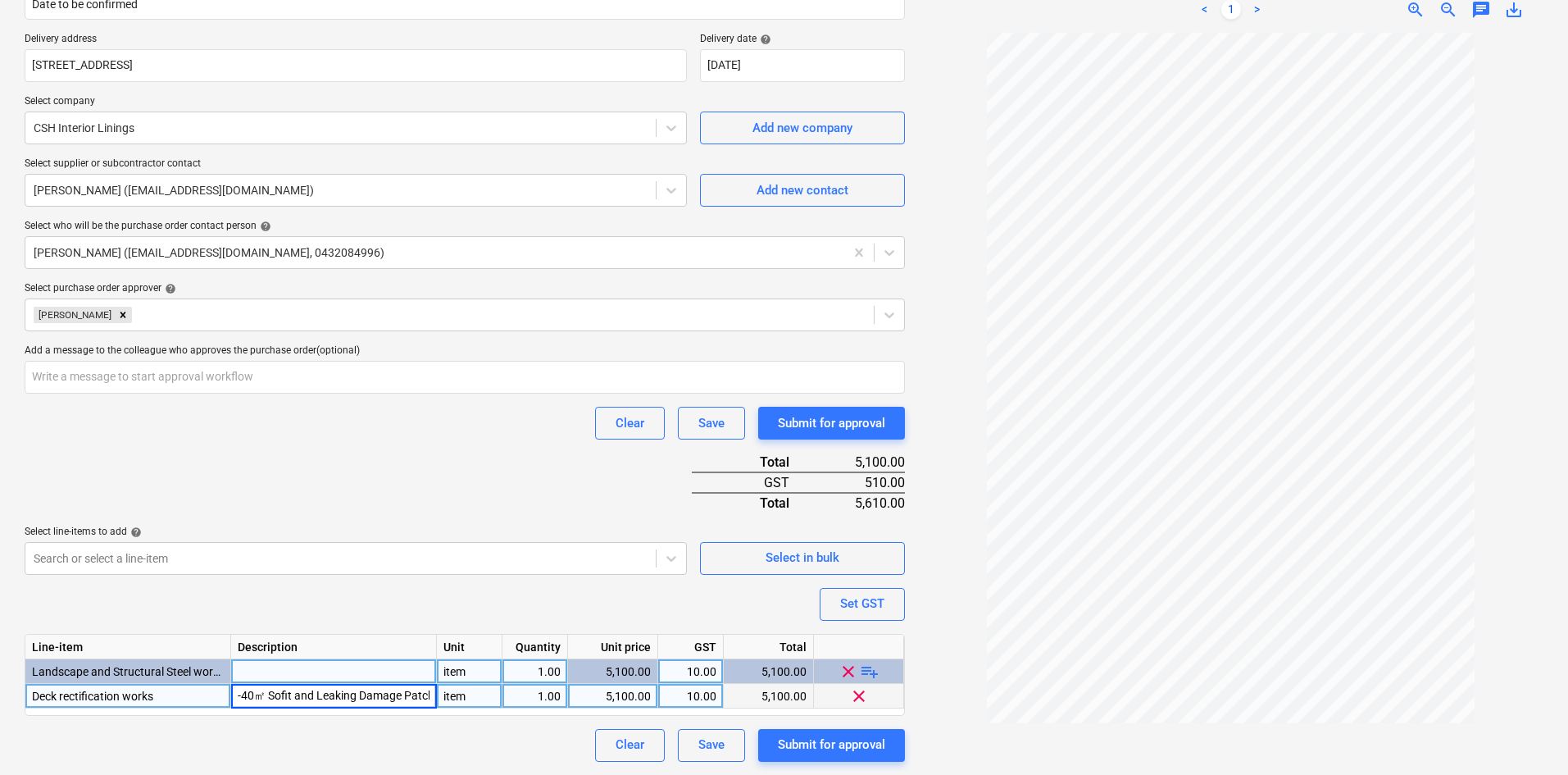
scroll to position [0, 255]
type textarea "x"
type input "-40㎡ Sofit and Leaking Damage Patching - Sheet new sofit with 6mm vb Set and Sa…"
click at [334, 473] on div "Purchase order name help Purchase order Purchase order reference number help 00…" at bounding box center [464, 302] width 880 height 917
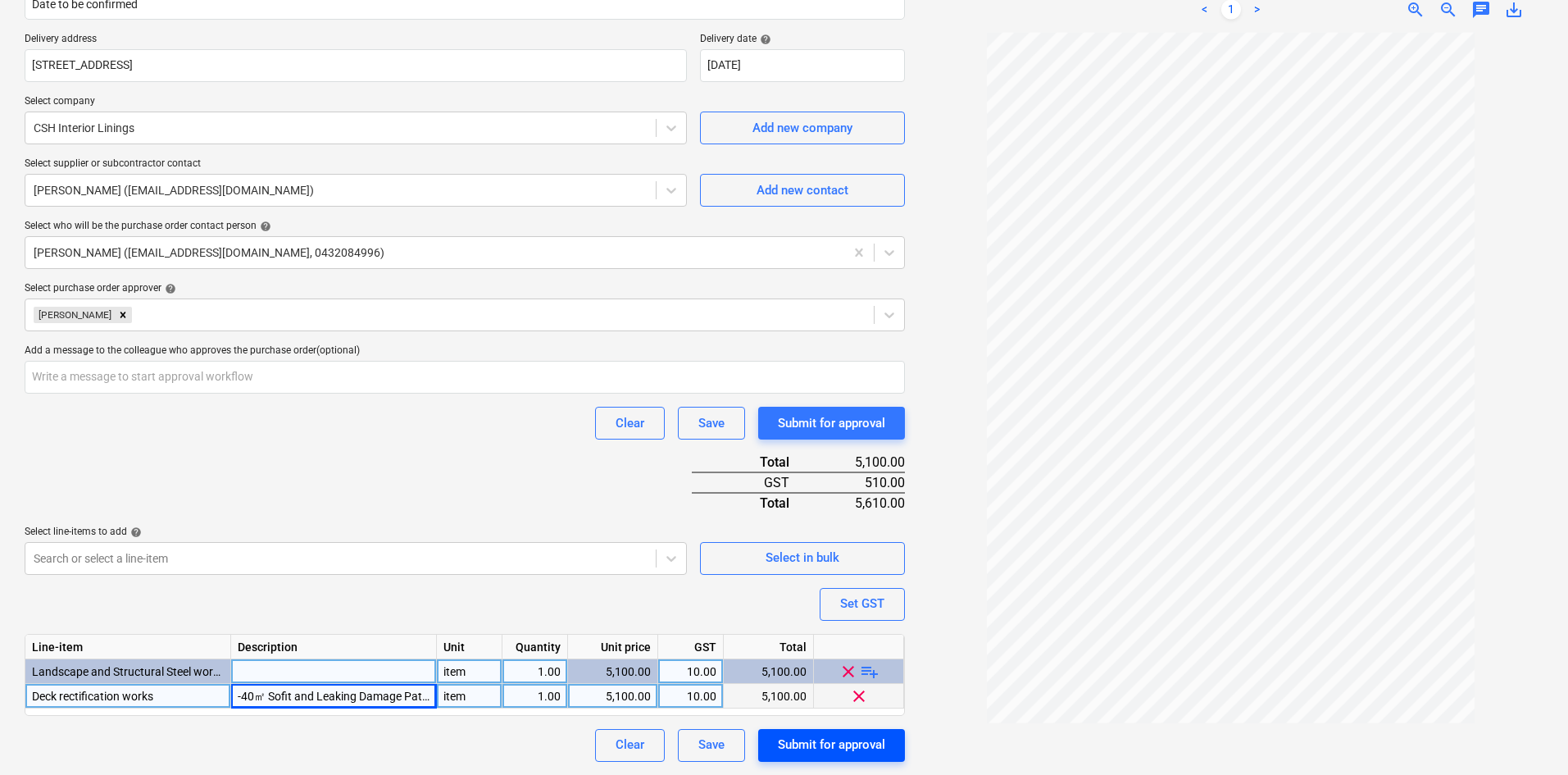
click at [833, 742] on div "Submit for approval" at bounding box center [831, 744] width 108 height 21
type textarea "x"
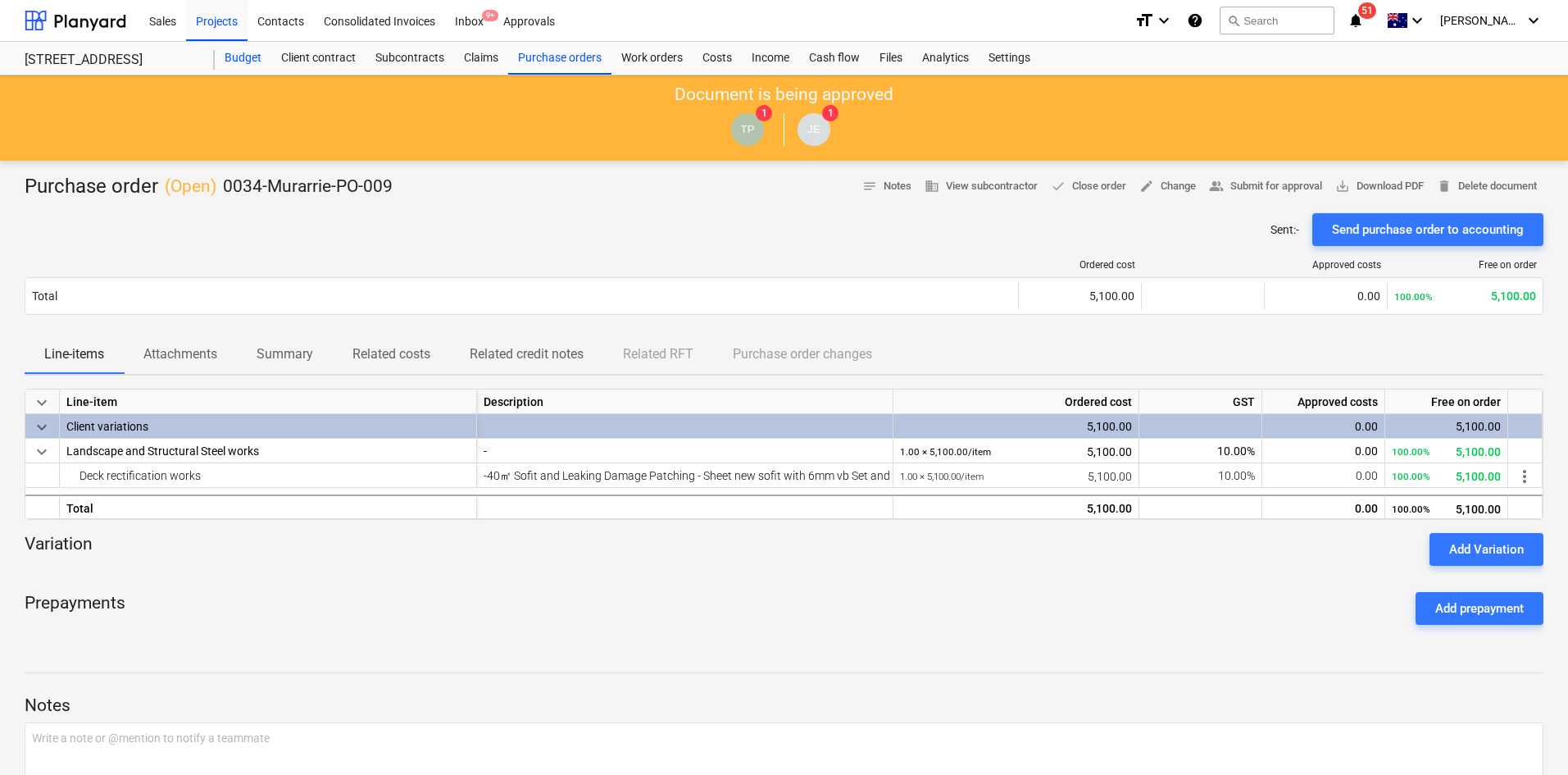
click at [247, 57] on div "Budget" at bounding box center [243, 58] width 57 height 33
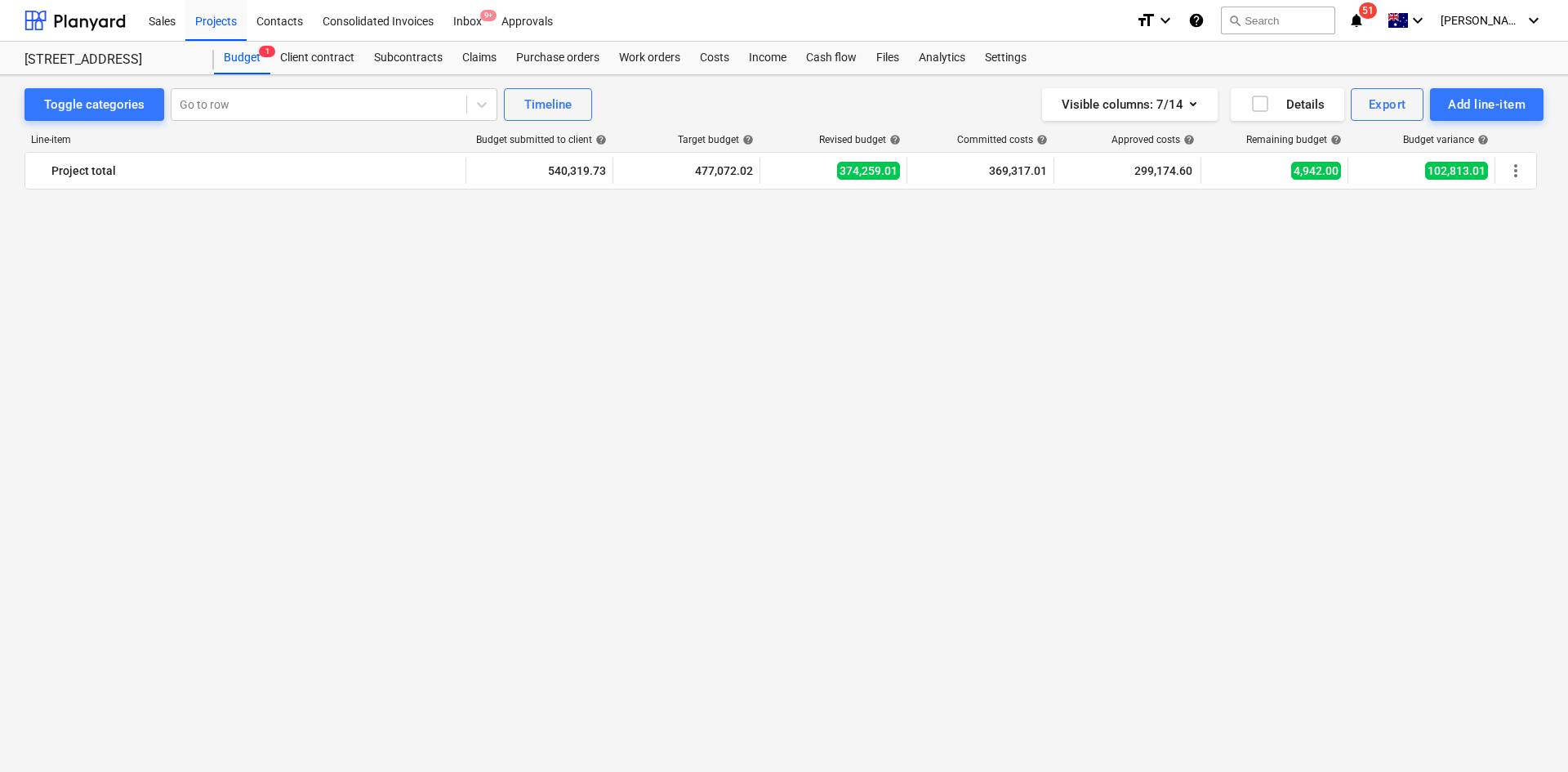
scroll to position [2793, 0]
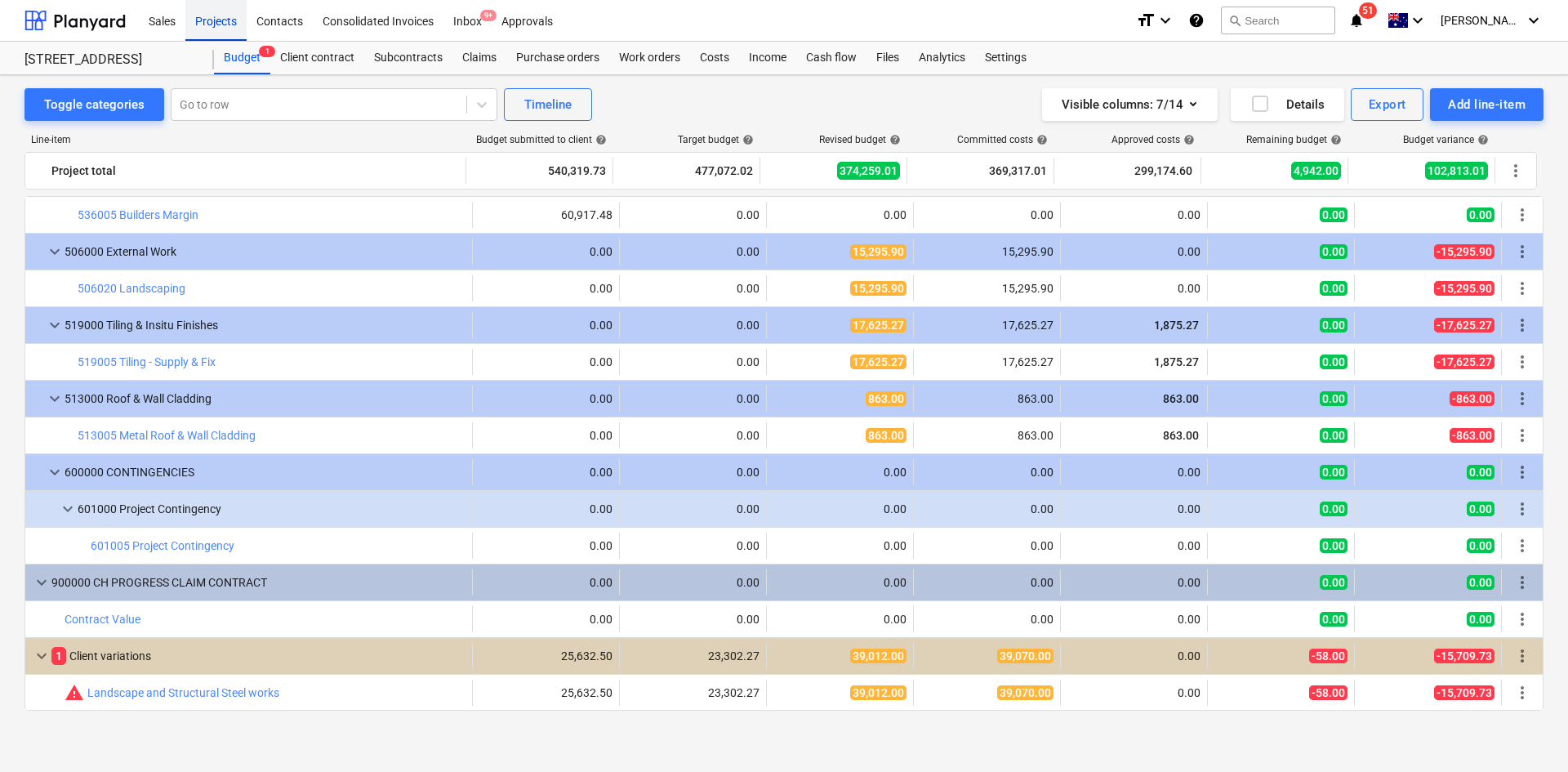
click at [223, 24] on div "Projects" at bounding box center [216, 19] width 62 height 41
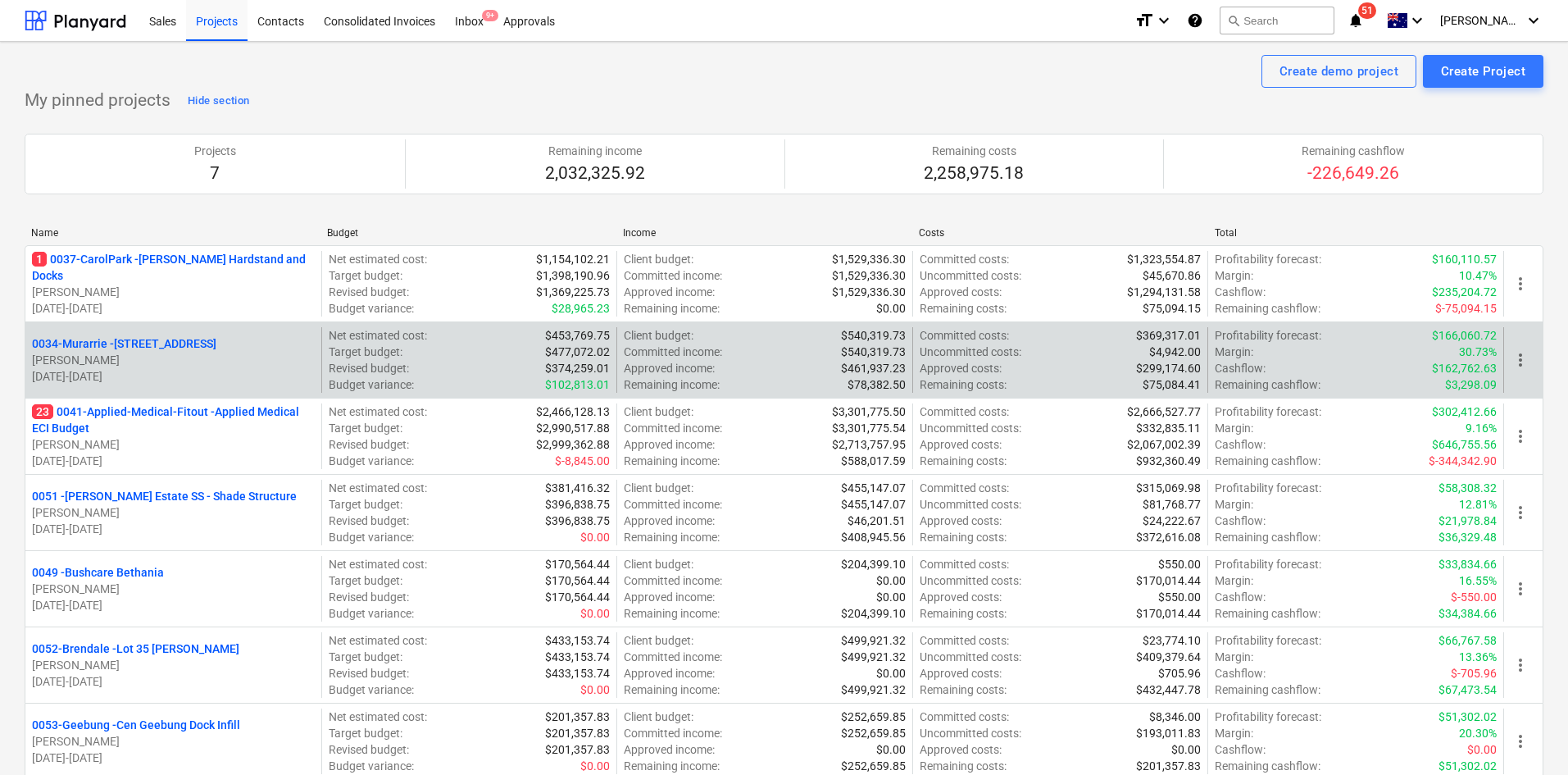
click at [142, 344] on p "0034-Murarrie - 286 Queensport rd Murrarie" at bounding box center [125, 343] width 185 height 16
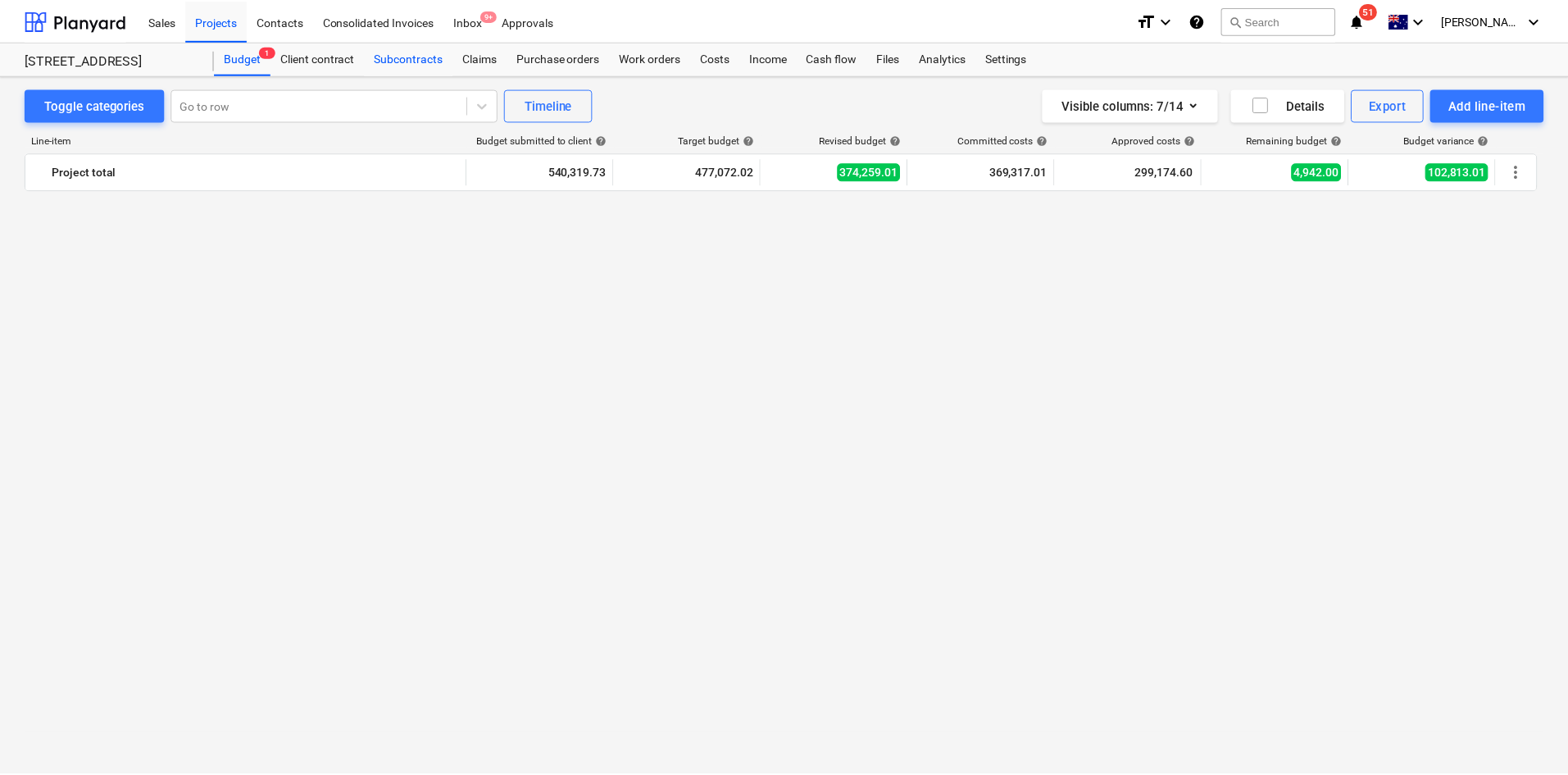
scroll to position [2804, 0]
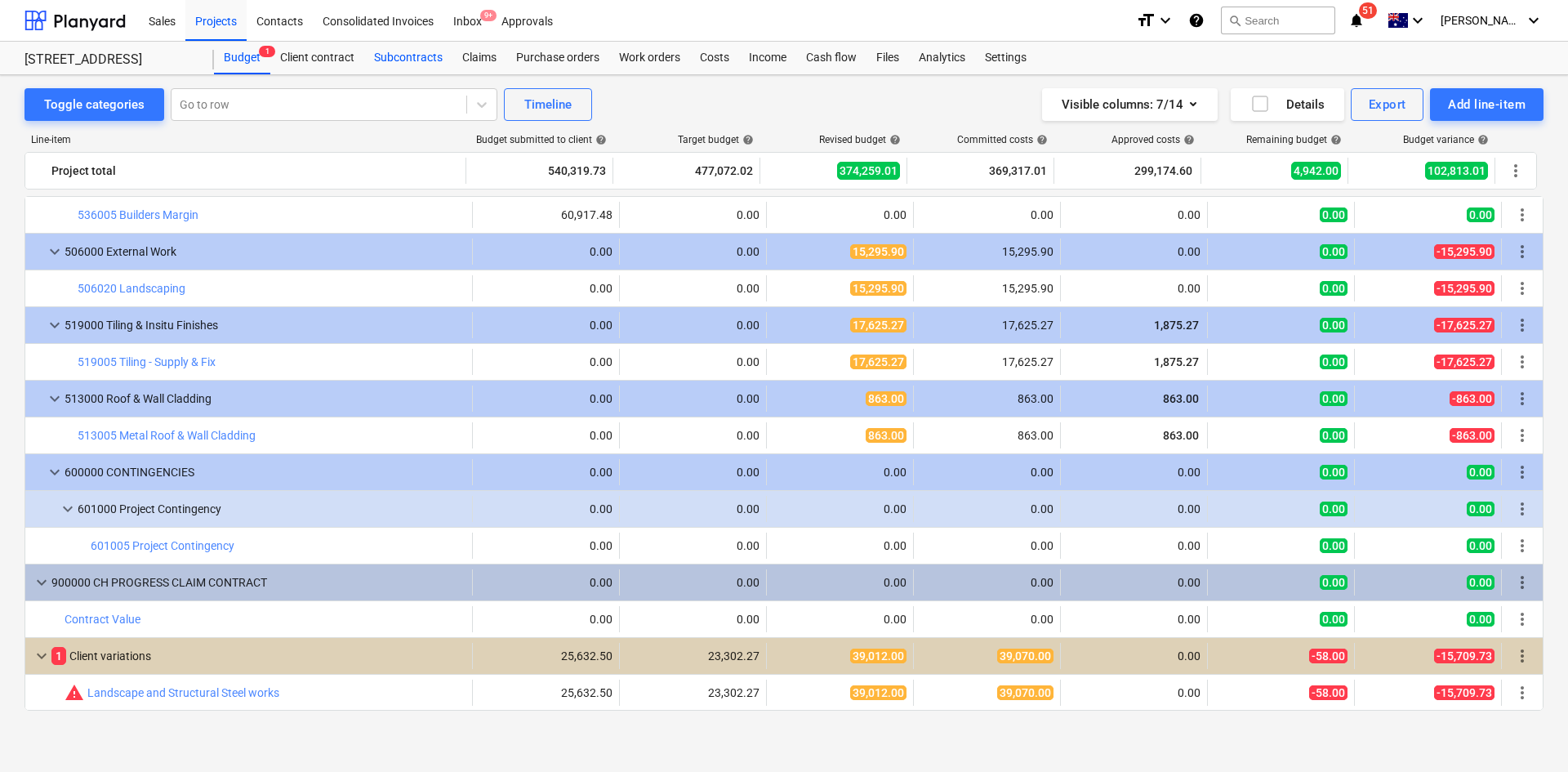
click at [408, 51] on div "Subcontracts" at bounding box center [408, 57] width 89 height 33
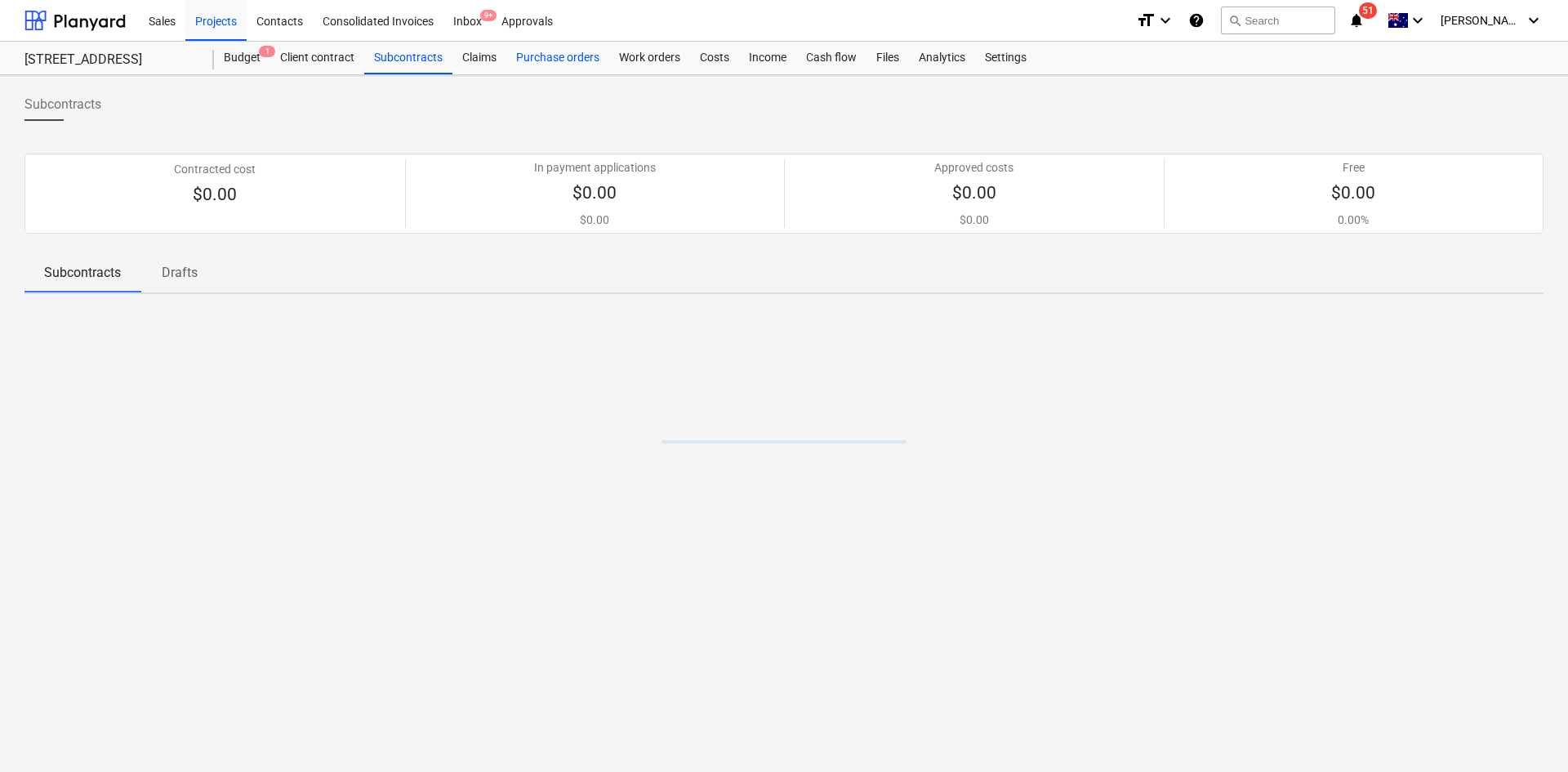
click at [520, 62] on div "Purchase orders" at bounding box center [558, 57] width 103 height 33
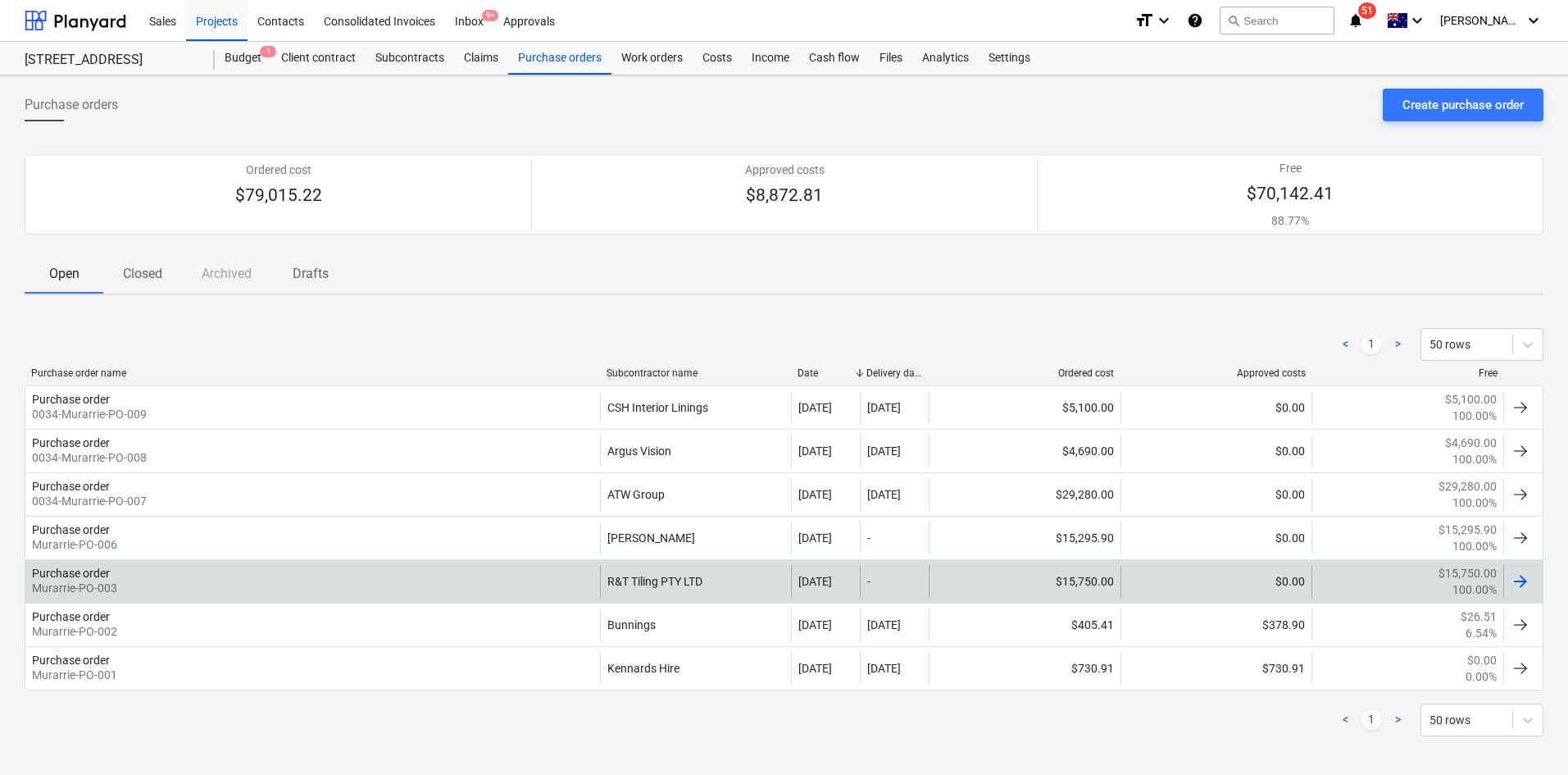
click at [443, 573] on div "Purchase order Murarrie-PO-003" at bounding box center [313, 581] width 574 height 33
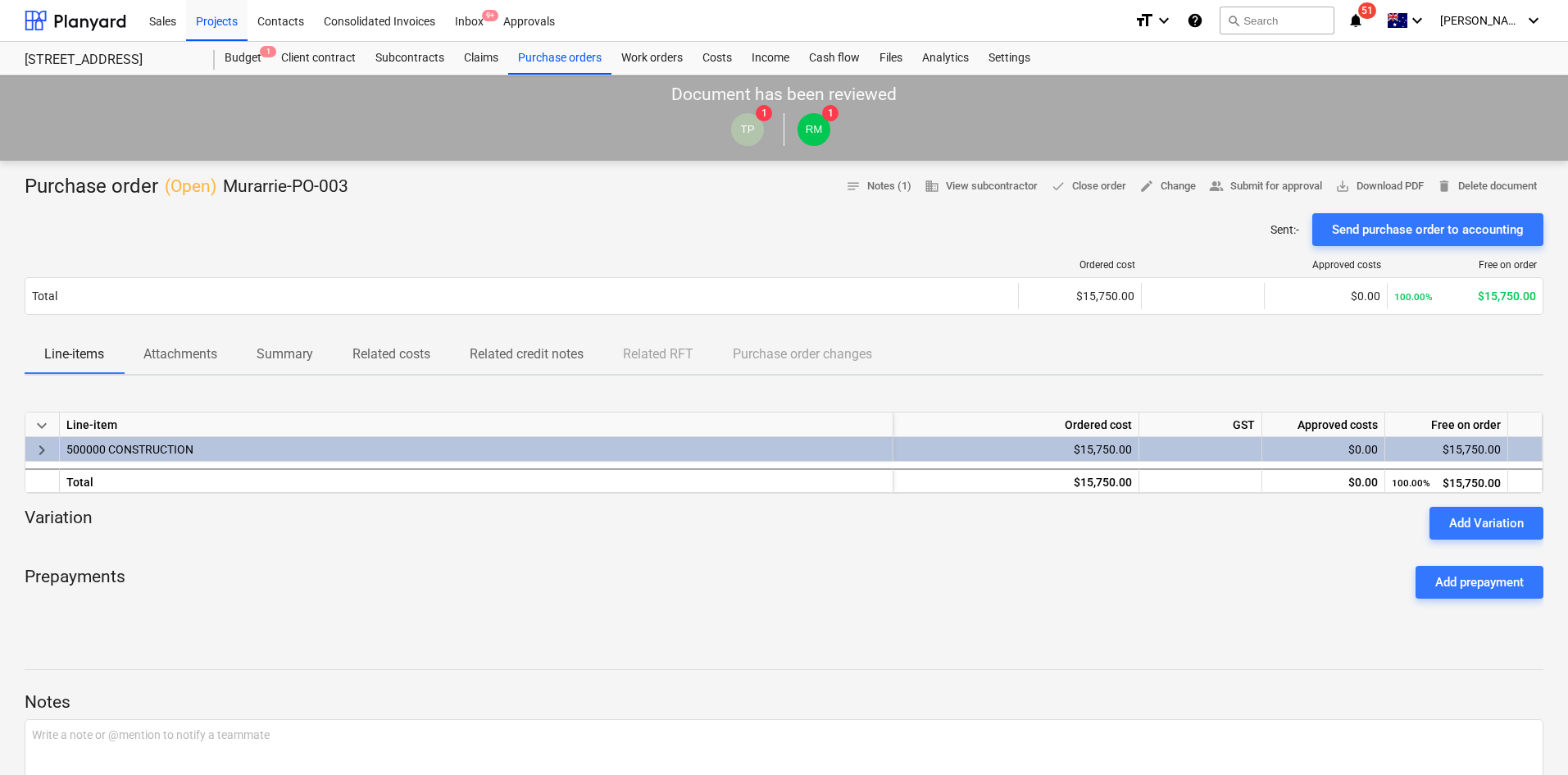
click at [47, 440] on div "keyboard_arrow_right" at bounding box center [42, 449] width 35 height 25
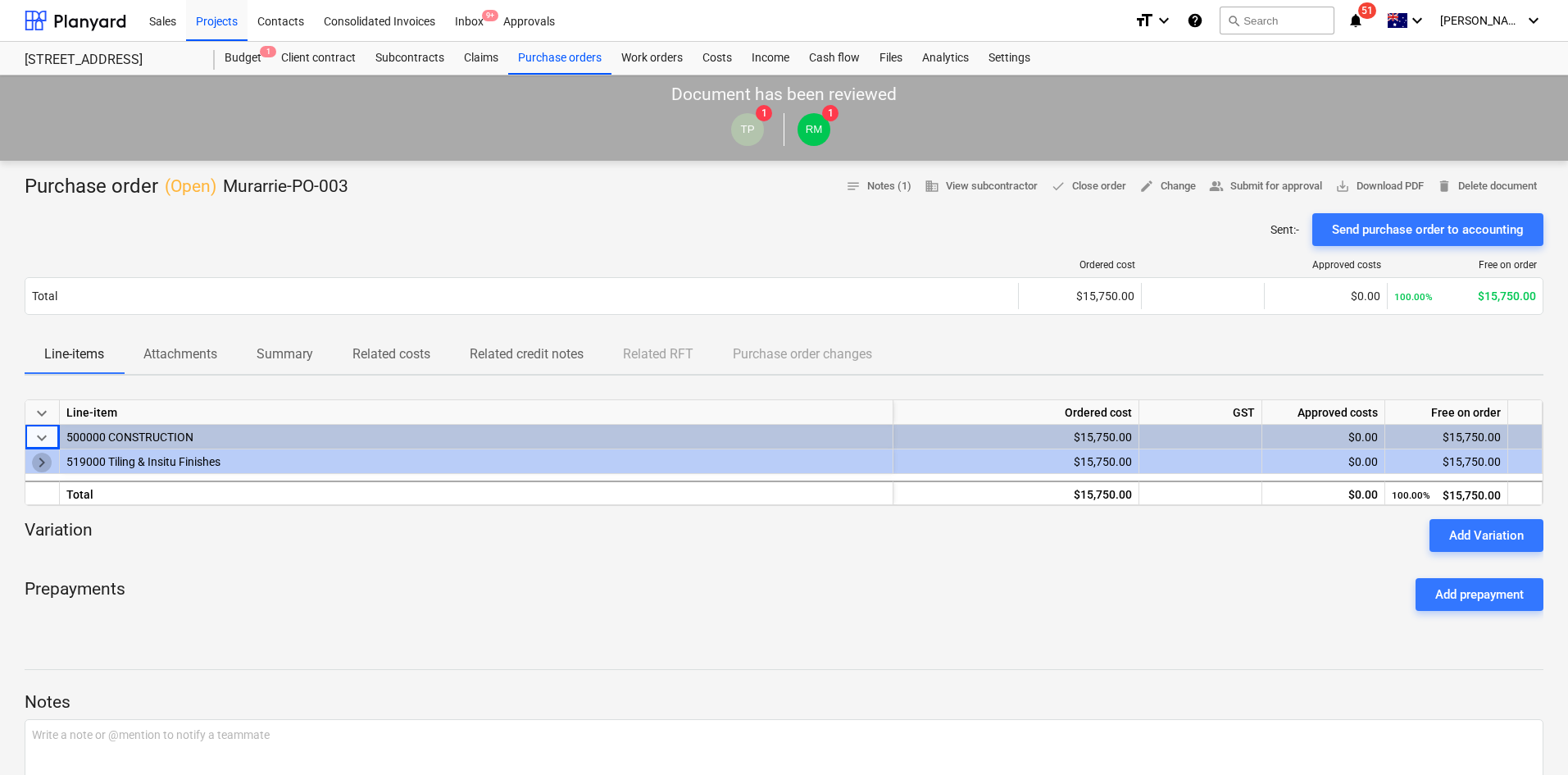
click at [40, 457] on span "keyboard_arrow_right" at bounding box center [42, 462] width 19 height 19
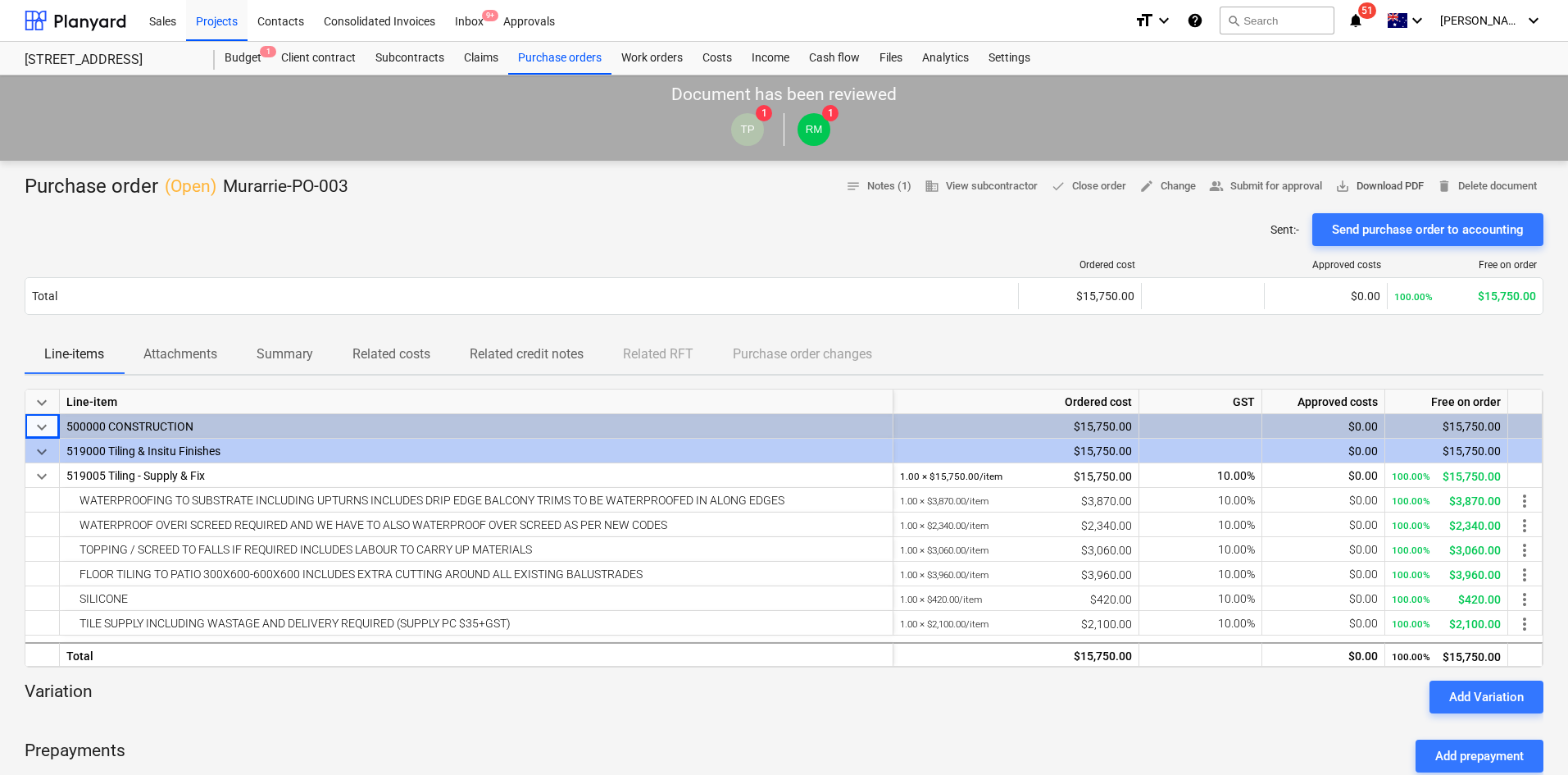
click at [1361, 183] on span "save_alt Download PDF" at bounding box center [1380, 186] width 89 height 19
drag, startPoint x: 141, startPoint y: 91, endPoint x: 160, endPoint y: 80, distance: 22.0
click at [141, 91] on div "Document has been reviewed TP 1 RM 1" at bounding box center [784, 118] width 1568 height 86
click at [548, 63] on div "Purchase orders" at bounding box center [560, 58] width 103 height 33
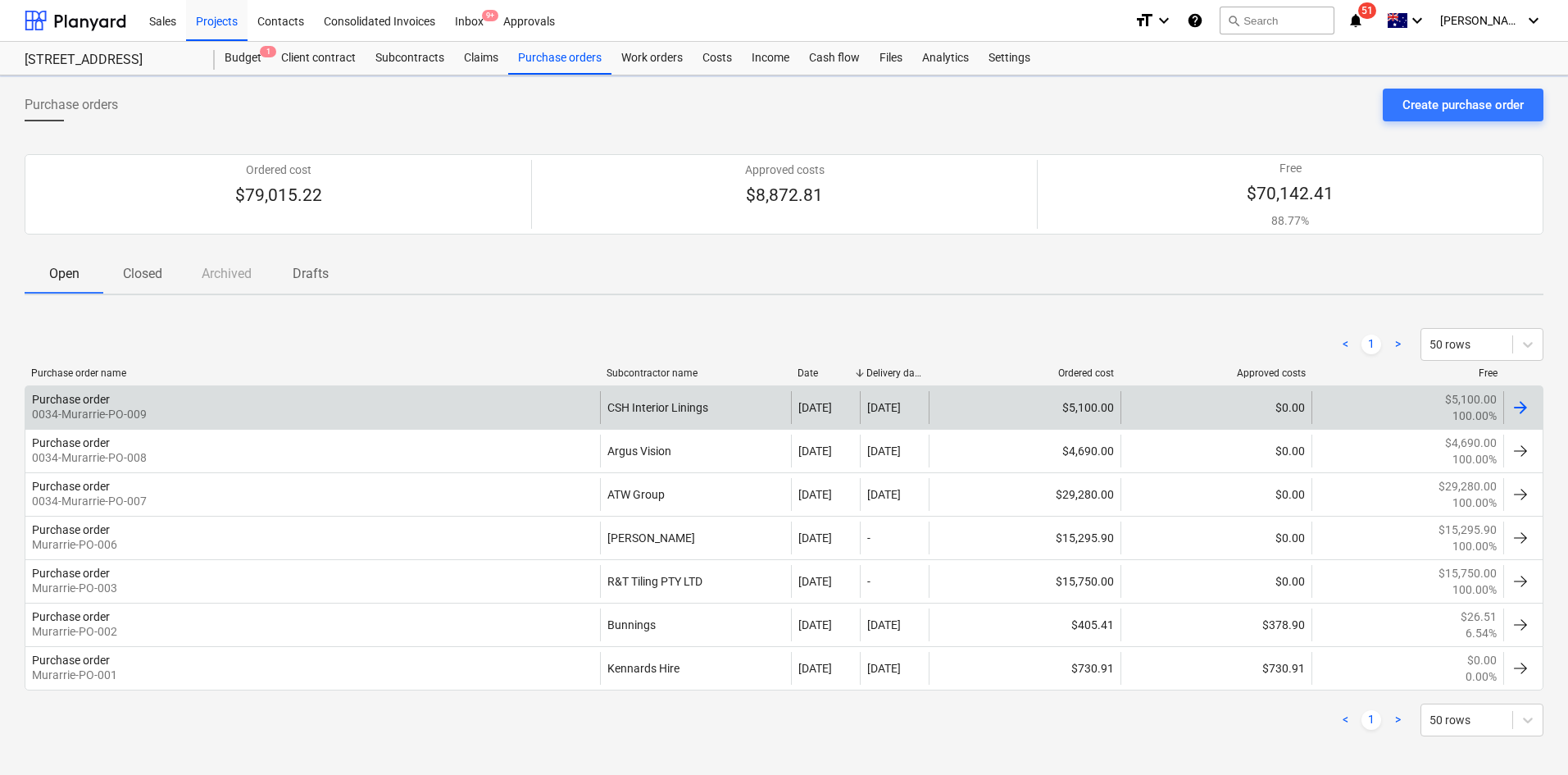
click at [446, 404] on div "Purchase order 0034-Murarrie-PO-009" at bounding box center [313, 407] width 574 height 33
